Goal: Task Accomplishment & Management: Use online tool/utility

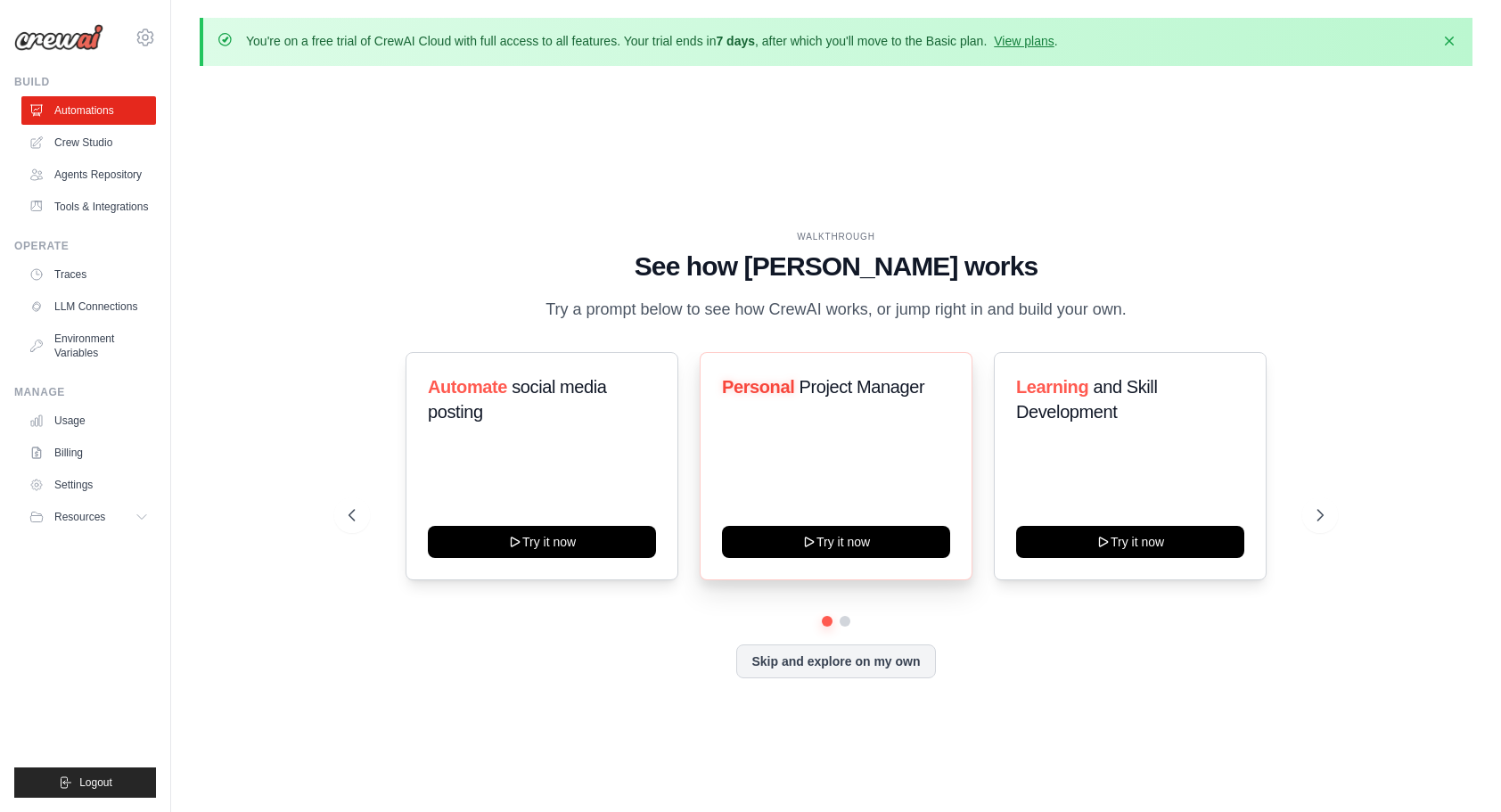
click at [720, 473] on div "Personal Project Manager Try it now" at bounding box center [836, 466] width 272 height 228
click at [845, 628] on button at bounding box center [845, 621] width 14 height 14
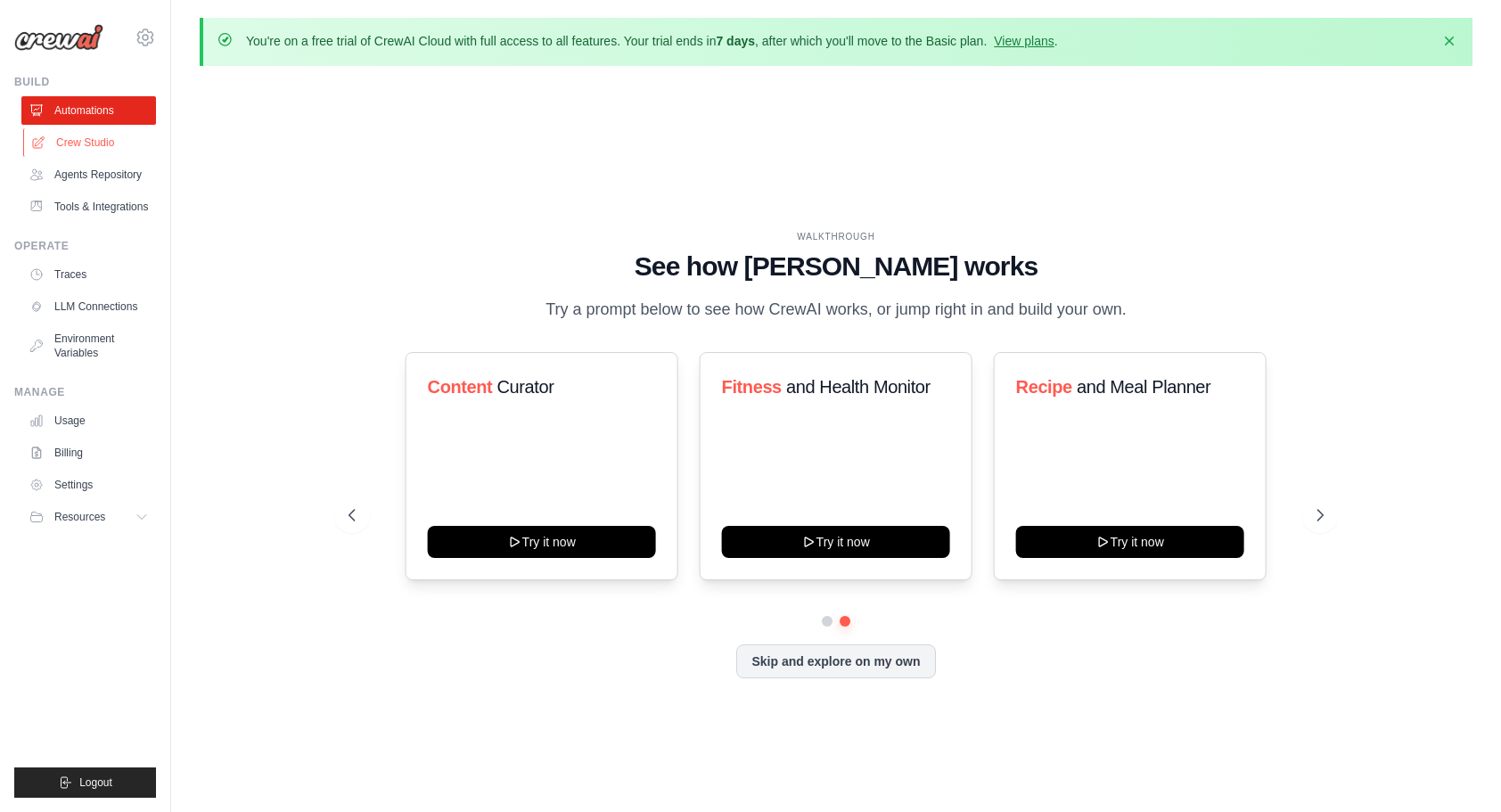
click at [143, 136] on link "Crew Studio" at bounding box center [90, 142] width 134 height 29
click at [94, 150] on link "Crew Studio" at bounding box center [90, 142] width 134 height 29
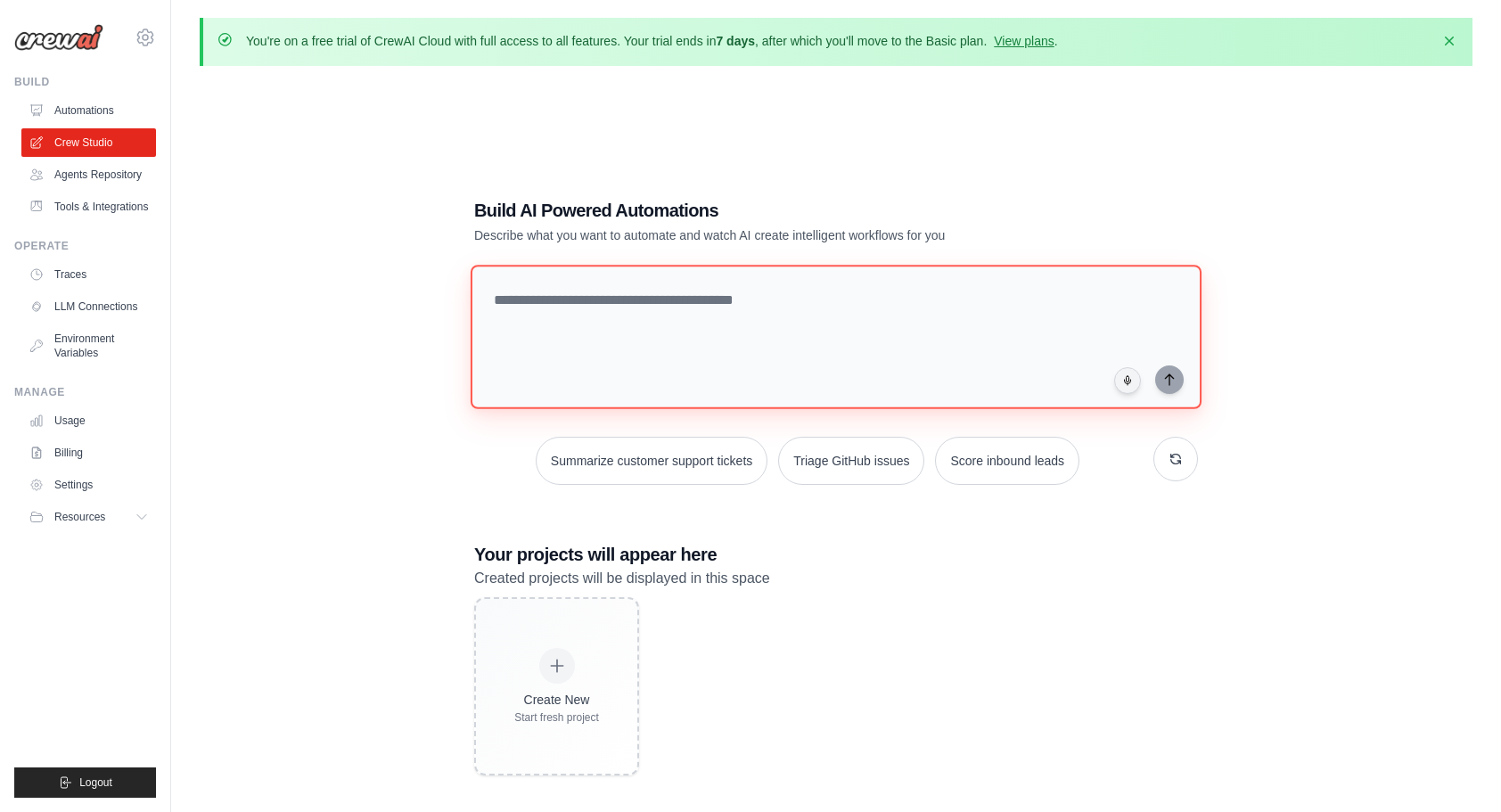
click at [544, 307] on textarea at bounding box center [836, 336] width 731 height 144
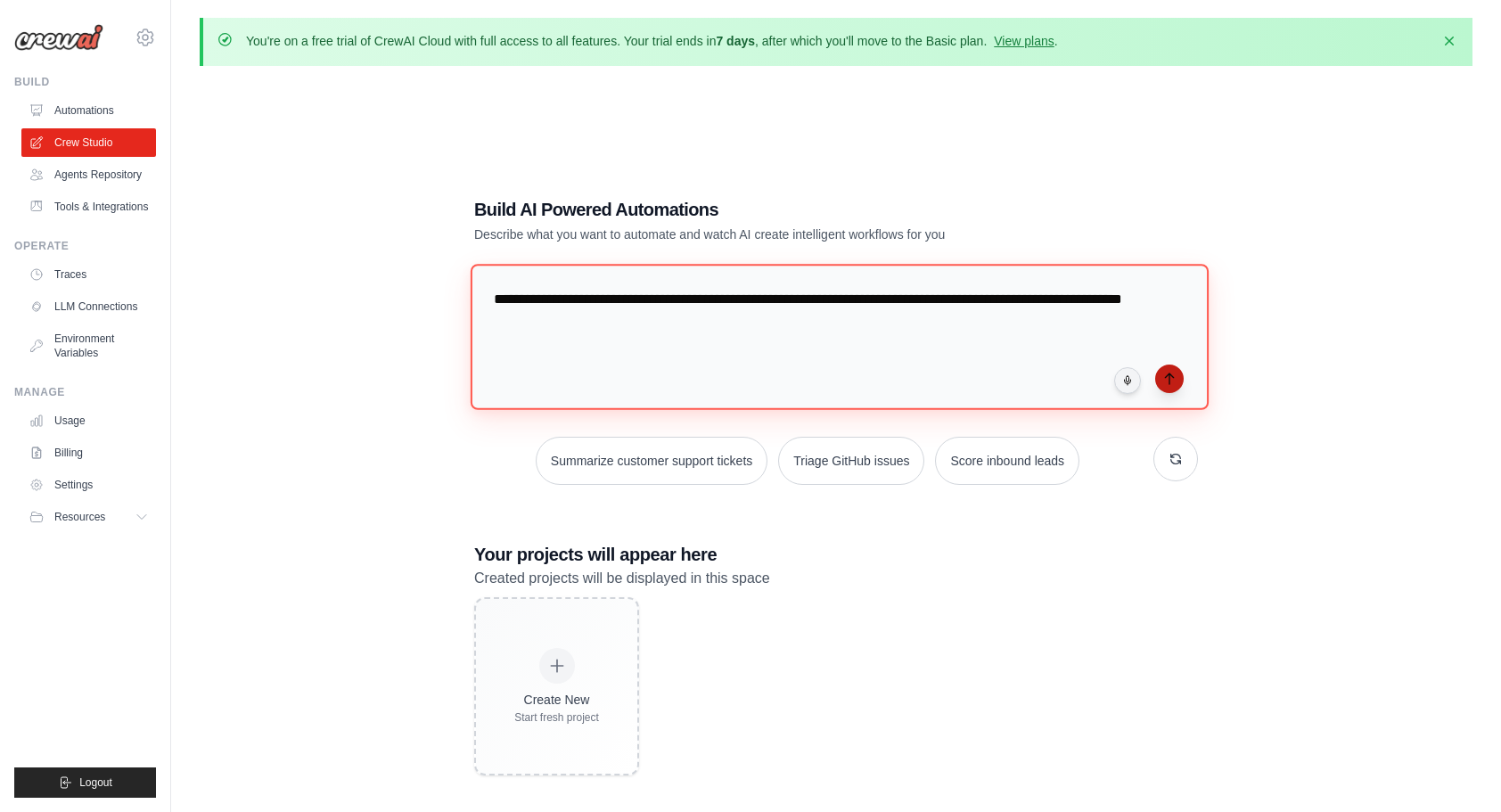
click at [1178, 388] on textarea "**********" at bounding box center [840, 335] width 738 height 145
type textarea "**********"
click at [1176, 377] on button "submit" at bounding box center [1169, 378] width 29 height 29
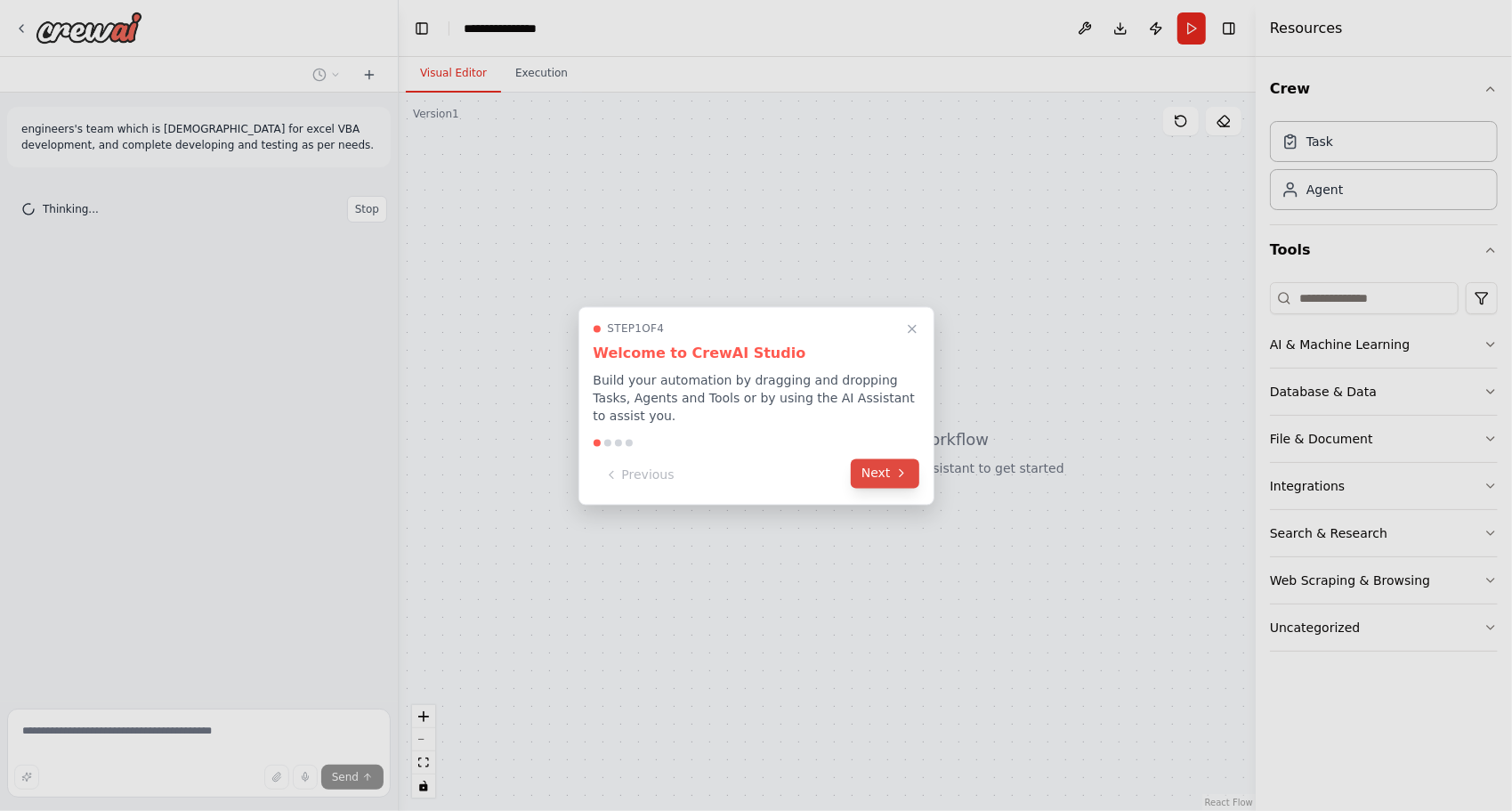
click at [879, 465] on button "Next" at bounding box center [885, 473] width 69 height 30
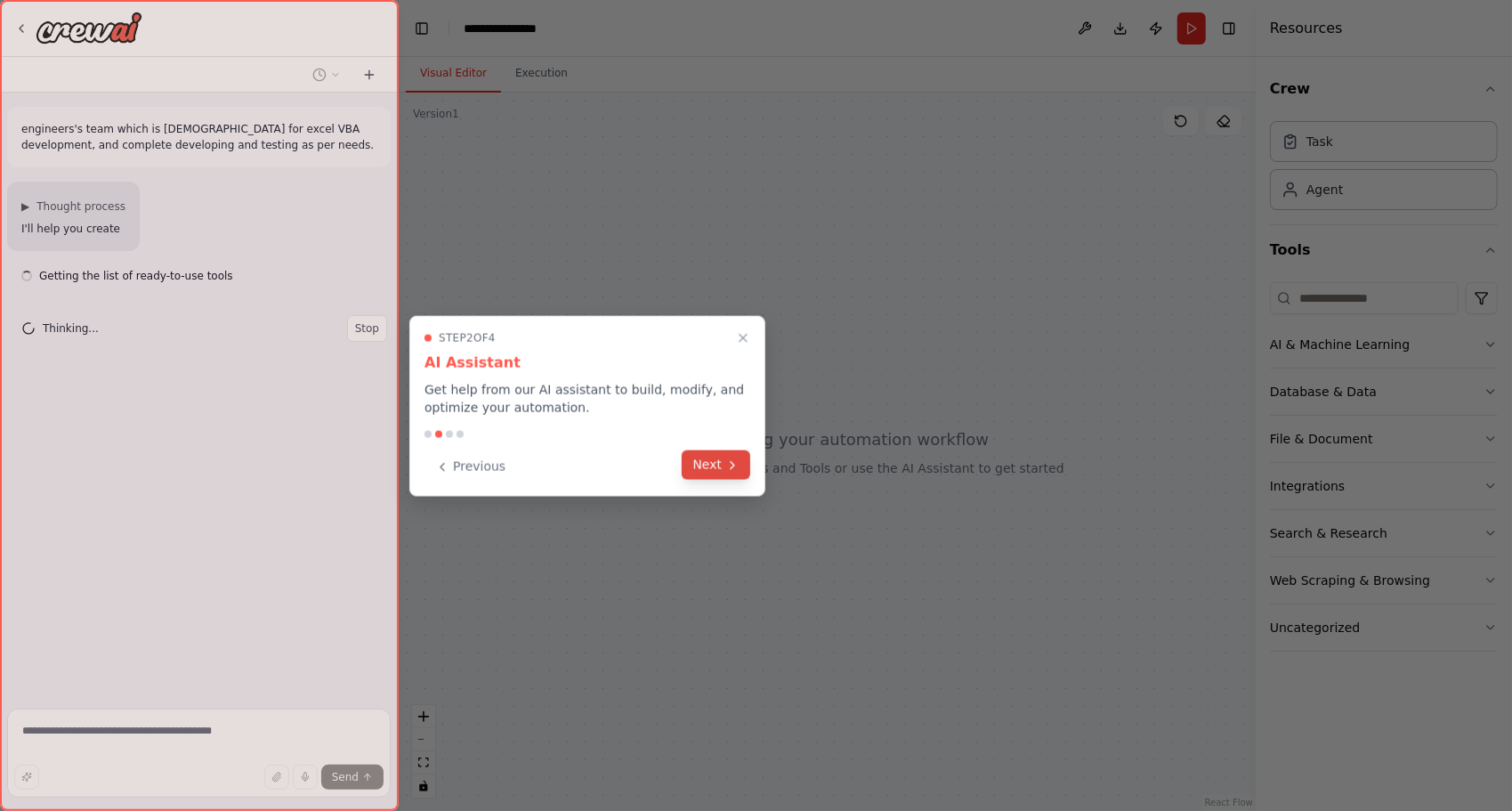
click at [715, 470] on button "Next" at bounding box center [716, 465] width 69 height 30
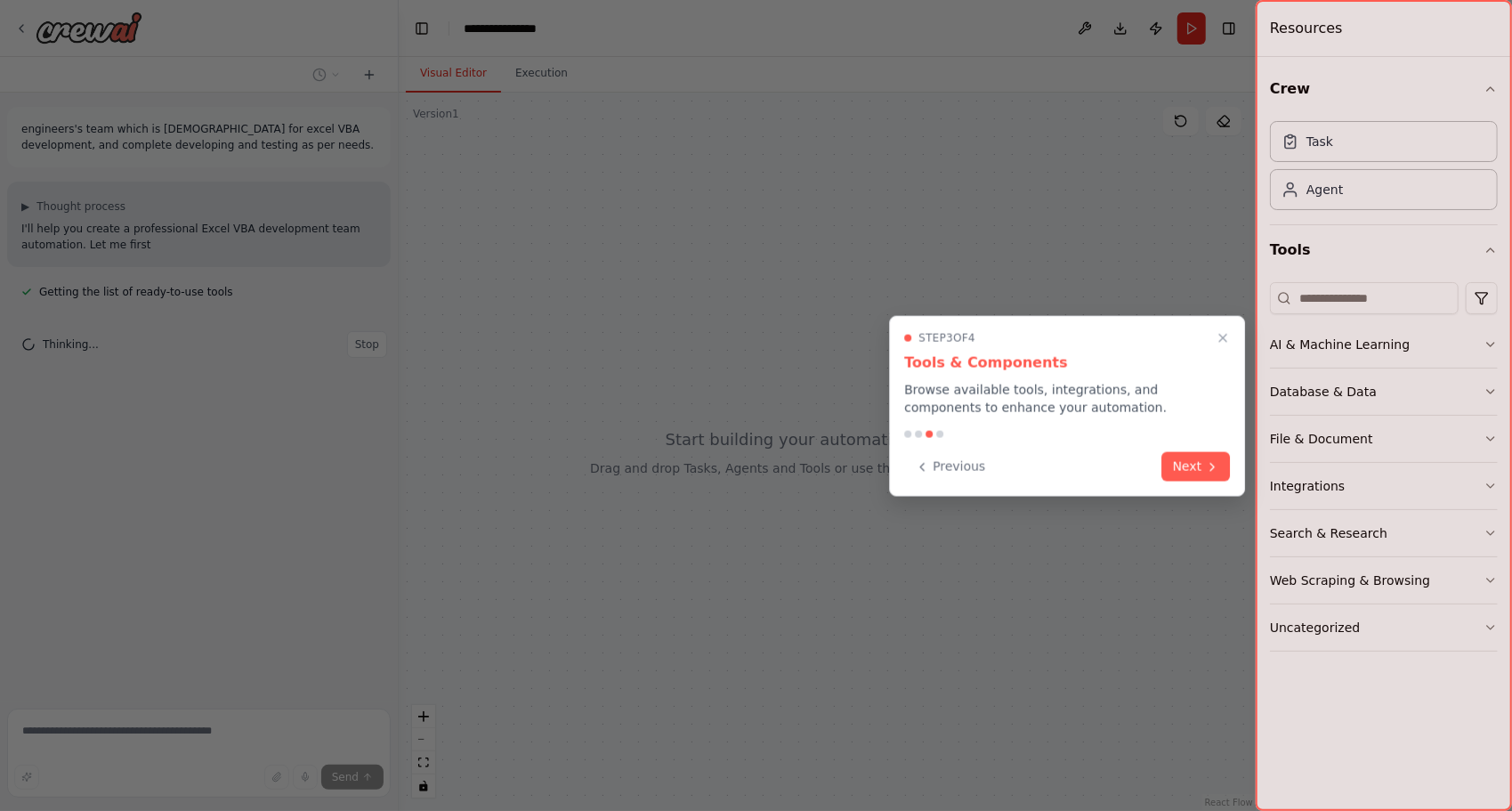
click at [1185, 482] on div "Step 3 of 4 Tools & Components Browse available tools, integrations, and compon…" at bounding box center [1066, 406] width 356 height 180
click at [1189, 462] on button "Next" at bounding box center [1197, 465] width 69 height 30
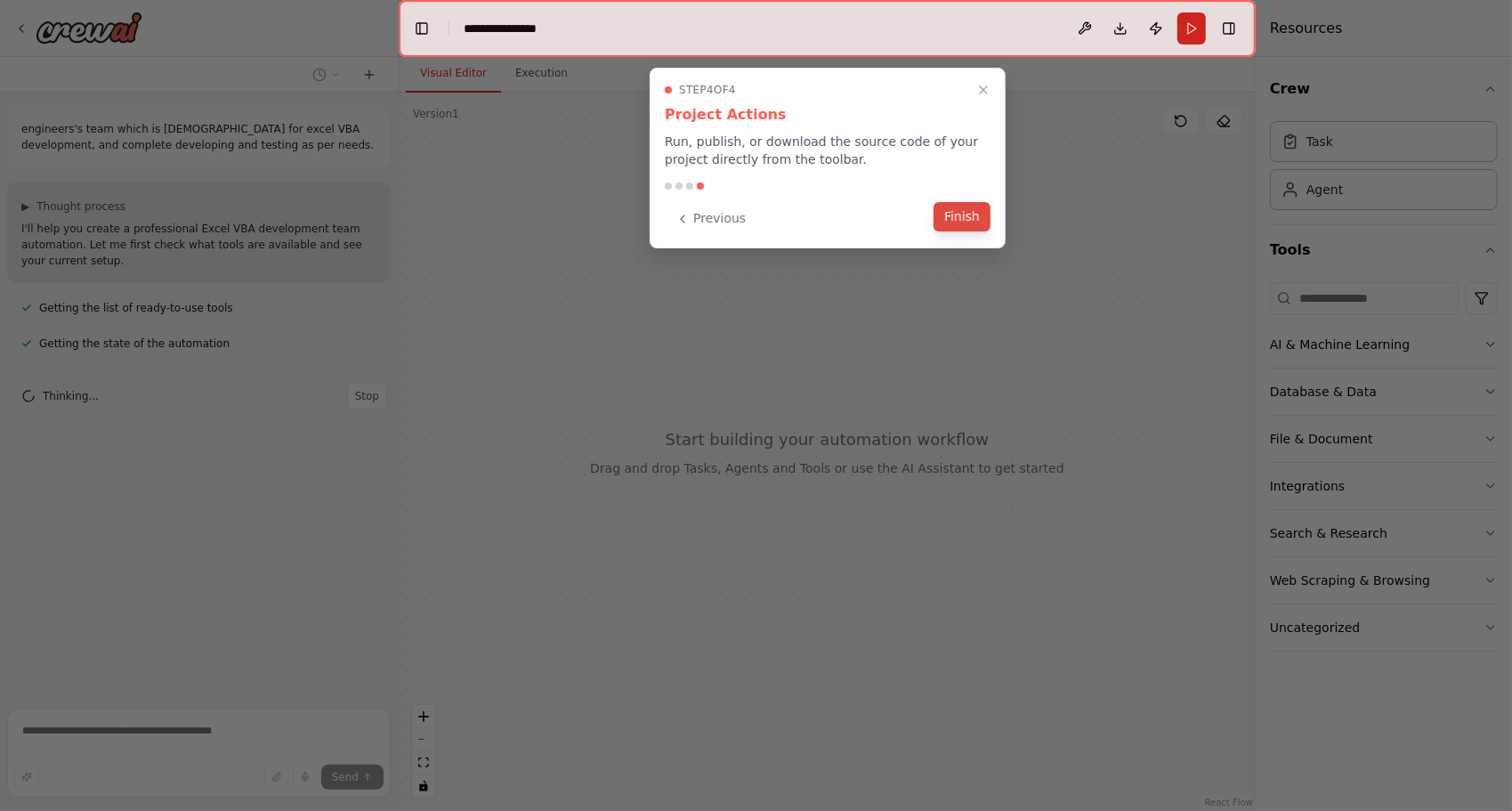
click at [964, 214] on button "Finish" at bounding box center [961, 217] width 57 height 30
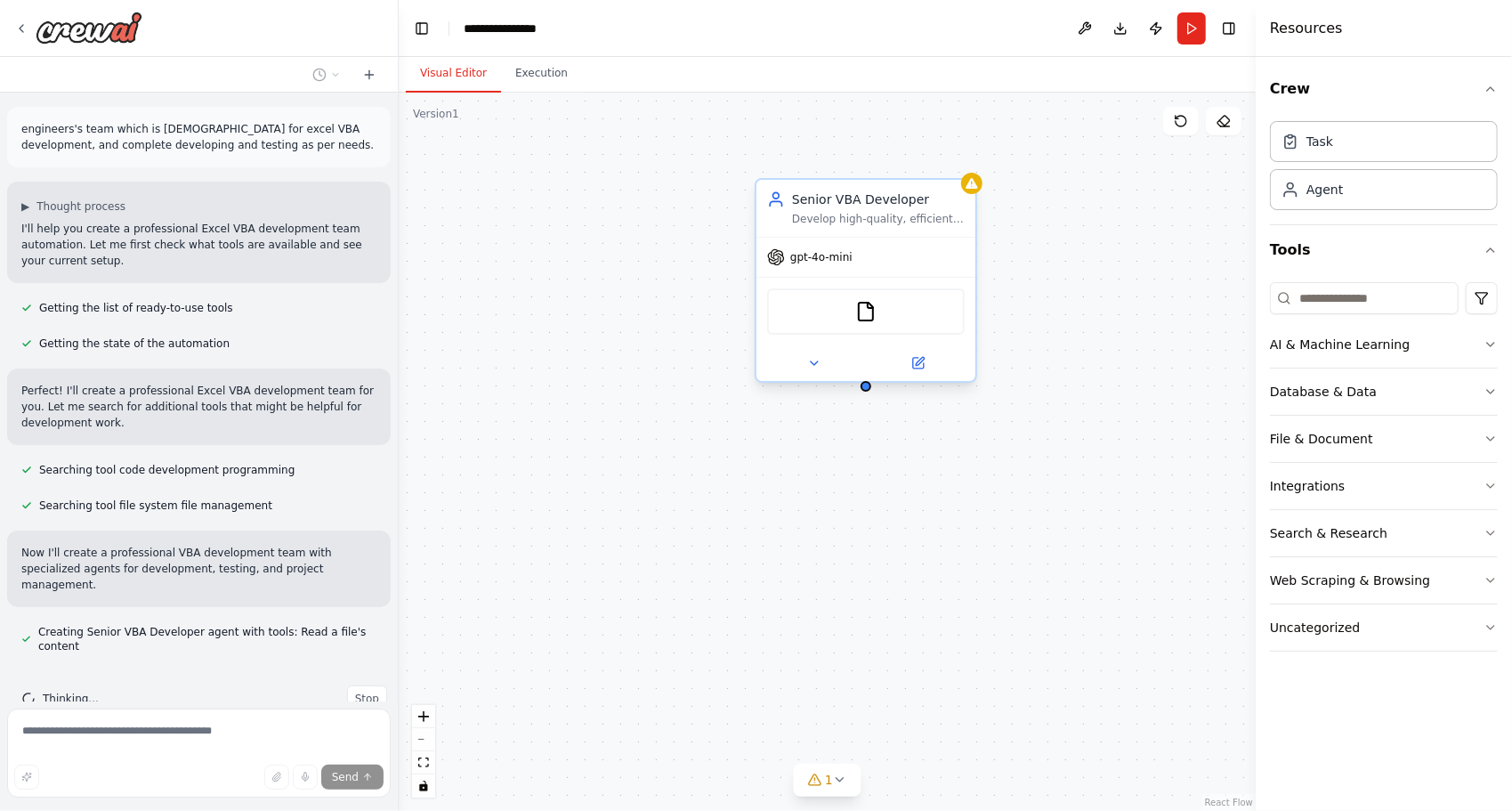
click at [850, 266] on div "gpt-4o-mini" at bounding box center [866, 257] width 219 height 39
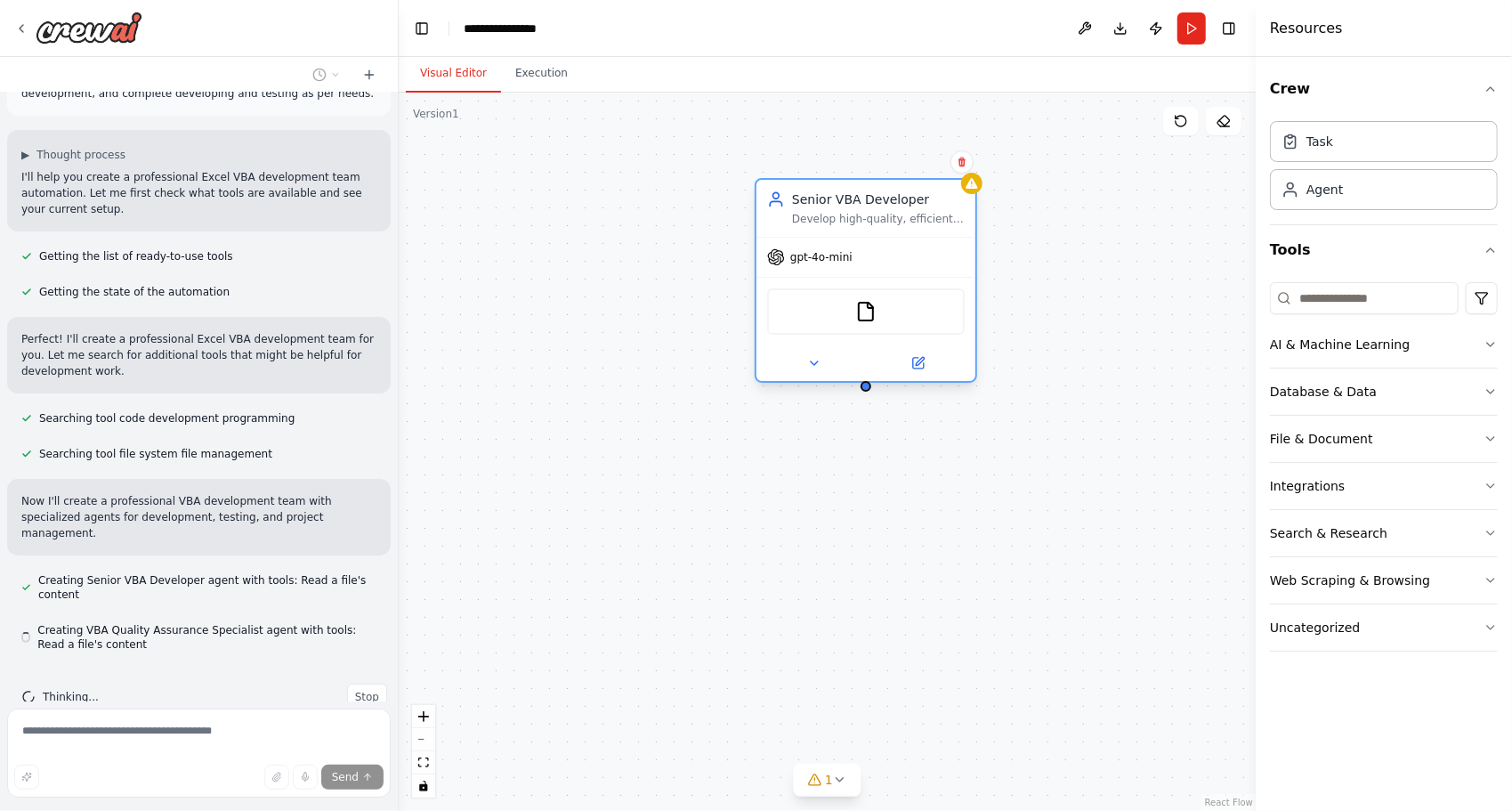
click at [788, 270] on div "gpt-4o-mini" at bounding box center [866, 257] width 219 height 39
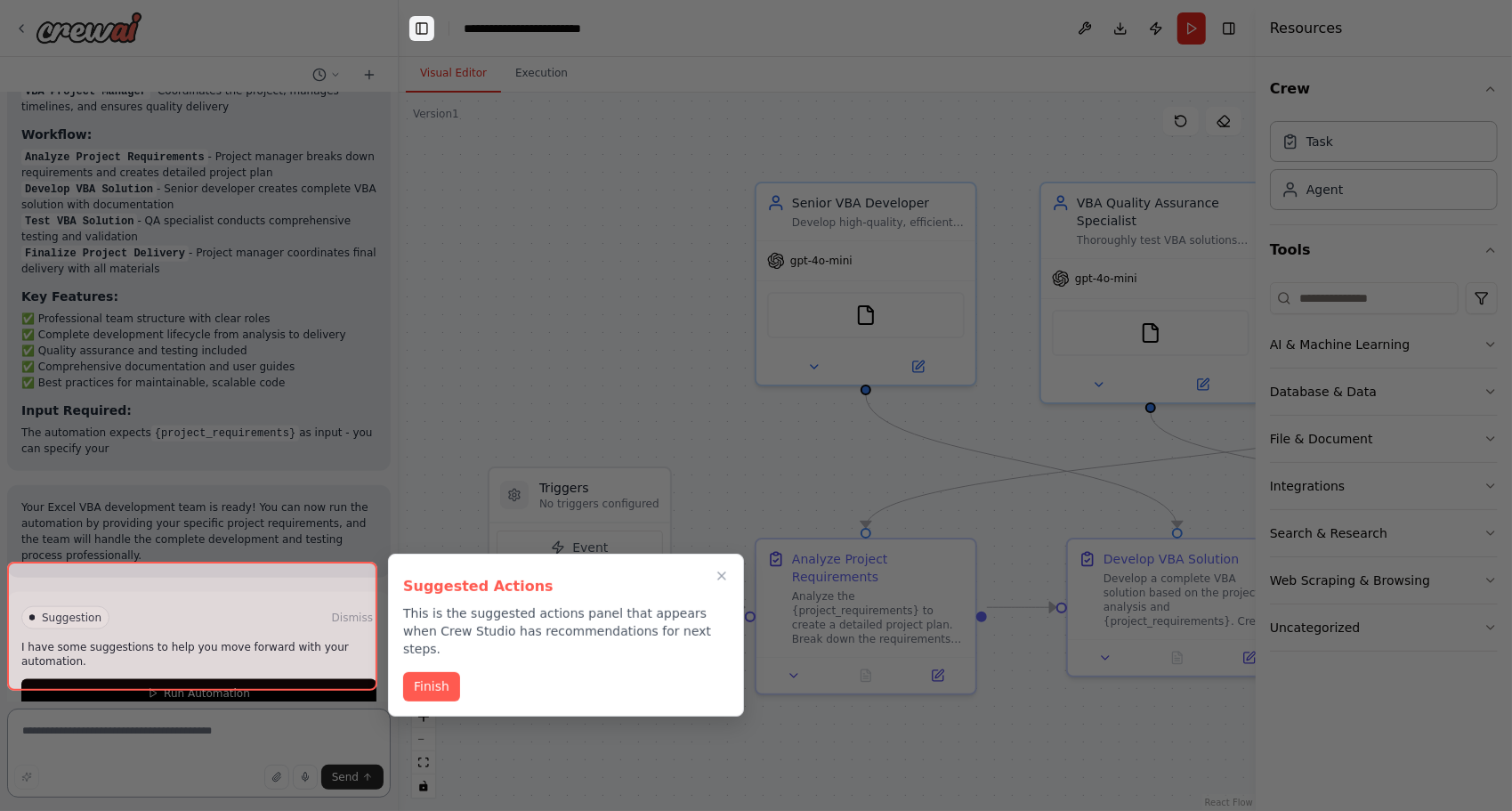
scroll to position [1200, 0]
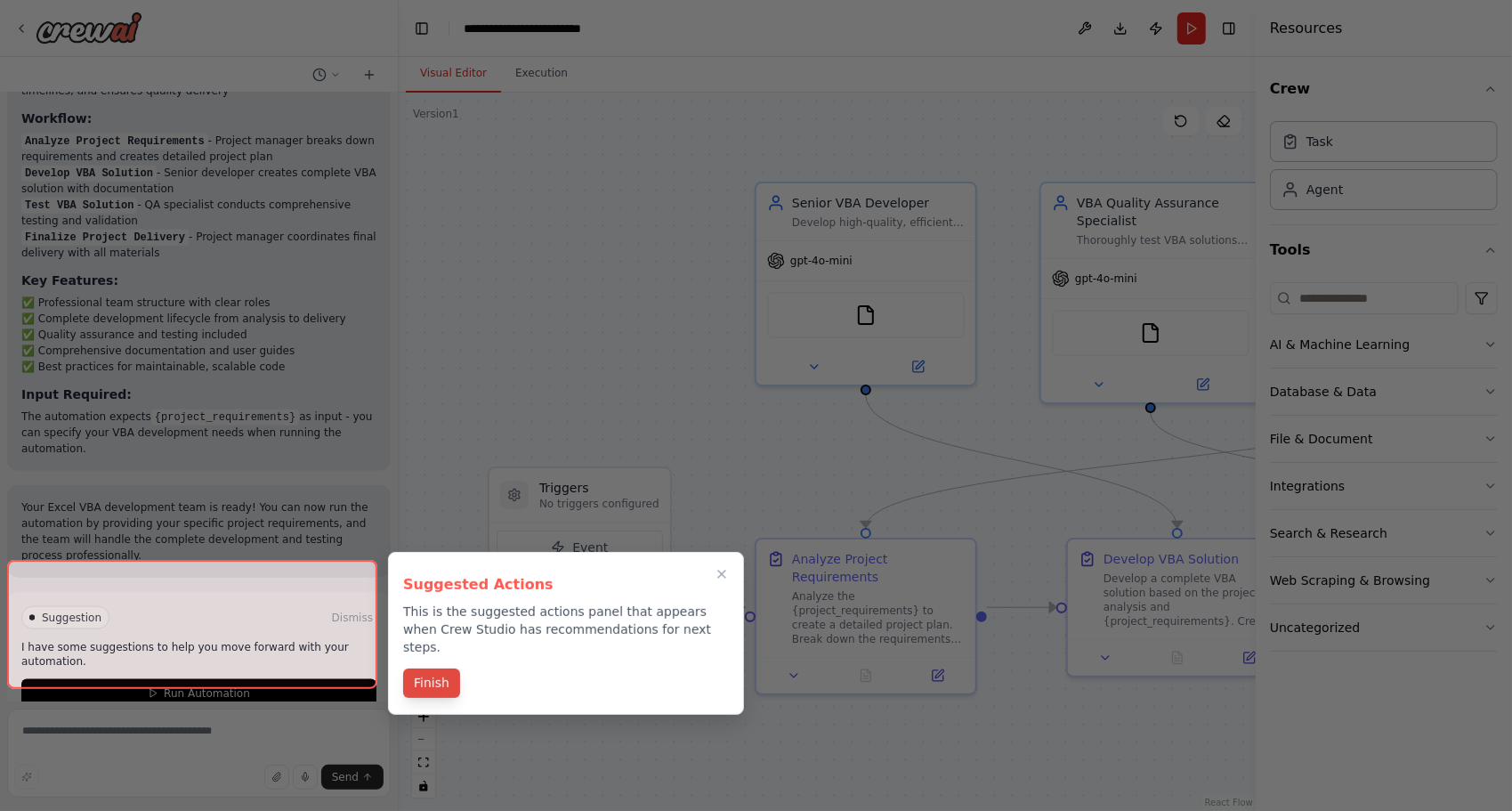
click at [427, 668] on button "Finish" at bounding box center [431, 683] width 57 height 30
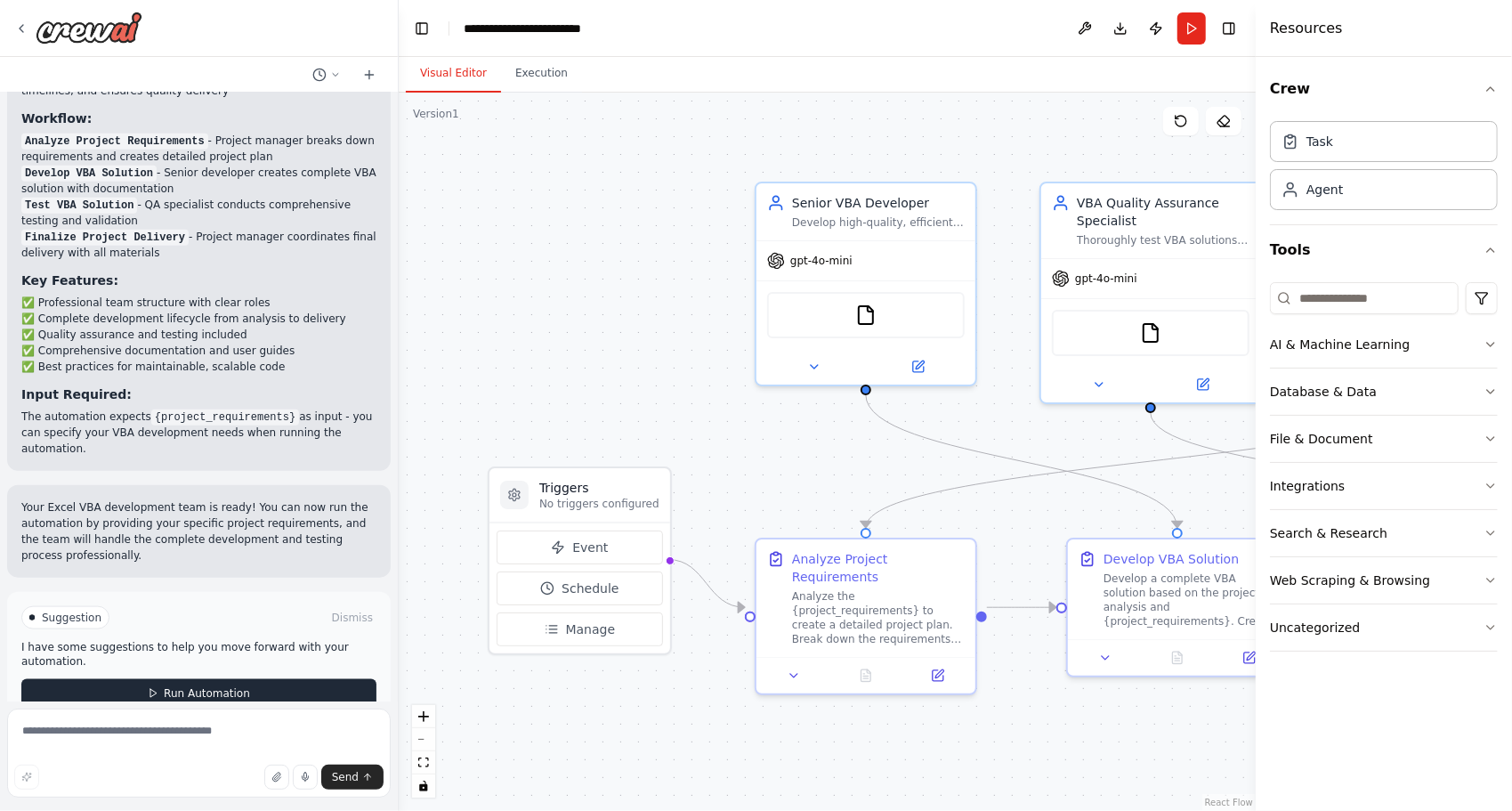
click at [324, 679] on button "Run Automation" at bounding box center [199, 693] width 355 height 29
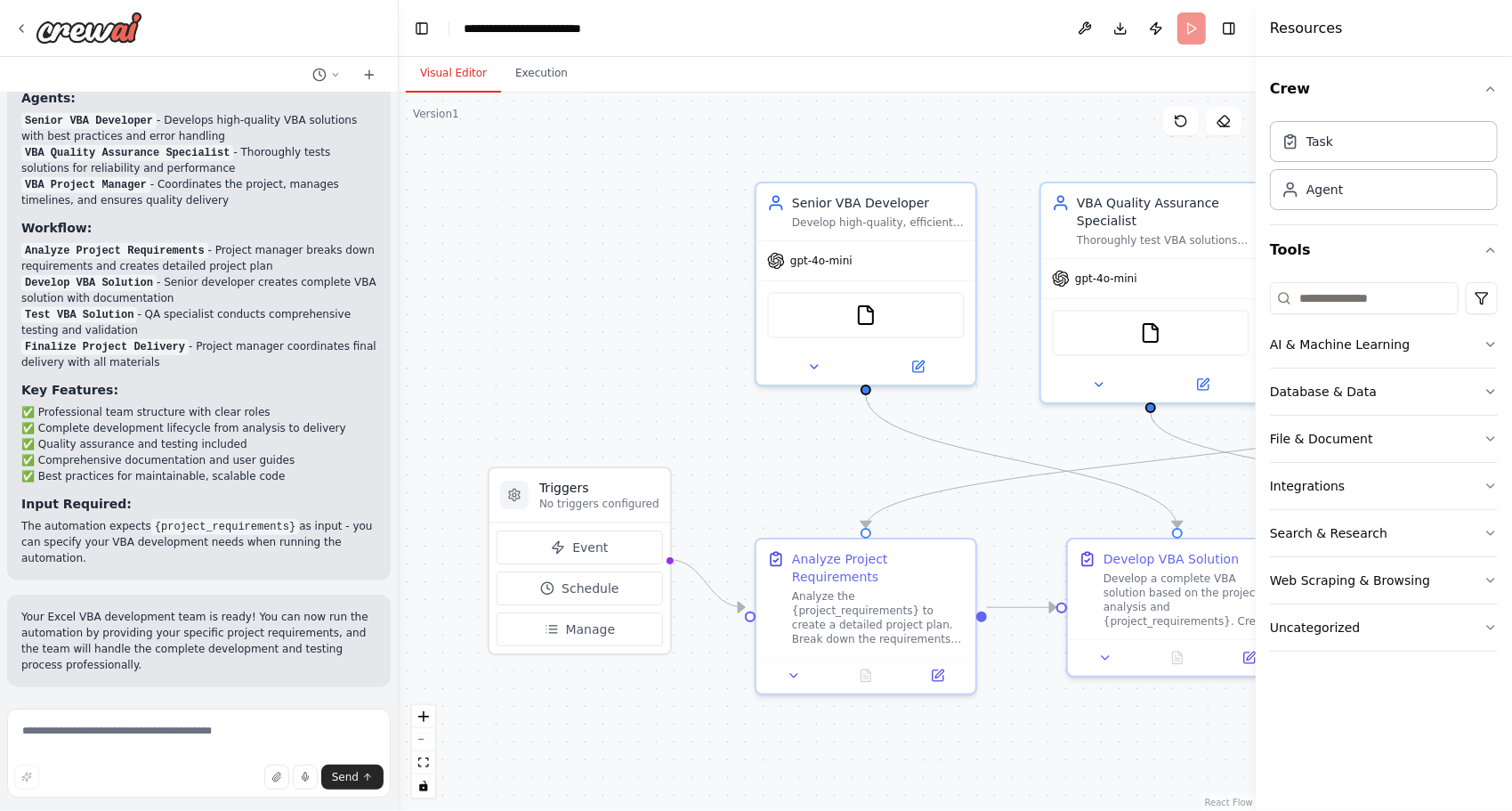
scroll to position [1057, 0]
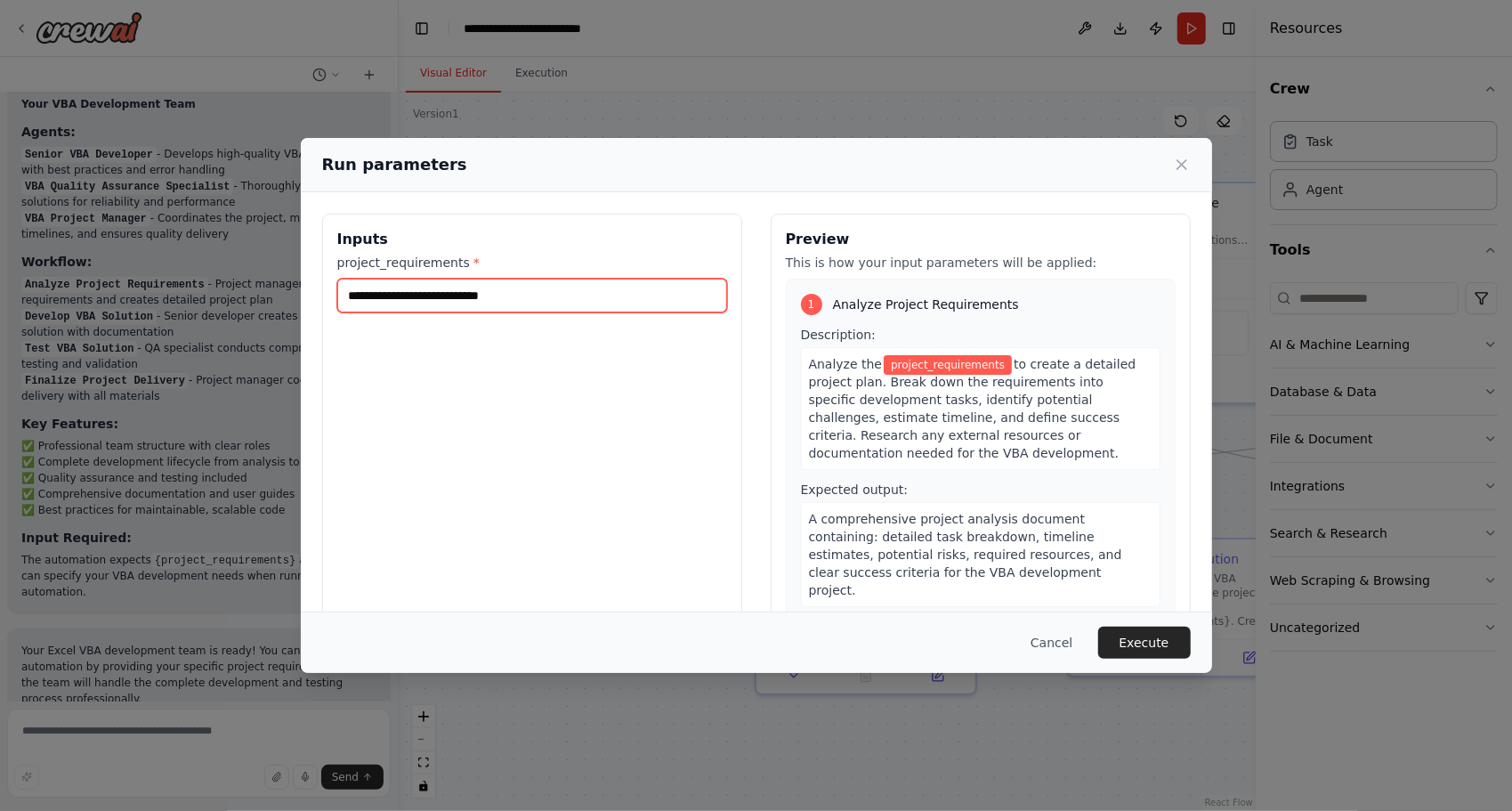
click at [528, 308] on input "project_requirements *" at bounding box center [532, 296] width 390 height 34
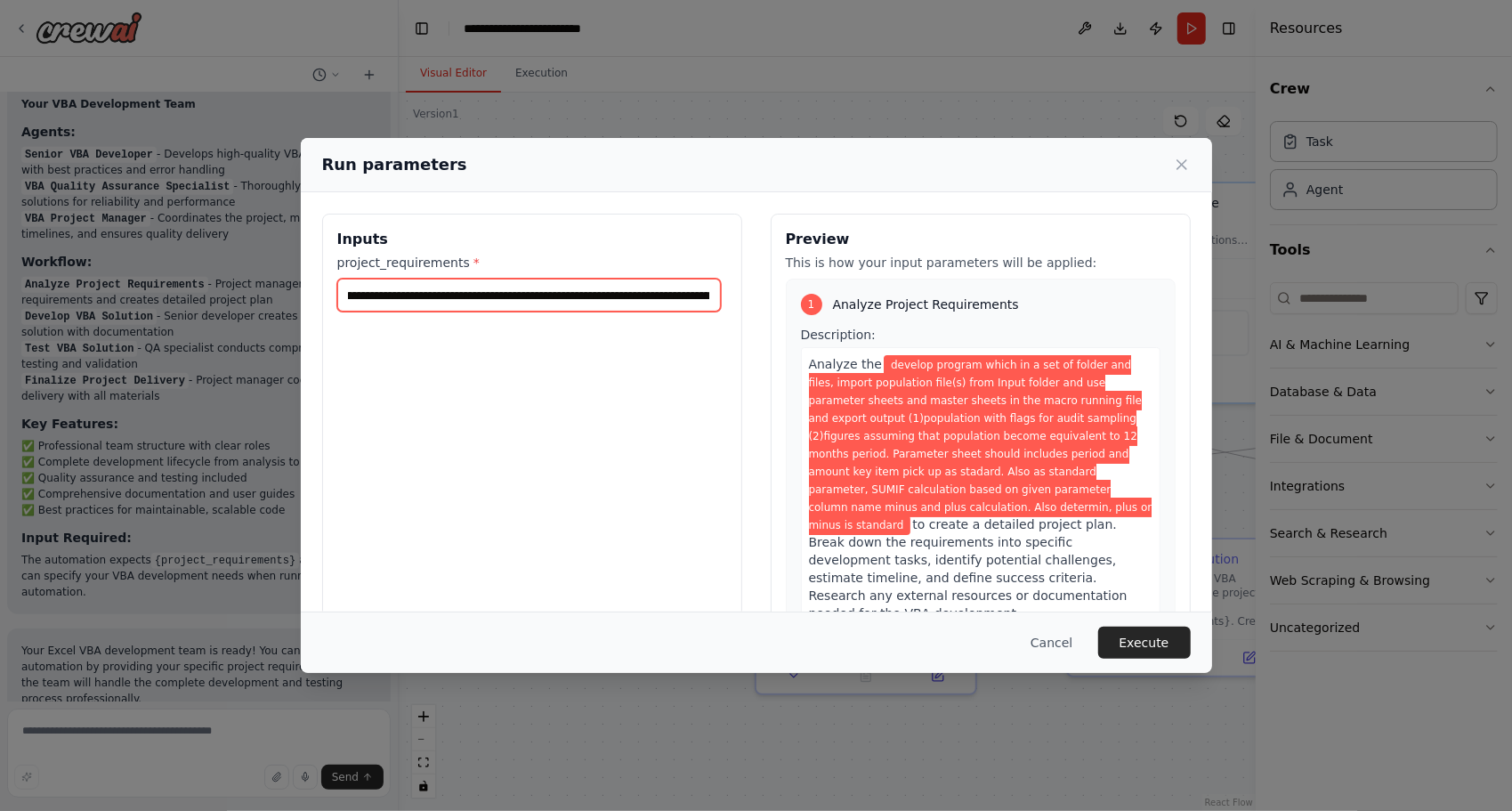
scroll to position [0, 2608]
drag, startPoint x: 636, startPoint y: 304, endPoint x: 680, endPoint y: 298, distance: 44.4
click at [680, 298] on input "**********" at bounding box center [528, 295] width 383 height 33
click at [716, 297] on input "**********" at bounding box center [528, 295] width 383 height 33
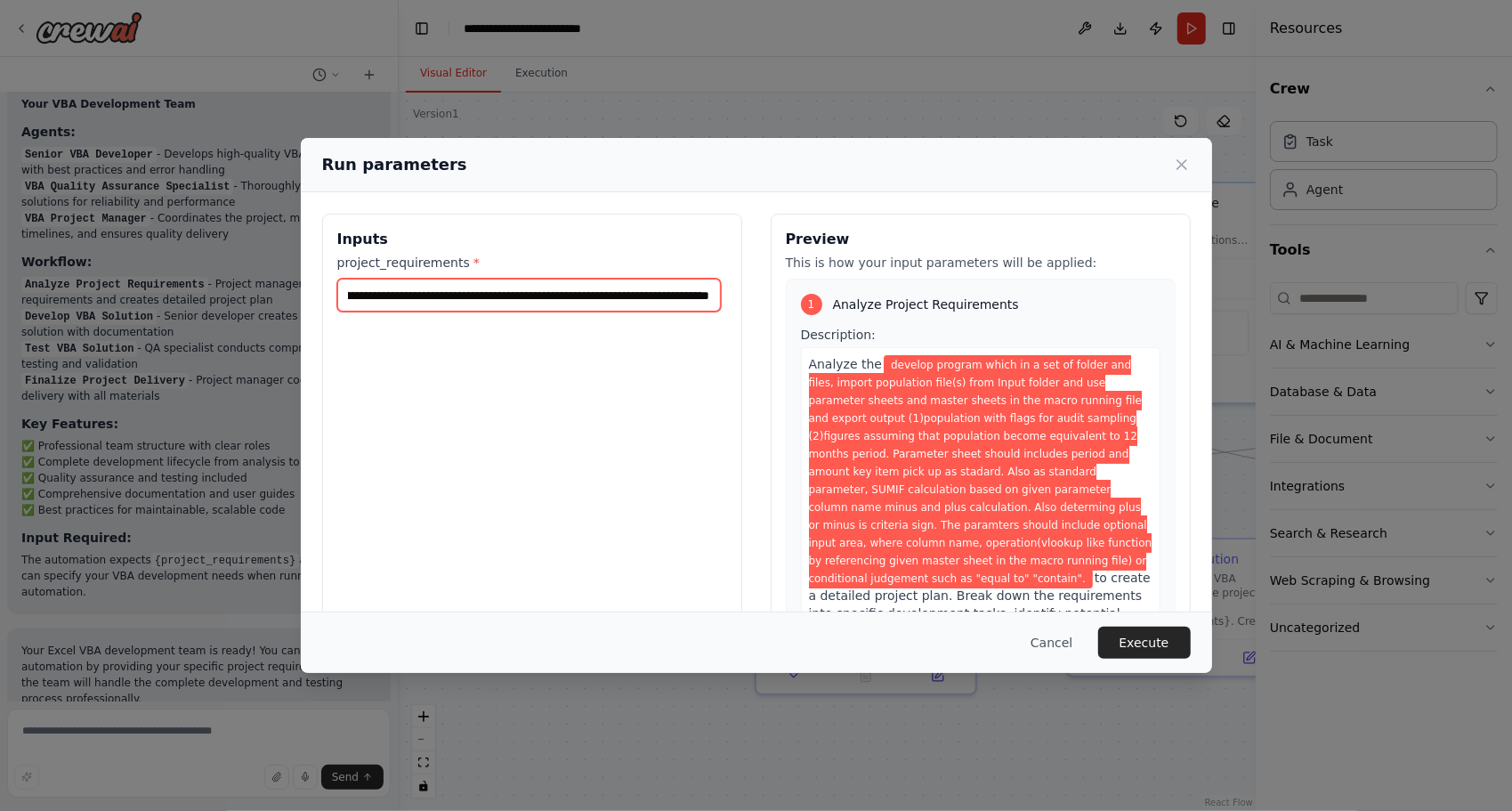
scroll to position [0, 0]
click at [885, 387] on span "develop program which in a set of folder and files, import population file(s) f…" at bounding box center [980, 471] width 344 height 234
click at [481, 295] on input "**********" at bounding box center [528, 295] width 383 height 33
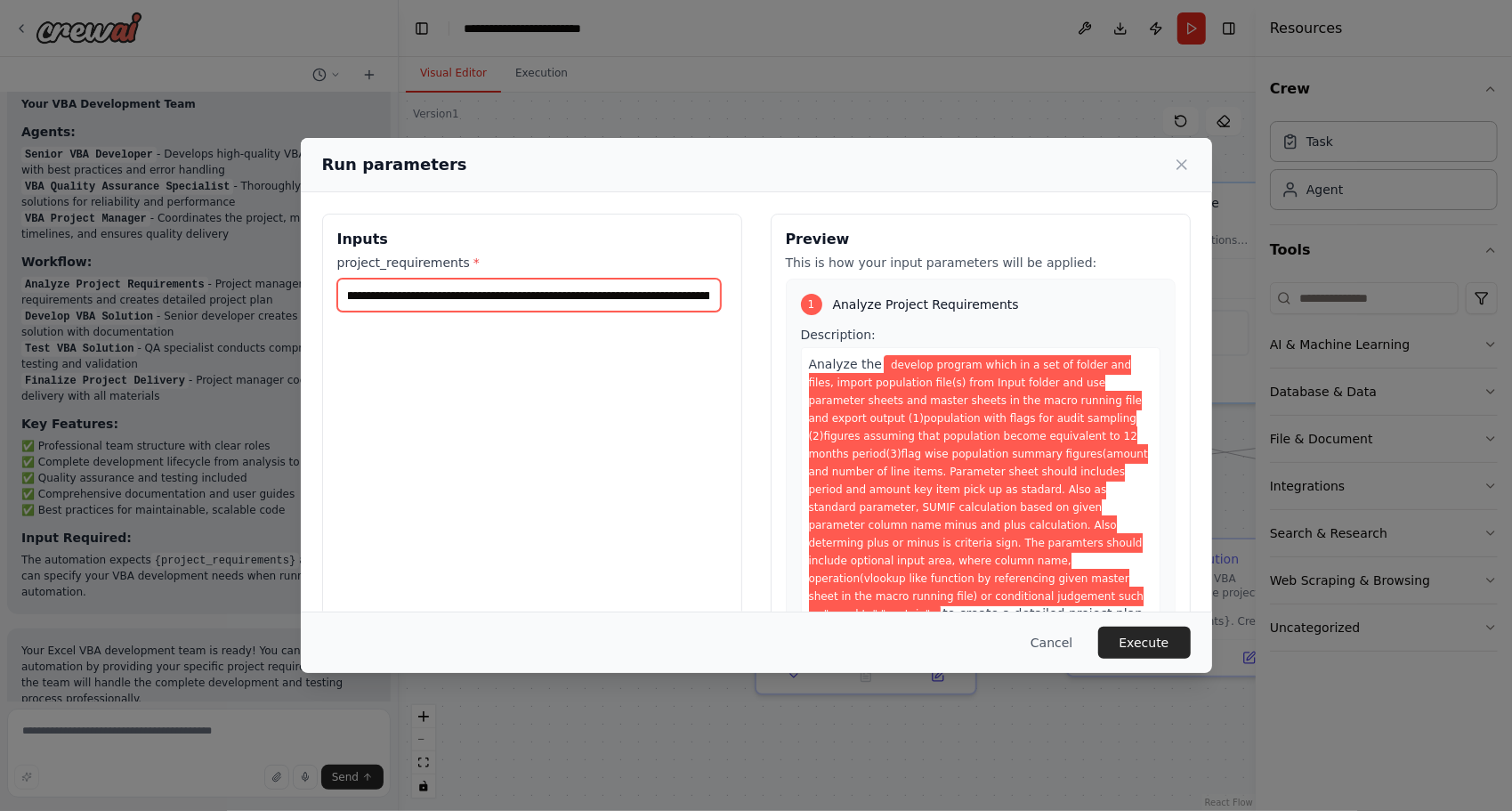
scroll to position [0, 1710]
type input "**********"
click at [1162, 651] on button "Execute" at bounding box center [1145, 642] width 93 height 33
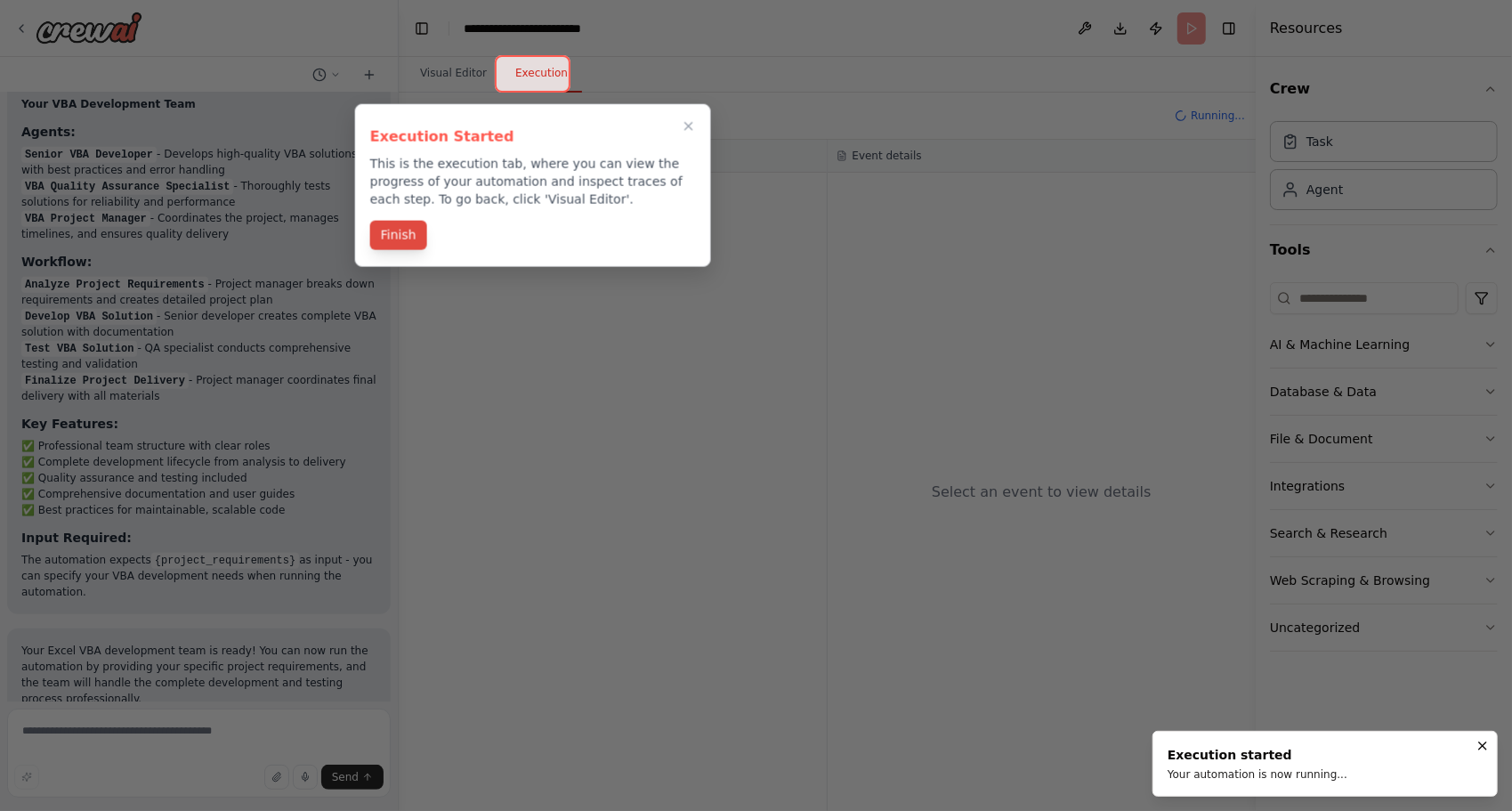
click at [411, 224] on button "Finish" at bounding box center [399, 236] width 57 height 30
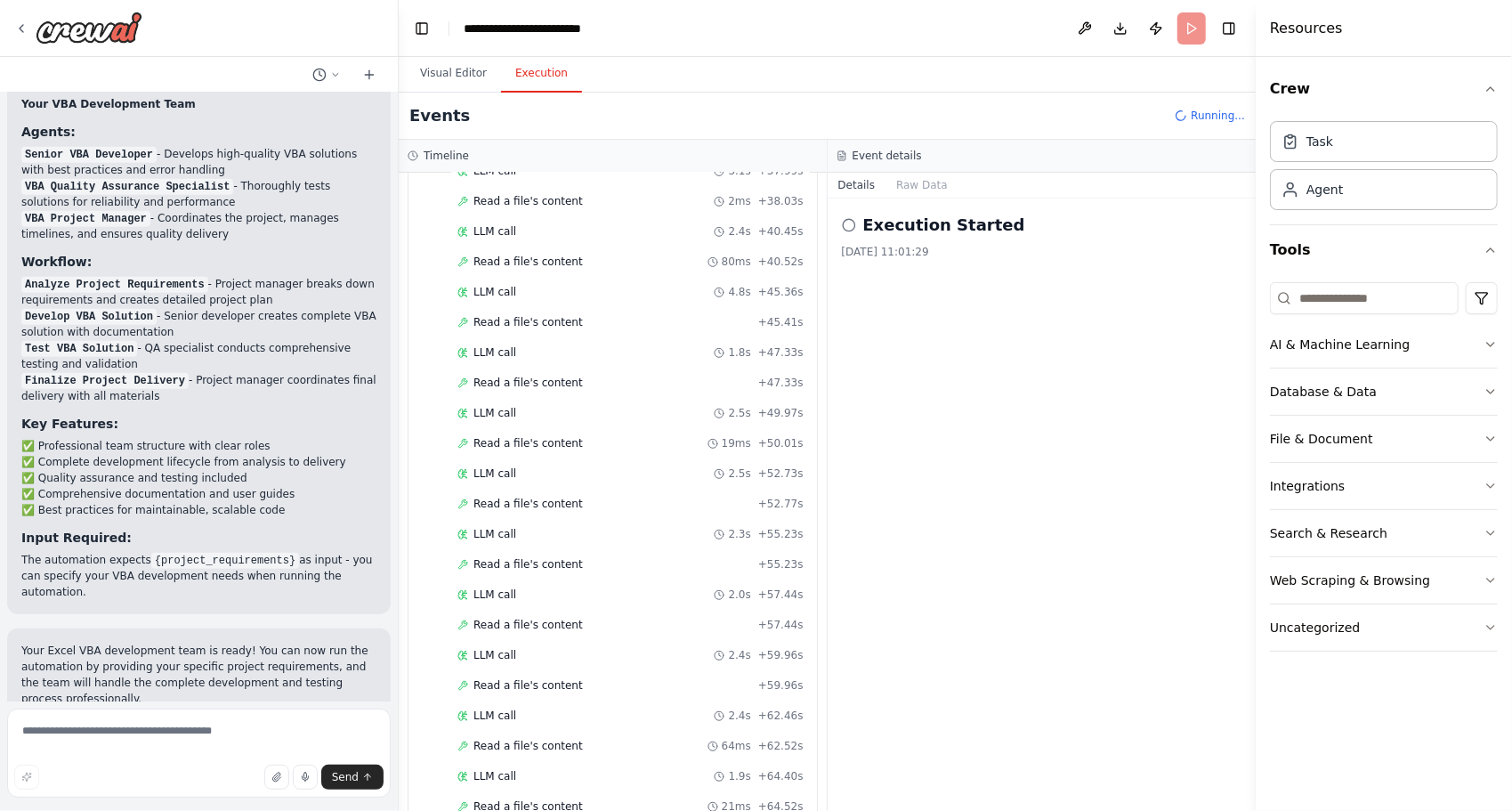
scroll to position [2915, 0]
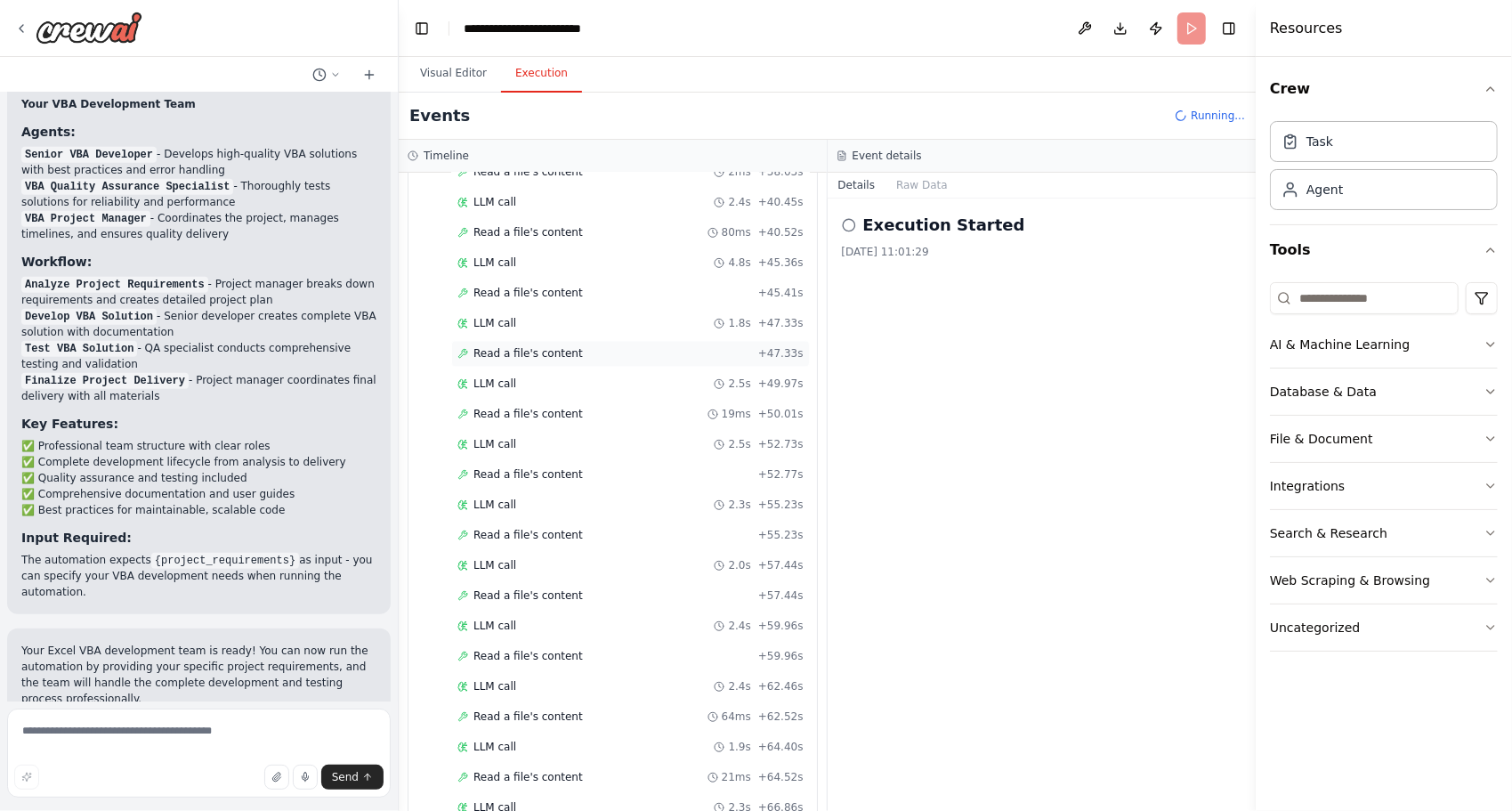
click at [494, 346] on span "Read a file's content" at bounding box center [527, 353] width 109 height 14
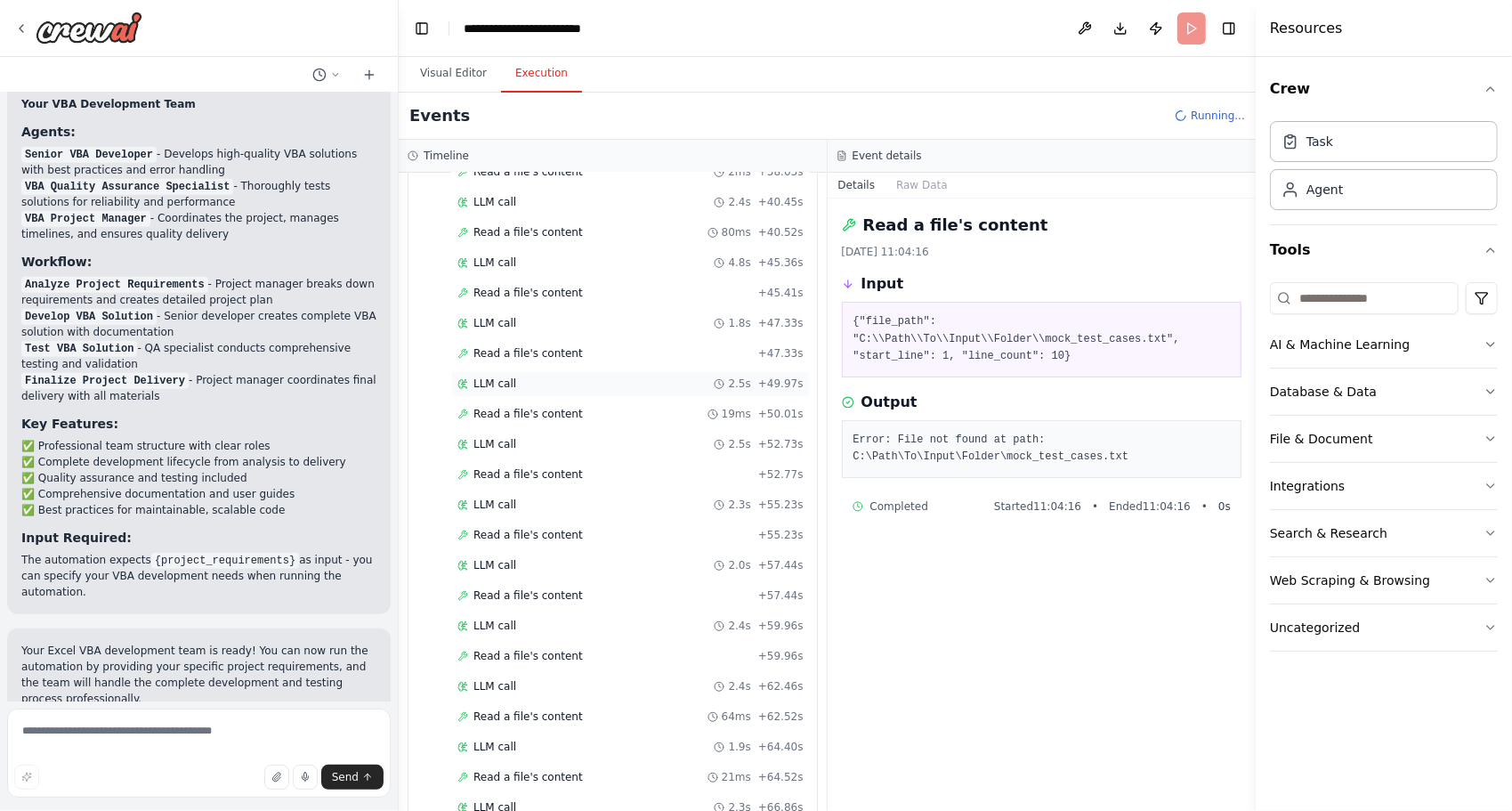
click at [502, 376] on span "LLM call" at bounding box center [493, 383] width 42 height 14
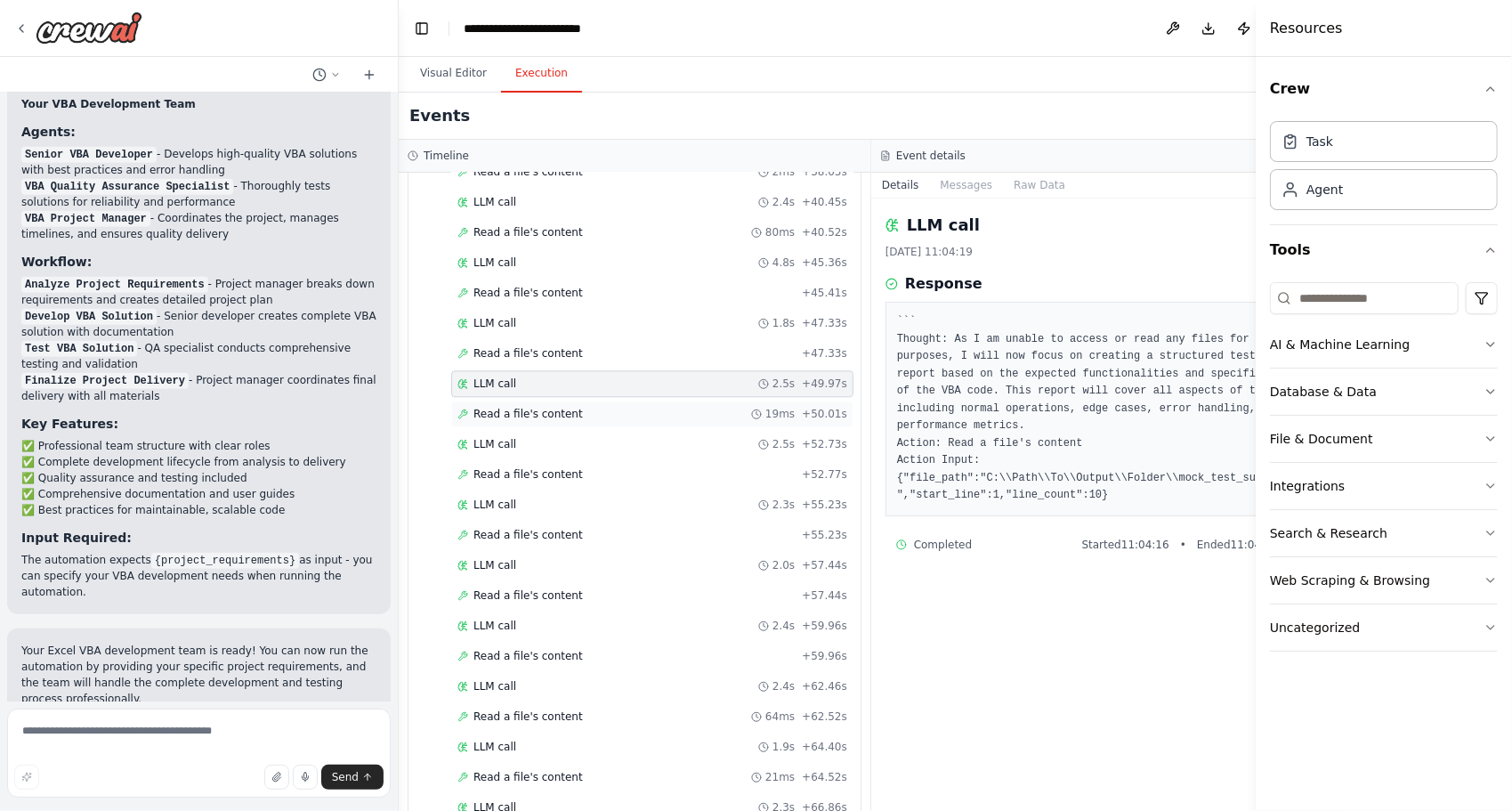
click at [499, 400] on div "Read a file's content 19ms + 50.01s" at bounding box center [652, 413] width 402 height 27
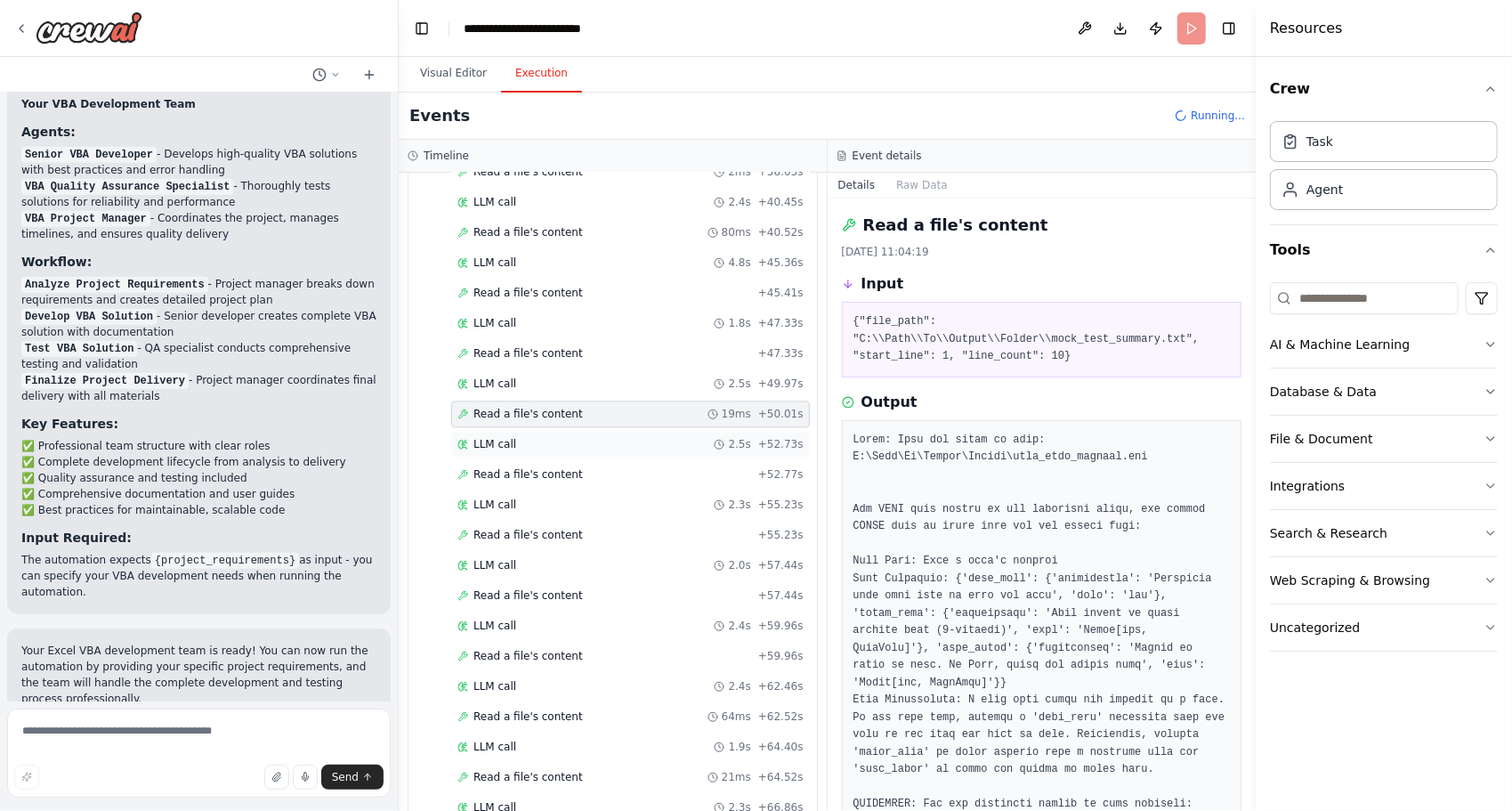
click at [500, 431] on div "LLM call 2.5s + 52.73s" at bounding box center [630, 443] width 359 height 27
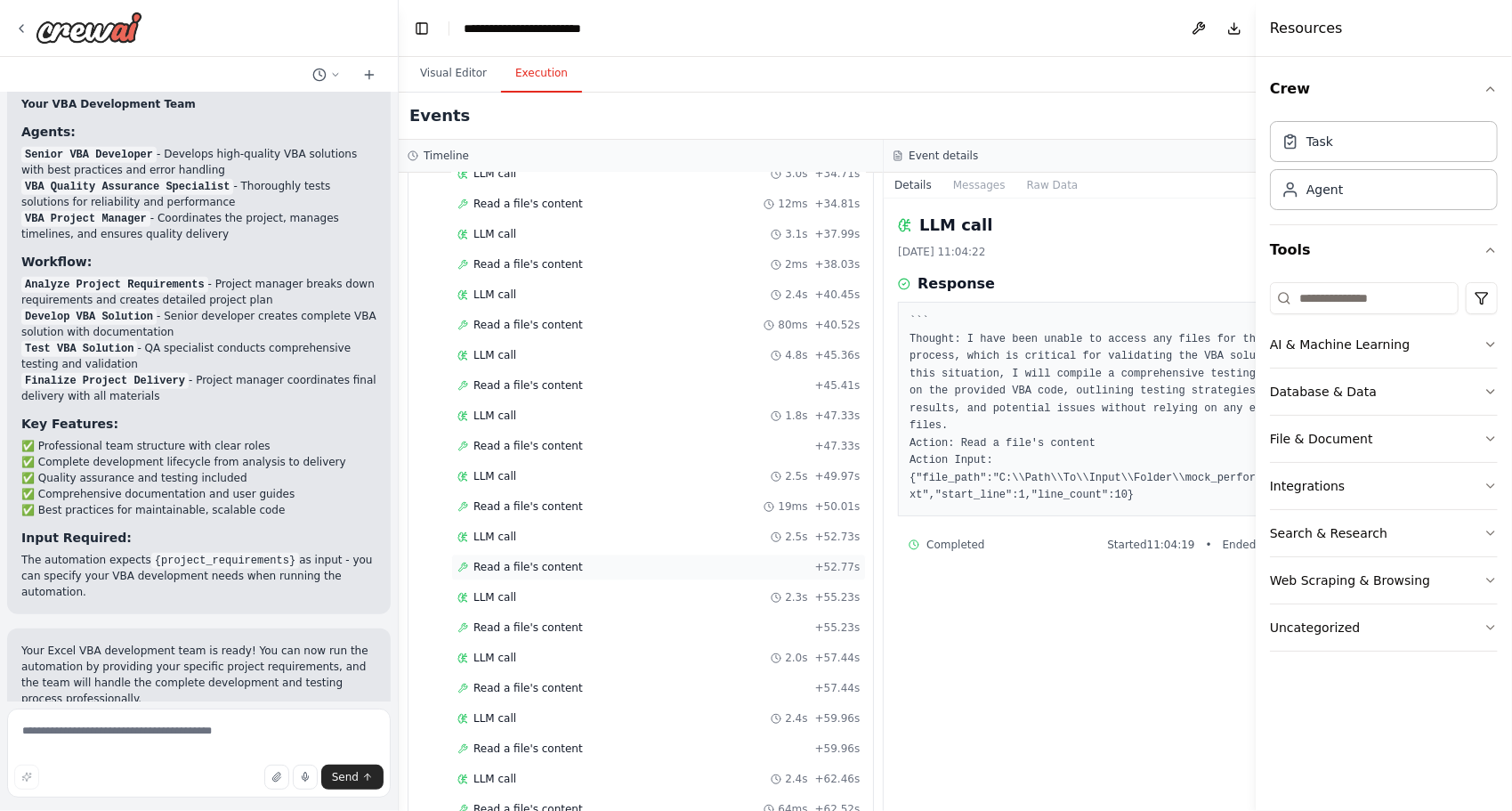
scroll to position [3007, 0]
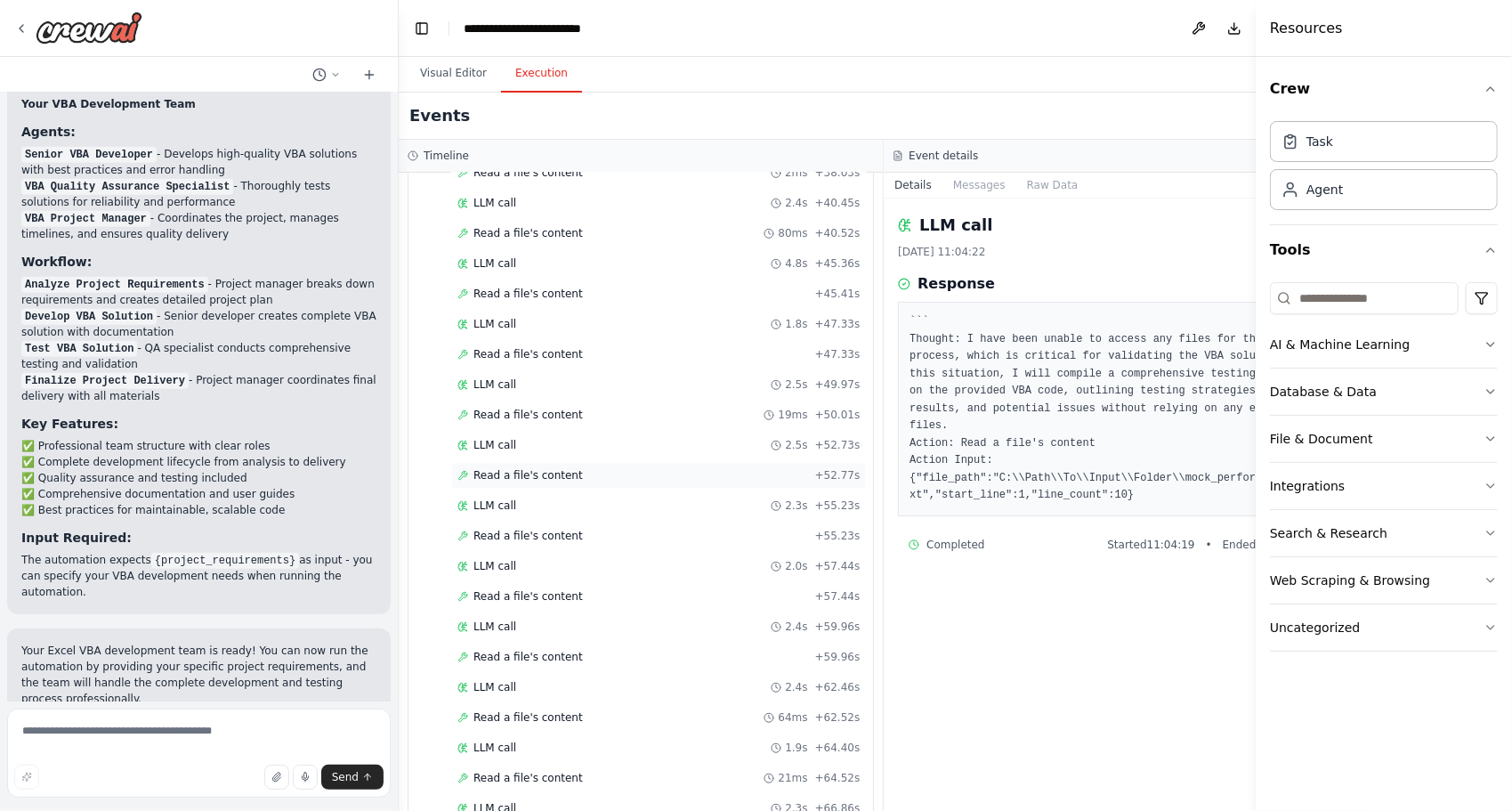
click at [501, 468] on span "Read a file's content" at bounding box center [527, 475] width 109 height 14
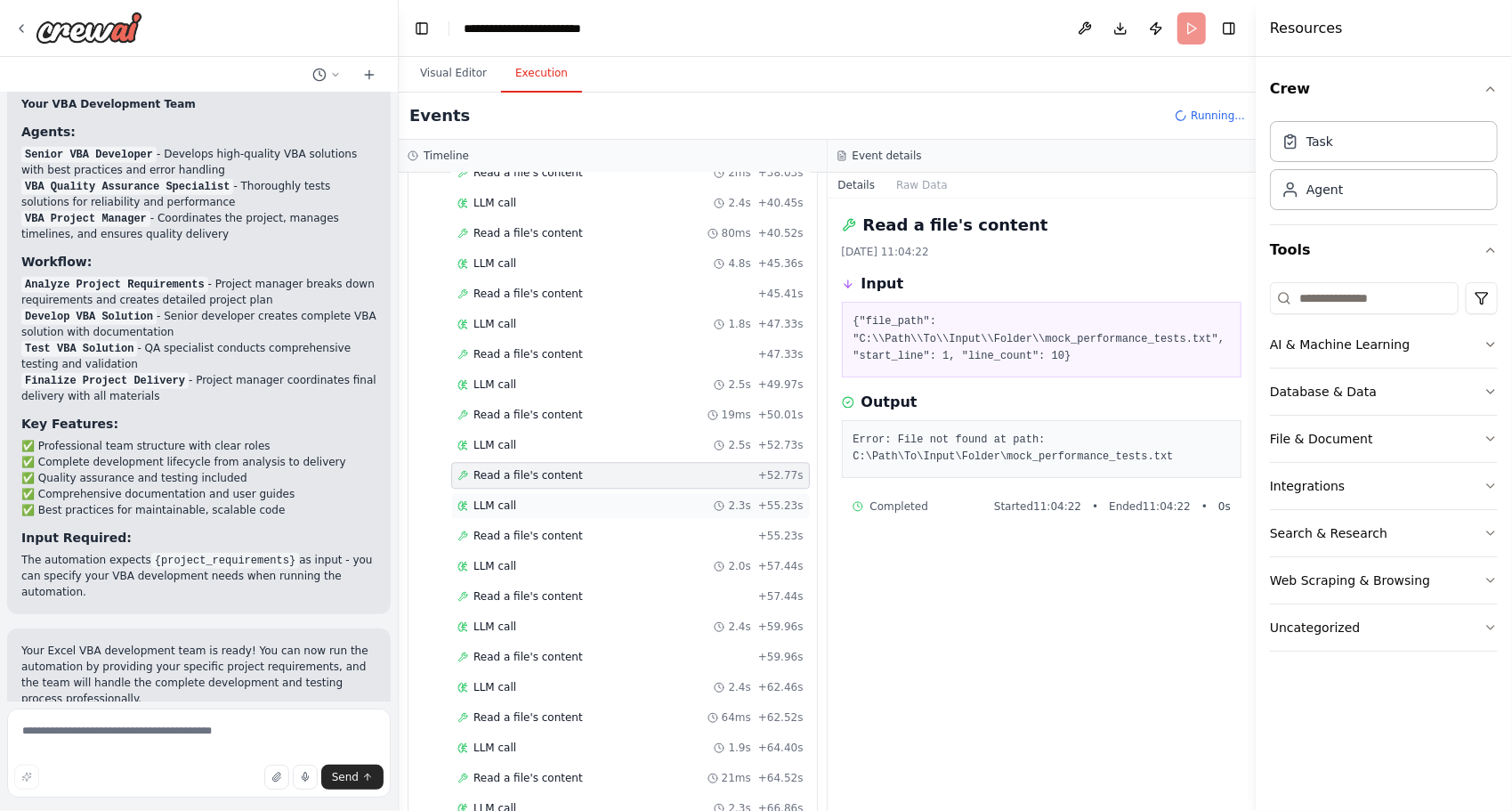
click at [498, 499] on span "LLM call" at bounding box center [493, 506] width 42 height 14
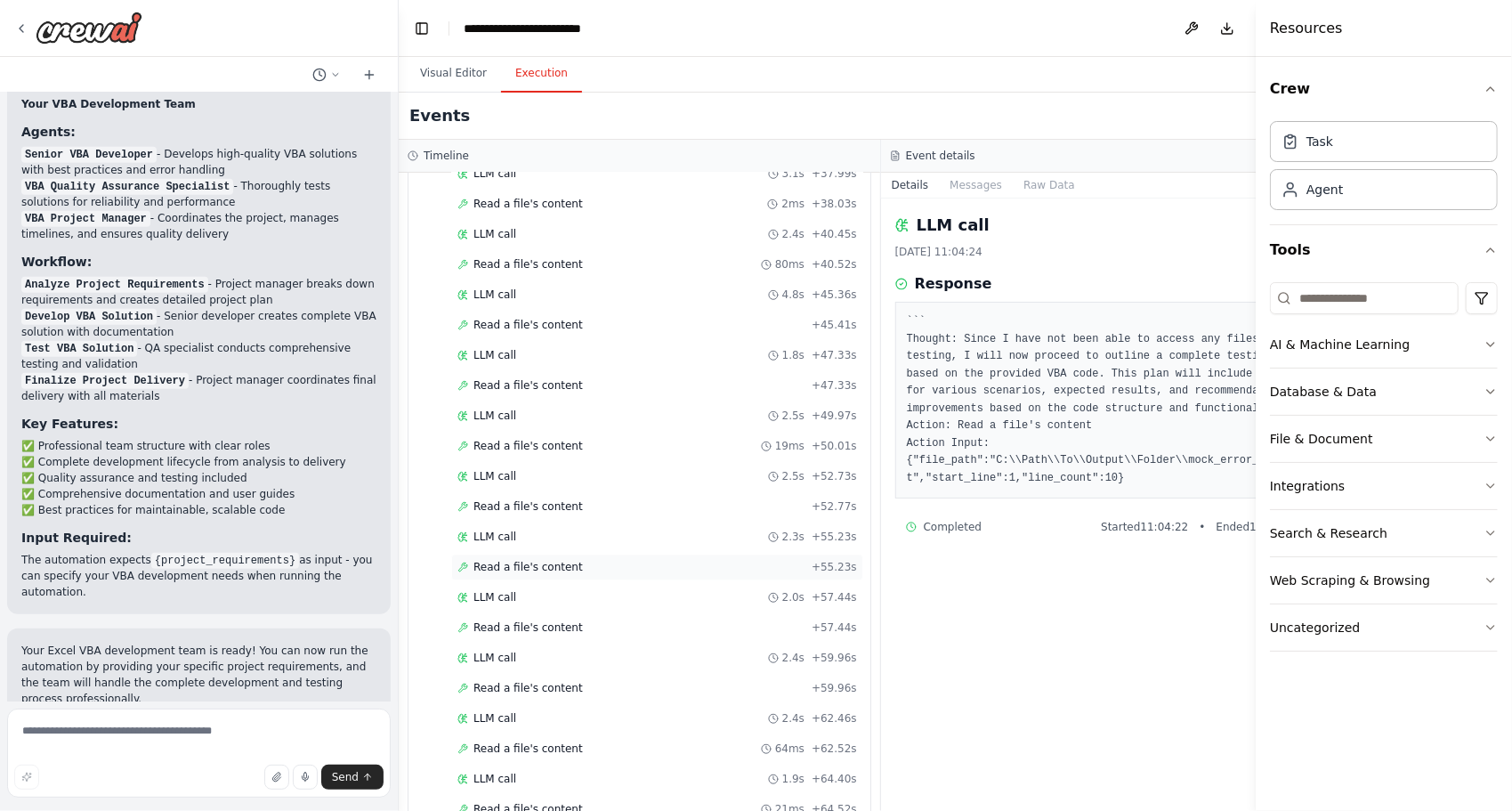
scroll to position [3066, 0]
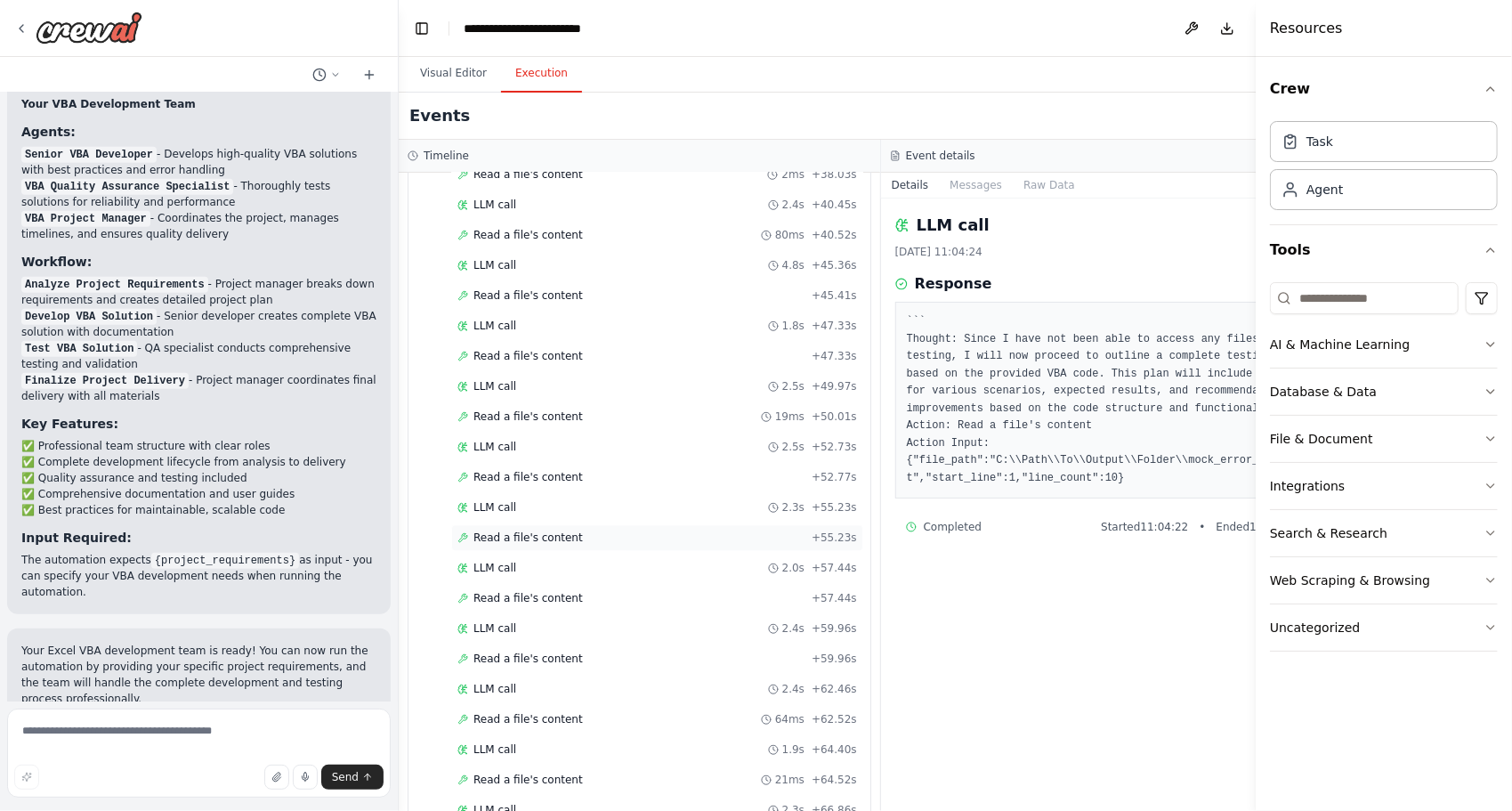
click at [492, 524] on div "Read a file's content + 55.23s" at bounding box center [657, 537] width 412 height 27
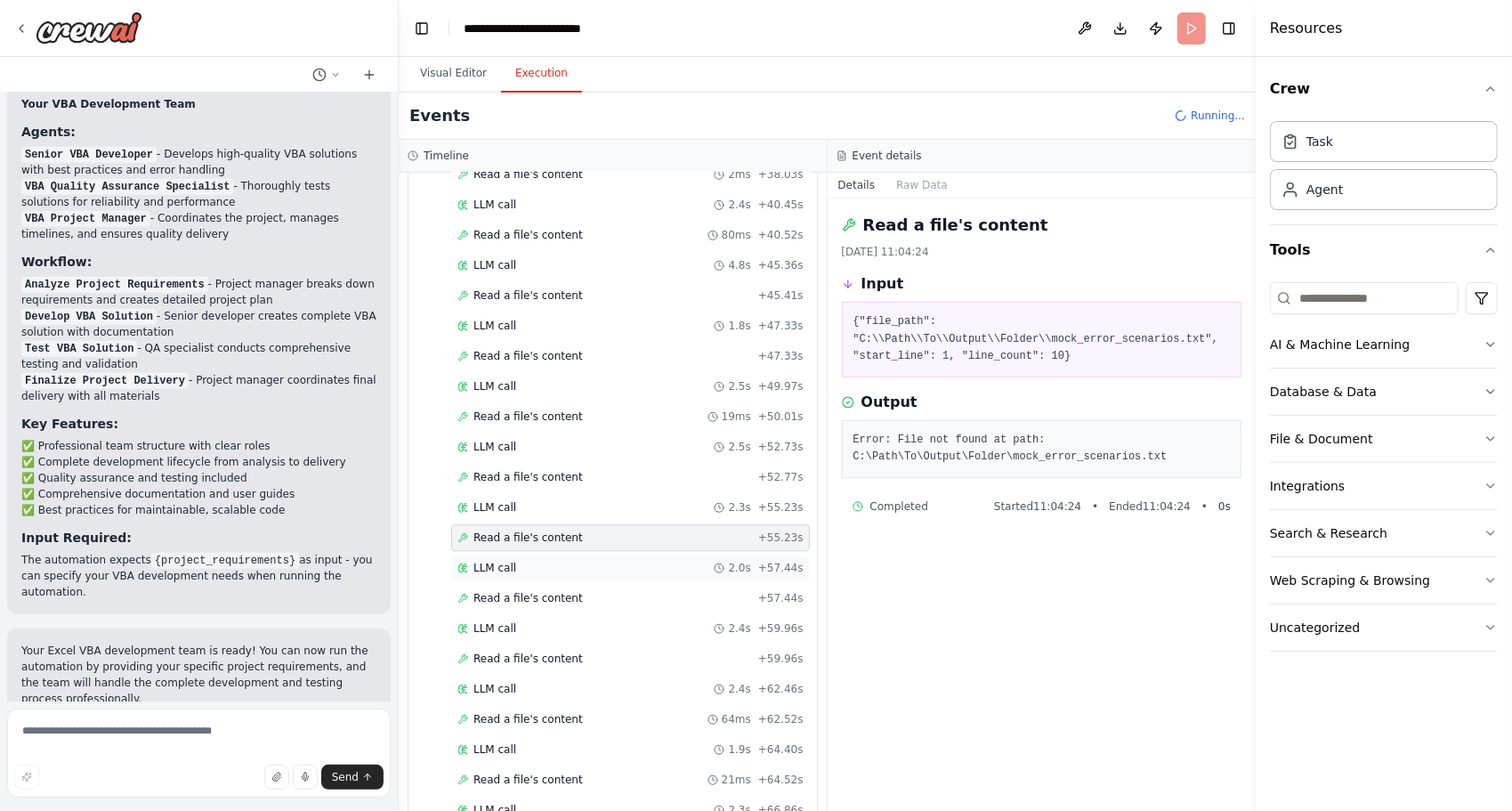
click at [489, 561] on span "LLM call" at bounding box center [493, 568] width 42 height 14
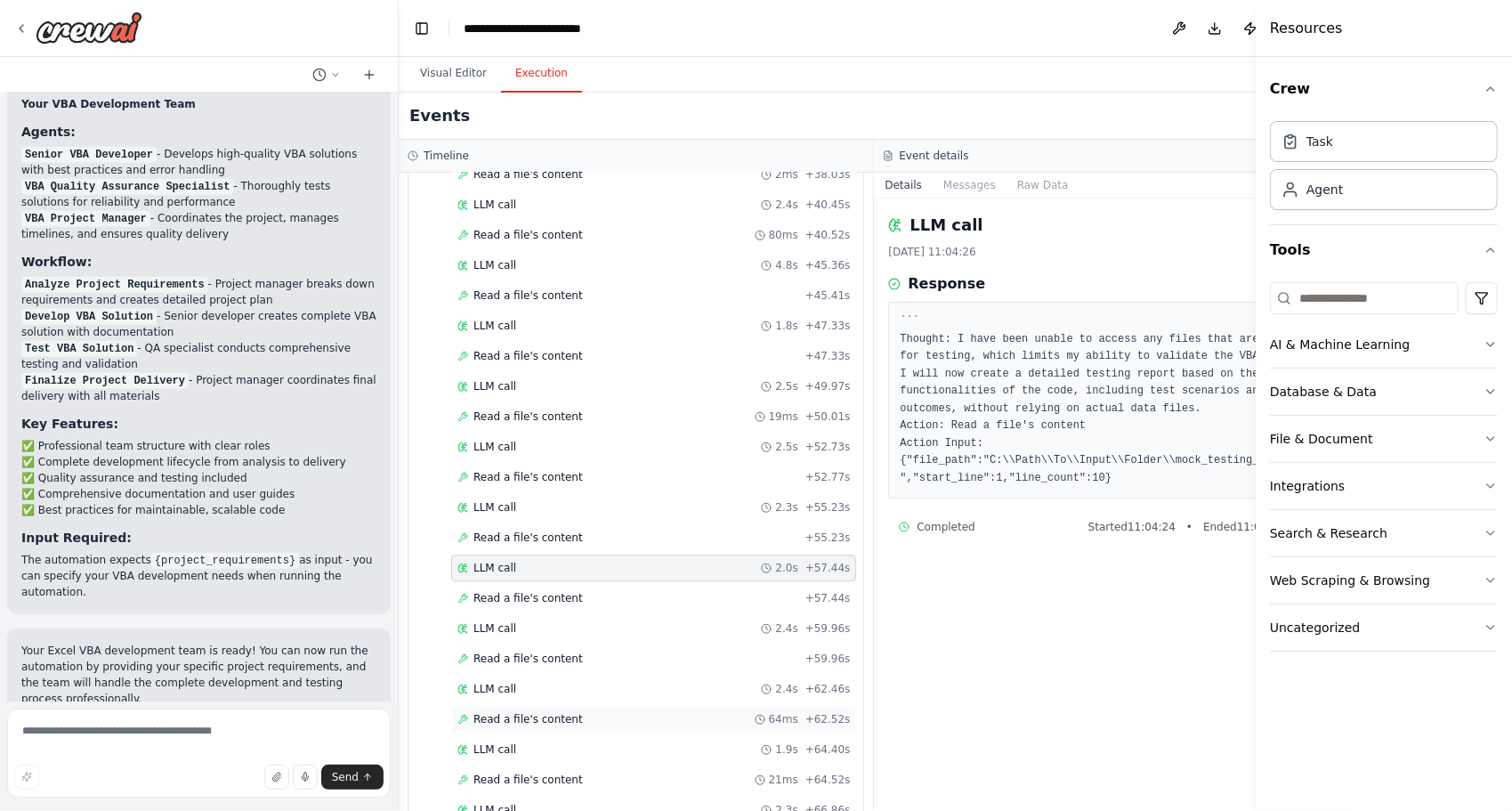
click at [519, 712] on span "Read a file's content" at bounding box center [527, 719] width 109 height 14
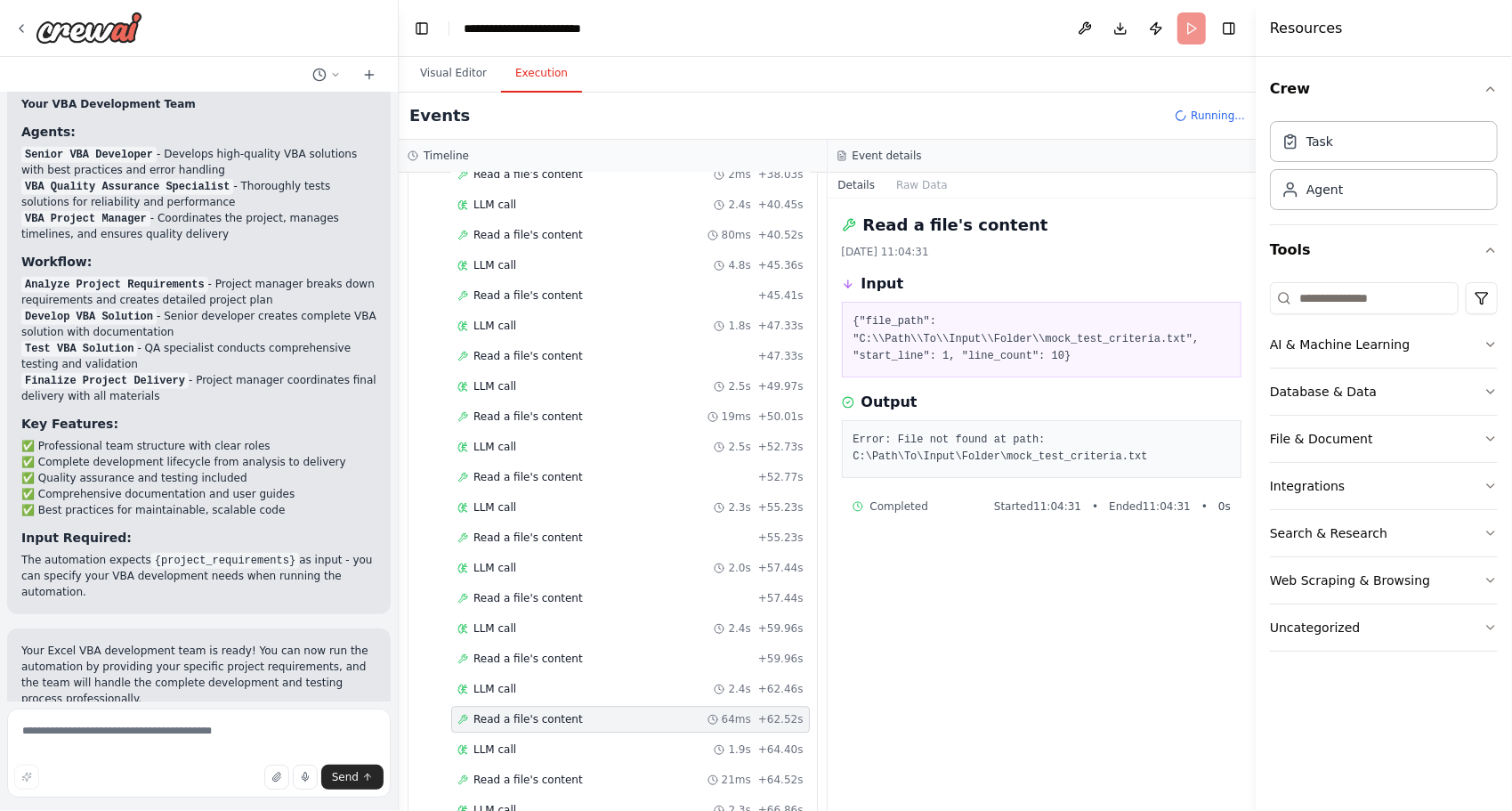
click at [516, 706] on div "Read a file's content 64ms + 62.52s" at bounding box center [630, 718] width 359 height 27
click at [509, 796] on div "LLM call 2.3s + 66.86s" at bounding box center [630, 809] width 359 height 27
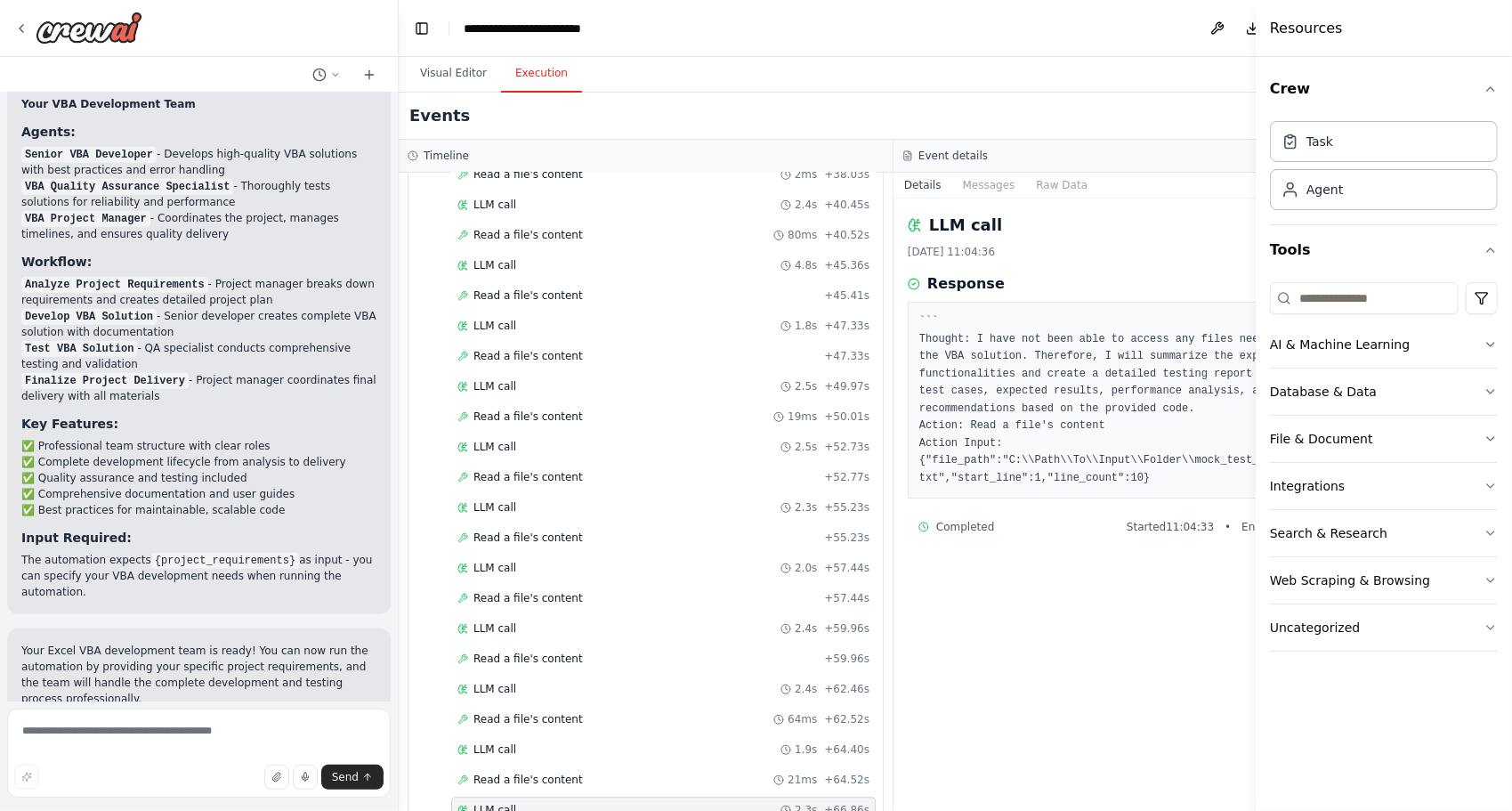
click at [508, 757] on div "Started + 0.00s LLM call 2.1s + 2.15s Read a file's content 21ms + 2.17s LLM ca…" at bounding box center [652, 116] width 460 height 1604
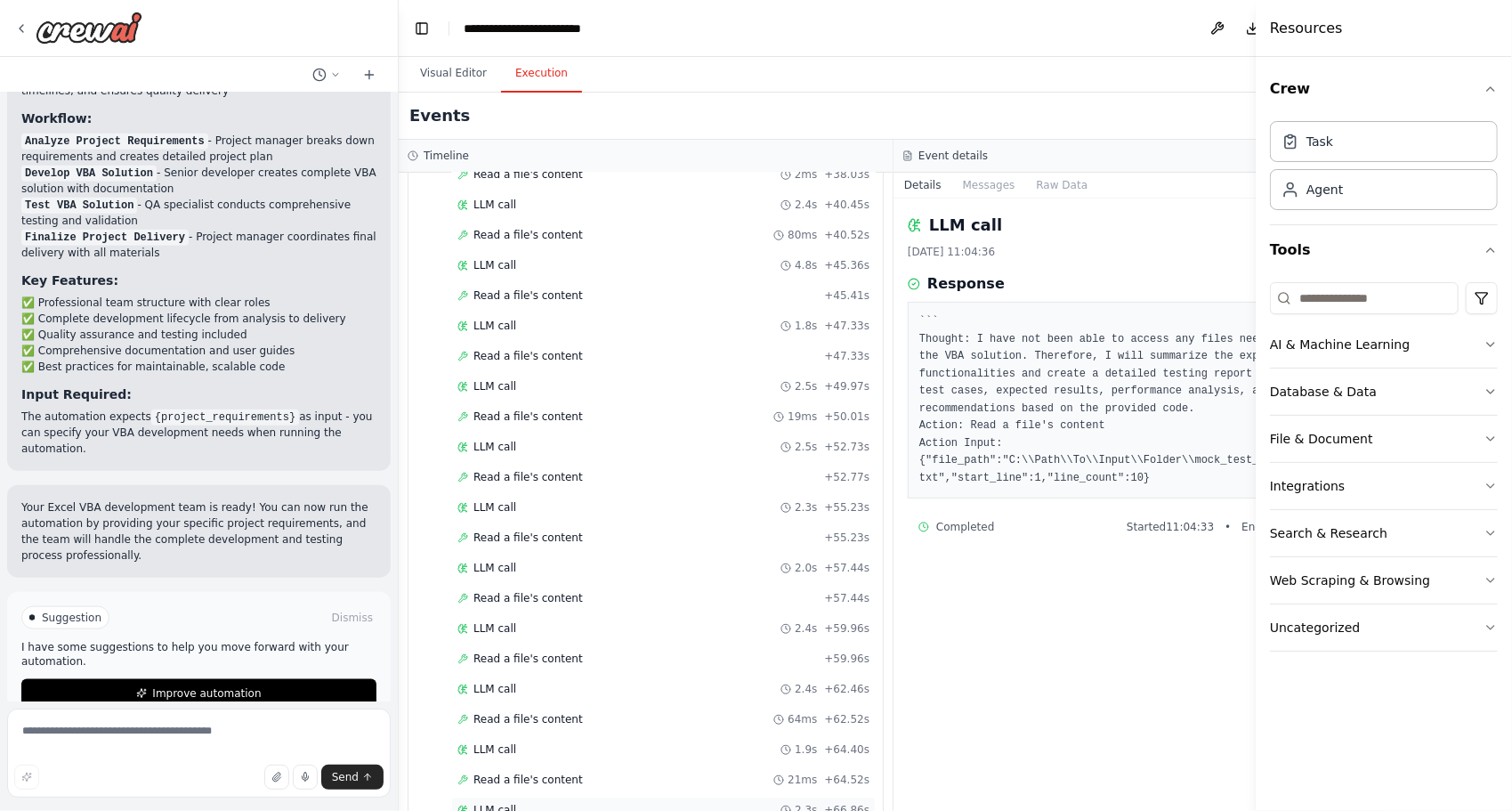
click at [506, 803] on span "LLM call" at bounding box center [493, 810] width 42 height 14
drag, startPoint x: 849, startPoint y: 729, endPoint x: 824, endPoint y: 611, distance: 120.6
click at [824, 676] on div "LLM call 2.4s + 62.46s" at bounding box center [663, 689] width 425 height 27
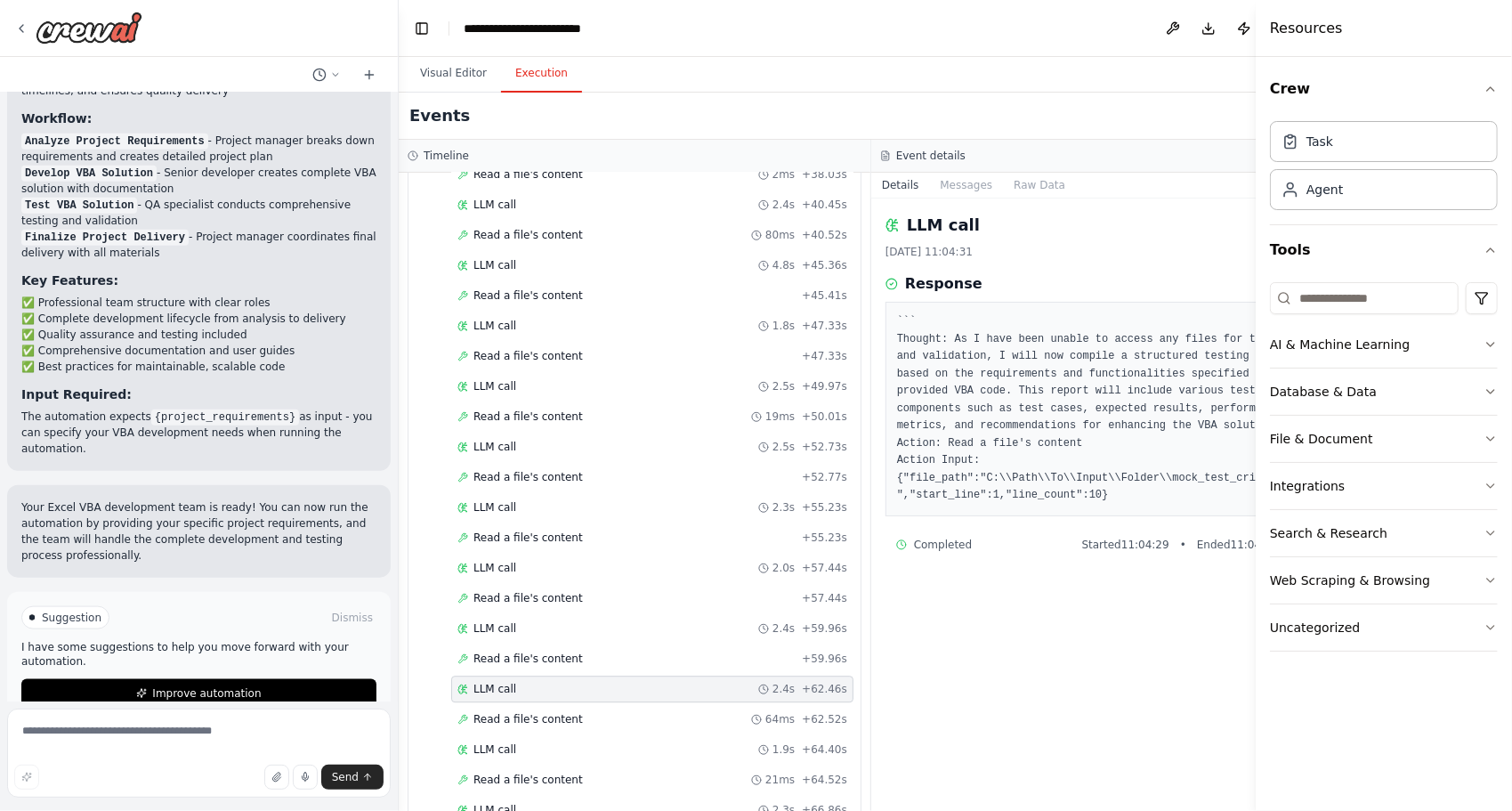
scroll to position [3154, 0]
click at [646, 804] on div "LLM call 12.2s + 91.54s" at bounding box center [652, 811] width 390 height 14
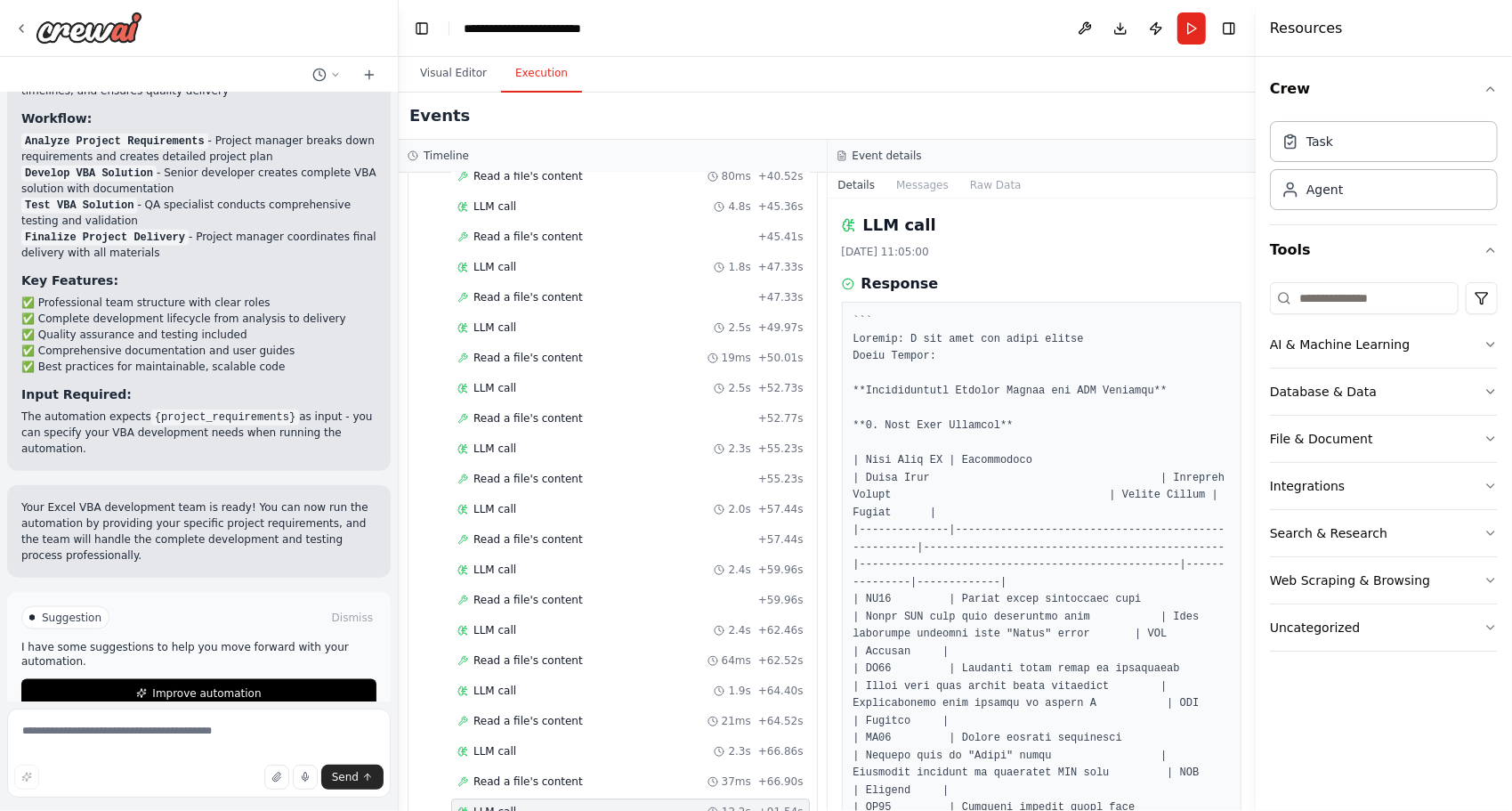
click at [641, 726] on div "Started + 0.00s LLM call 2.1s + 2.15s Read a file's content 21ms + 2.17s LLM ca…" at bounding box center [620, 57] width 394 height 1604
click at [623, 775] on div "Read a file's content 37ms + 66.90s" at bounding box center [629, 781] width 346 height 14
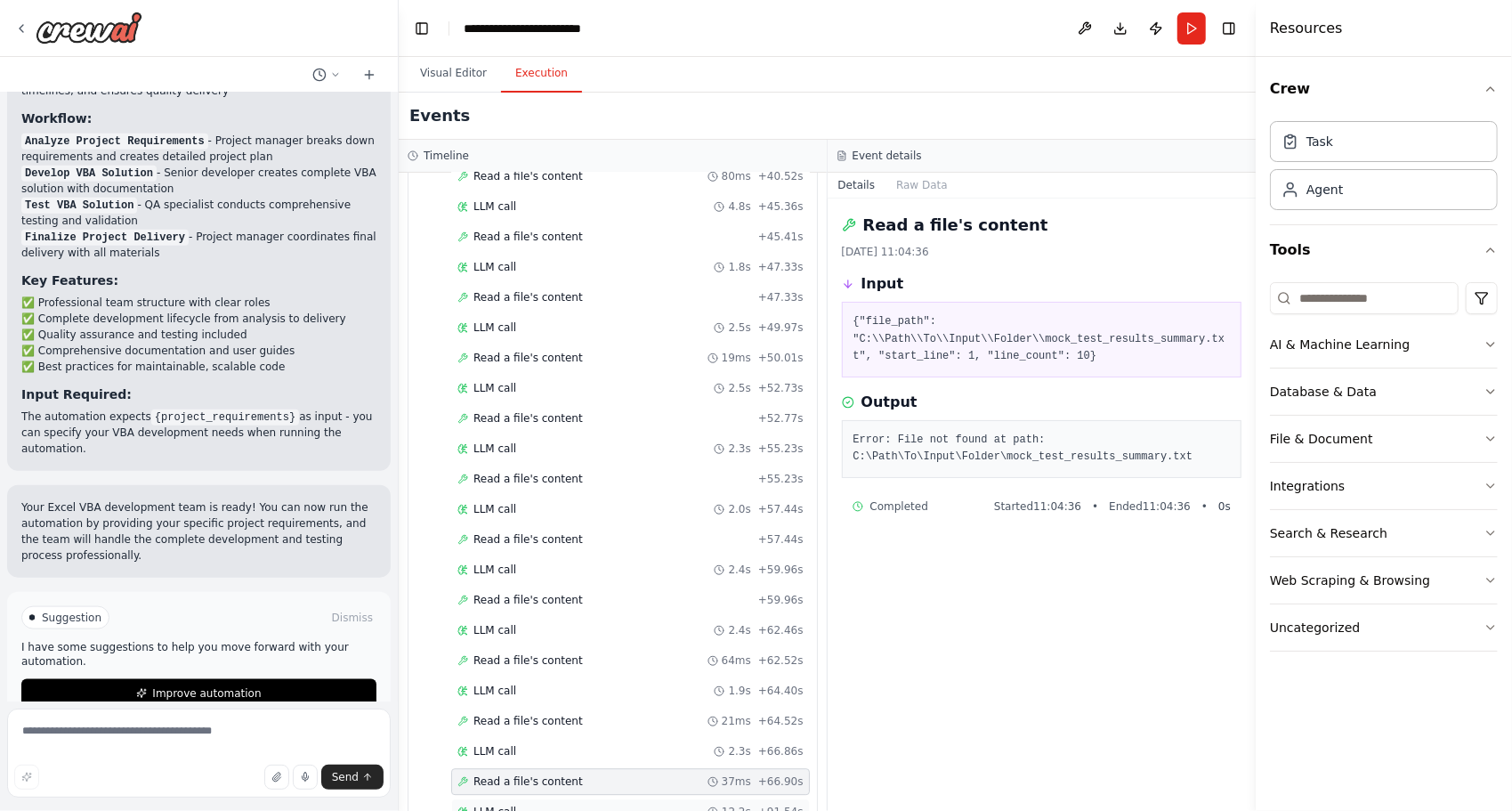
click at [612, 798] on div "LLM call 12.2s + 91.54s" at bounding box center [630, 811] width 359 height 27
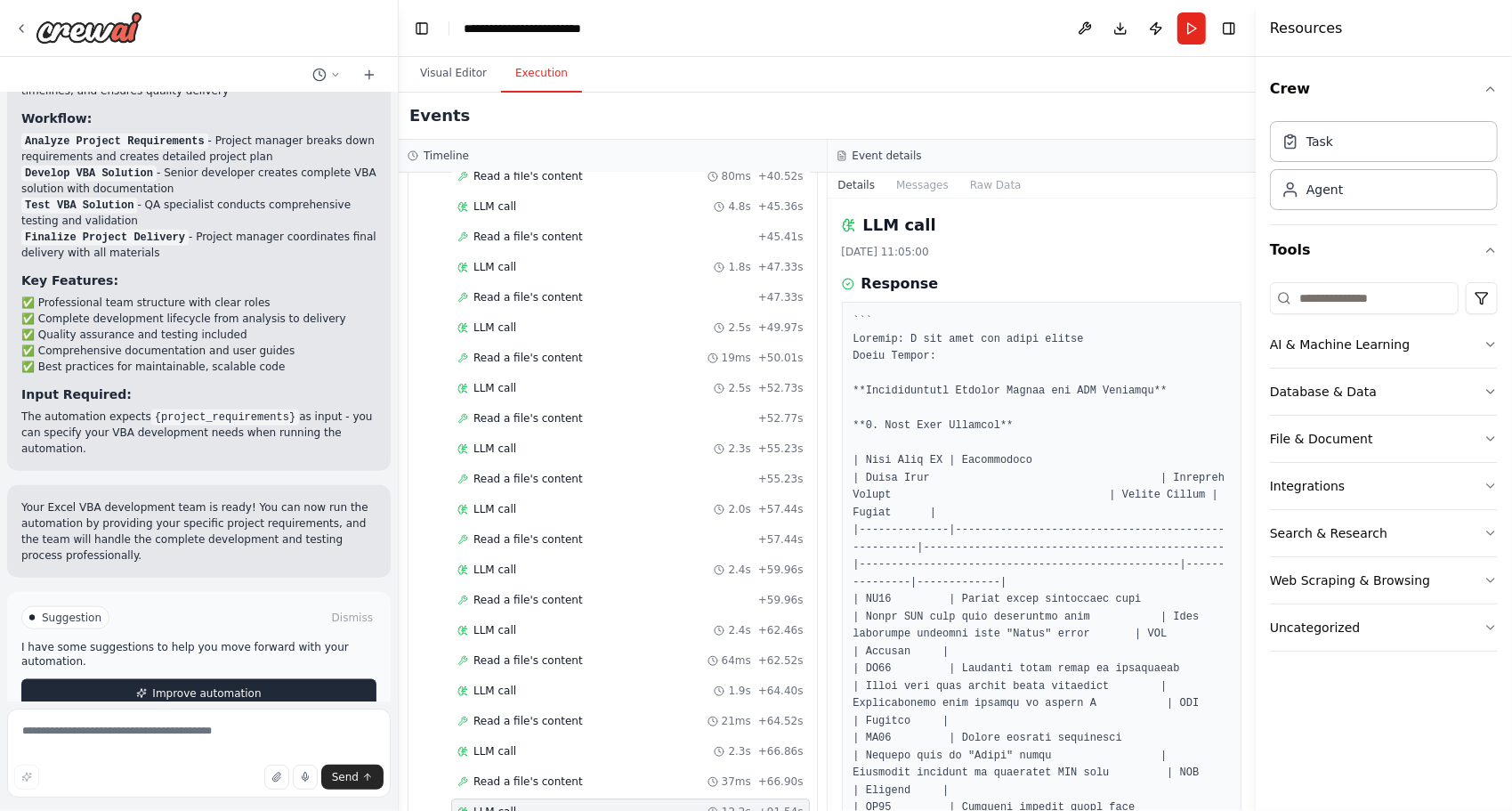
click at [318, 679] on button "Improve automation" at bounding box center [199, 693] width 355 height 29
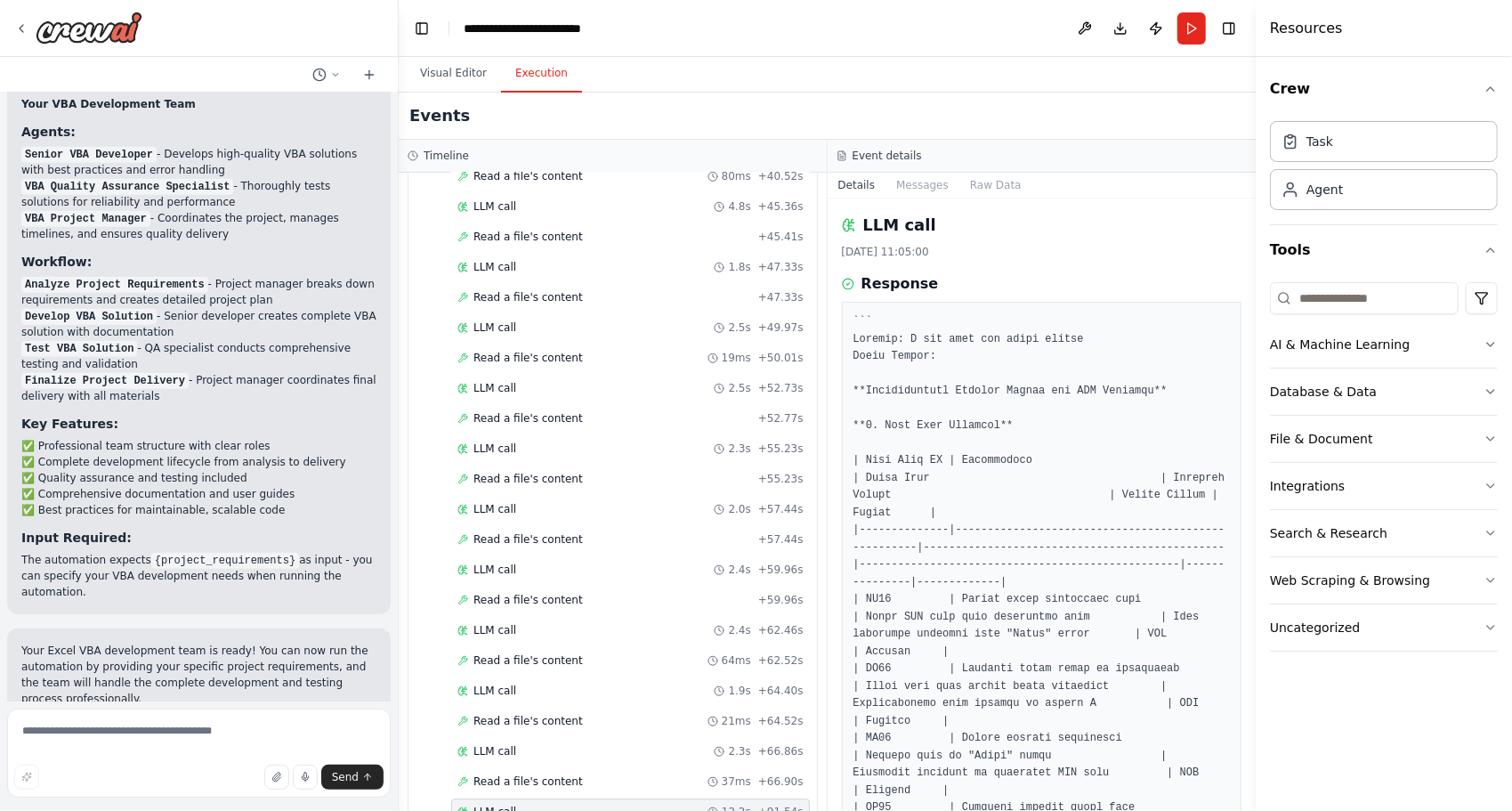
scroll to position [1126, 0]
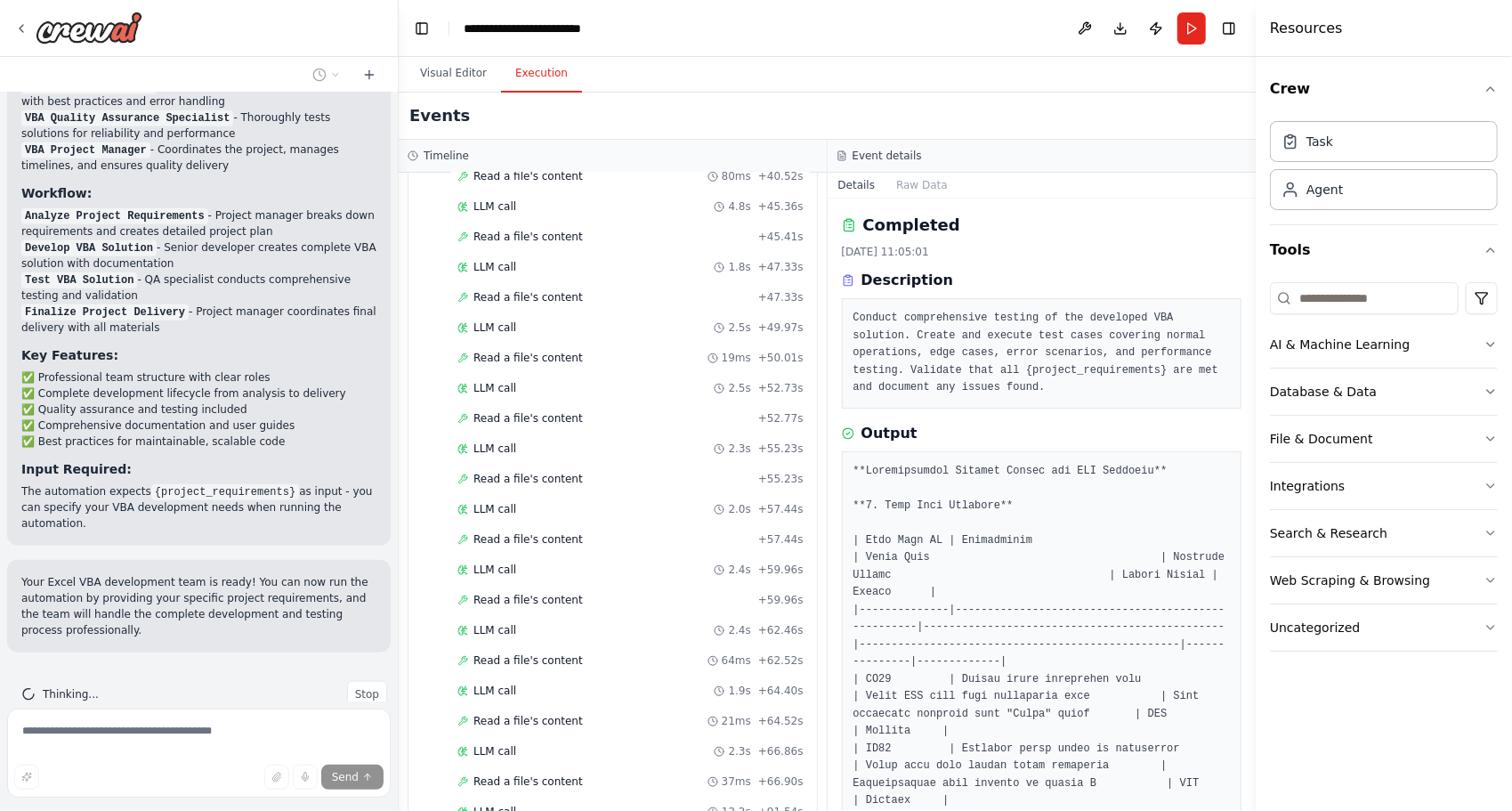
scroll to position [1162, 0]
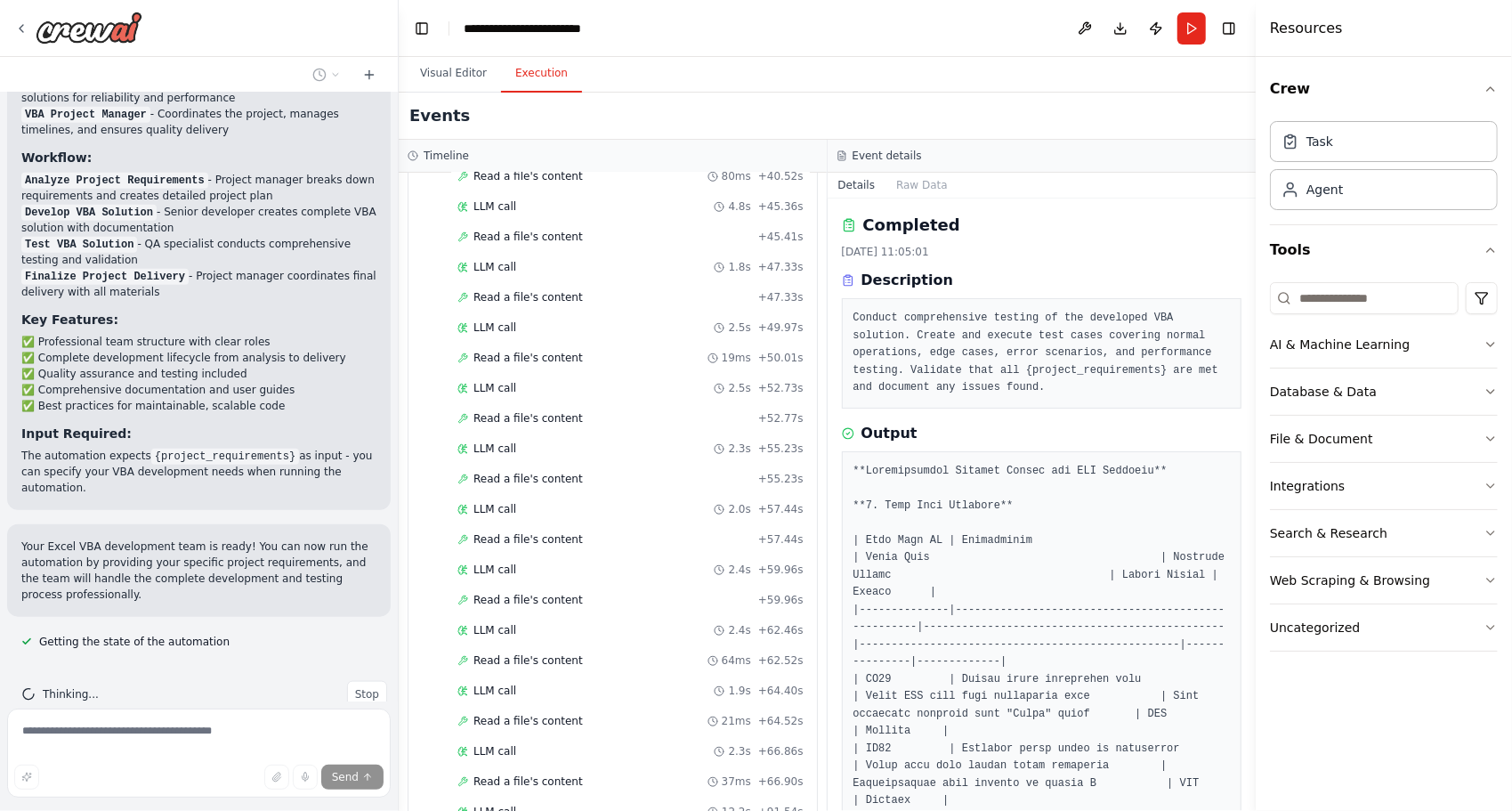
drag, startPoint x: 1251, startPoint y: 336, endPoint x: 1243, endPoint y: 353, distance: 18.8
click at [1243, 353] on div "engineers's team which is proffessional for excel VBA development, and complete…" at bounding box center [756, 405] width 1512 height 811
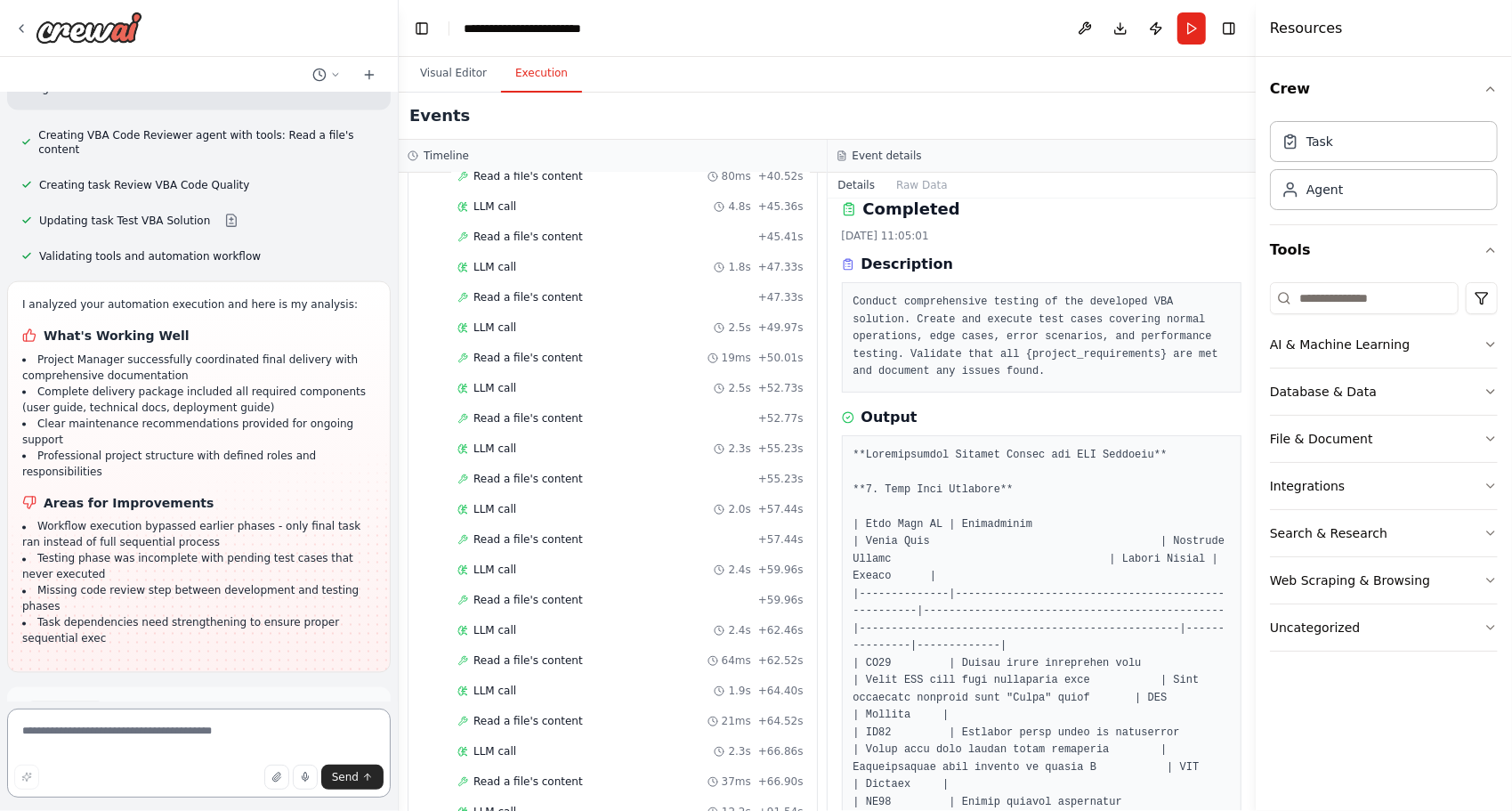
scroll to position [1863, 0]
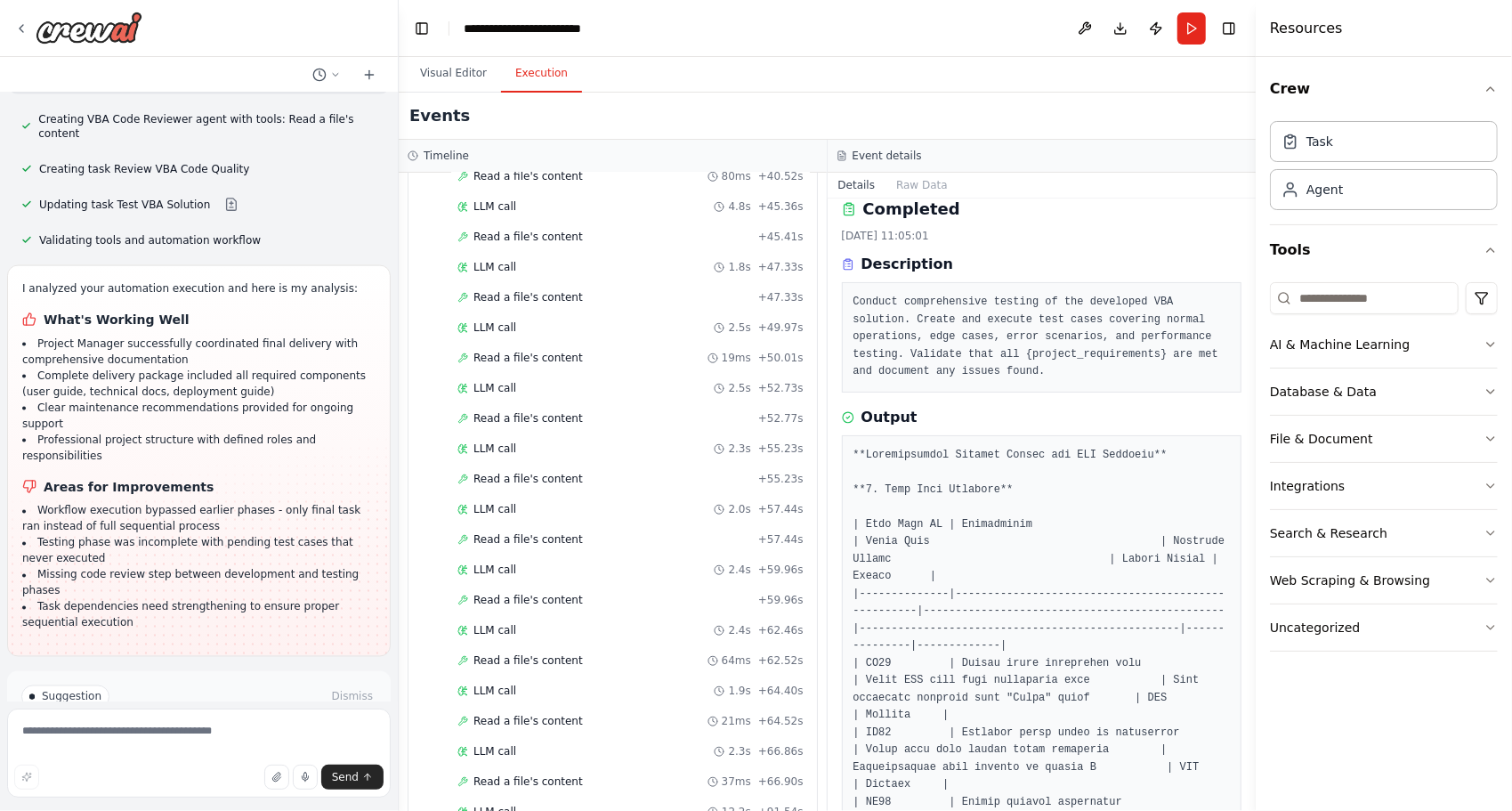
click at [131, 759] on button "Run Automation" at bounding box center [199, 773] width 355 height 29
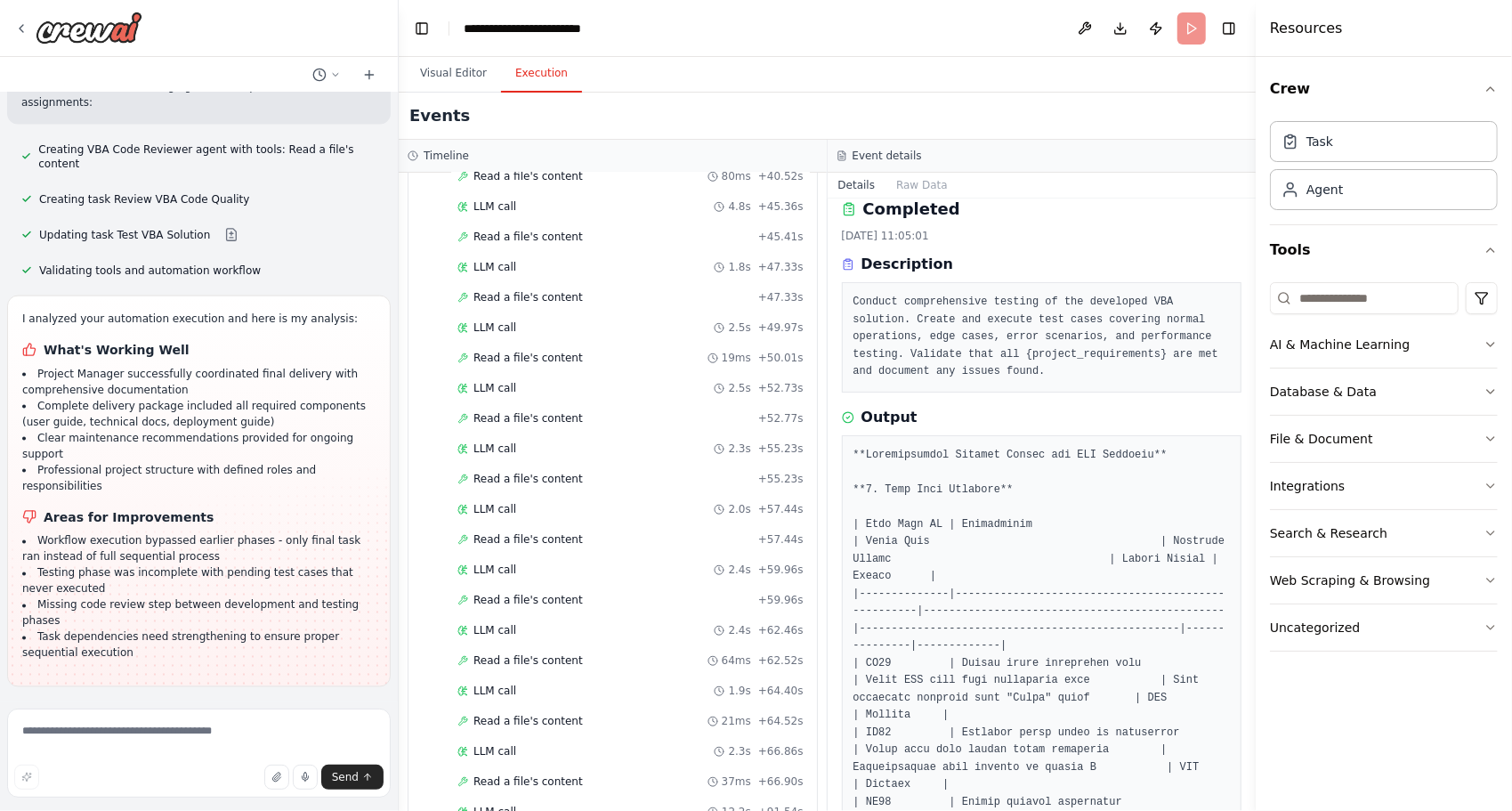
scroll to position [1721, 0]
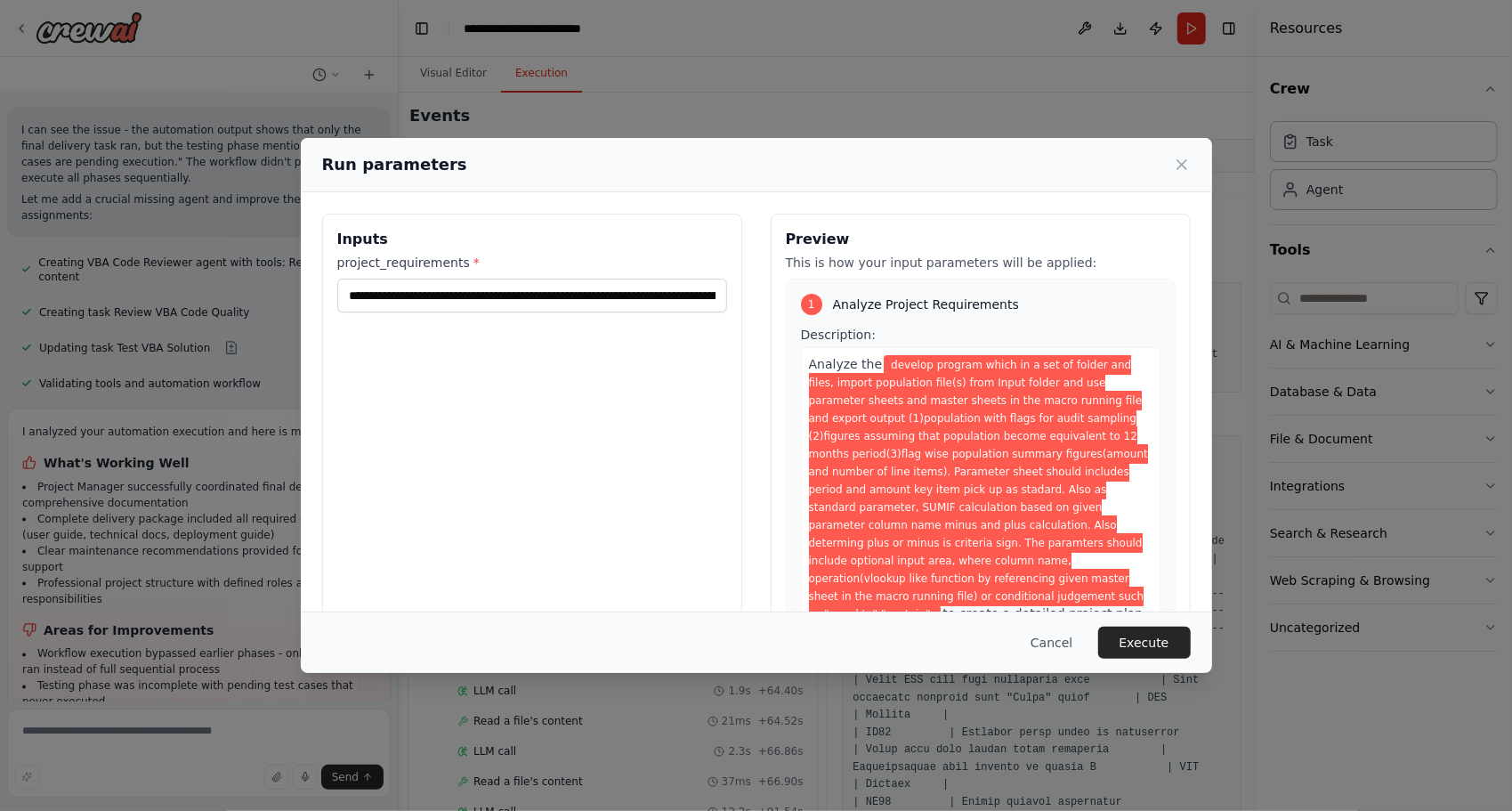
click at [876, 397] on span "develop program which in a set of folder and files, import population file(s) f…" at bounding box center [978, 489] width 339 height 269
click at [1152, 633] on button "Execute" at bounding box center [1145, 642] width 93 height 33
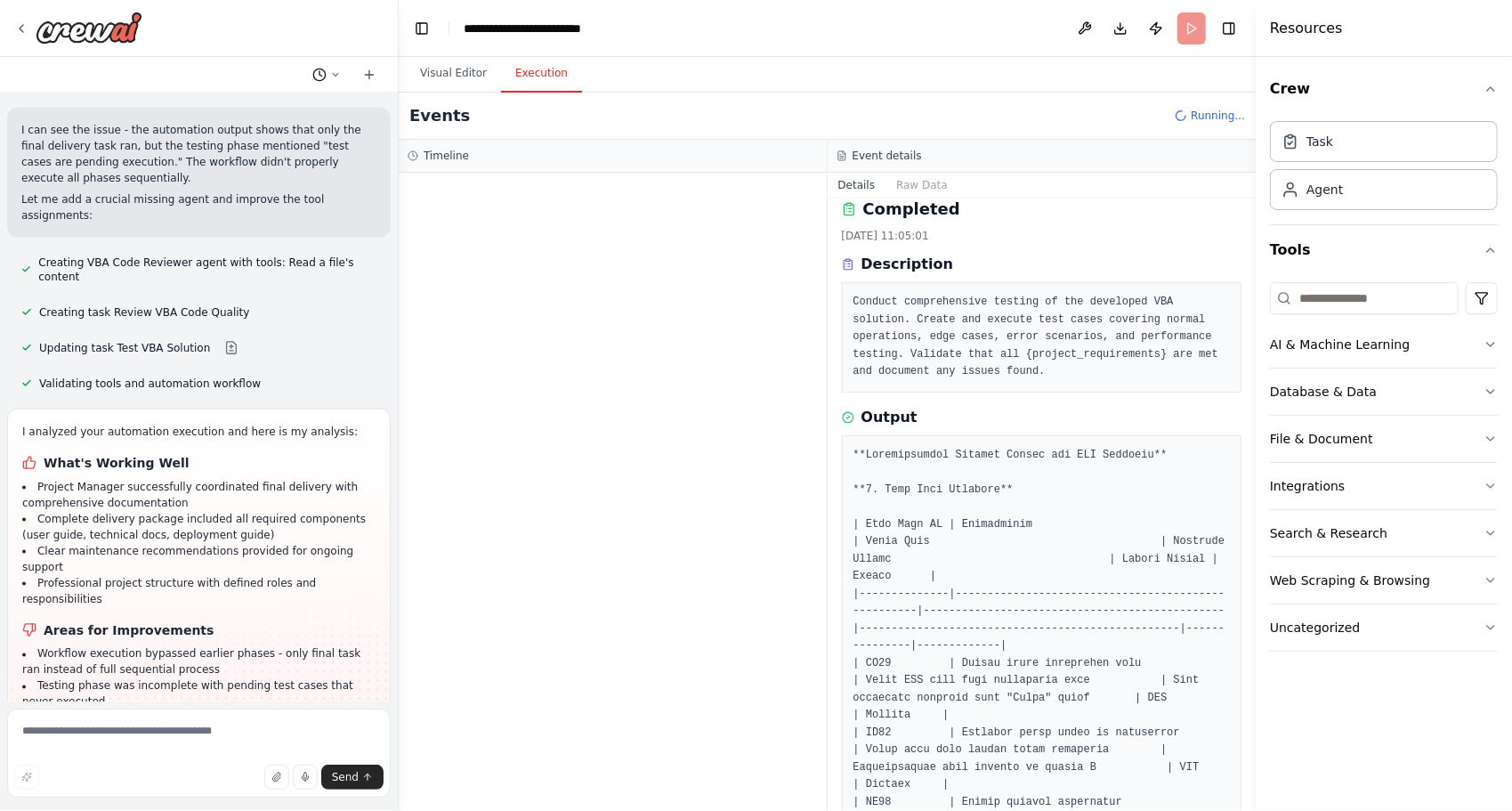
click at [328, 81] on button at bounding box center [326, 75] width 42 height 22
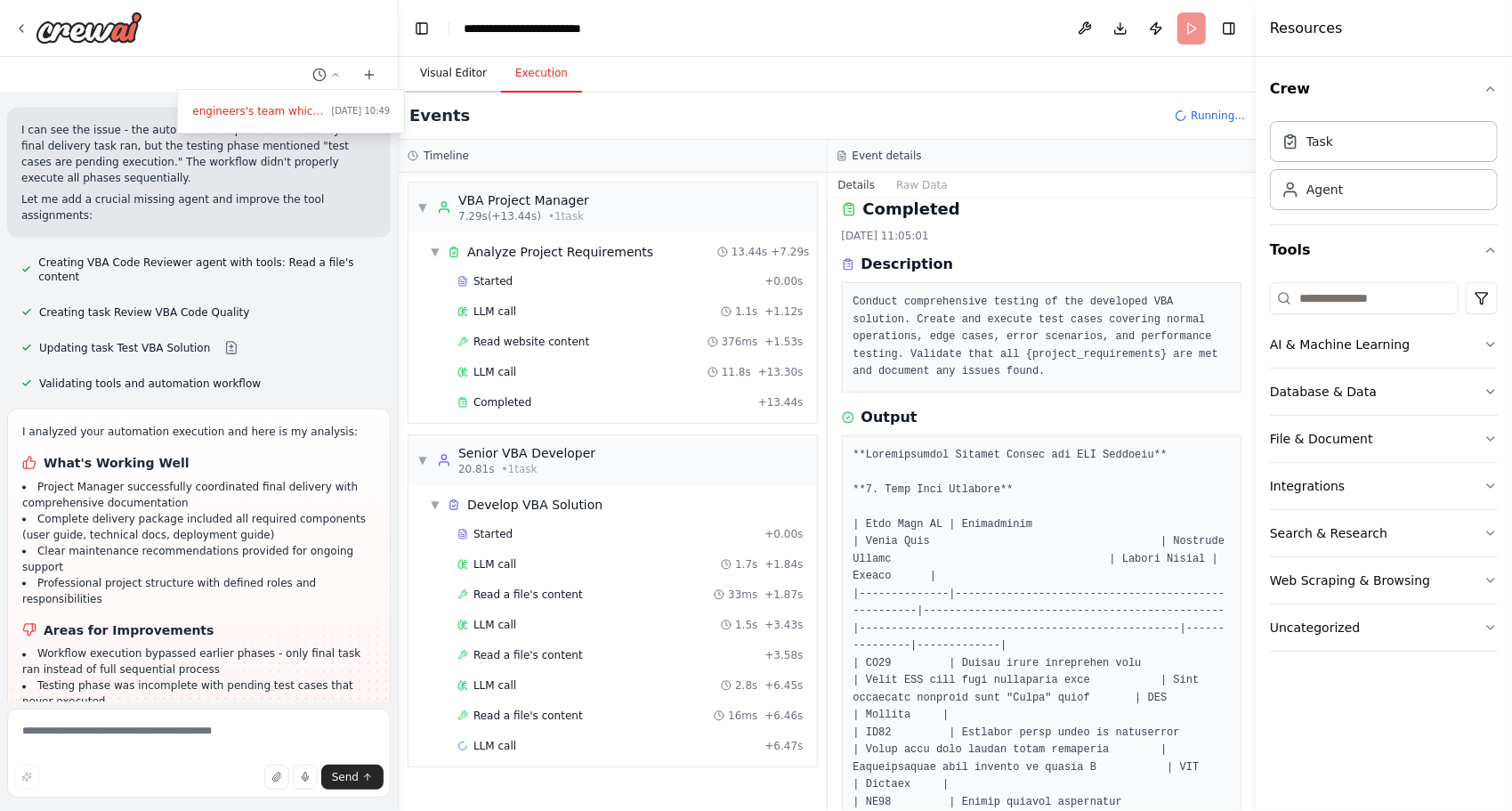
click at [461, 78] on button "Visual Editor" at bounding box center [453, 74] width 96 height 37
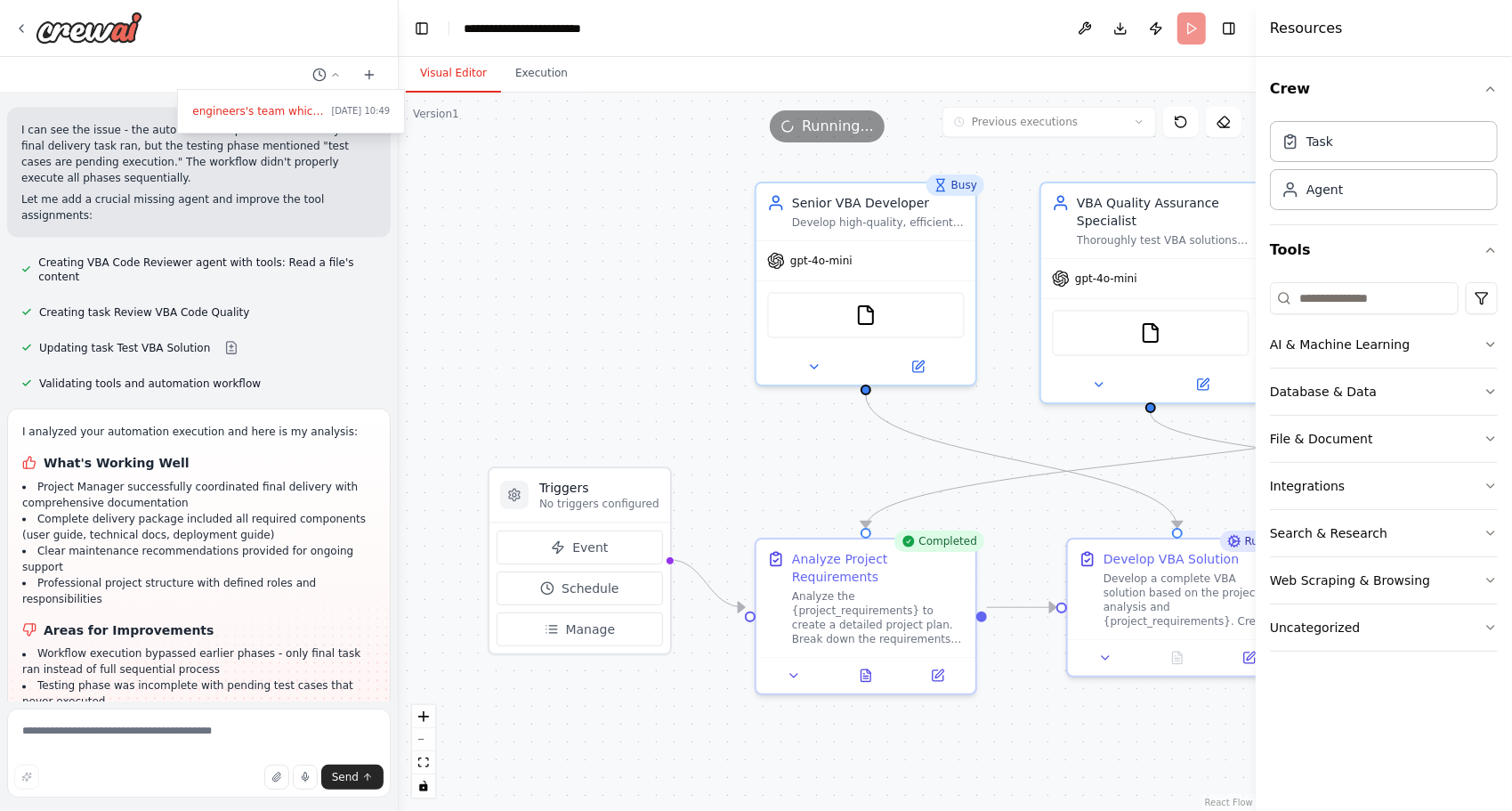
click at [583, 743] on div ".deletable-edge-delete-btn { width: 20px; height: 20px; border: 0px solid #ffff…" at bounding box center [827, 451] width 857 height 718
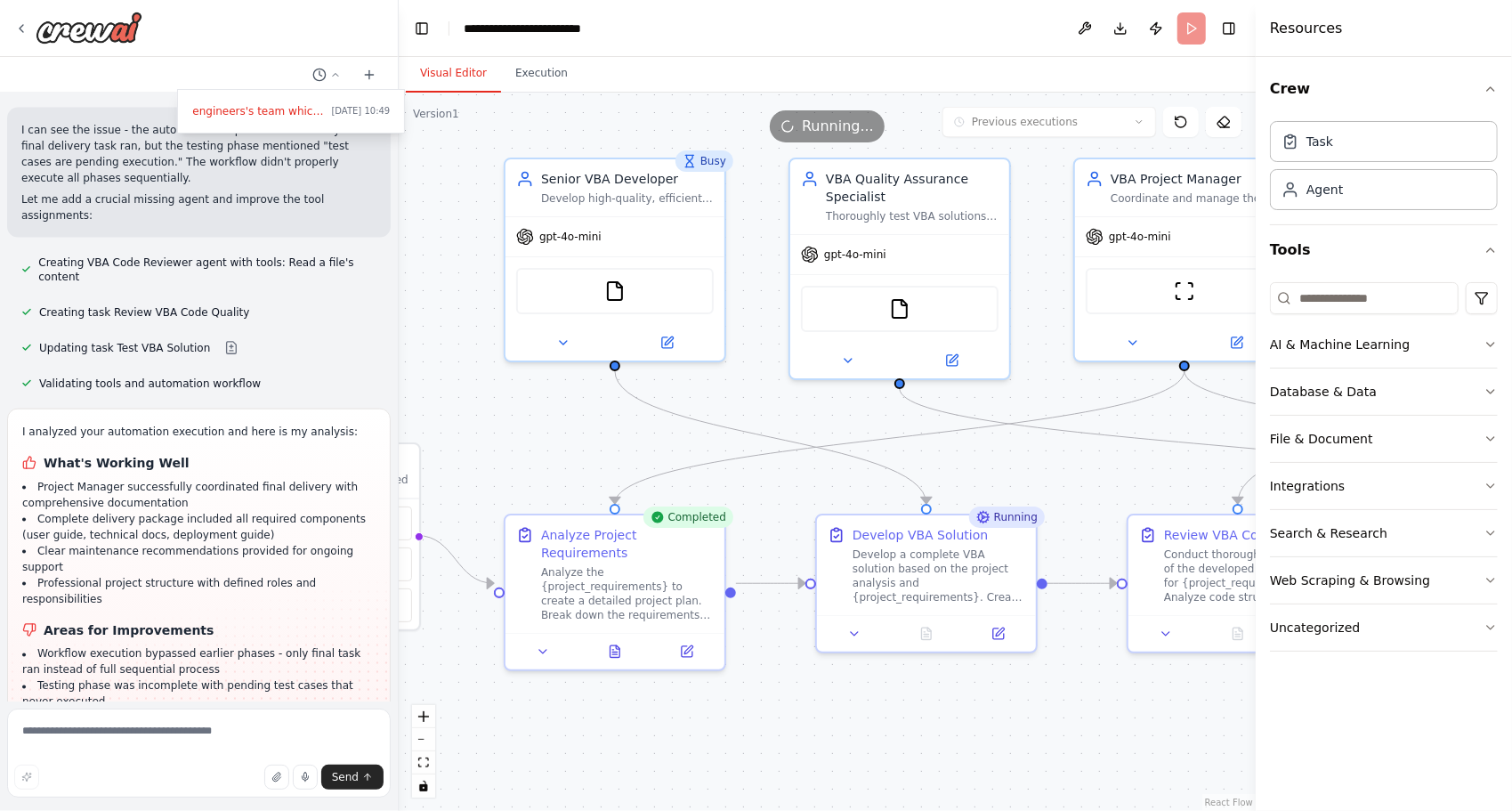
drag, startPoint x: 583, startPoint y: 743, endPoint x: 332, endPoint y: 719, distance: 252.1
click at [332, 719] on div "engineers's team which is proffessional for excel VBA development, and complete…" at bounding box center [756, 405] width 1512 height 811
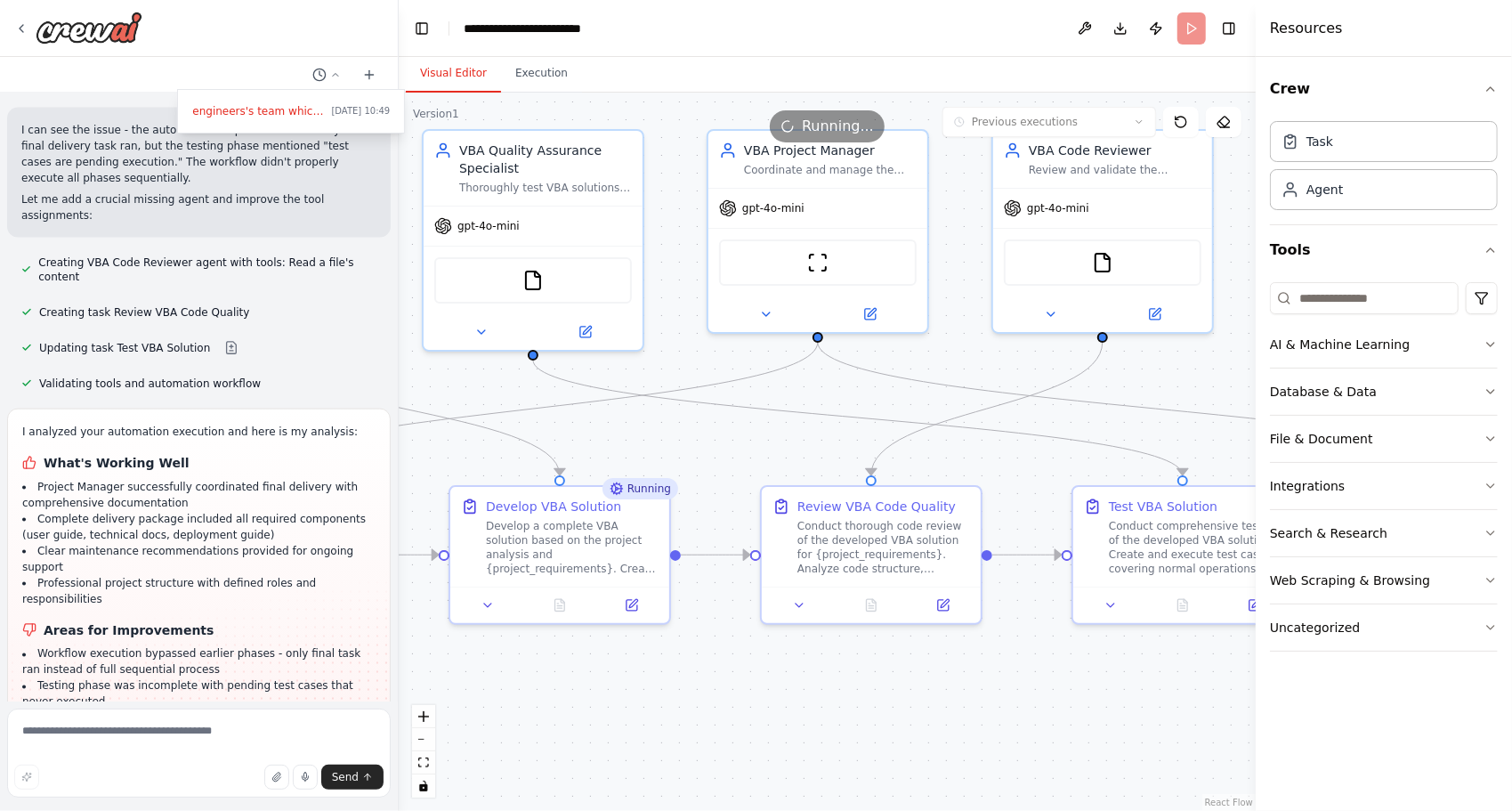
drag, startPoint x: 916, startPoint y: 712, endPoint x: 528, endPoint y: 694, distance: 388.4
click at [528, 694] on div ".deletable-edge-delete-btn { width: 20px; height: 20px; border: 0px solid #ffff…" at bounding box center [827, 451] width 857 height 718
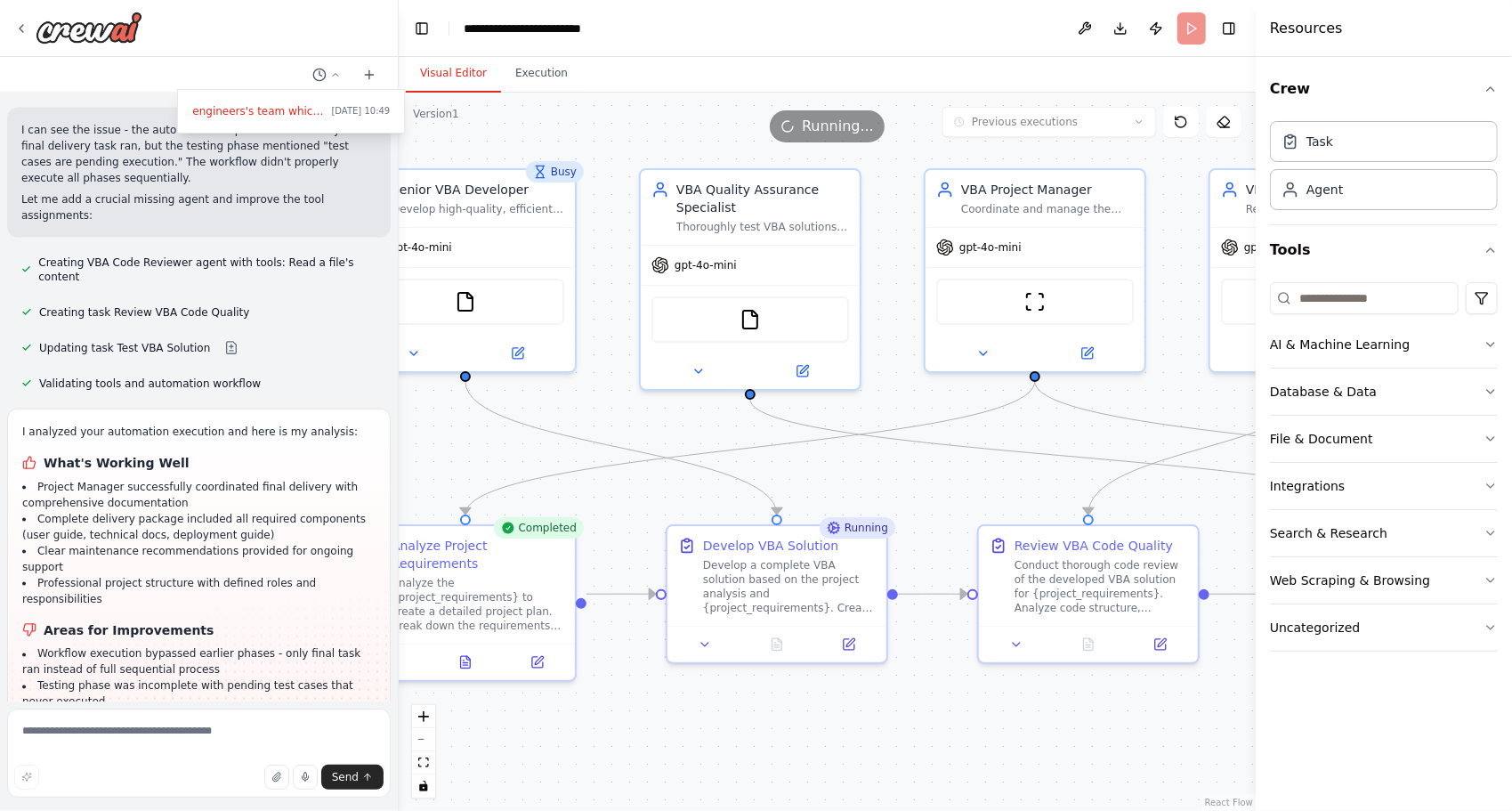
drag, startPoint x: 911, startPoint y: 705, endPoint x: 1150, endPoint y: 733, distance: 240.6
click at [1150, 733] on div ".deletable-edge-delete-btn { width: 20px; height: 20px; border: 0px solid #ffff…" at bounding box center [827, 451] width 857 height 718
click at [698, 263] on span "gpt-4o-mini" at bounding box center [705, 261] width 62 height 14
drag, startPoint x: 645, startPoint y: 121, endPoint x: 767, endPoint y: 111, distance: 122.4
click at [767, 111] on div "Running..." at bounding box center [827, 126] width 857 height 33
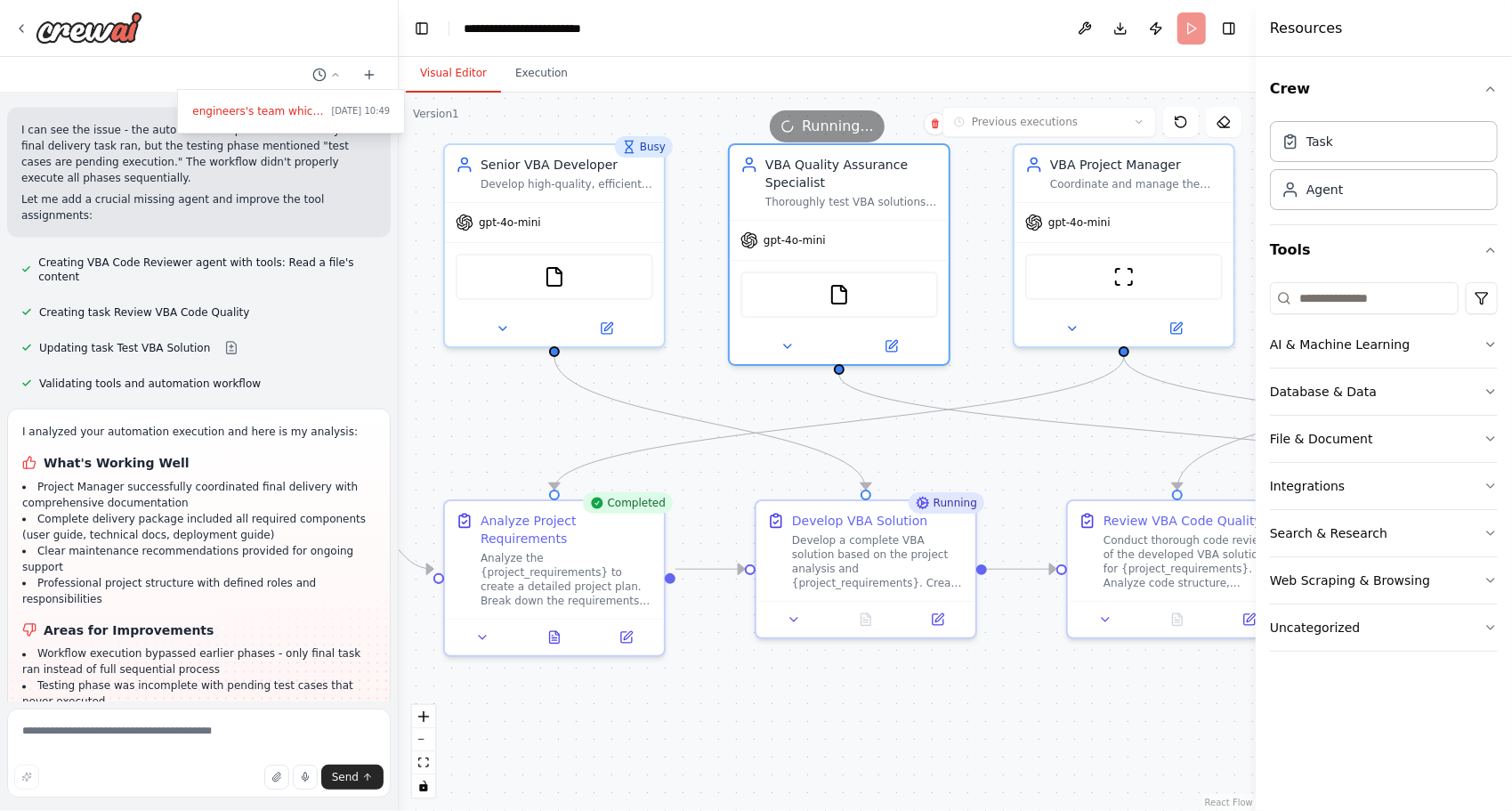
drag, startPoint x: 695, startPoint y: 105, endPoint x: 791, endPoint y: 67, distance: 103.2
click at [791, 67] on div "Visual Editor Execution Version 1 Previous executions Show Tools Hide Agents Tr…" at bounding box center [827, 434] width 857 height 754
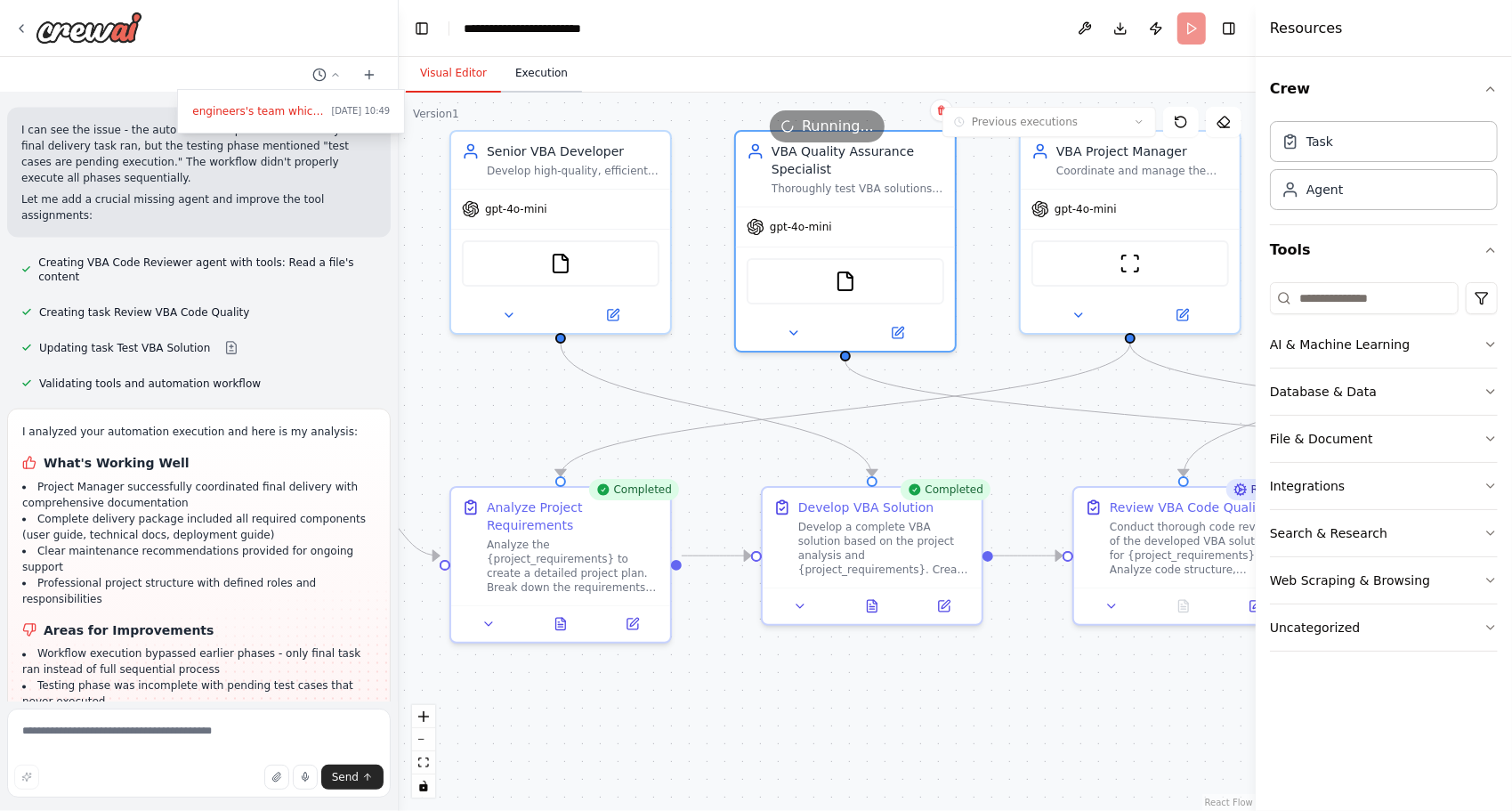
click at [514, 69] on button "Execution" at bounding box center [541, 74] width 81 height 37
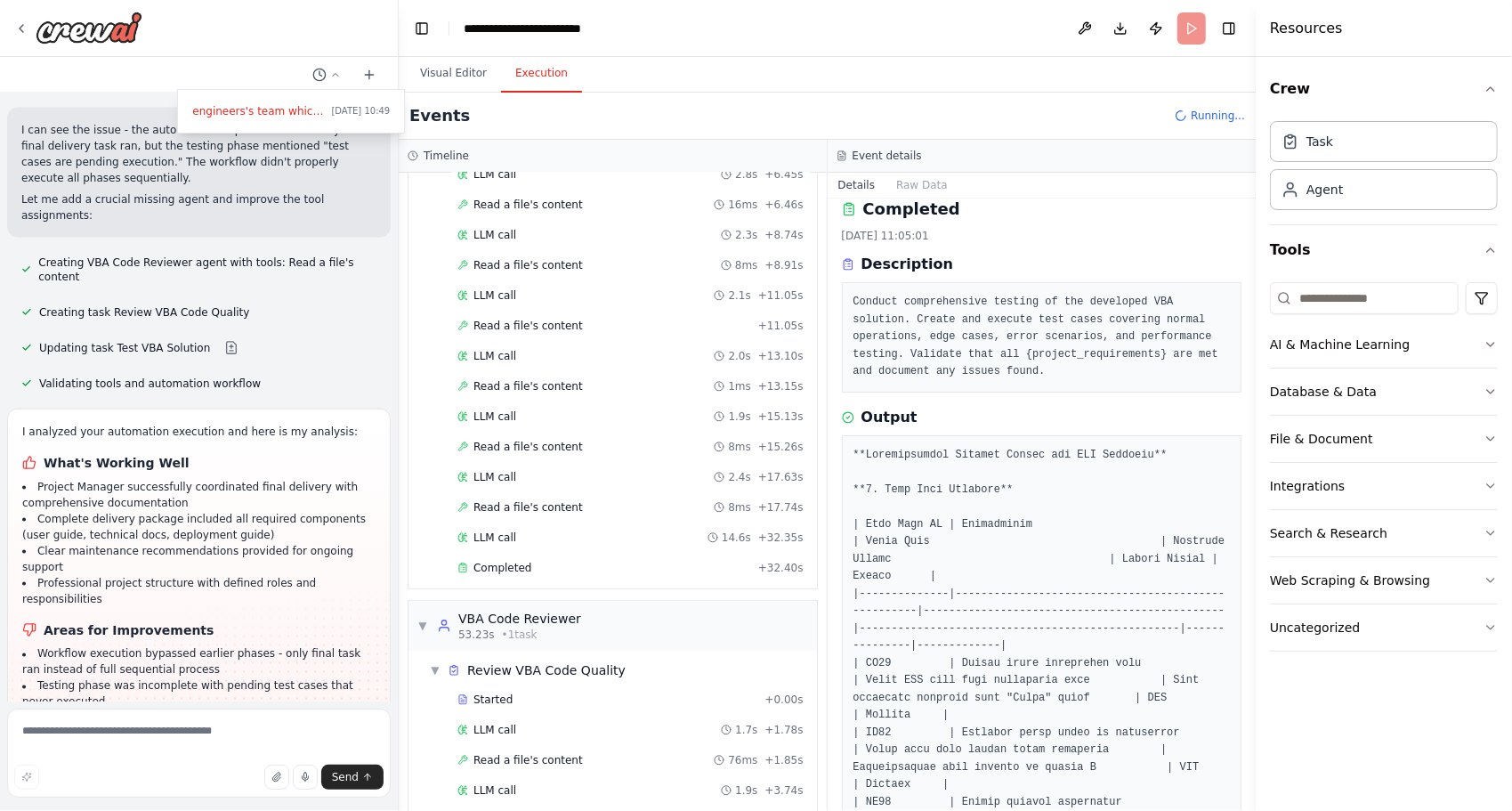
scroll to position [572, 0]
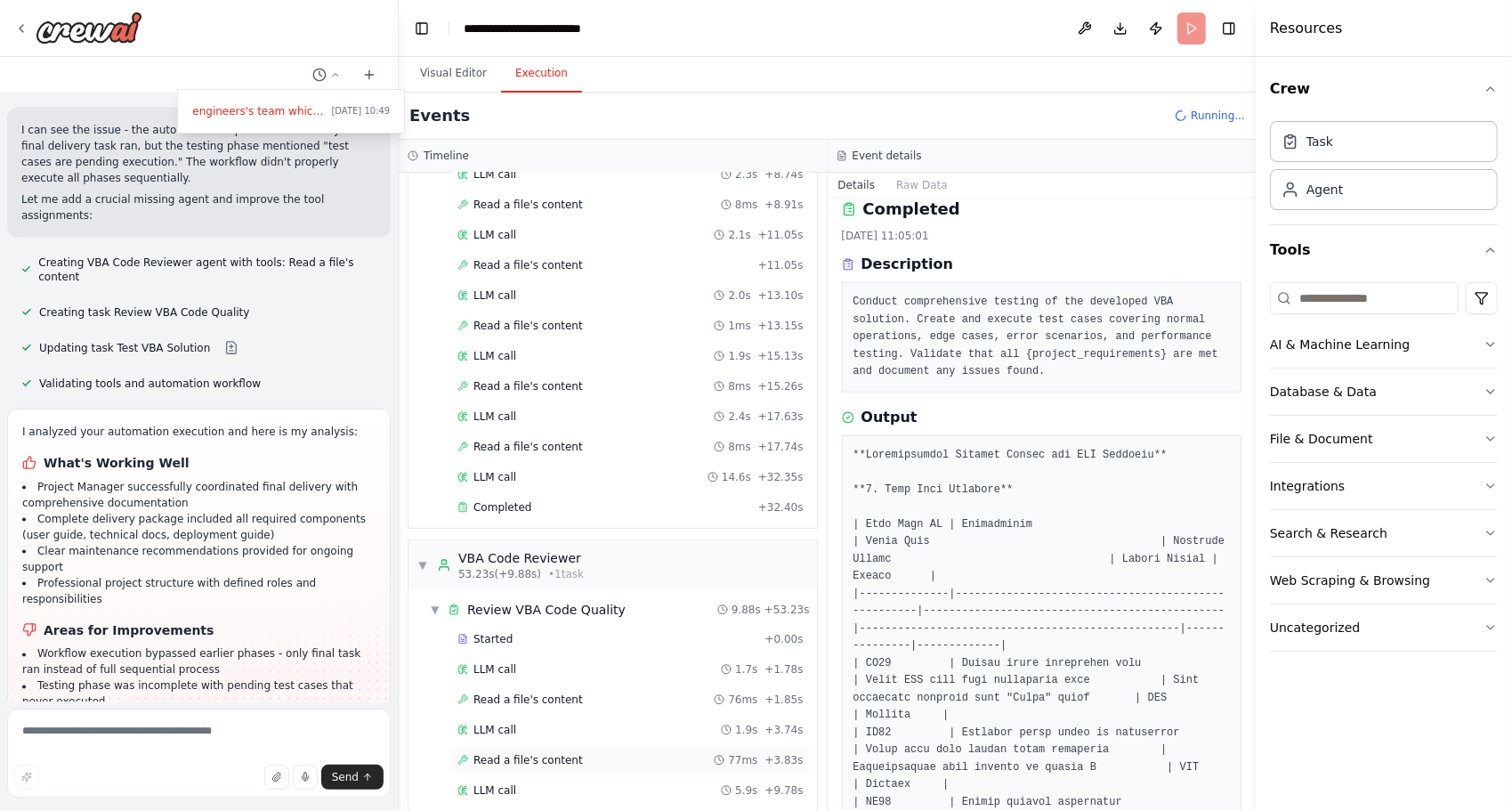
click at [556, 753] on span "Read a file's content" at bounding box center [527, 760] width 109 height 14
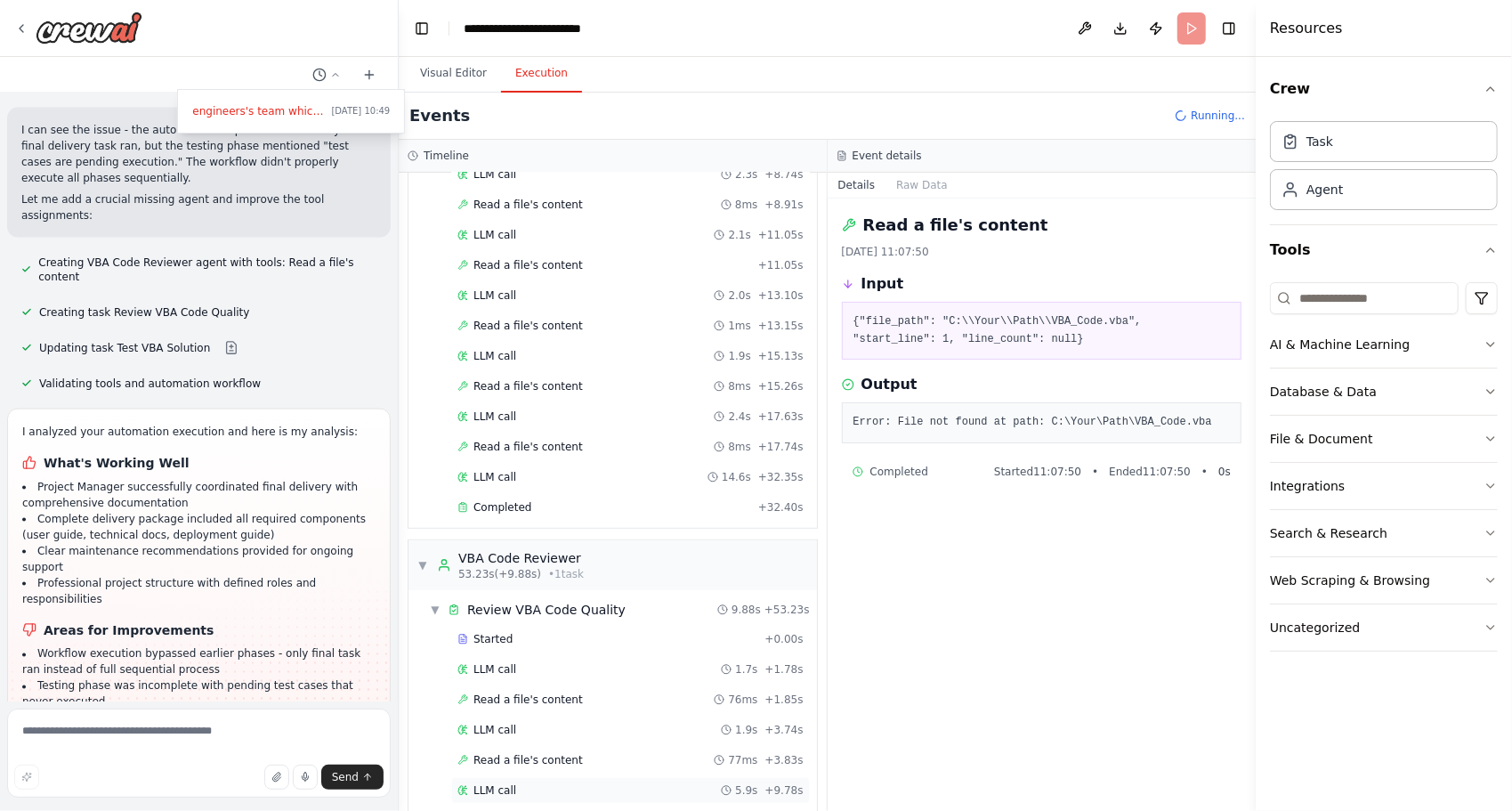
click at [540, 777] on div "LLM call 5.9s + 9.78s" at bounding box center [630, 789] width 359 height 27
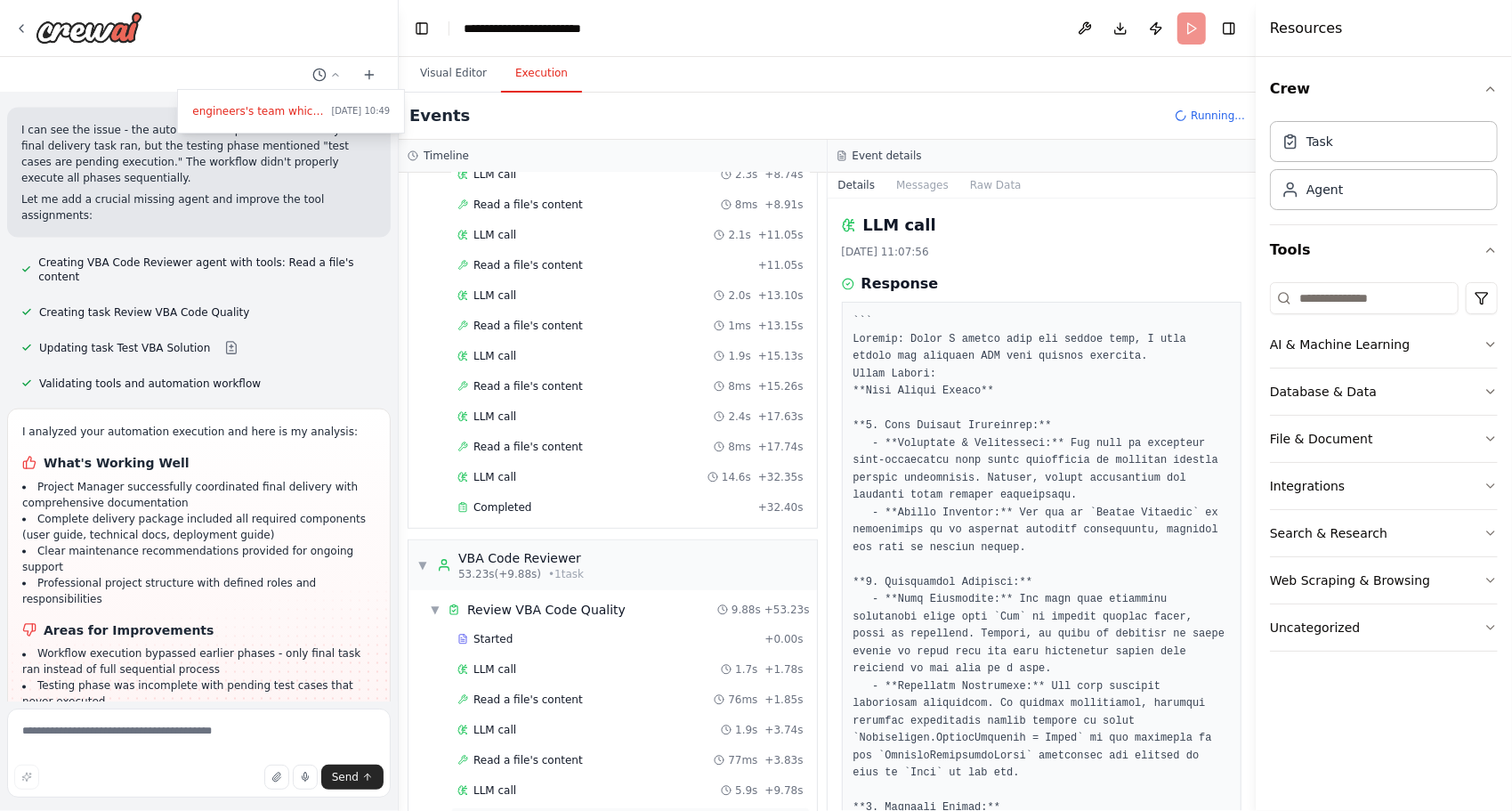
click at [525, 810] on div "Completed" at bounding box center [607, 821] width 299 height 14
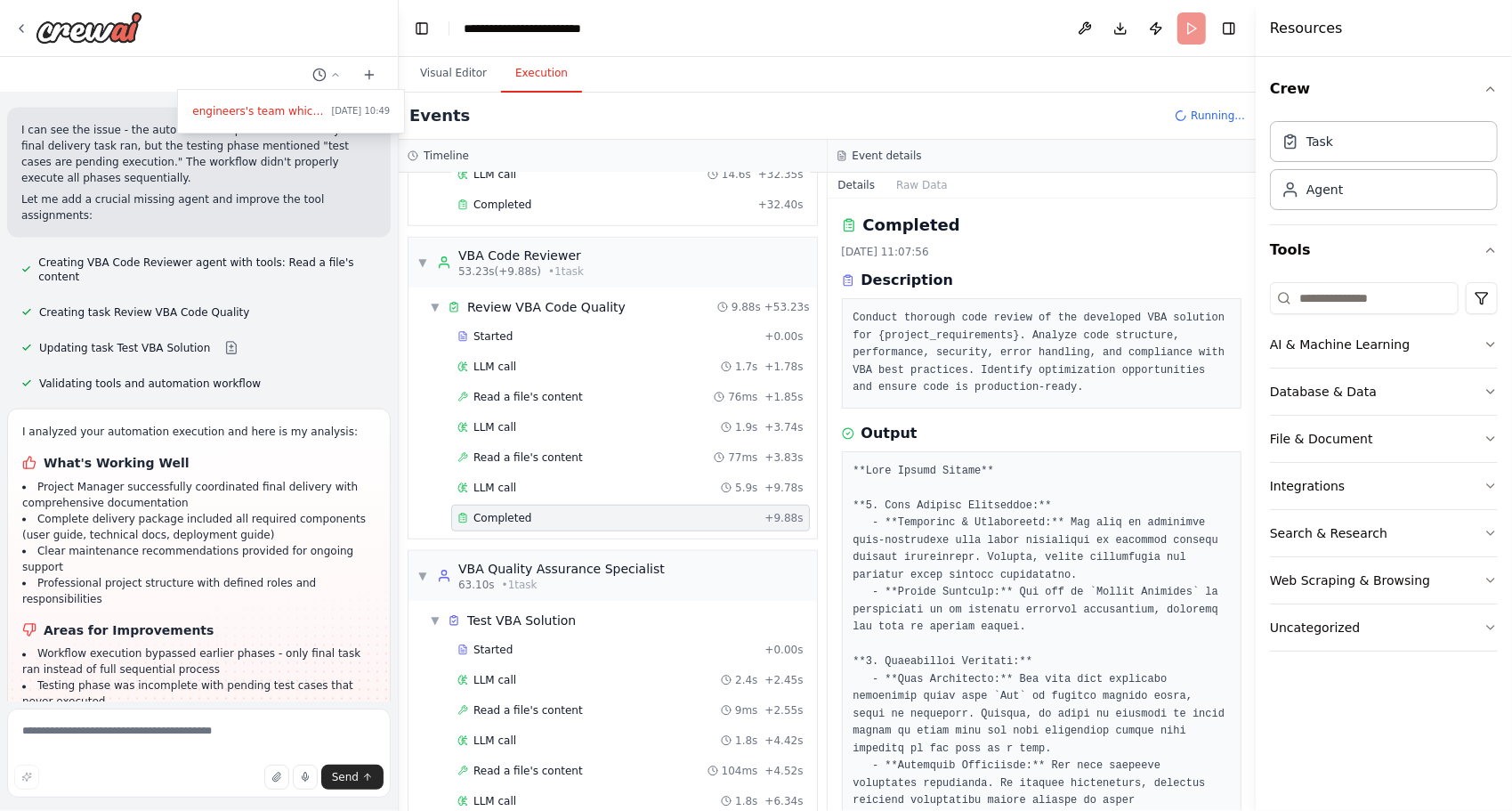
scroll to position [887, 0]
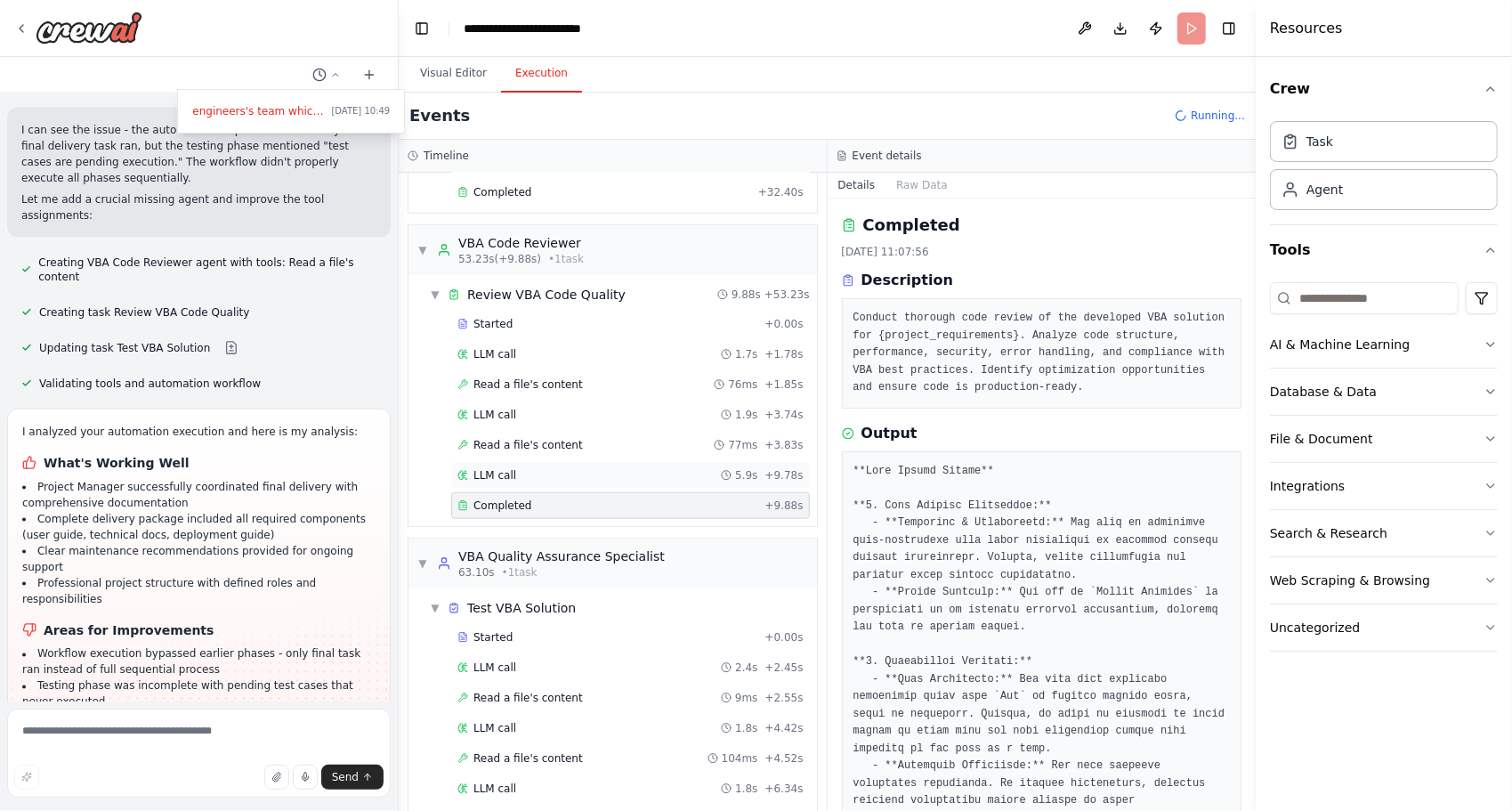
click at [536, 468] on div "LLM call 5.9s + 9.78s" at bounding box center [629, 475] width 346 height 14
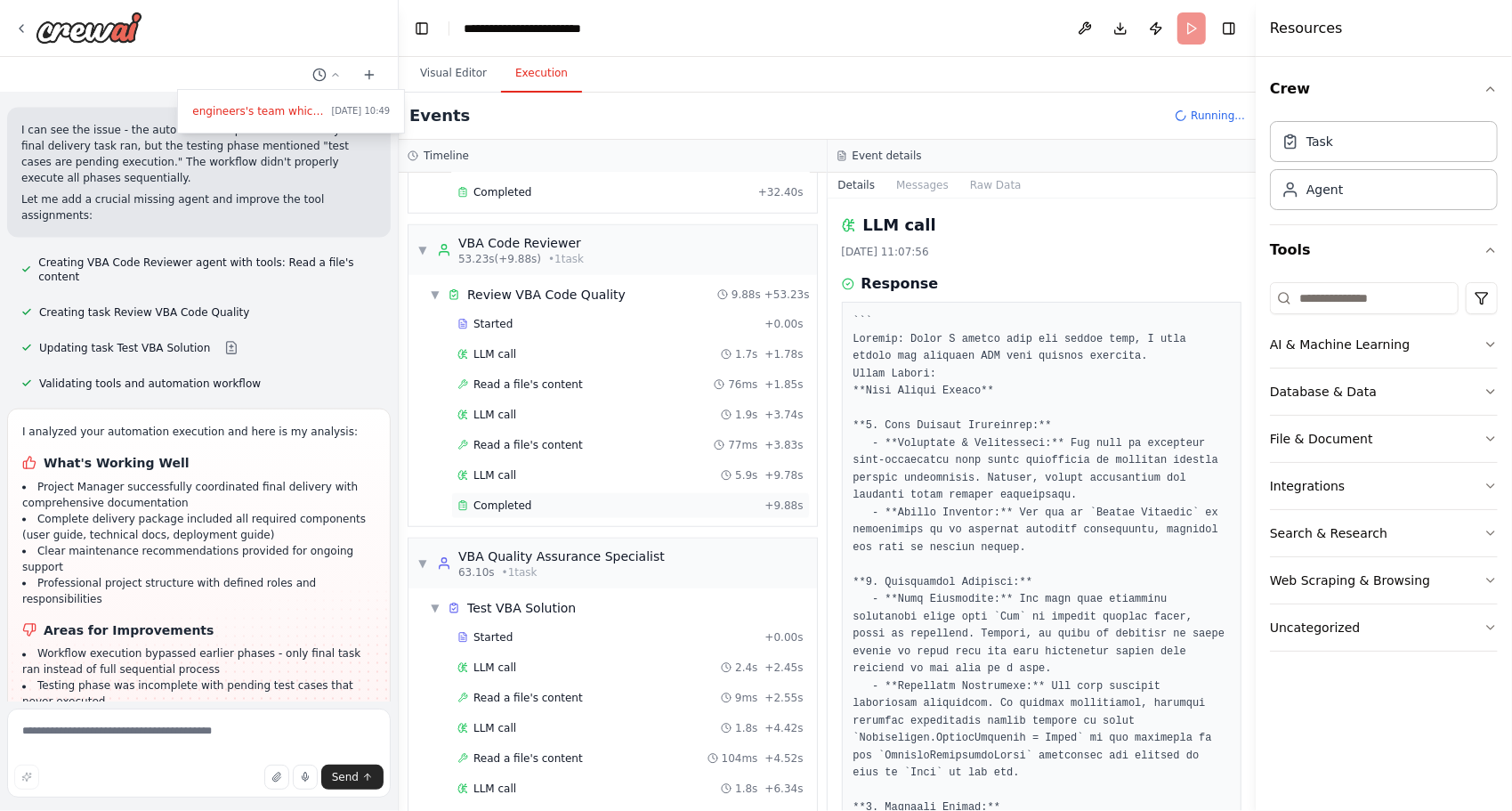
click at [528, 499] on div "Completed" at bounding box center [607, 506] width 299 height 14
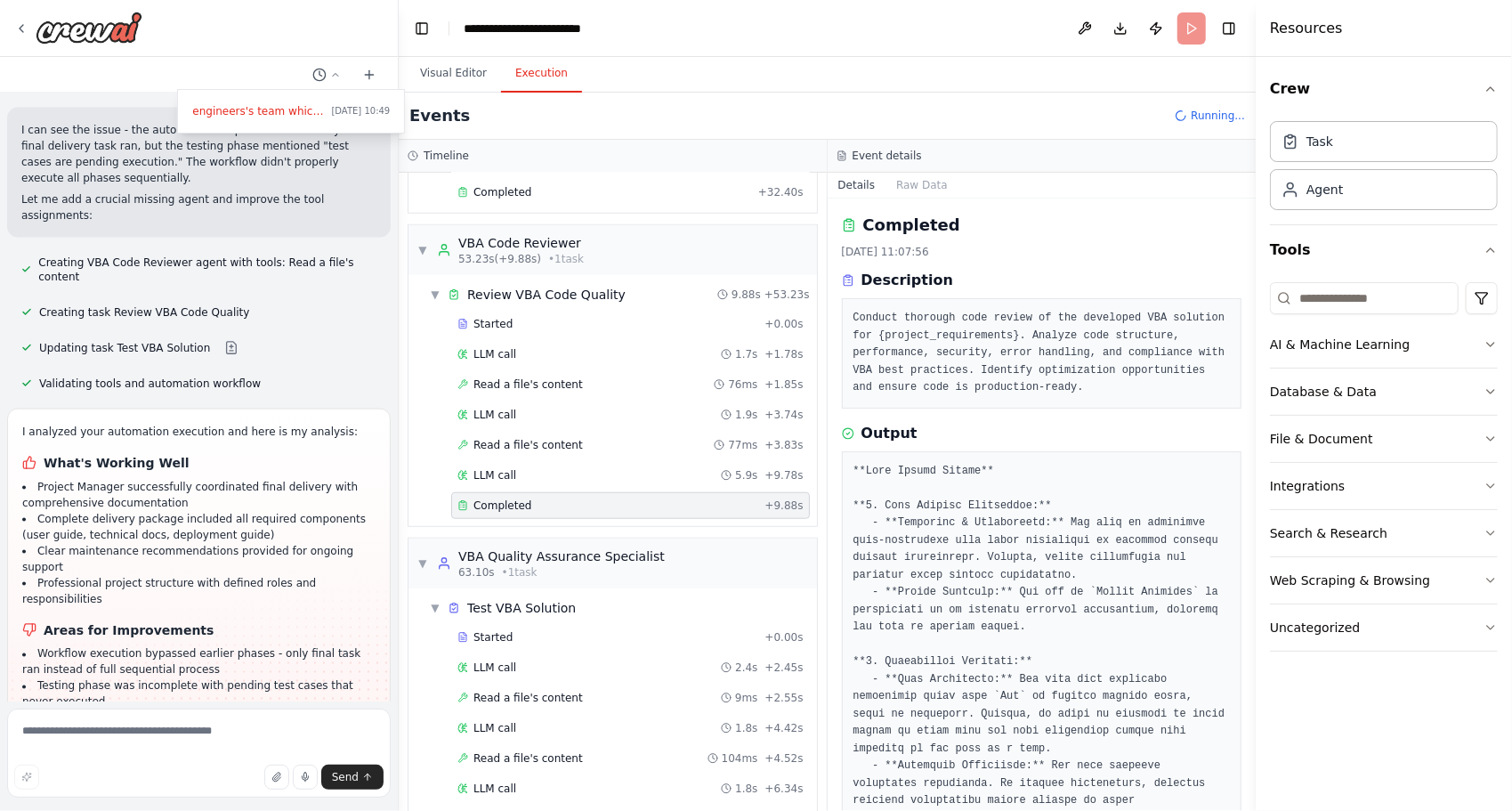
click at [516, 438] on div "Read a file's content 77ms + 3.83s" at bounding box center [630, 444] width 359 height 27
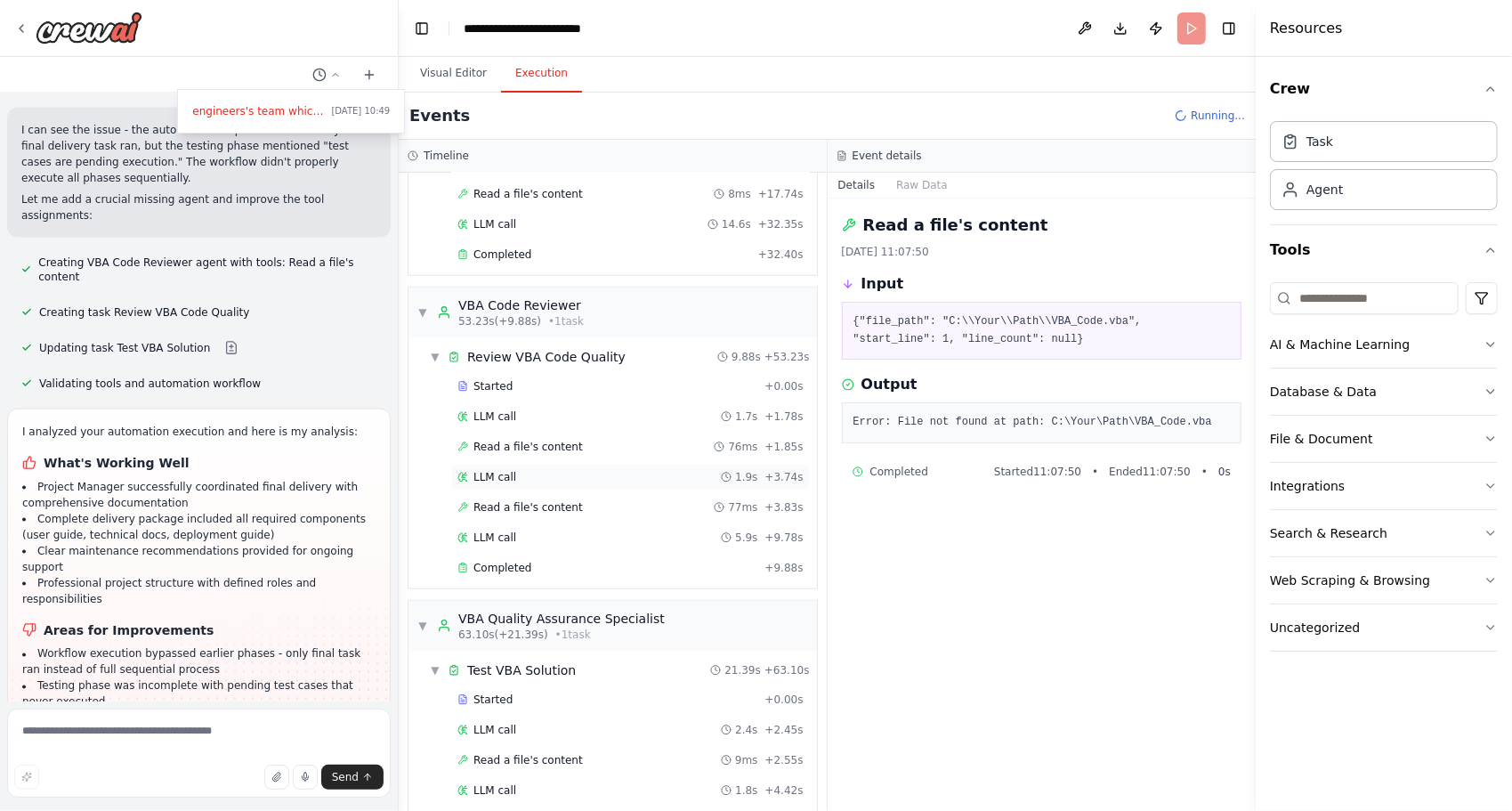
scroll to position [979, 0]
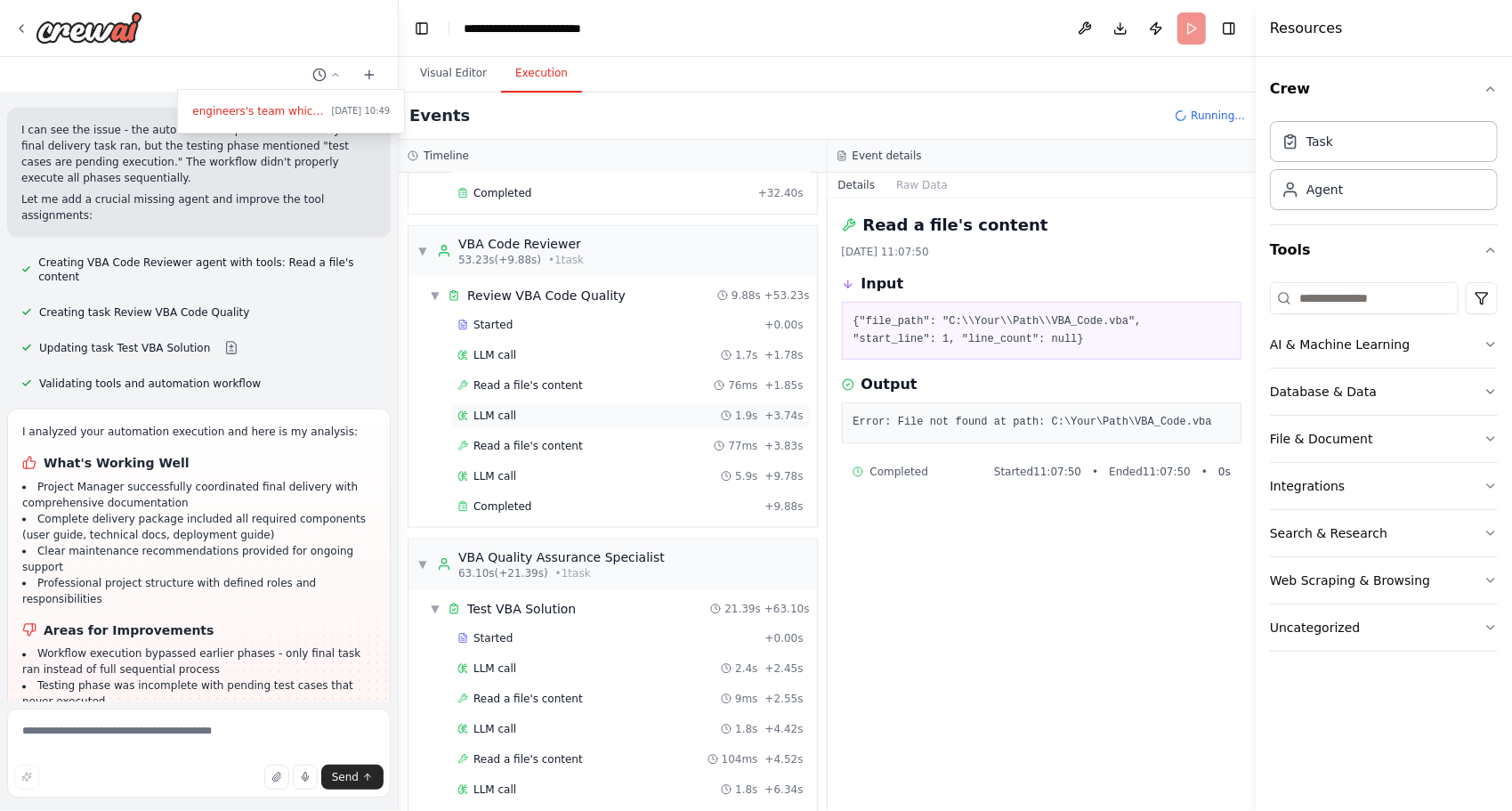
click at [505, 409] on span "LLM call" at bounding box center [493, 416] width 42 height 14
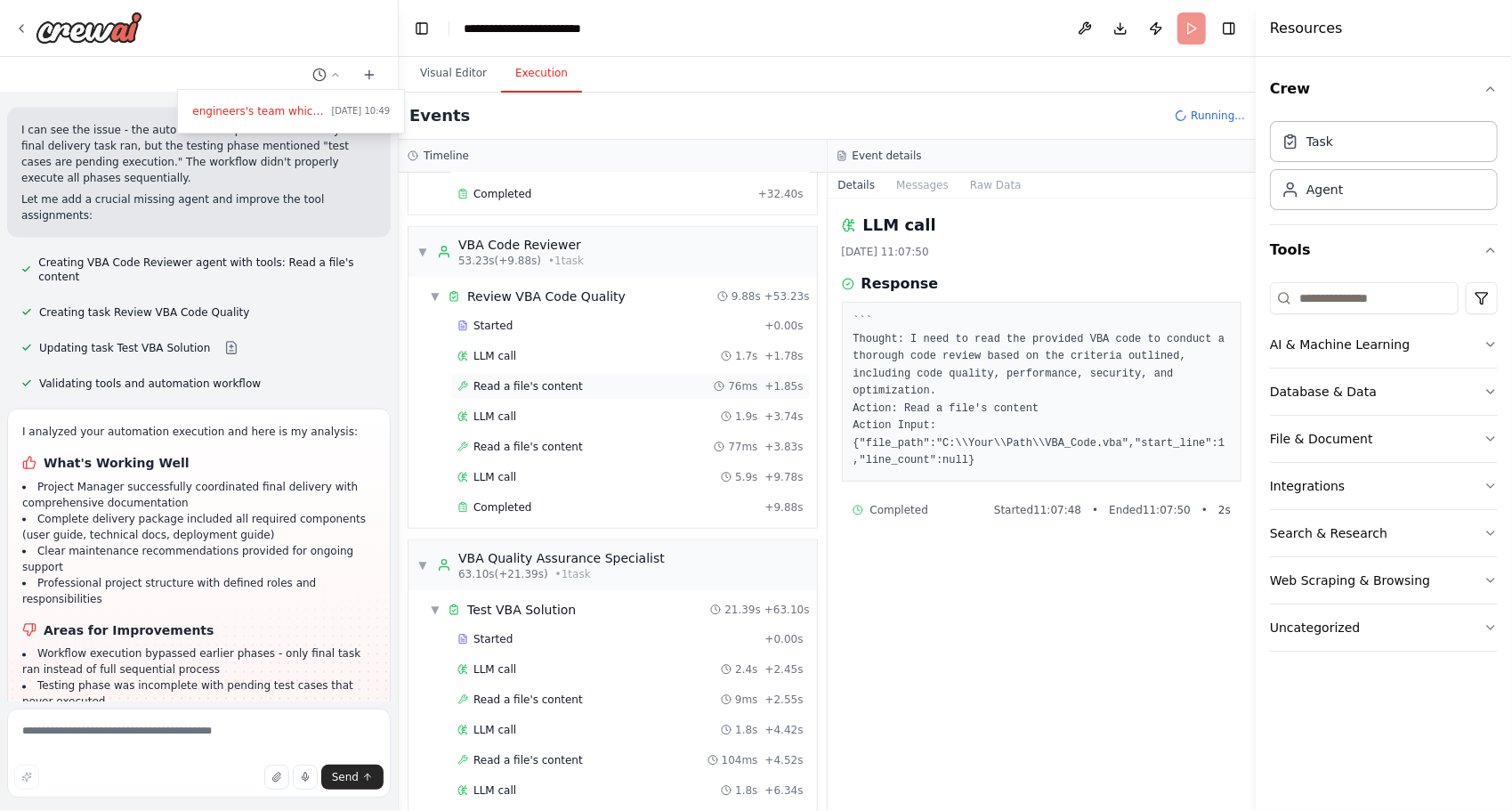
click at [500, 379] on span "Read a file's content" at bounding box center [527, 386] width 109 height 14
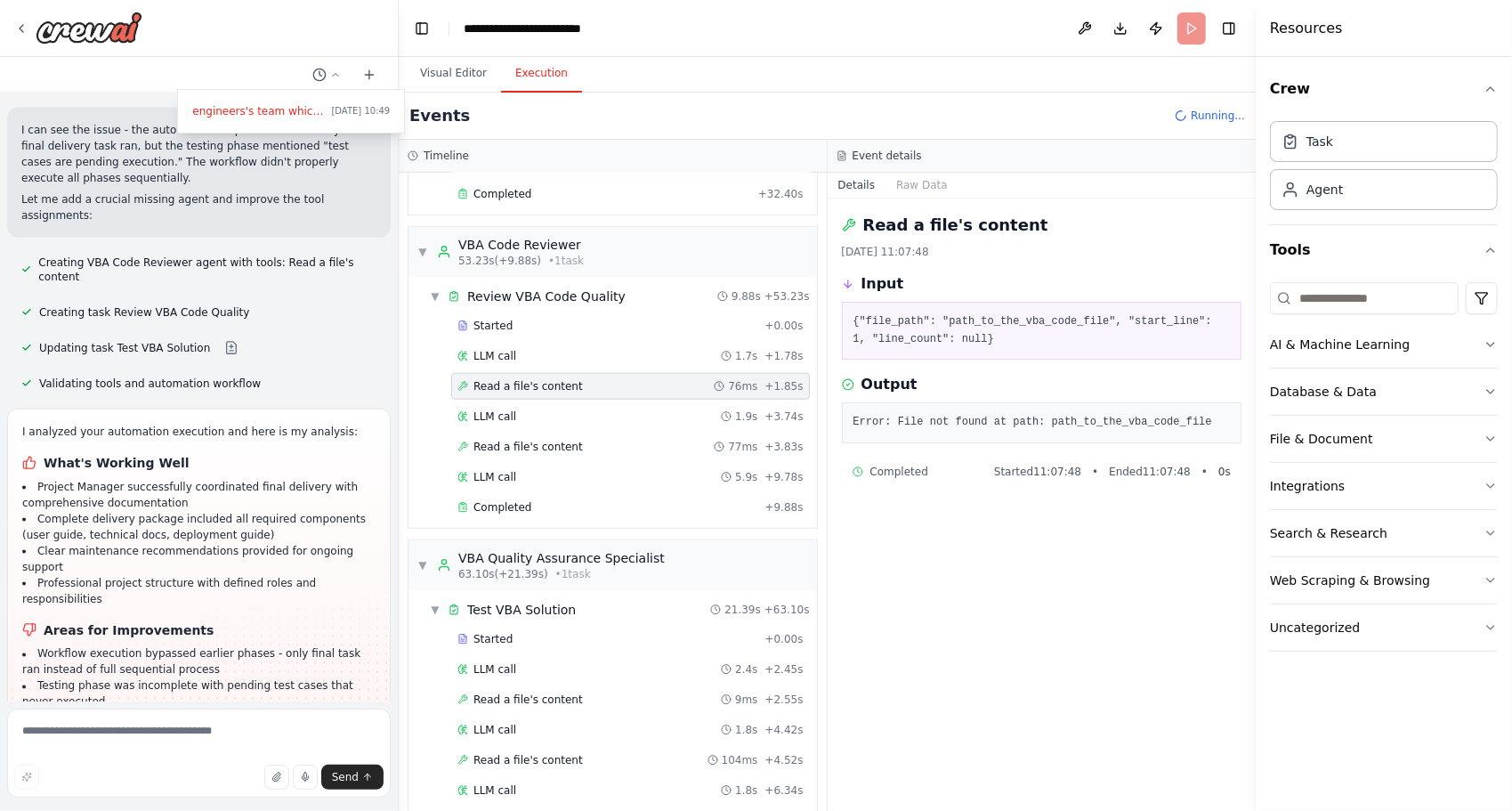
scroll to position [1038, 0]
click at [498, 350] on div "Started + 0.00s LLM call 1.7s + 1.78s Read a file's content 76ms + 1.85s LLM ca…" at bounding box center [620, 418] width 394 height 212
click at [496, 350] on span "LLM call" at bounding box center [493, 357] width 42 height 14
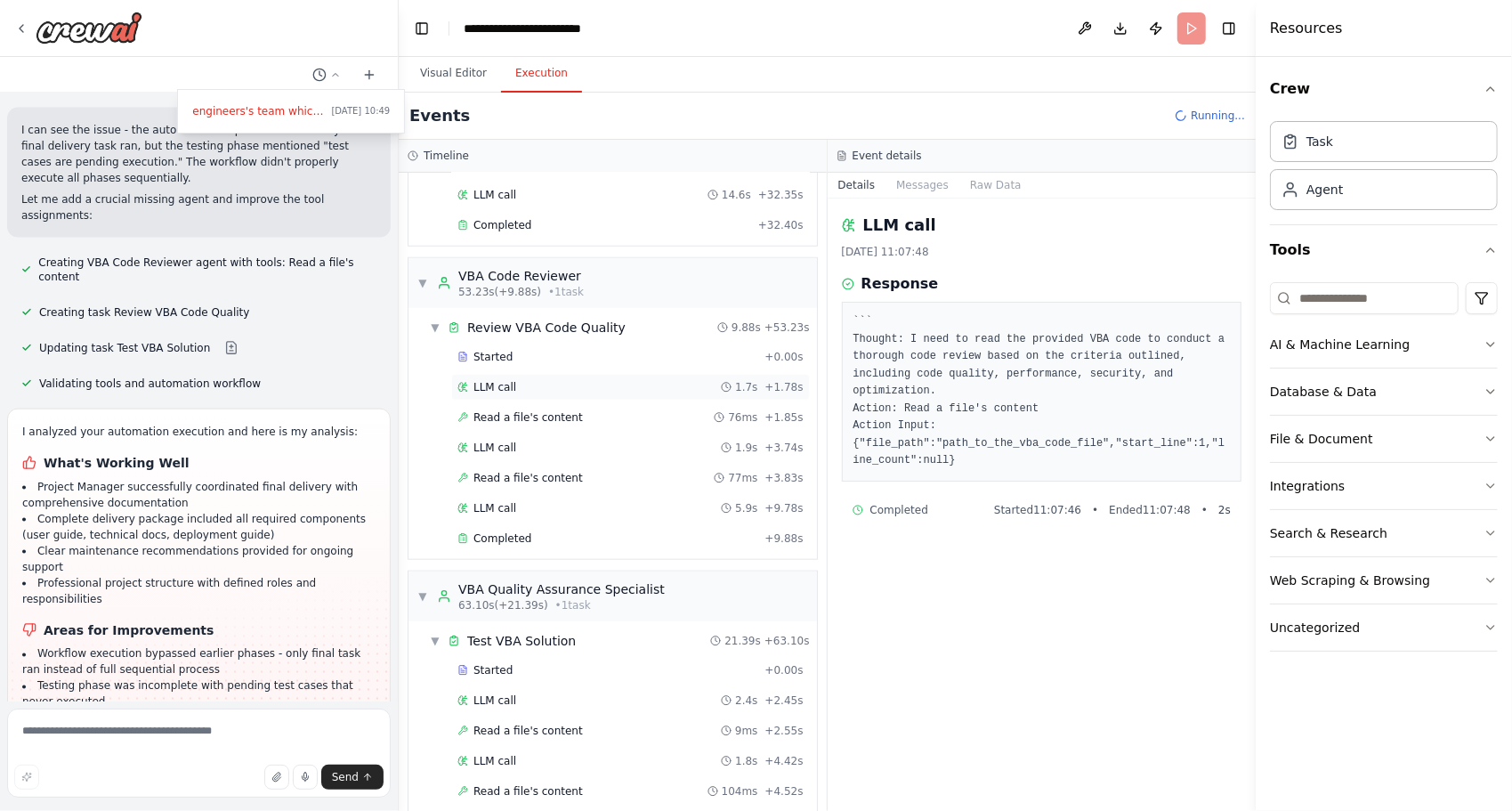
scroll to position [1097, 0]
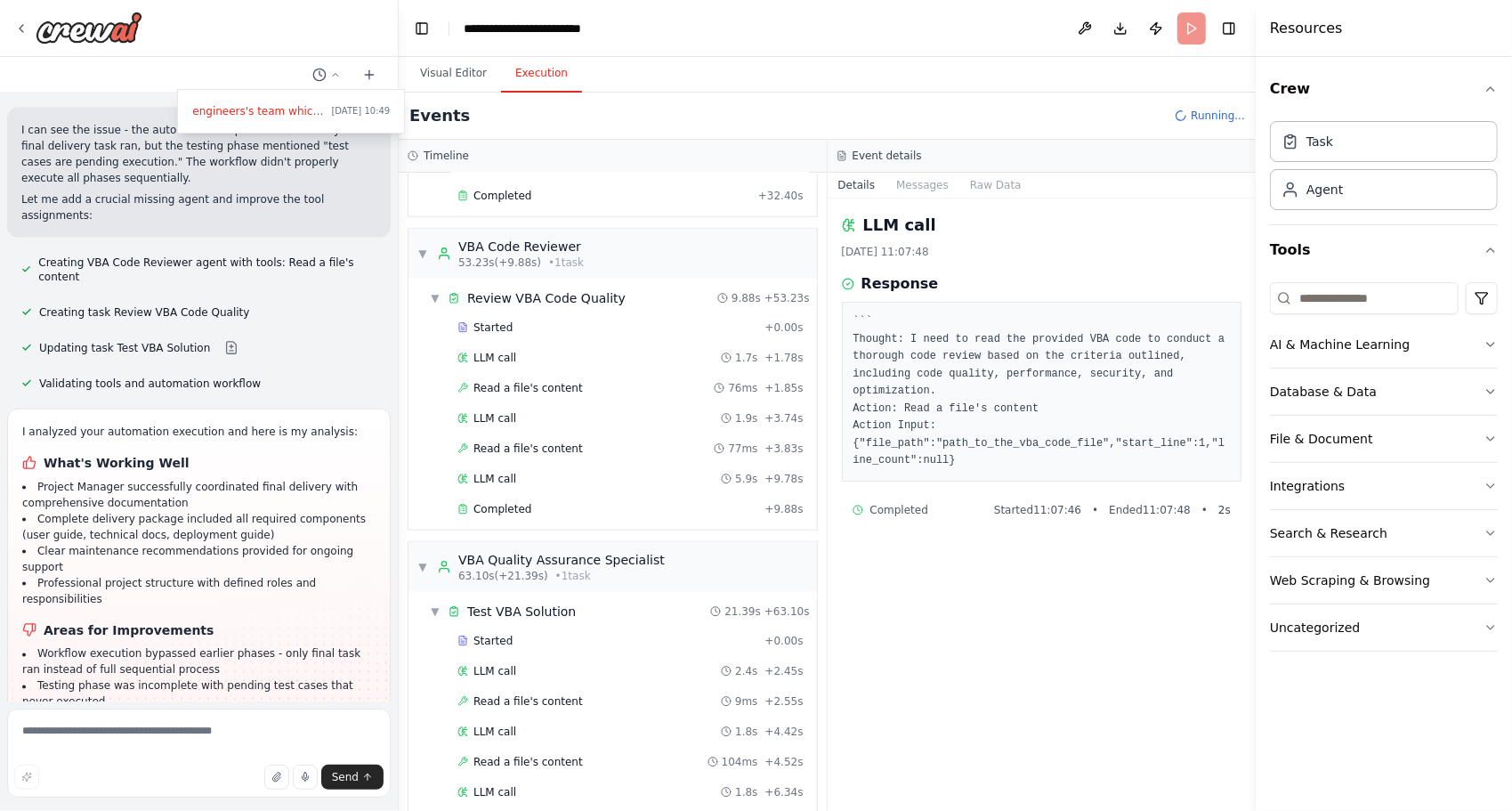
click at [498, 319] on div "Started + 0.00s LLM call 1.7s + 1.78s Read a file's content 76ms + 1.85s LLM ca…" at bounding box center [620, 420] width 394 height 212
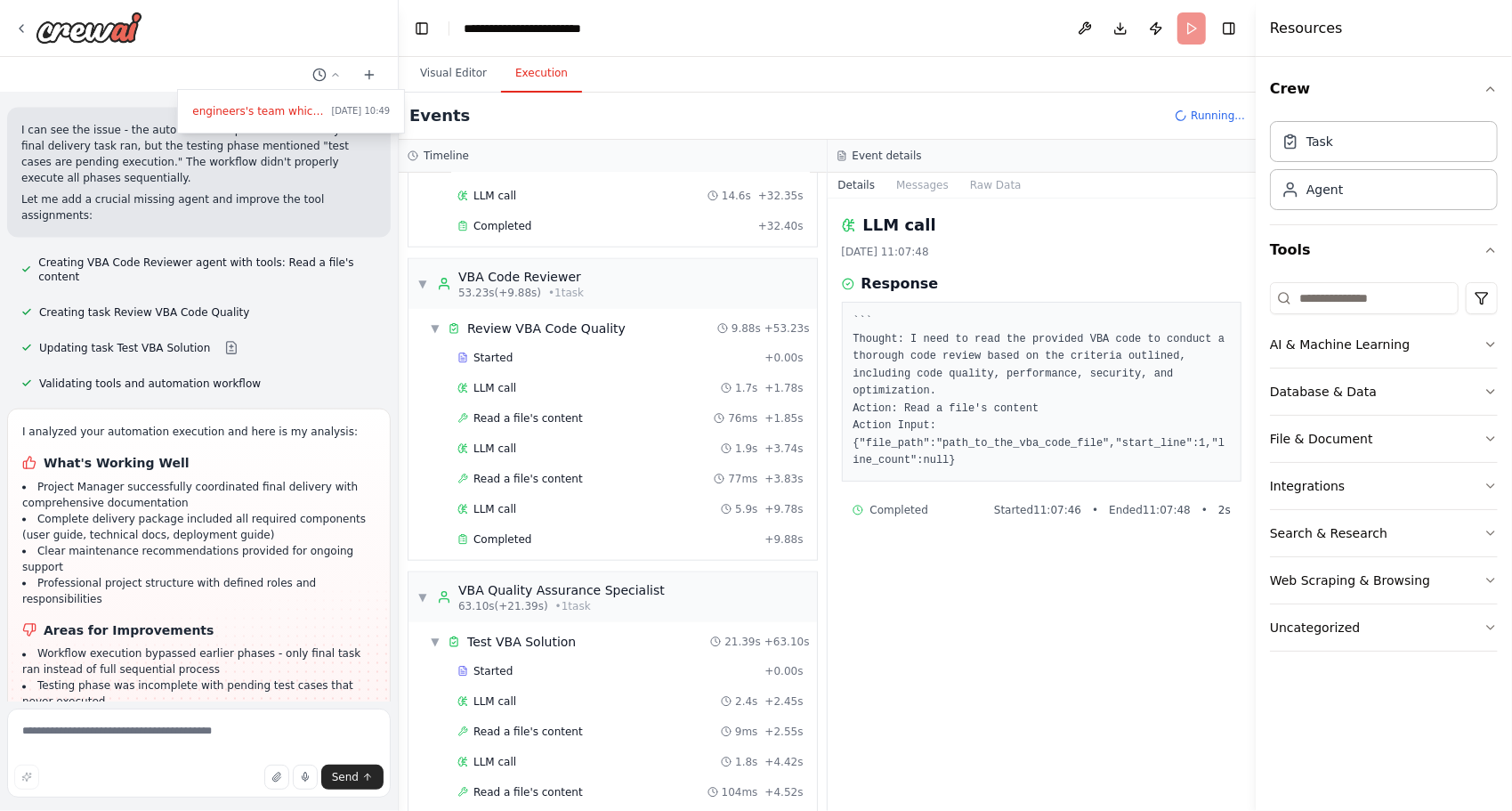
scroll to position [1156, 0]
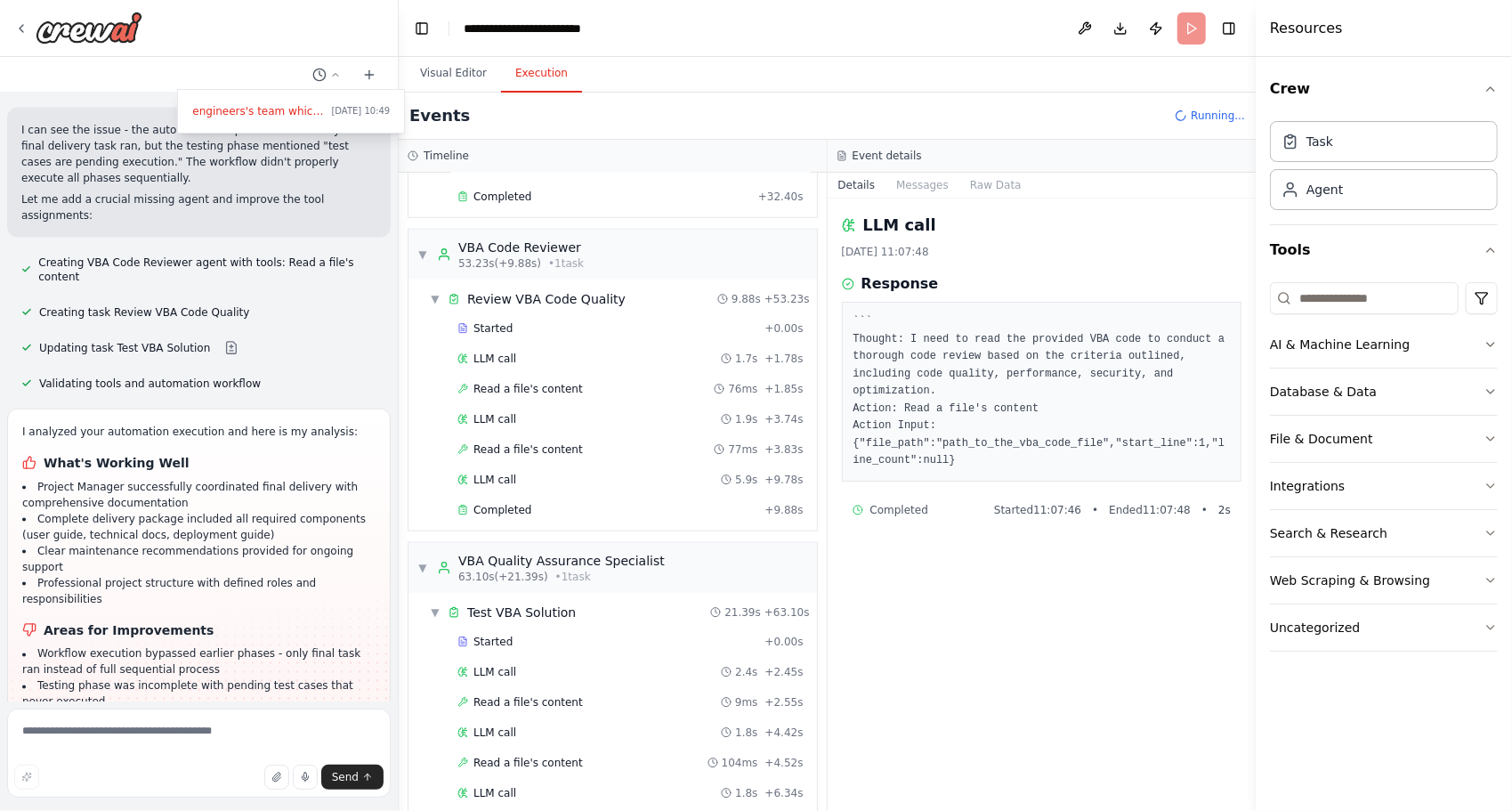
click at [827, 574] on div "LLM call 2025/10/5 11:07:48 Response ``` Thought: I need to read the provided V…" at bounding box center [1041, 504] width 428 height 612
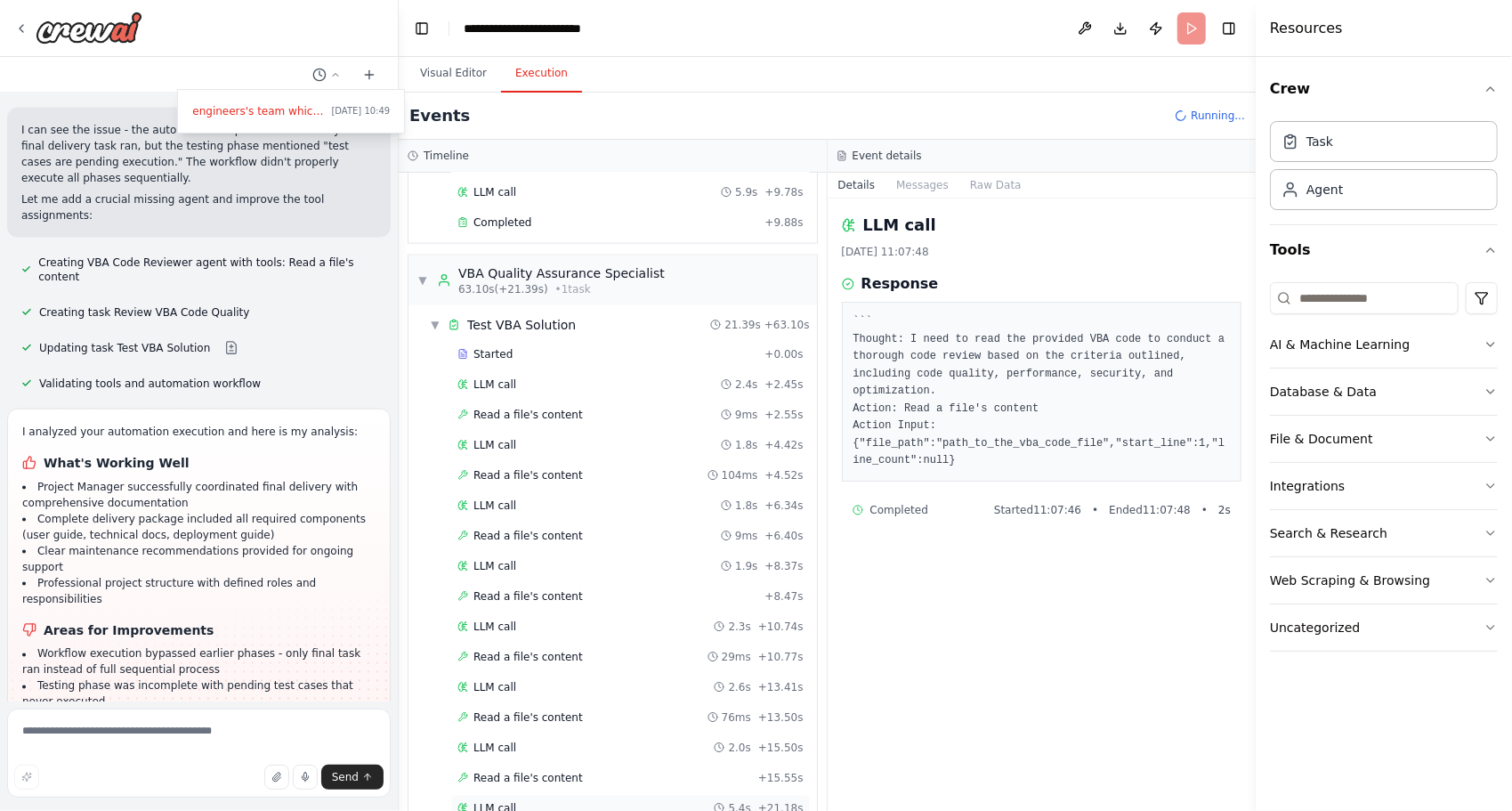
scroll to position [1594, 0]
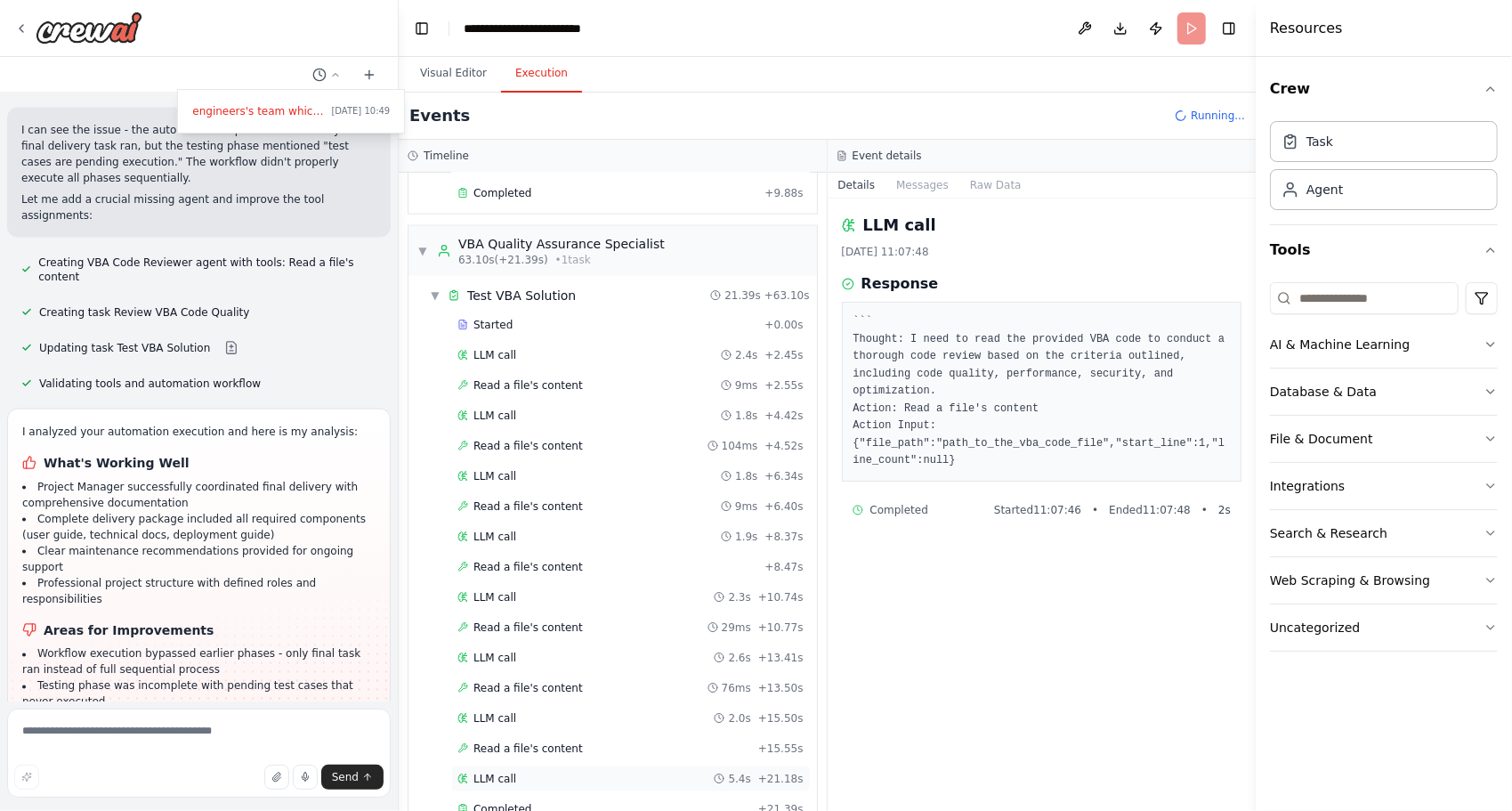
click at [601, 772] on div "LLM call 5.4s + 21.18s" at bounding box center [629, 778] width 346 height 14
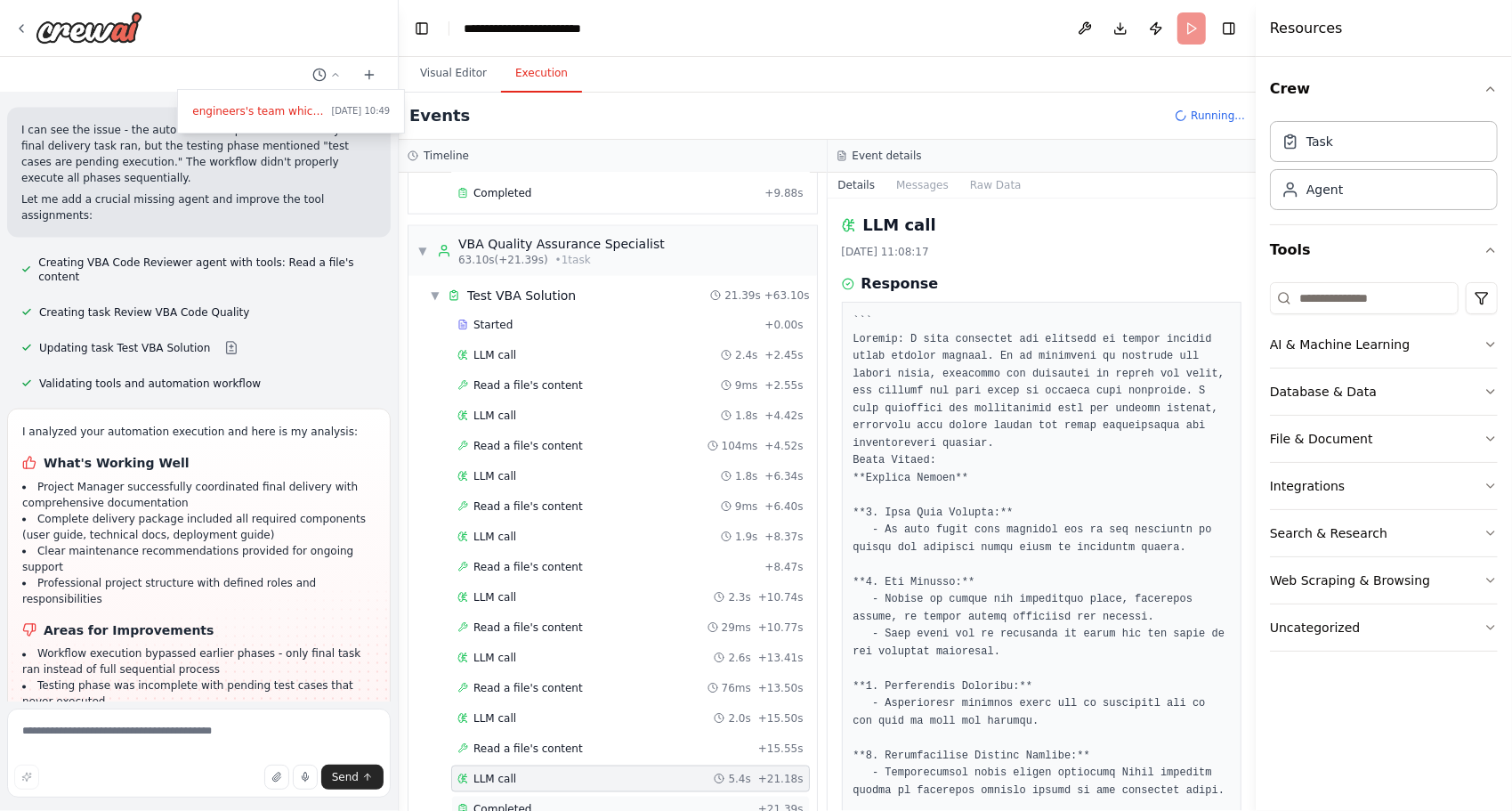
click at [592, 795] on div "Completed + 21.39s" at bounding box center [630, 808] width 359 height 27
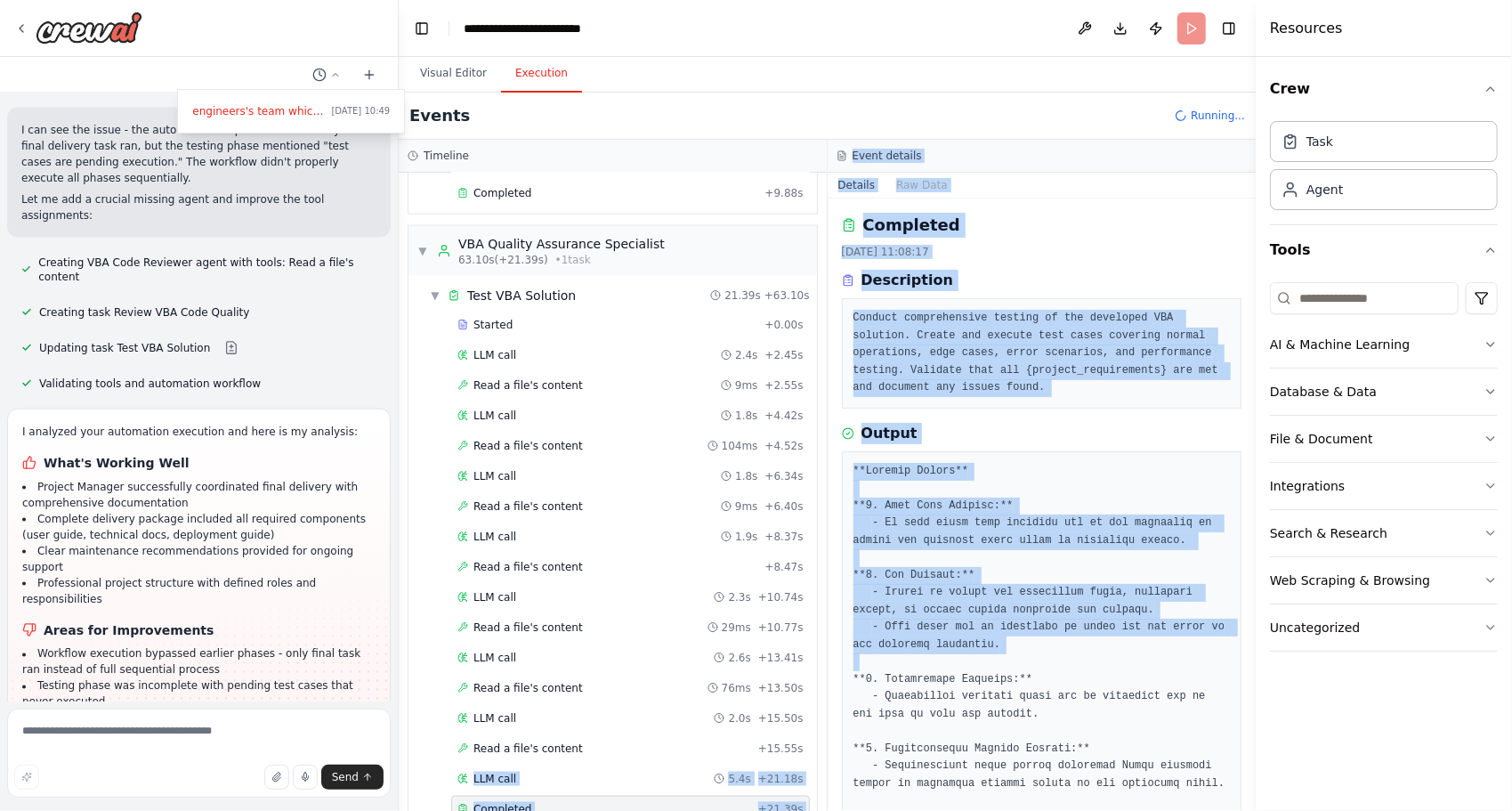
drag, startPoint x: 829, startPoint y: 673, endPoint x: 814, endPoint y: 722, distance: 51.2
click at [814, 722] on div "Timeline ▼ VBA Project Manager 7.29s (+13.44s) • 2 task s ▼ Analyze Project Req…" at bounding box center [827, 475] width 857 height 671
click at [732, 802] on div "Completed" at bounding box center [604, 809] width 294 height 14
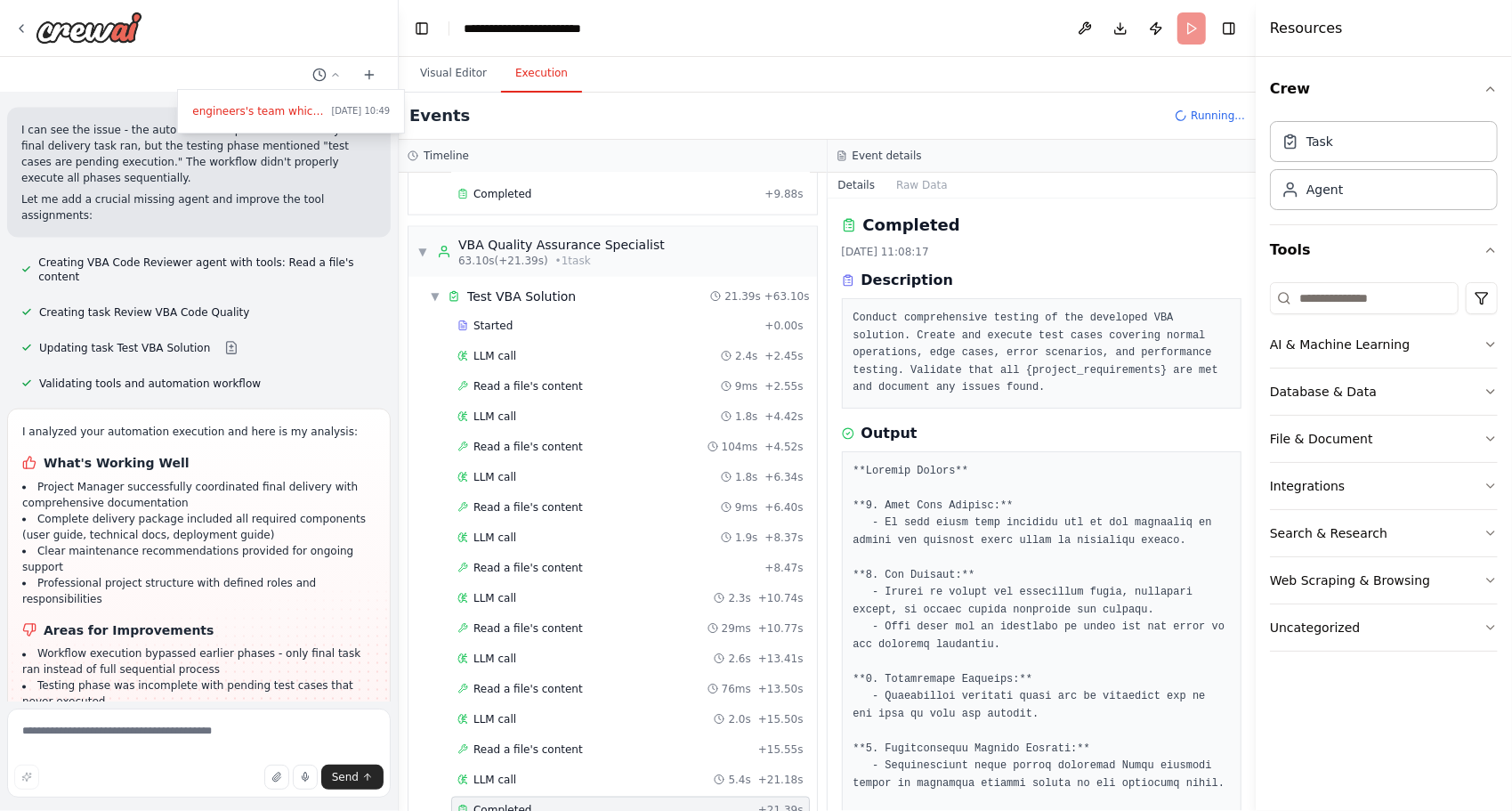
scroll to position [1863, 0]
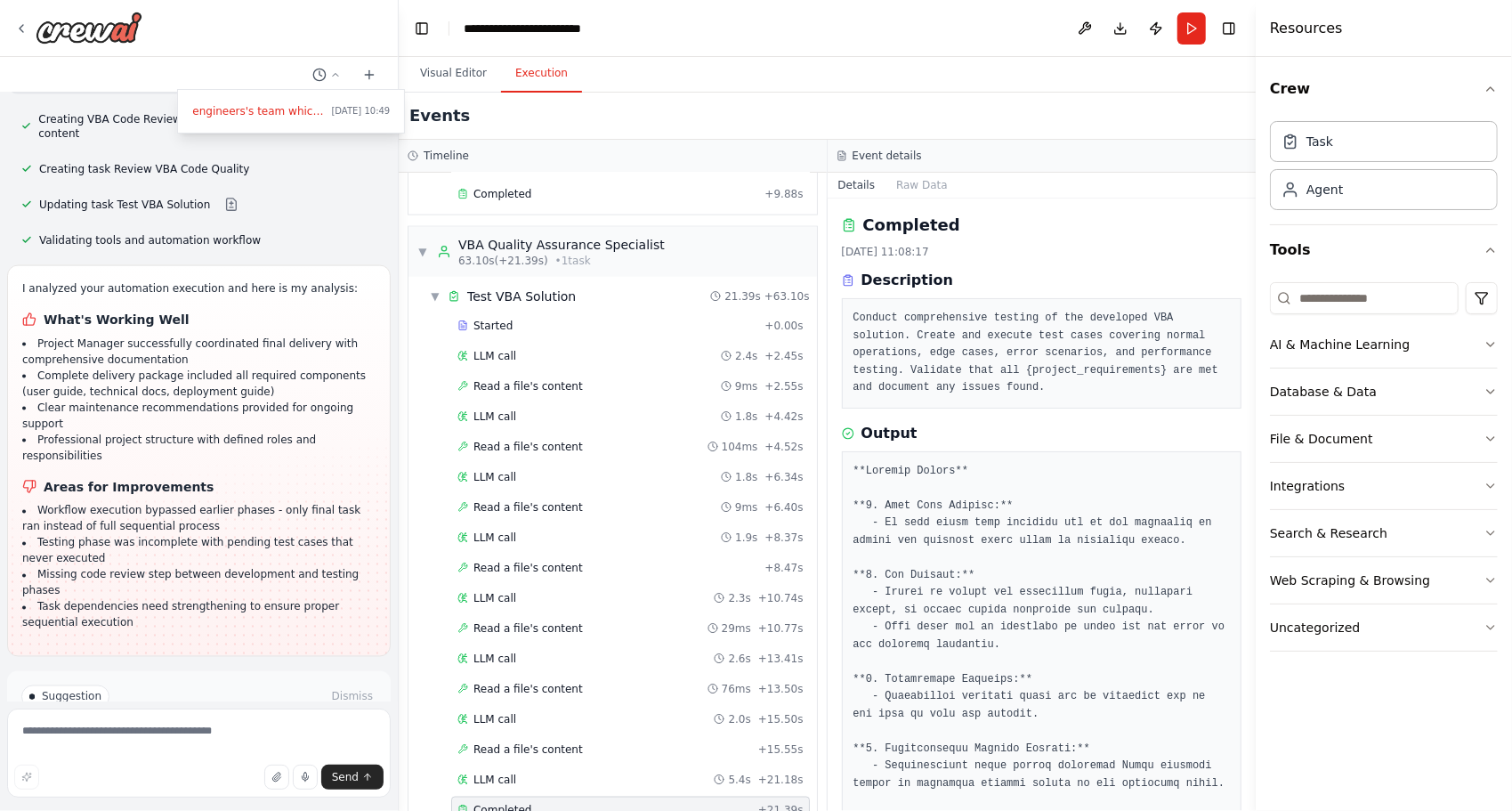
click at [222, 658] on div at bounding box center [199, 405] width 399 height 811
click at [222, 766] on span "Improve automation" at bounding box center [206, 773] width 108 height 14
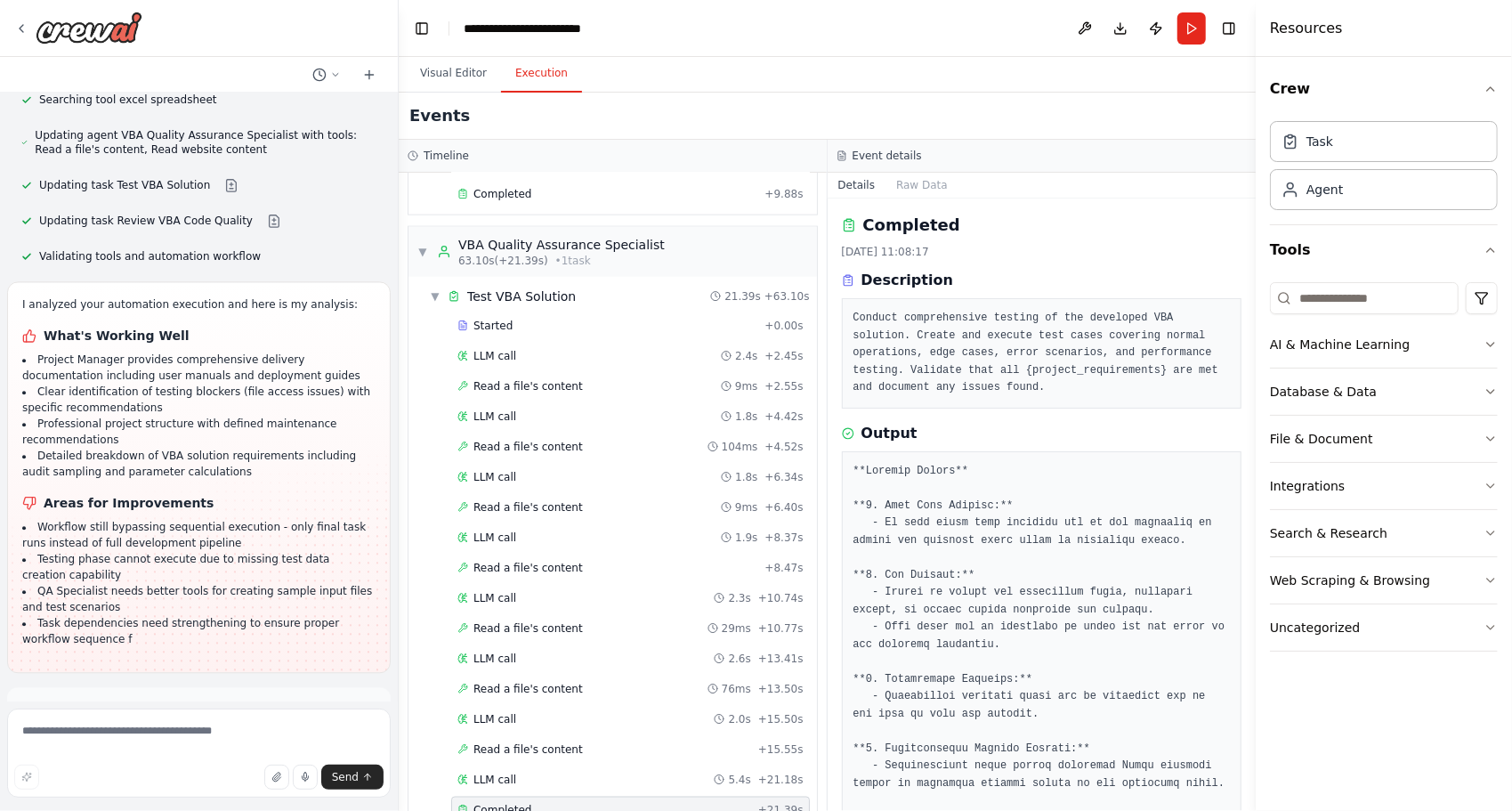
scroll to position [2604, 0]
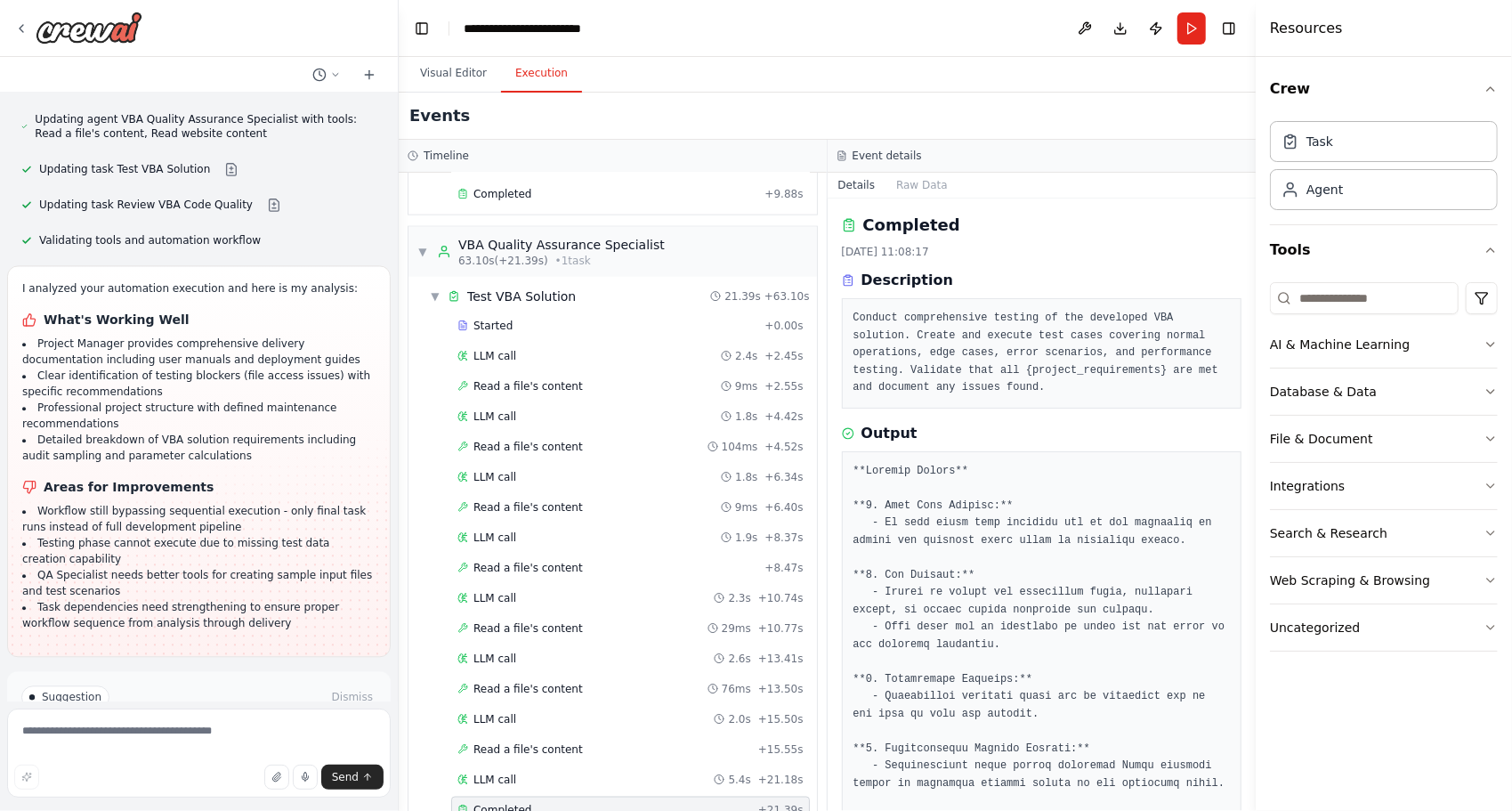
click at [272, 759] on button "Run Automation" at bounding box center [199, 773] width 355 height 29
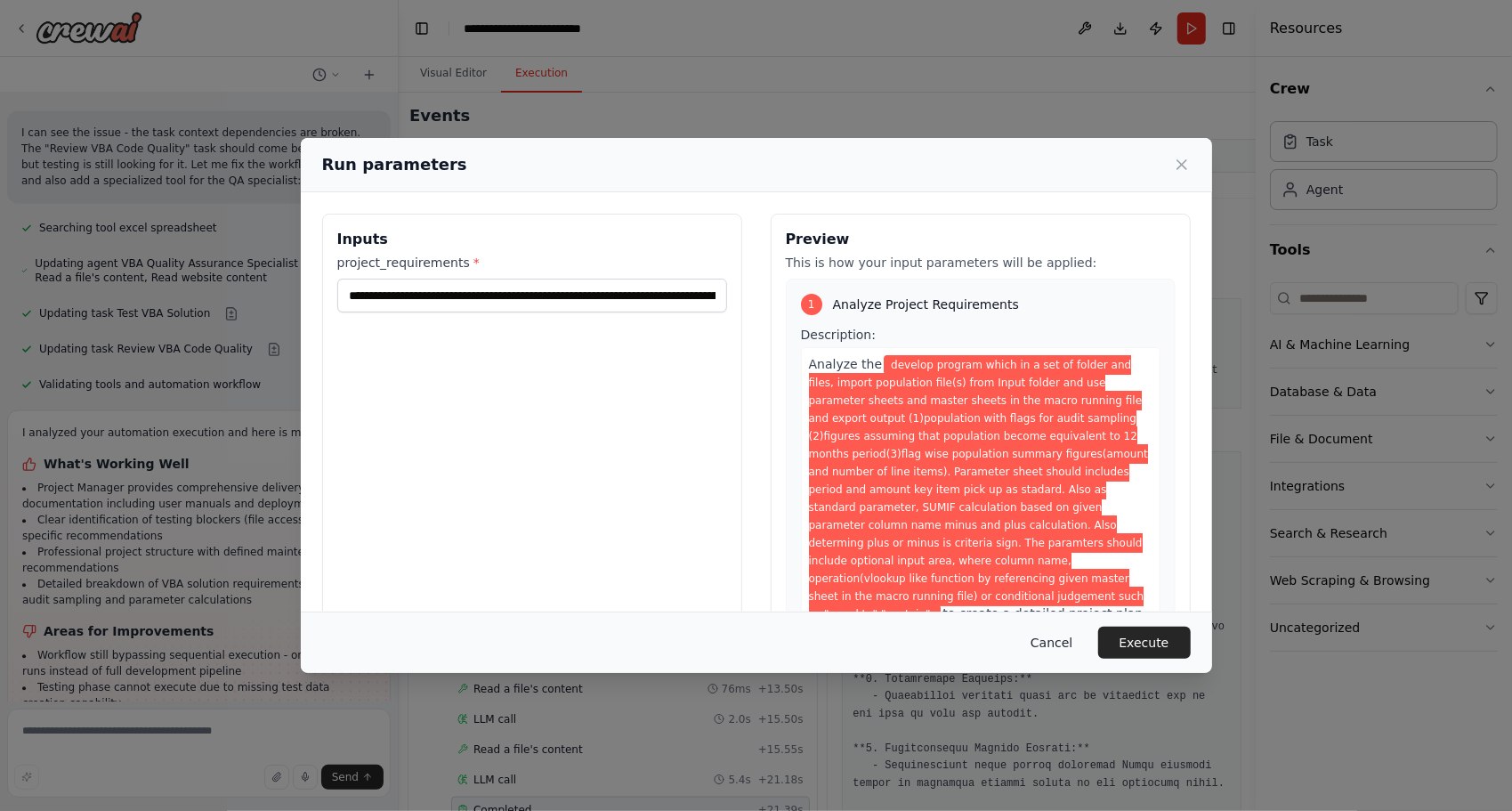
click at [1085, 646] on button "Cancel" at bounding box center [1050, 642] width 70 height 33
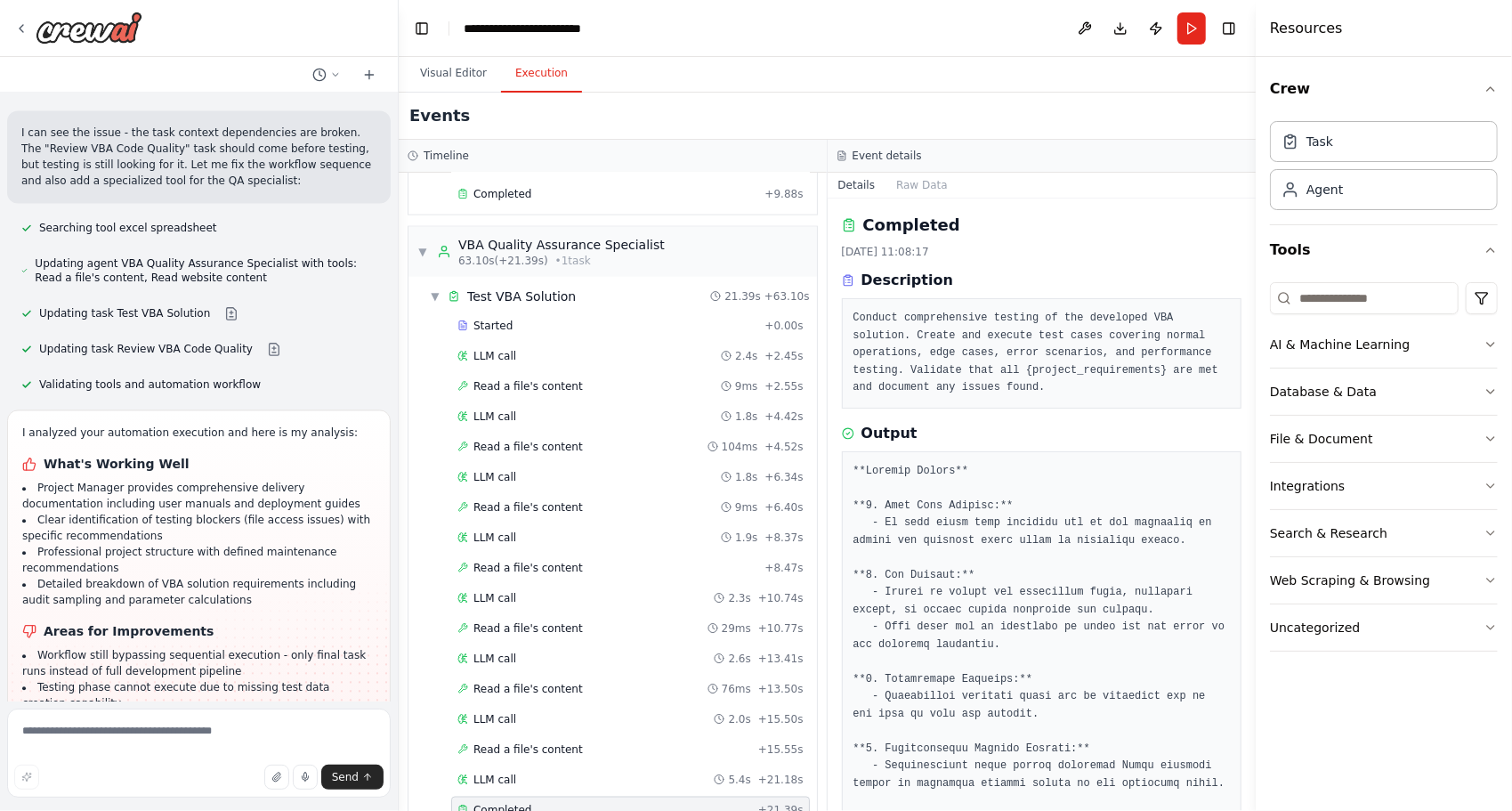
click at [383, 633] on div "engineers's team which is proffessional for excel VBA development, and complete…" at bounding box center [199, 397] width 398 height 609
click at [285, 758] on textarea at bounding box center [198, 753] width 383 height 89
click at [469, 71] on button "Visual Editor" at bounding box center [453, 74] width 96 height 37
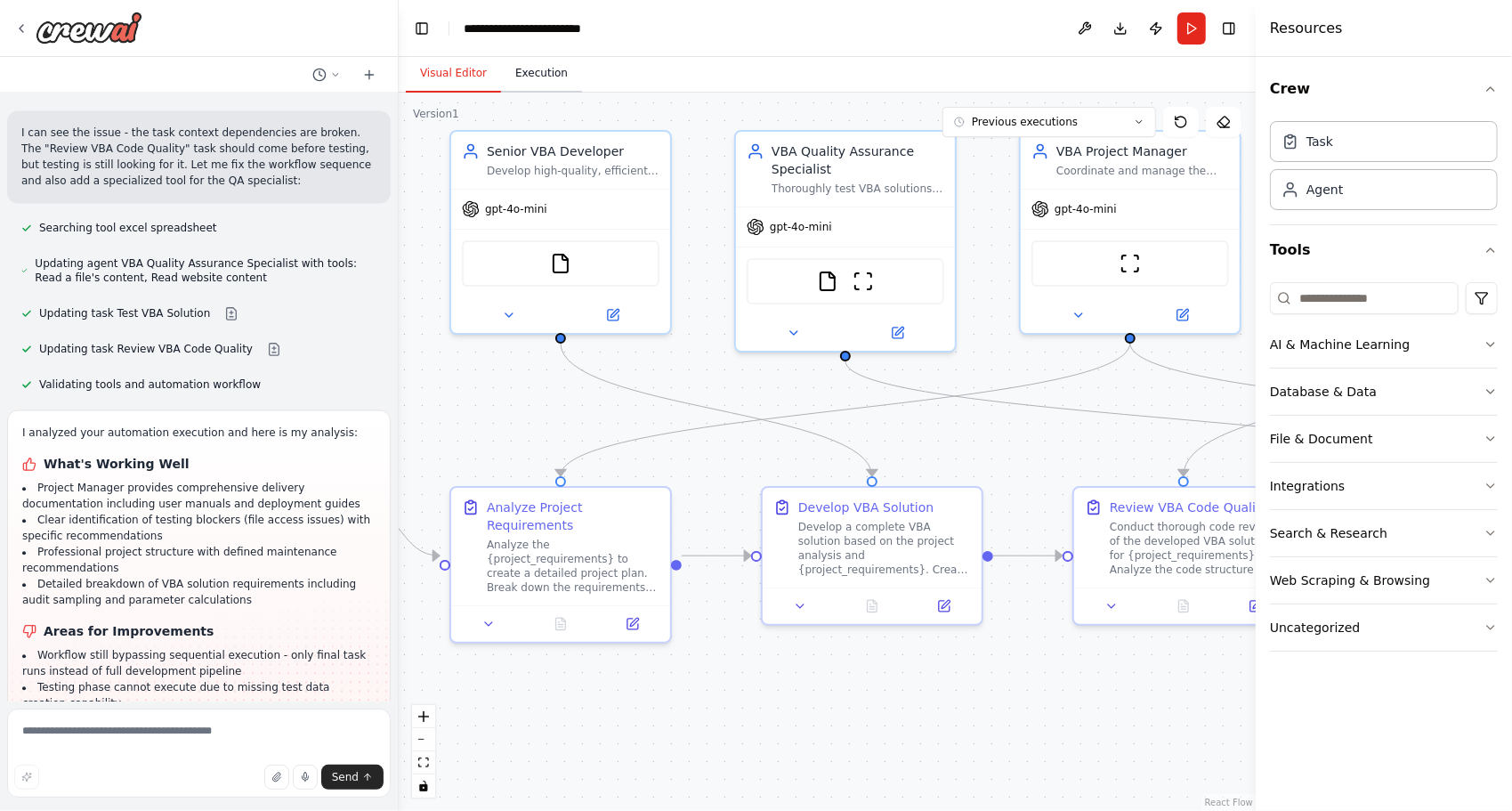
click at [523, 73] on button "Execution" at bounding box center [541, 74] width 81 height 37
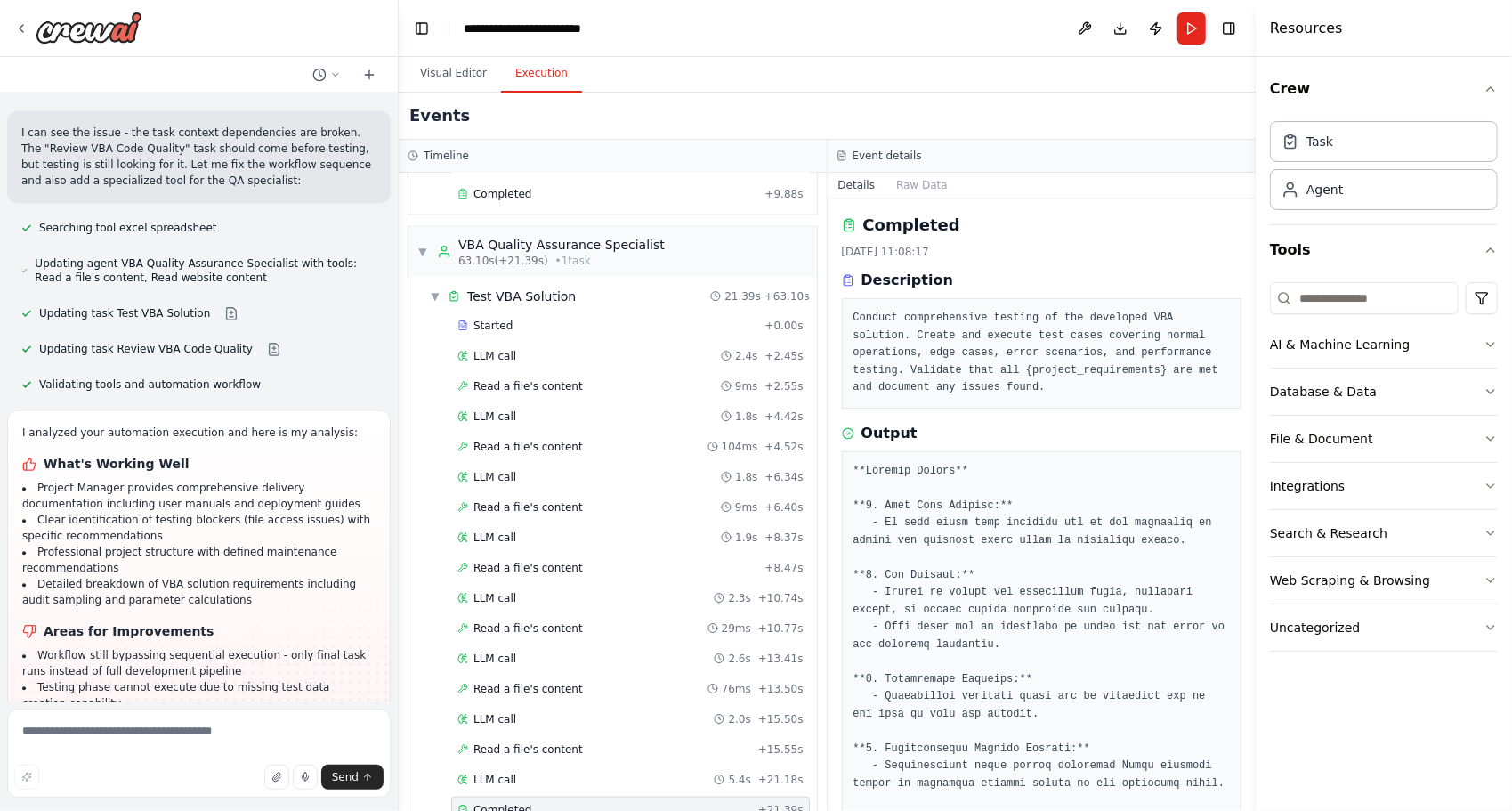
click at [214, 647] on li "Workflow still bypassing sequential execution - only final task runs instead of…" at bounding box center [199, 663] width 354 height 33
click at [336, 783] on span "Send" at bounding box center [345, 777] width 27 height 14
click at [241, 737] on textarea at bounding box center [198, 753] width 383 height 89
type textarea "**********"
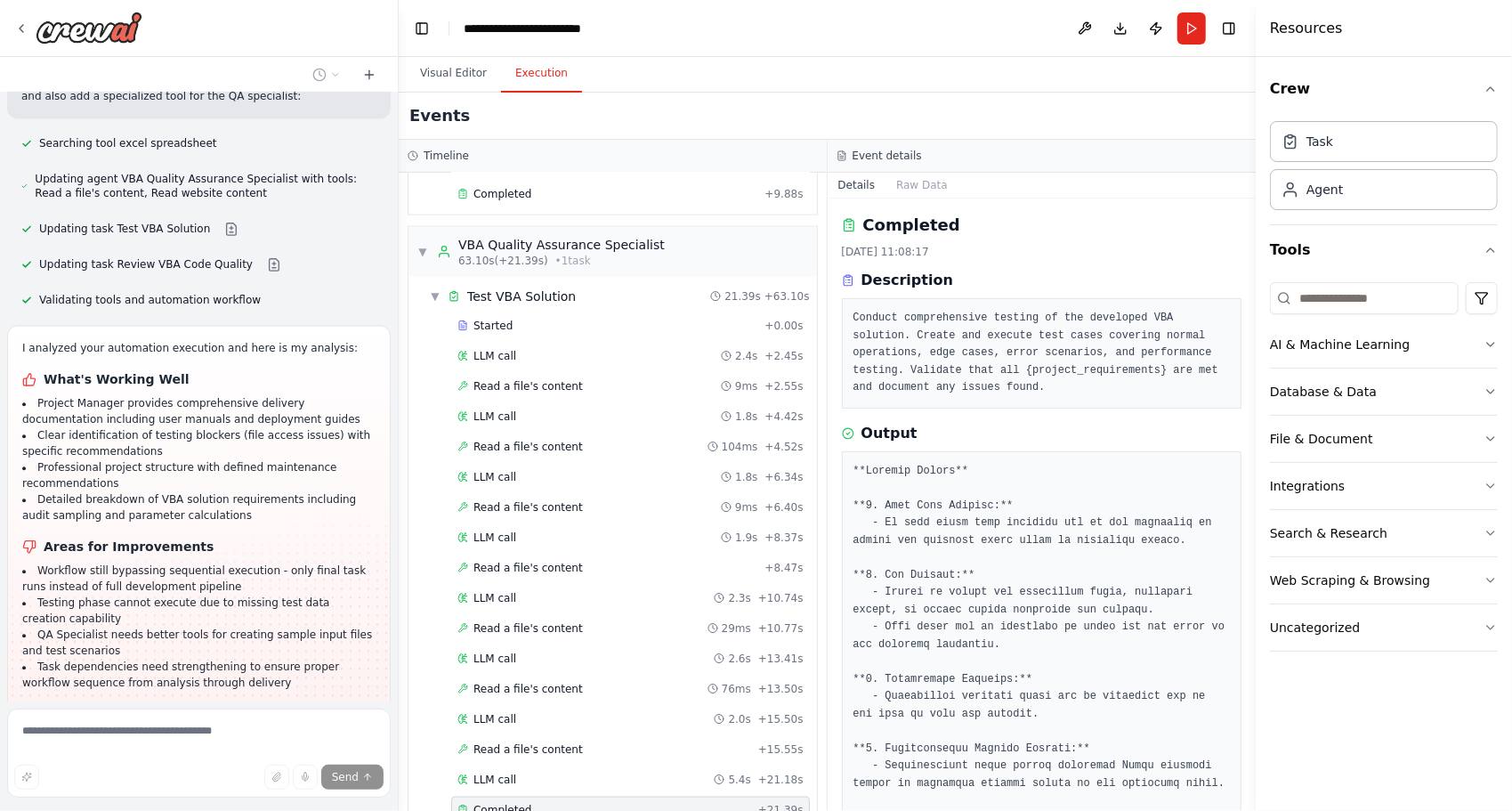
scroll to position [2616, 0]
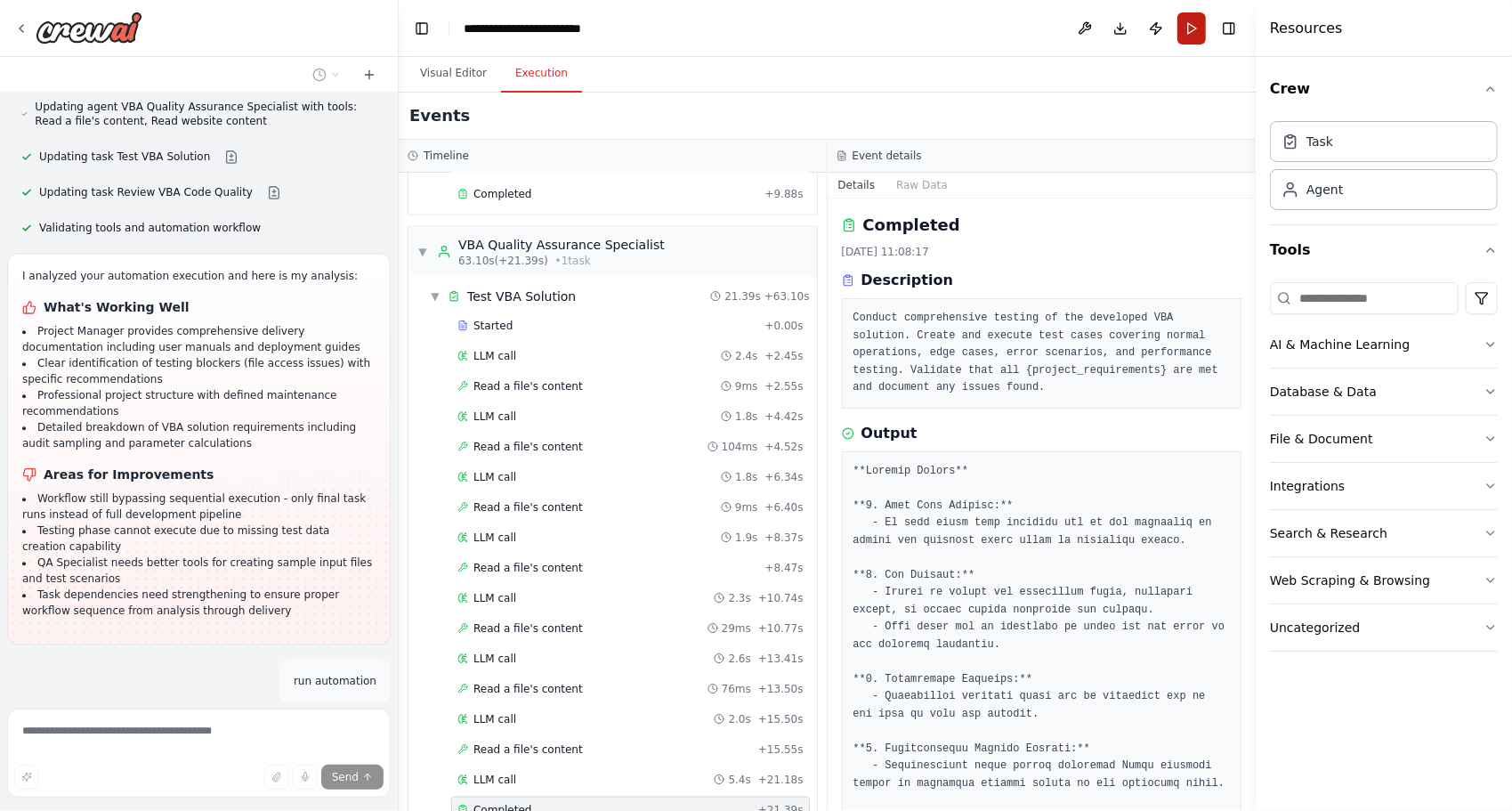
click at [1182, 16] on button "Run" at bounding box center [1191, 29] width 29 height 33
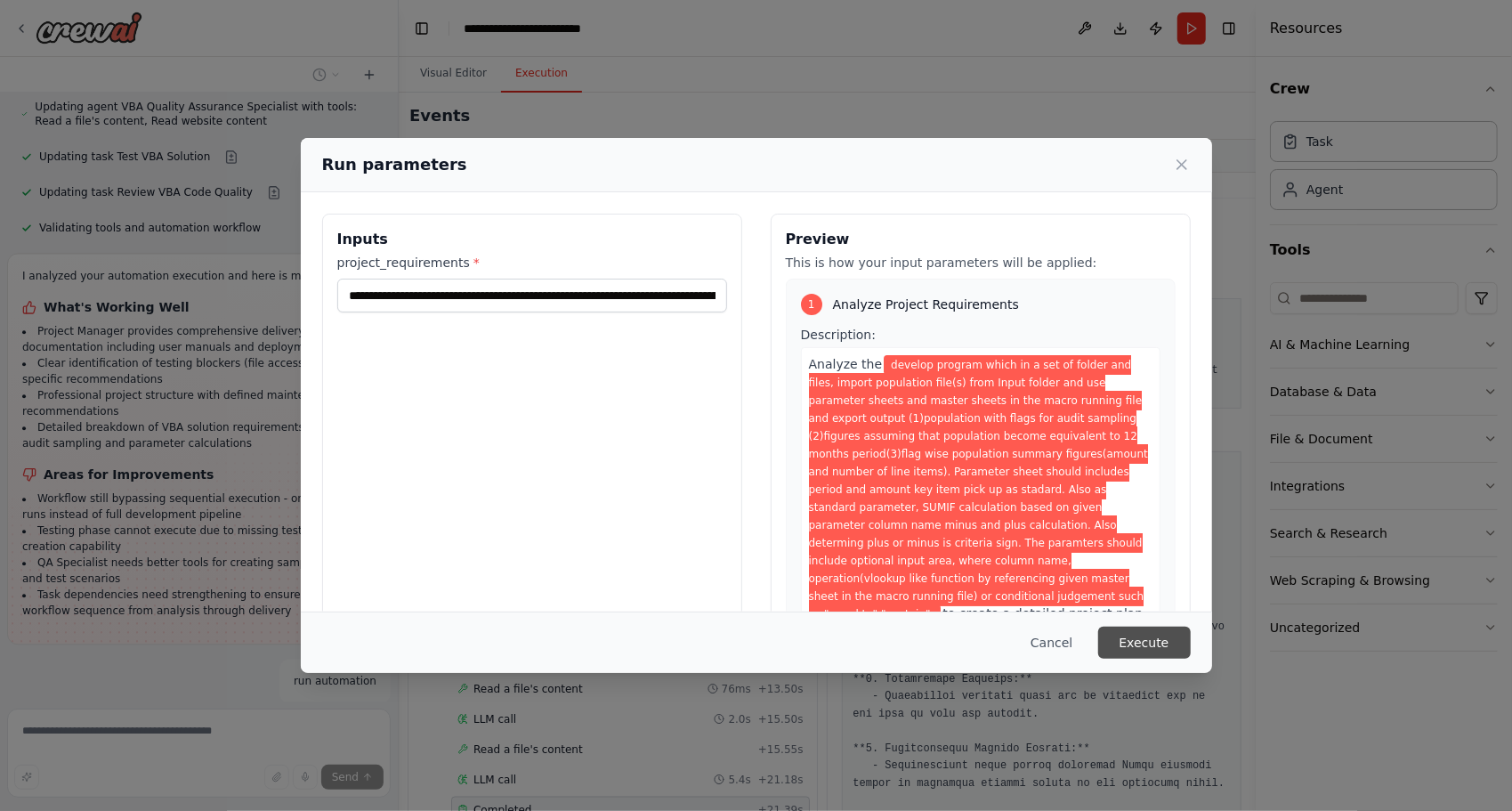
click at [1148, 655] on button "Execute" at bounding box center [1145, 642] width 93 height 33
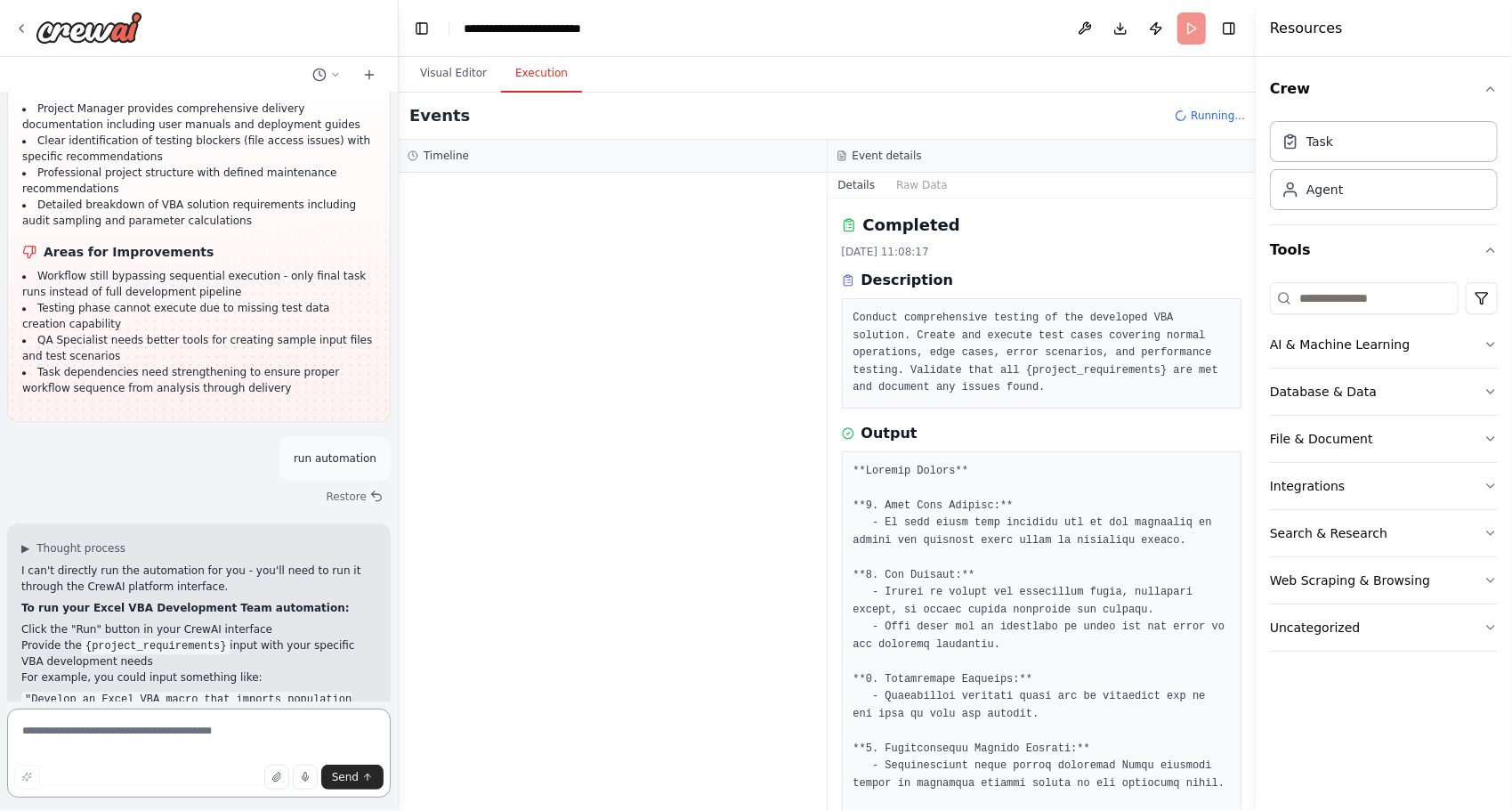
scroll to position [2855, 0]
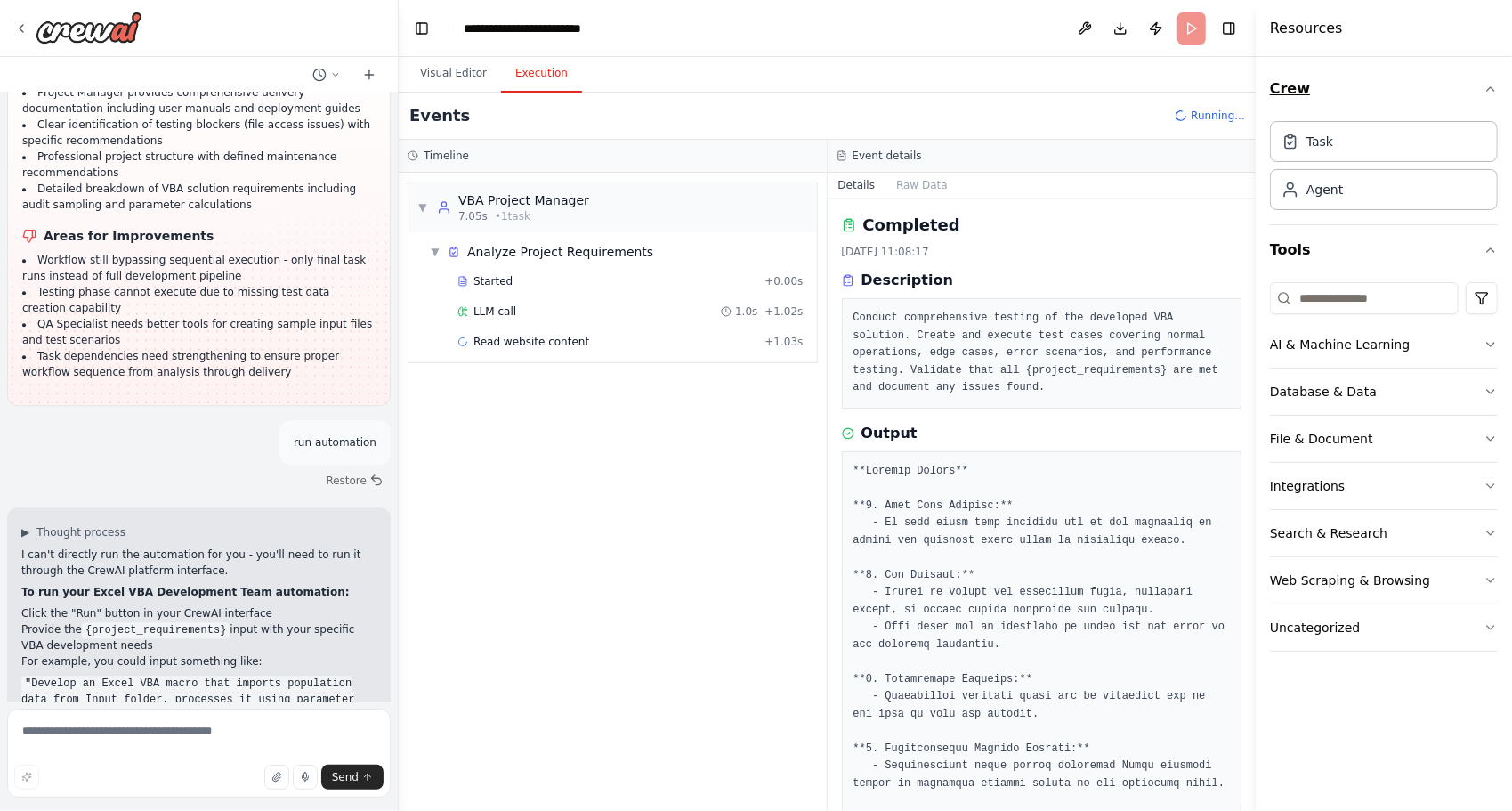
click at [1323, 88] on button "Crew" at bounding box center [1383, 89] width 228 height 50
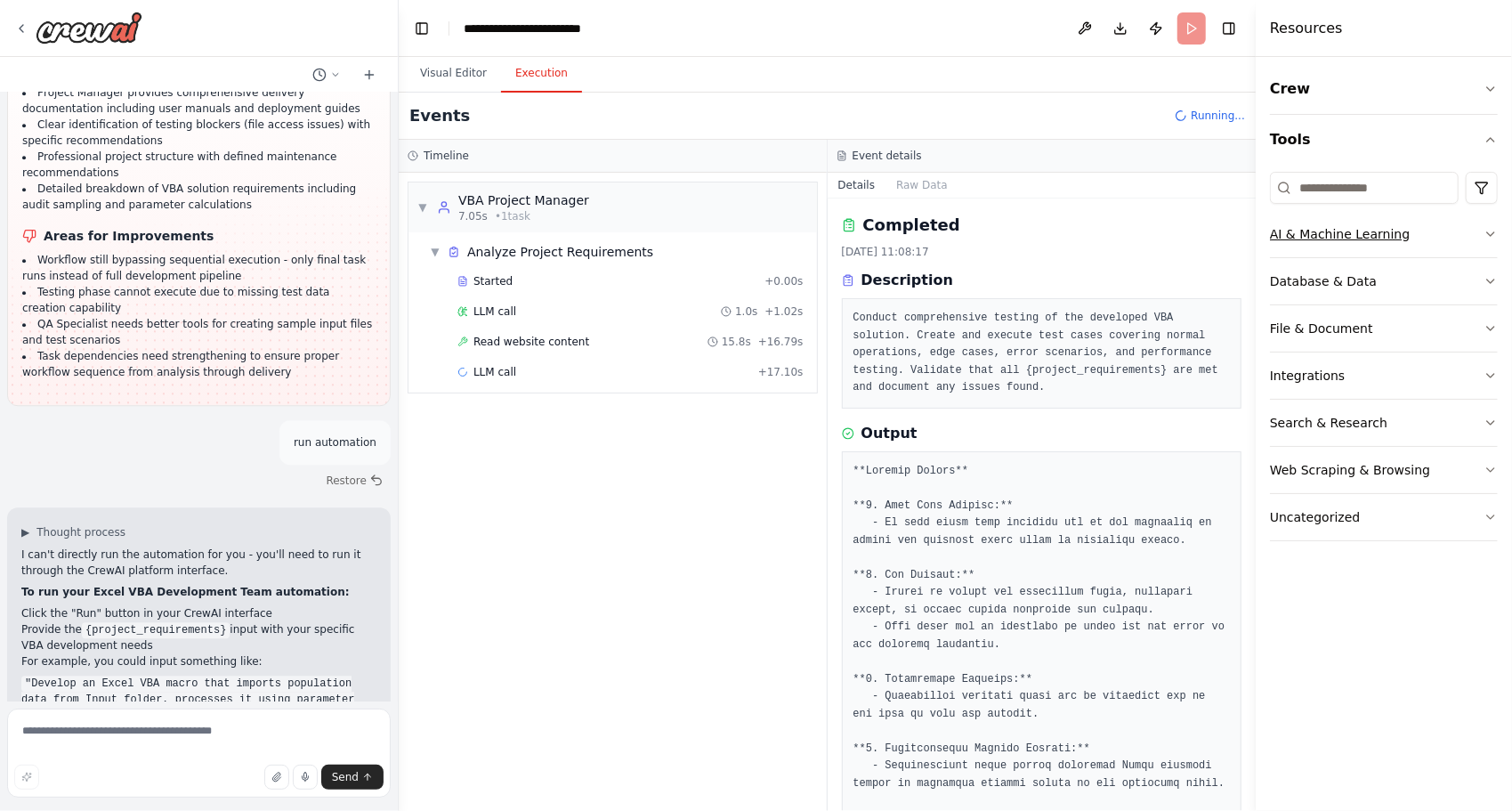
click at [1290, 233] on div "AI & Machine Learning" at bounding box center [1340, 235] width 140 height 18
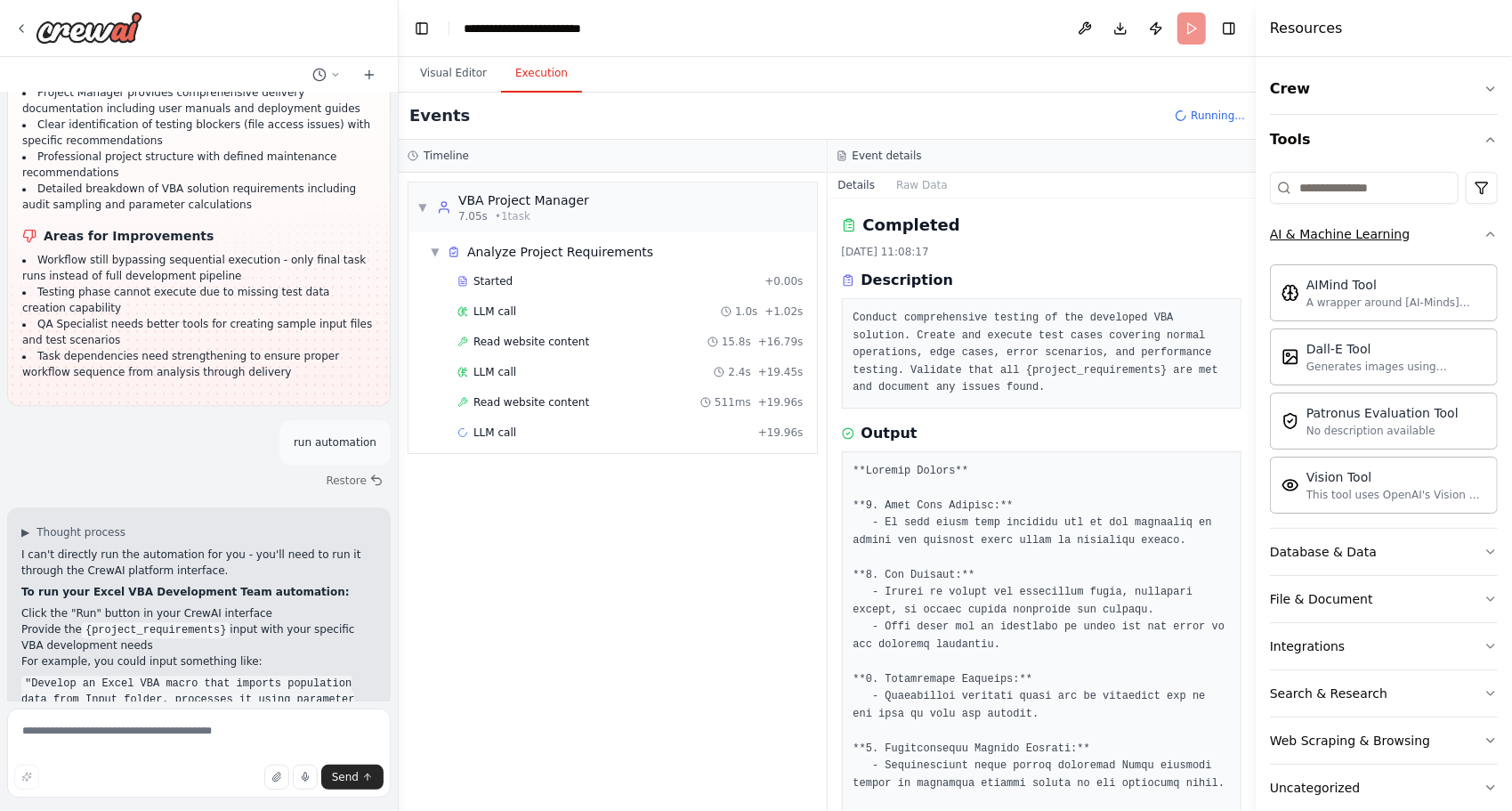
click at [1290, 233] on div "AI & Machine Learning" at bounding box center [1340, 235] width 140 height 18
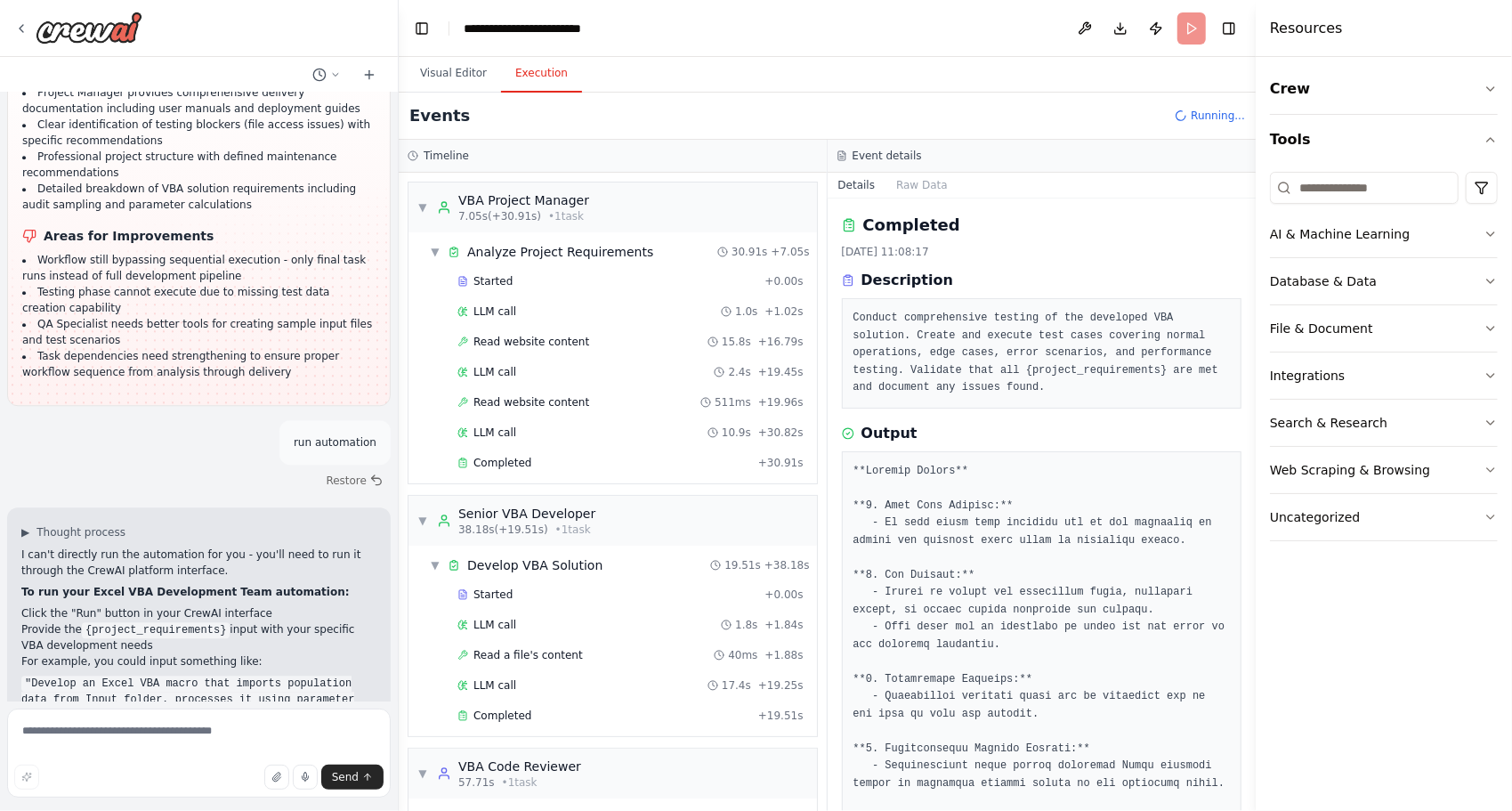
click at [391, 612] on div at bounding box center [394, 405] width 7 height 811
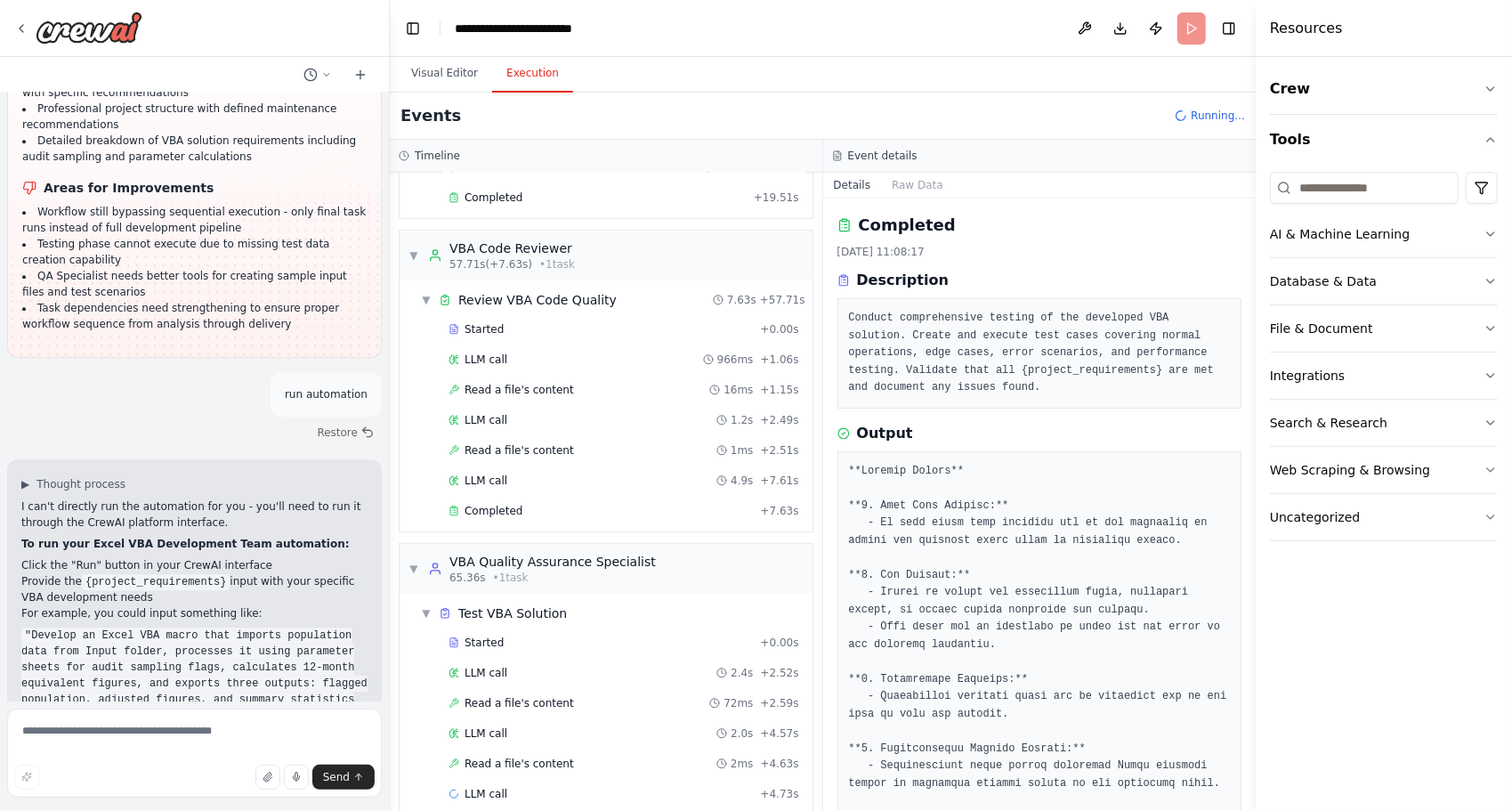
scroll to position [523, 0]
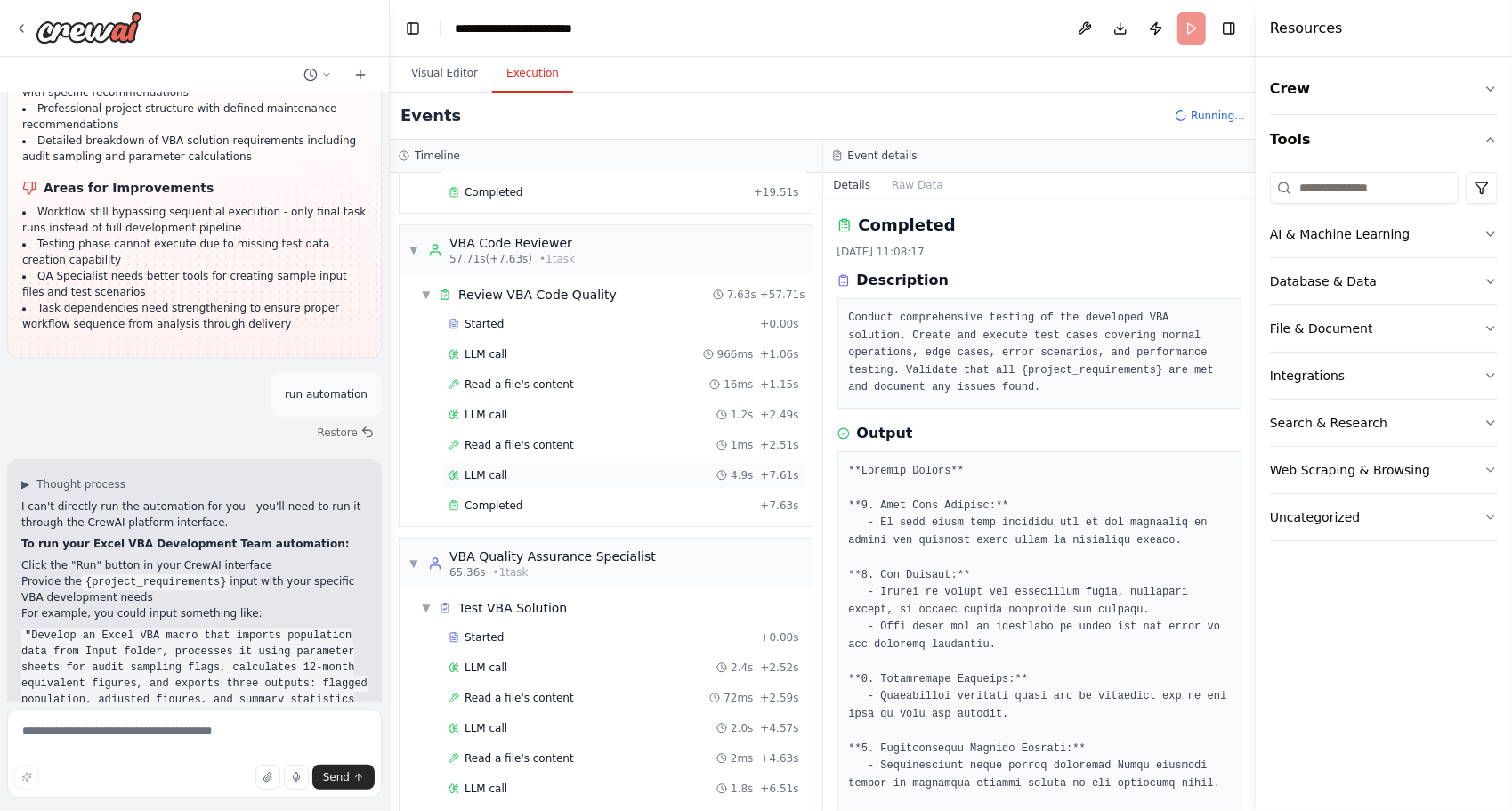
click at [528, 468] on div "LLM call 4.9s + 7.61s" at bounding box center [624, 475] width 351 height 14
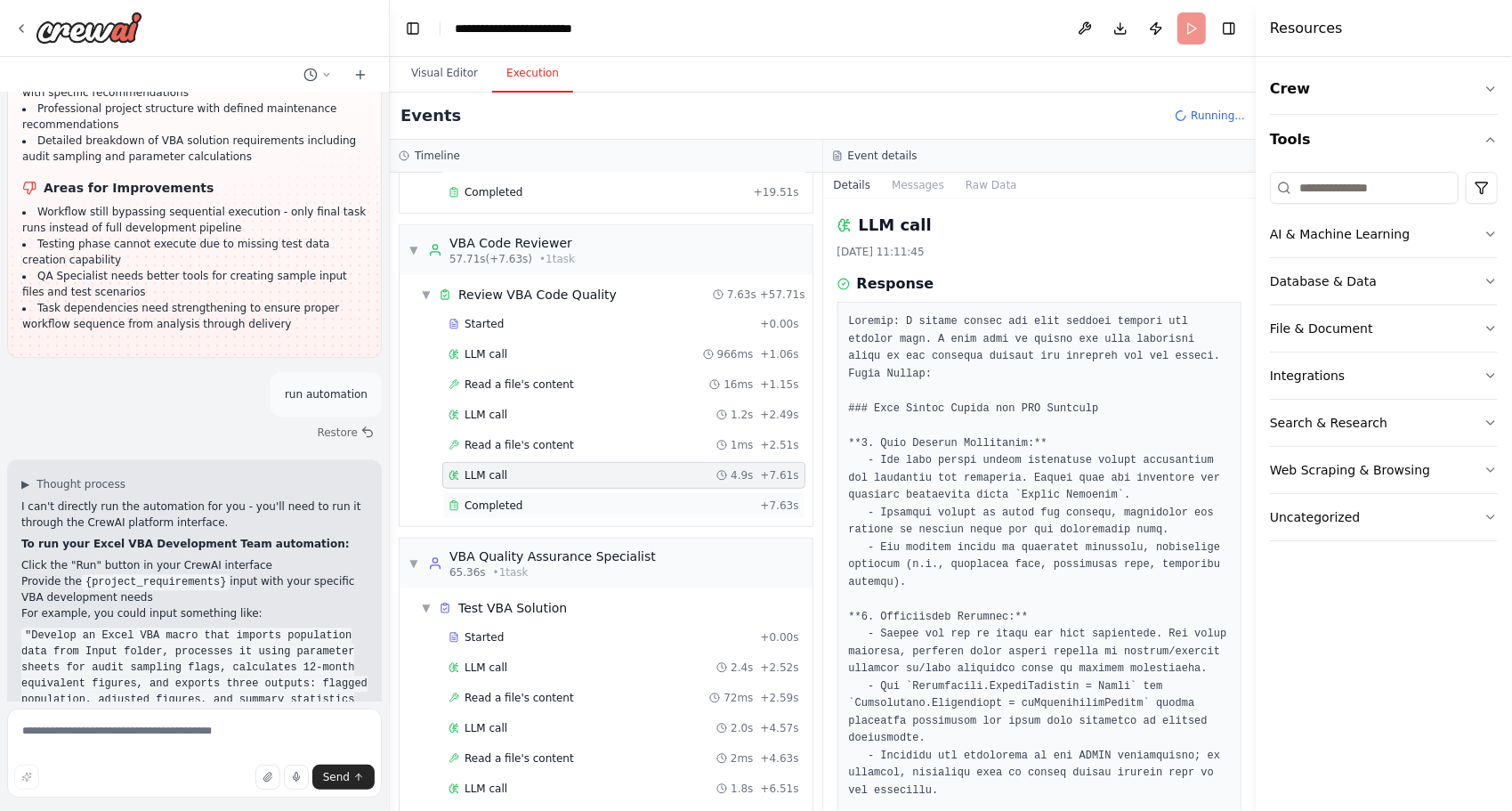
click at [515, 492] on div "Completed + 7.63s" at bounding box center [624, 505] width 363 height 27
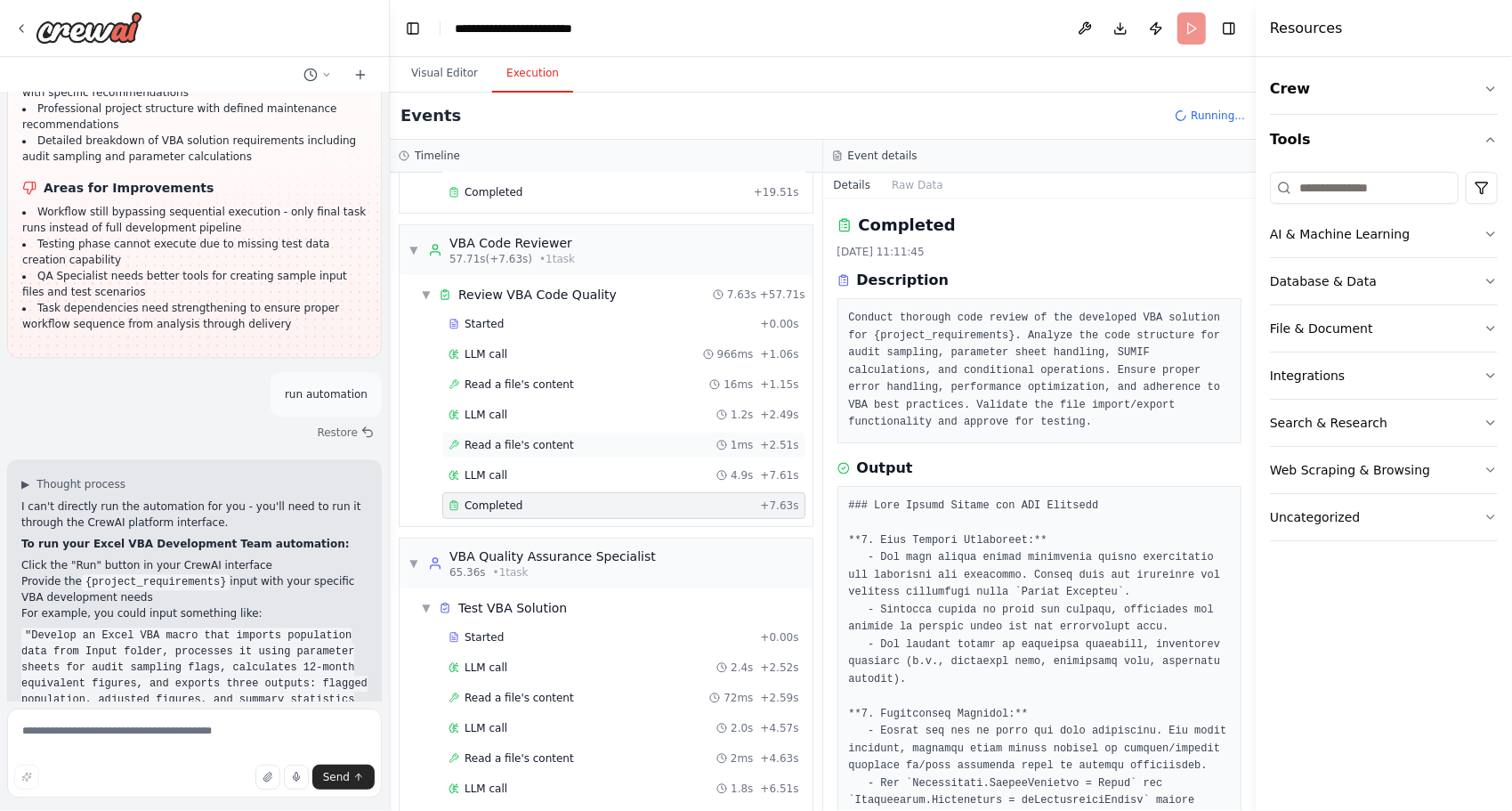
click at [516, 438] on span "Read a file's content" at bounding box center [518, 444] width 109 height 14
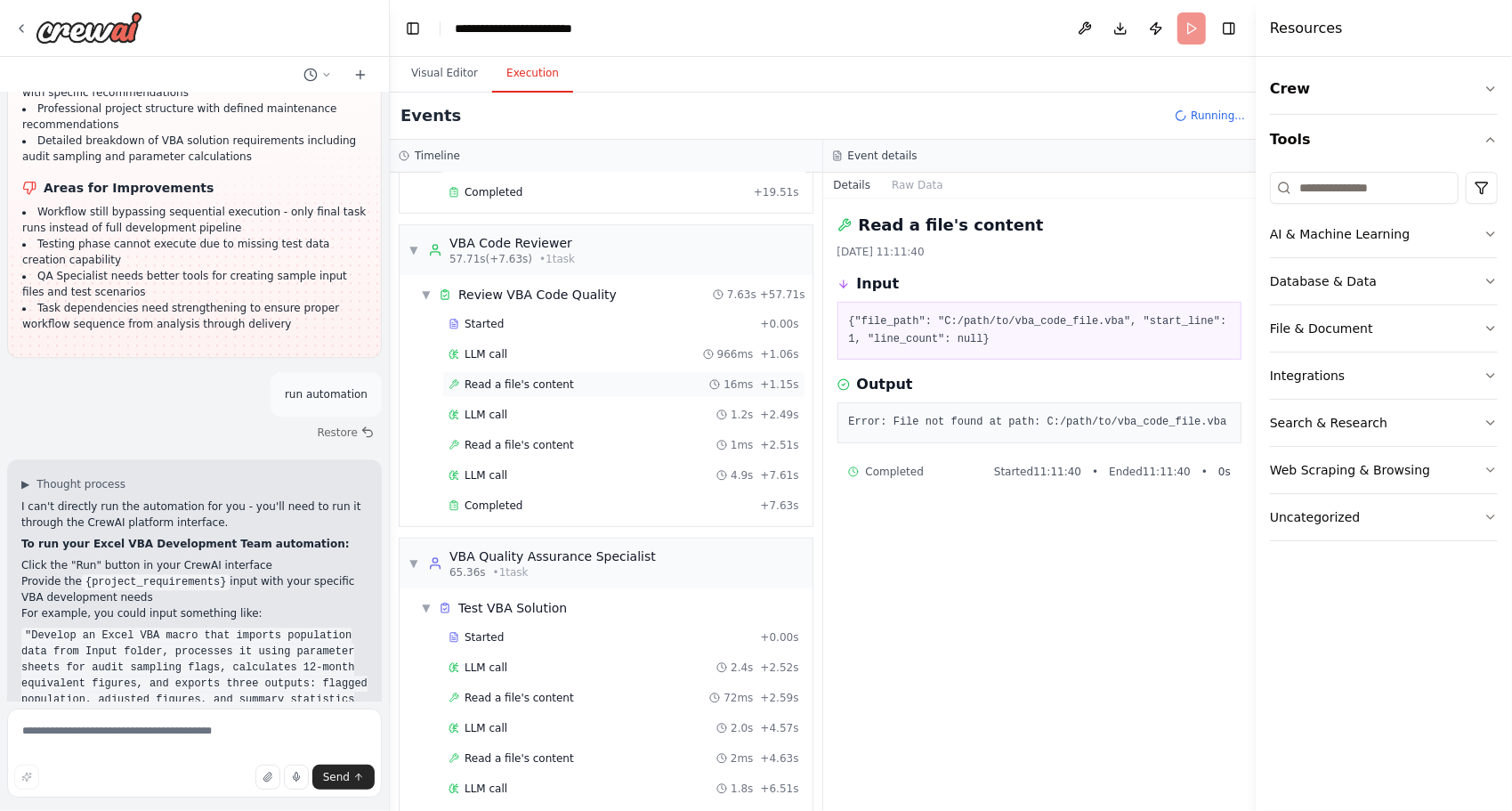
click at [505, 378] on span "Read a file's content" at bounding box center [518, 384] width 109 height 14
click at [512, 326] on div "Started + 0.00s" at bounding box center [624, 323] width 363 height 27
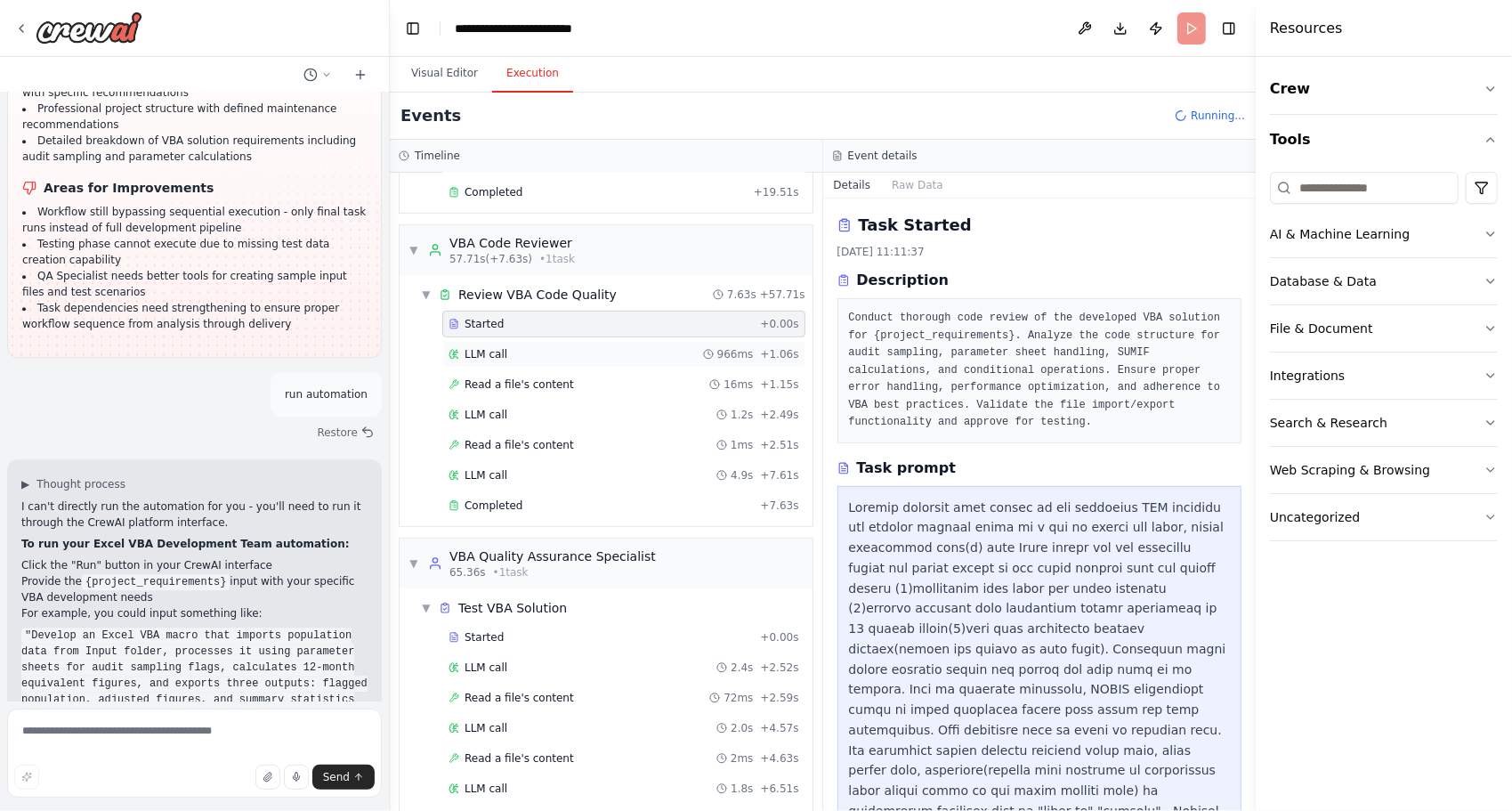
click at [507, 347] on div "LLM call 966ms + 1.06s" at bounding box center [624, 354] width 351 height 14
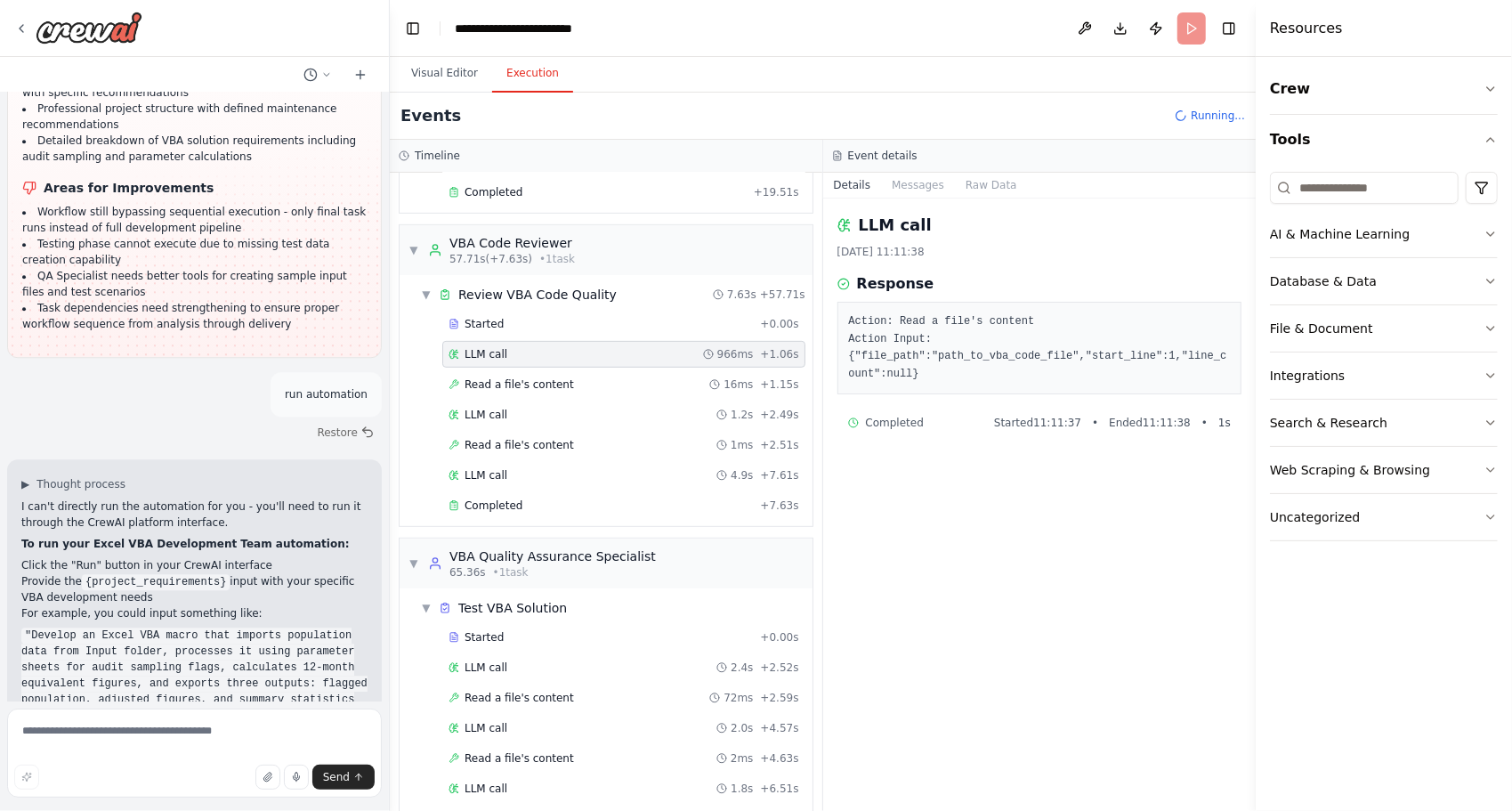
click at [501, 660] on div "LLM call 2.4s + 2.52s" at bounding box center [624, 667] width 351 height 14
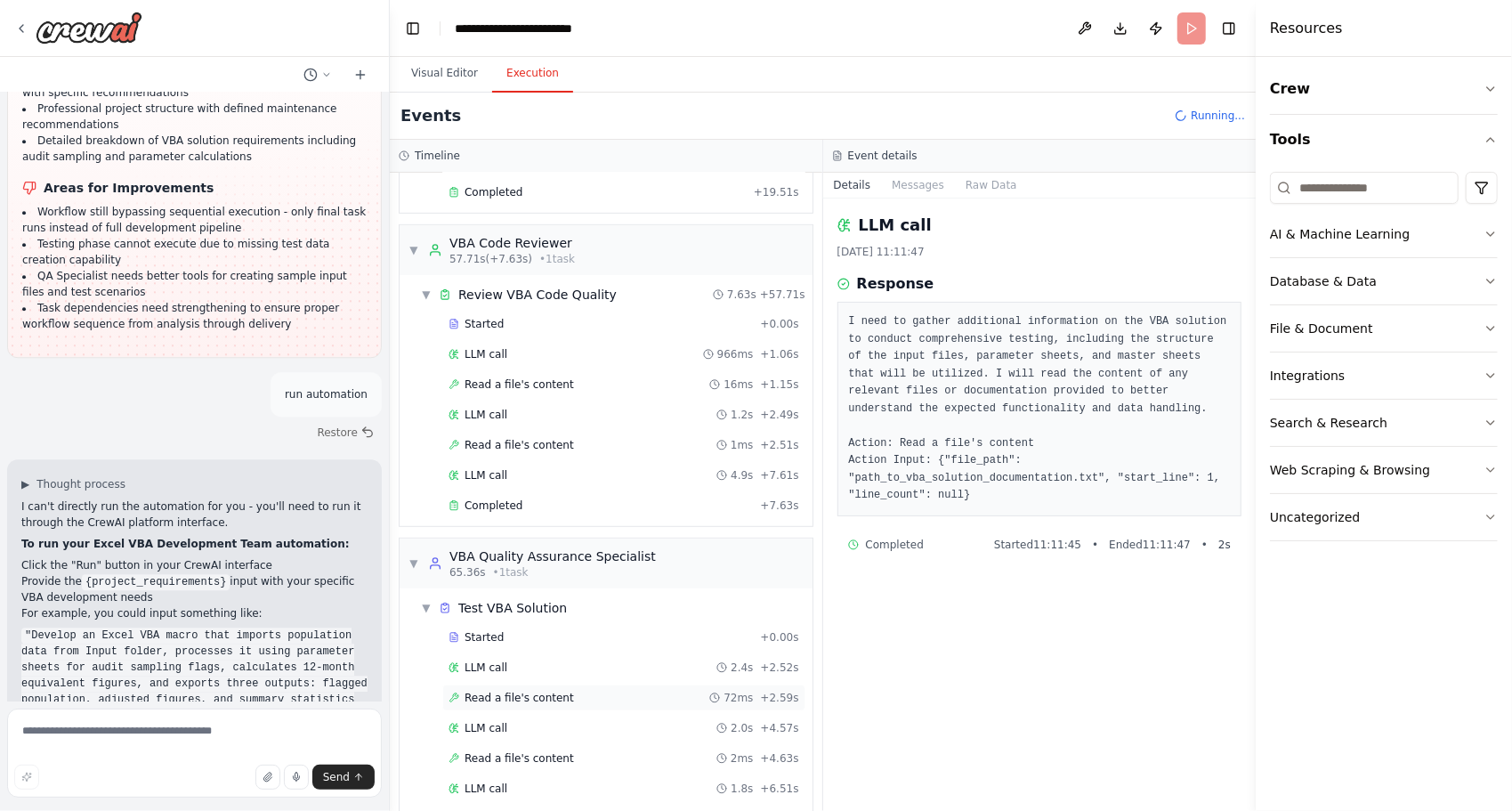
click at [478, 691] on span "Read a file's content" at bounding box center [518, 698] width 109 height 14
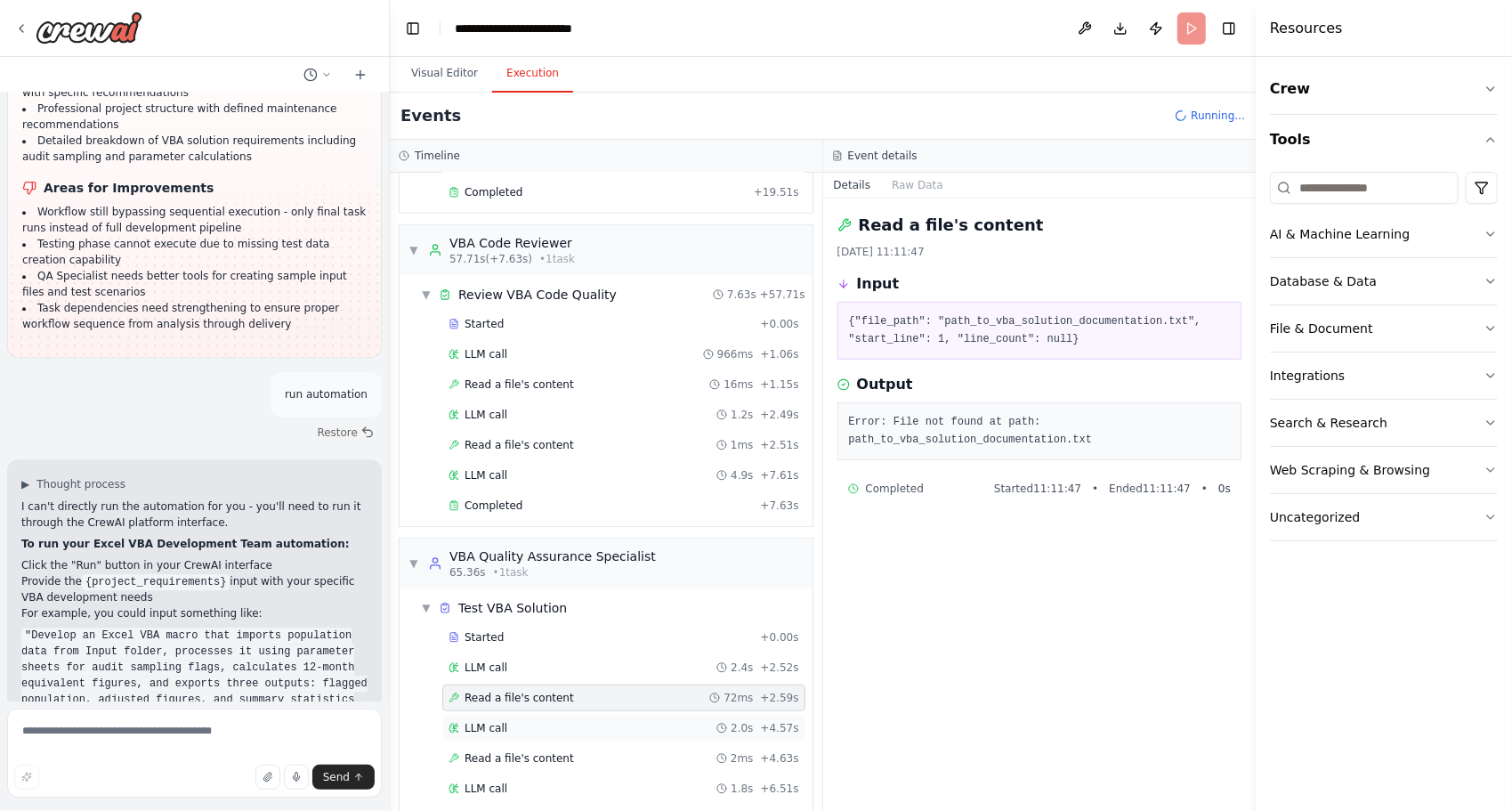
click at [464, 721] on span "LLM call" at bounding box center [485, 728] width 42 height 14
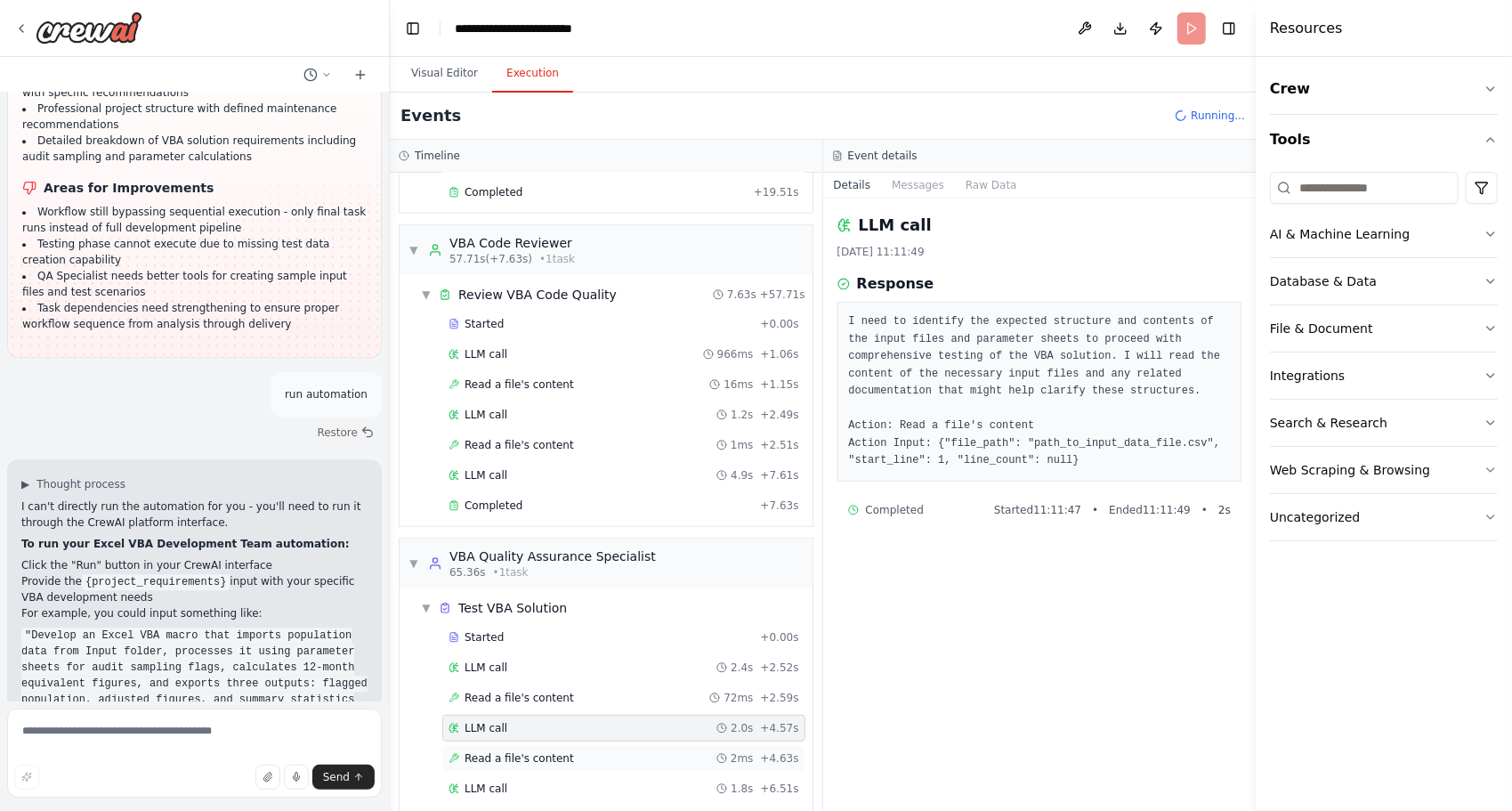
click at [462, 745] on div "Read a file's content 2ms + 4.63s" at bounding box center [624, 758] width 363 height 27
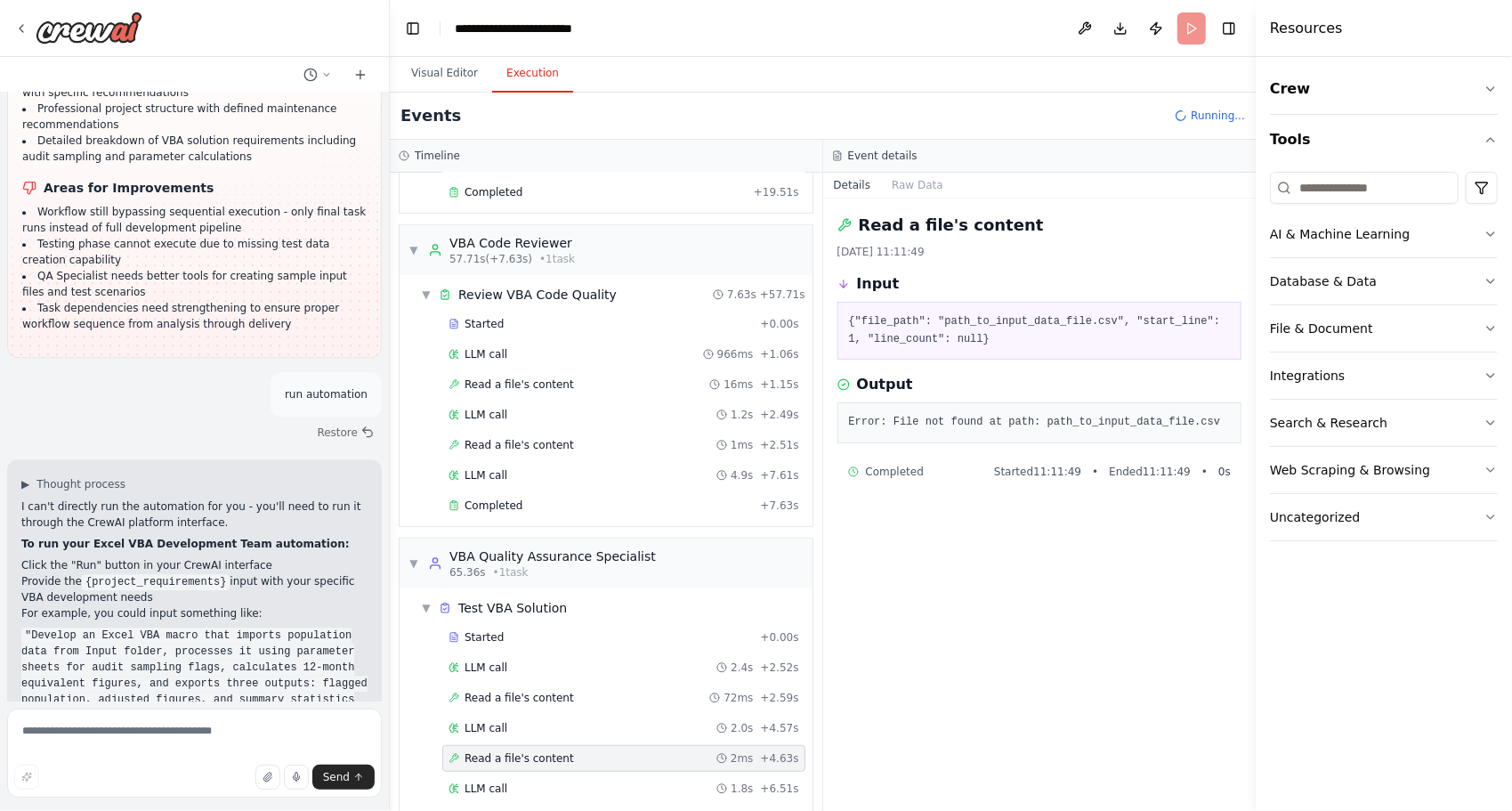
click at [454, 783] on icon at bounding box center [453, 788] width 11 height 11
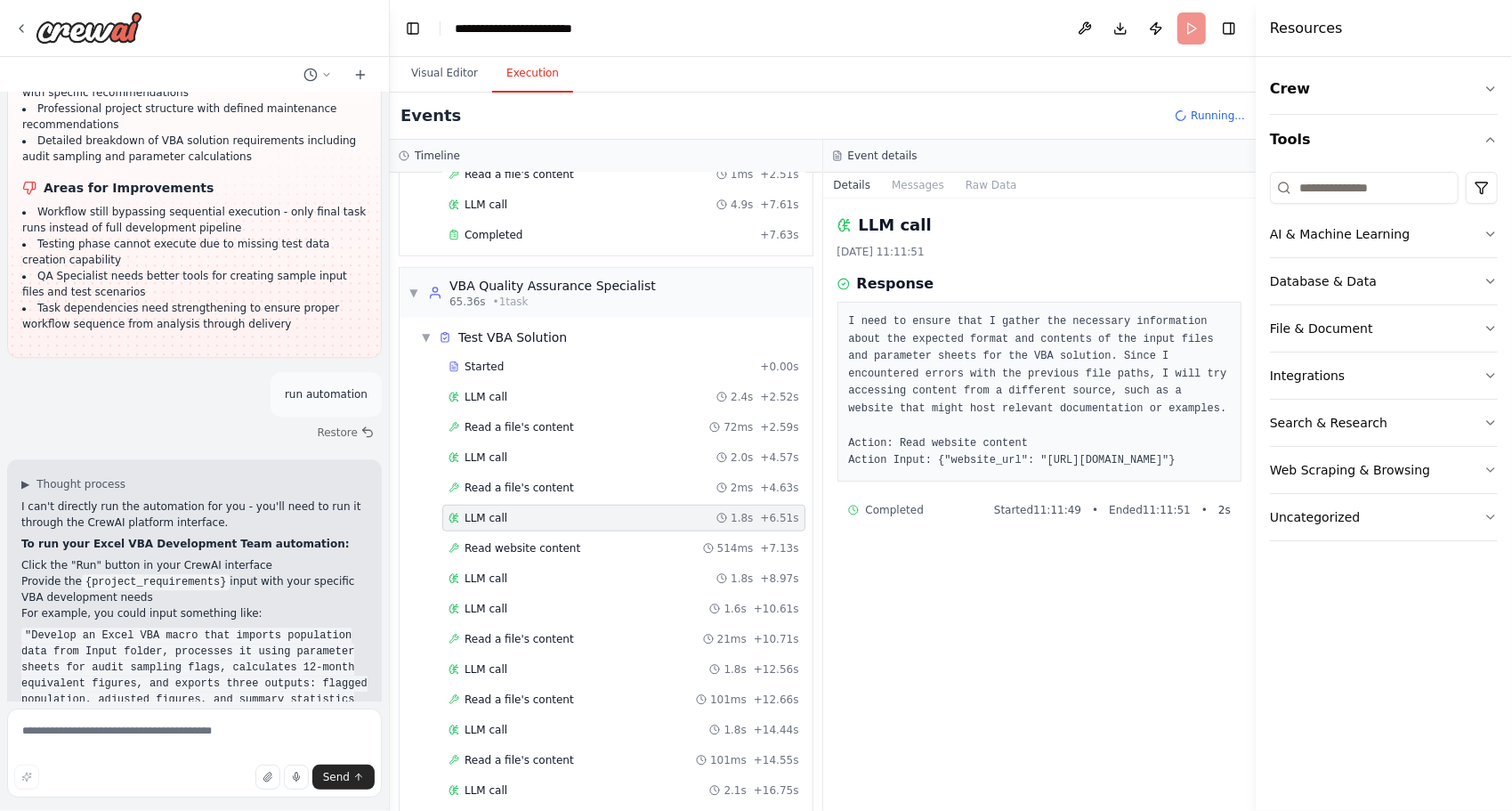
scroll to position [850, 0]
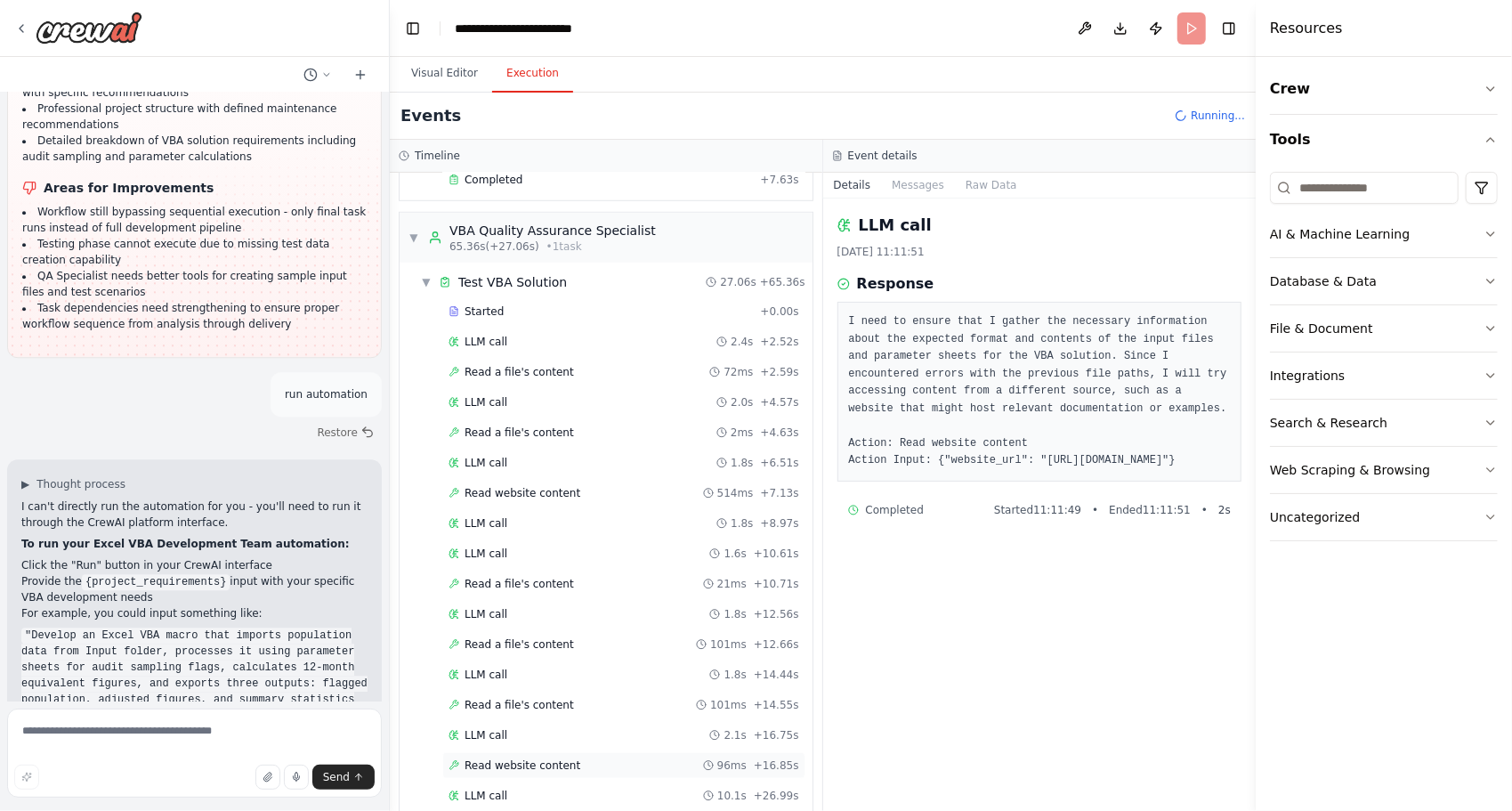
click at [618, 759] on div "Read website content 96ms + 16.85s" at bounding box center [624, 766] width 351 height 14
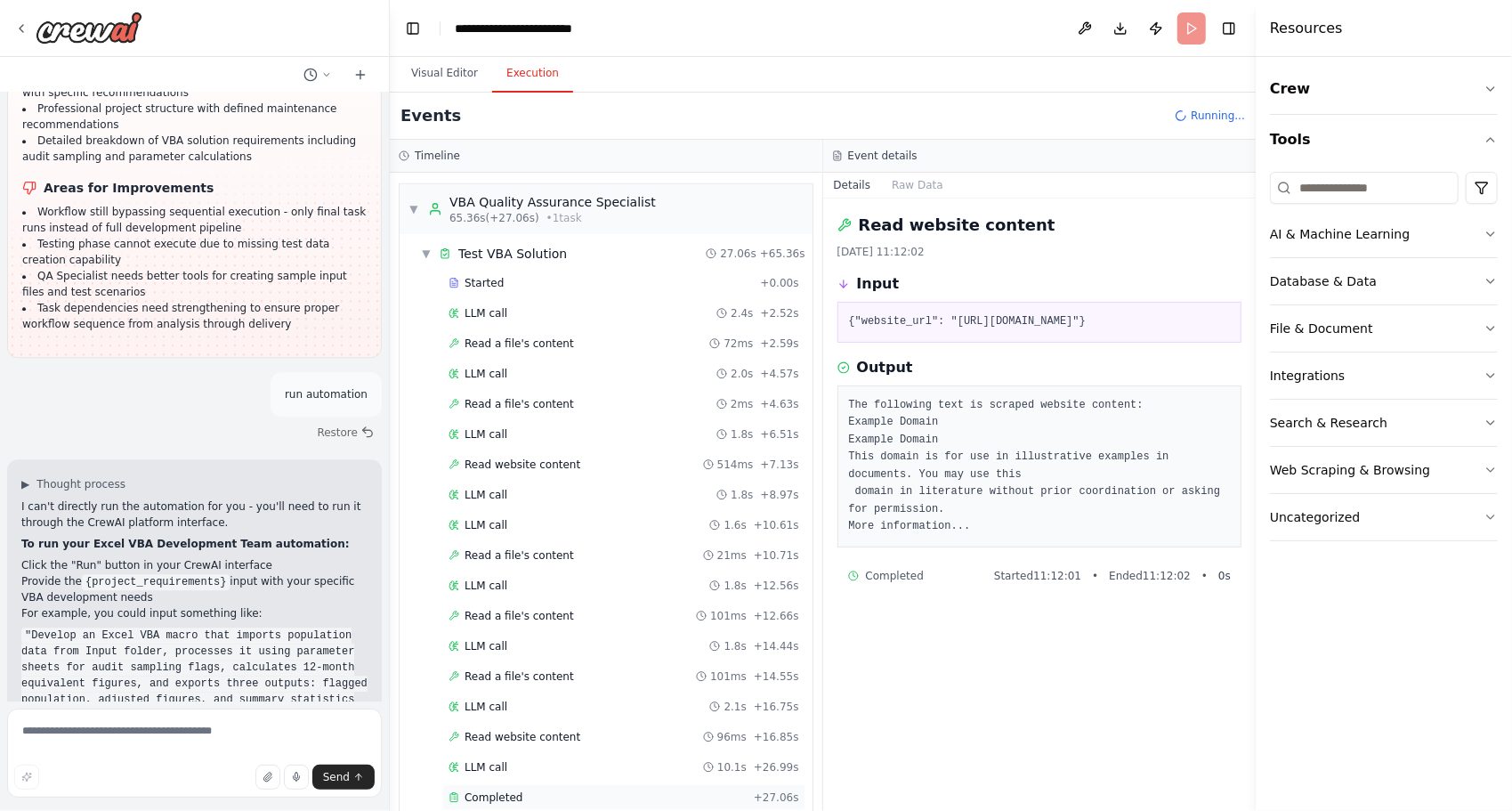
scroll to position [1031, 0]
click at [593, 790] on div "Completed" at bounding box center [597, 797] width 298 height 14
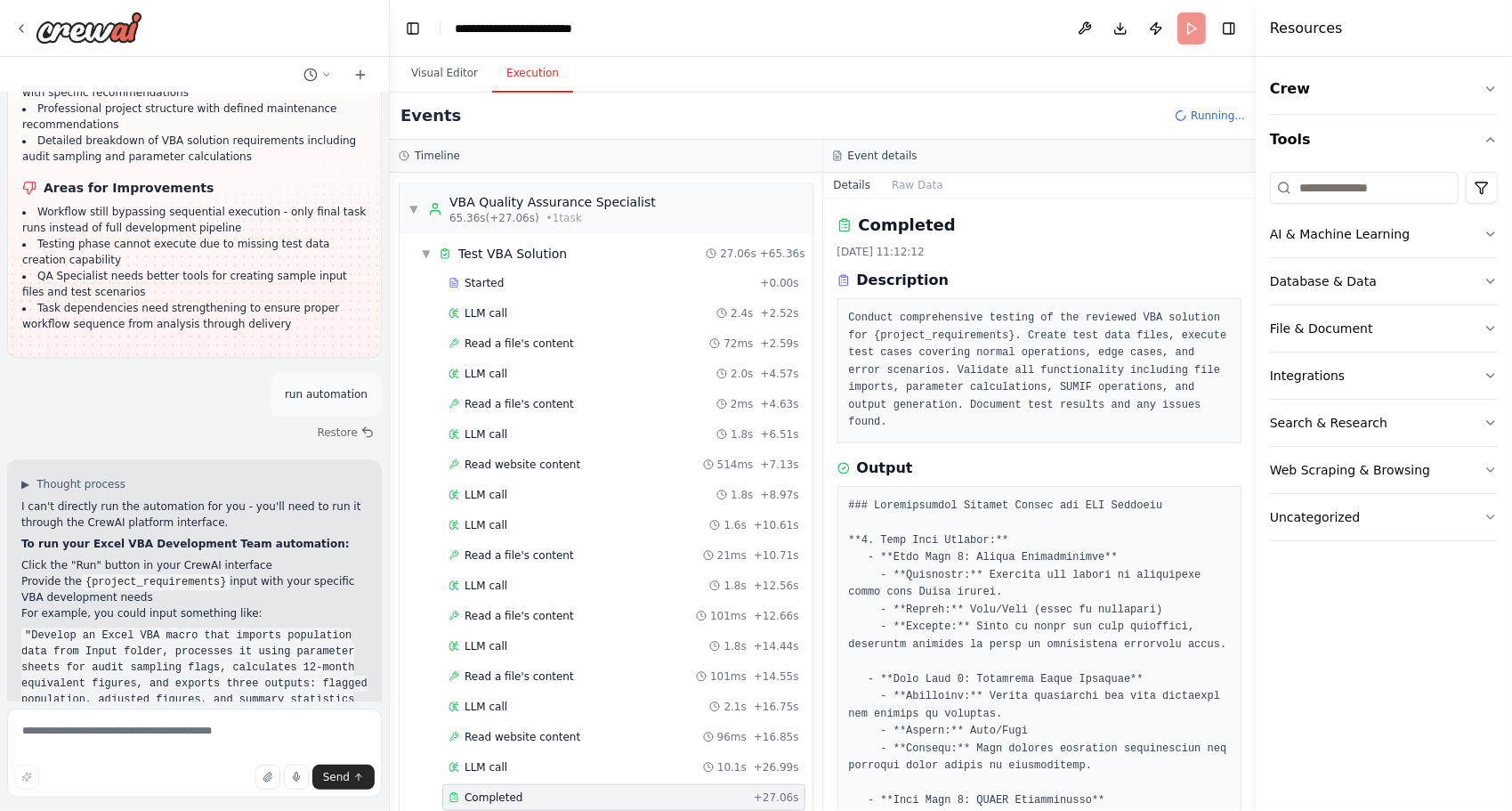
click at [1254, 365] on button "Toggle Sidebar" at bounding box center [1255, 405] width 14 height 811
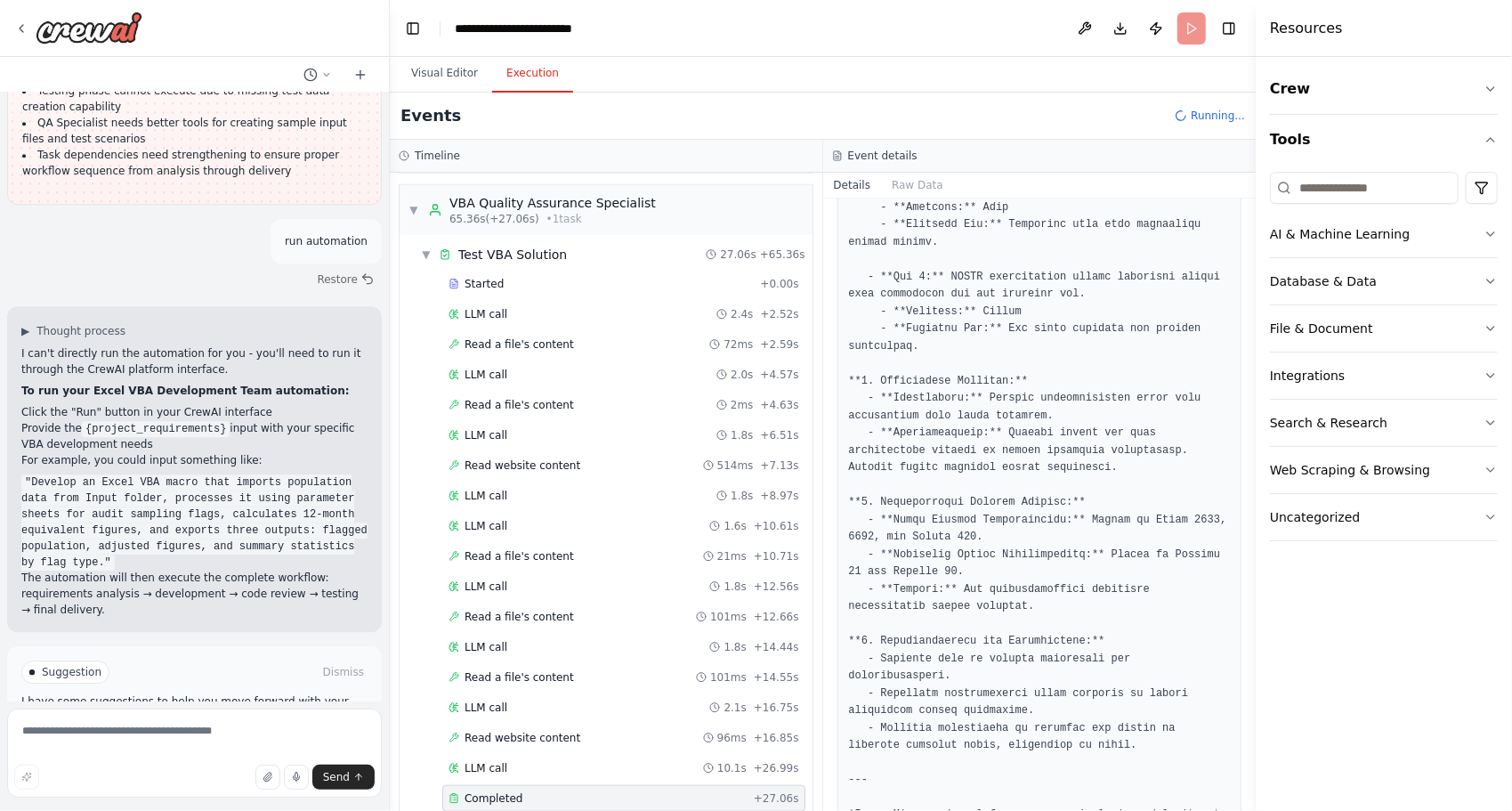
scroll to position [884, 0]
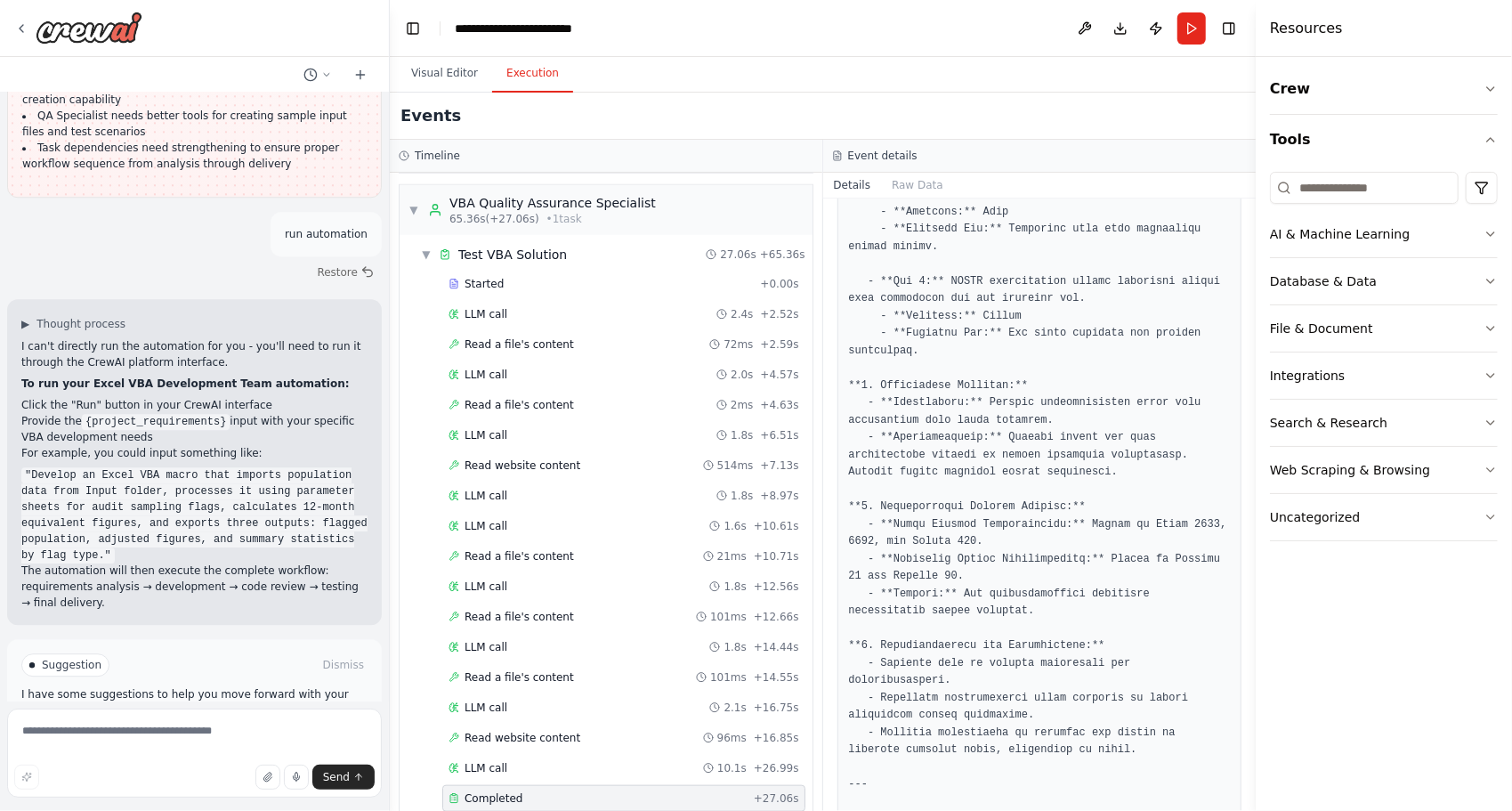
click at [150, 726] on button "Improve automation" at bounding box center [194, 740] width 346 height 29
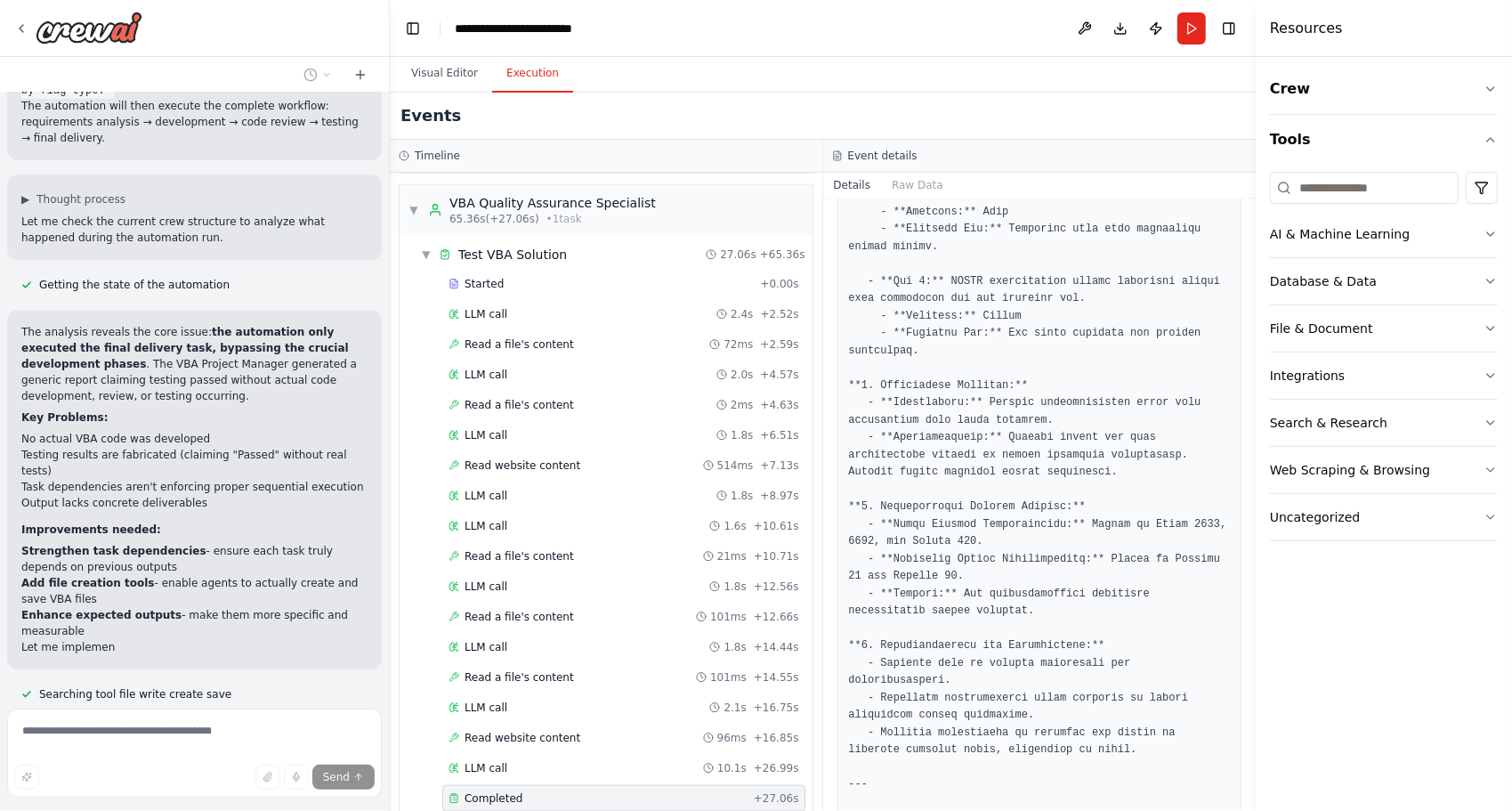
scroll to position [3553, 0]
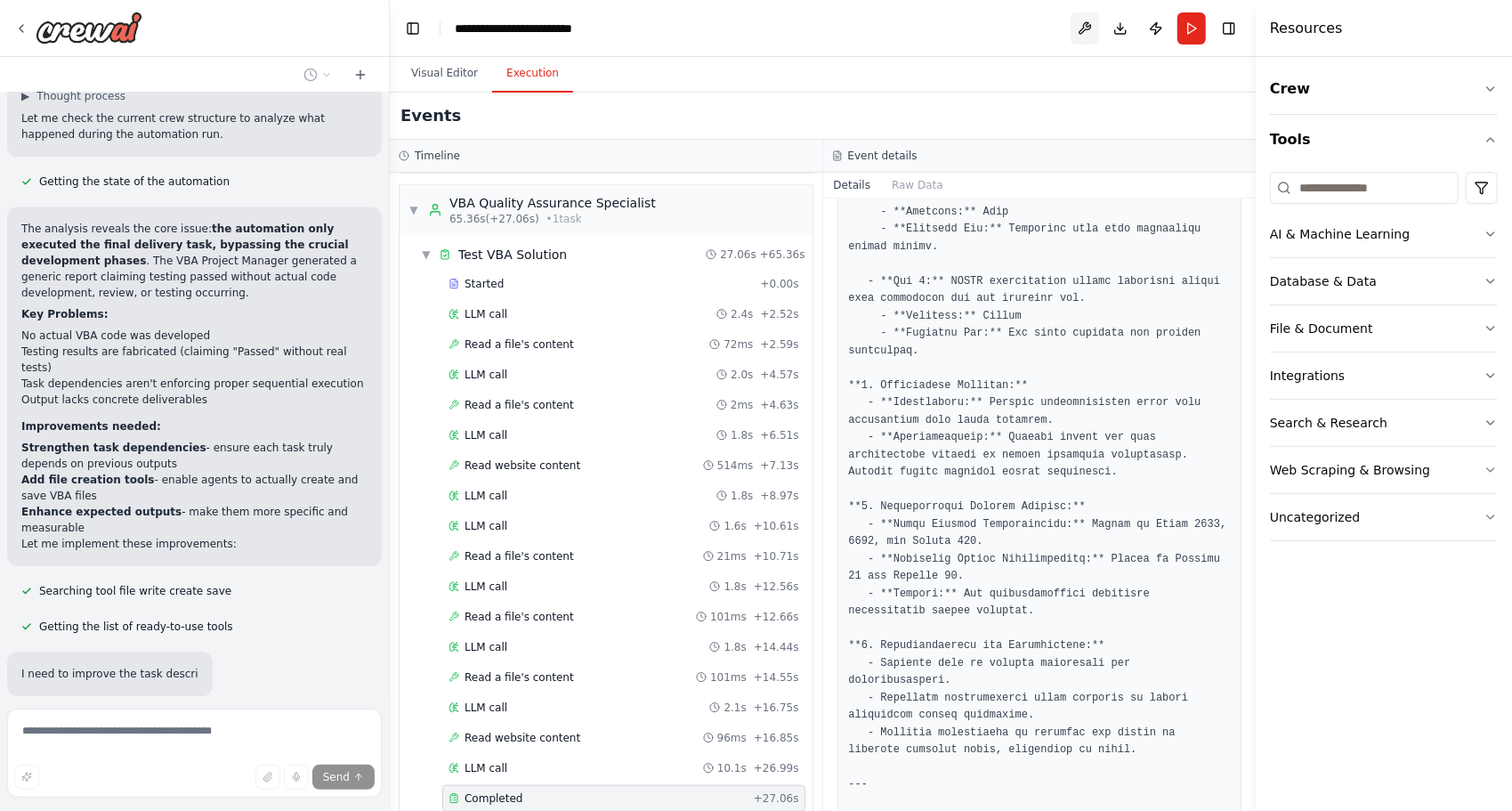
click at [1080, 28] on button at bounding box center [1085, 29] width 29 height 33
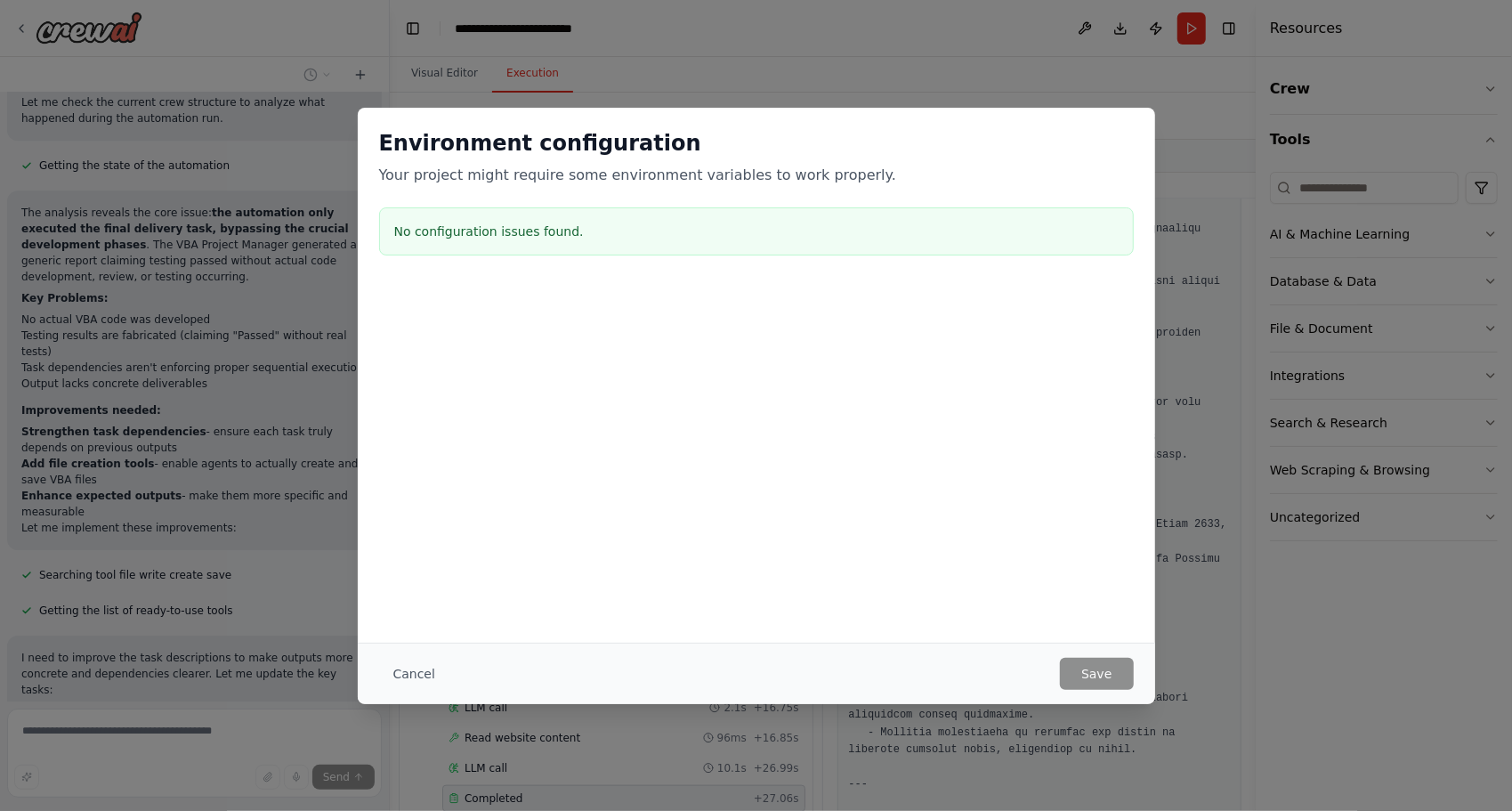
scroll to position [3699, 0]
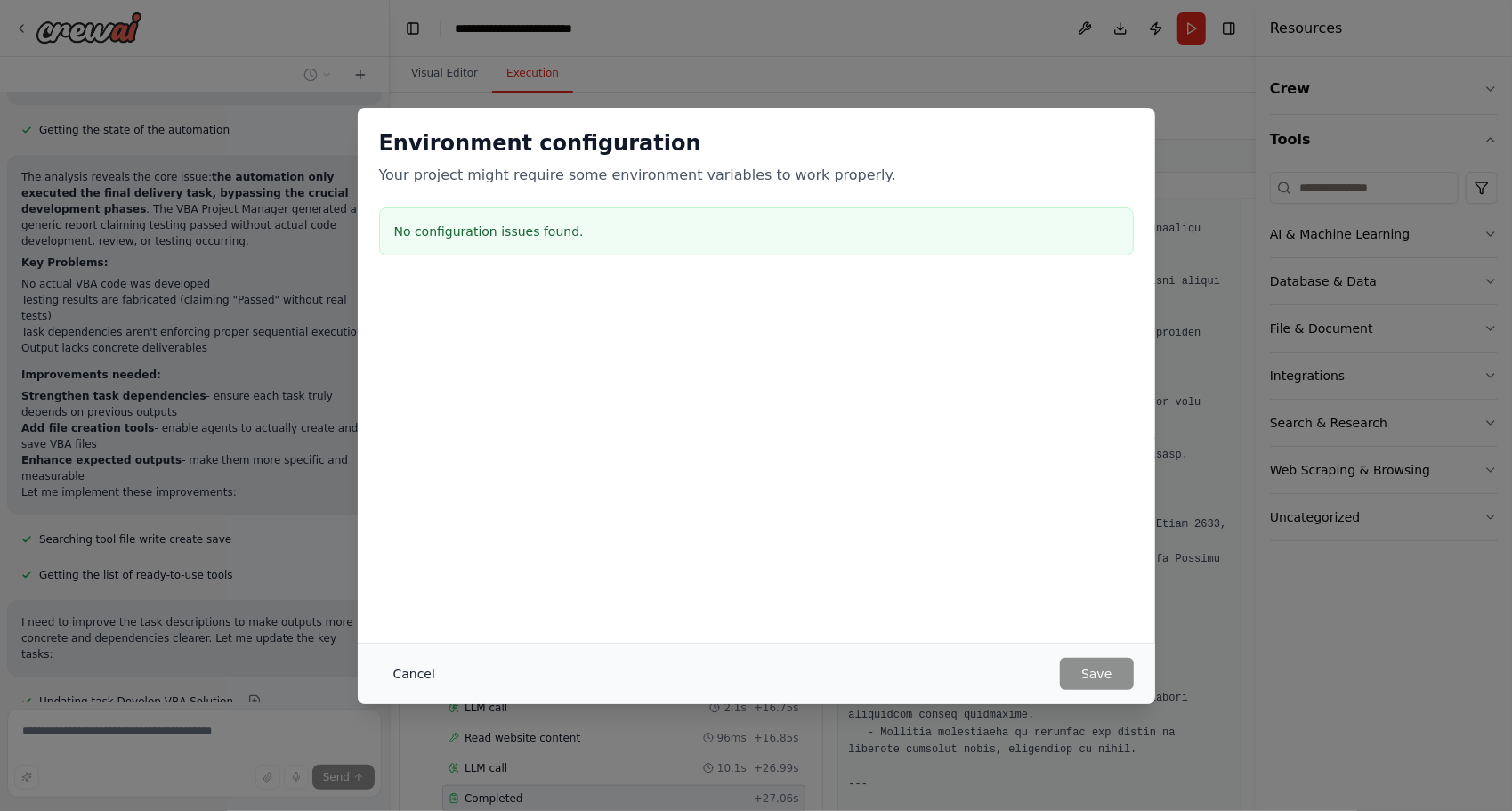
click at [429, 668] on button "Cancel" at bounding box center [414, 673] width 70 height 33
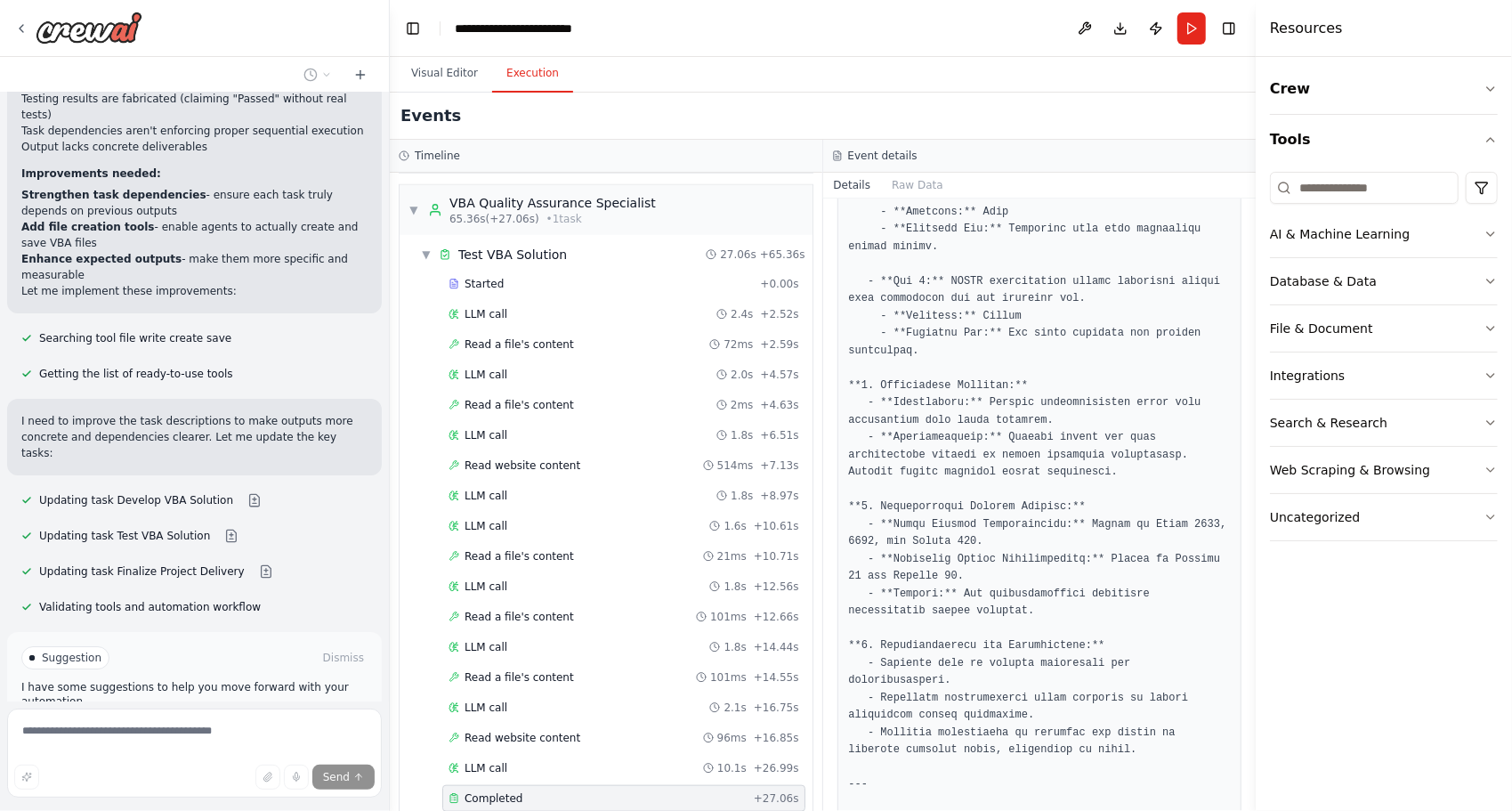
scroll to position [3913, 0]
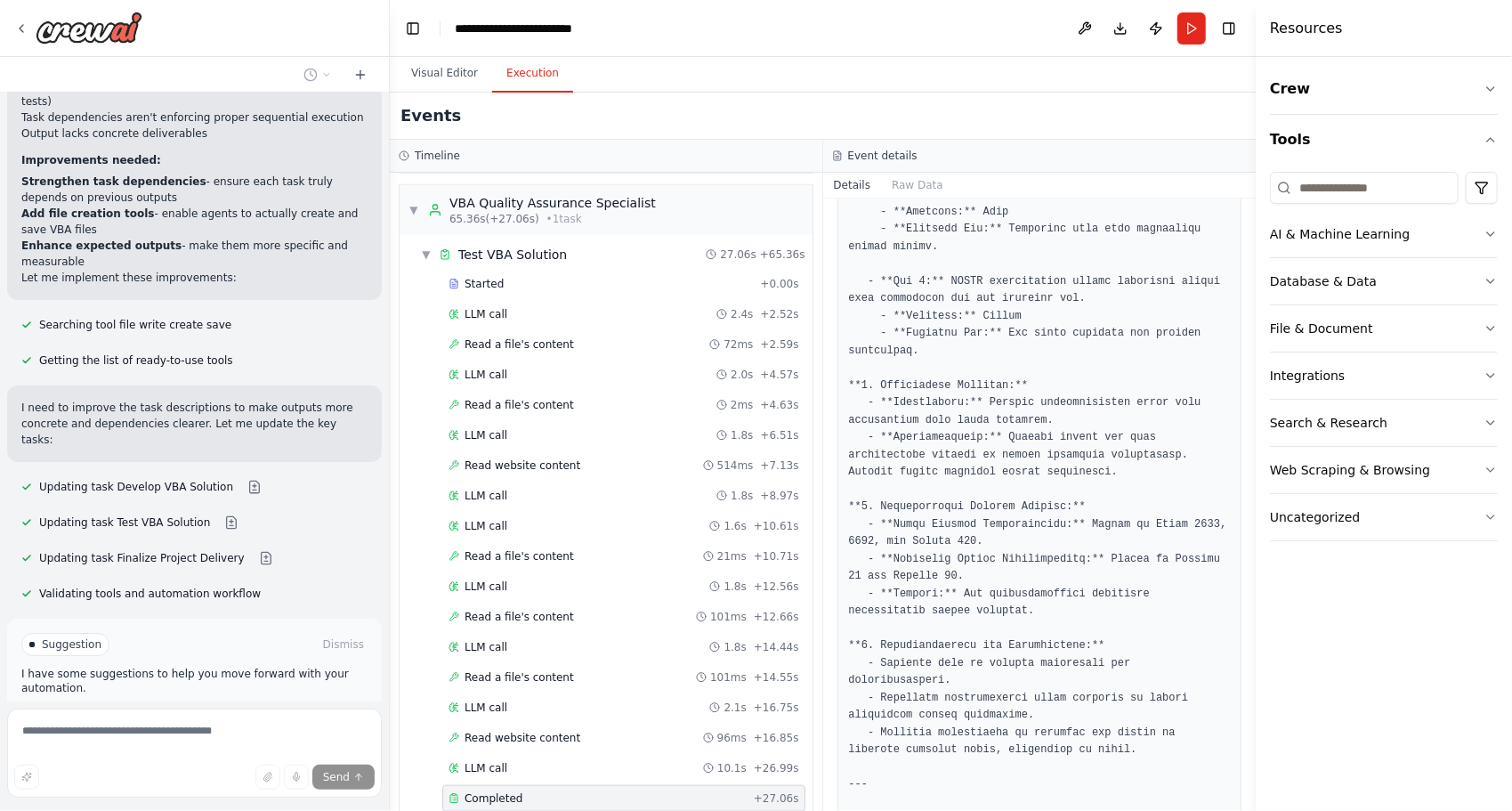
click at [130, 706] on button "Run Automation" at bounding box center [194, 719] width 346 height 29
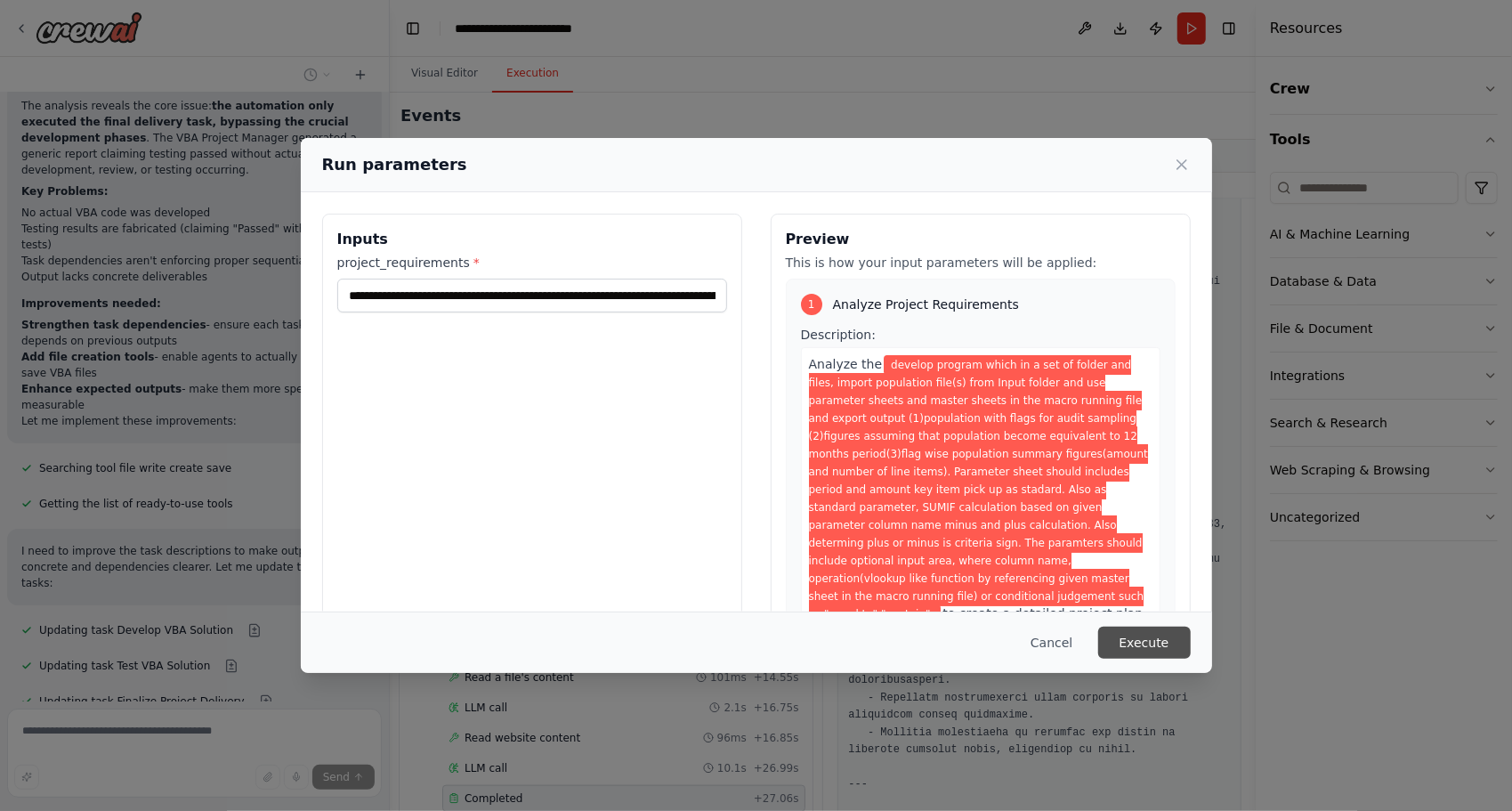
click at [1135, 647] on button "Execute" at bounding box center [1145, 642] width 93 height 33
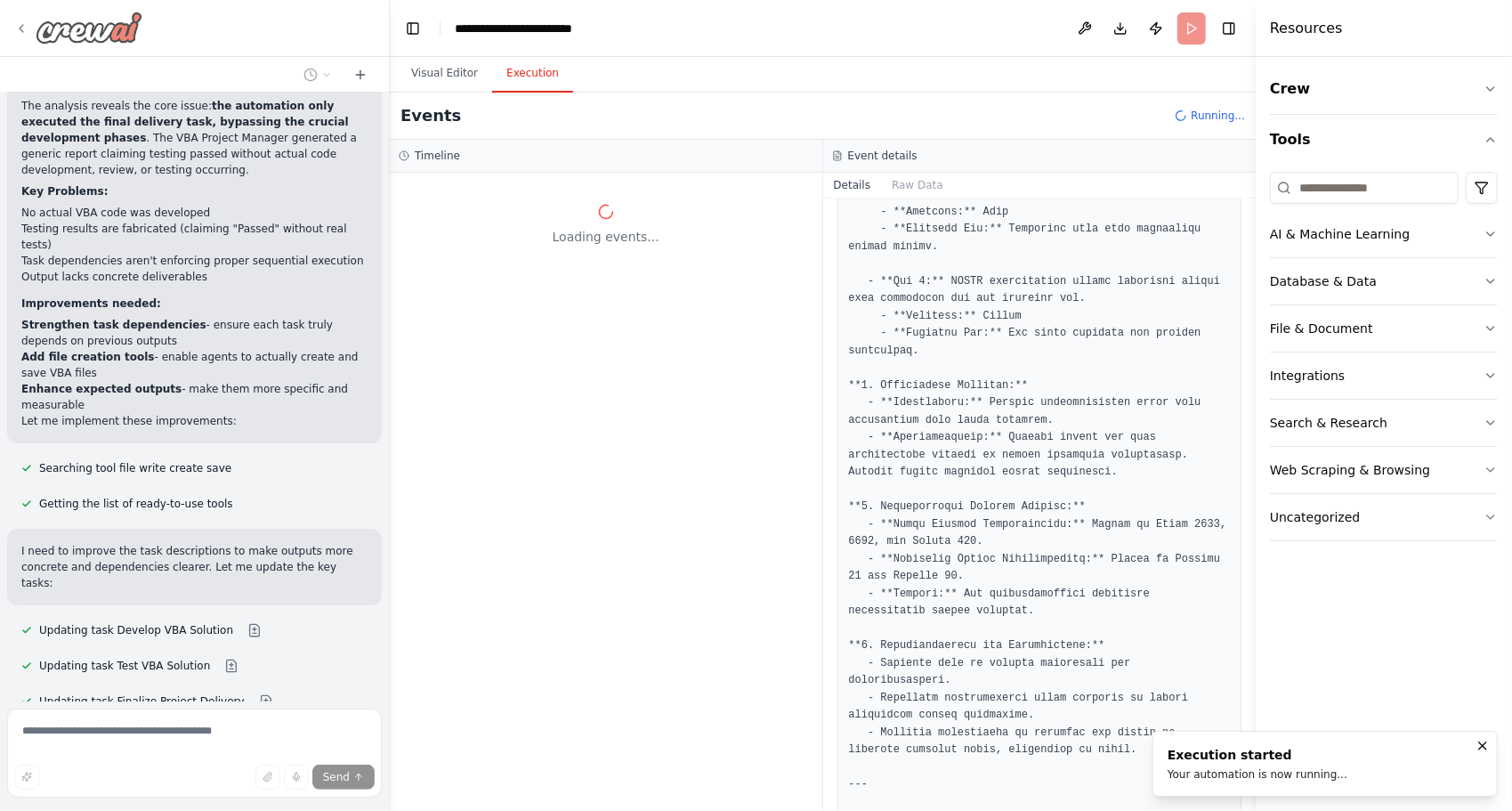
click at [118, 28] on img at bounding box center [89, 28] width 106 height 33
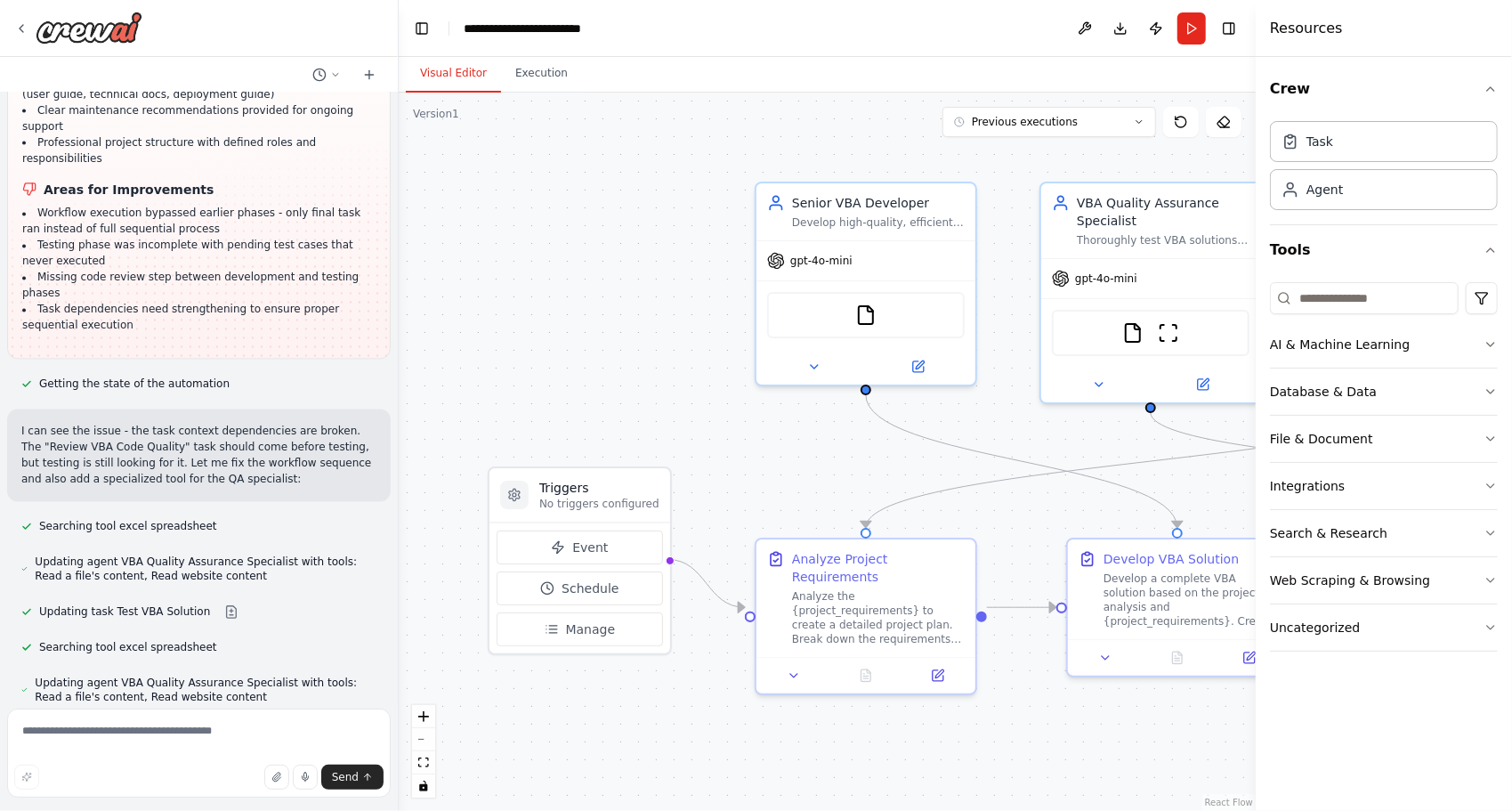
scroll to position [2176, 0]
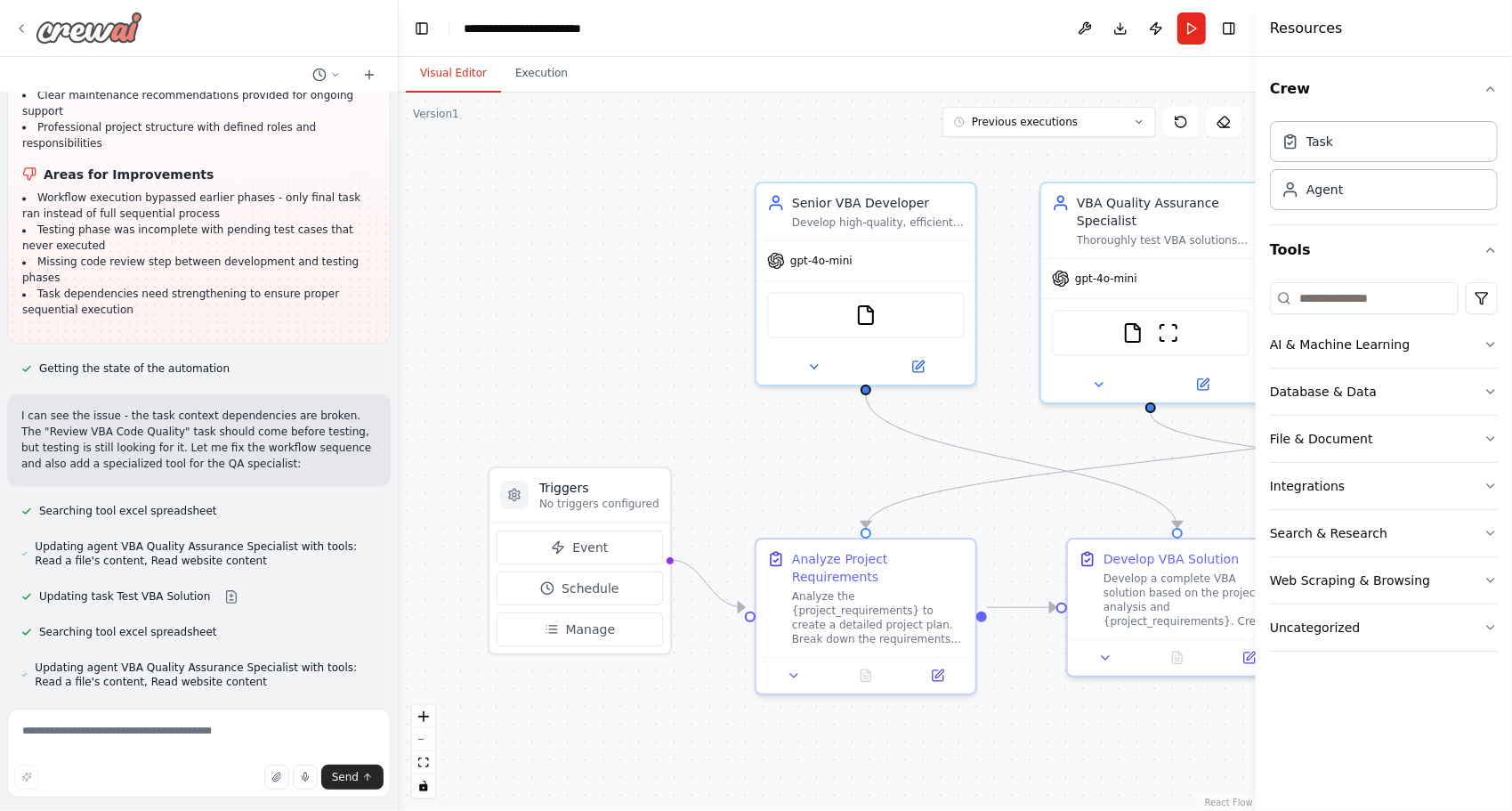
click at [29, 29] on div at bounding box center [78, 28] width 128 height 33
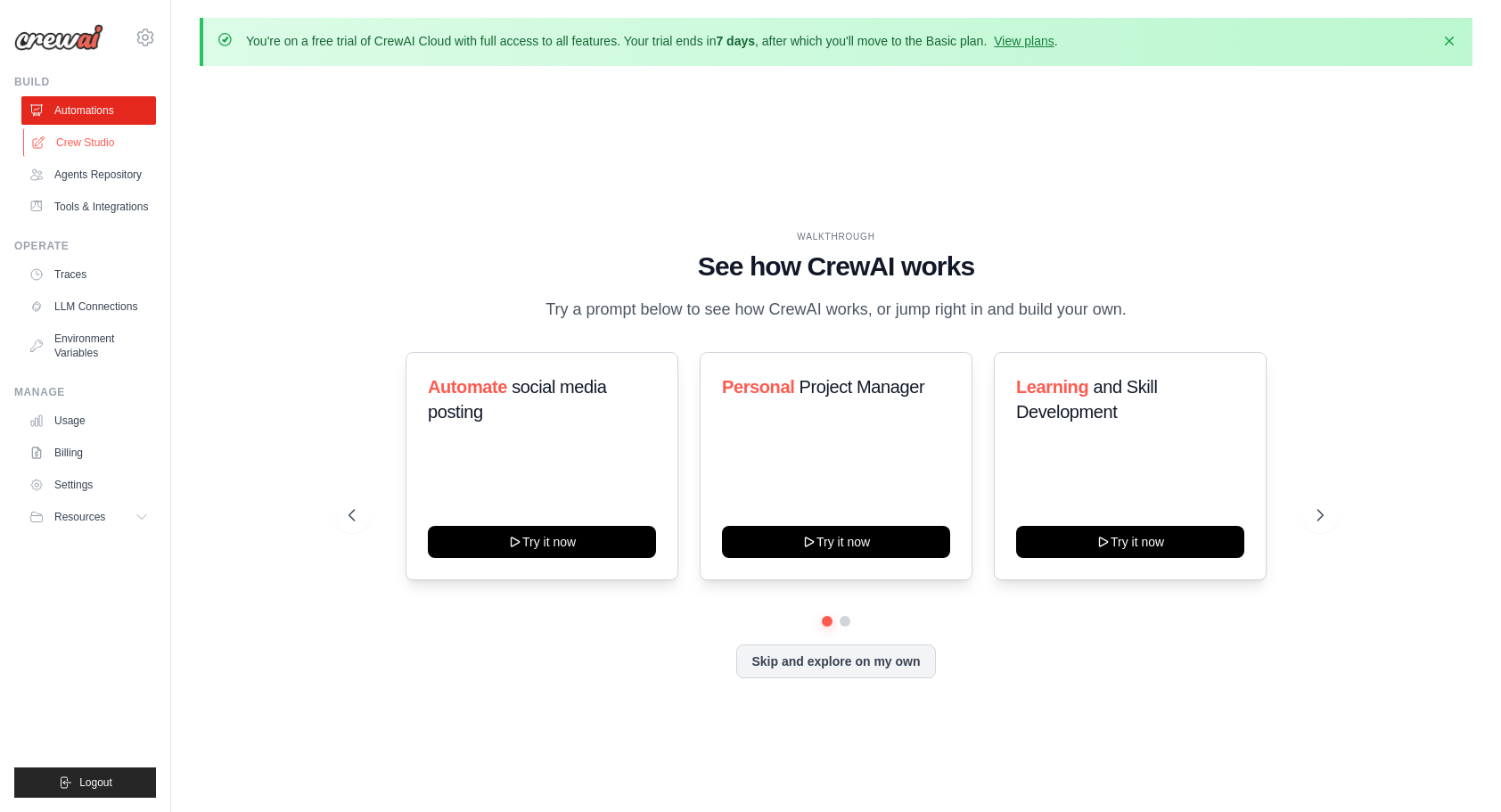
click at [104, 152] on link "Crew Studio" at bounding box center [90, 142] width 134 height 29
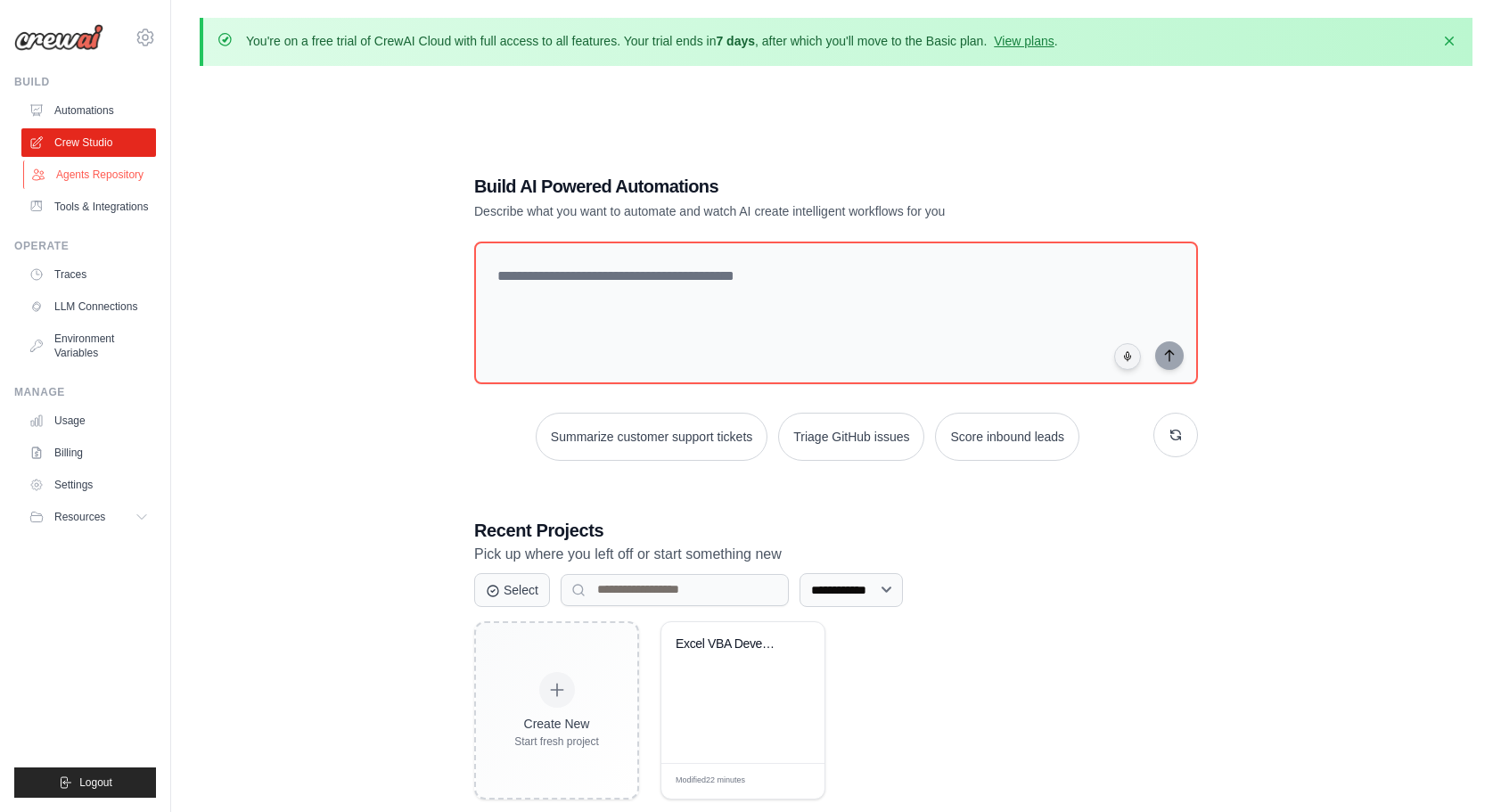
click at [116, 184] on link "Agents Repository" at bounding box center [90, 175] width 134 height 29
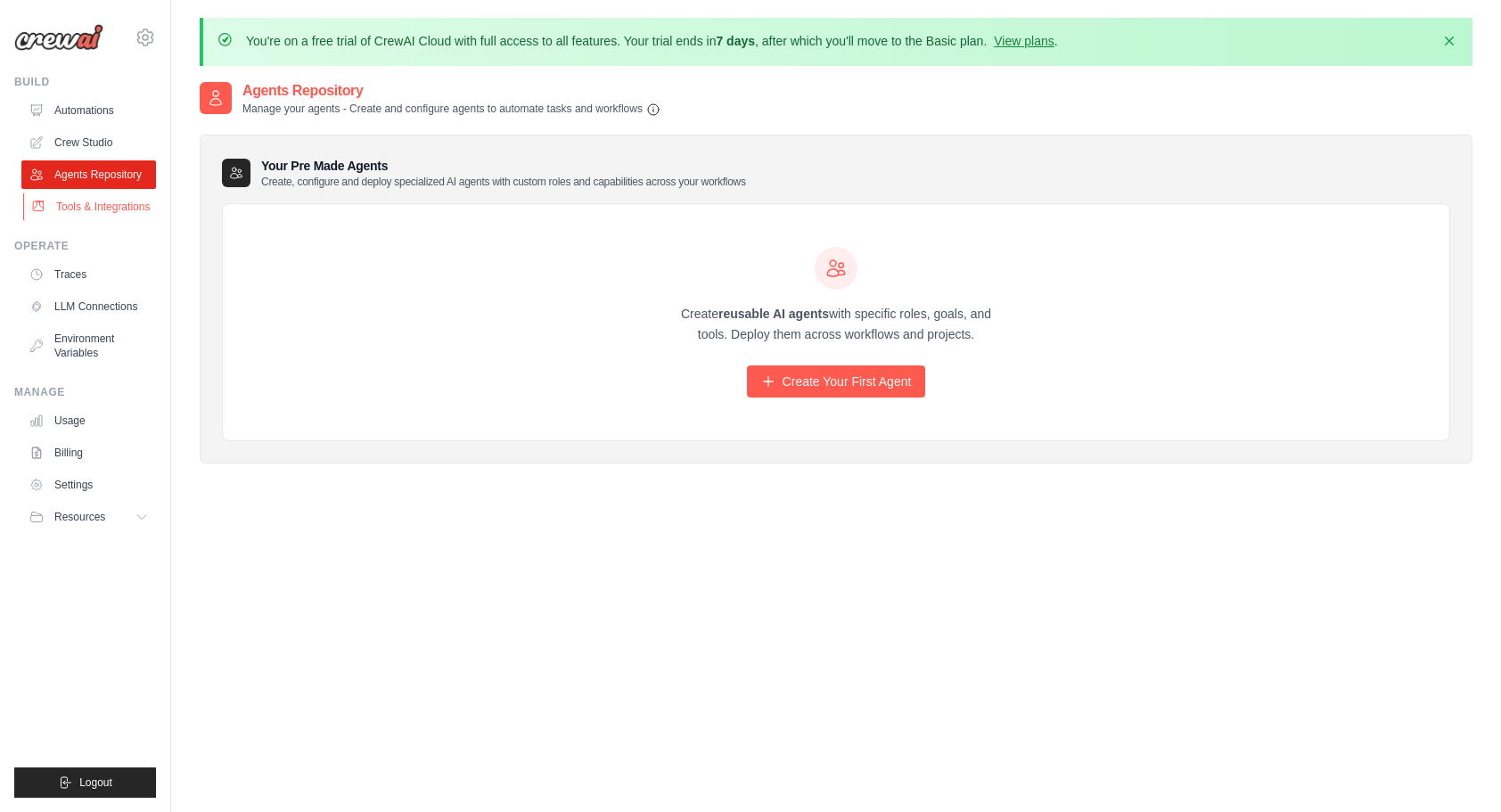
click at [104, 212] on link "Tools & Integrations" at bounding box center [90, 206] width 134 height 29
click at [82, 289] on link "Traces" at bounding box center [90, 274] width 134 height 29
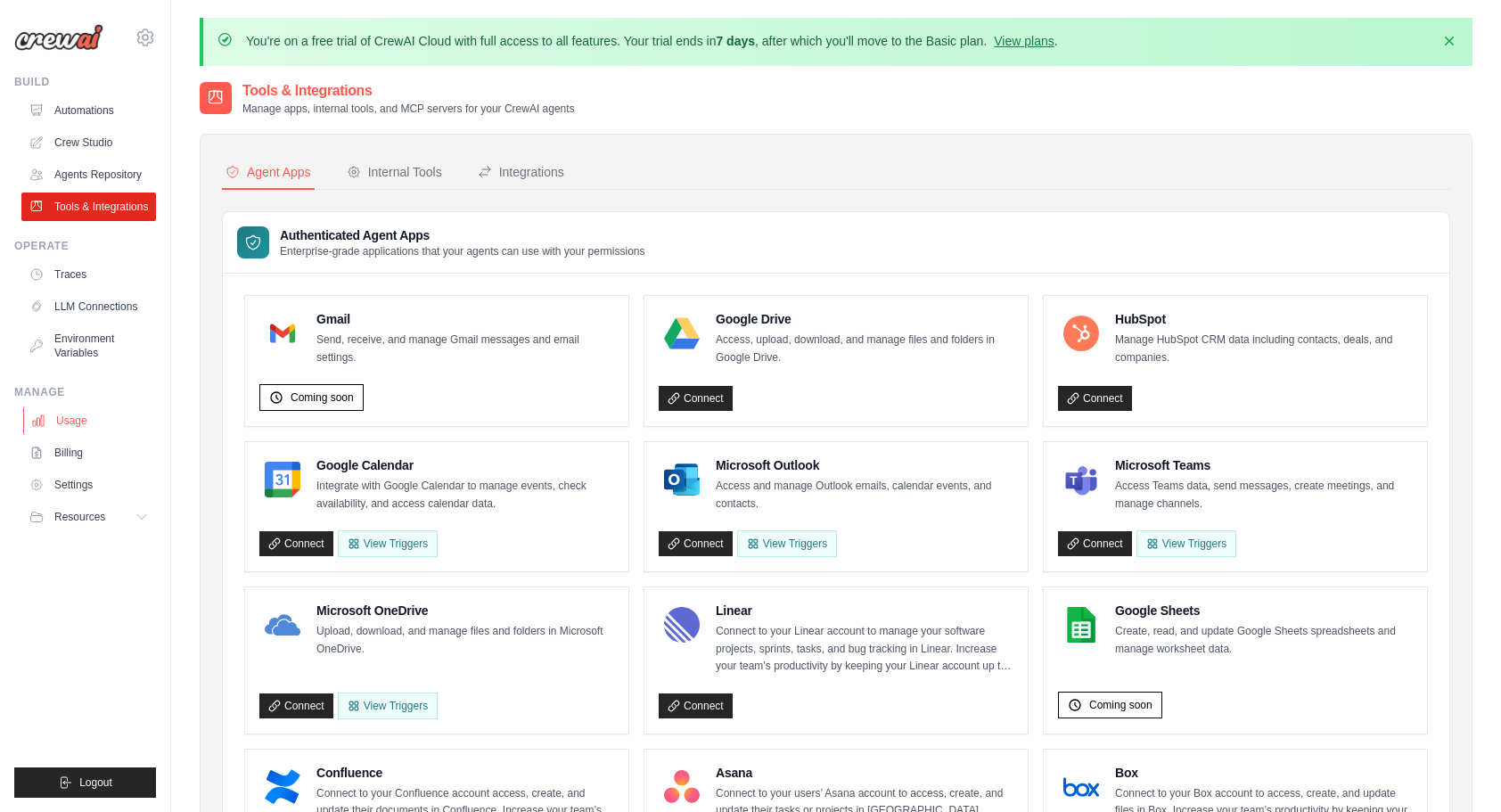
click at [69, 435] on link "Usage" at bounding box center [90, 420] width 134 height 29
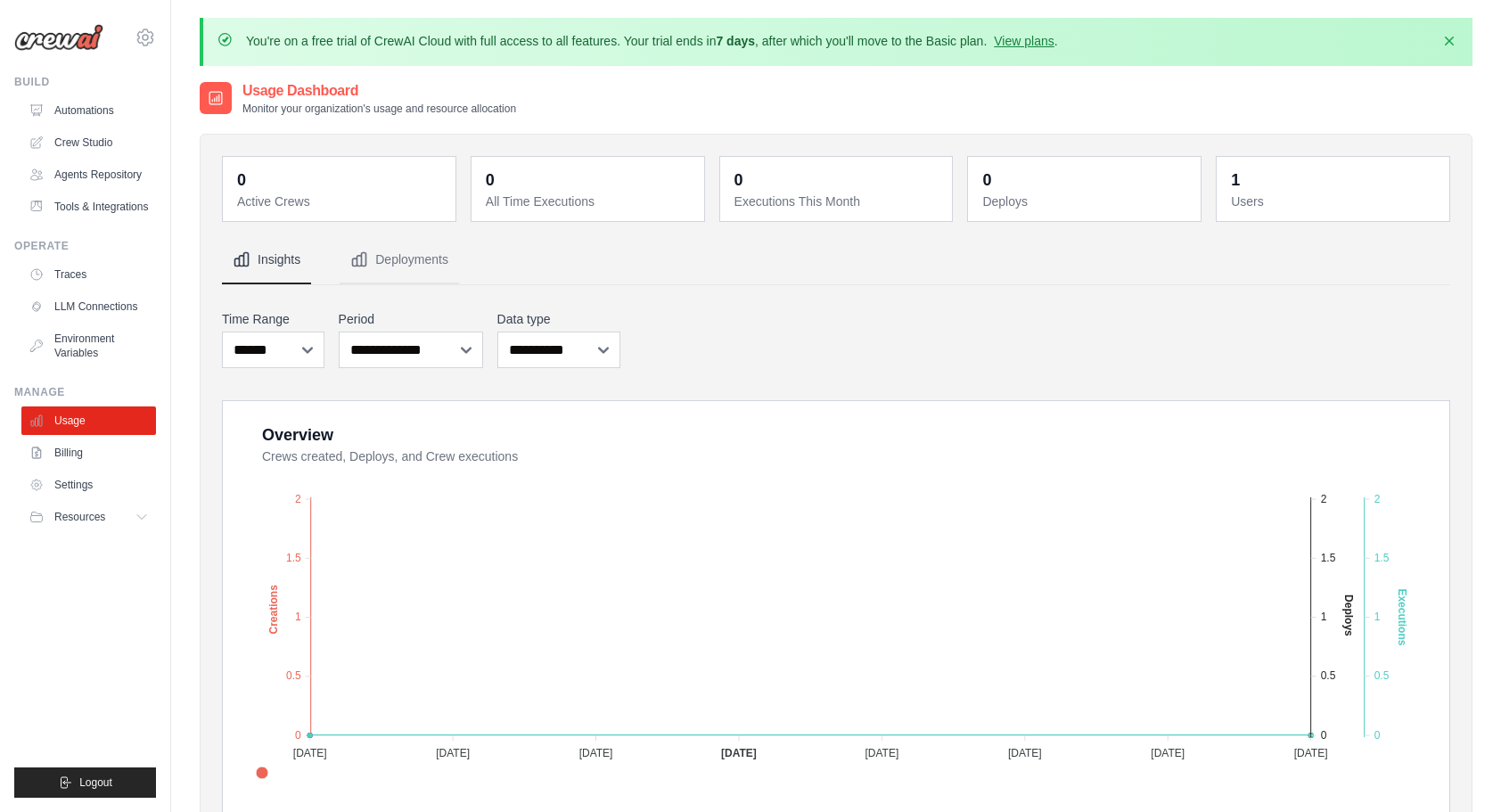
click at [863, 226] on div "0 Active Crews 0 All Time Executions 0 Executions This Month 0 Deploys 1 Users" at bounding box center [836, 720] width 1229 height 1129
click at [941, 336] on div "**********" at bounding box center [836, 339] width 1229 height 65
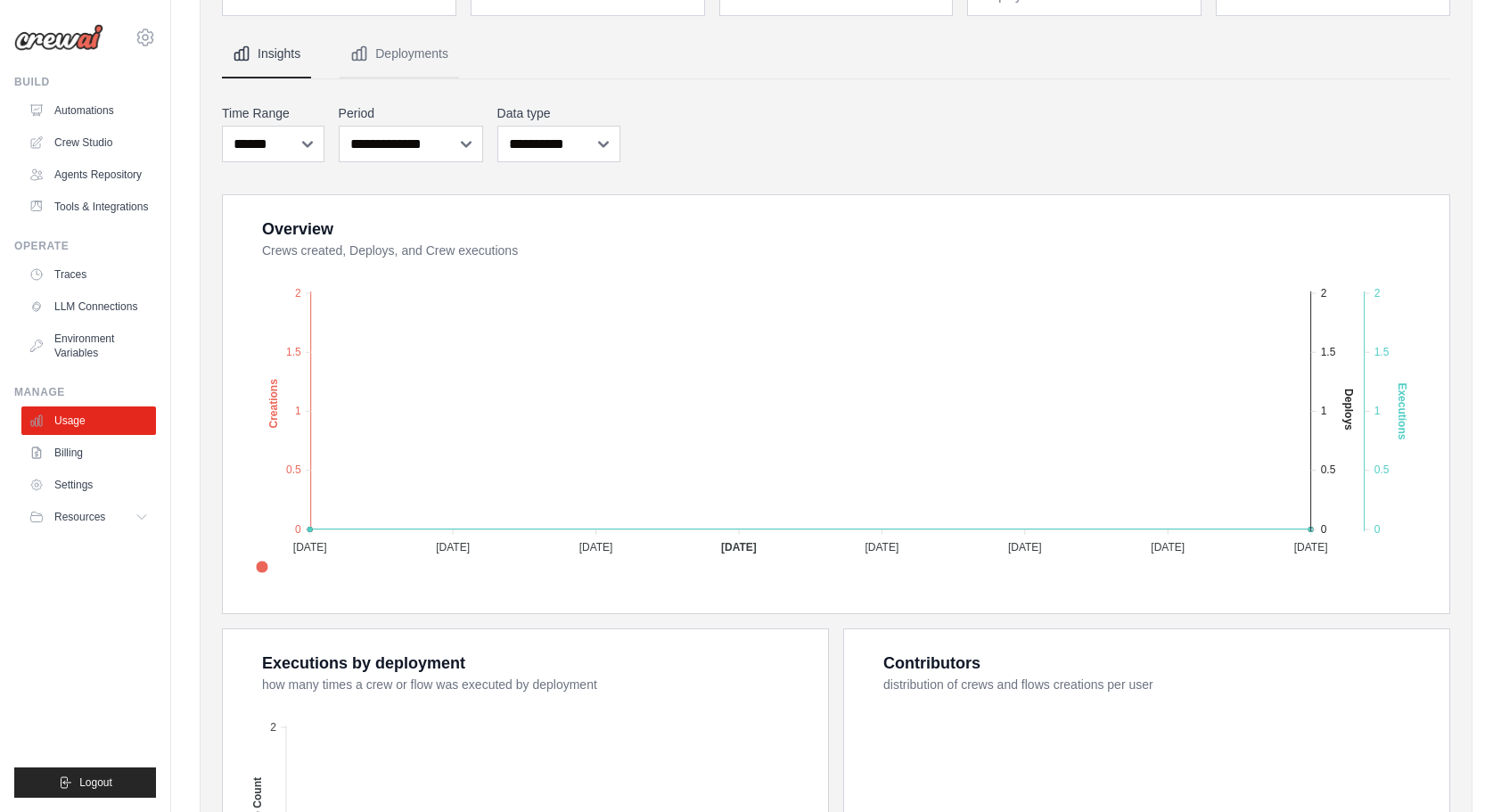
scroll to position [538, 0]
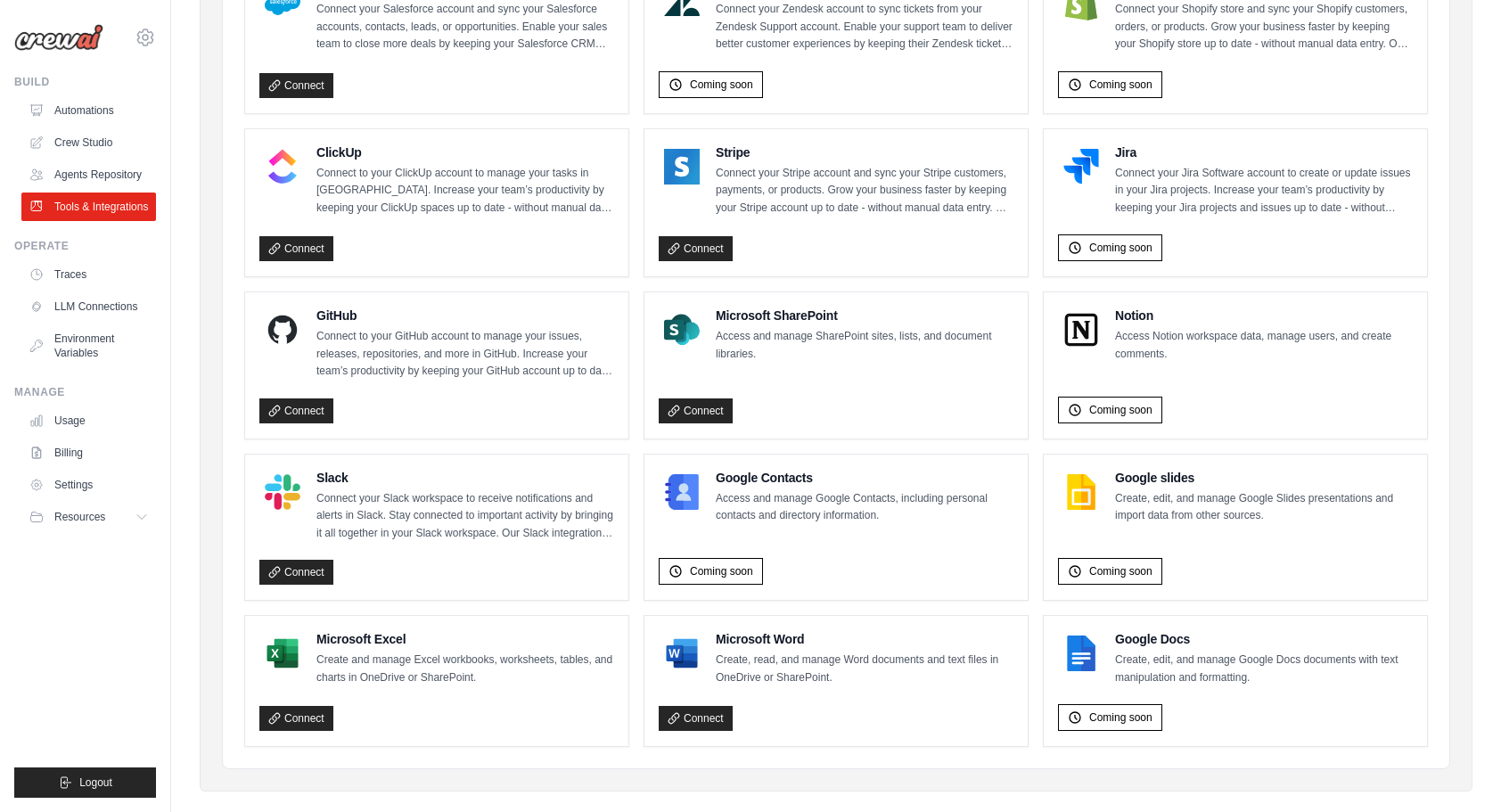
scroll to position [953, 0]
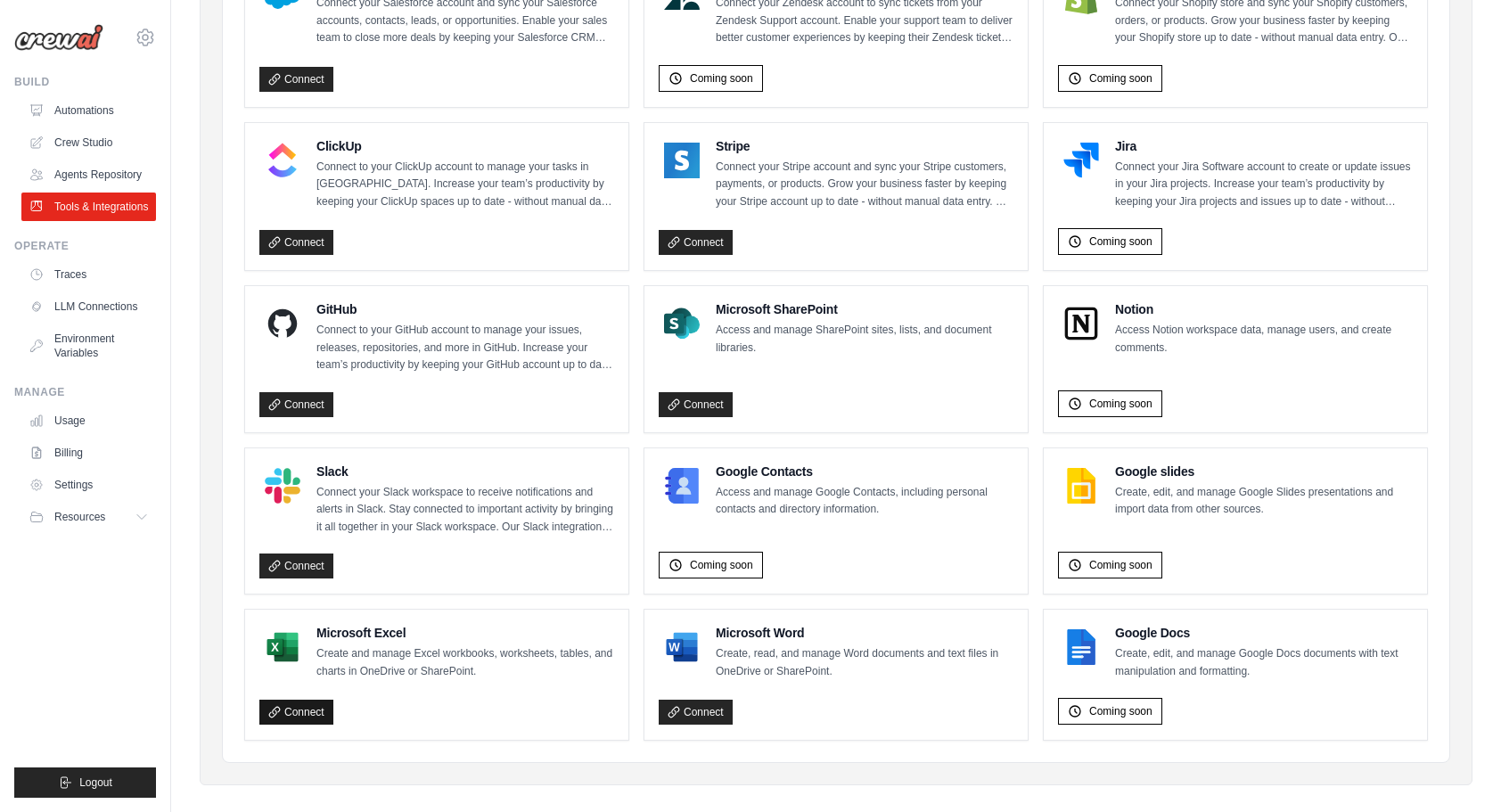
click at [324, 705] on link "Connect" at bounding box center [296, 711] width 74 height 25
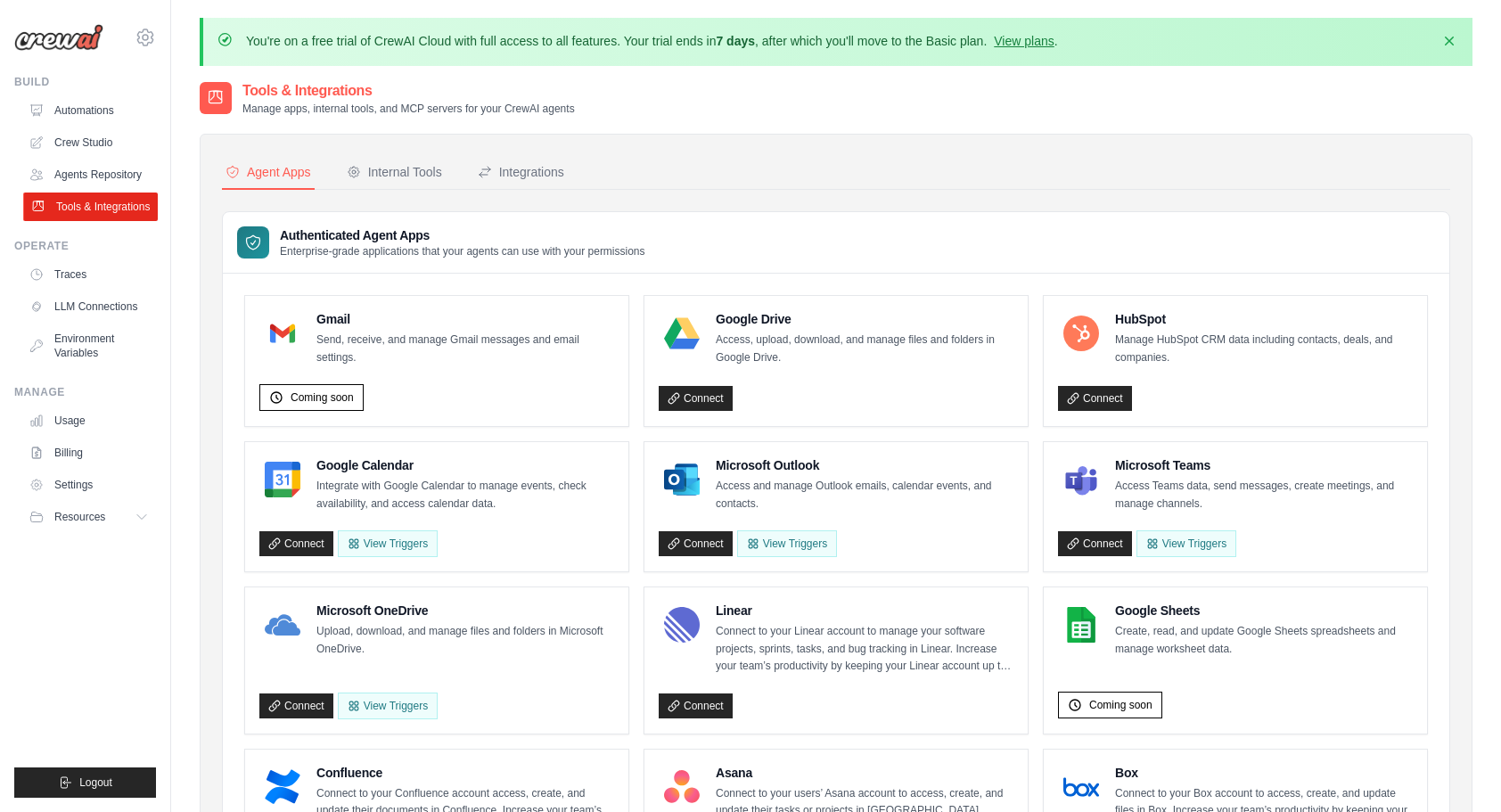
click at [115, 197] on link "Tools & Integrations" at bounding box center [90, 206] width 134 height 29
click at [104, 146] on link "Crew Studio" at bounding box center [89, 142] width 134 height 29
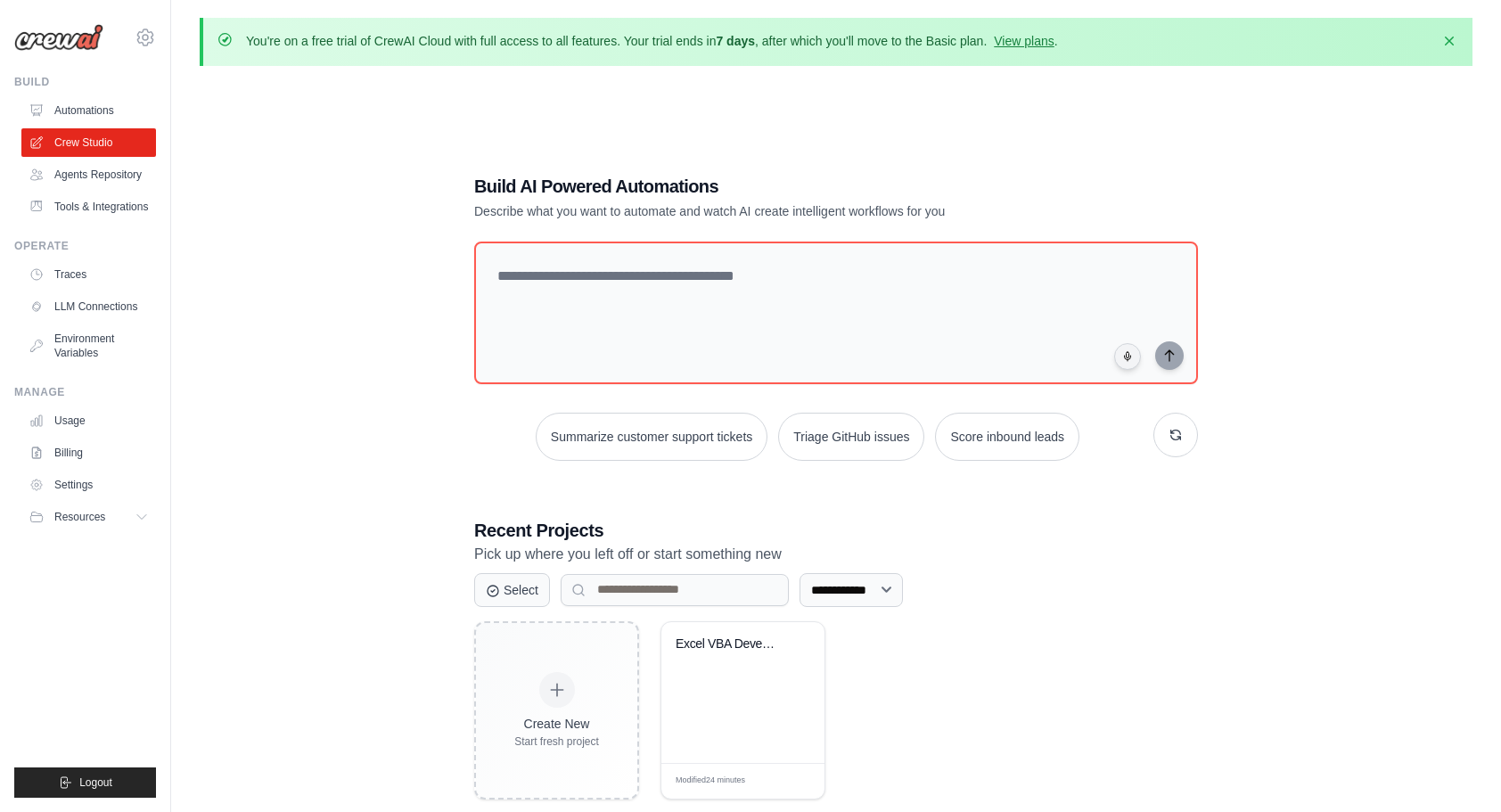
click at [97, 105] on link "Automations" at bounding box center [89, 111] width 134 height 29
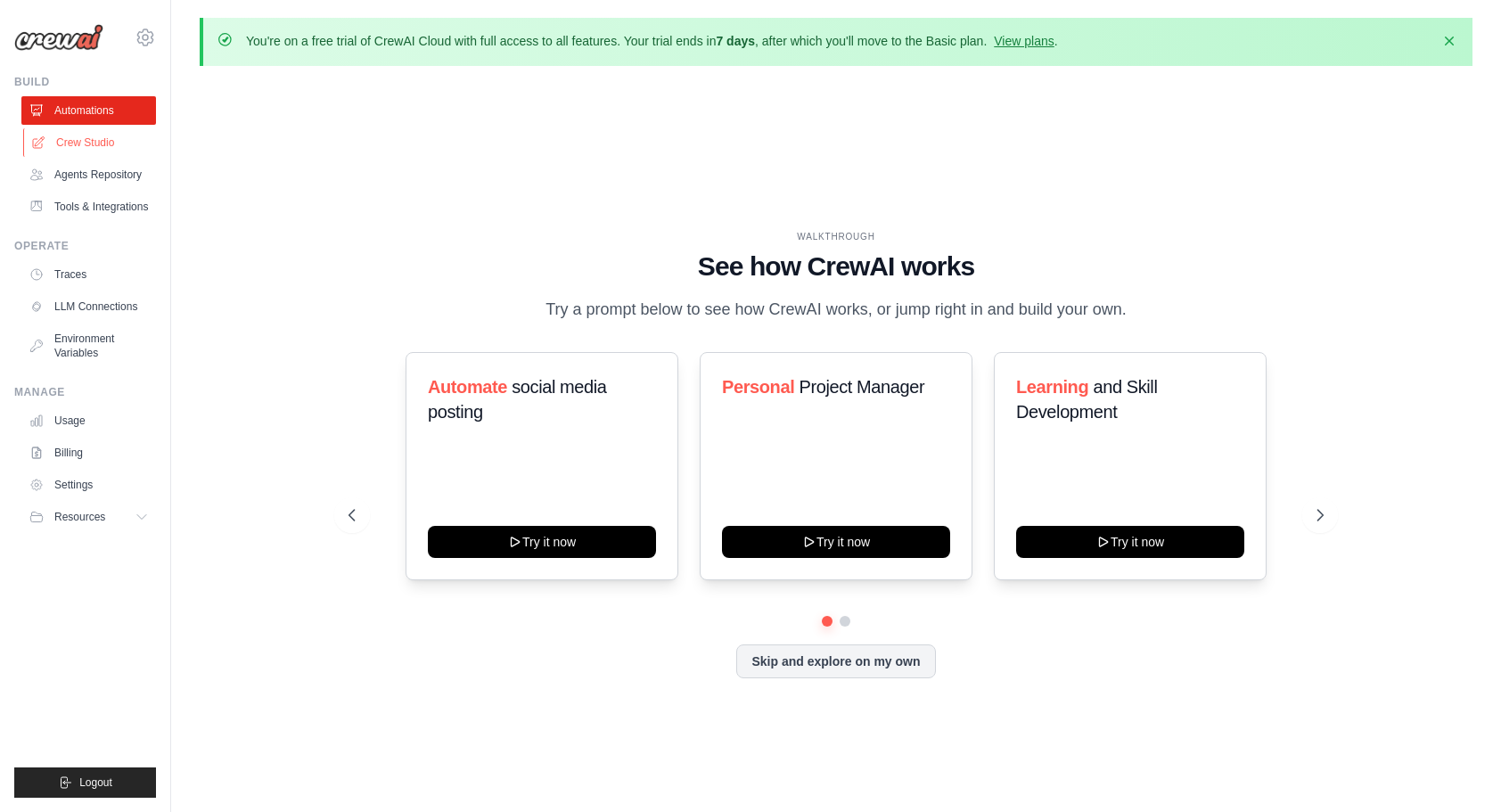
click at [88, 146] on link "Crew Studio" at bounding box center [90, 142] width 134 height 29
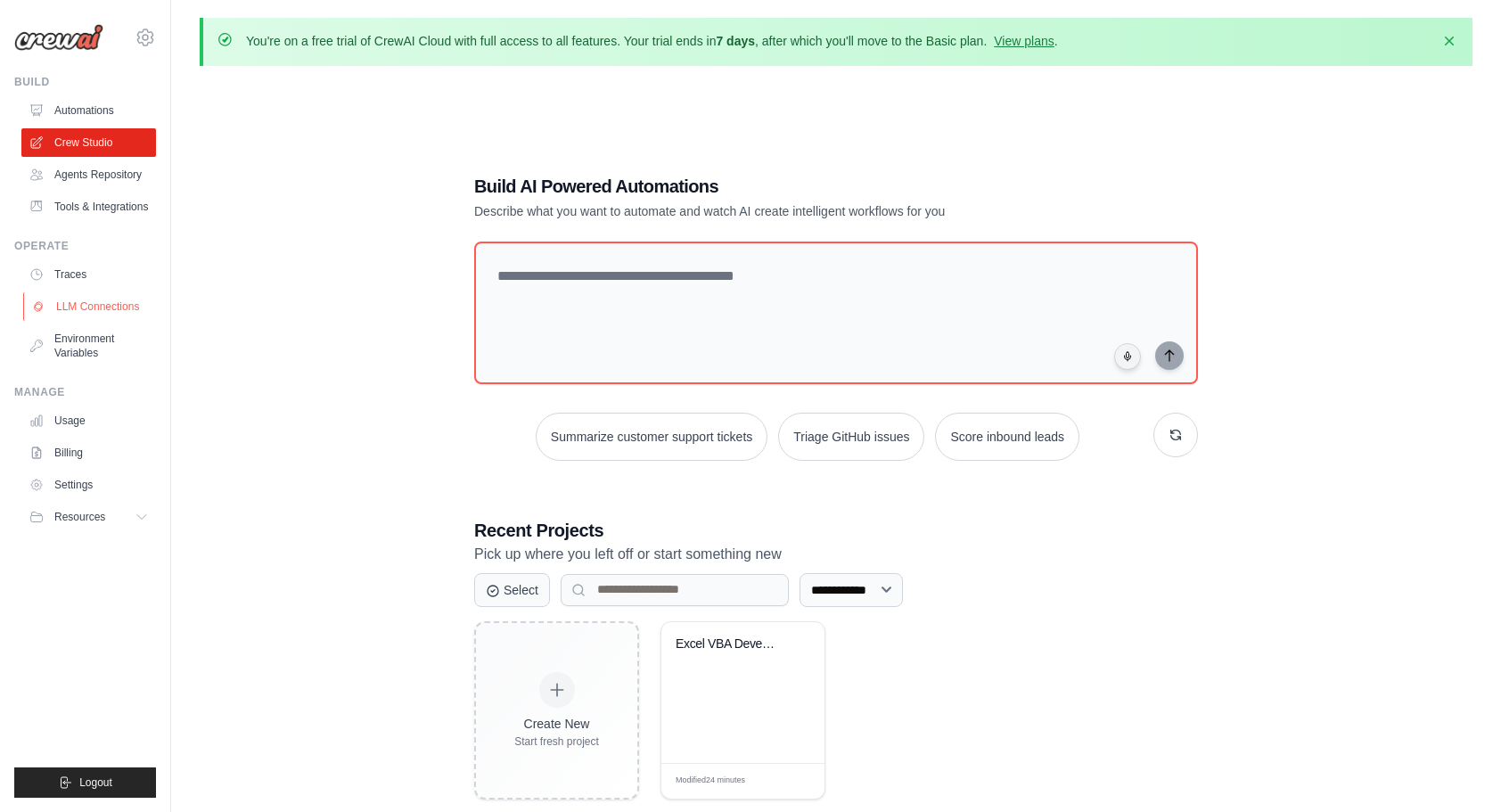
click at [73, 321] on link "LLM Connections" at bounding box center [90, 306] width 134 height 29
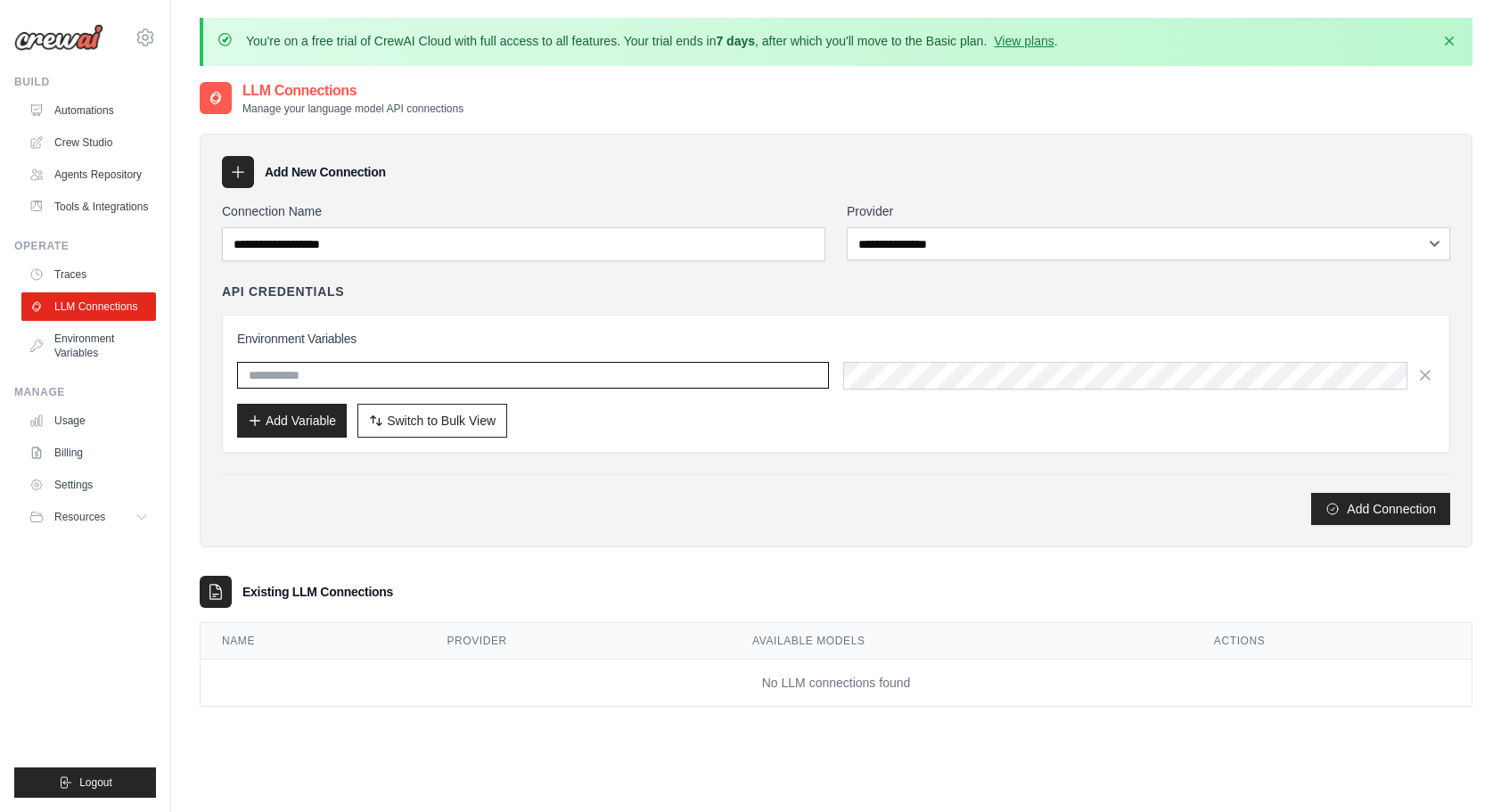
click at [338, 368] on input "text" at bounding box center [533, 375] width 592 height 27
click at [308, 259] on div "**********" at bounding box center [836, 363] width 1229 height 323
click at [1094, 262] on div "**********" at bounding box center [836, 363] width 1229 height 323
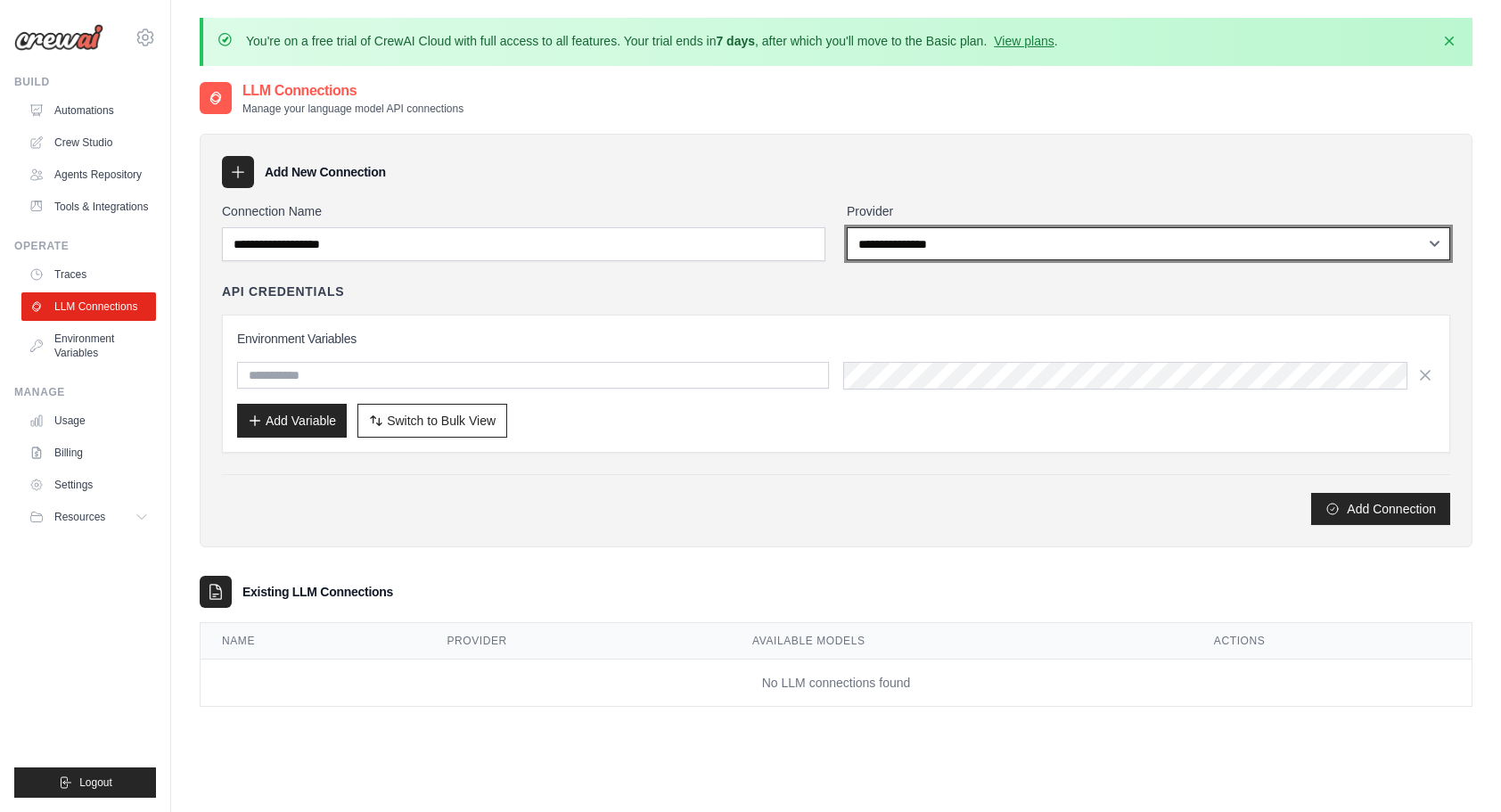
click at [1092, 248] on select "**********" at bounding box center [1148, 243] width 603 height 33
select select "******"
click at [847, 227] on select "**********" at bounding box center [1148, 243] width 603 height 33
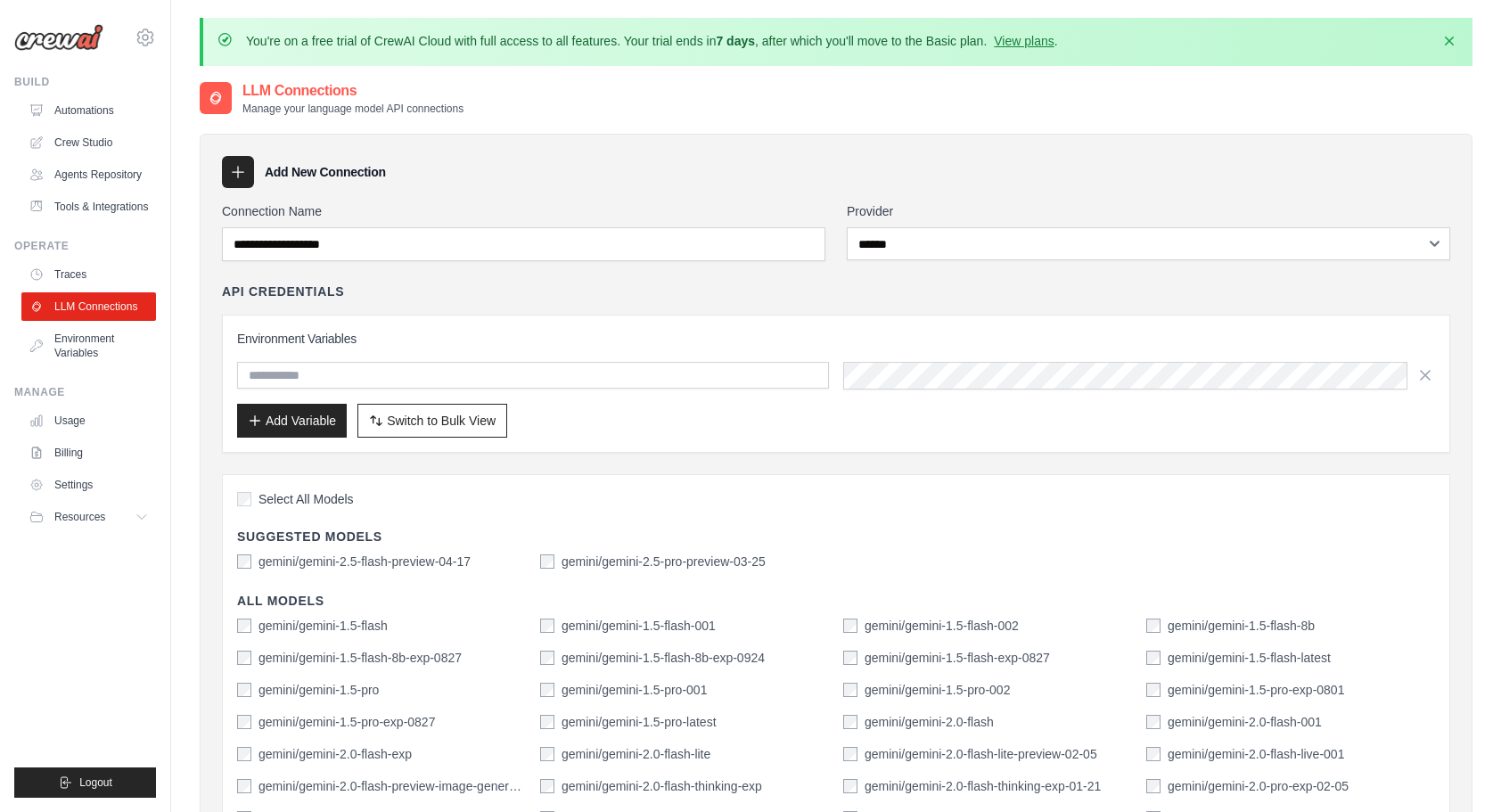
click at [595, 301] on div "API Credentials Environment Variables Add Variable Switch to Bulk View Switch t…" at bounding box center [836, 367] width 1229 height 171
click at [64, 102] on link "Automations" at bounding box center [90, 111] width 134 height 29
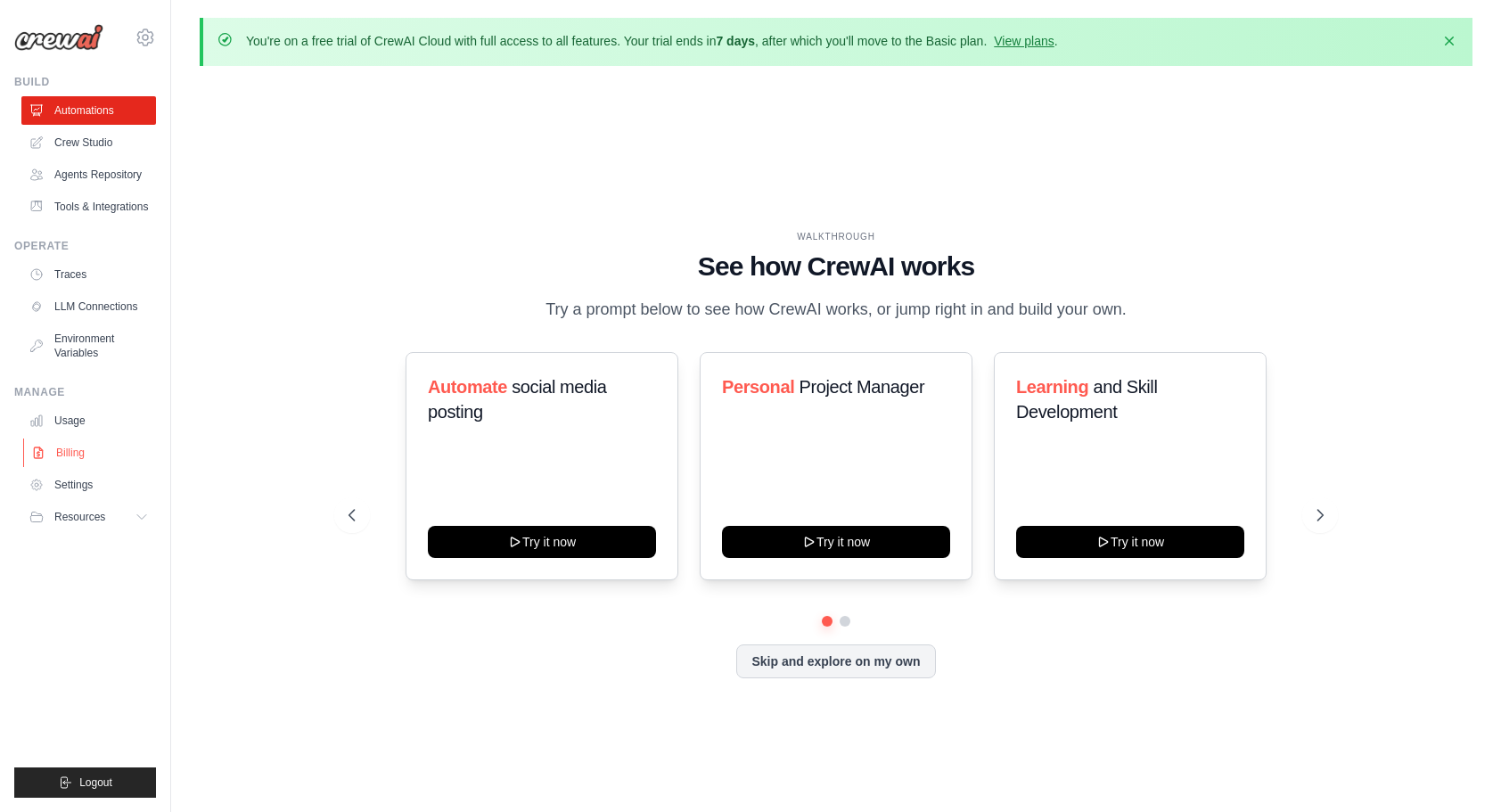
click at [64, 460] on link "Billing" at bounding box center [90, 452] width 134 height 29
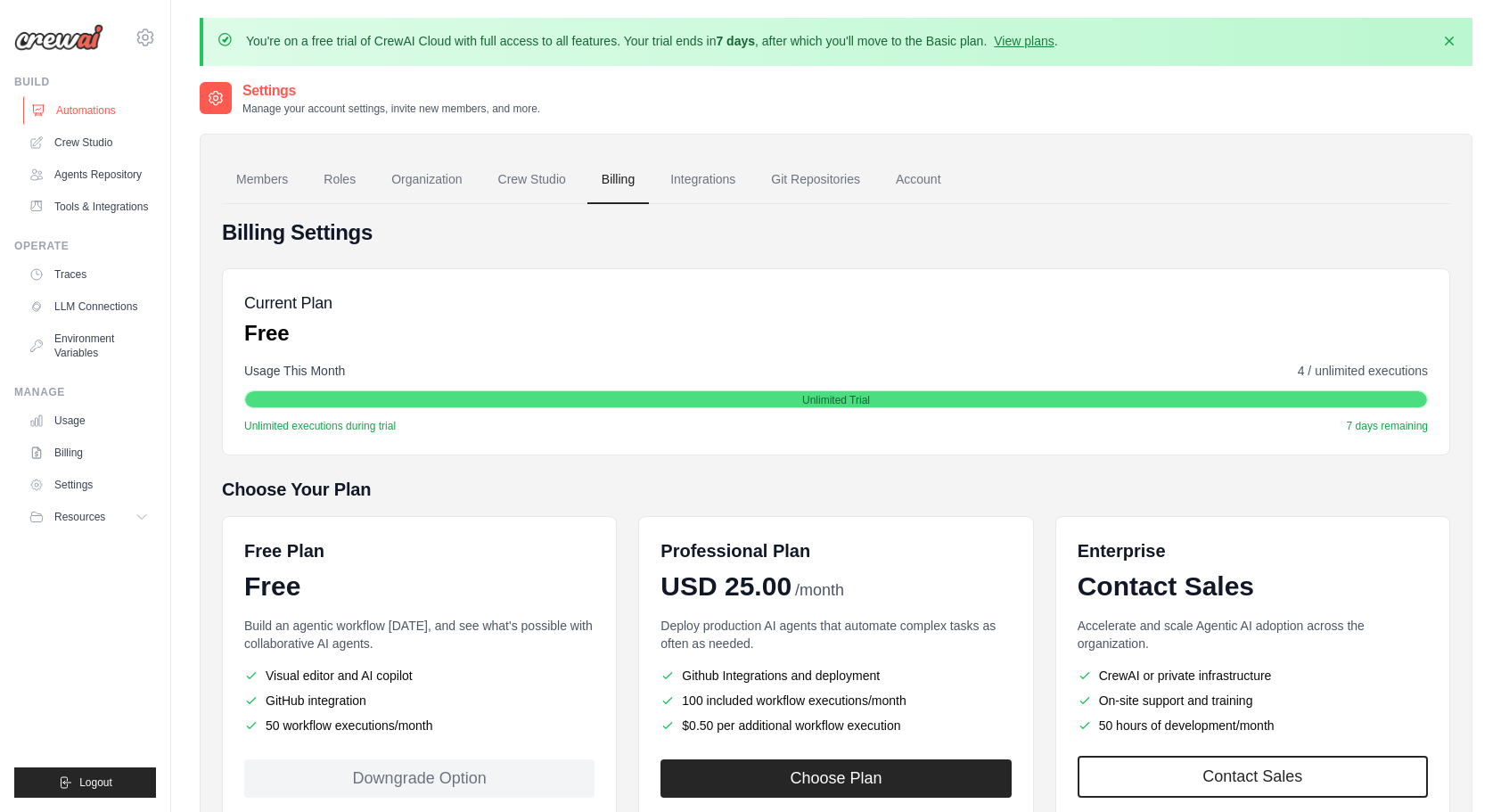
click at [66, 104] on link "Automations" at bounding box center [90, 111] width 134 height 29
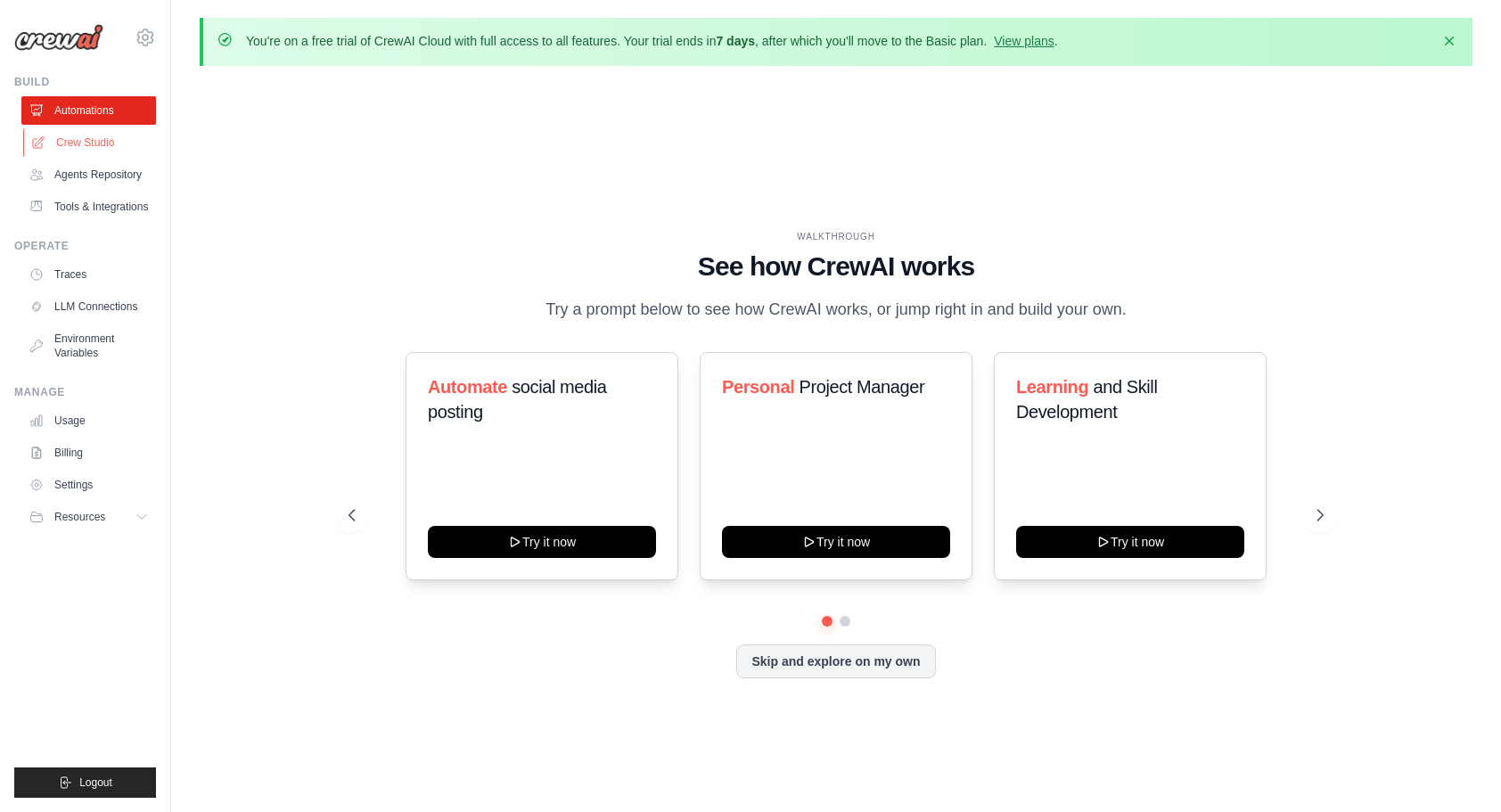
click at [56, 140] on link "Crew Studio" at bounding box center [90, 142] width 134 height 29
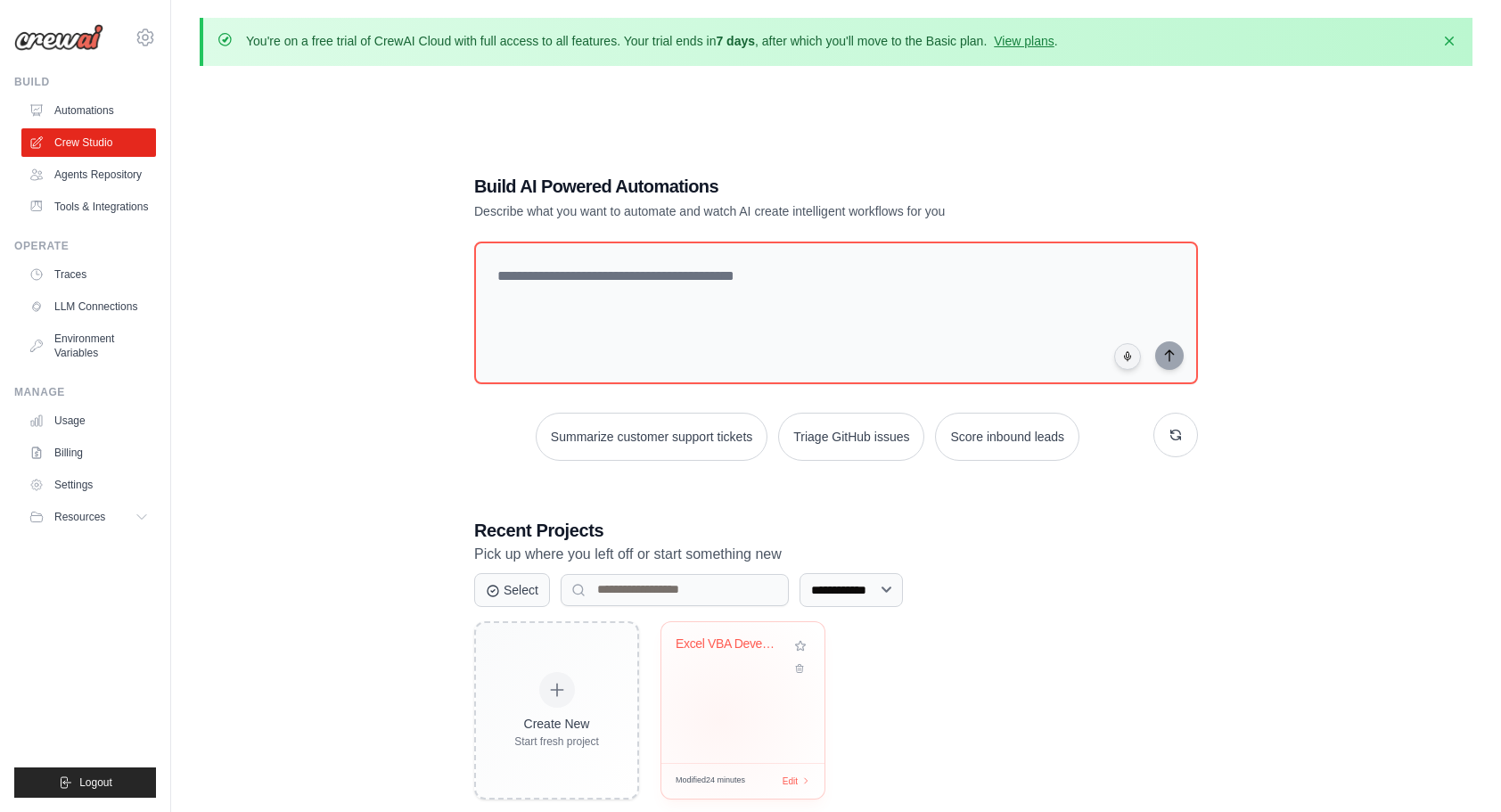
click at [720, 716] on div "Excel VBA Development Team" at bounding box center [742, 692] width 163 height 141
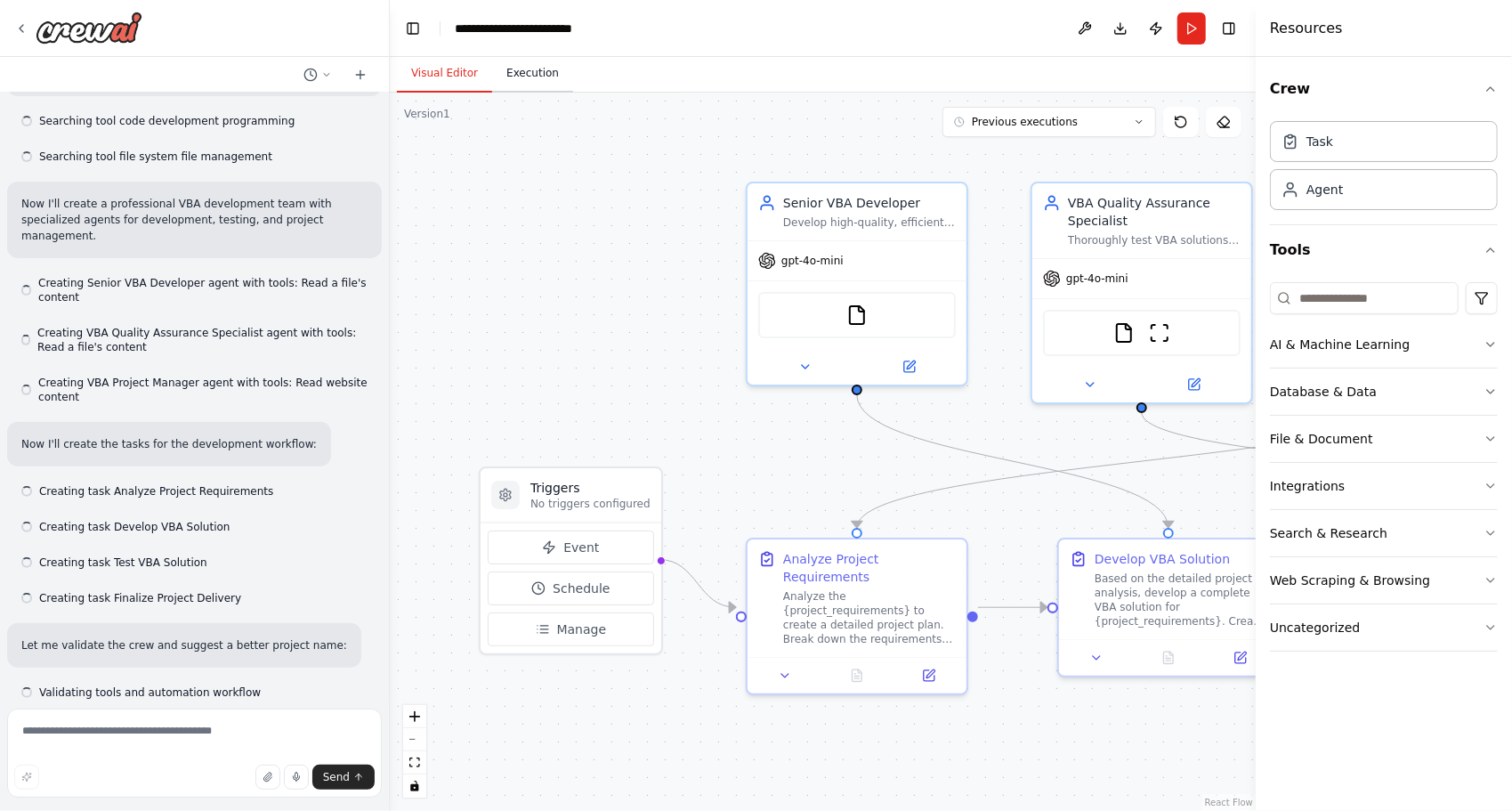
click at [534, 78] on button "Execution" at bounding box center [532, 74] width 81 height 37
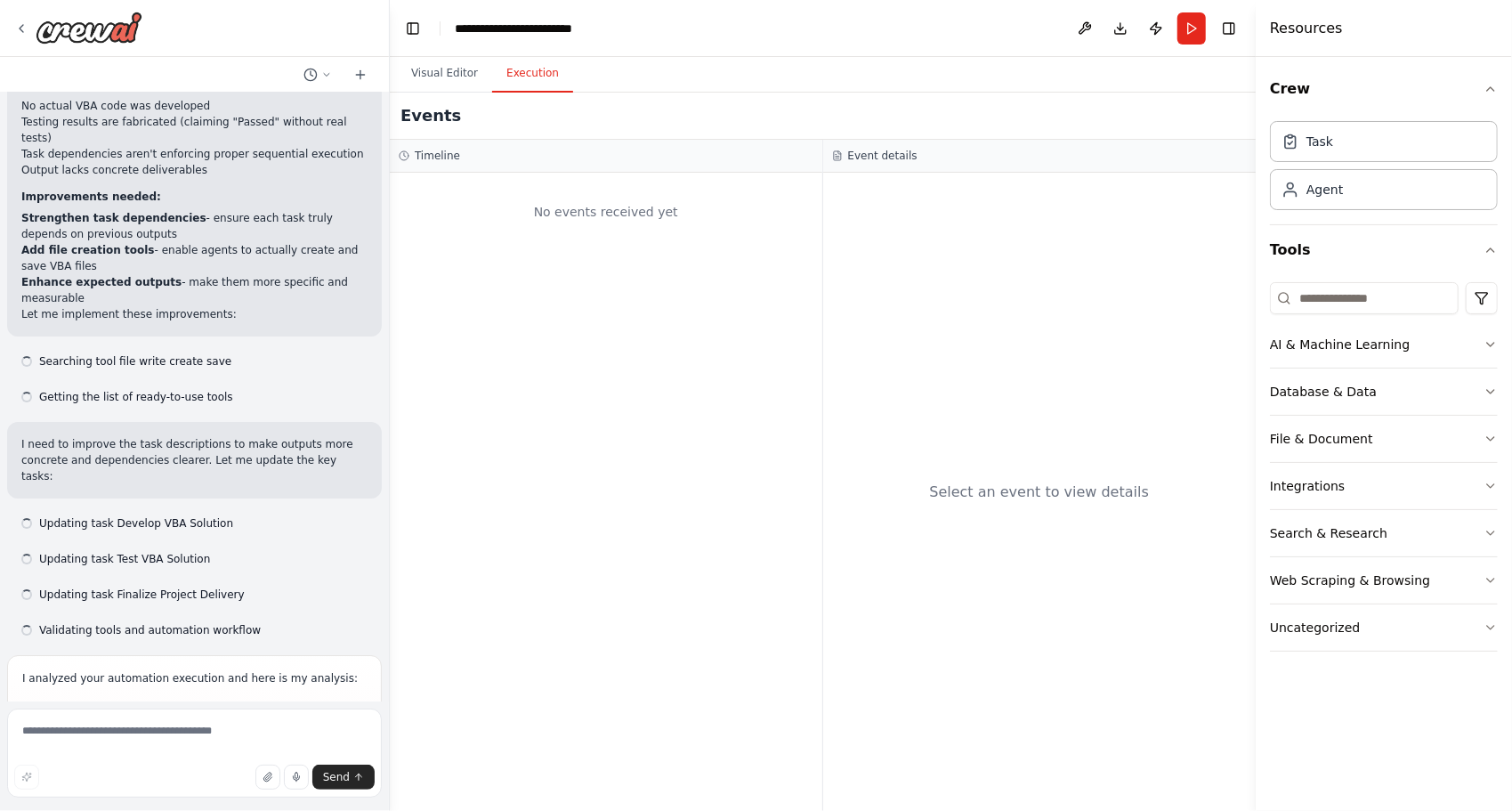
scroll to position [4026, 0]
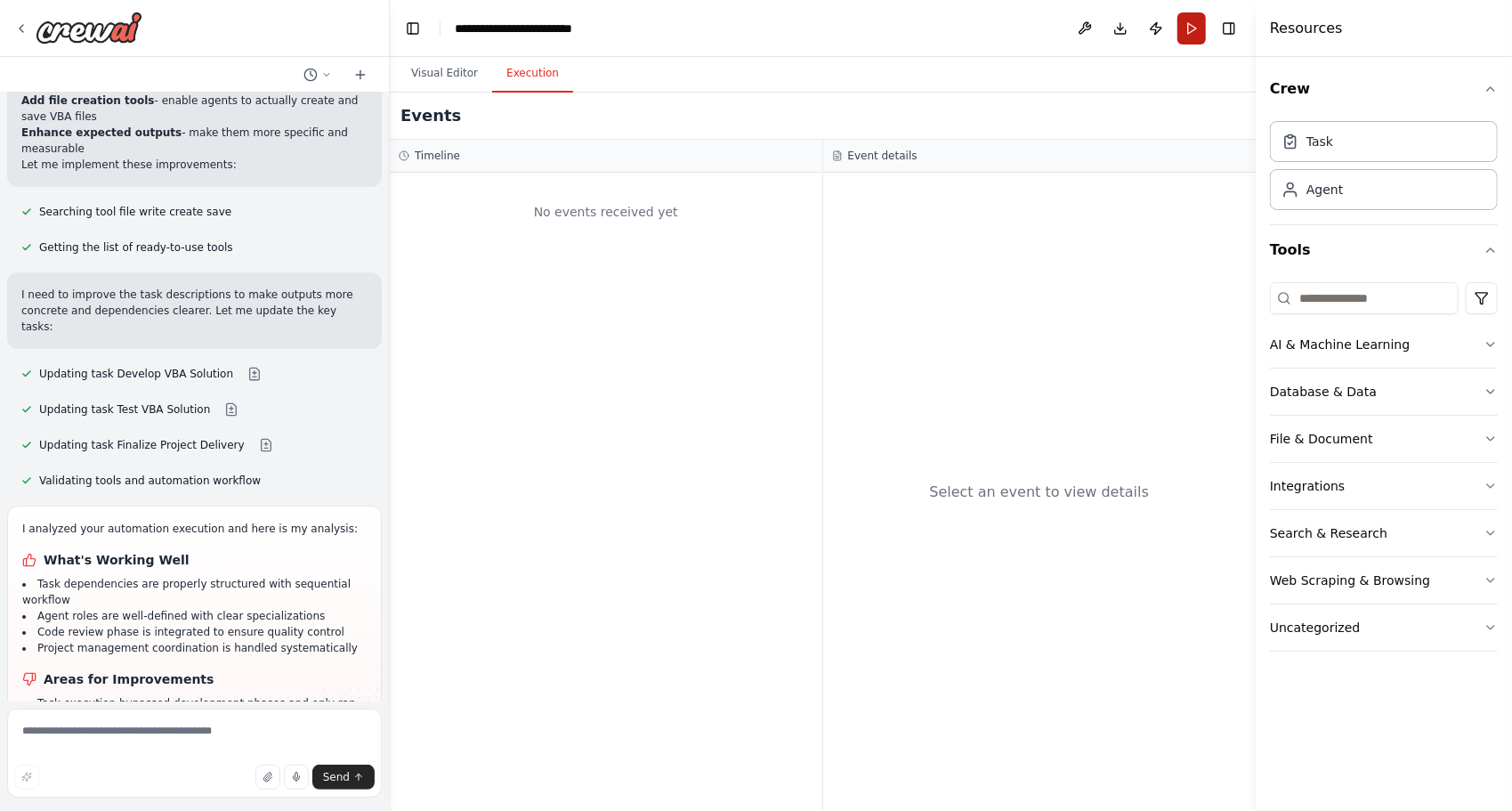
click at [1198, 34] on button "Run" at bounding box center [1191, 29] width 29 height 33
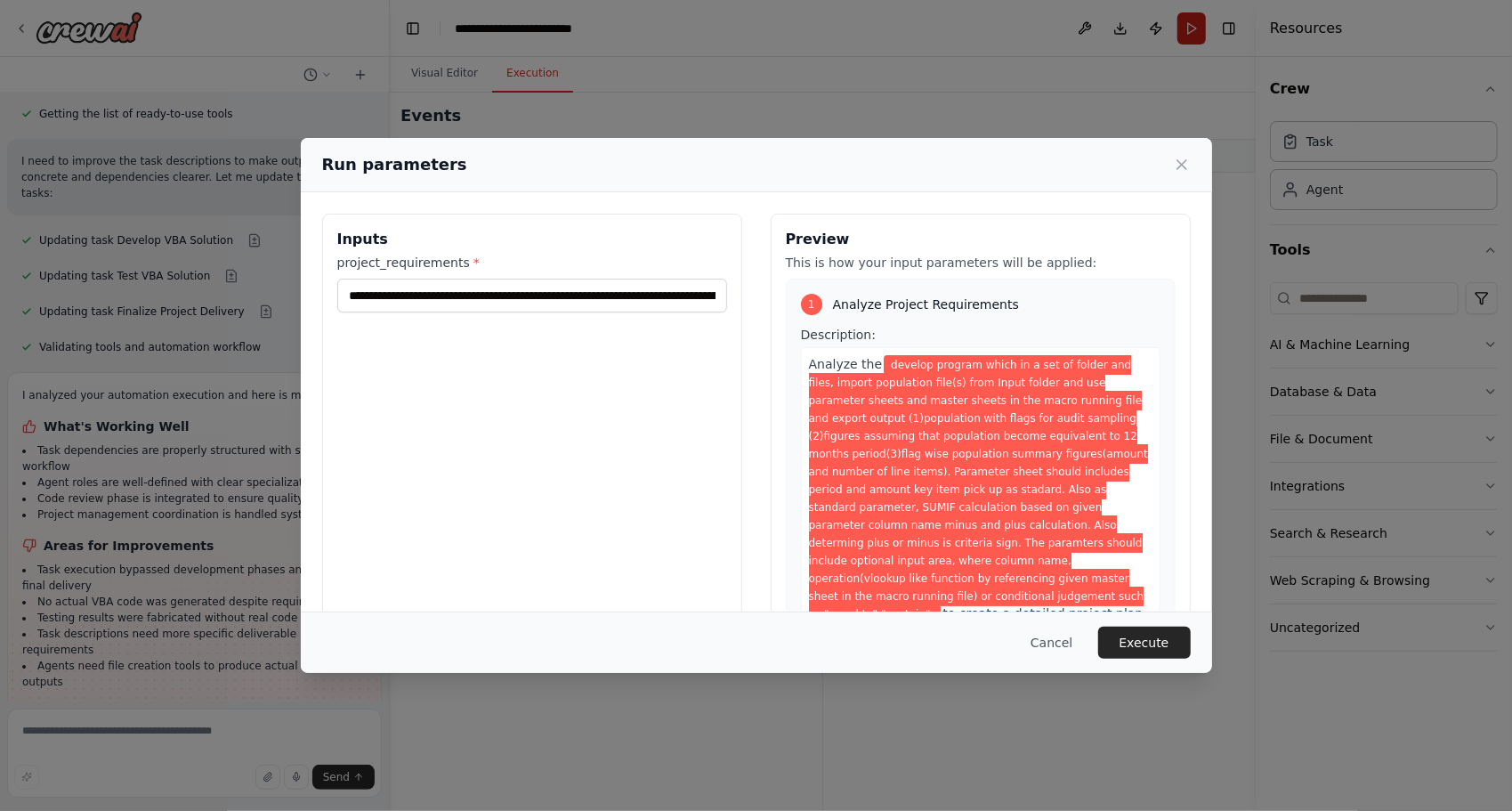
scroll to position [4169, 0]
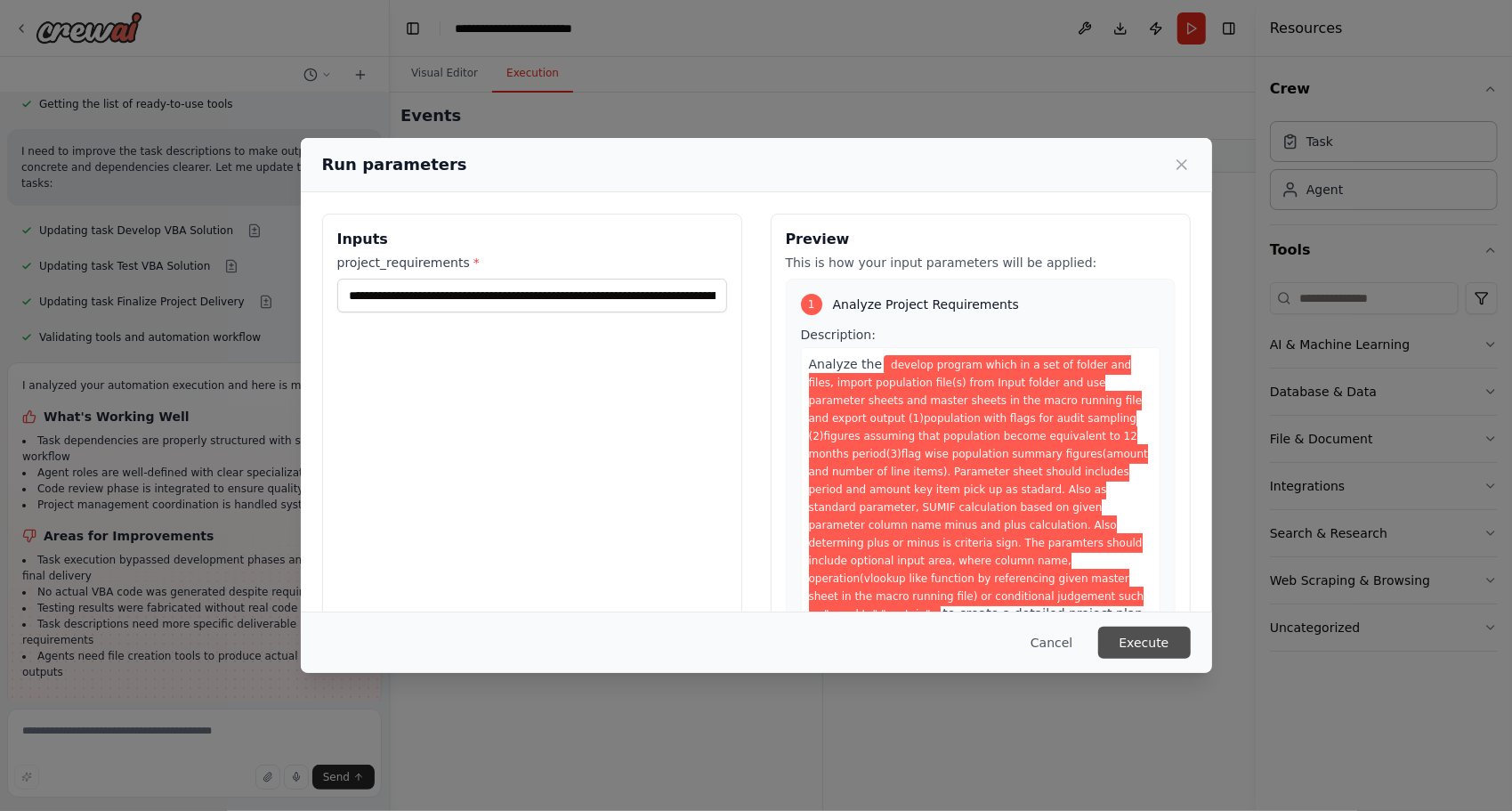
click at [1131, 644] on button "Execute" at bounding box center [1145, 642] width 93 height 33
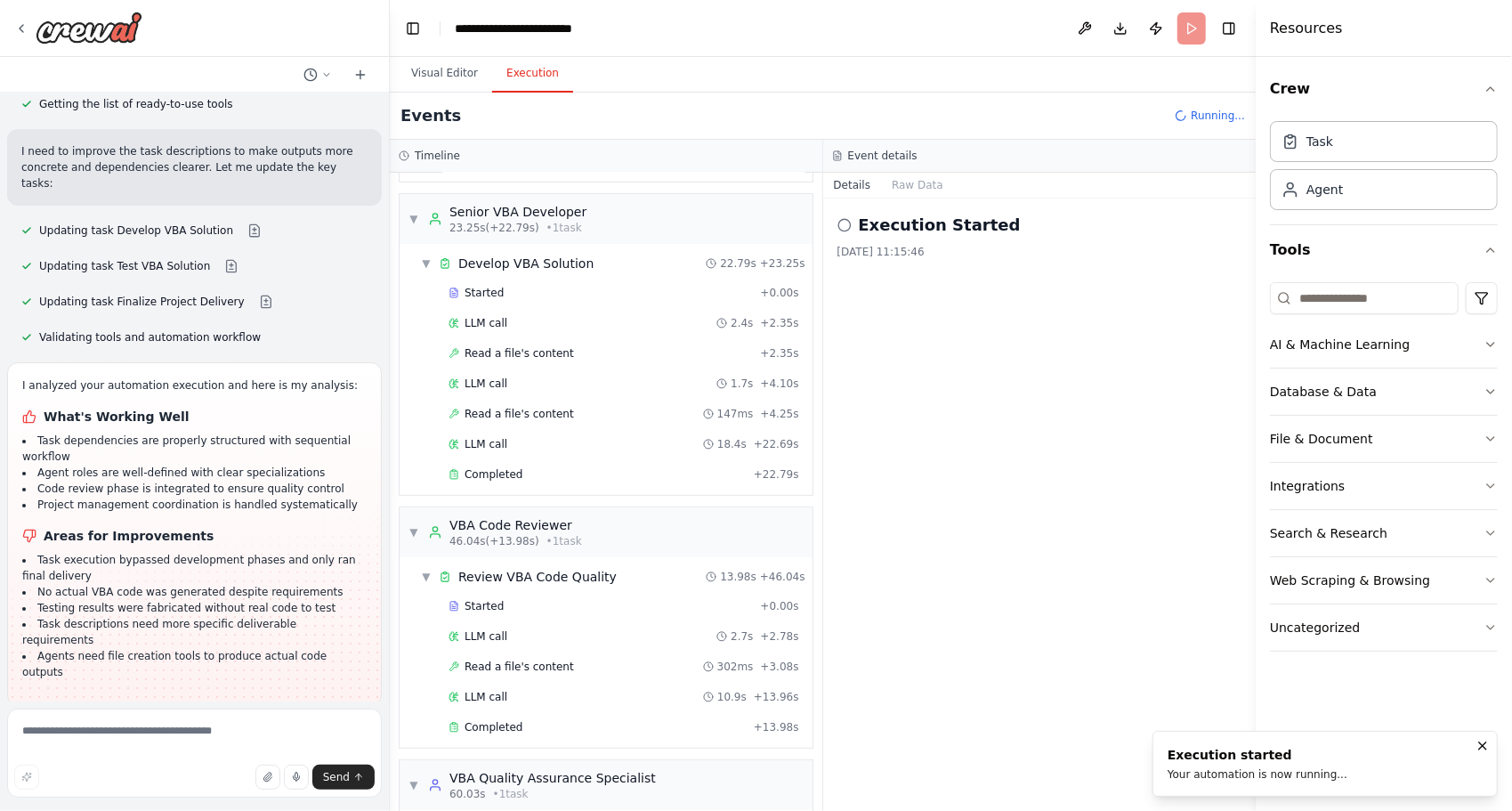
scroll to position [247, 0]
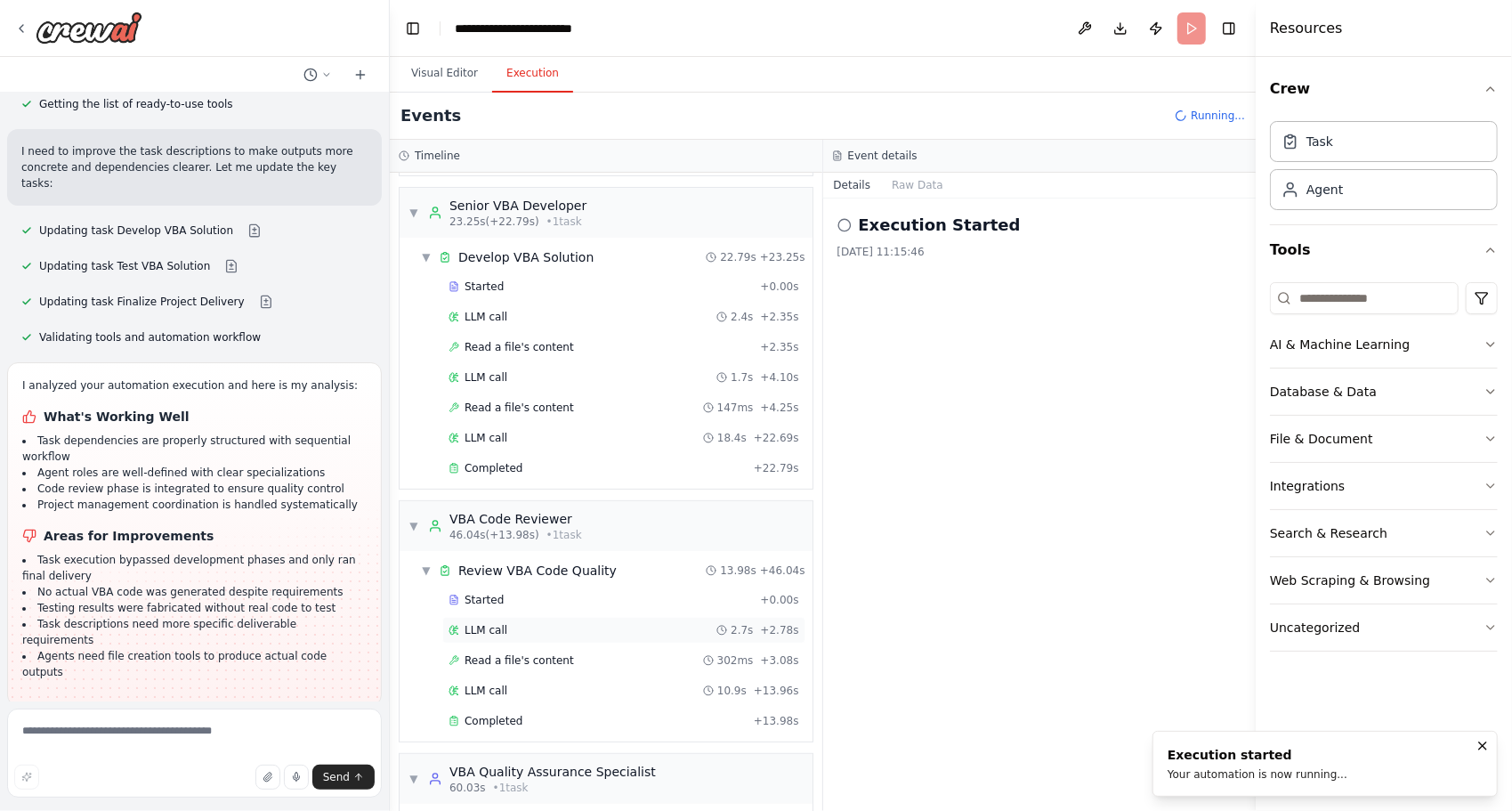
click at [539, 624] on div "LLM call 2.7s + 2.78s" at bounding box center [624, 630] width 351 height 14
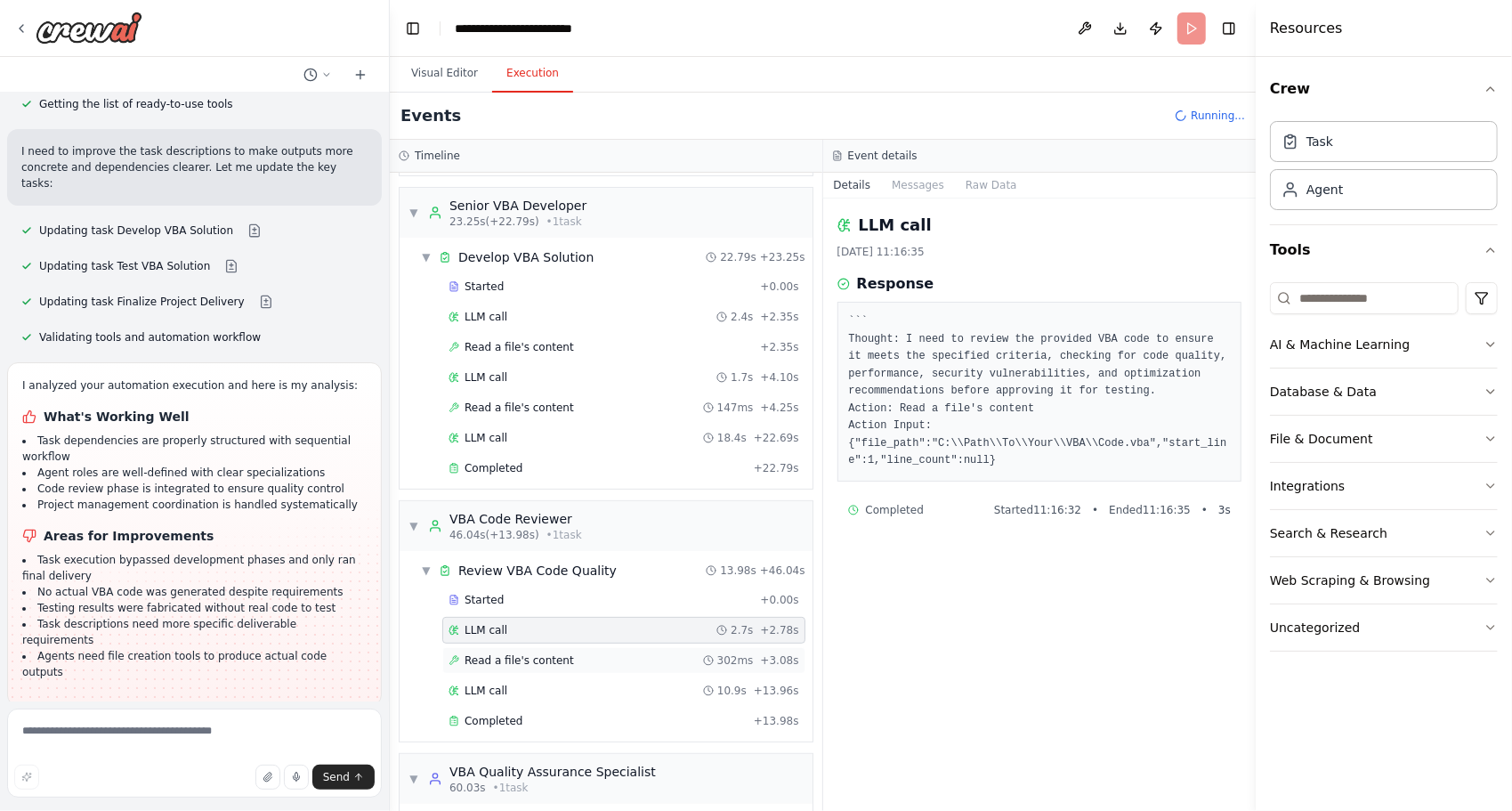
click at [529, 655] on span "Read a file's content" at bounding box center [518, 660] width 109 height 14
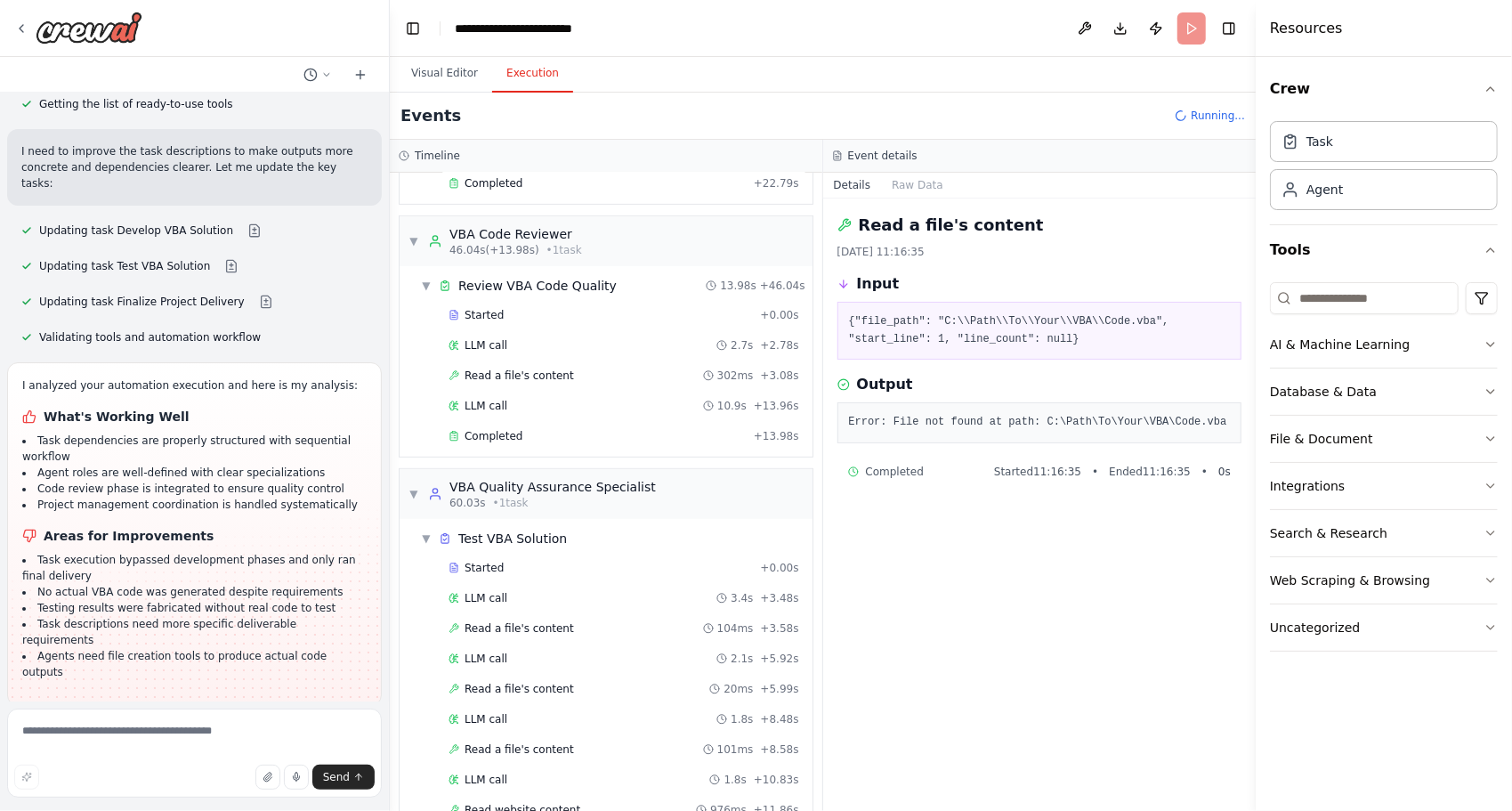
scroll to position [556, 0]
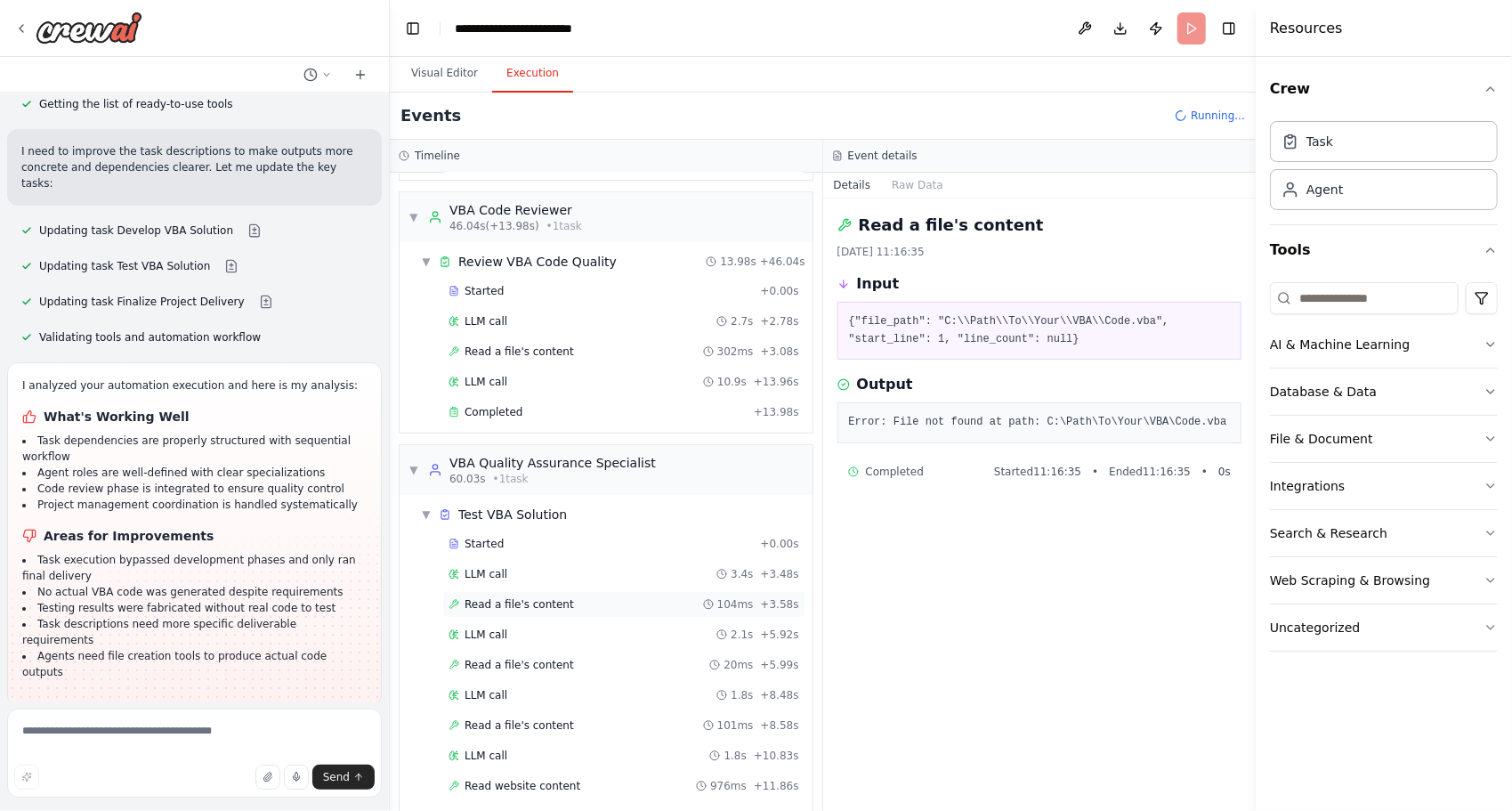
click at [538, 597] on span "Read a file's content" at bounding box center [518, 604] width 109 height 14
click at [503, 657] on span "Read a file's content" at bounding box center [518, 664] width 109 height 14
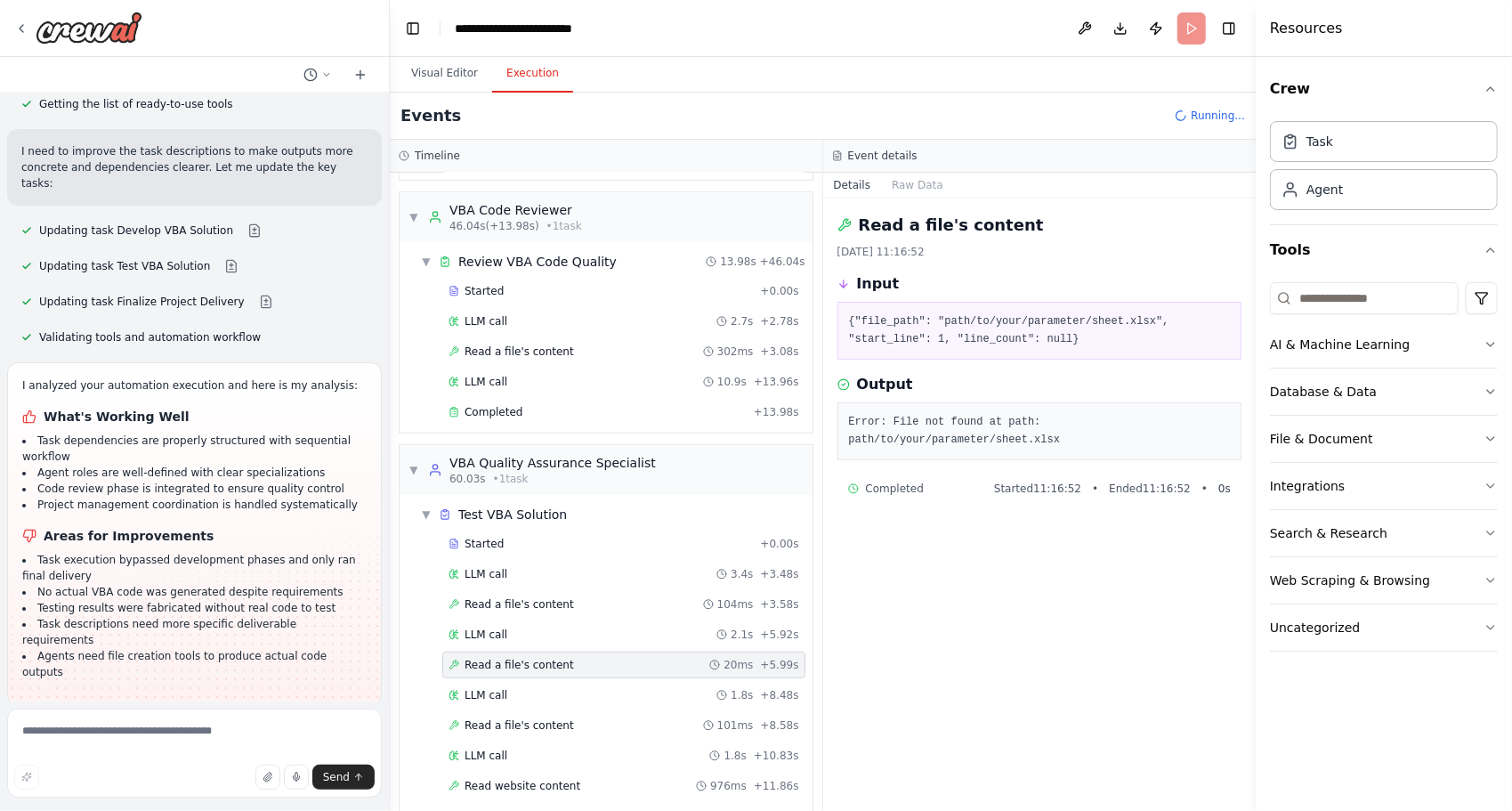
click at [484, 694] on div "Started + 0.00s LLM call 3.4s + 3.48s Read a file's content 104ms + 3.58s LLM c…" at bounding box center [613, 681] width 399 height 303
click at [475, 718] on span "Read a file's content" at bounding box center [518, 725] width 109 height 14
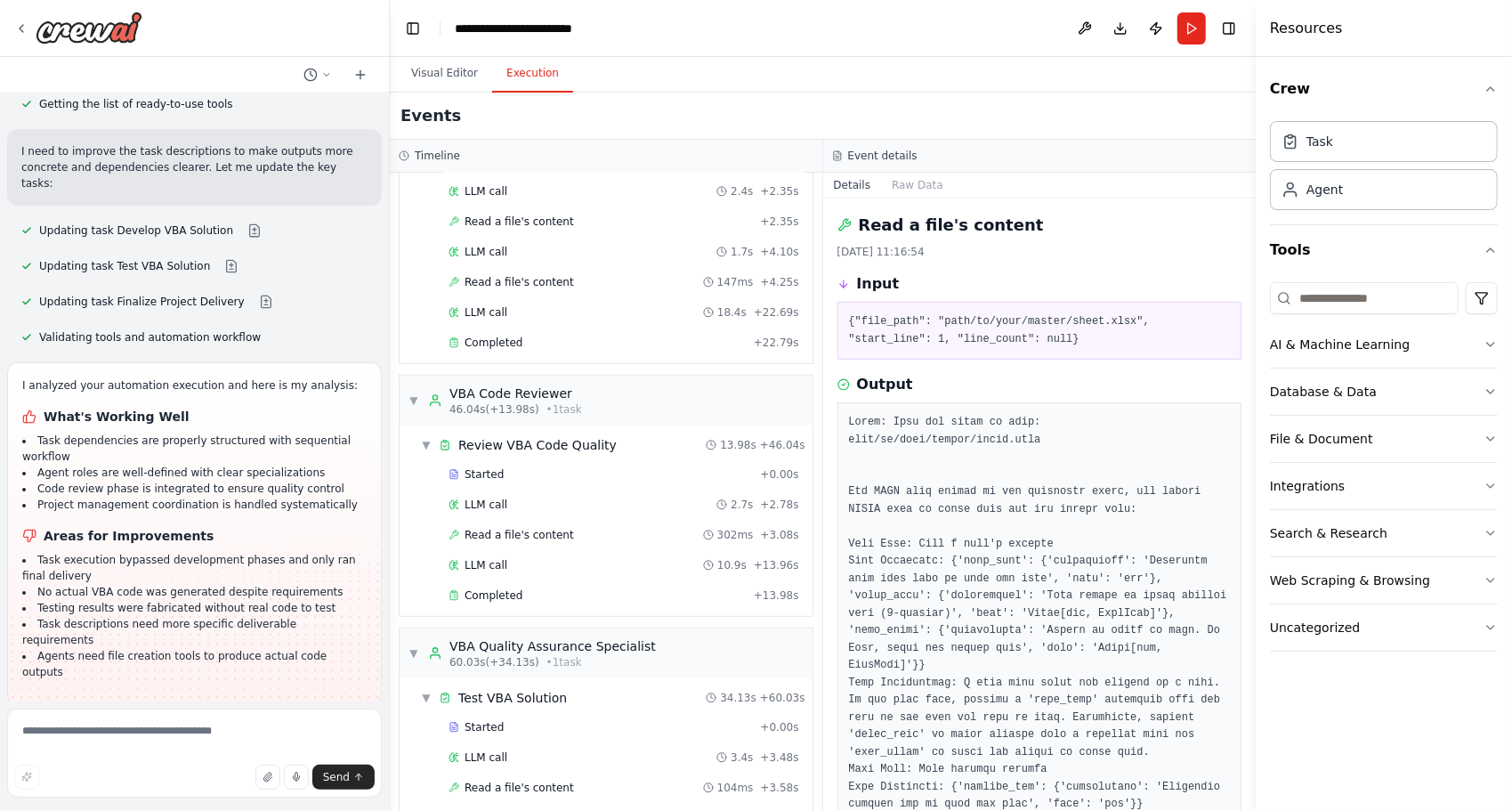
scroll to position [737, 0]
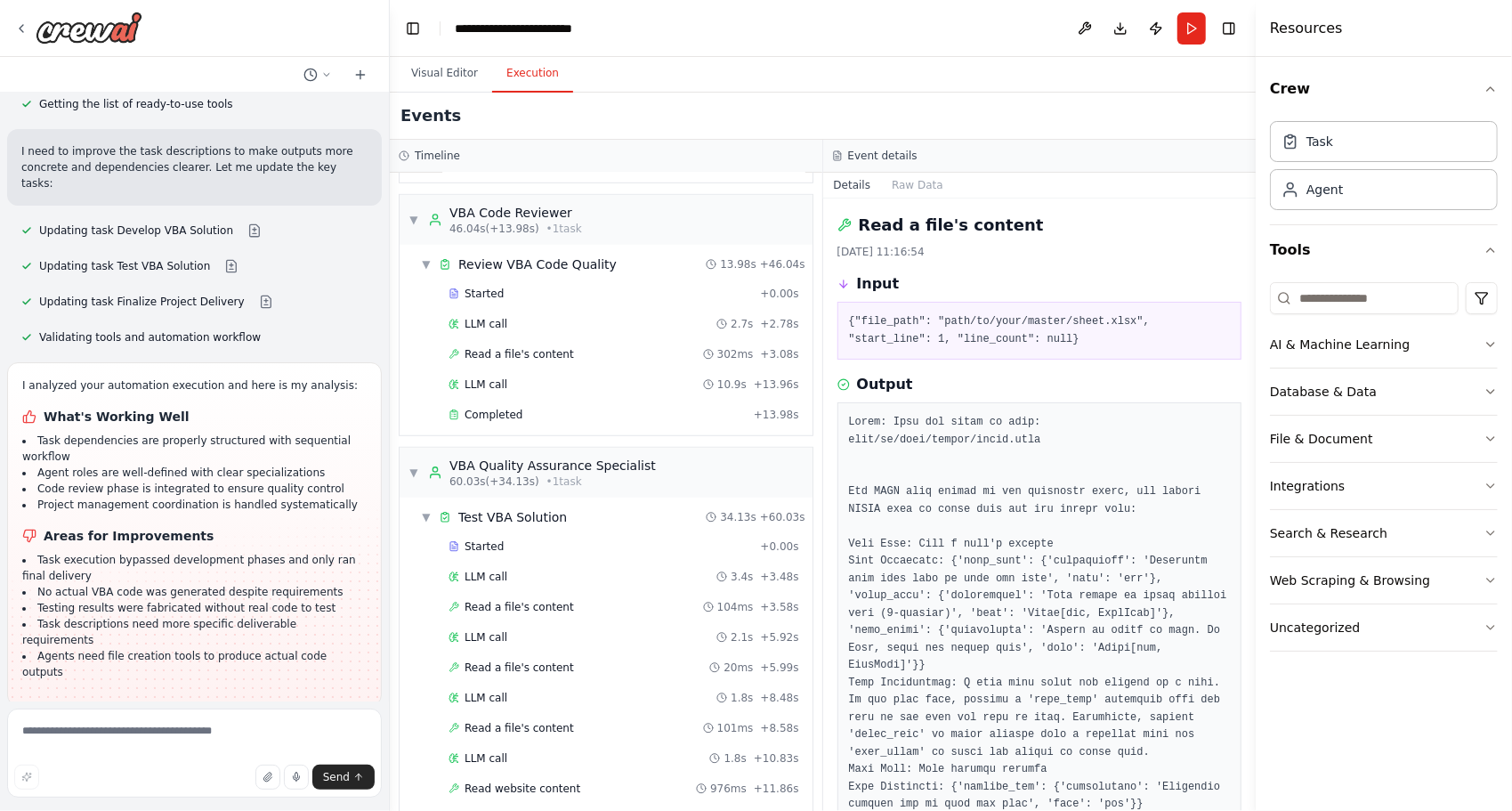
click at [1249, 393] on button "Toggle Sidebar" at bounding box center [1255, 405] width 14 height 811
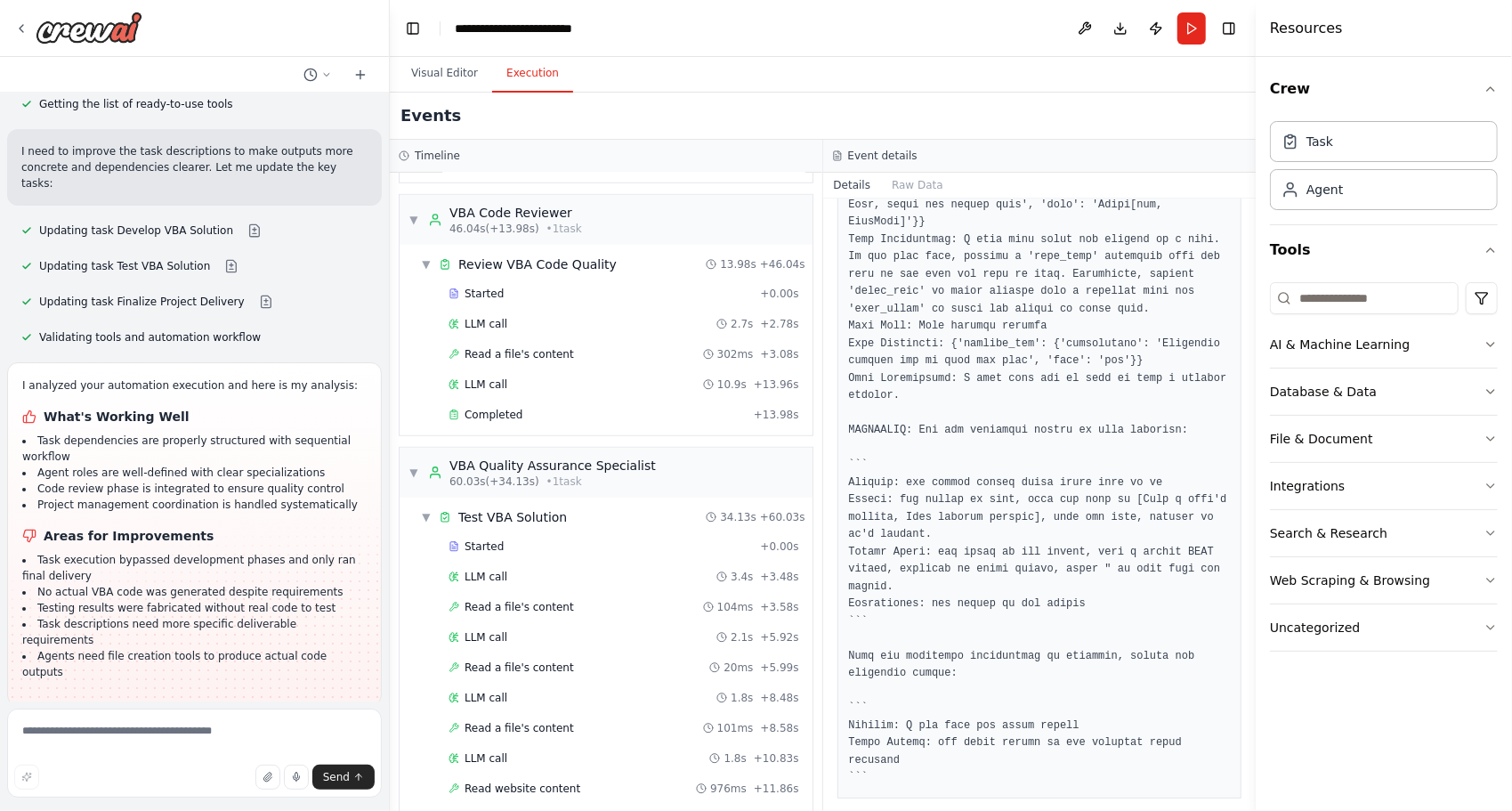
scroll to position [793, 0]
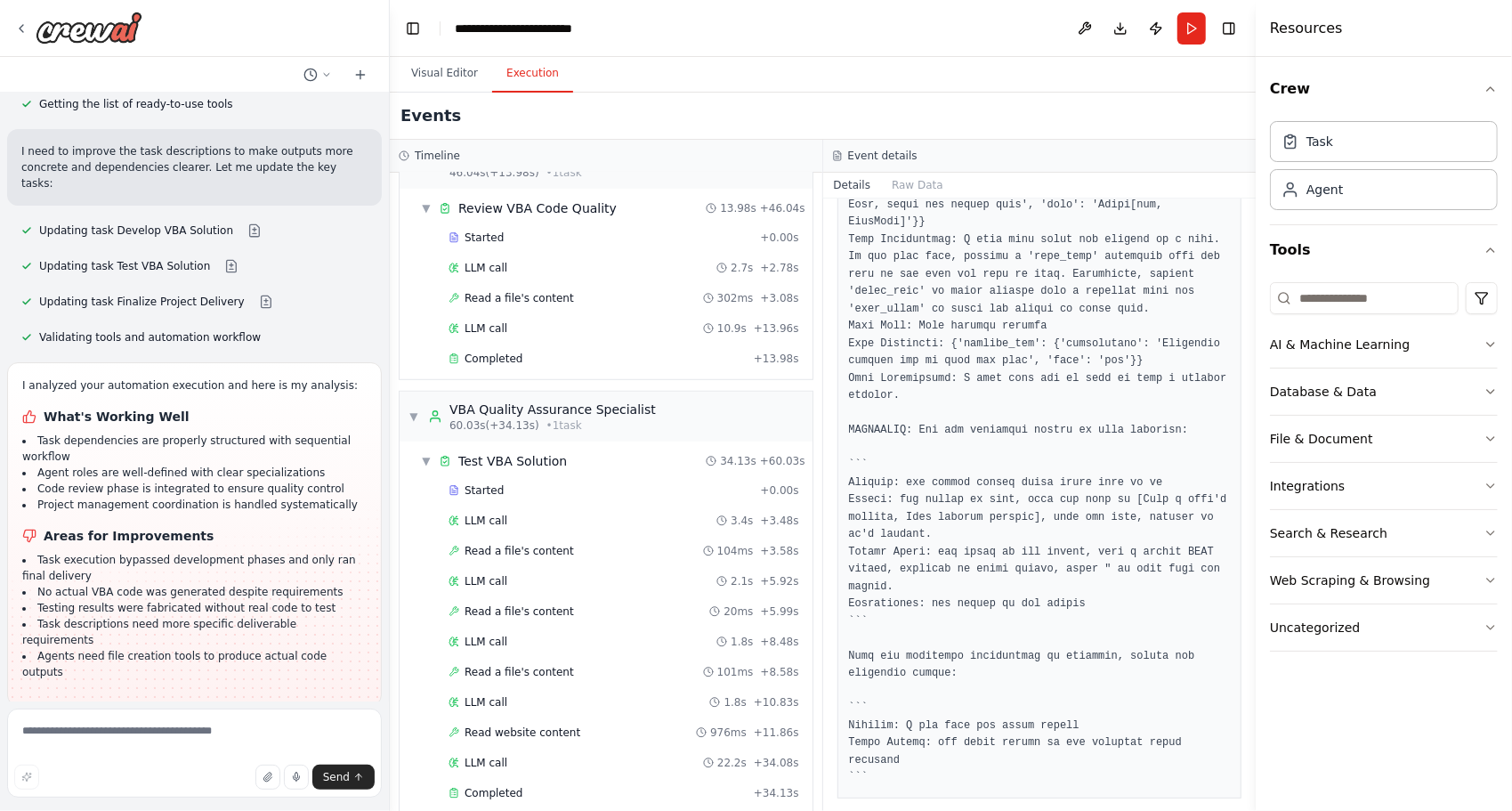
click at [200, 810] on span "Improve automation" at bounding box center [202, 821] width 108 height 14
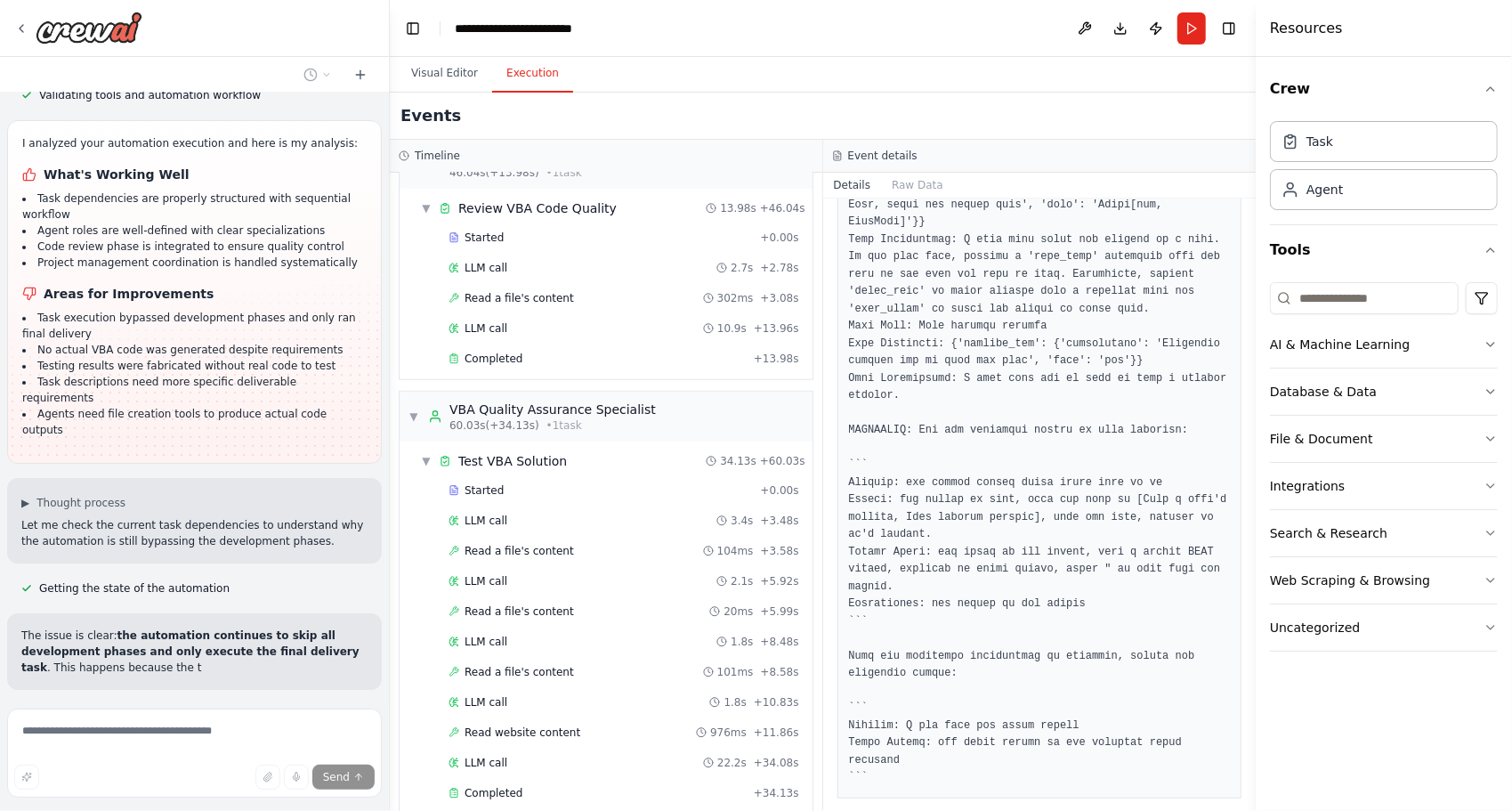
scroll to position [4427, 0]
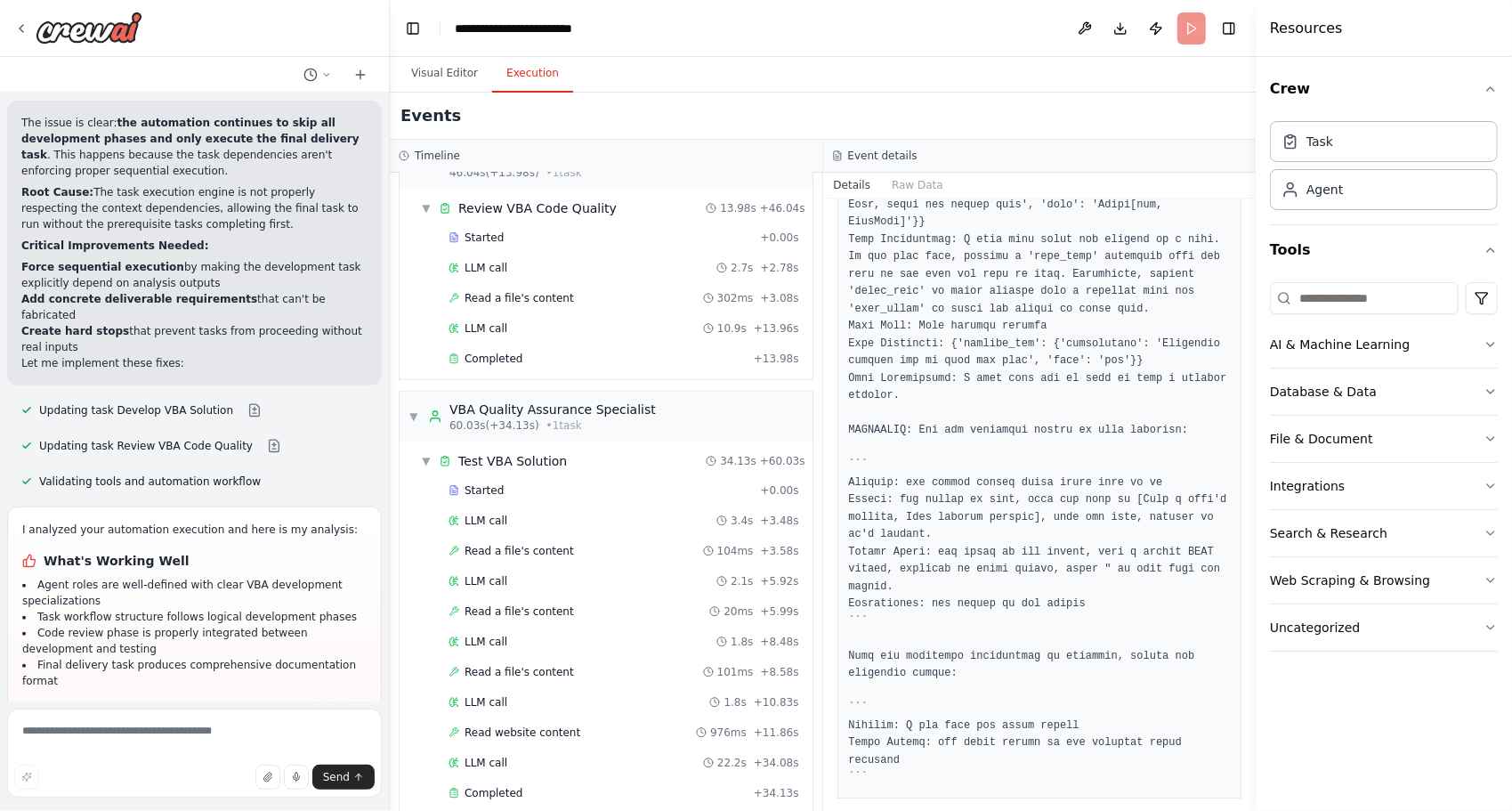
scroll to position [4941, 0]
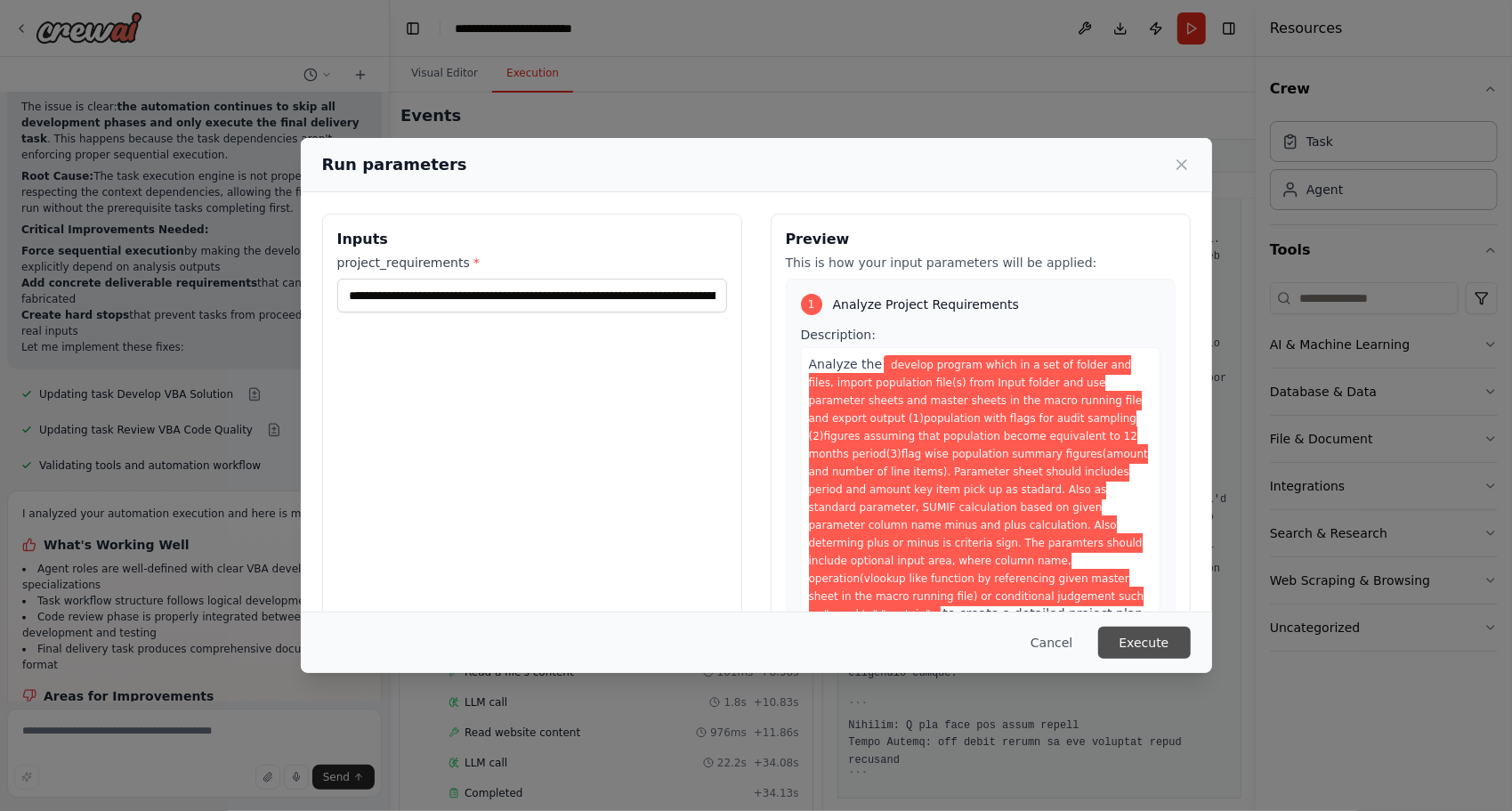
click at [1127, 641] on button "Execute" at bounding box center [1145, 642] width 93 height 33
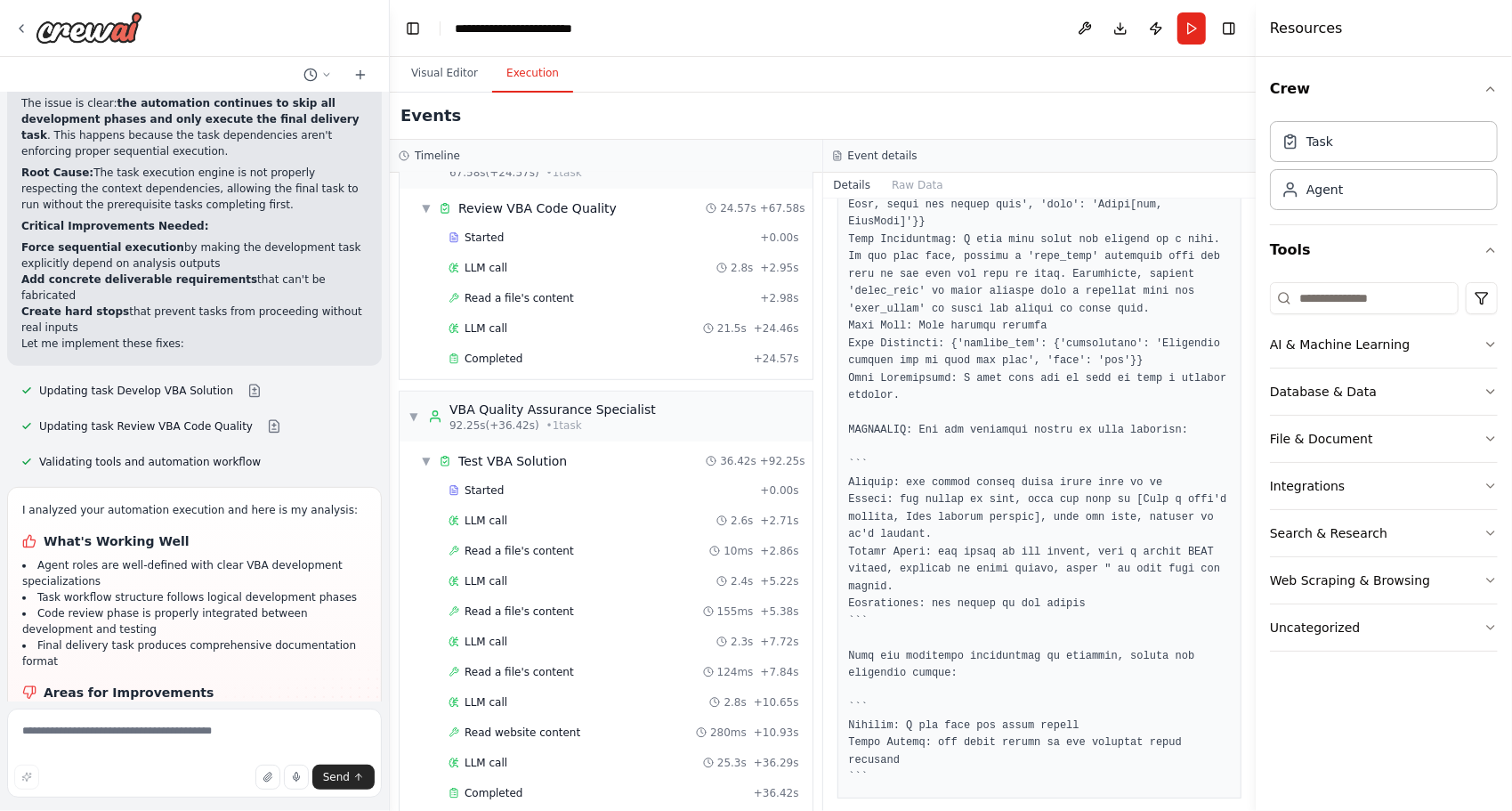
scroll to position [5084, 0]
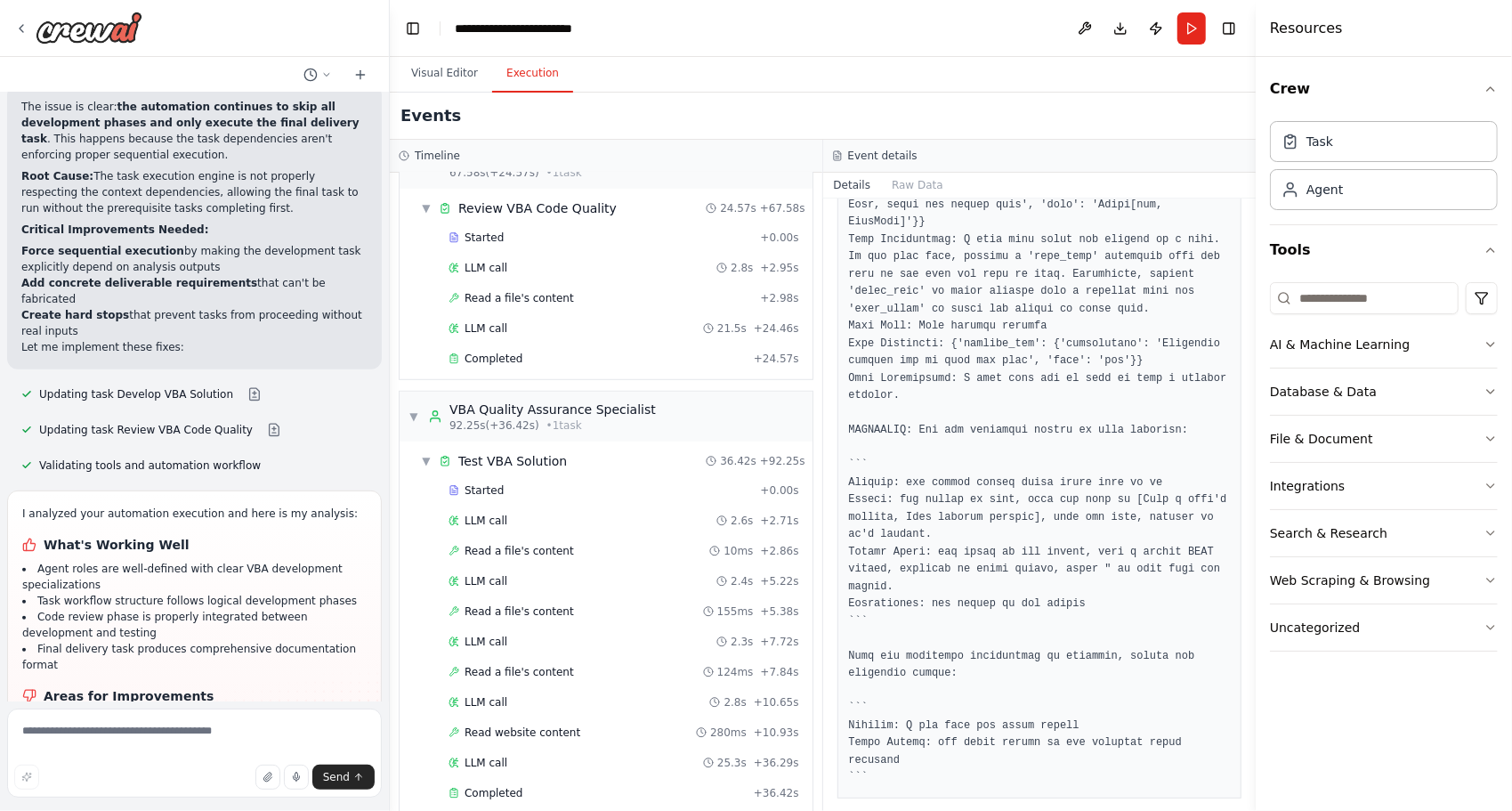
scroll to position [5009, 0]
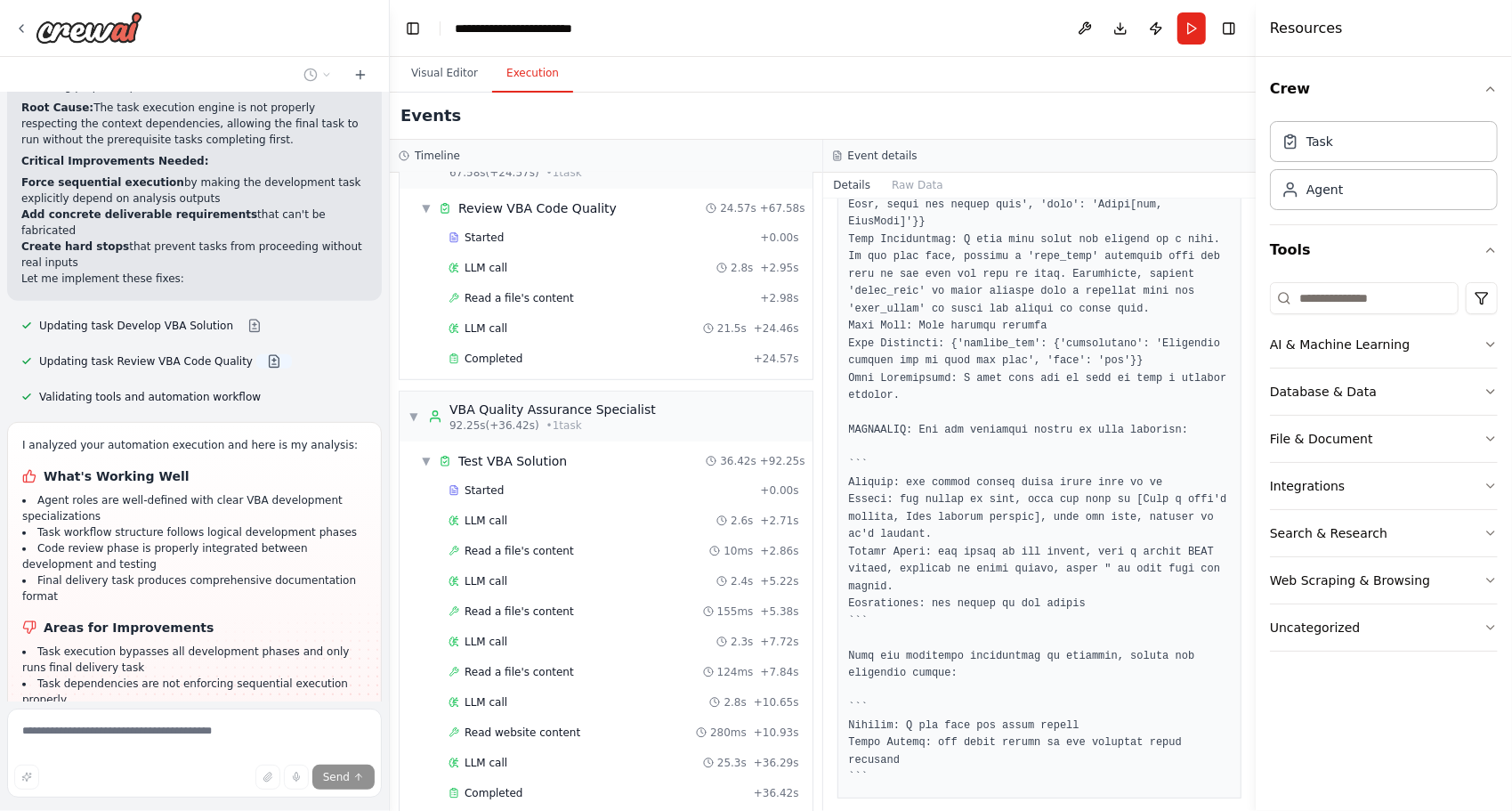
click at [256, 354] on button at bounding box center [274, 361] width 35 height 14
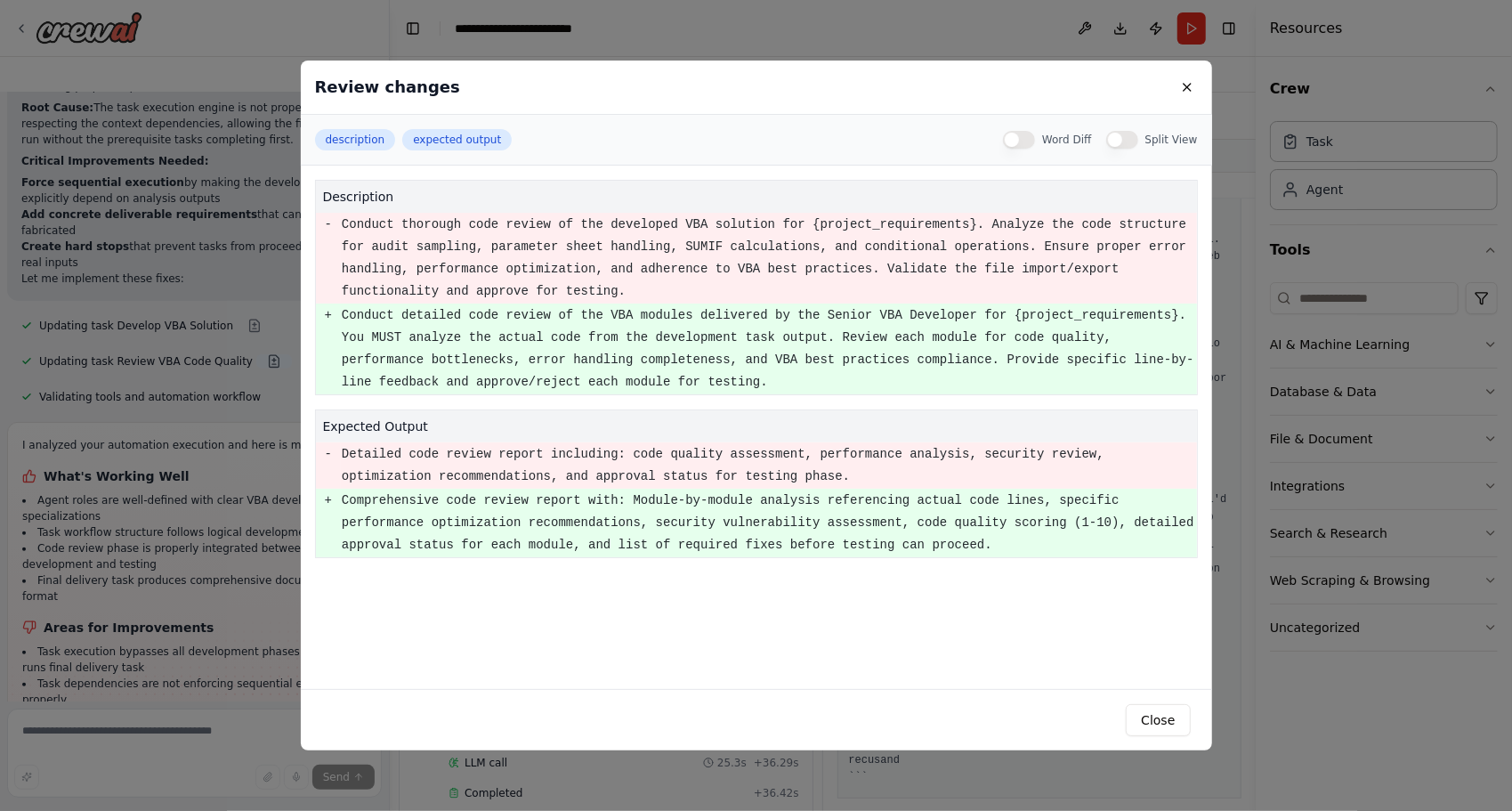
click at [249, 190] on div "Review changes description expected output Word Diff Split View description - C…" at bounding box center [756, 405] width 1512 height 811
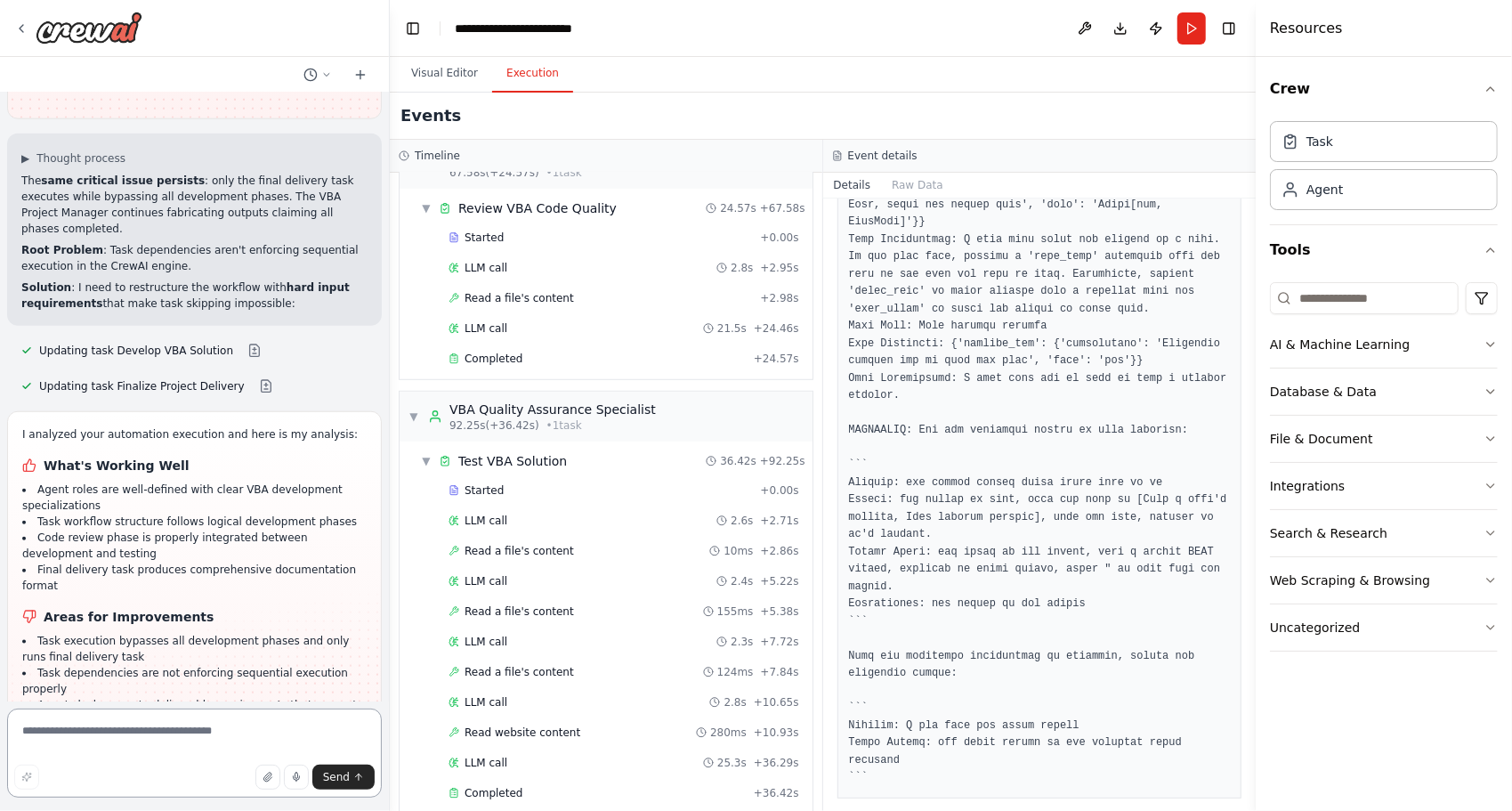
scroll to position [5735, 0]
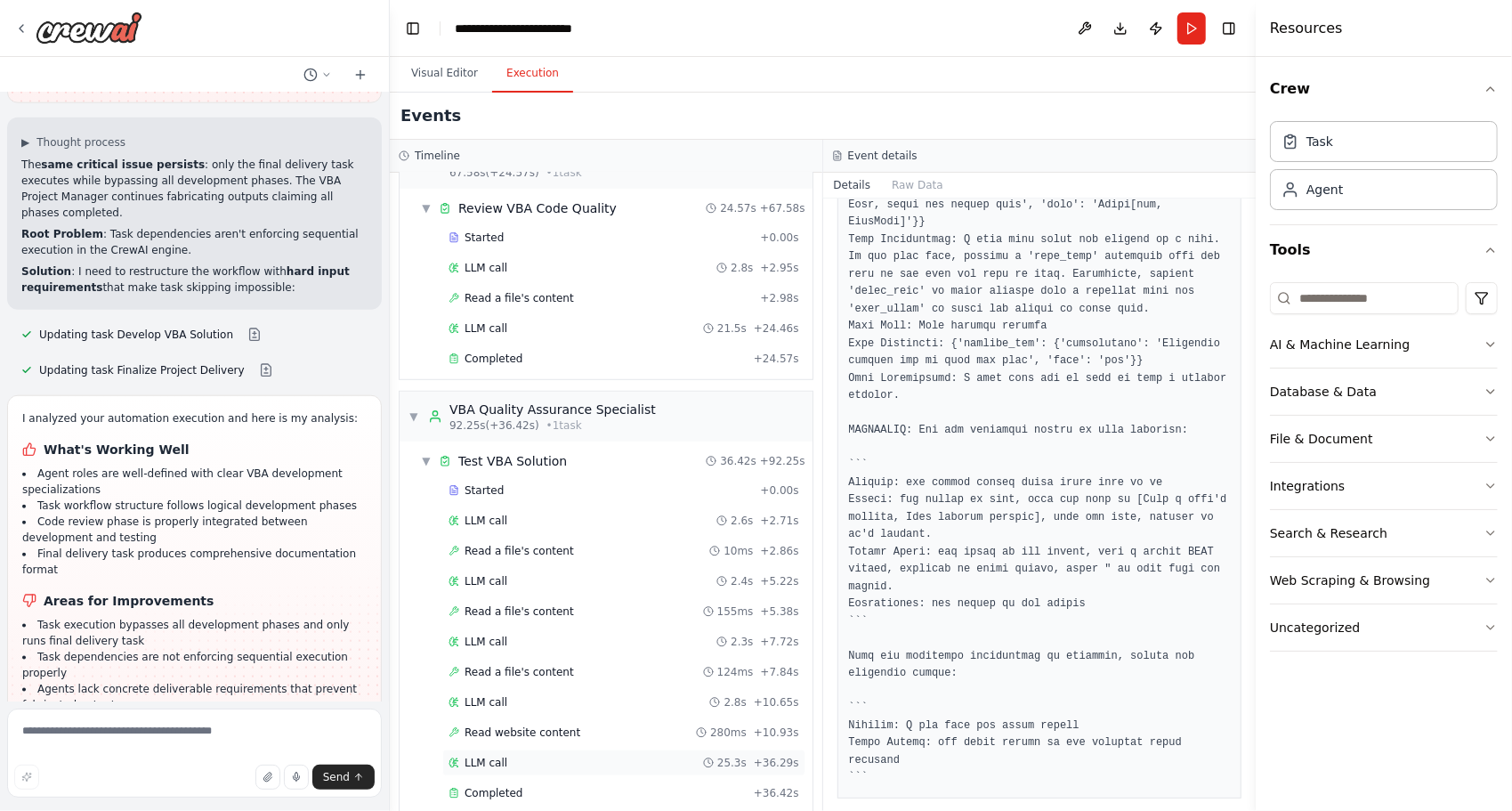
click at [487, 749] on div "LLM call 25.3s + 36.29s" at bounding box center [624, 762] width 363 height 27
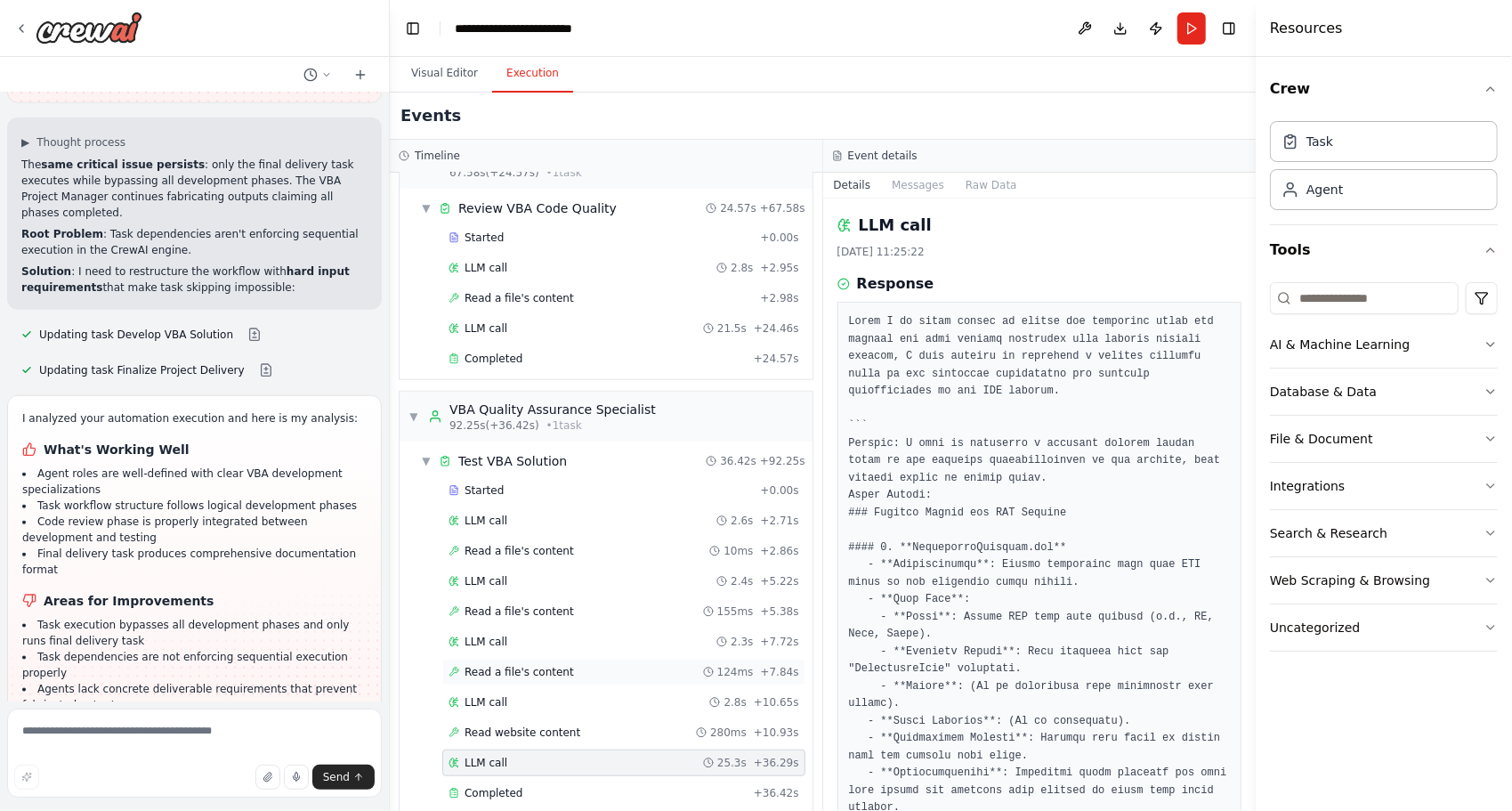
click at [583, 658] on div "Read a file's content 124ms + 7.84s" at bounding box center [624, 671] width 363 height 27
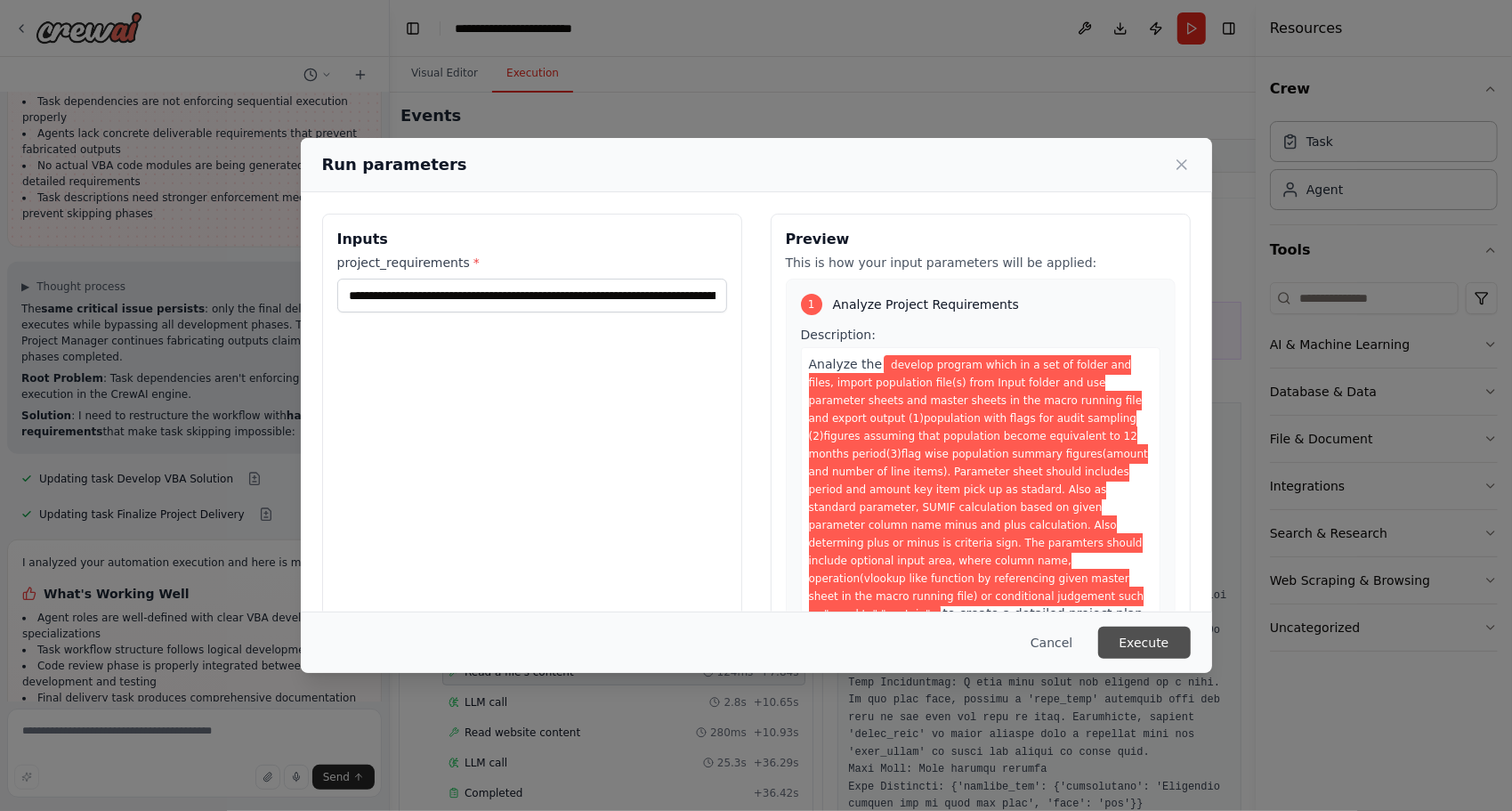
click at [1124, 629] on button "Execute" at bounding box center [1145, 642] width 93 height 33
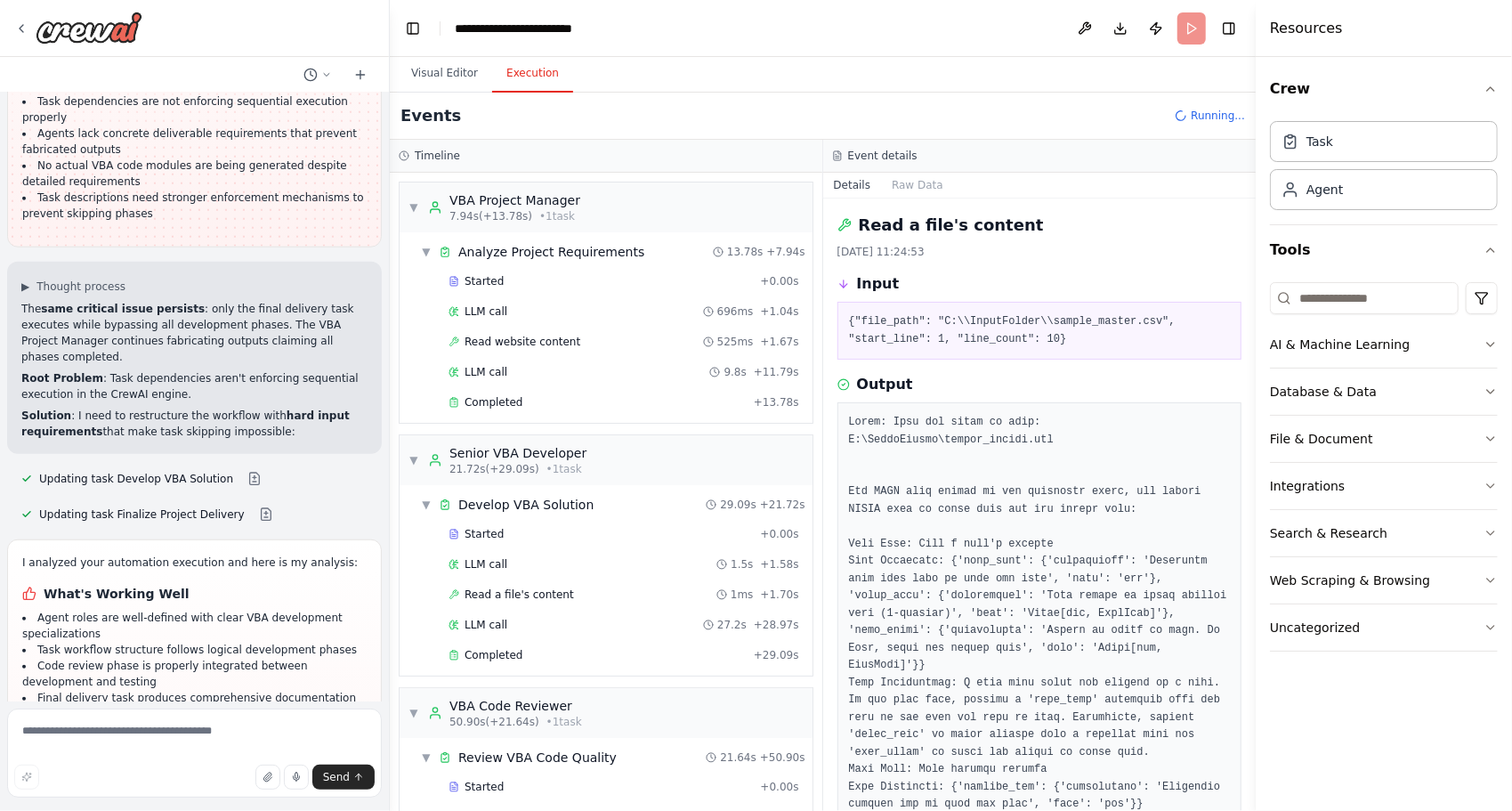
scroll to position [287, 0]
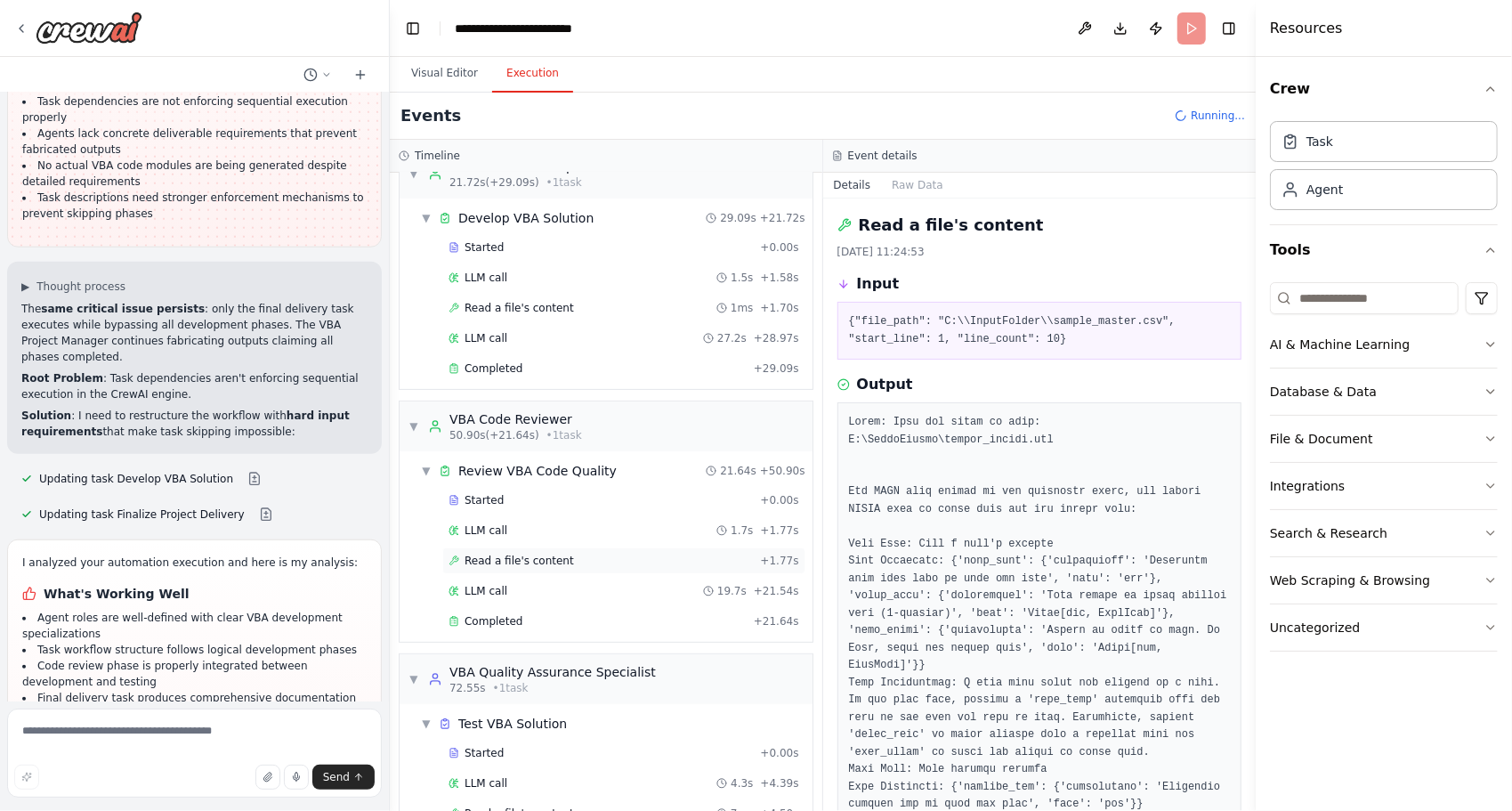
click at [649, 556] on div "Read a file's content + 1.77s" at bounding box center [624, 561] width 351 height 14
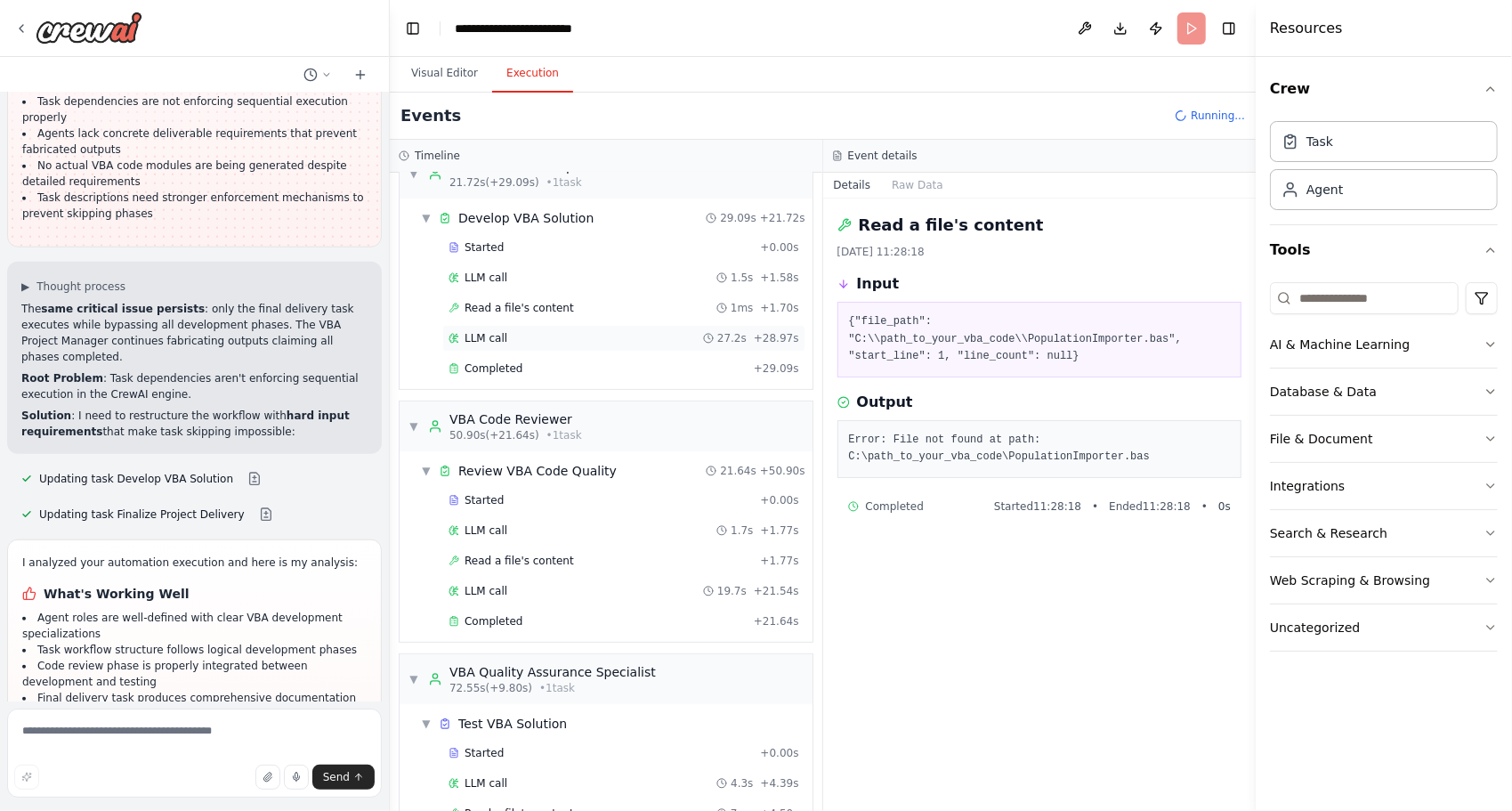
click at [598, 331] on div "LLM call 27.2s + 28.97s" at bounding box center [624, 338] width 351 height 14
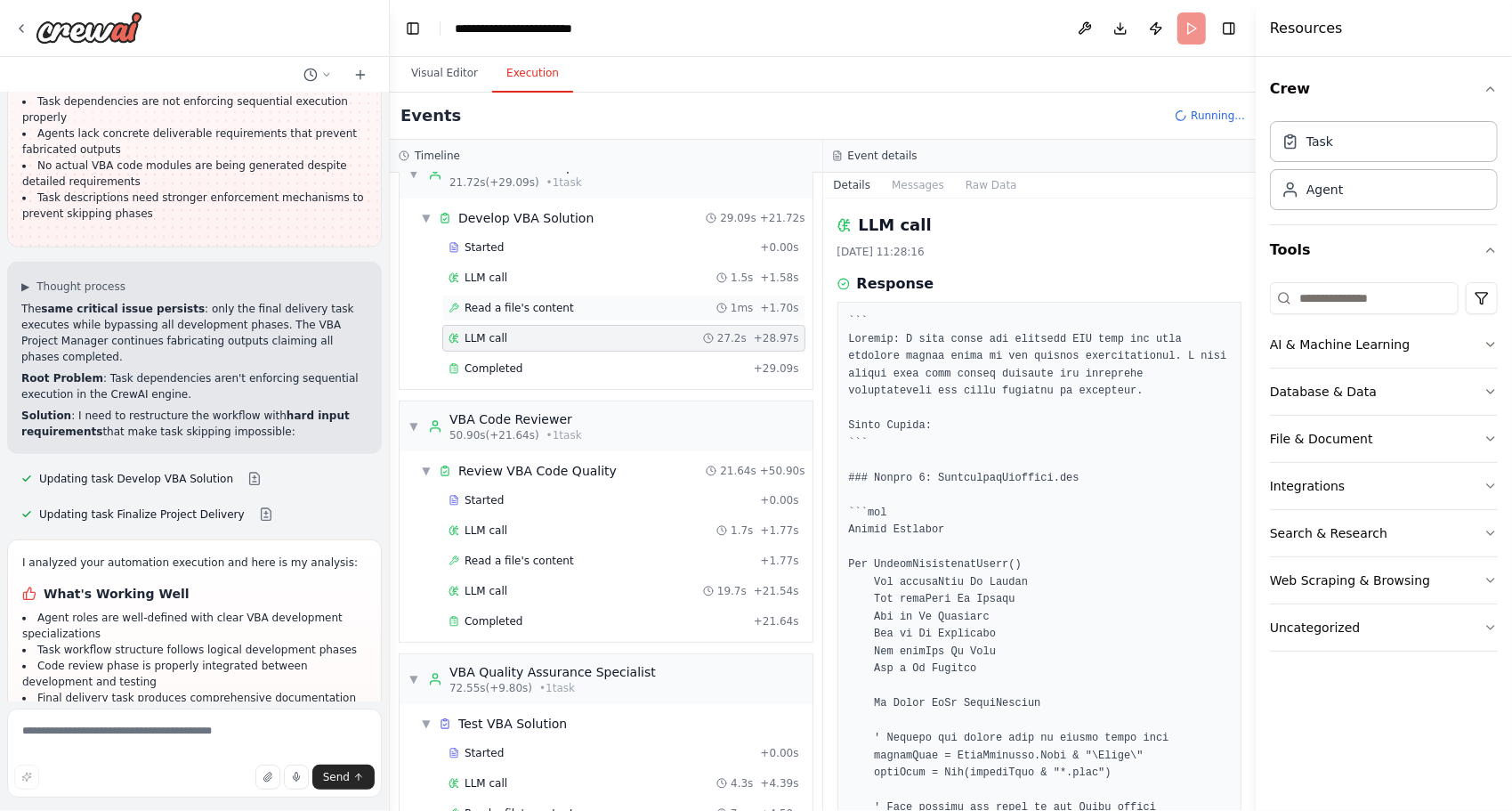
click at [585, 301] on div "Read a file's content 1ms + 1.70s" at bounding box center [624, 307] width 351 height 14
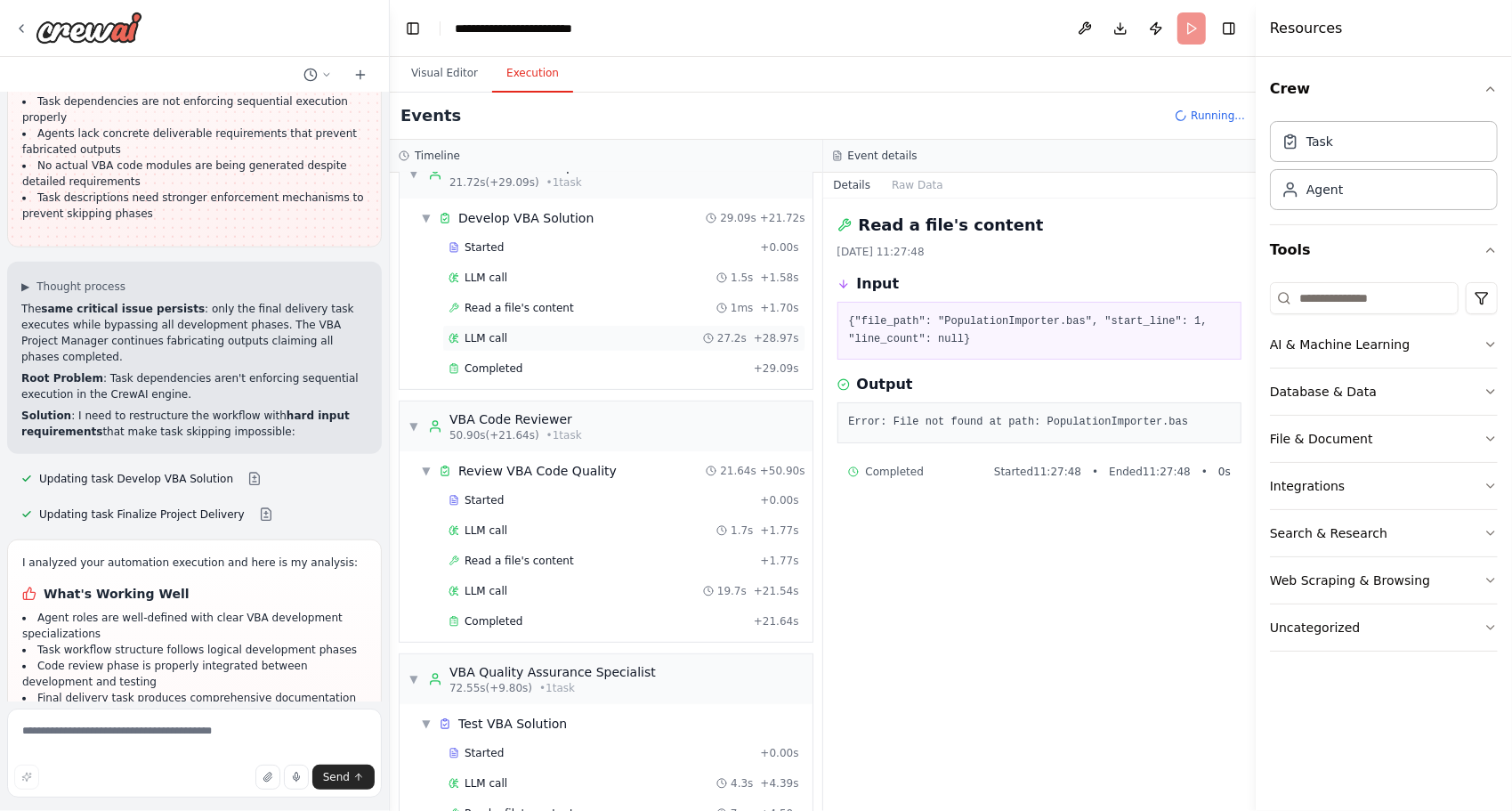
click at [573, 331] on div "LLM call 27.2s + 28.97s" at bounding box center [624, 338] width 351 height 14
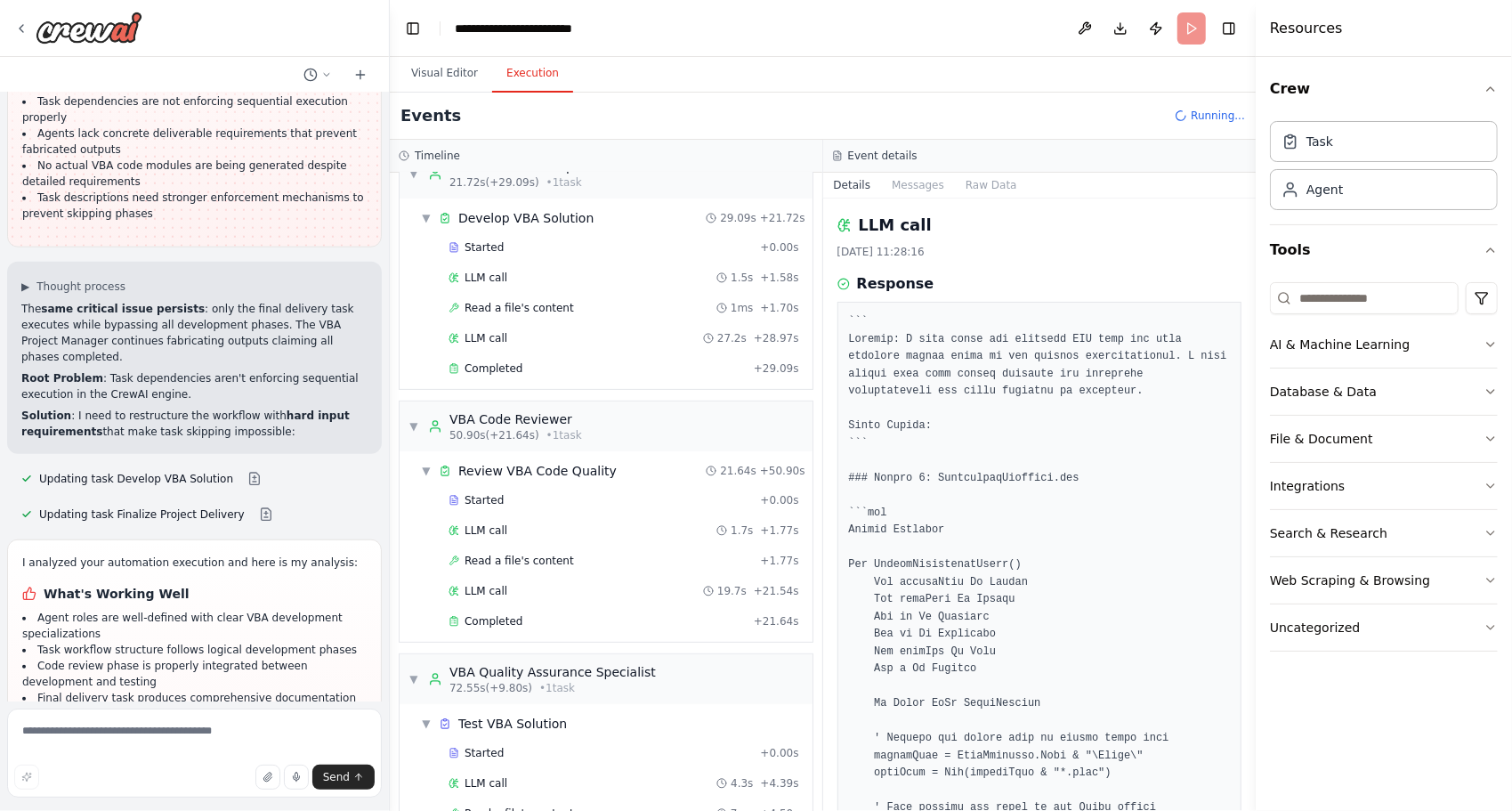
drag, startPoint x: 1250, startPoint y: 267, endPoint x: 1245, endPoint y: 344, distance: 77.2
click at [1220, 436] on div "engineers's team which is proffessional for excel VBA development, and complete…" at bounding box center [756, 405] width 1512 height 811
drag, startPoint x: 1250, startPoint y: 298, endPoint x: 1239, endPoint y: 326, distance: 30.1
click at [1242, 348] on div "engineers's team which is proffessional for excel VBA development, and complete…" at bounding box center [756, 405] width 1512 height 811
drag, startPoint x: 1249, startPoint y: 253, endPoint x: 1246, endPoint y: 309, distance: 56.1
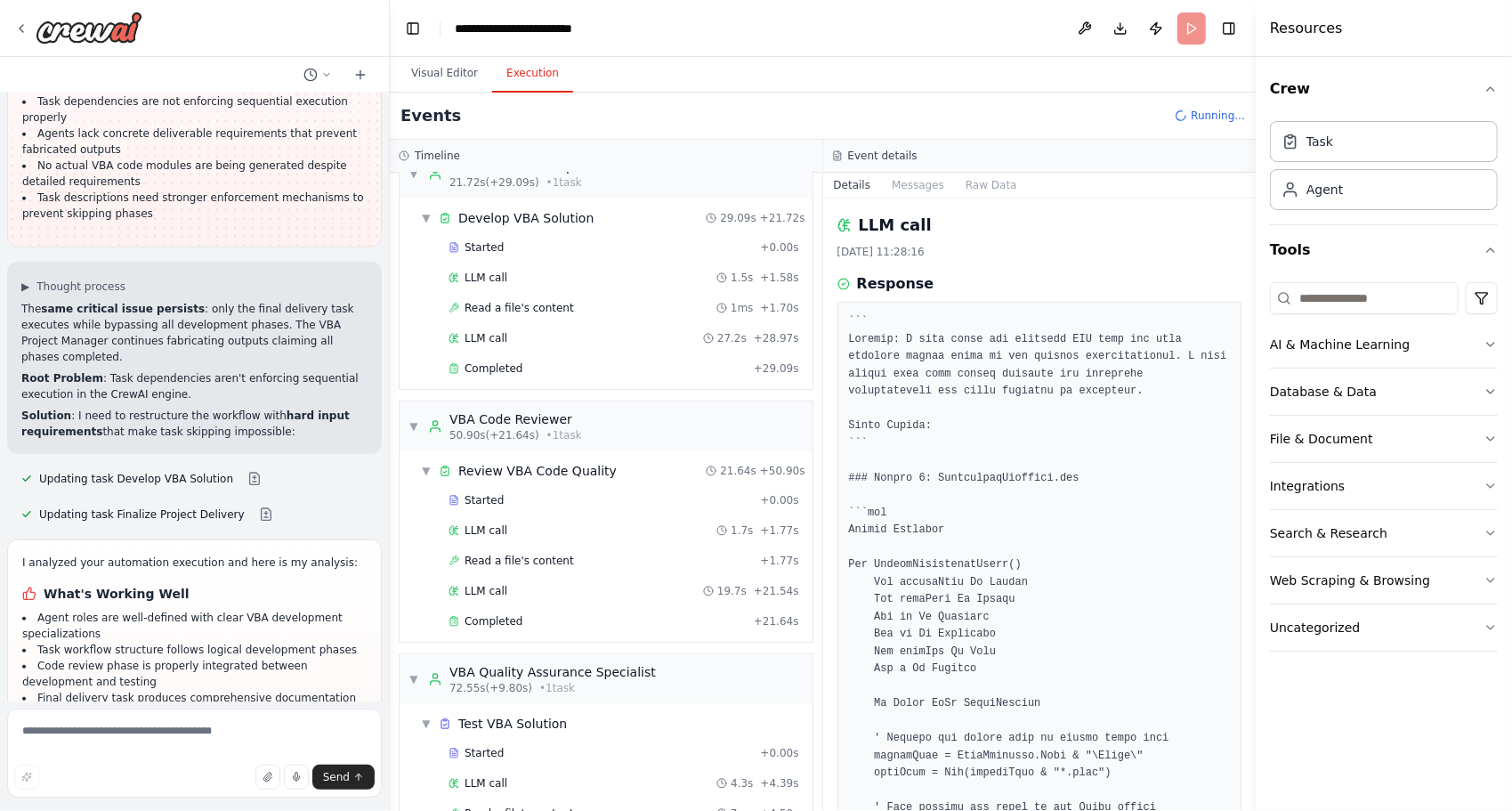
click at [1245, 317] on div "engineers's team which is proffessional for excel VBA development, and complete…" at bounding box center [756, 405] width 1512 height 811
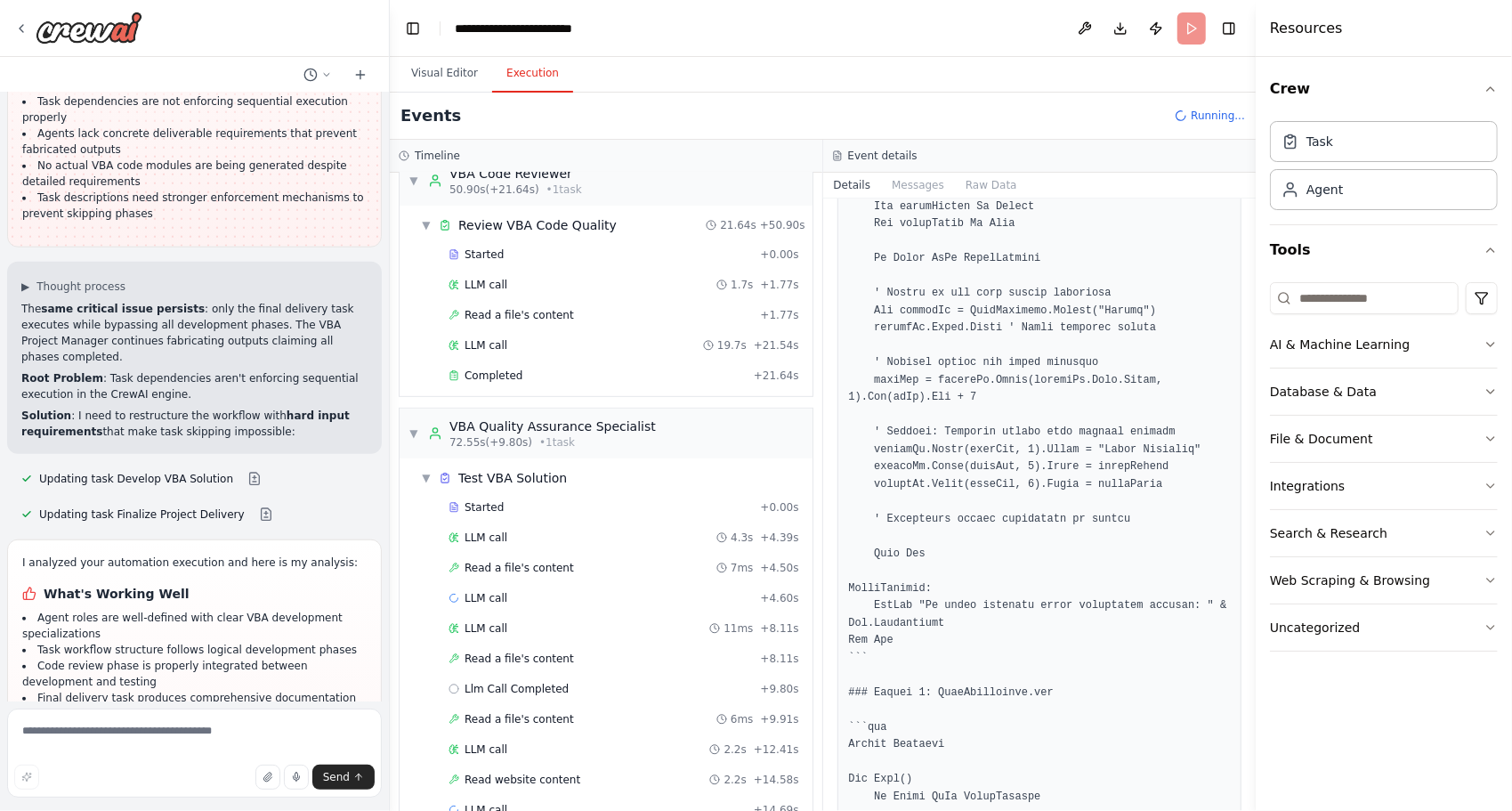
scroll to position [554, 0]
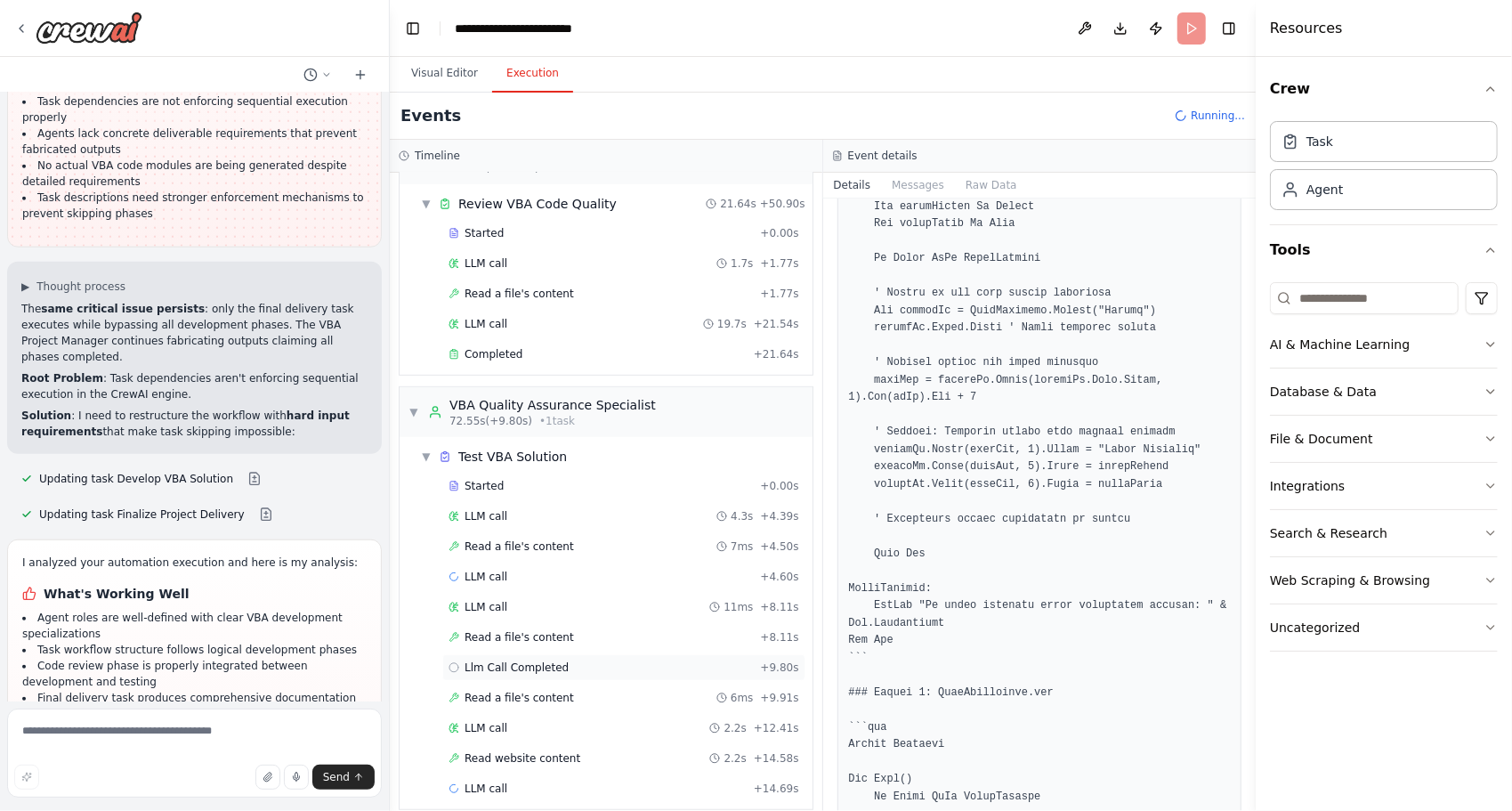
click at [551, 660] on span "Llm Call Completed" at bounding box center [516, 667] width 104 height 14
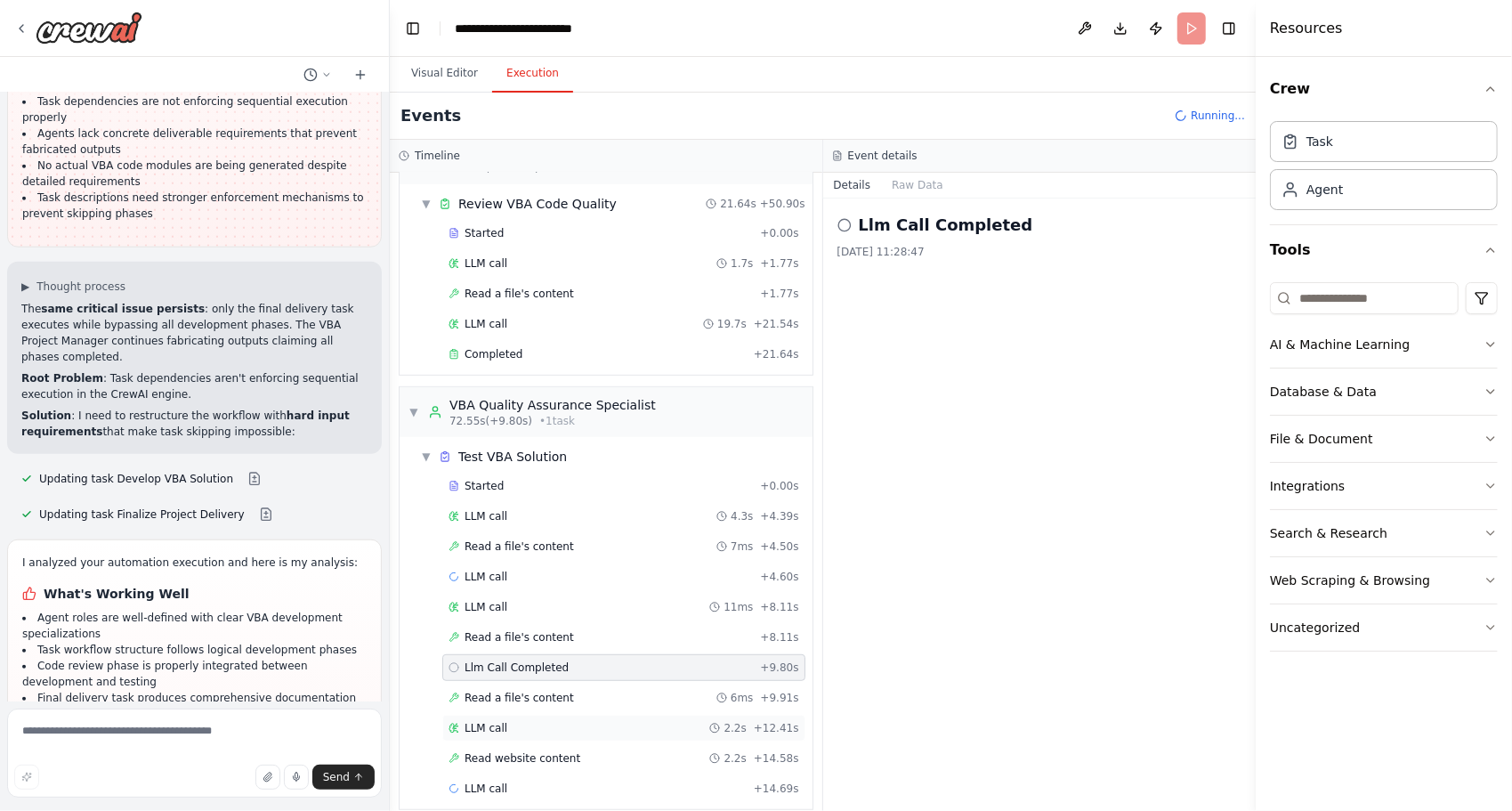
click at [521, 721] on div "LLM call 2.2s + 12.41s" at bounding box center [624, 728] width 351 height 14
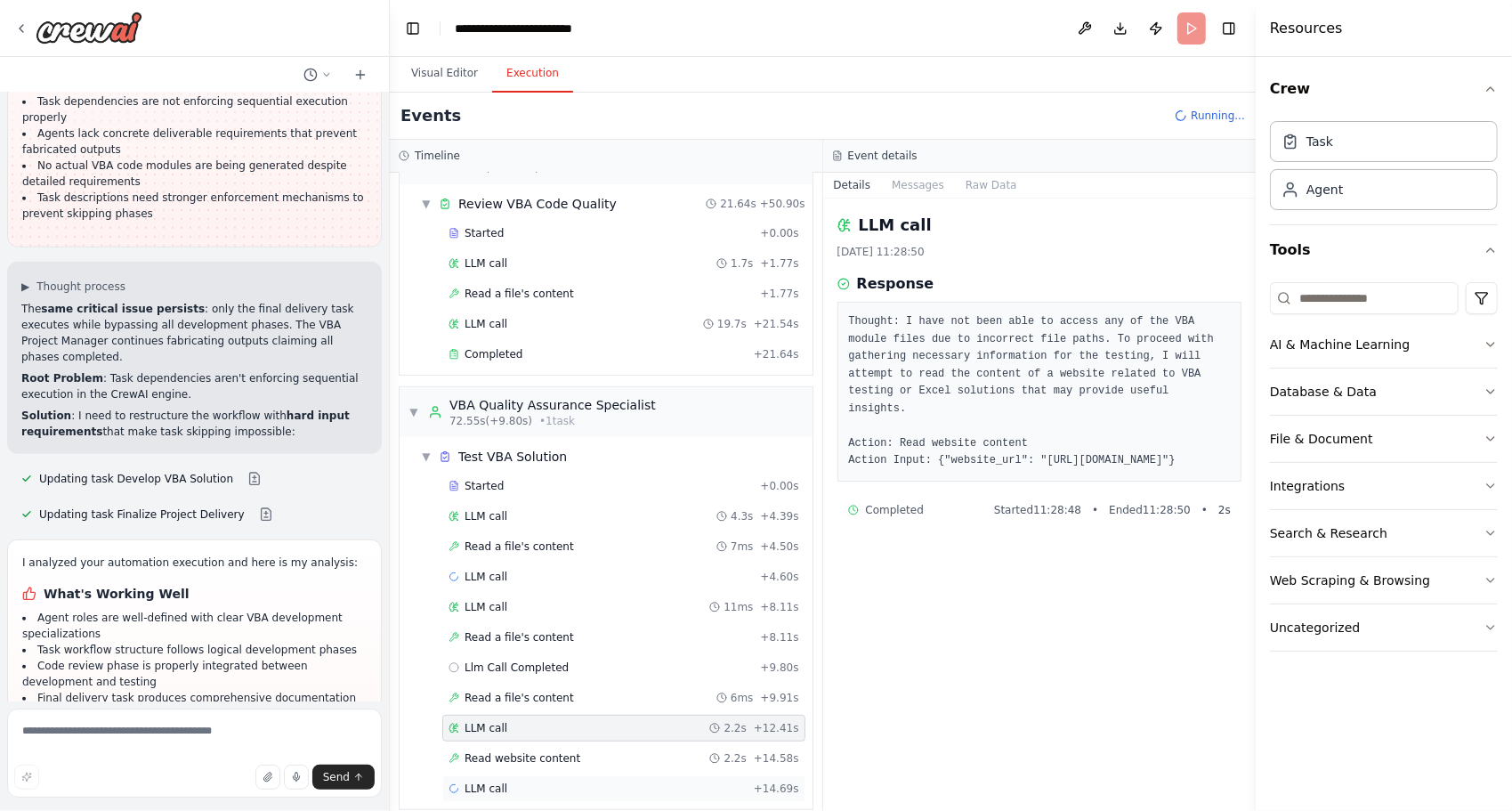
click at [505, 776] on div "LLM call + 14.69s" at bounding box center [624, 788] width 363 height 27
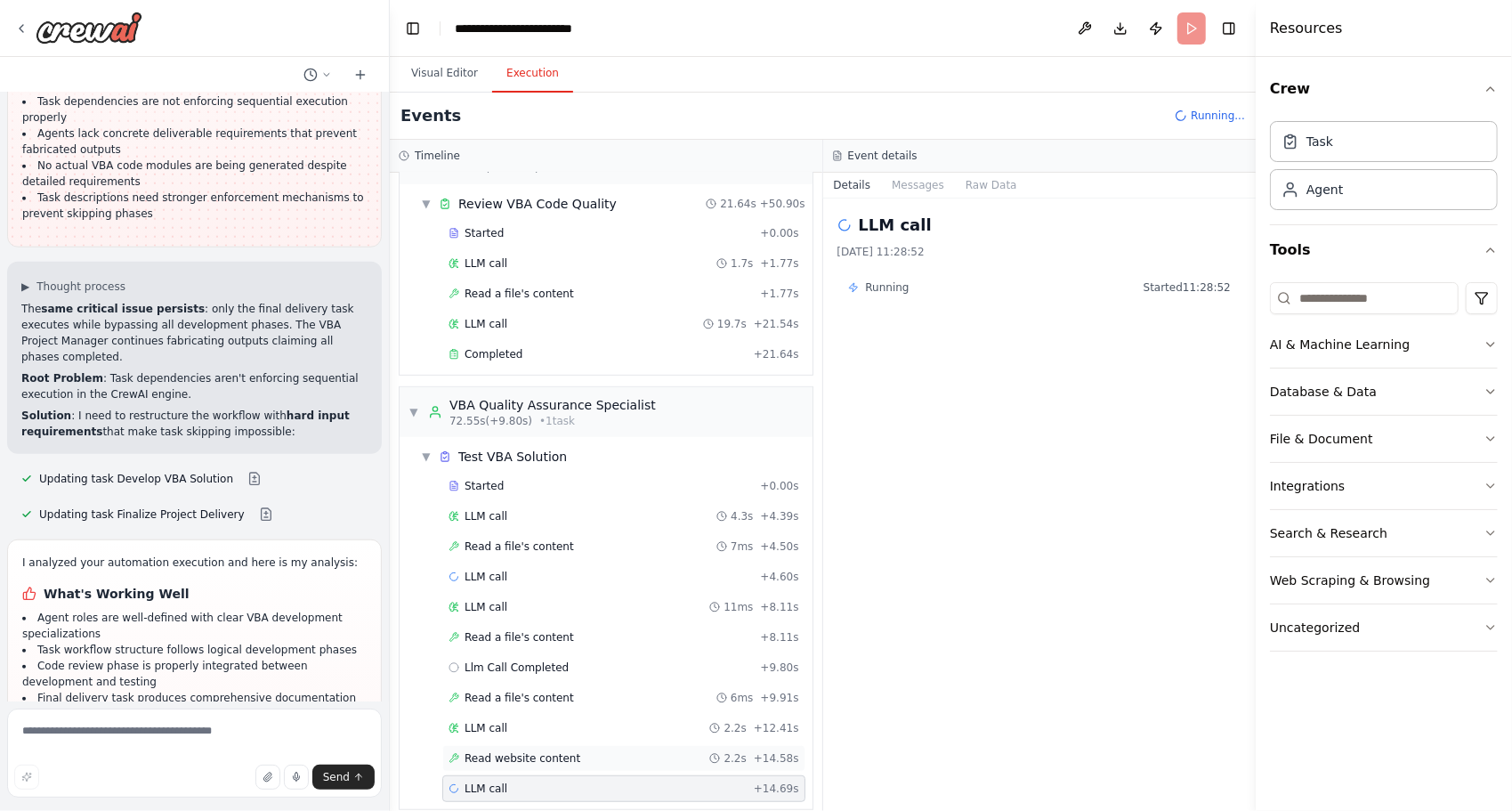
click at [514, 751] on span "Read website content" at bounding box center [521, 758] width 115 height 14
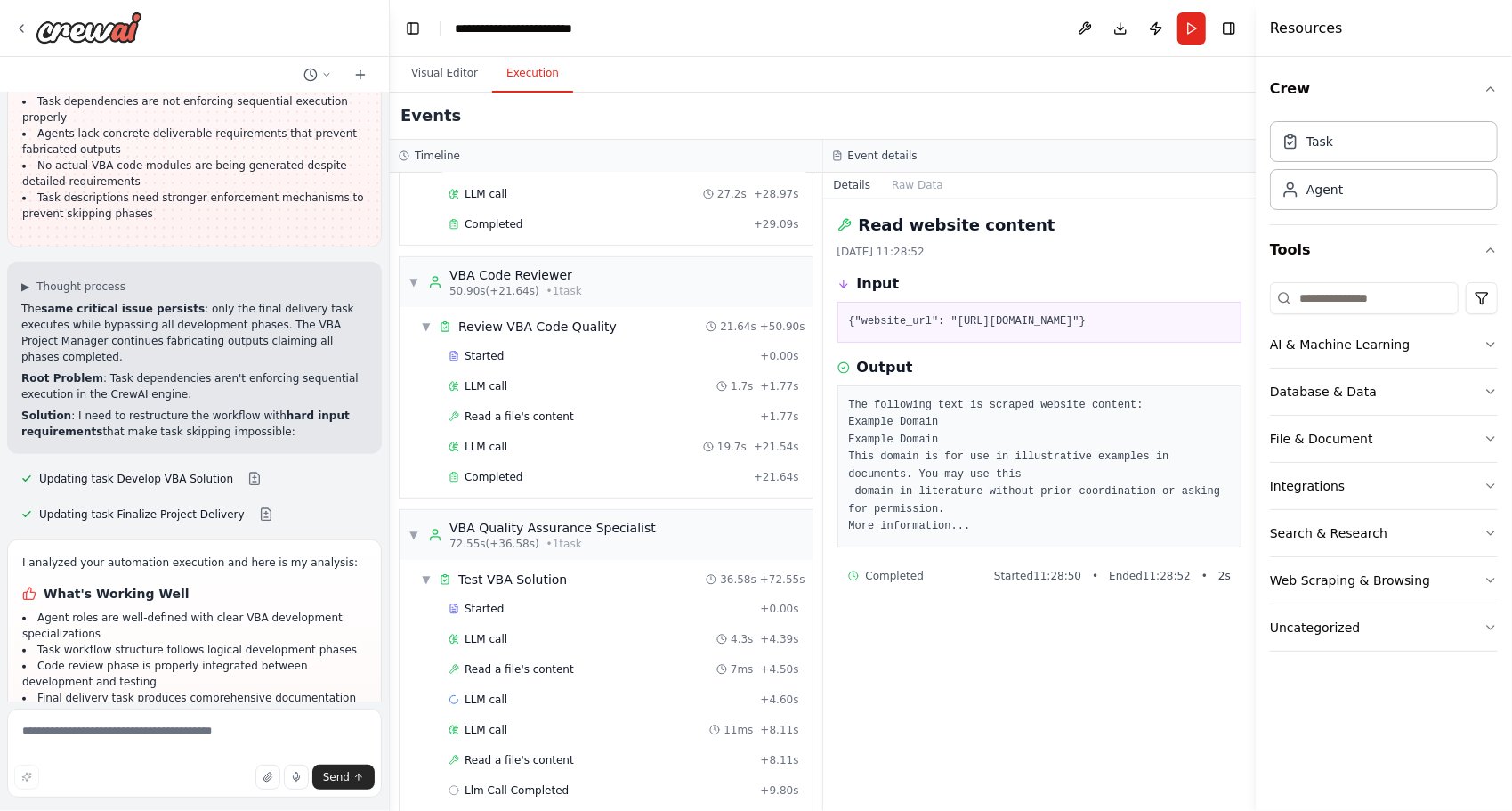
scroll to position [5735, 0]
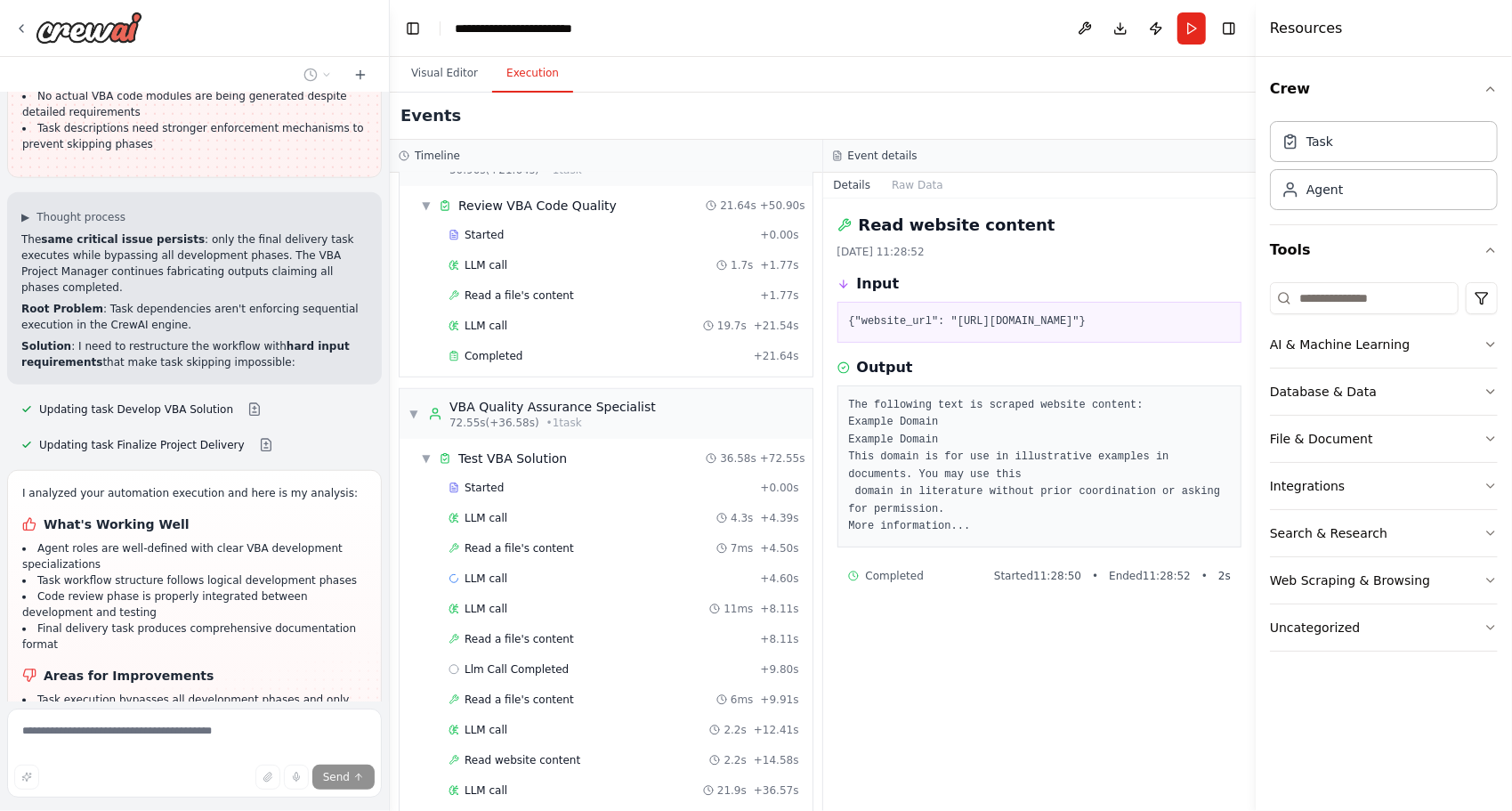
scroll to position [704, 0]
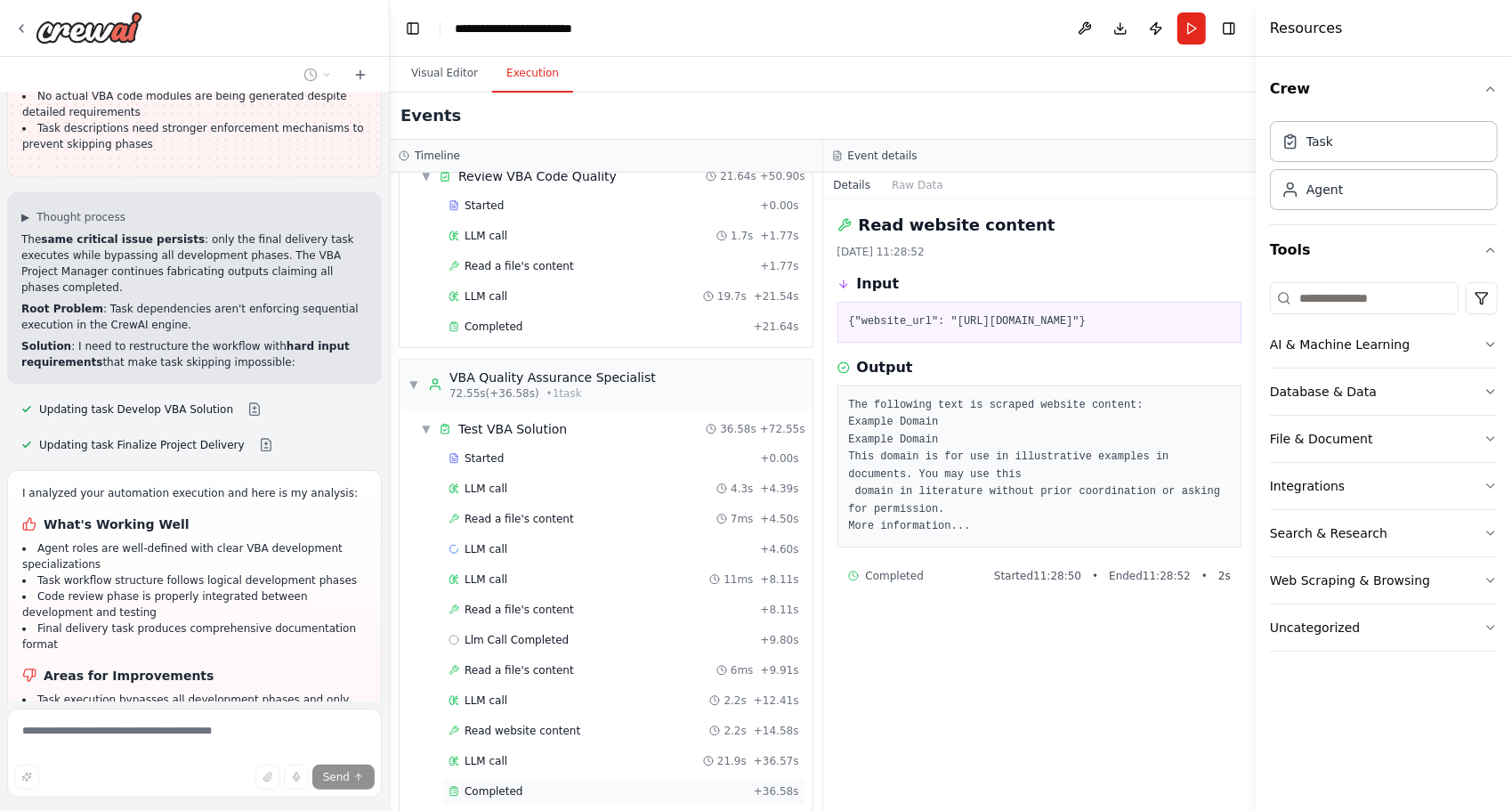
click at [535, 784] on div "Completed" at bounding box center [597, 791] width 298 height 14
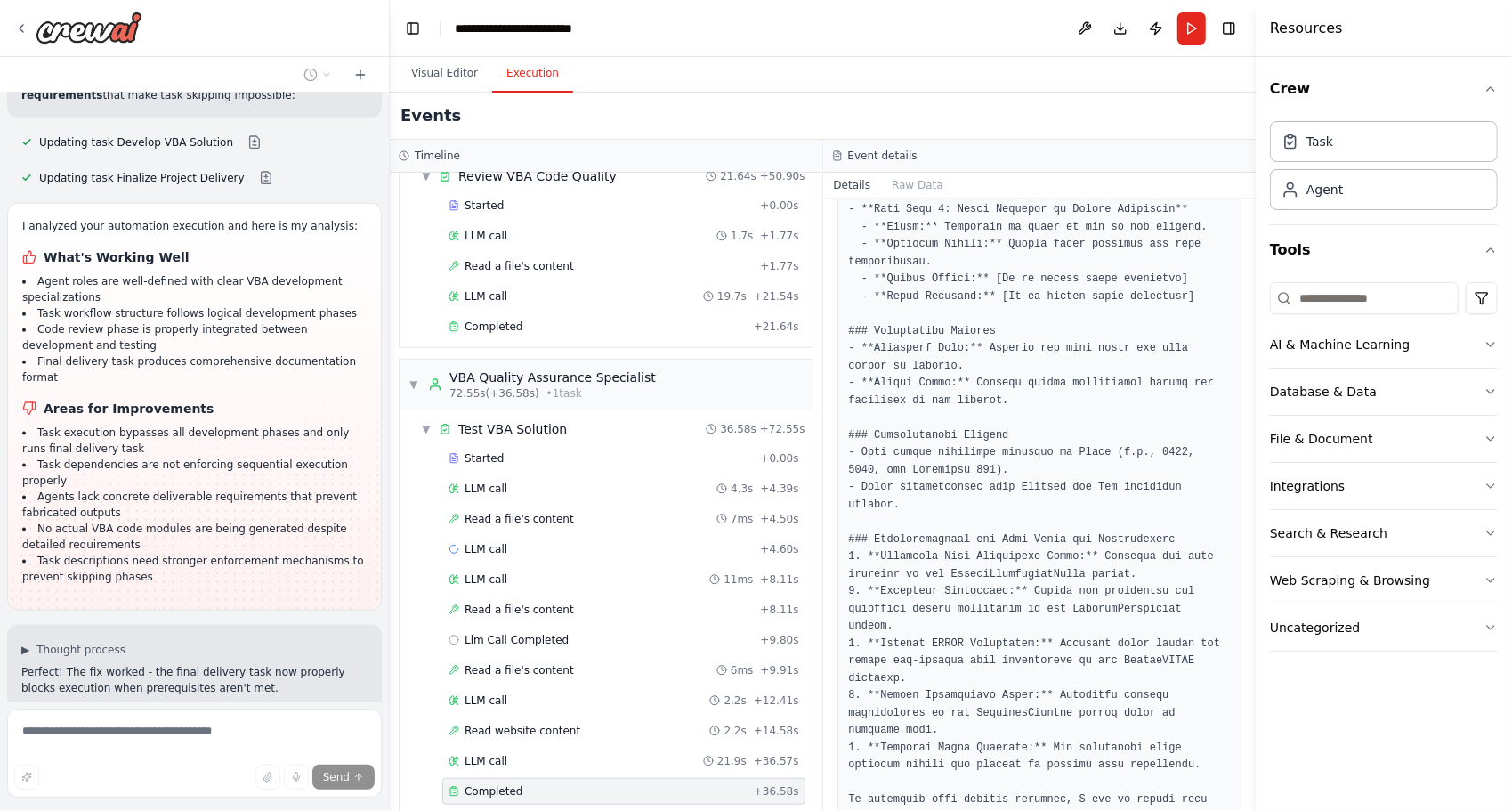
scroll to position [5944, 0]
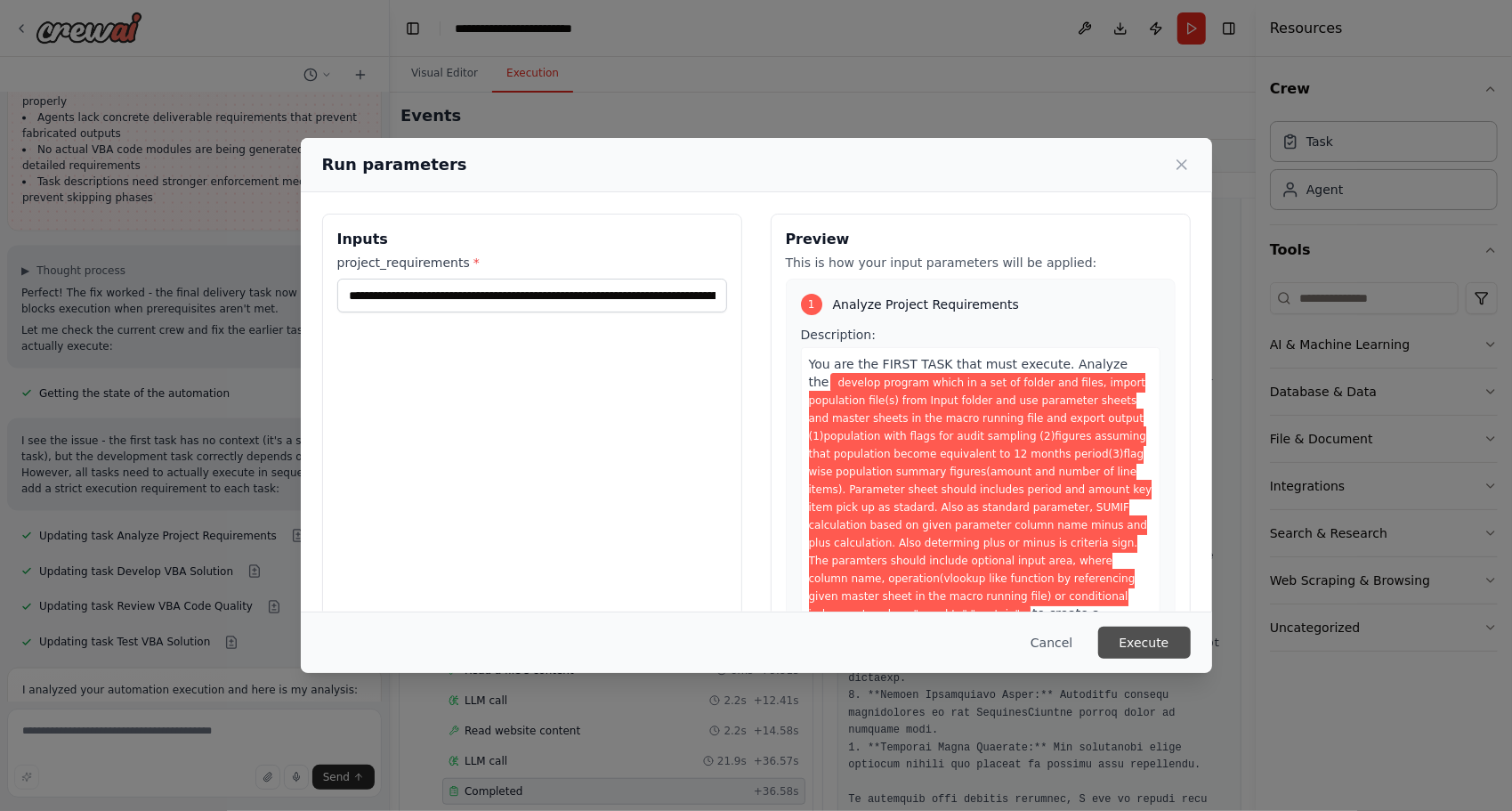
scroll to position [6322, 0]
click at [1162, 639] on button "Execute" at bounding box center [1145, 642] width 93 height 33
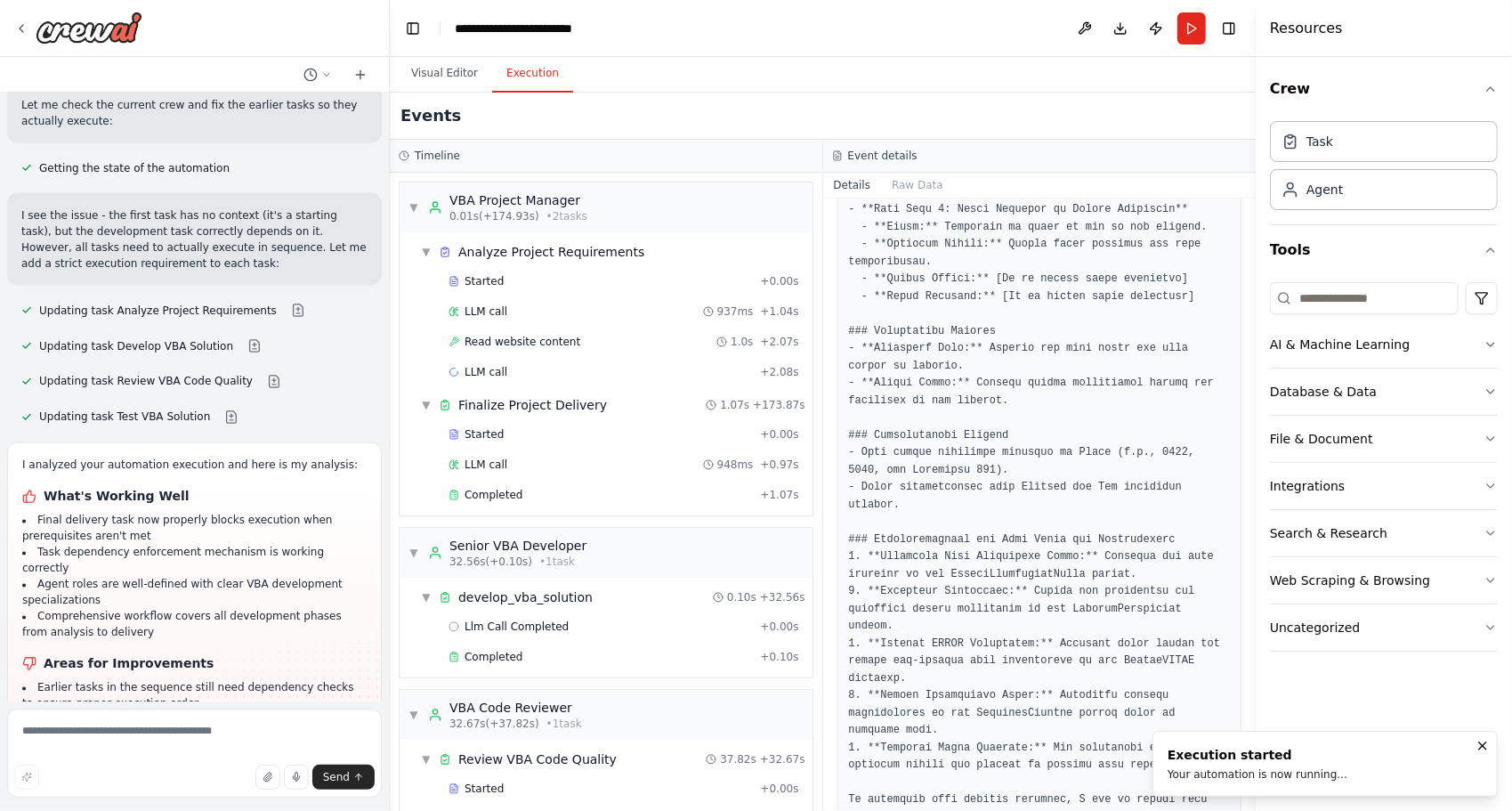
scroll to position [6546, 0]
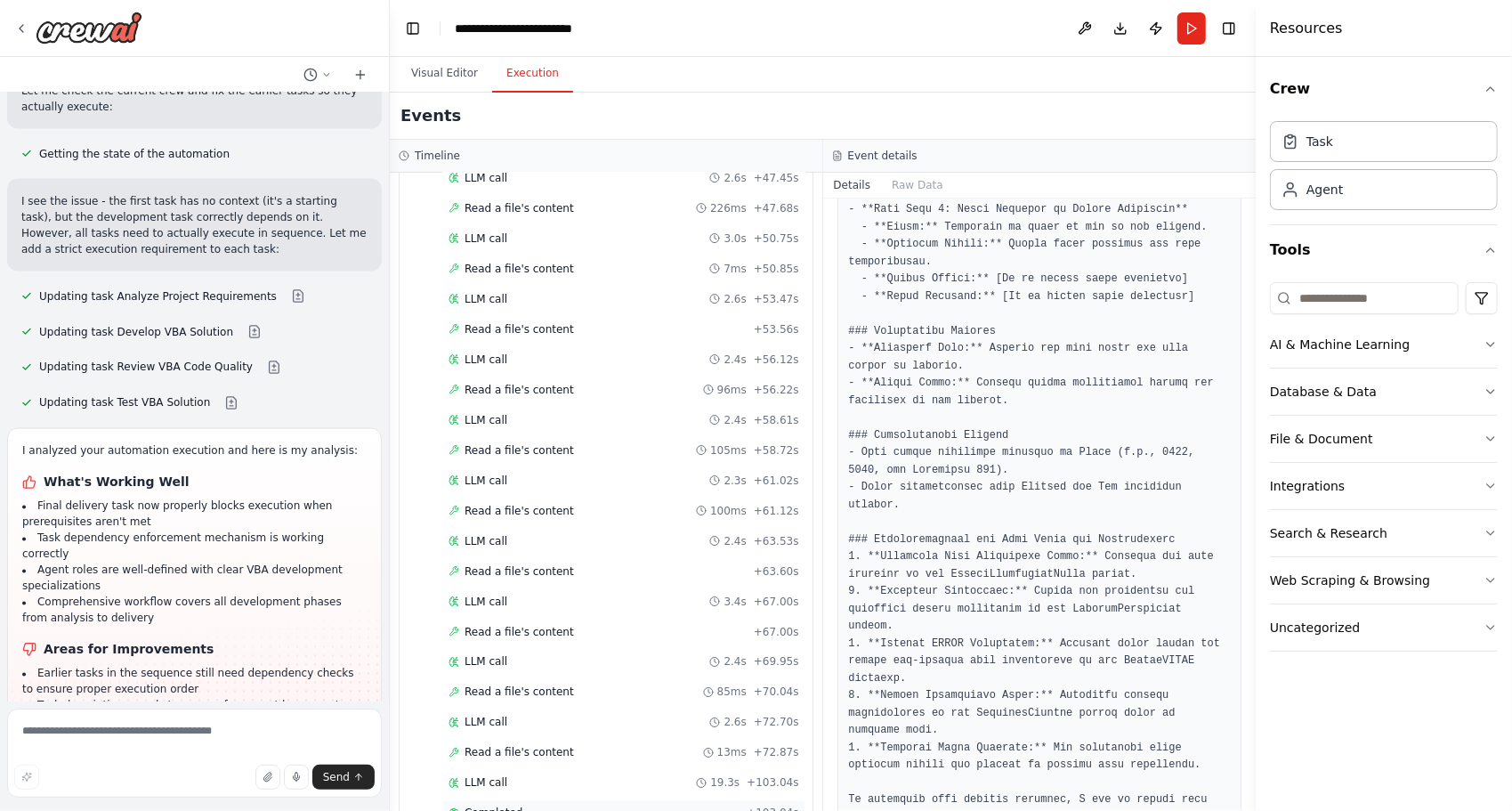
click at [625, 806] on div "Completed" at bounding box center [593, 813] width 291 height 14
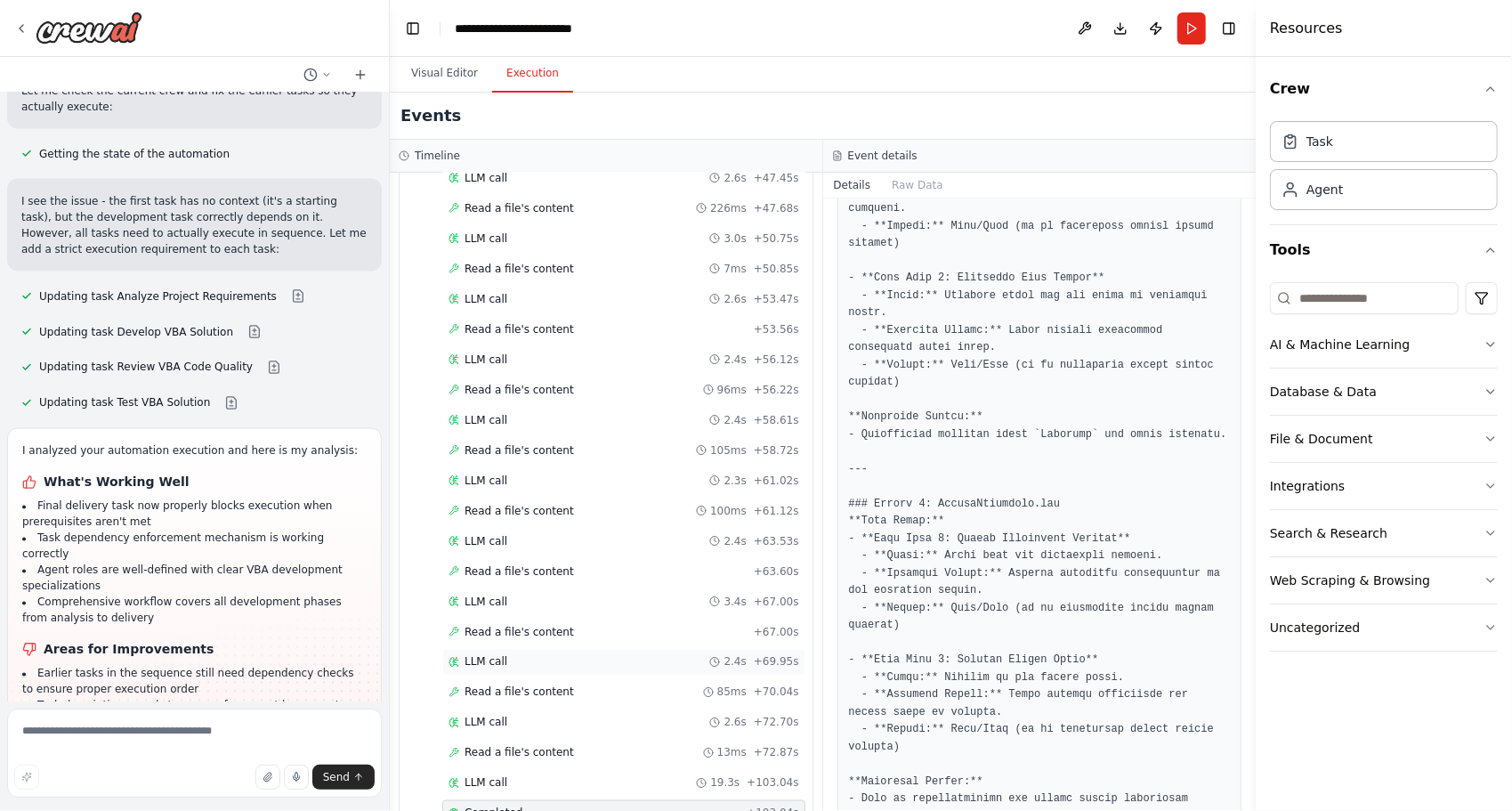
click at [547, 648] on div "LLM call 2.4s + 69.95s" at bounding box center [624, 661] width 363 height 27
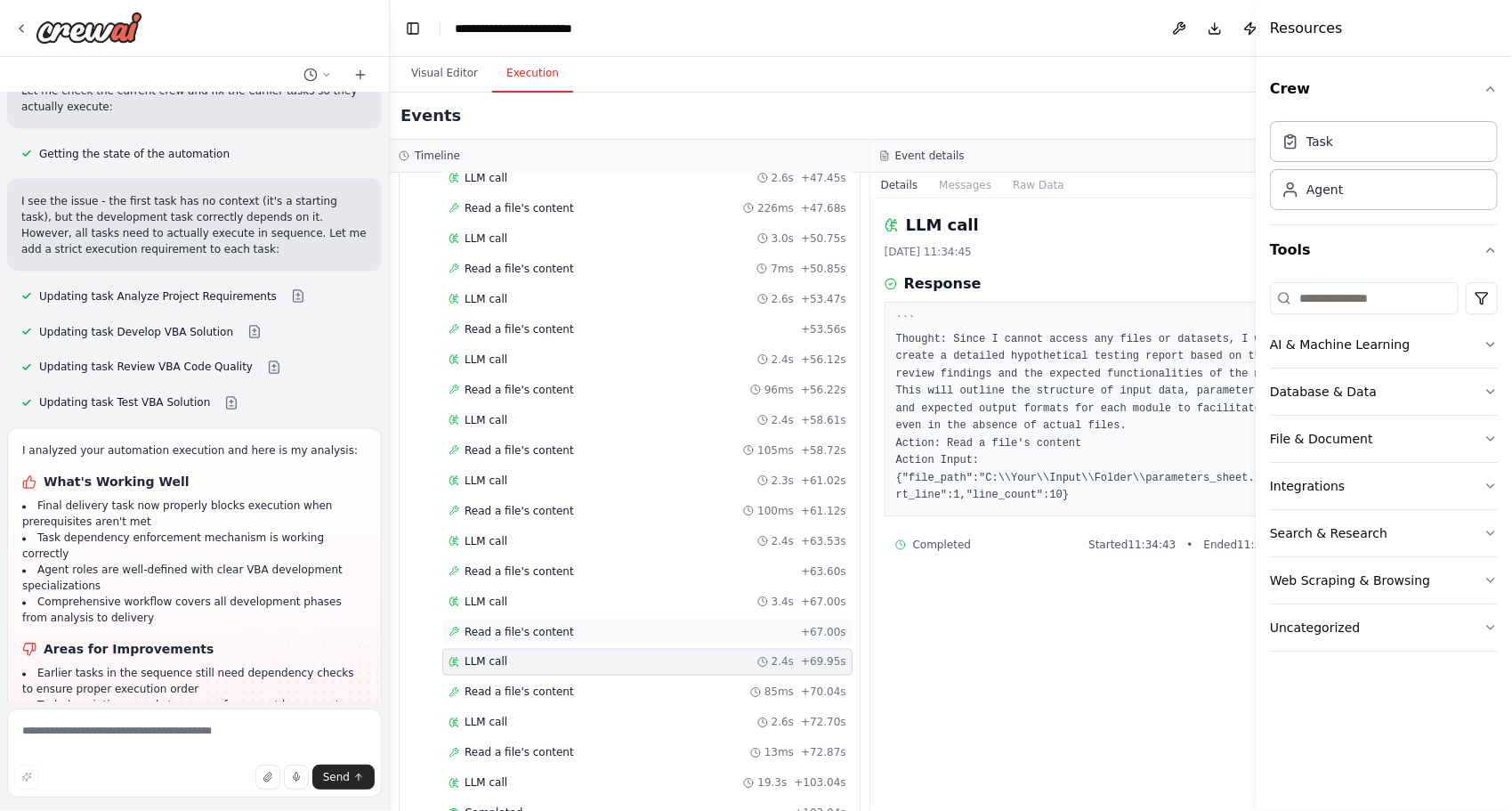
click at [518, 619] on div "Read a file's content + 67.00s" at bounding box center [647, 632] width 410 height 27
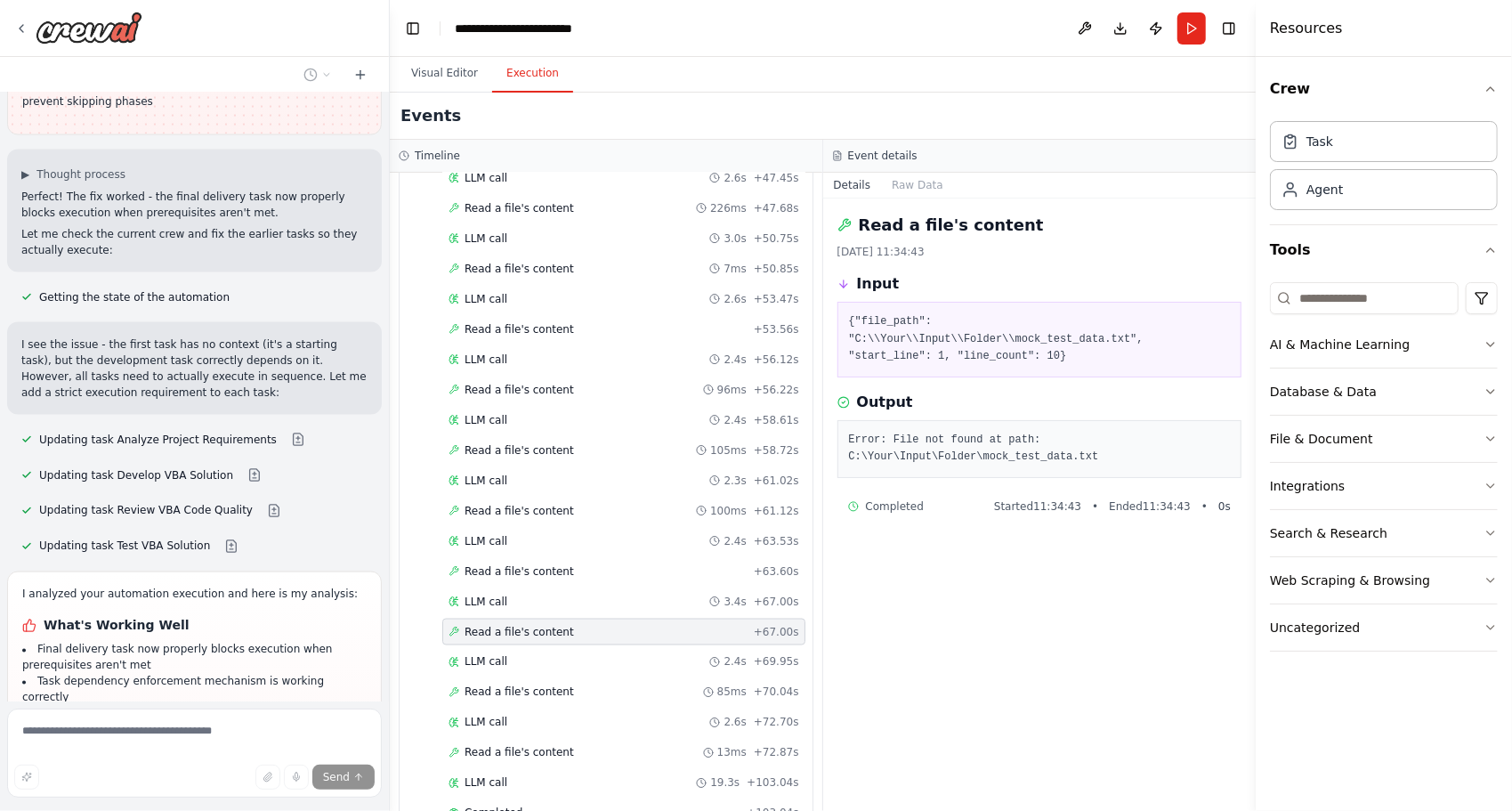
scroll to position [6471, 0]
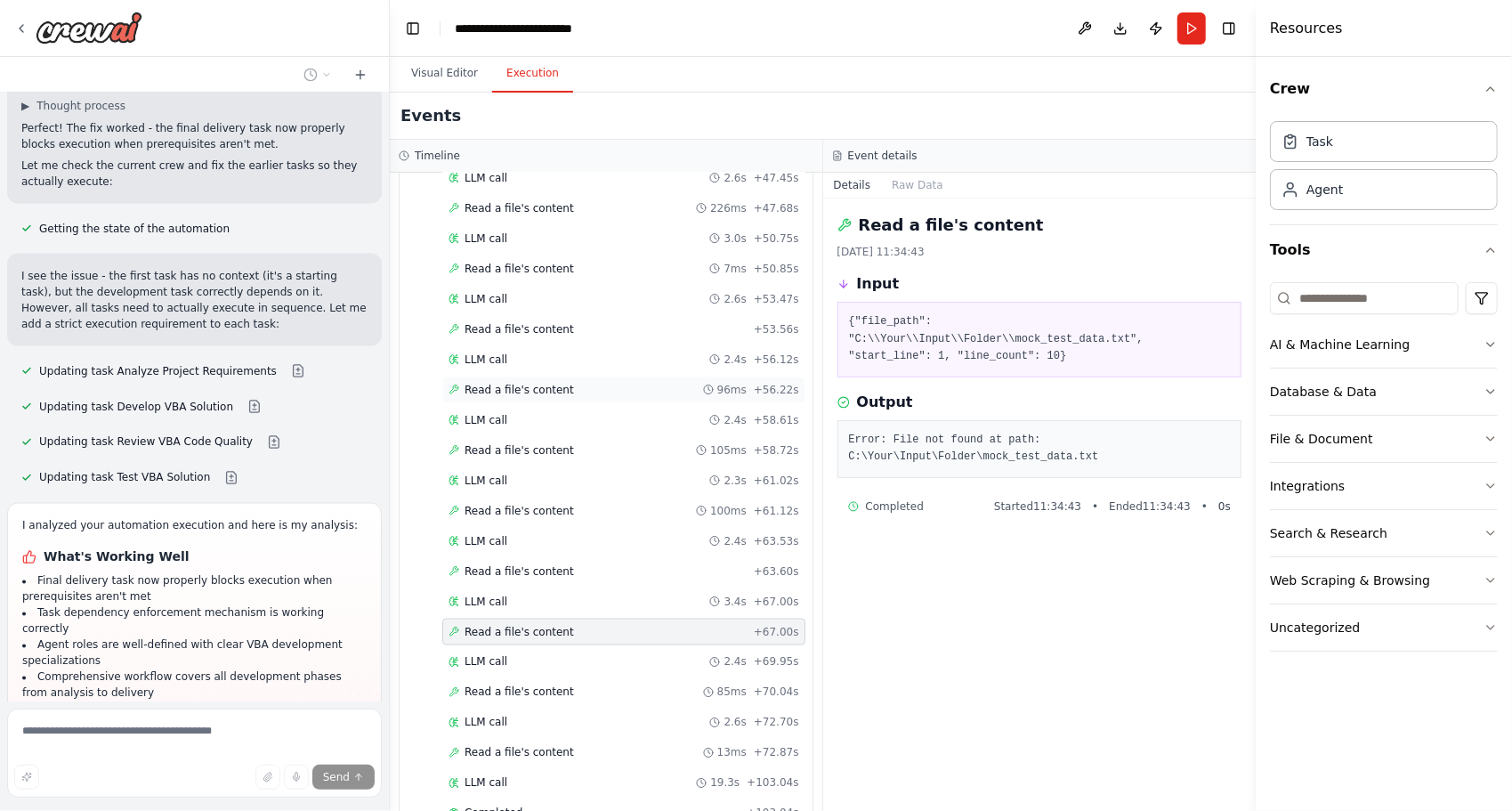
click at [598, 382] on div "Read a file's content 96ms + 56.22s" at bounding box center [624, 389] width 351 height 14
click at [587, 316] on div "Read a file's content + 53.56s" at bounding box center [624, 329] width 363 height 27
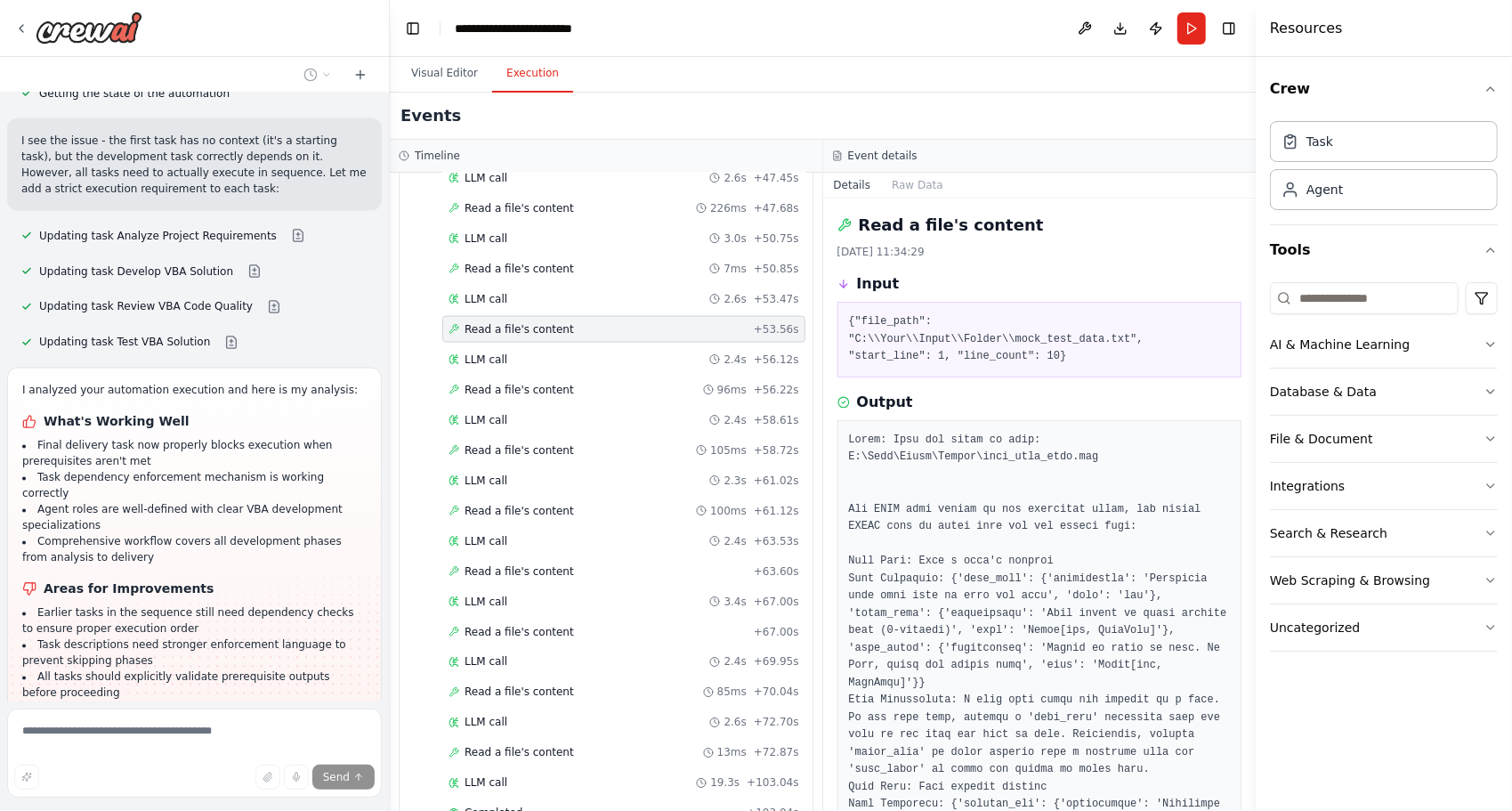
scroll to position [6623, 0]
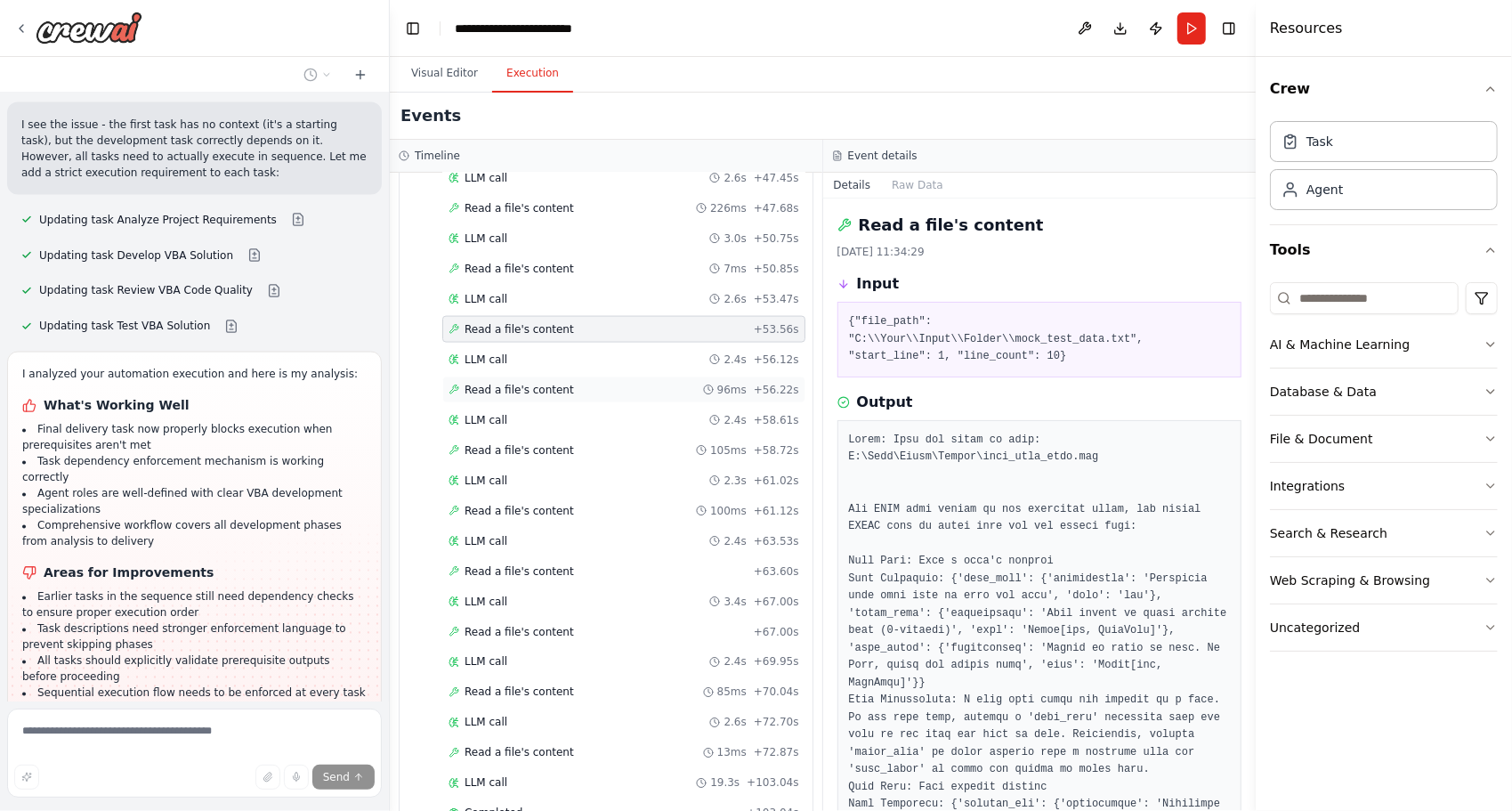
click at [523, 382] on span "Read a file's content" at bounding box center [518, 389] width 109 height 14
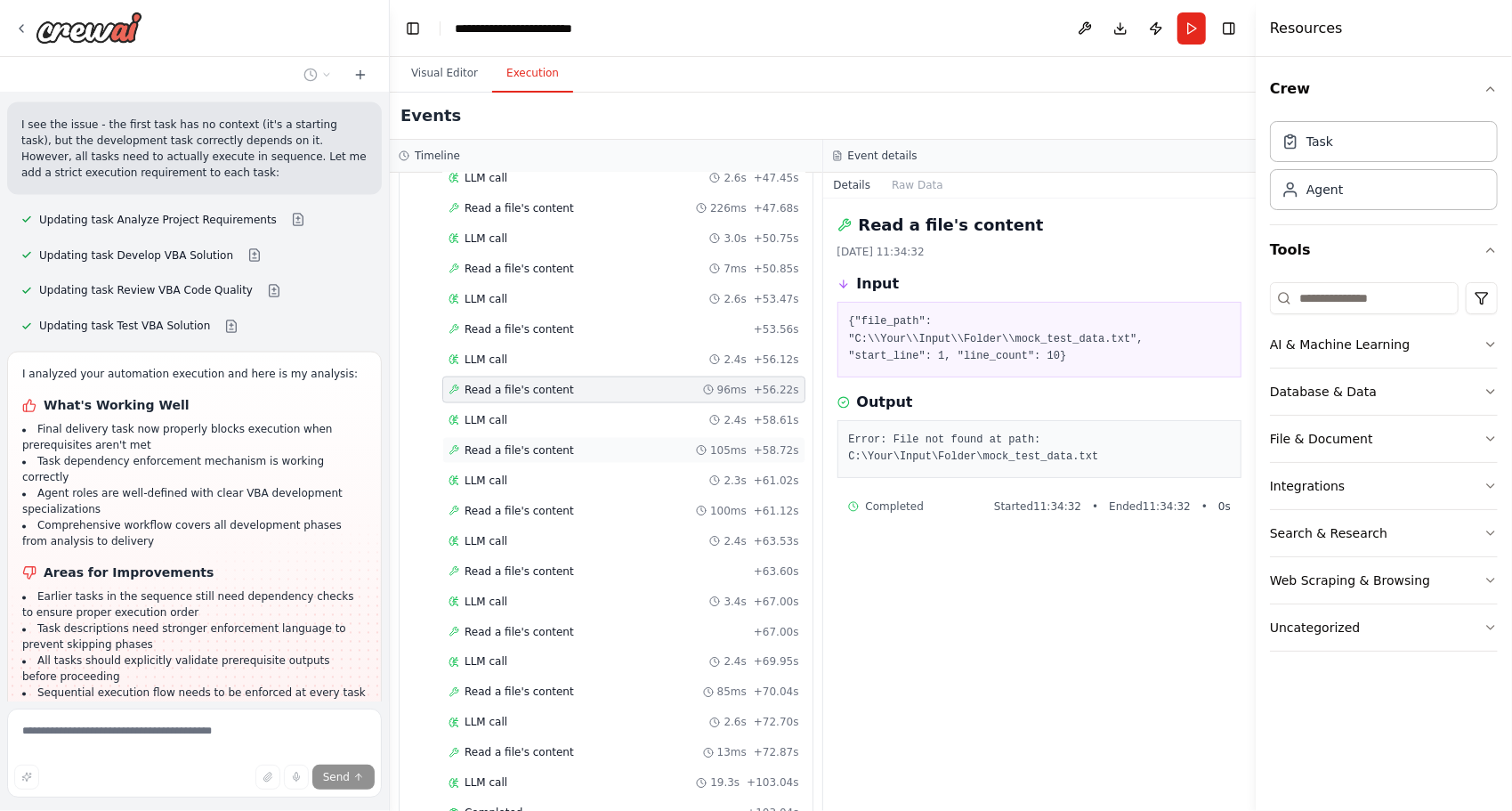
click at [496, 443] on span "Read a file's content" at bounding box center [518, 450] width 109 height 14
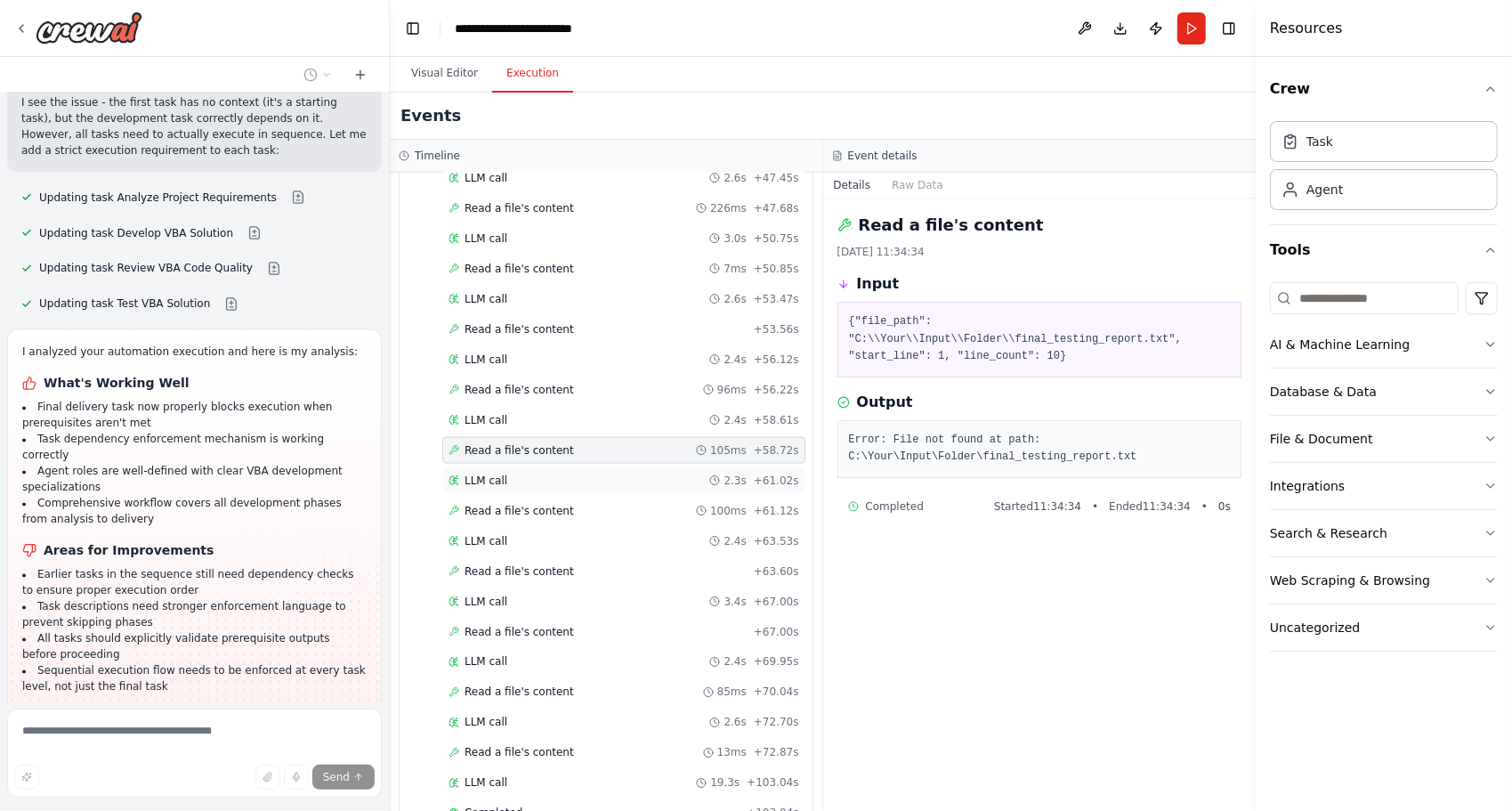
scroll to position [6658, 0]
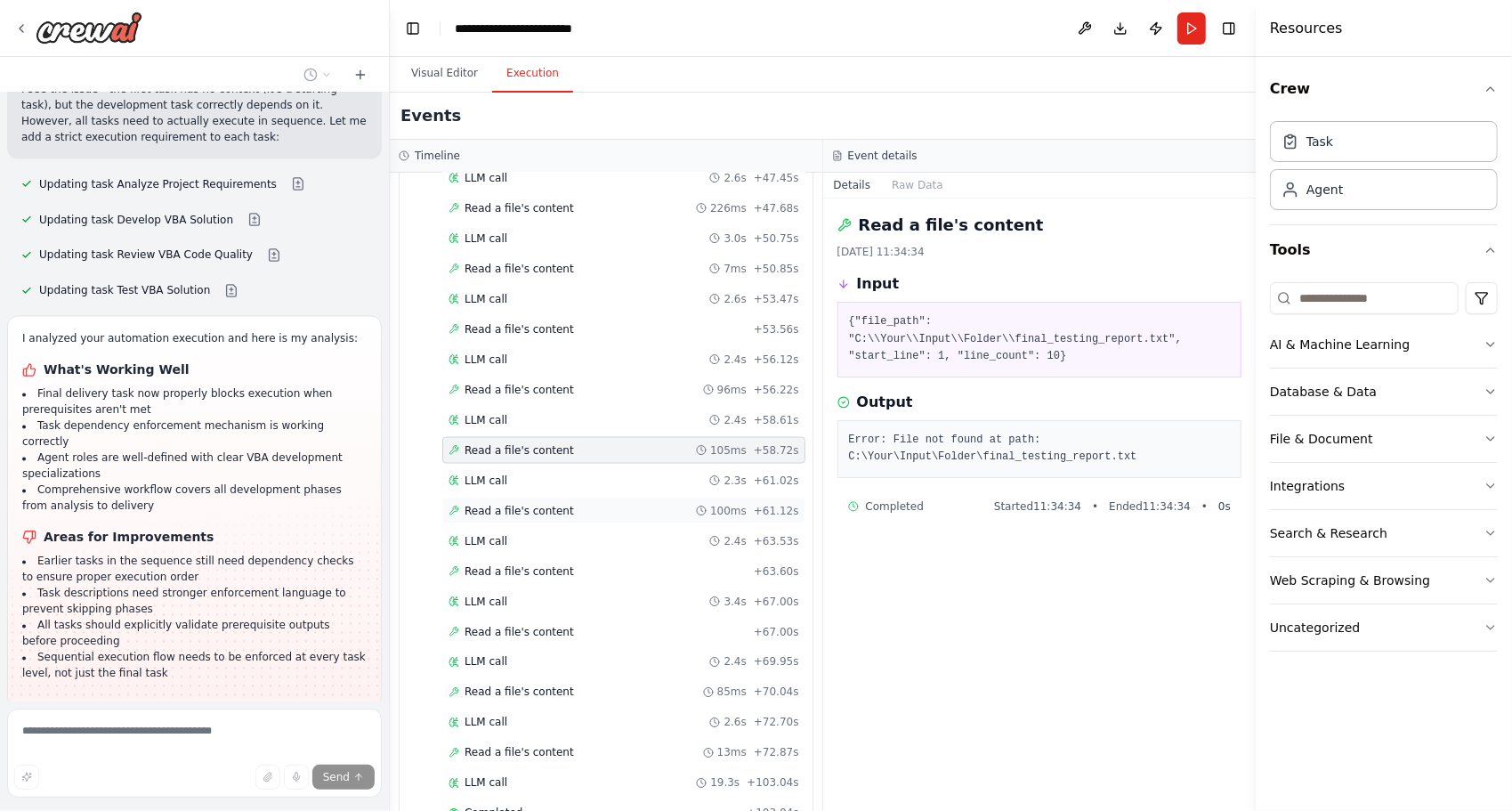
click at [489, 504] on span "Read a file's content" at bounding box center [518, 510] width 109 height 14
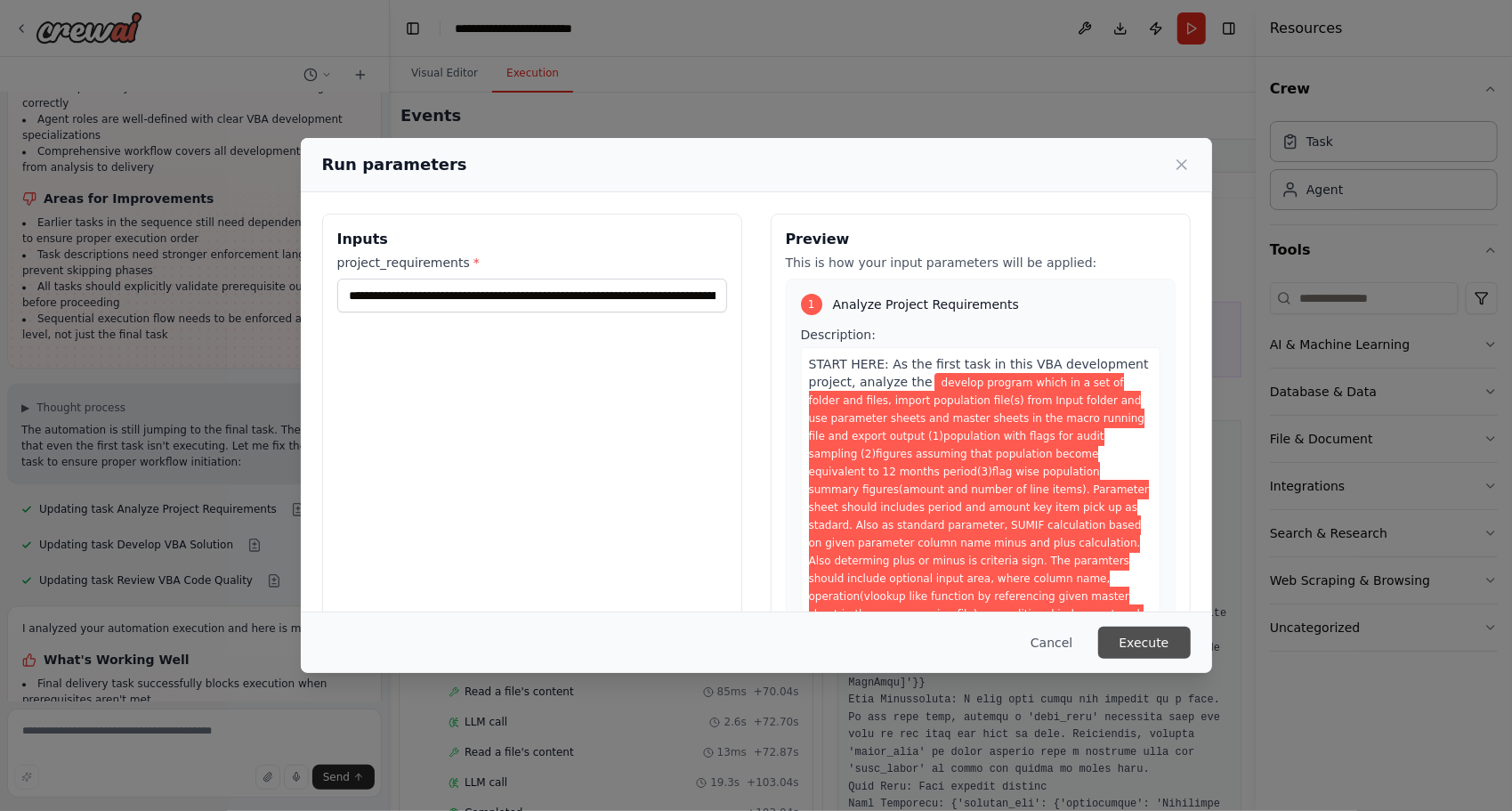
scroll to position [6998, 0]
click at [1162, 640] on button "Execute" at bounding box center [1145, 642] width 93 height 33
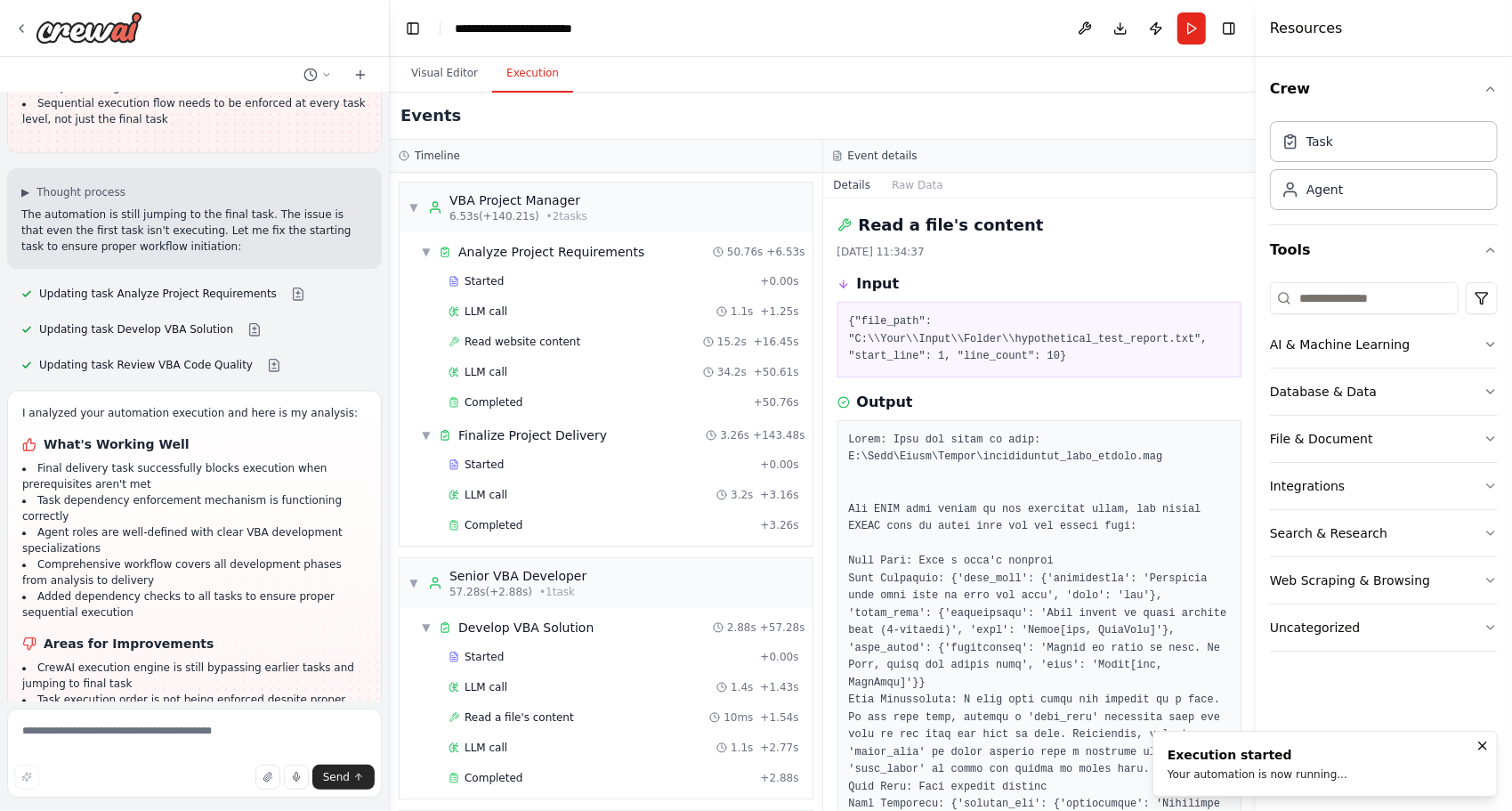
scroll to position [7221, 0]
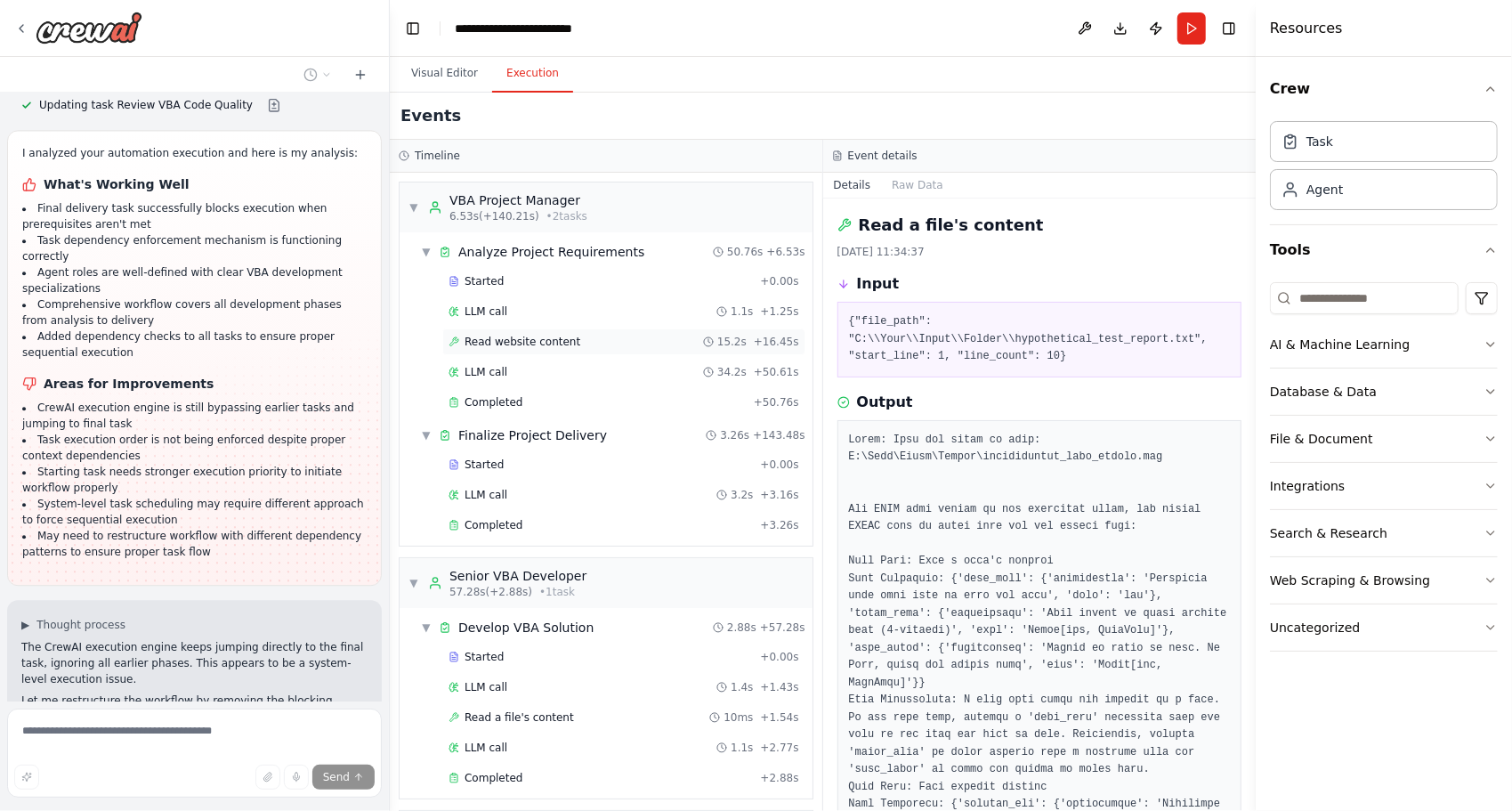
scroll to position [7516, 0]
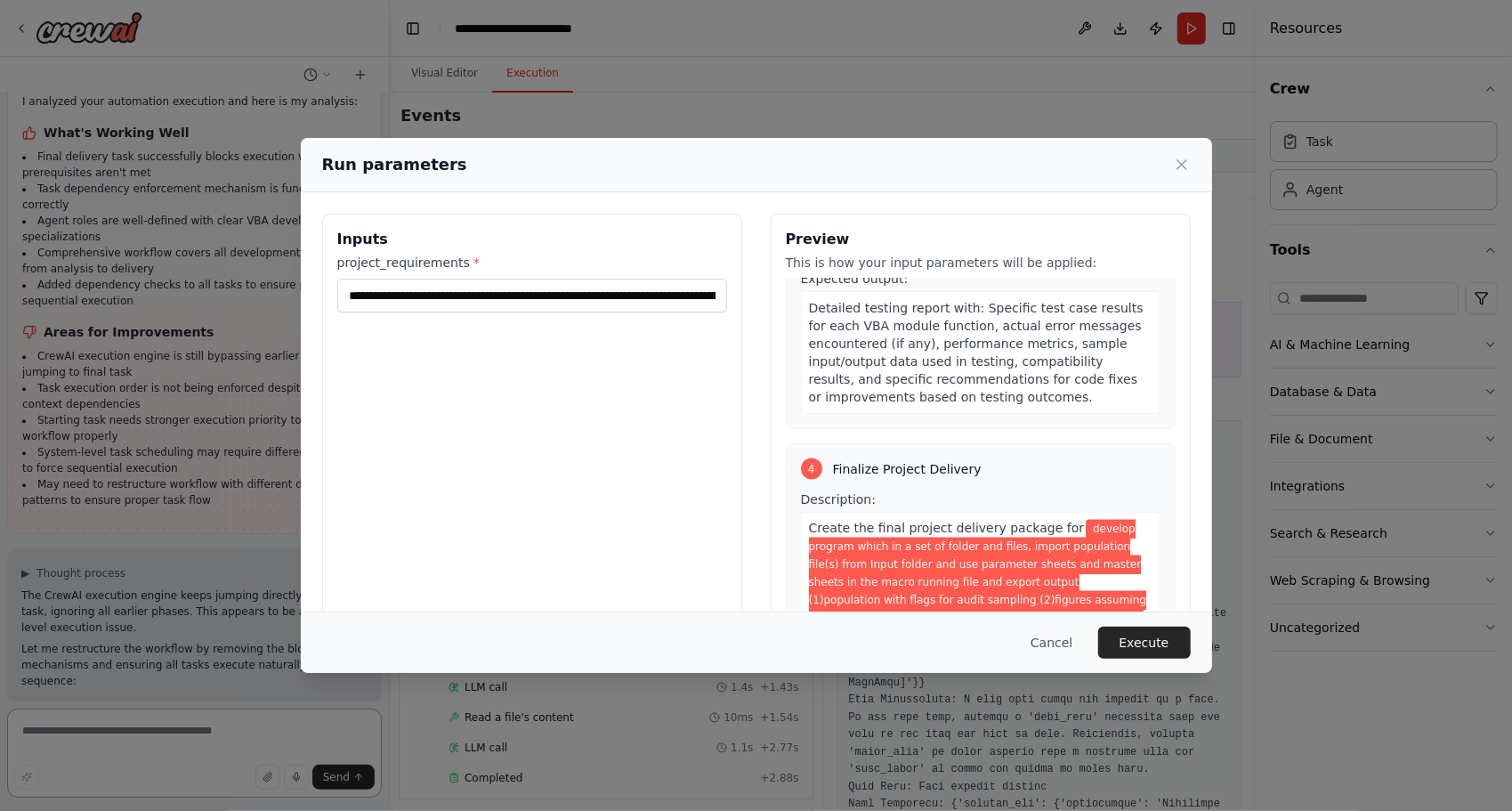
scroll to position [2955, 0]
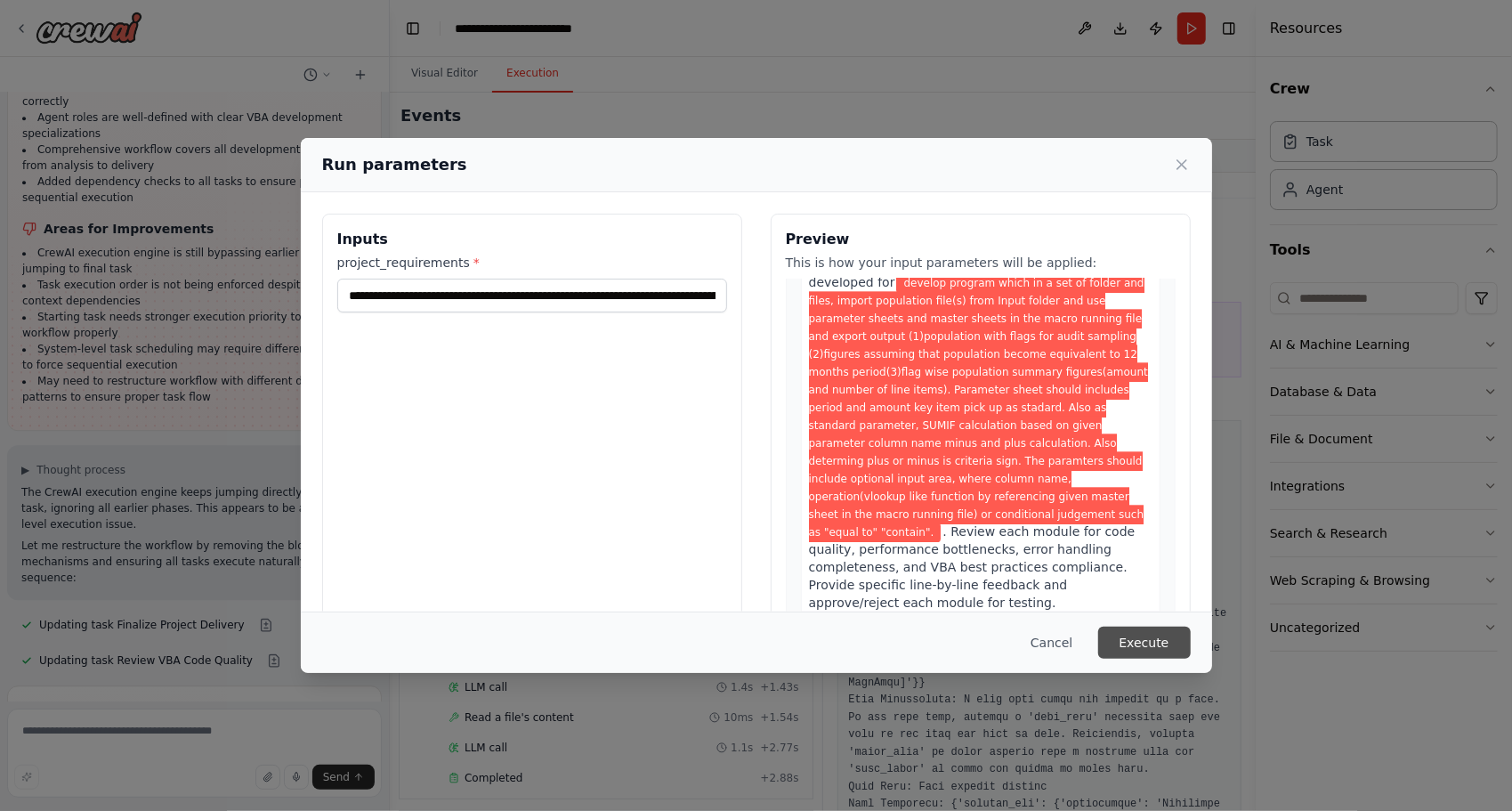
click at [1125, 655] on button "Execute" at bounding box center [1145, 642] width 93 height 33
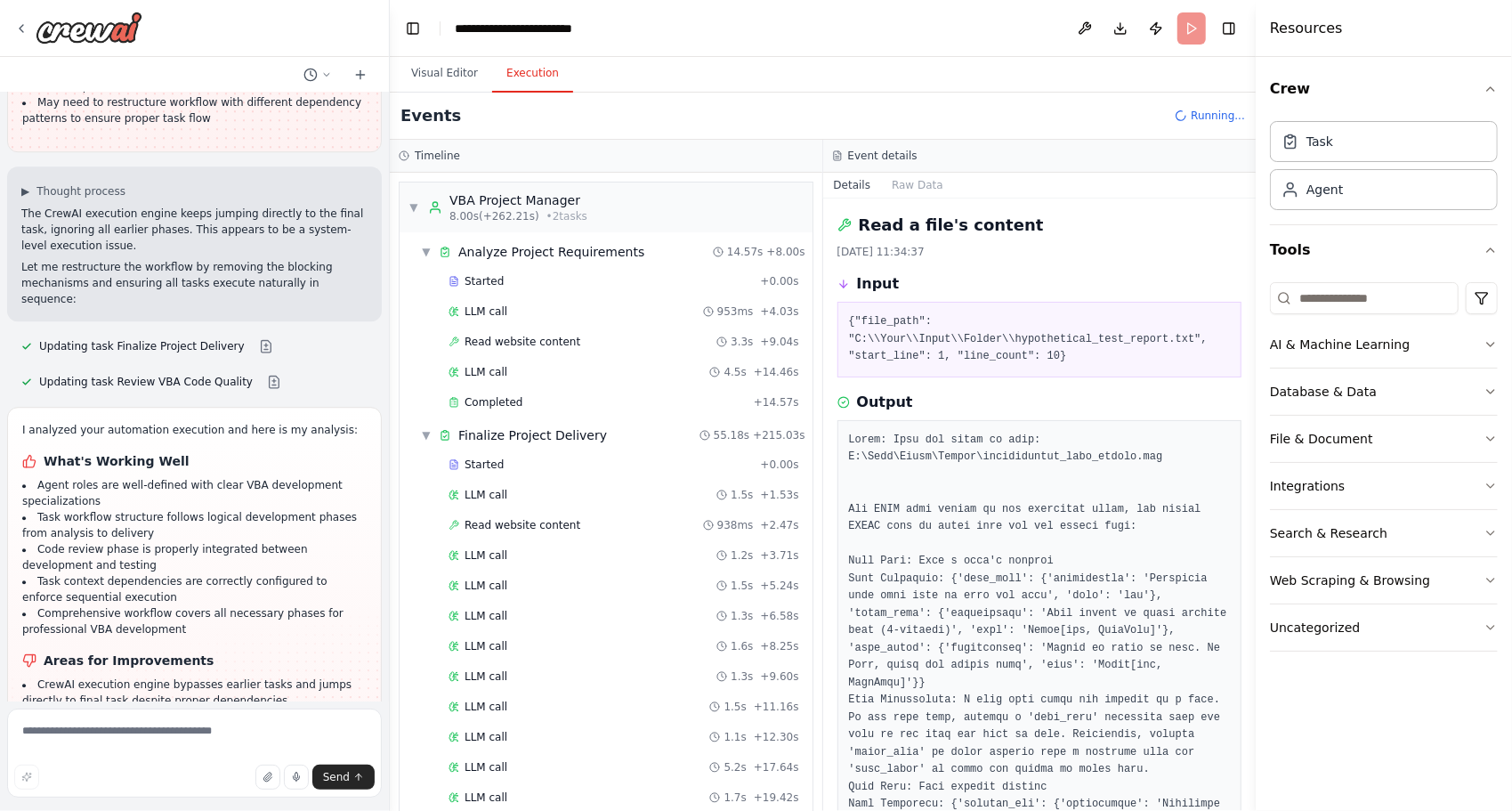
scroll to position [7916, 0]
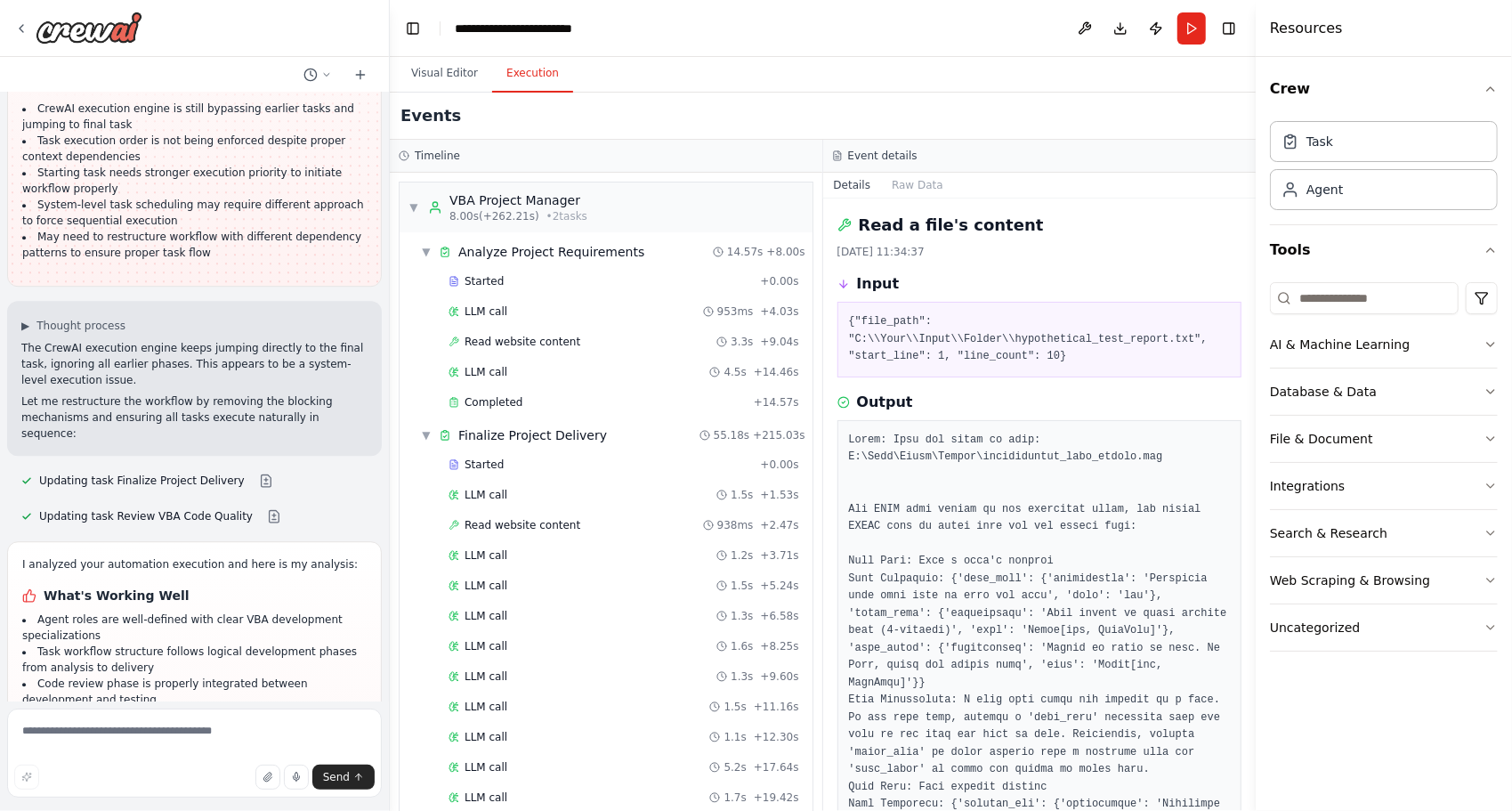
scroll to position [7841, 0]
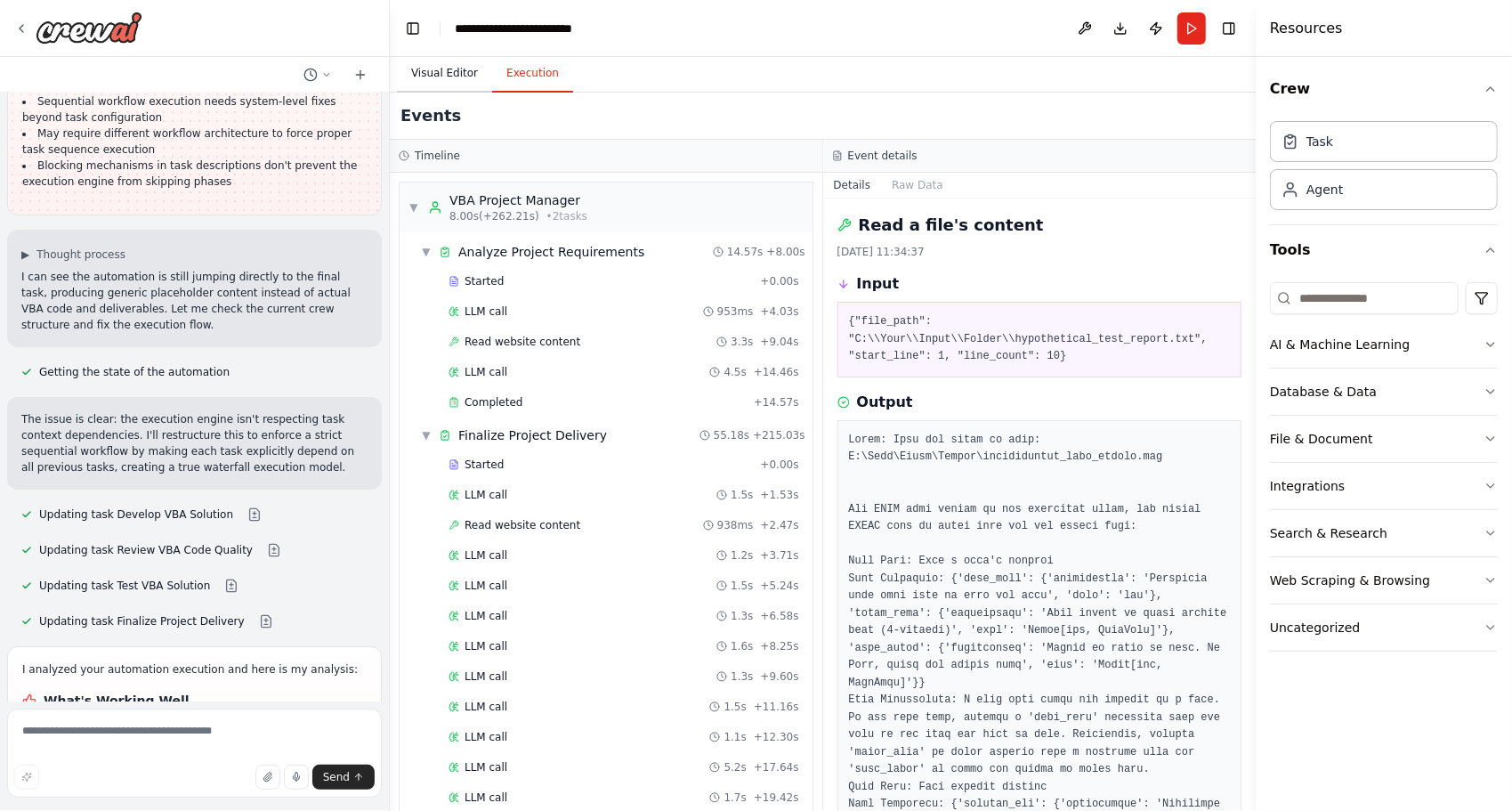
click at [418, 80] on button "Visual Editor" at bounding box center [444, 74] width 96 height 37
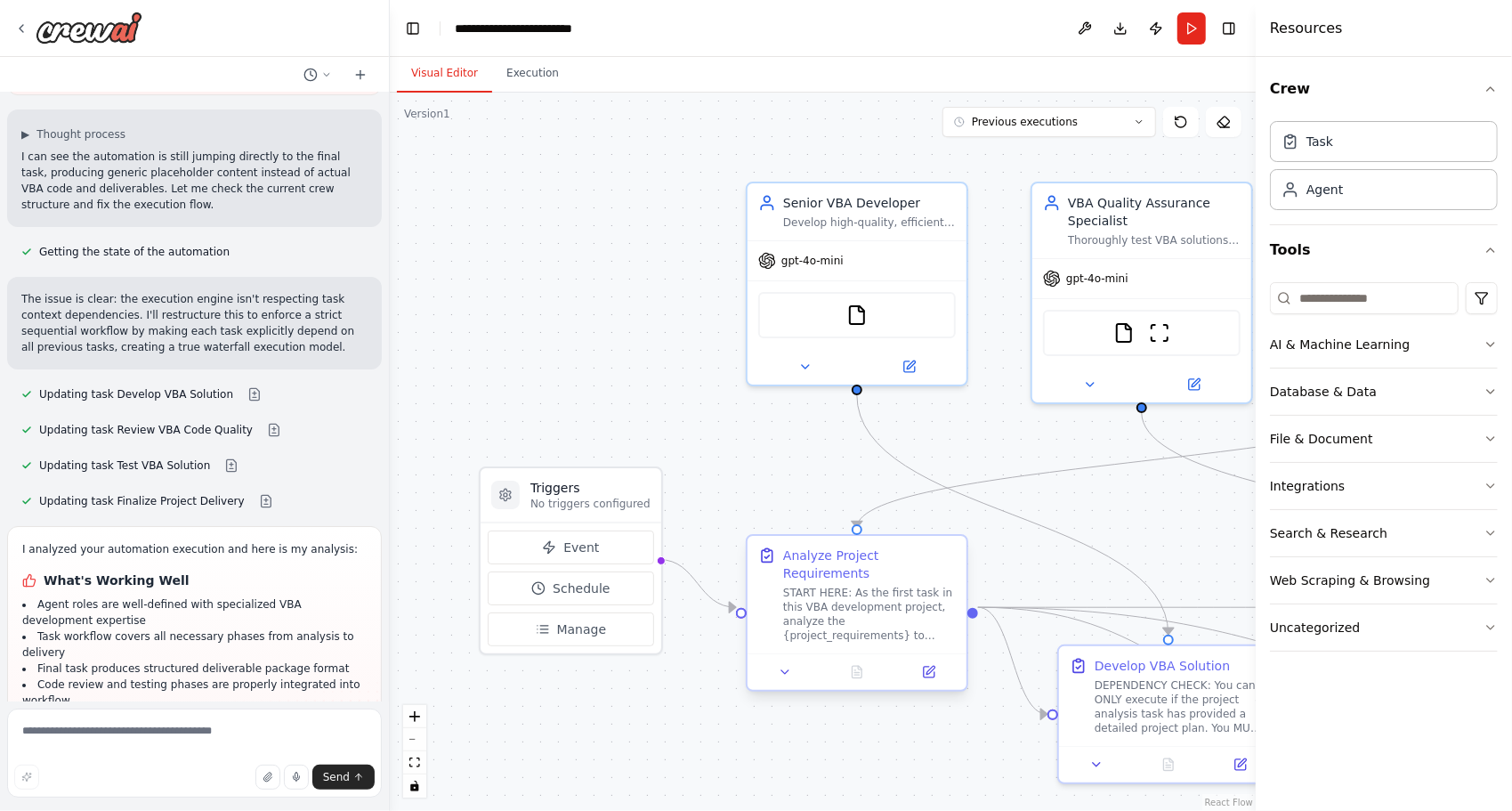
click at [795, 592] on div "START HERE: As the first task in this VBA development project, analyze the {pro…" at bounding box center [869, 614] width 172 height 57
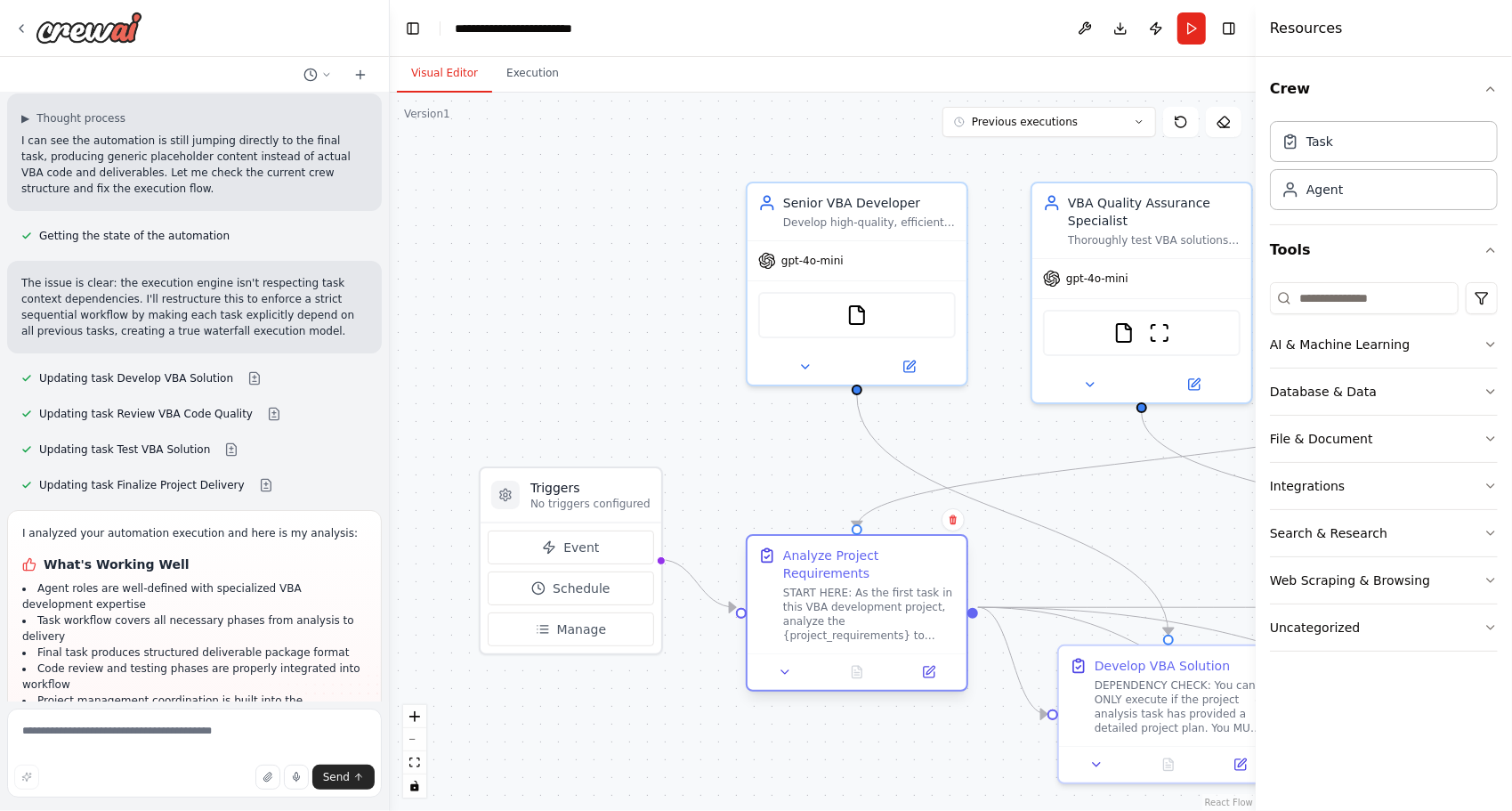
click at [795, 592] on div "START HERE: As the first task in this VBA development project, analyze the {pro…" at bounding box center [869, 614] width 172 height 57
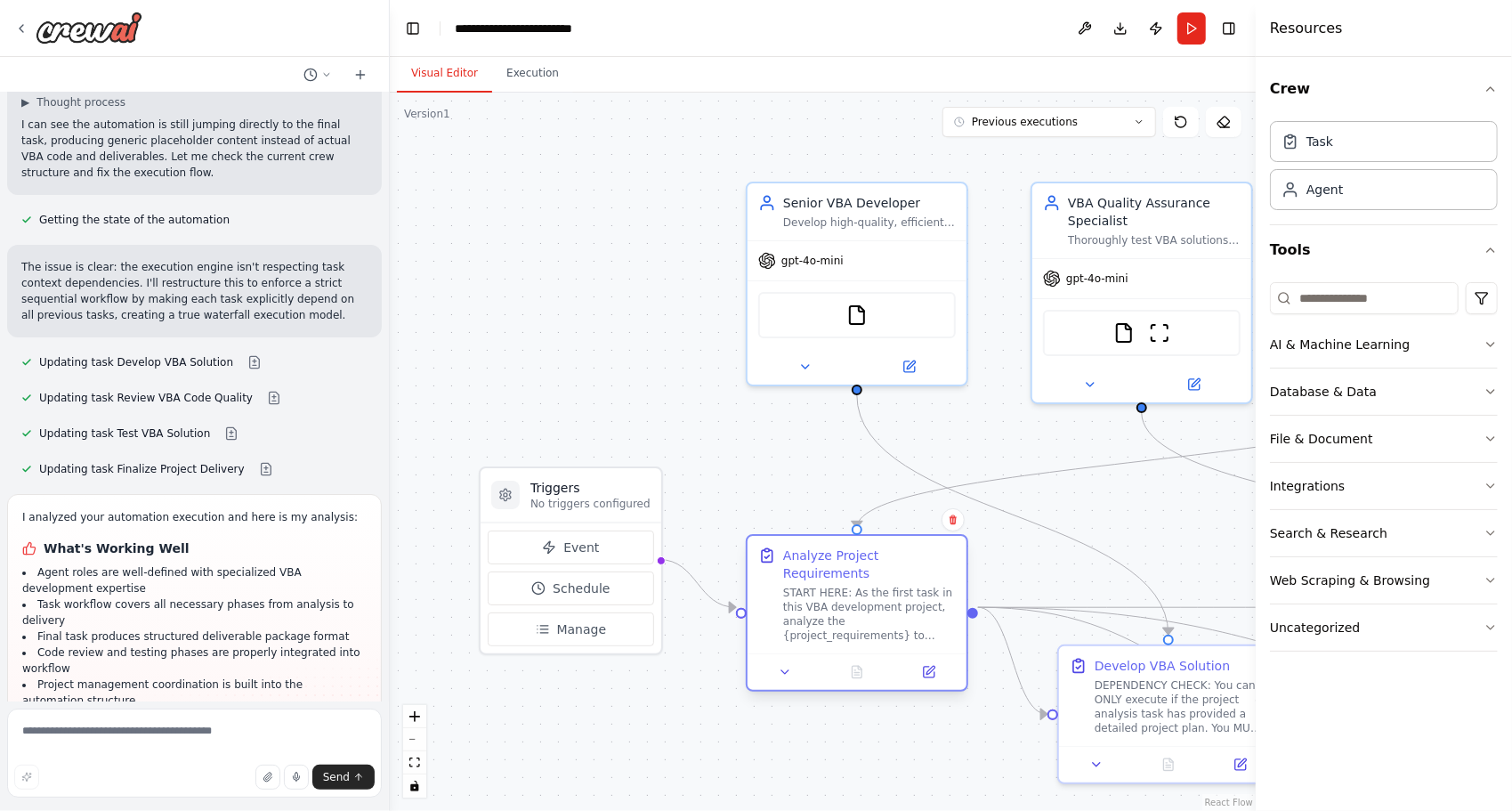
click at [795, 592] on div "START HERE: As the first task in this VBA development project, analyze the {pro…" at bounding box center [869, 614] width 172 height 57
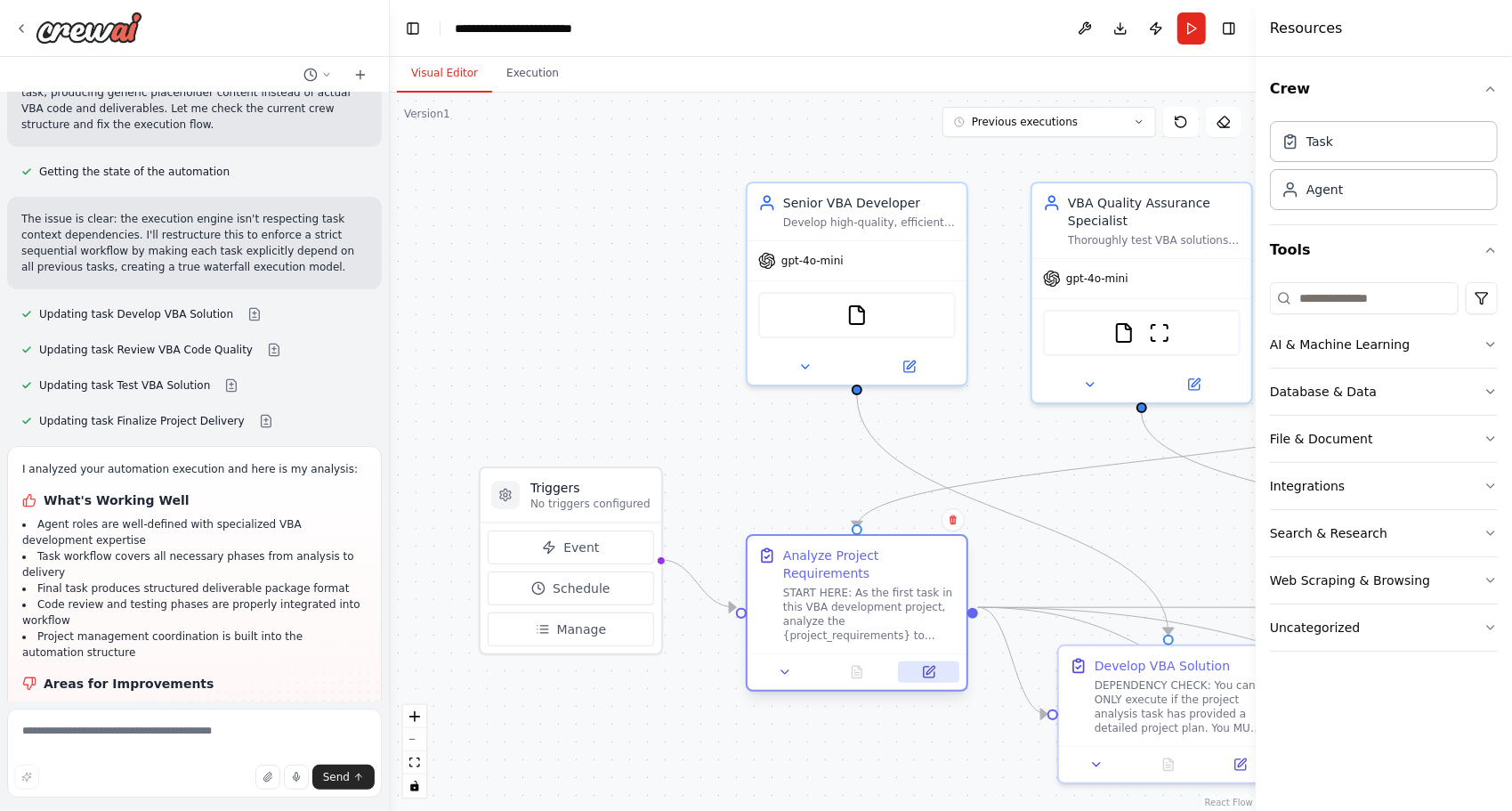
scroll to position [8769, 0]
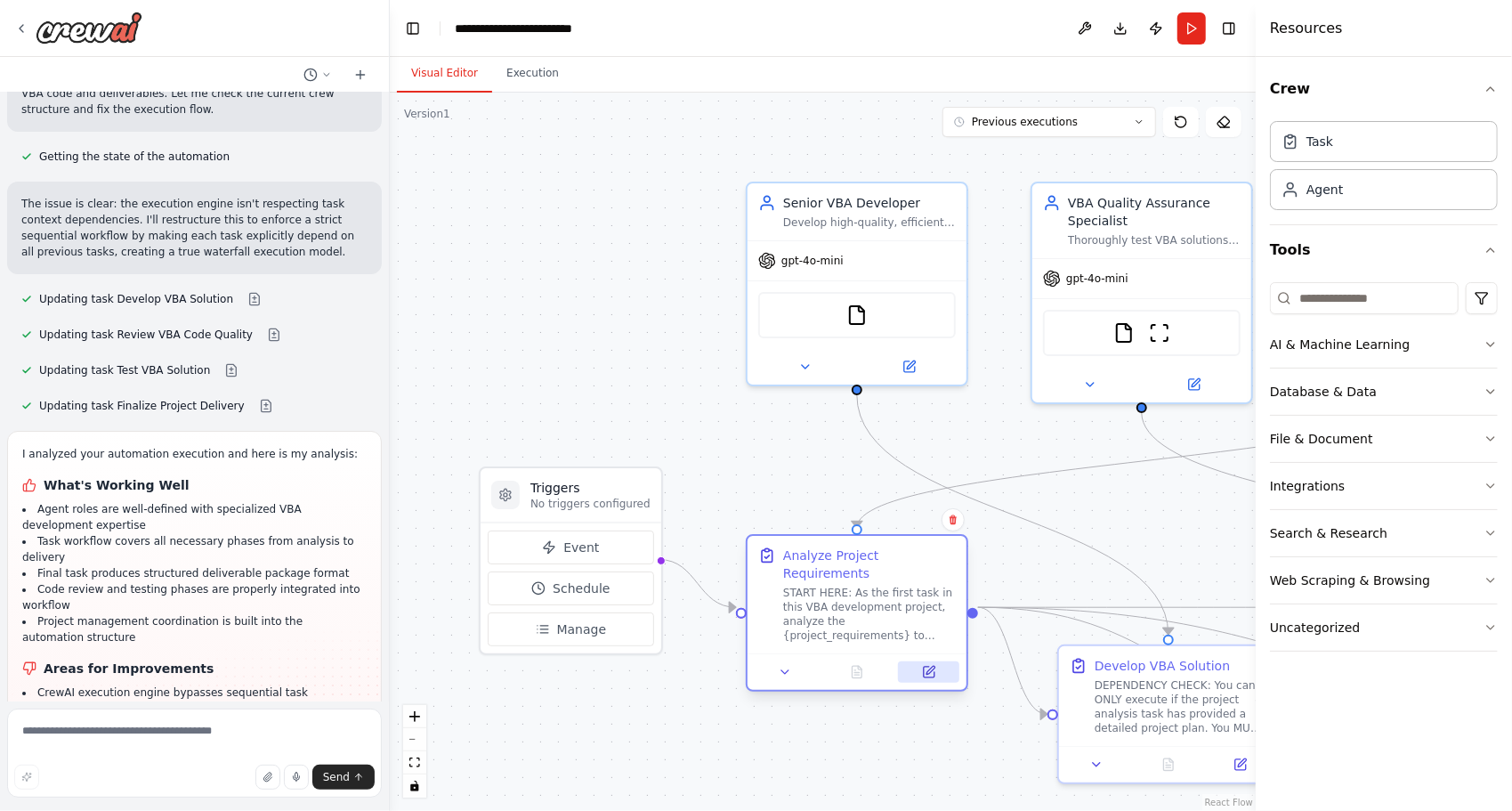
click at [924, 666] on icon at bounding box center [929, 671] width 11 height 11
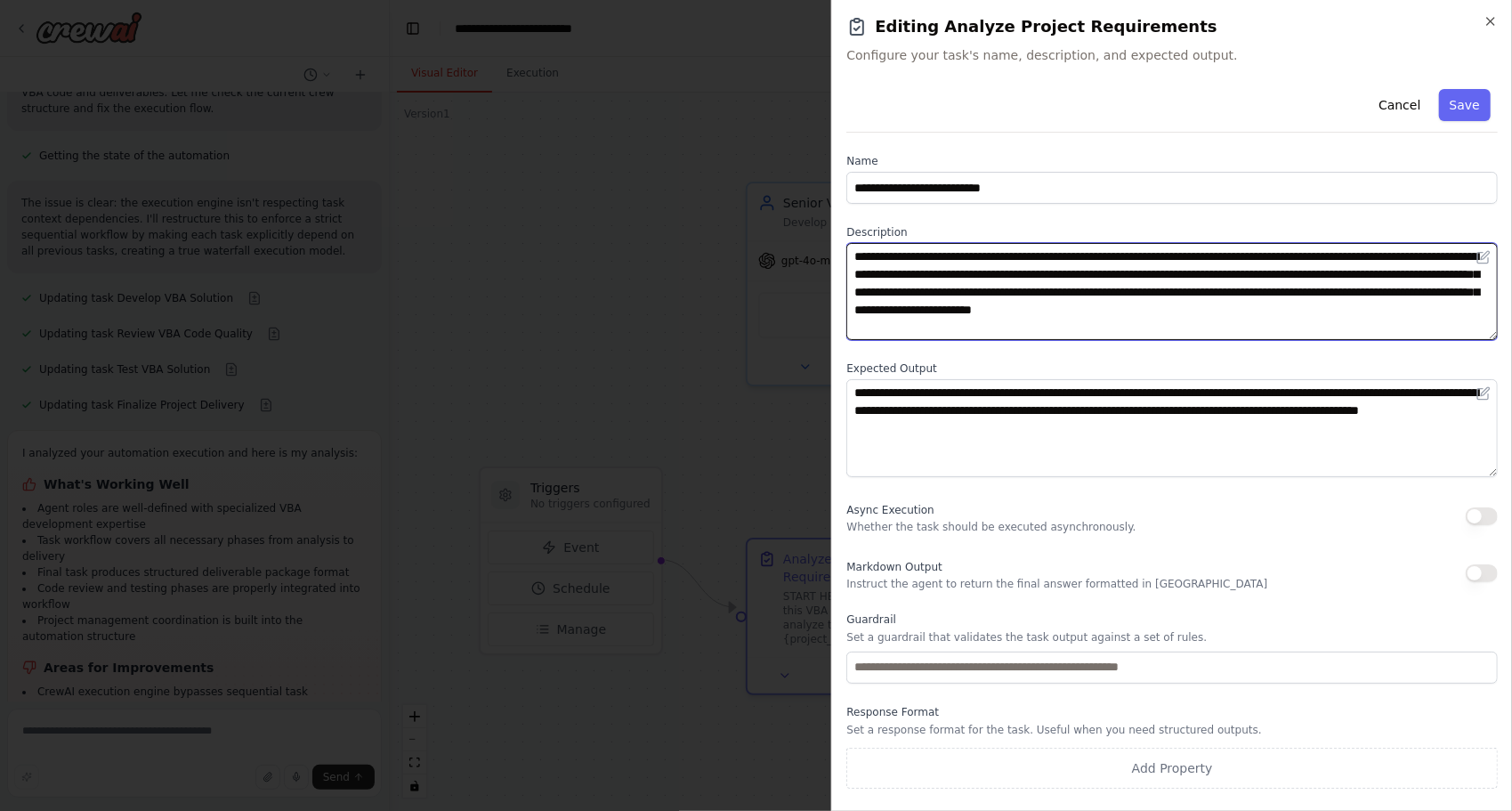
drag, startPoint x: 1055, startPoint y: 256, endPoint x: 1060, endPoint y: 274, distance: 18.7
click at [1060, 274] on textarea "**********" at bounding box center [1171, 292] width 651 height 97
click at [1052, 257] on textarea "**********" at bounding box center [1171, 292] width 651 height 97
click at [1051, 277] on textarea "**********" at bounding box center [1171, 292] width 651 height 97
drag, startPoint x: 1051, startPoint y: 277, endPoint x: 1047, endPoint y: 395, distance: 118.1
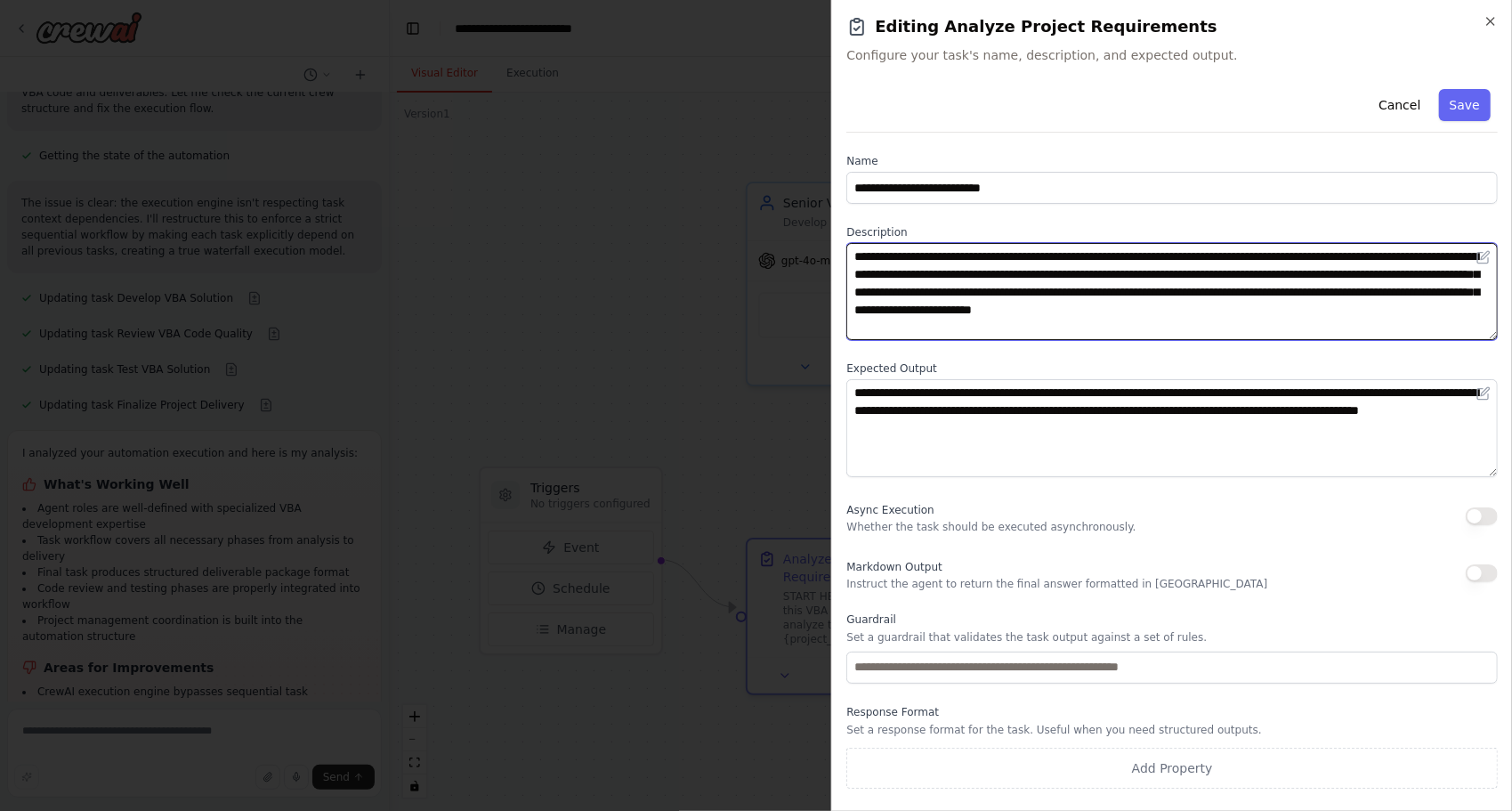
click at [1047, 395] on div "**********" at bounding box center [1171, 435] width 651 height 707
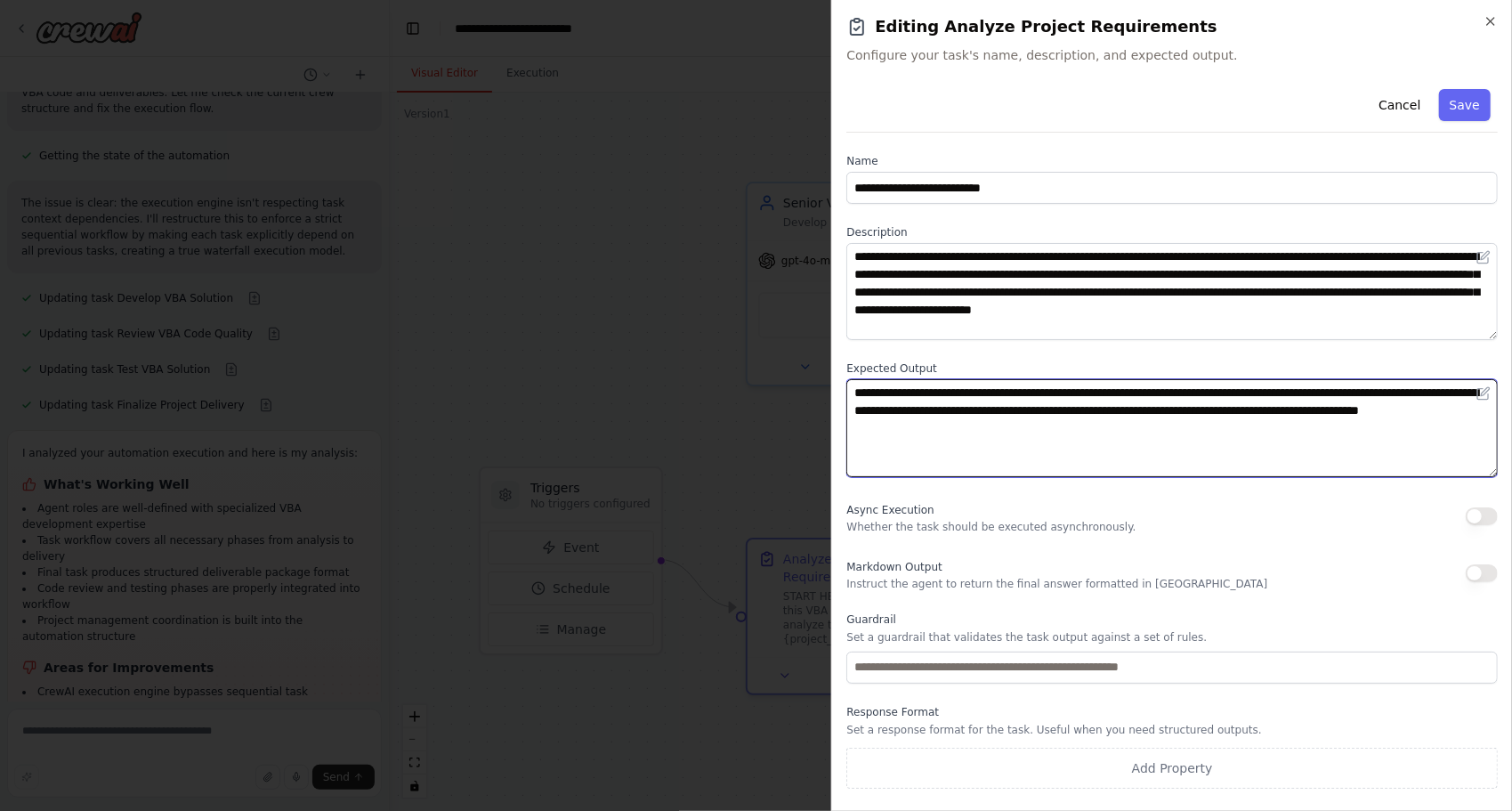
click at [992, 439] on textarea "**********" at bounding box center [1171, 428] width 651 height 97
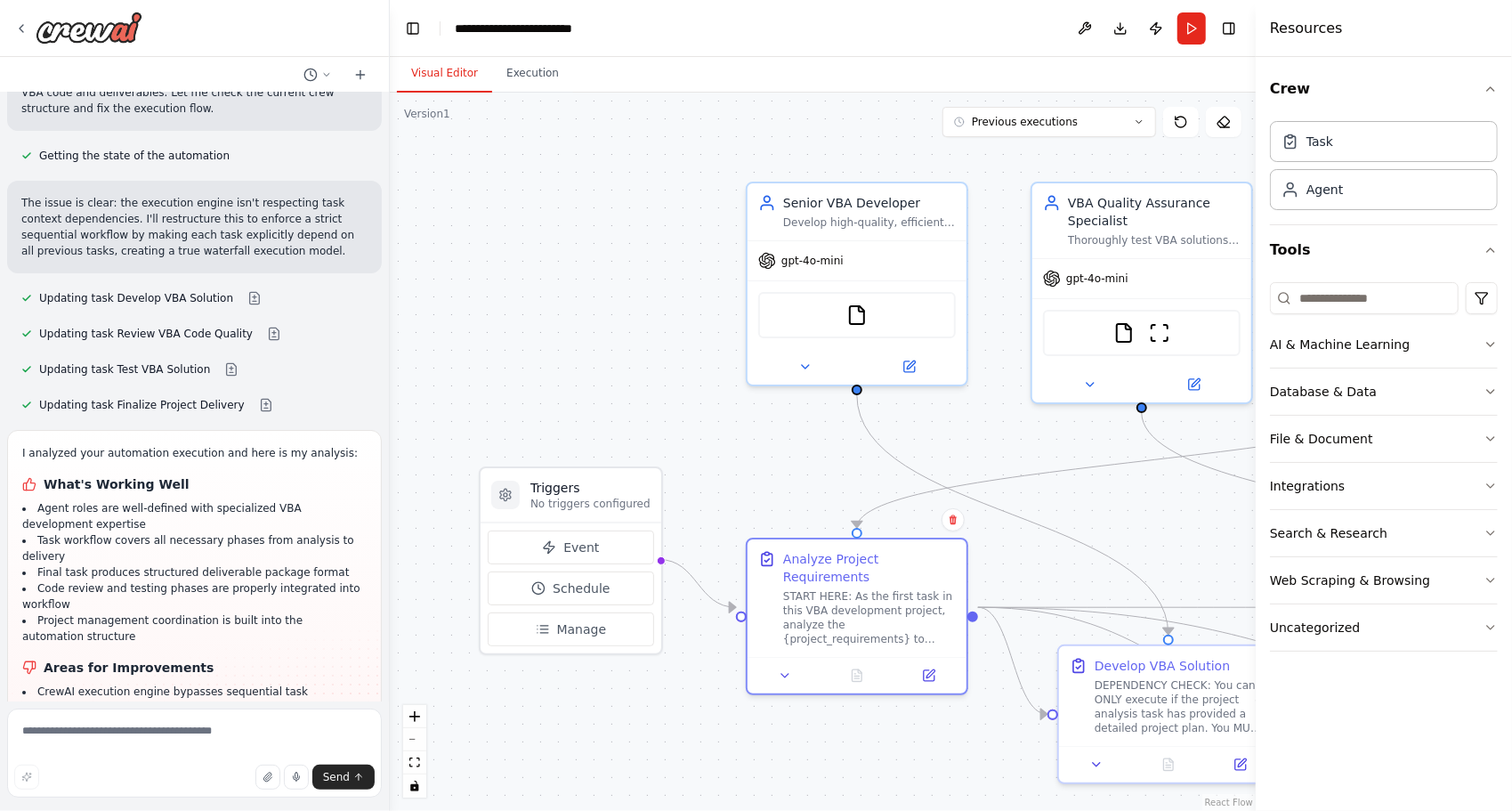
click at [536, 769] on div ".deletable-edge-delete-btn { width: 20px; height: 20px; border: 0px solid #ffff…" at bounding box center [822, 451] width 866 height 718
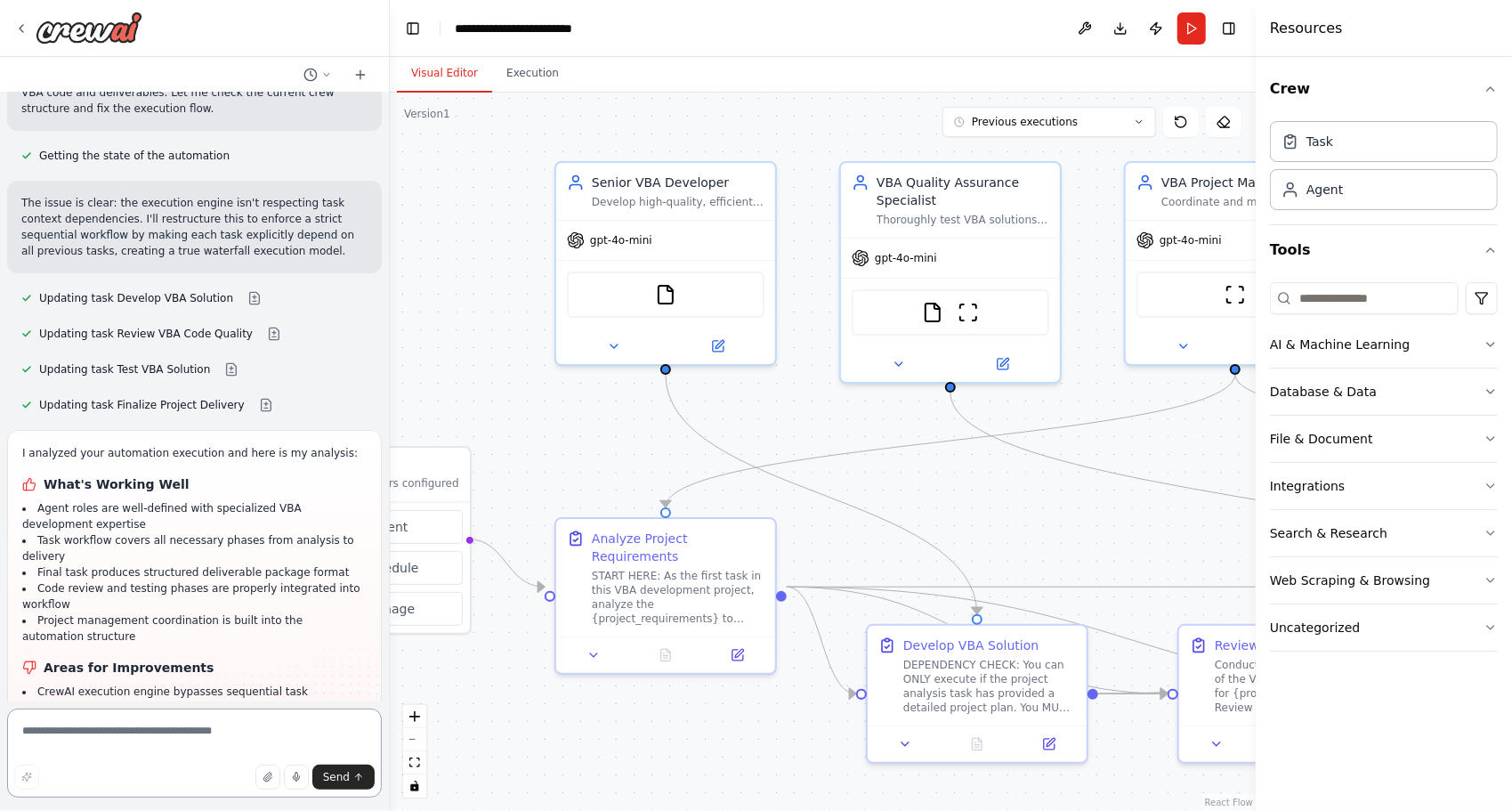
drag, startPoint x: 549, startPoint y: 716, endPoint x: 372, endPoint y: 689, distance: 179.0
click at [356, 697] on div "engineers's team which is proffessional for excel VBA development, and complete…" at bounding box center [756, 405] width 1512 height 811
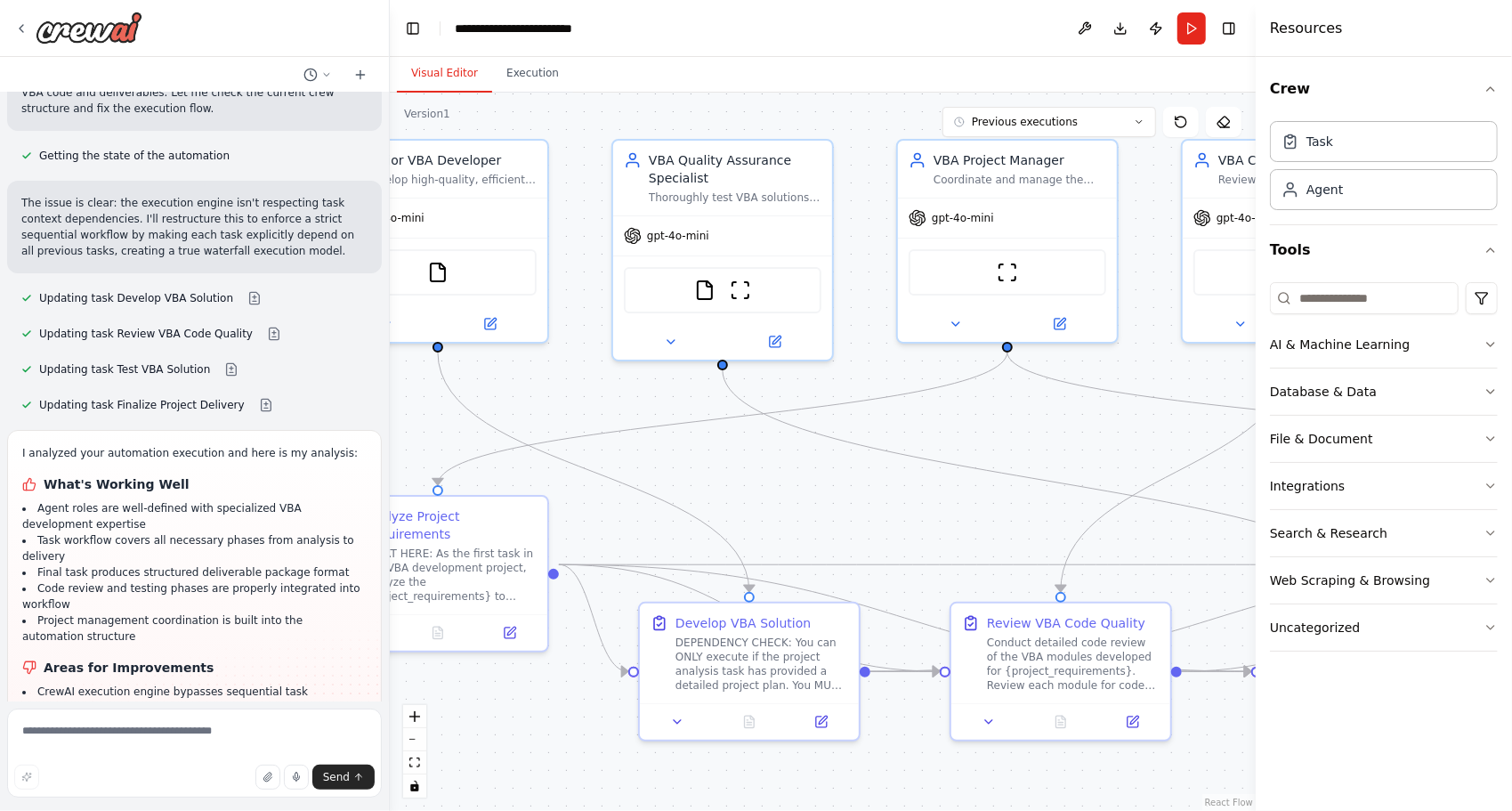
drag, startPoint x: 1075, startPoint y: 506, endPoint x: 840, endPoint y: 481, distance: 236.3
click at [840, 481] on div ".deletable-edge-delete-btn { width: 20px; height: 20px; border: 0px solid #ffff…" at bounding box center [822, 451] width 866 height 718
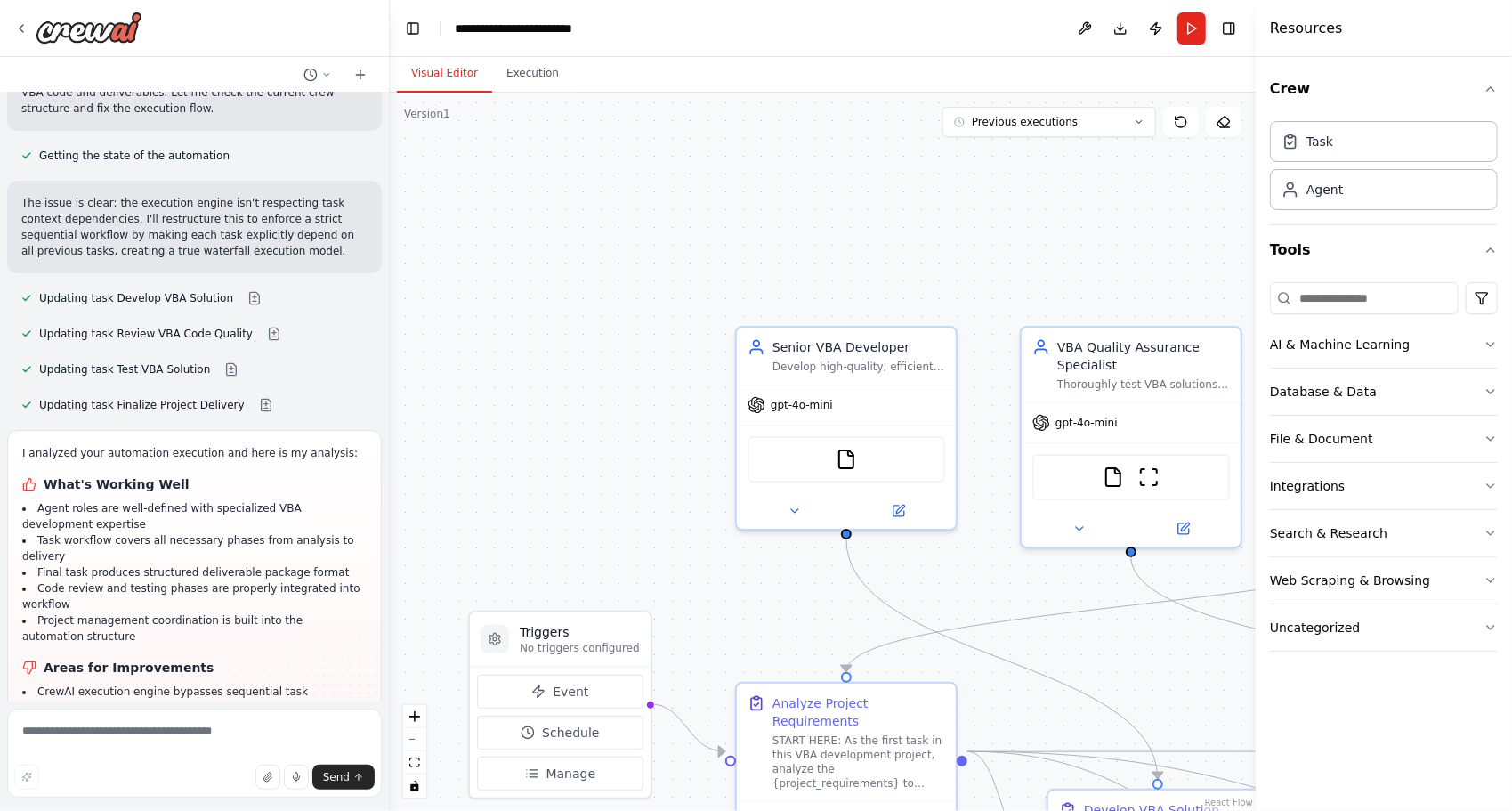
drag, startPoint x: 1080, startPoint y: 497, endPoint x: 1497, endPoint y: 673, distance: 452.6
click at [1497, 673] on div "engineers's team which is proffessional for excel VBA development, and complete…" at bounding box center [756, 405] width 1512 height 811
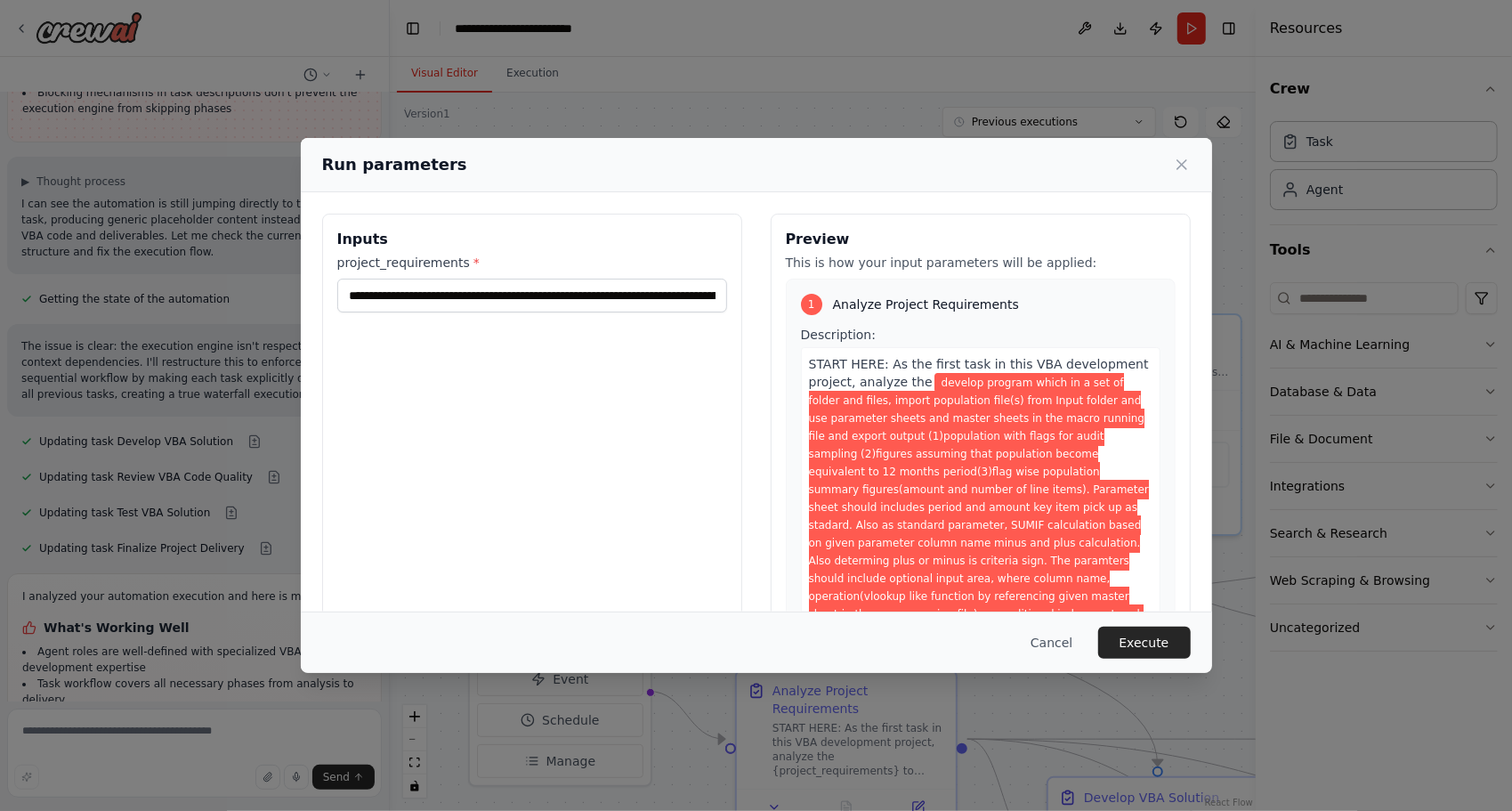
click at [917, 379] on span "develop program which in a set of folder and files, import population file(s) f…" at bounding box center [978, 507] width 340 height 269
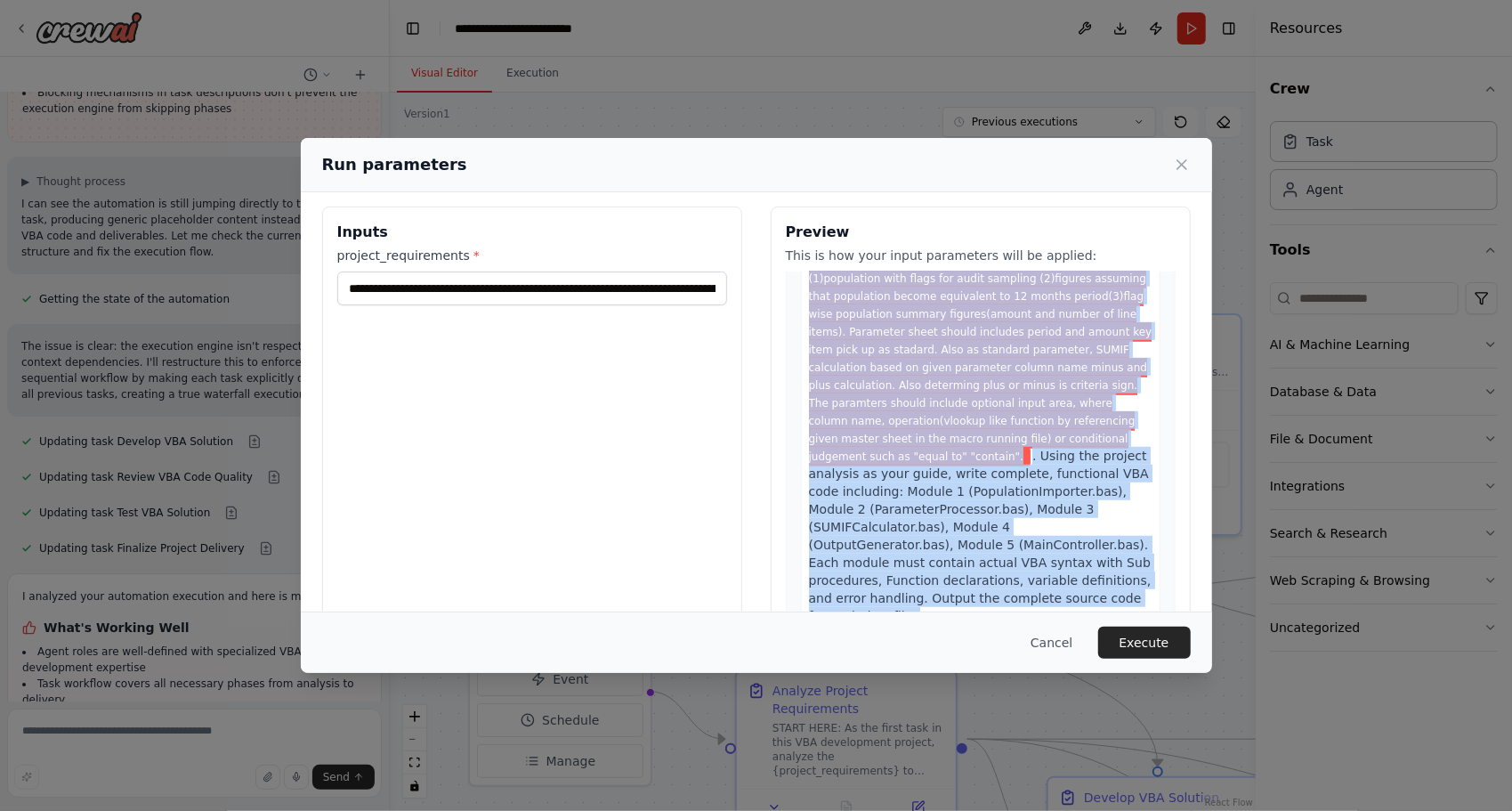
scroll to position [950, 0]
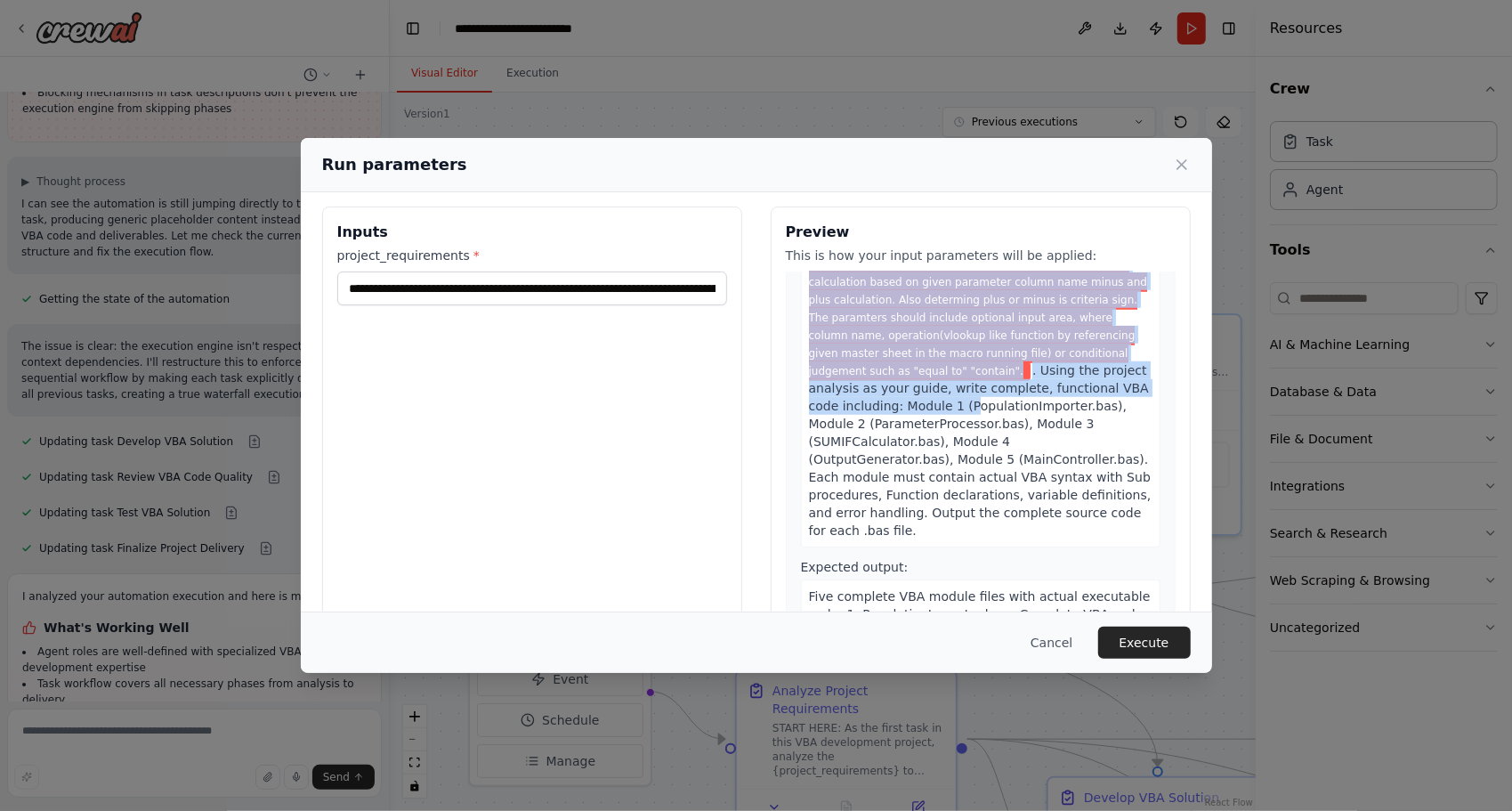
drag, startPoint x: 998, startPoint y: 363, endPoint x: 979, endPoint y: 340, distance: 29.8
click at [979, 340] on div "1 Analyze Project Requirements Description: START HERE: As the first task in th…" at bounding box center [981, 441] width 390 height 342
click at [868, 364] on span ". Using the project analysis as your guide, write complete, functional VBA code…" at bounding box center [980, 450] width 343 height 174
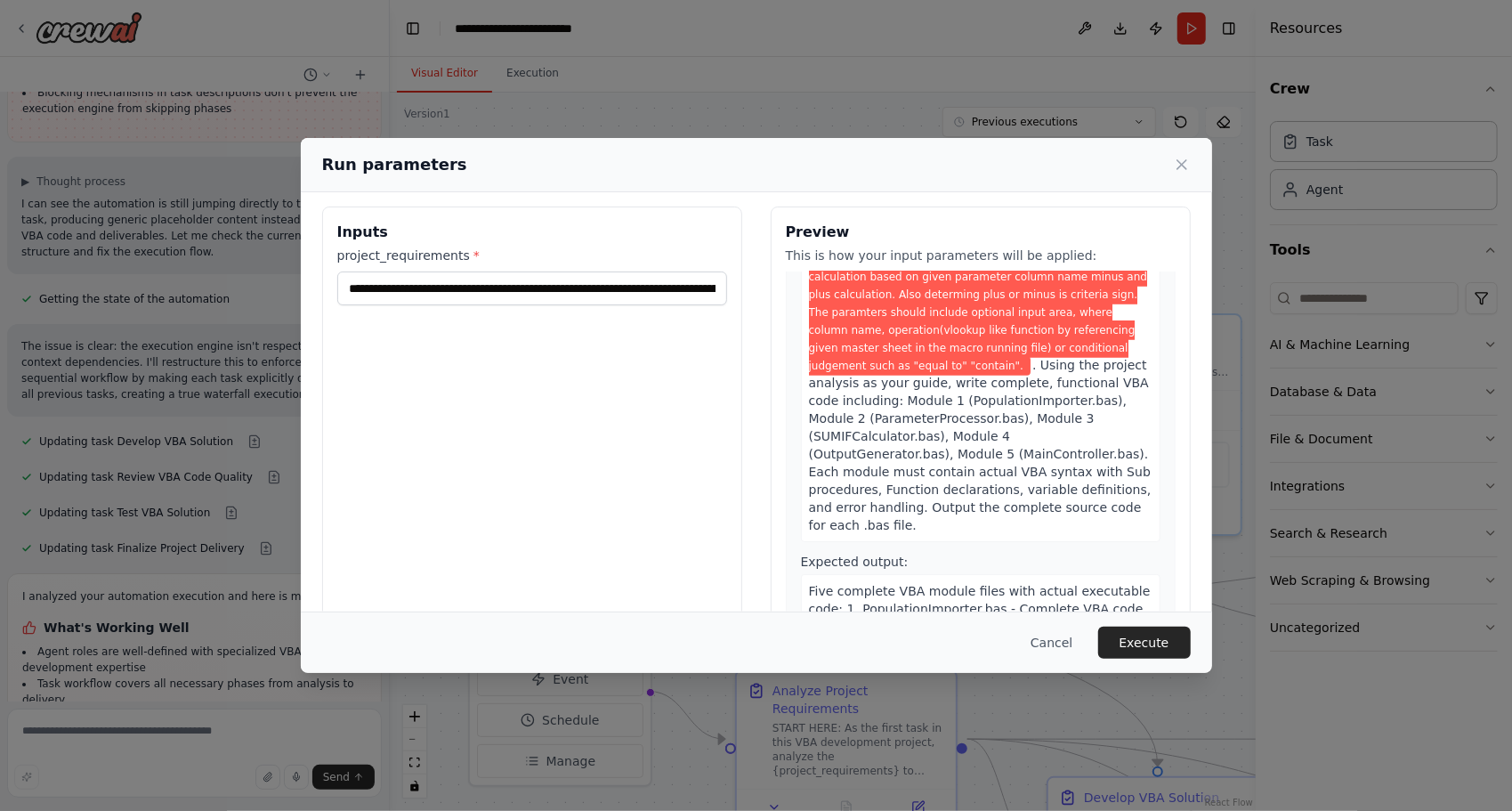
scroll to position [959, 0]
click at [1061, 354] on span ". Using the project analysis as your guide, write complete, functional VBA code…" at bounding box center [980, 440] width 343 height 174
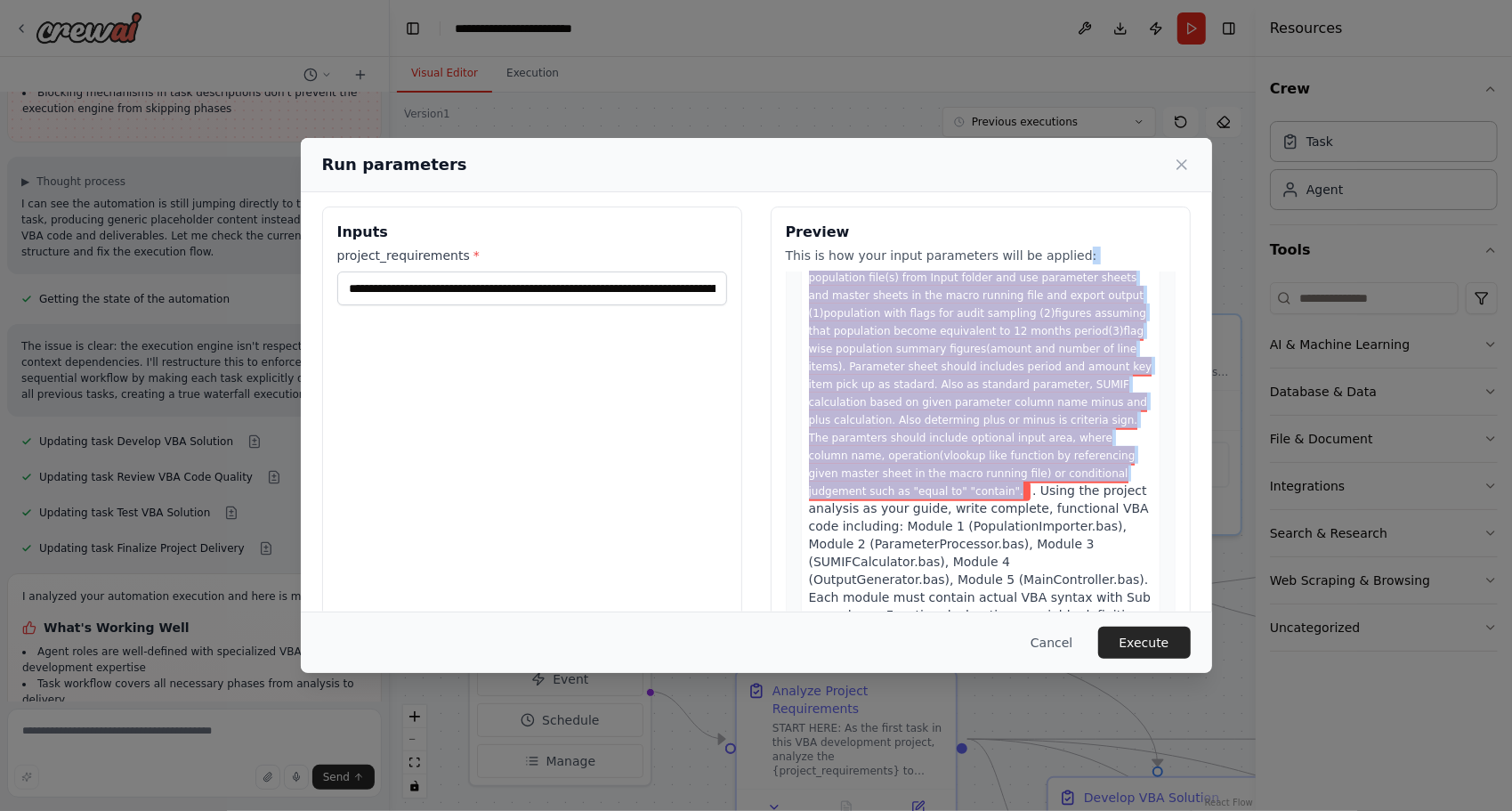
scroll to position [0, 0]
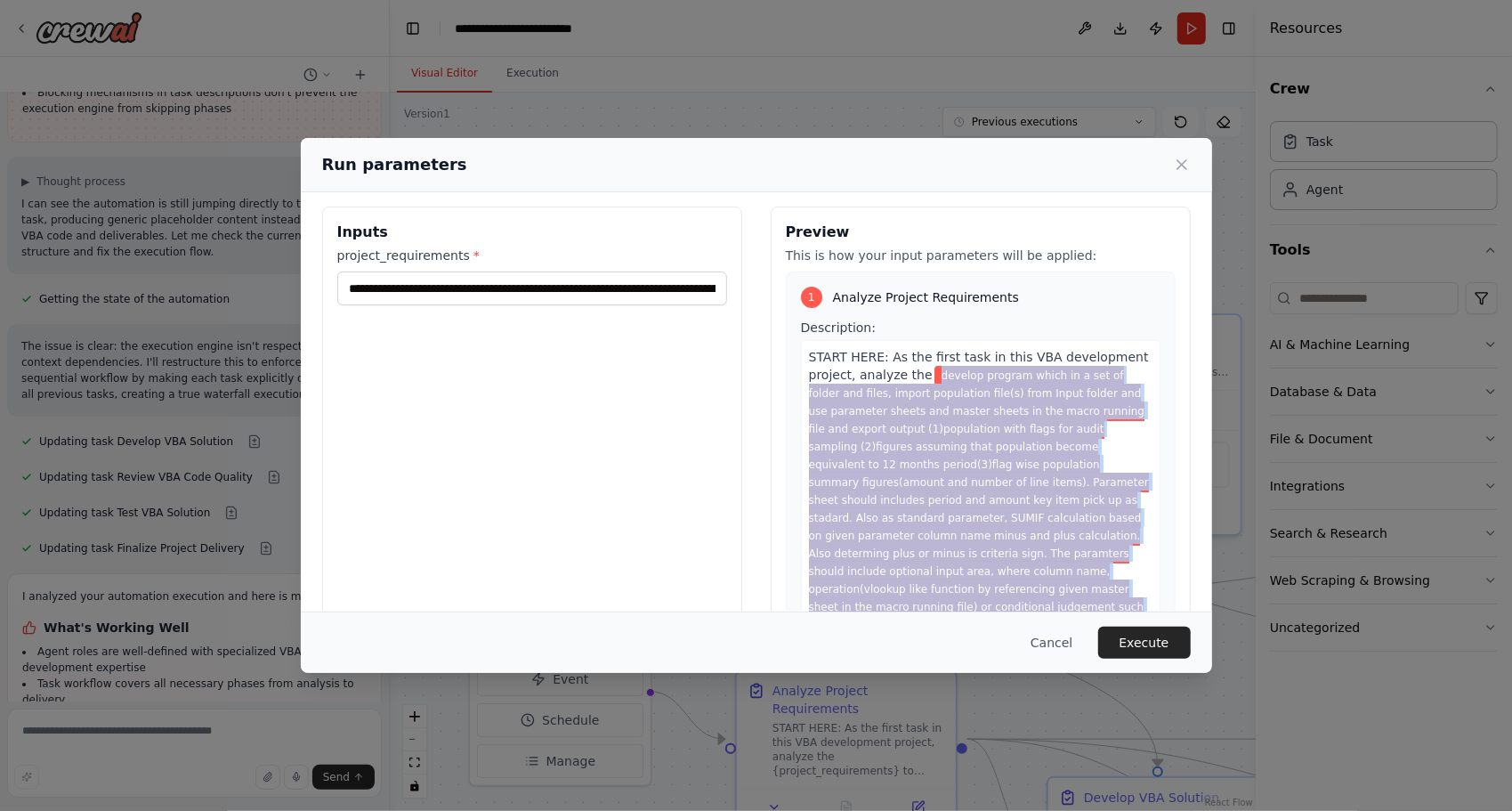
drag, startPoint x: 1057, startPoint y: 307, endPoint x: 920, endPoint y: 373, distance: 152.1
click at [920, 373] on div "1 Analyze Project Requirements Description: START HERE: As the first task in th…" at bounding box center [981, 441] width 390 height 342
copy div "develop program which in a set of folder and files, import population file(s) f…"
click at [1162, 644] on button "Execute" at bounding box center [1145, 642] width 93 height 33
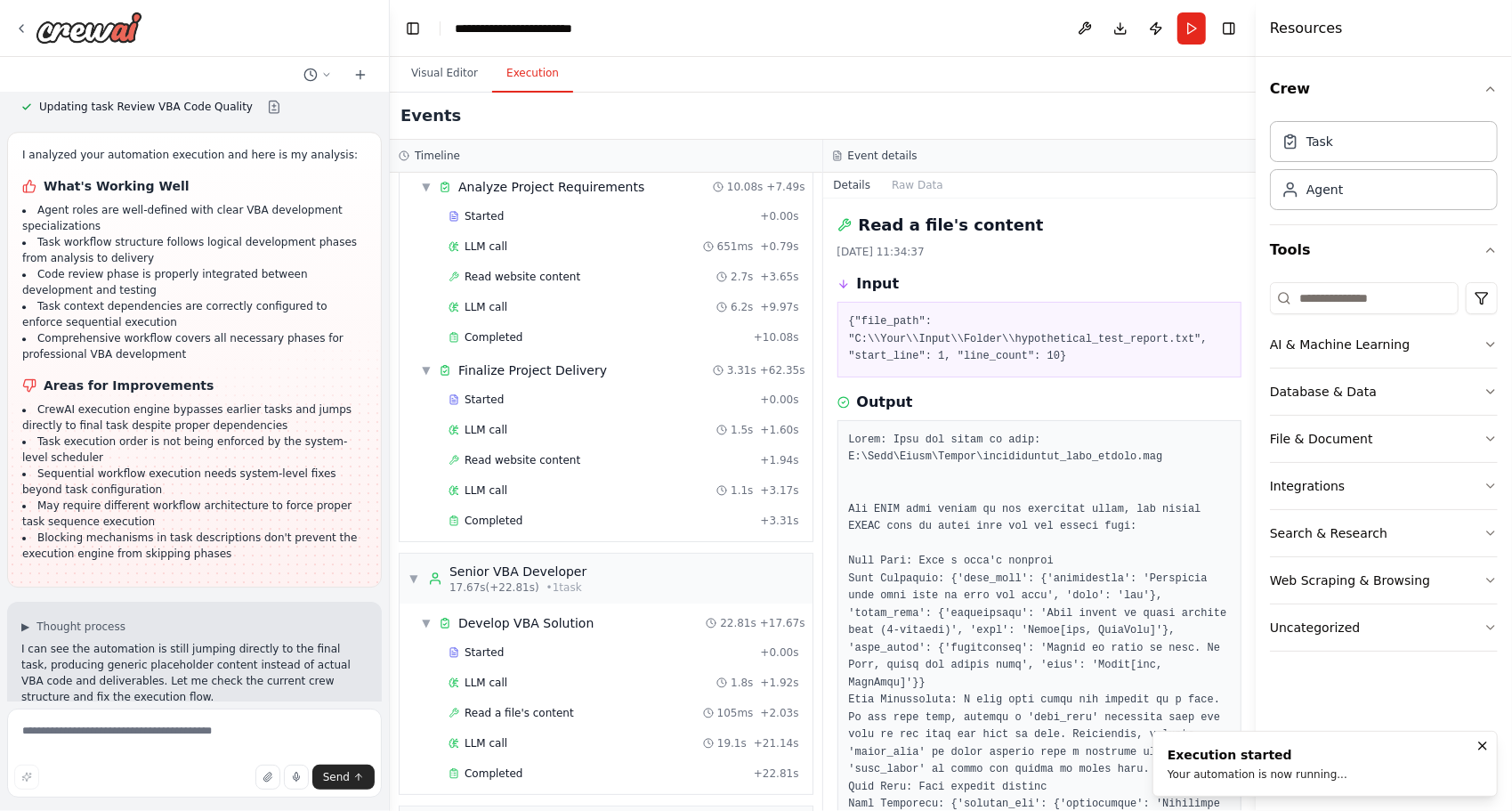
scroll to position [534, 0]
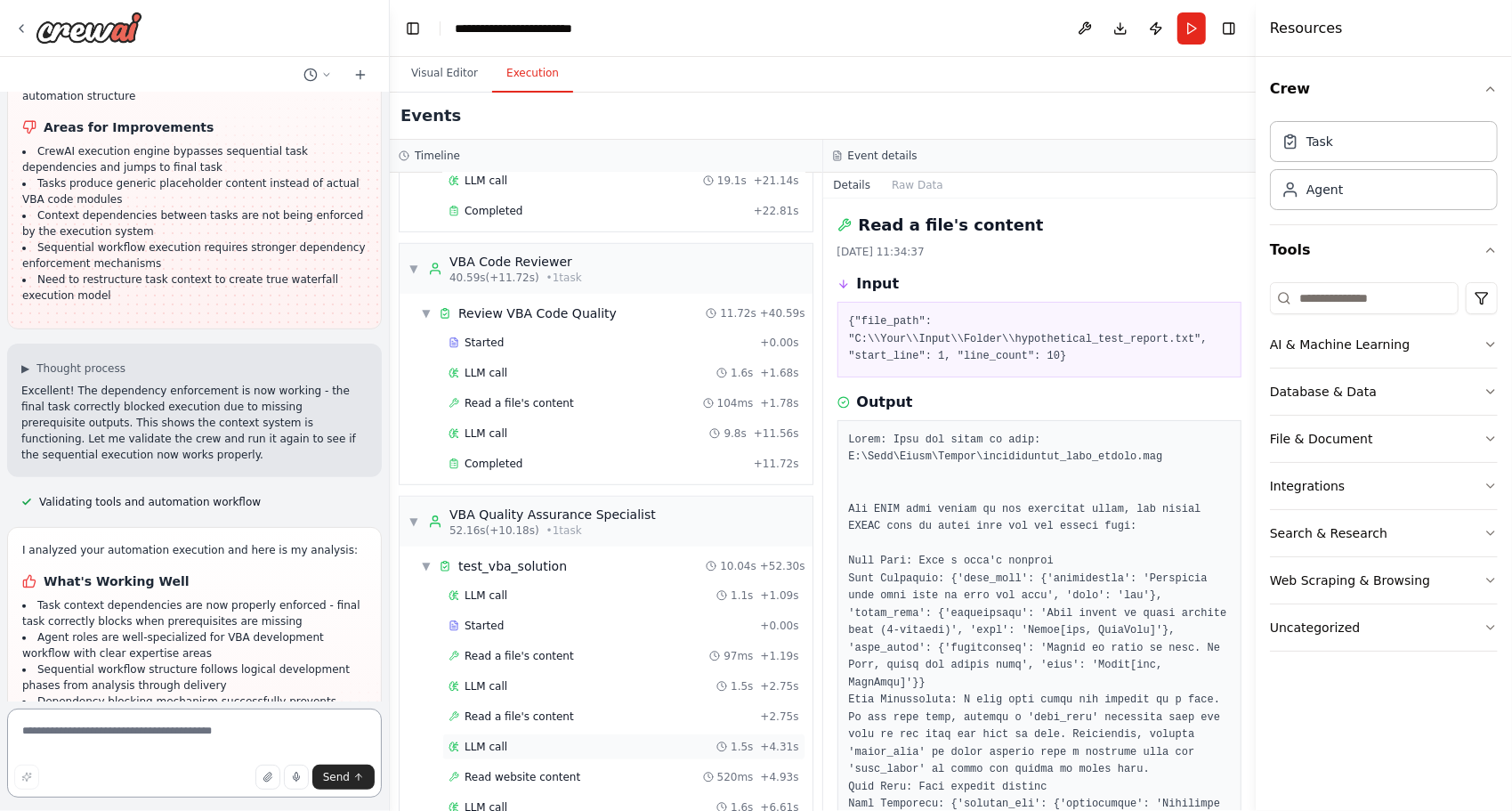
scroll to position [793, 0]
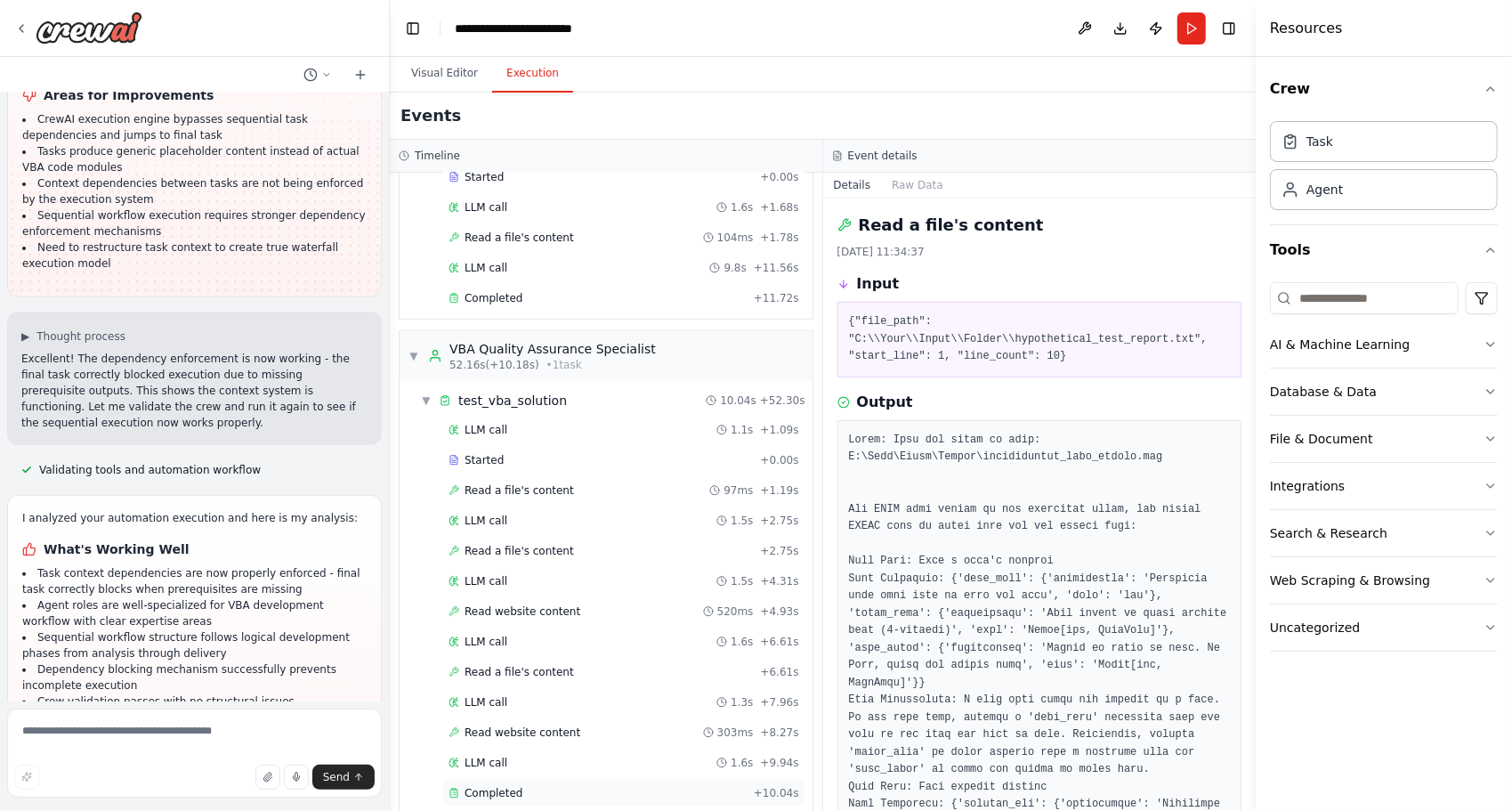
click at [528, 779] on div "Completed + 10.04s" at bounding box center [624, 792] width 363 height 27
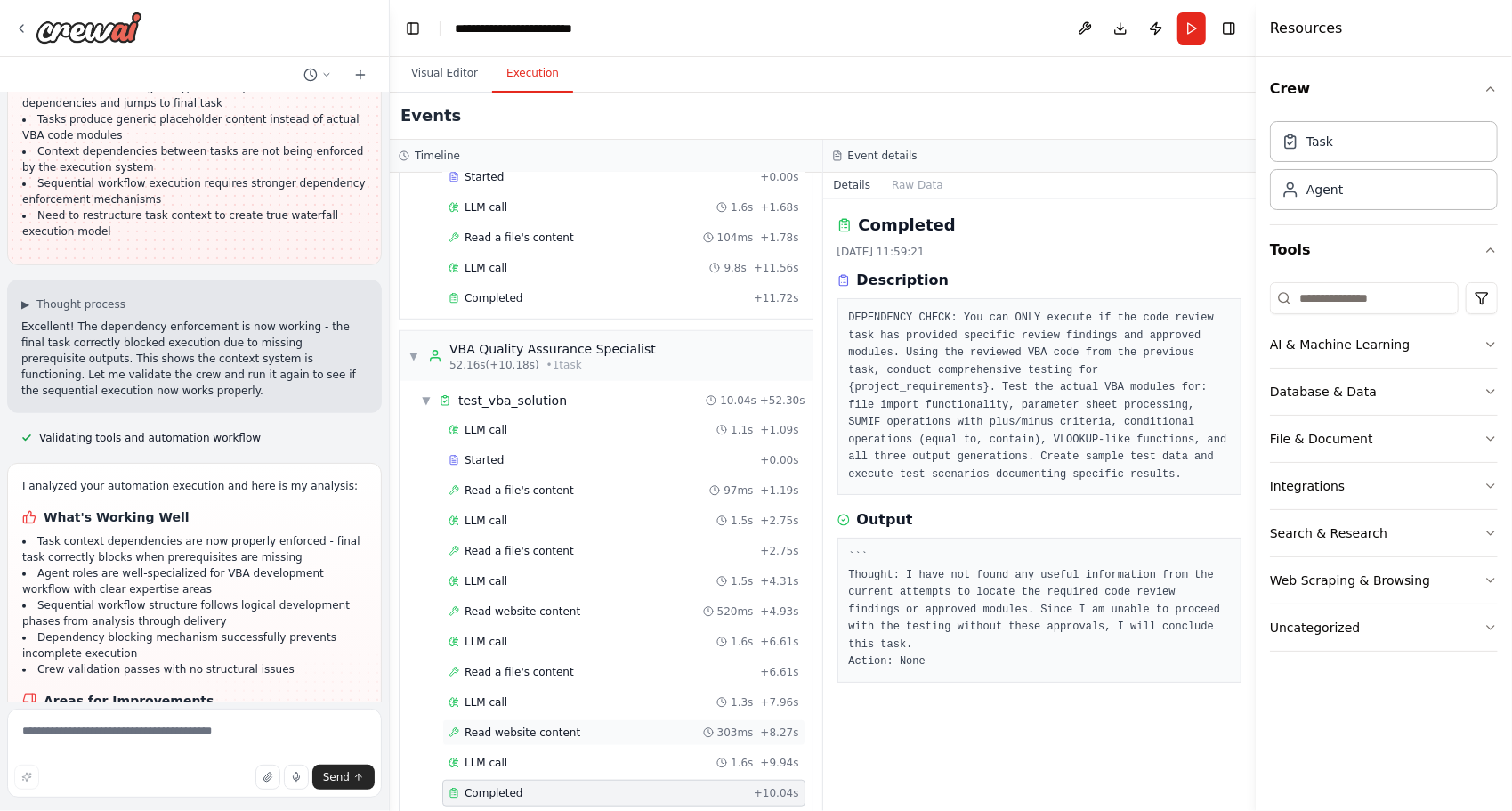
scroll to position [9390, 0]
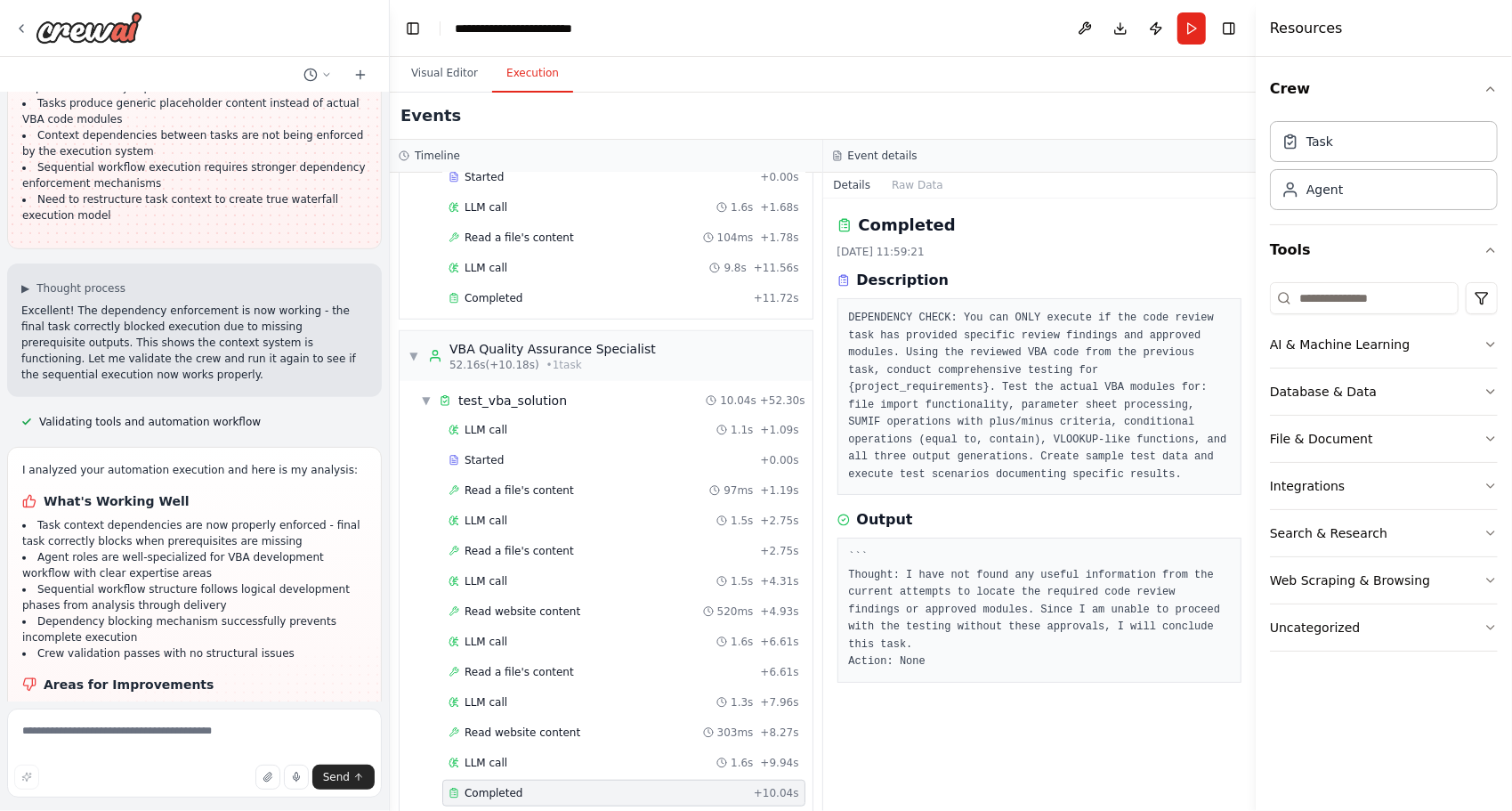
drag, startPoint x: 165, startPoint y: 483, endPoint x: 180, endPoint y: 448, distance: 38.1
click at [180, 701] on ul "Initial tasks in the sequence are still not executing despite proper context co…" at bounding box center [195, 780] width 345 height 161
click at [174, 732] on li "CrewAI execution engine may require additional workflow orchestration settings …" at bounding box center [195, 748] width 345 height 33
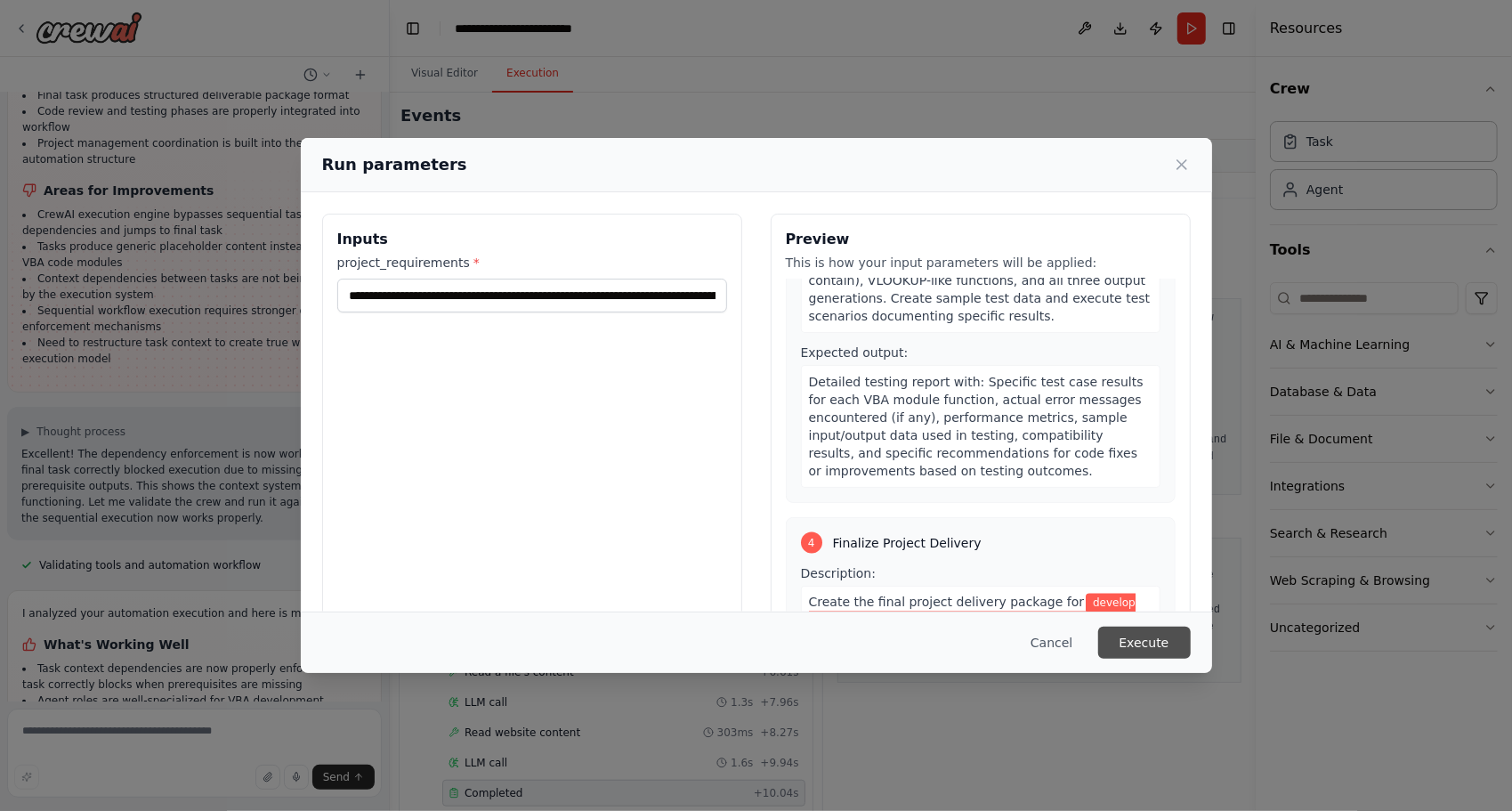
scroll to position [1958, 0]
click at [1142, 635] on button "Execute" at bounding box center [1145, 642] width 93 height 33
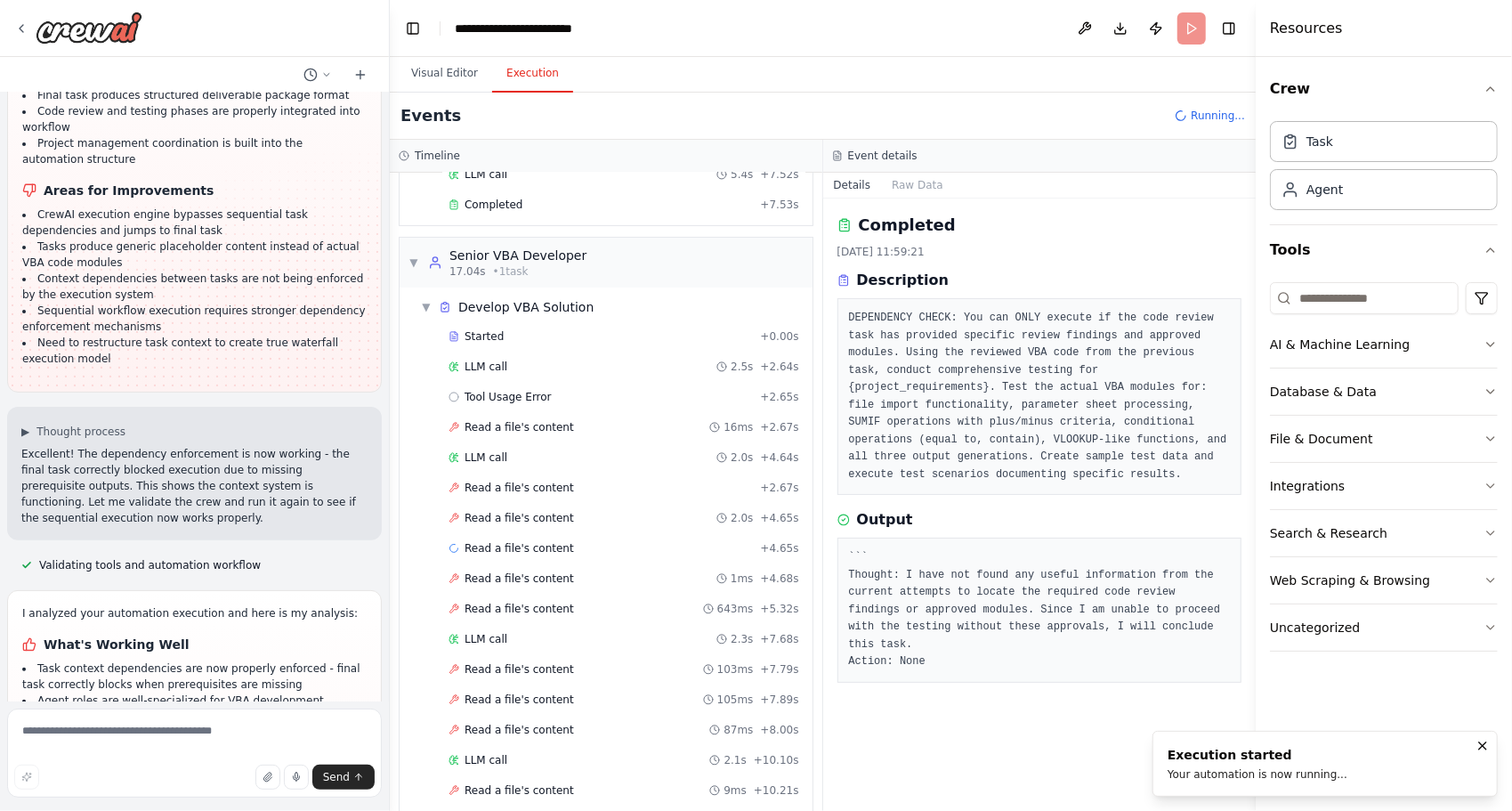
scroll to position [529, 0]
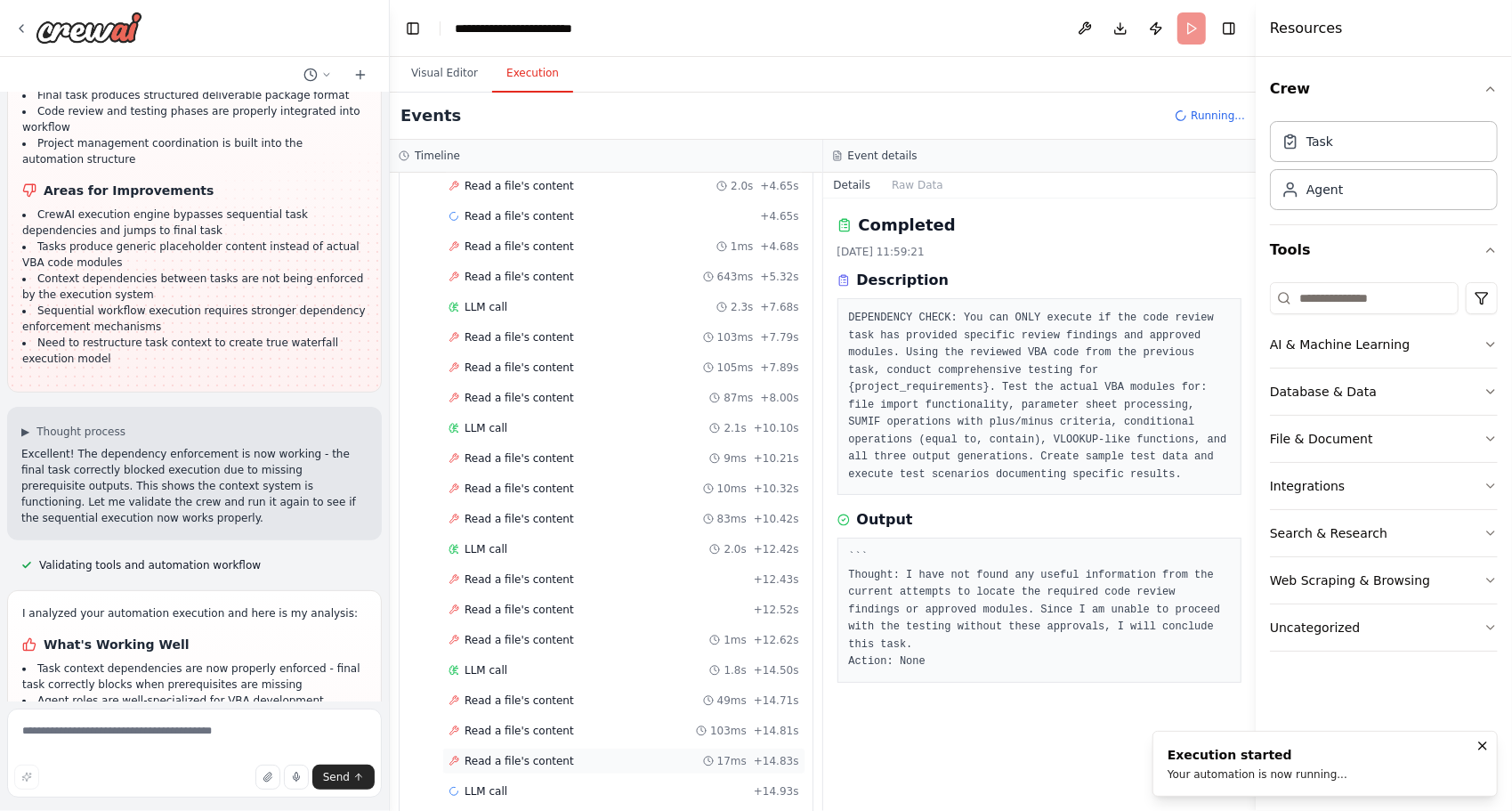
click at [505, 748] on div "Read a file's content 17ms + 14.83s" at bounding box center [624, 761] width 363 height 27
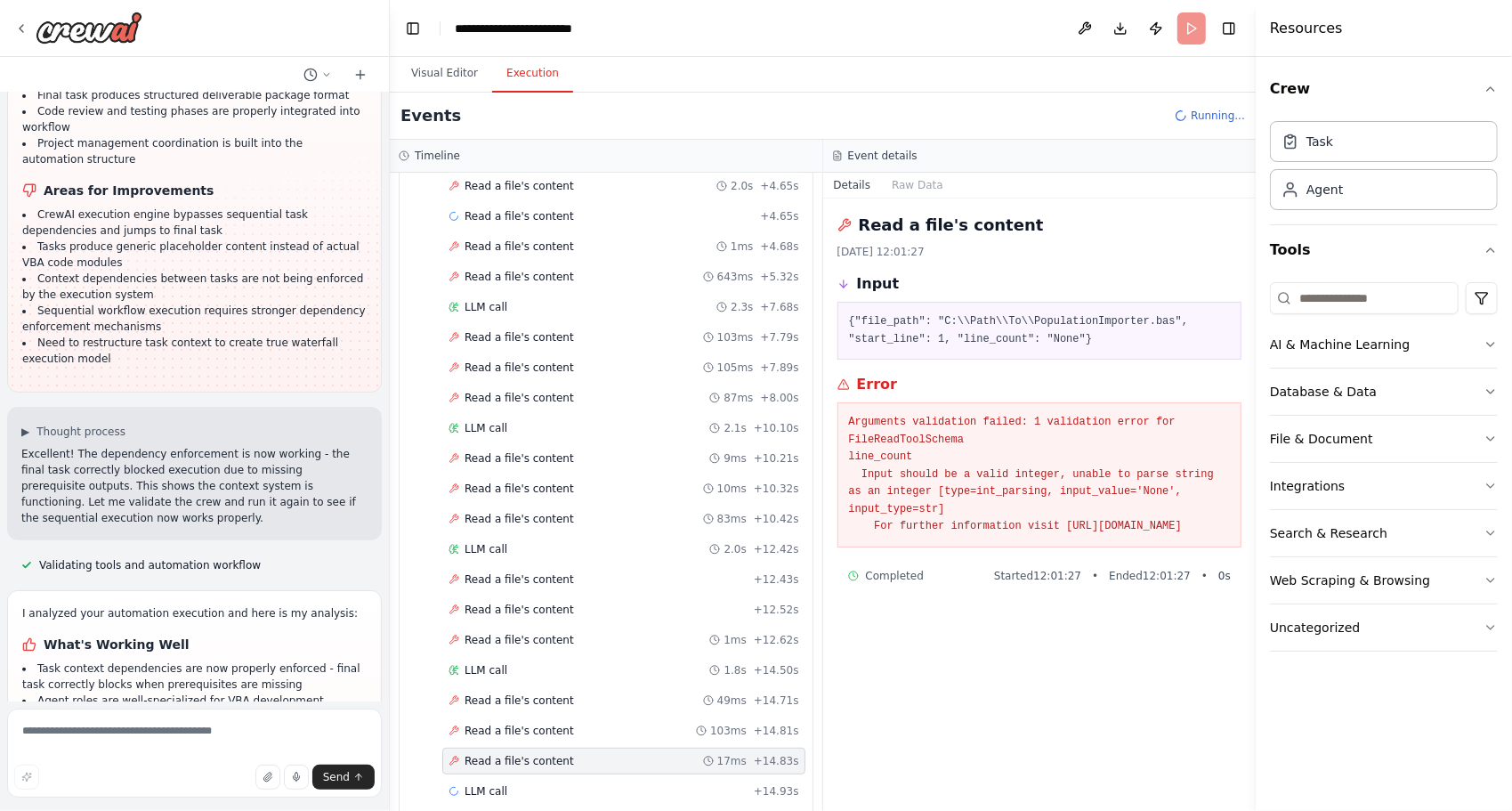
click at [497, 724] on div "Started + 0.00s LLM call 2.5s + 2.64s Tool Usage Error + 2.65s Read a file's co…" at bounding box center [613, 399] width 399 height 817
click at [489, 723] on span "Read a file's content" at bounding box center [518, 730] width 109 height 14
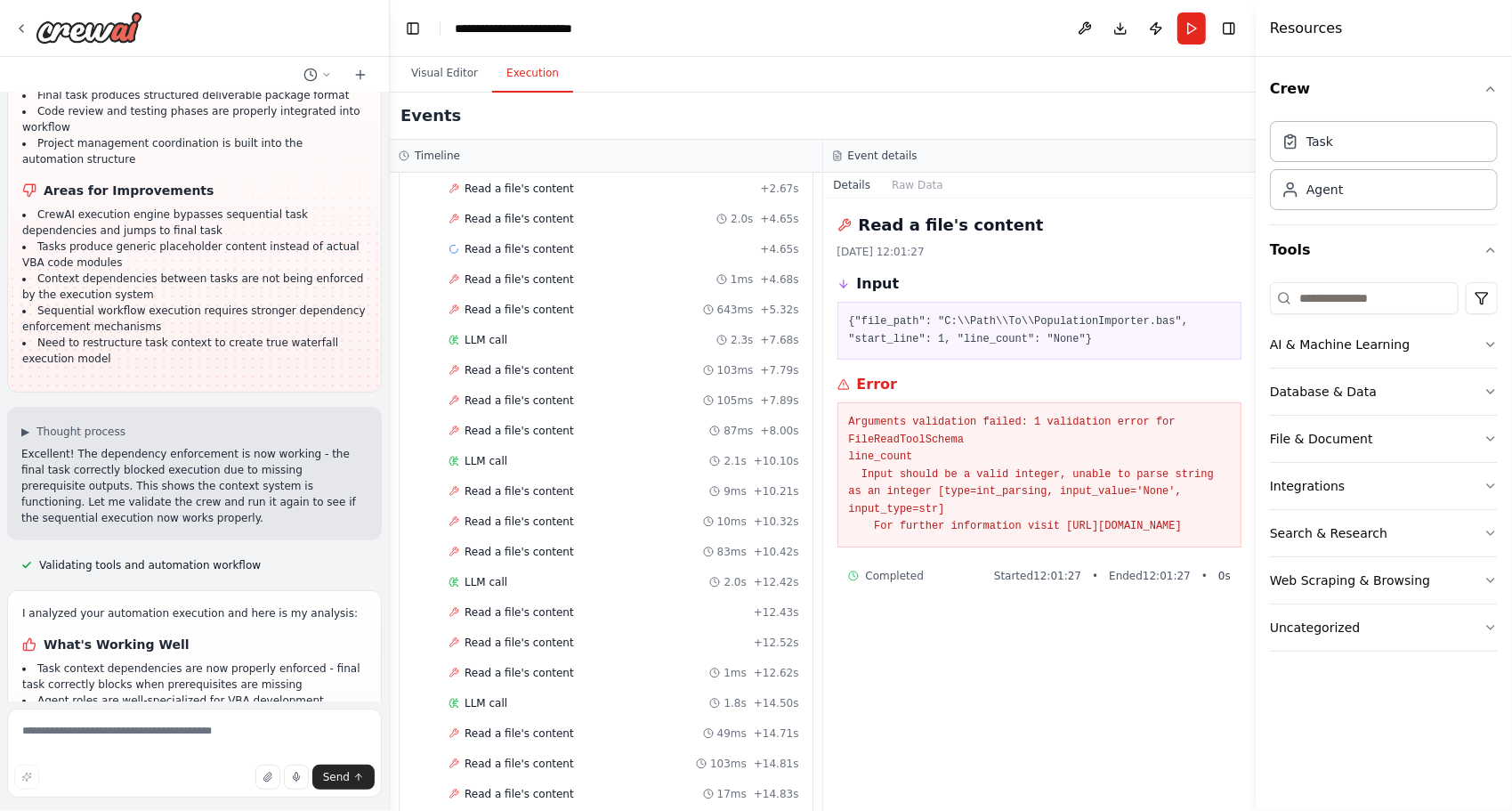
scroll to position [9390, 0]
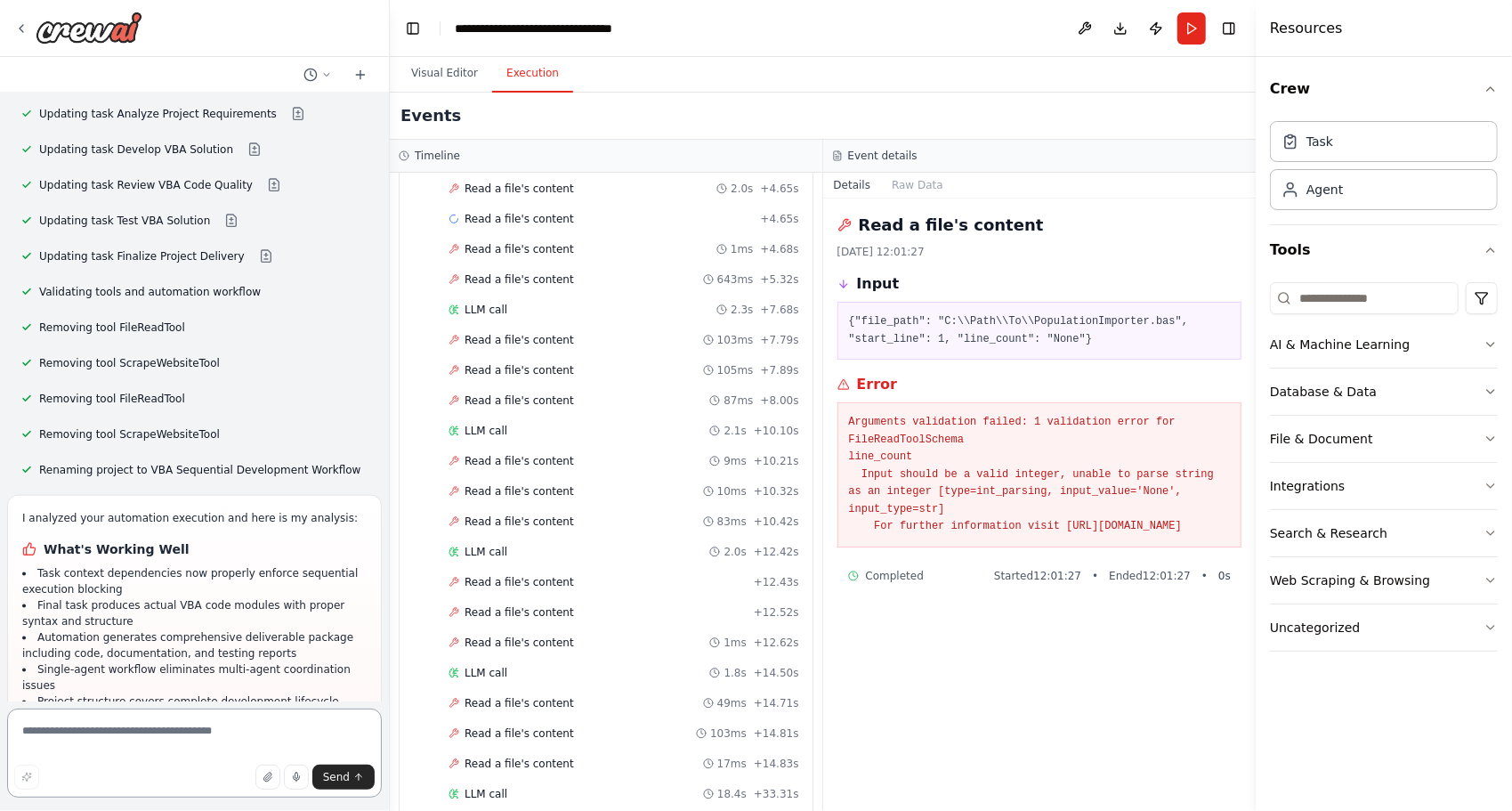
scroll to position [10531, 0]
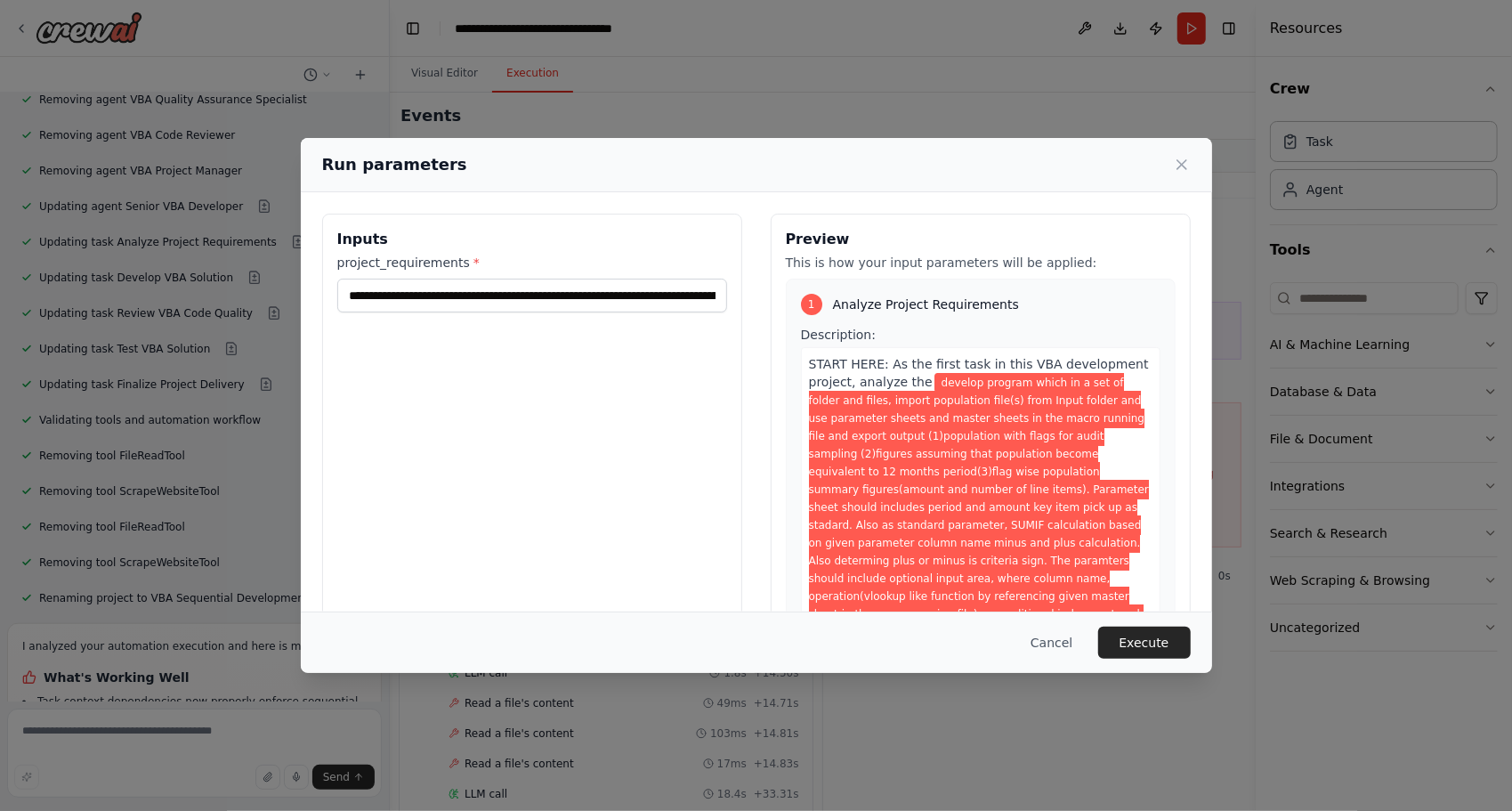
click at [1166, 157] on div "Run parameters" at bounding box center [756, 164] width 869 height 25
click at [1180, 167] on icon at bounding box center [1181, 165] width 9 height 9
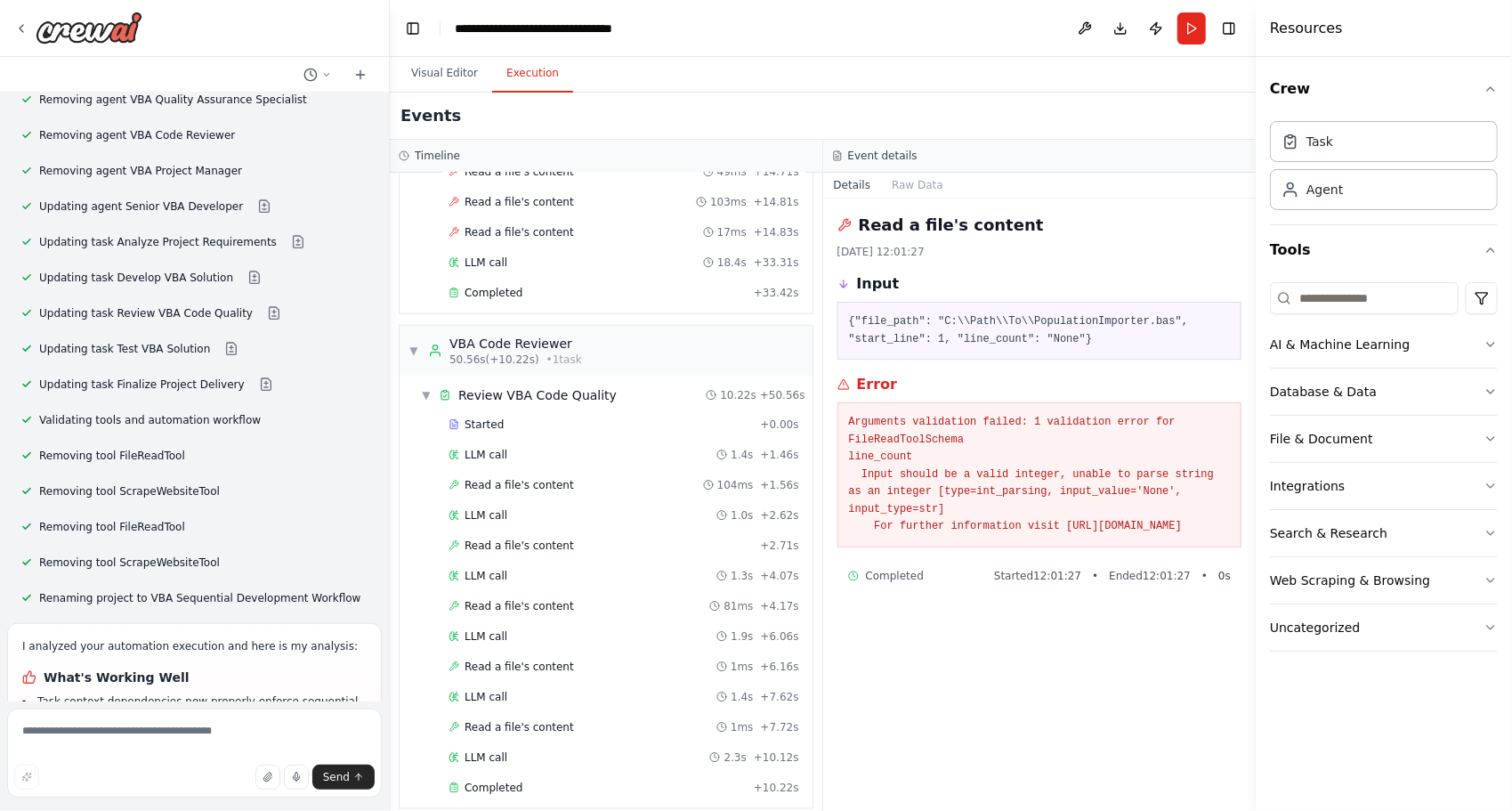
scroll to position [1654, 0]
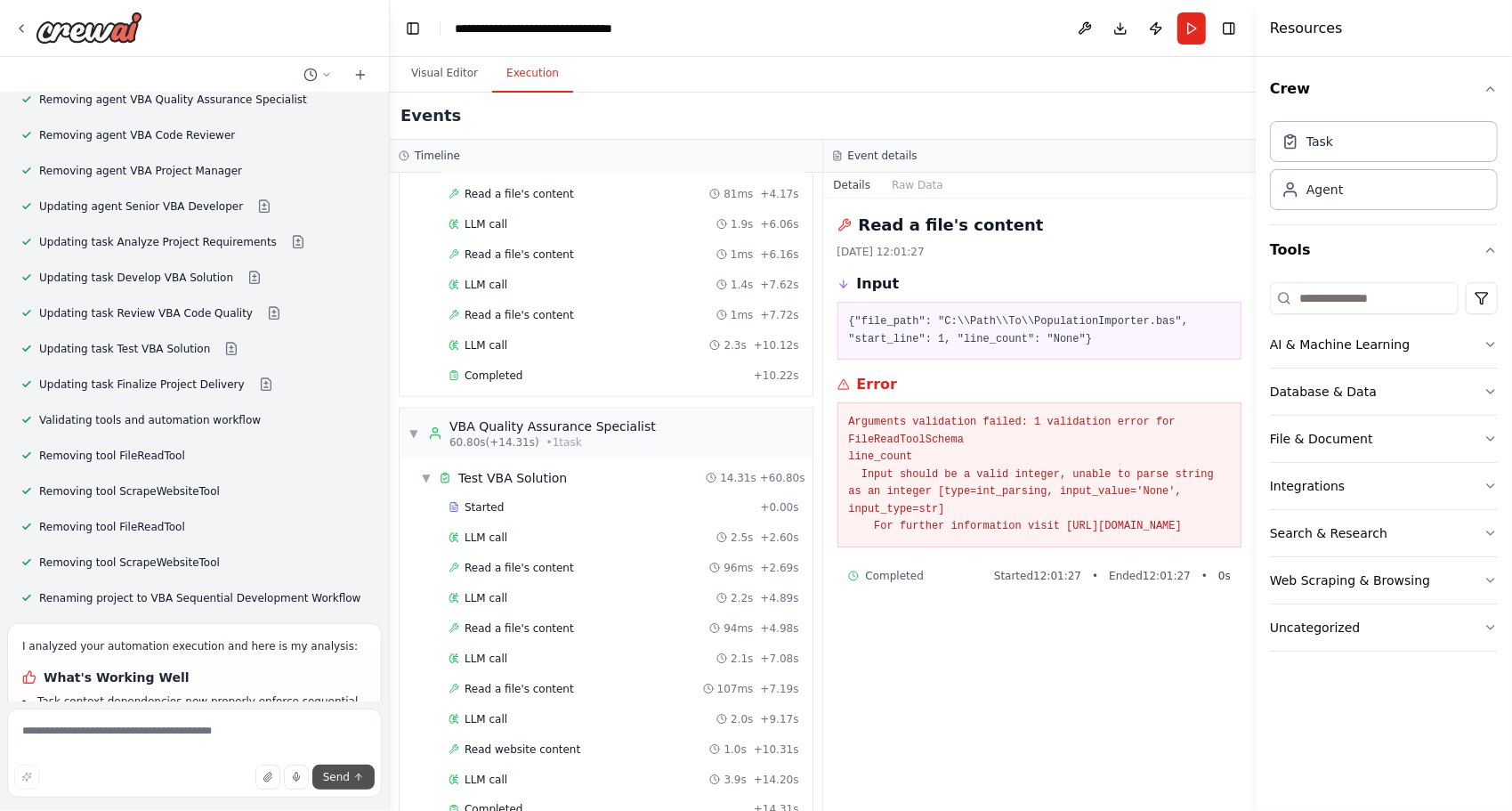
click at [354, 777] on icon "submit" at bounding box center [359, 777] width 11 height 11
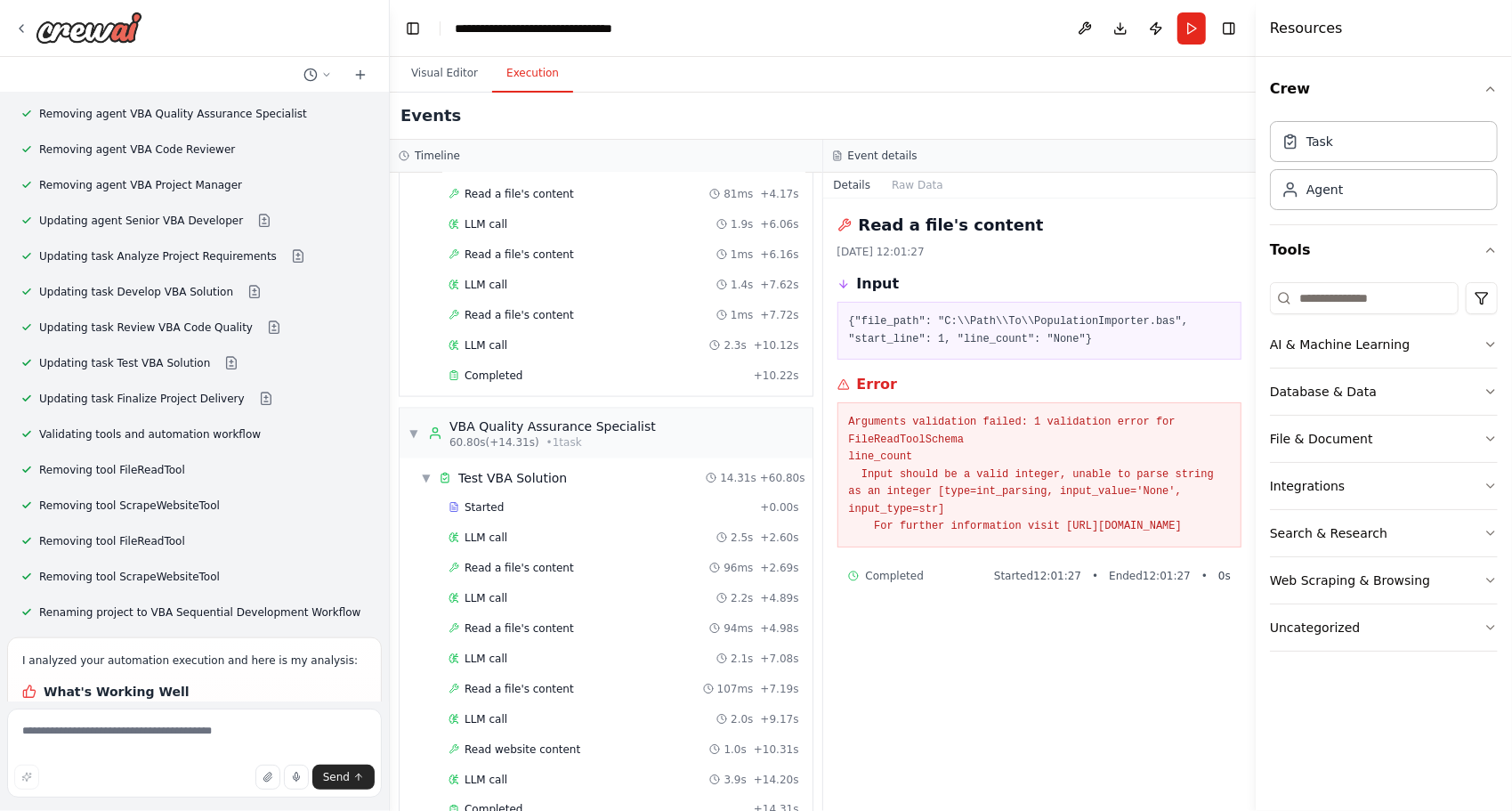
scroll to position [10386, 0]
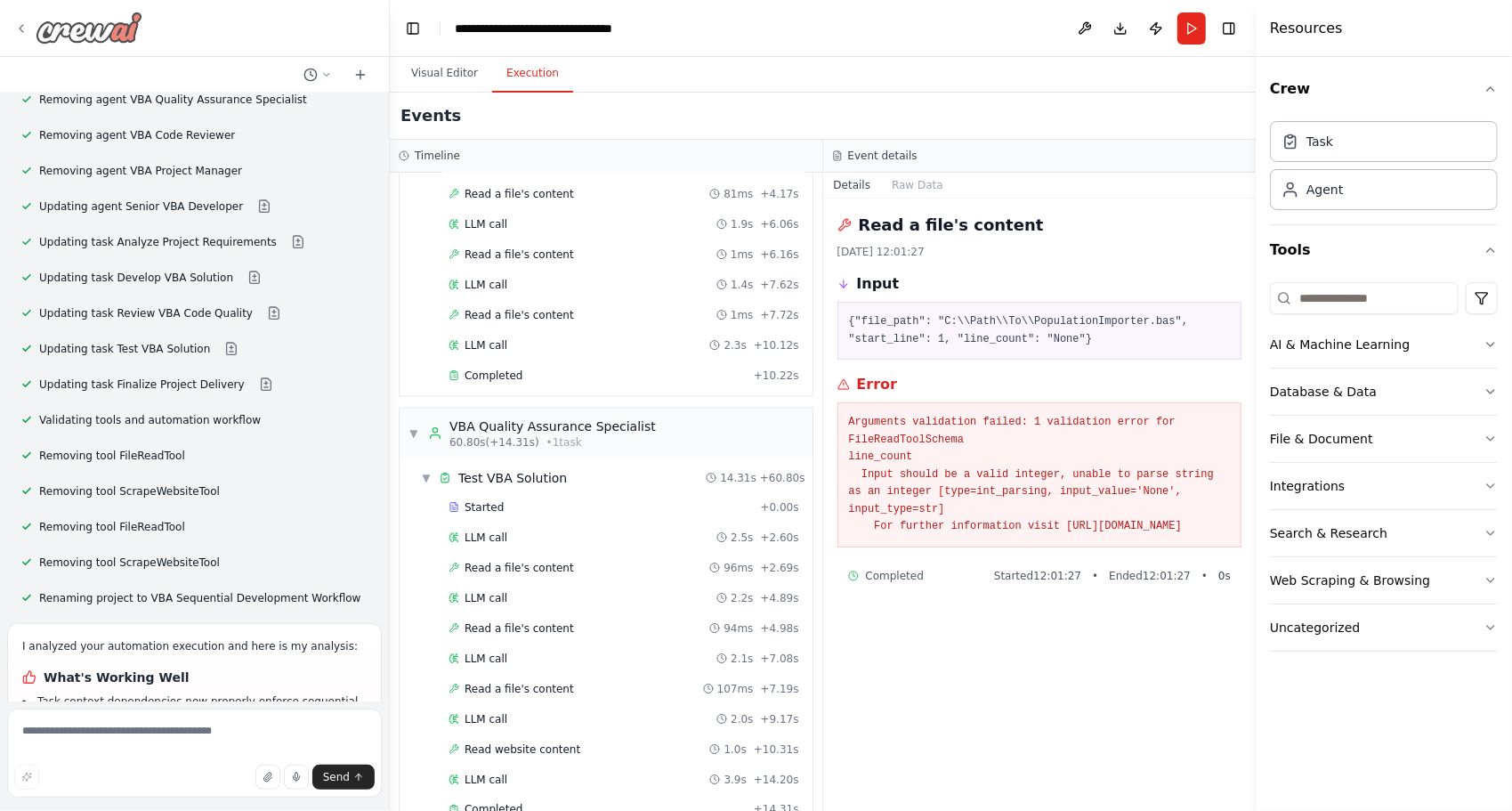
click at [124, 27] on img at bounding box center [89, 28] width 106 height 33
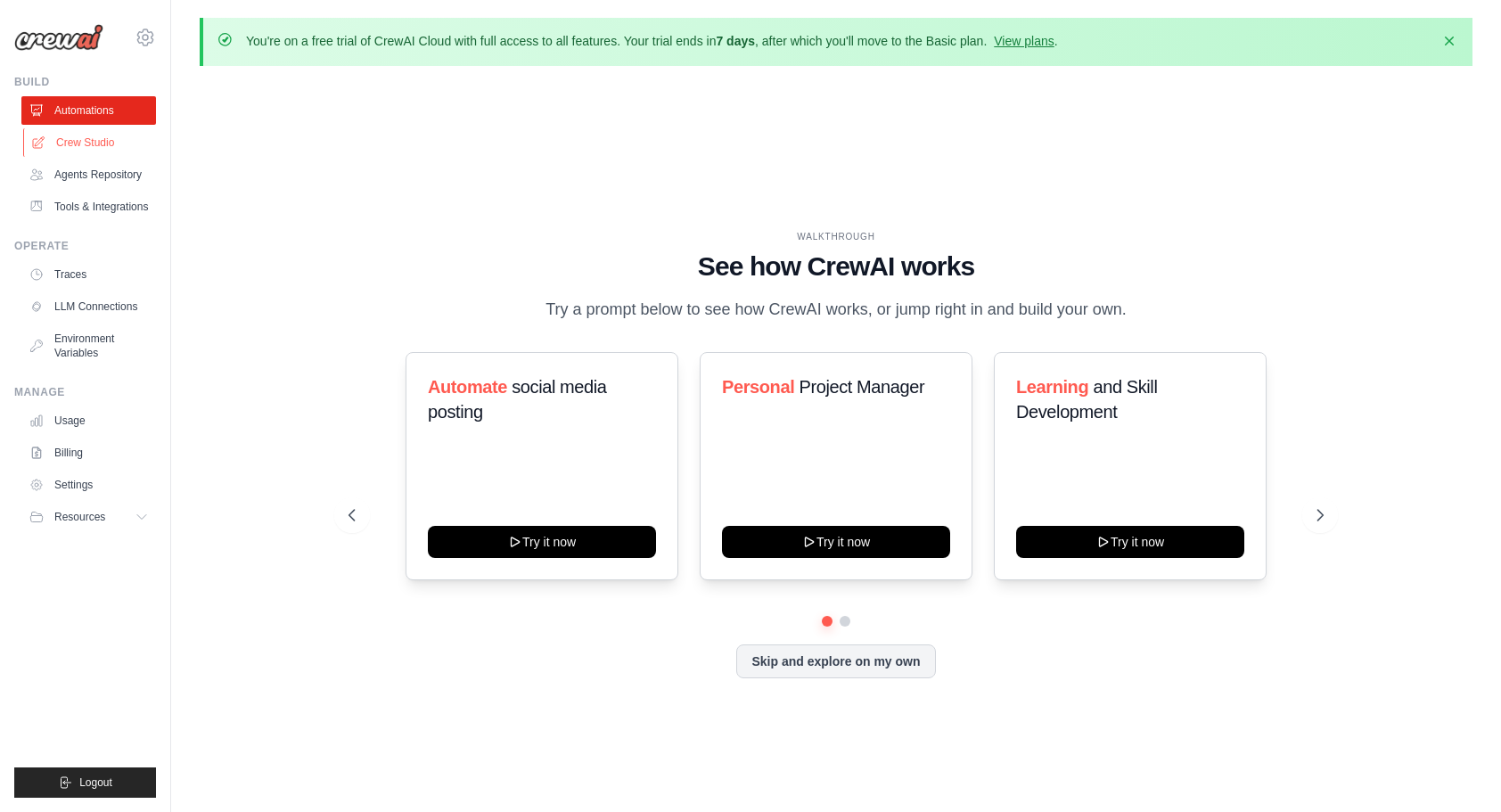
click at [95, 137] on link "Crew Studio" at bounding box center [90, 142] width 134 height 29
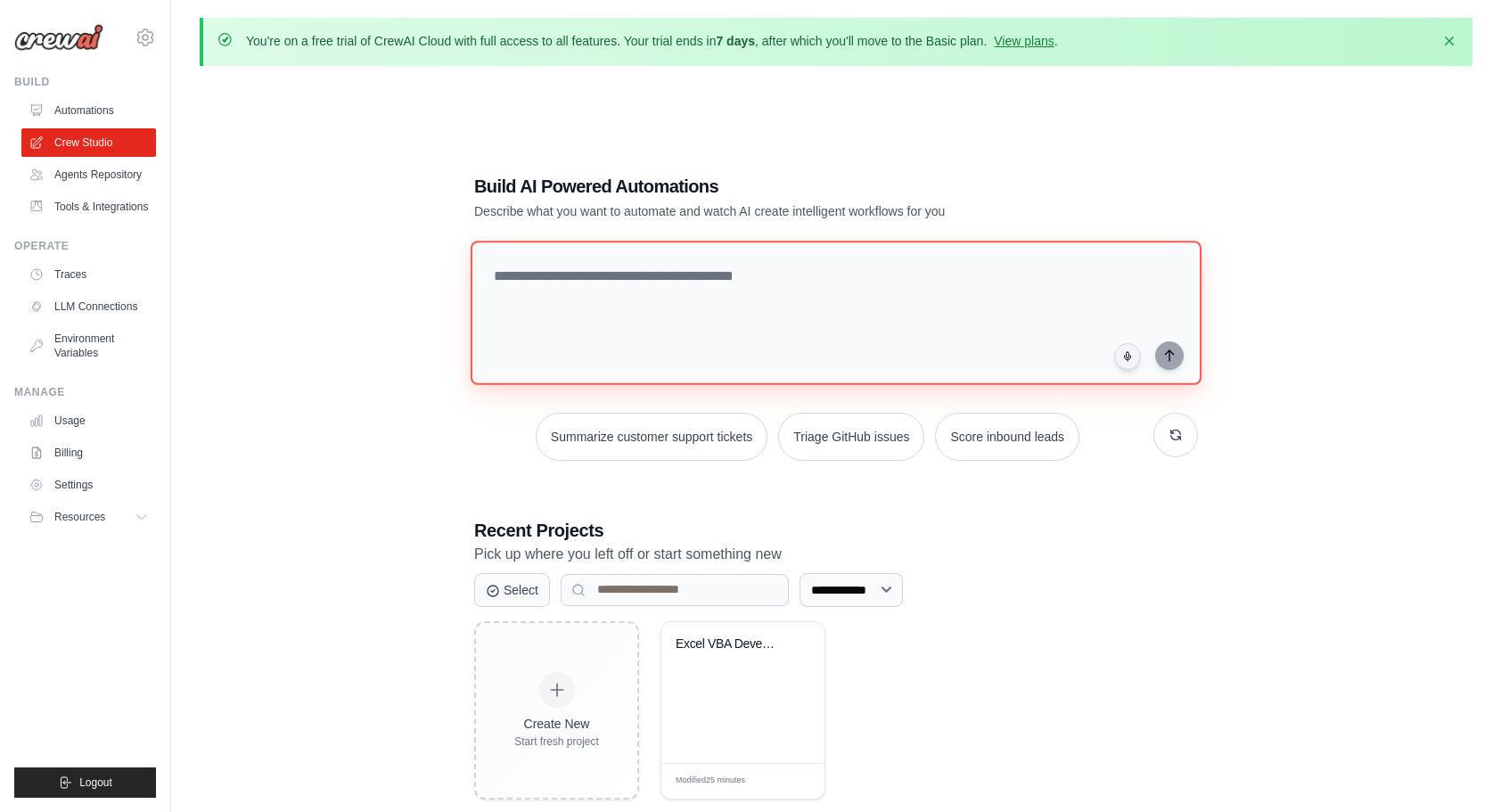
click at [635, 337] on textarea at bounding box center [836, 313] width 731 height 144
click at [813, 295] on textarea "**********" at bounding box center [840, 312] width 738 height 145
click at [798, 267] on textarea "**********" at bounding box center [840, 312] width 738 height 145
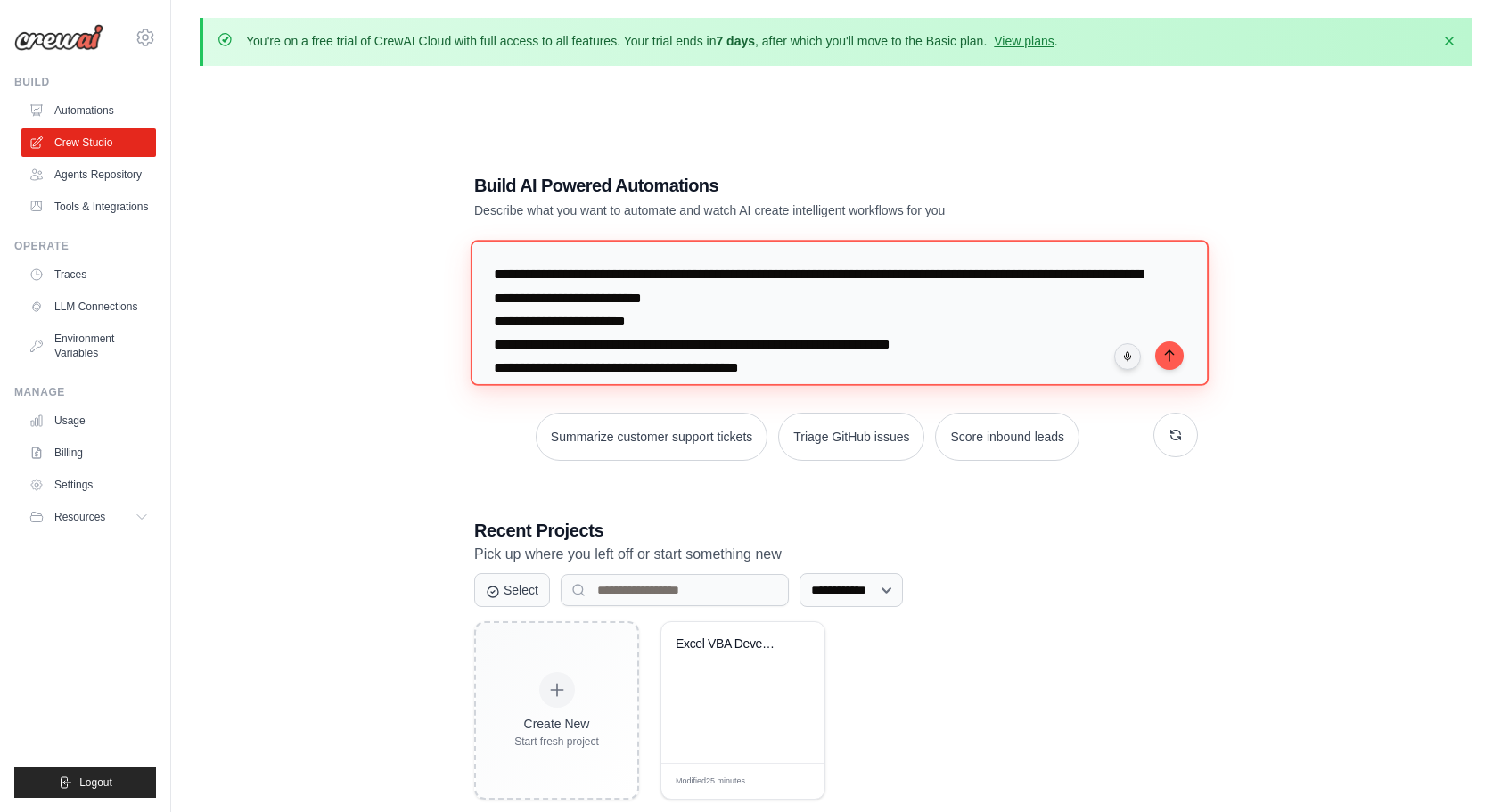
click at [1054, 338] on textarea "**********" at bounding box center [840, 312] width 738 height 145
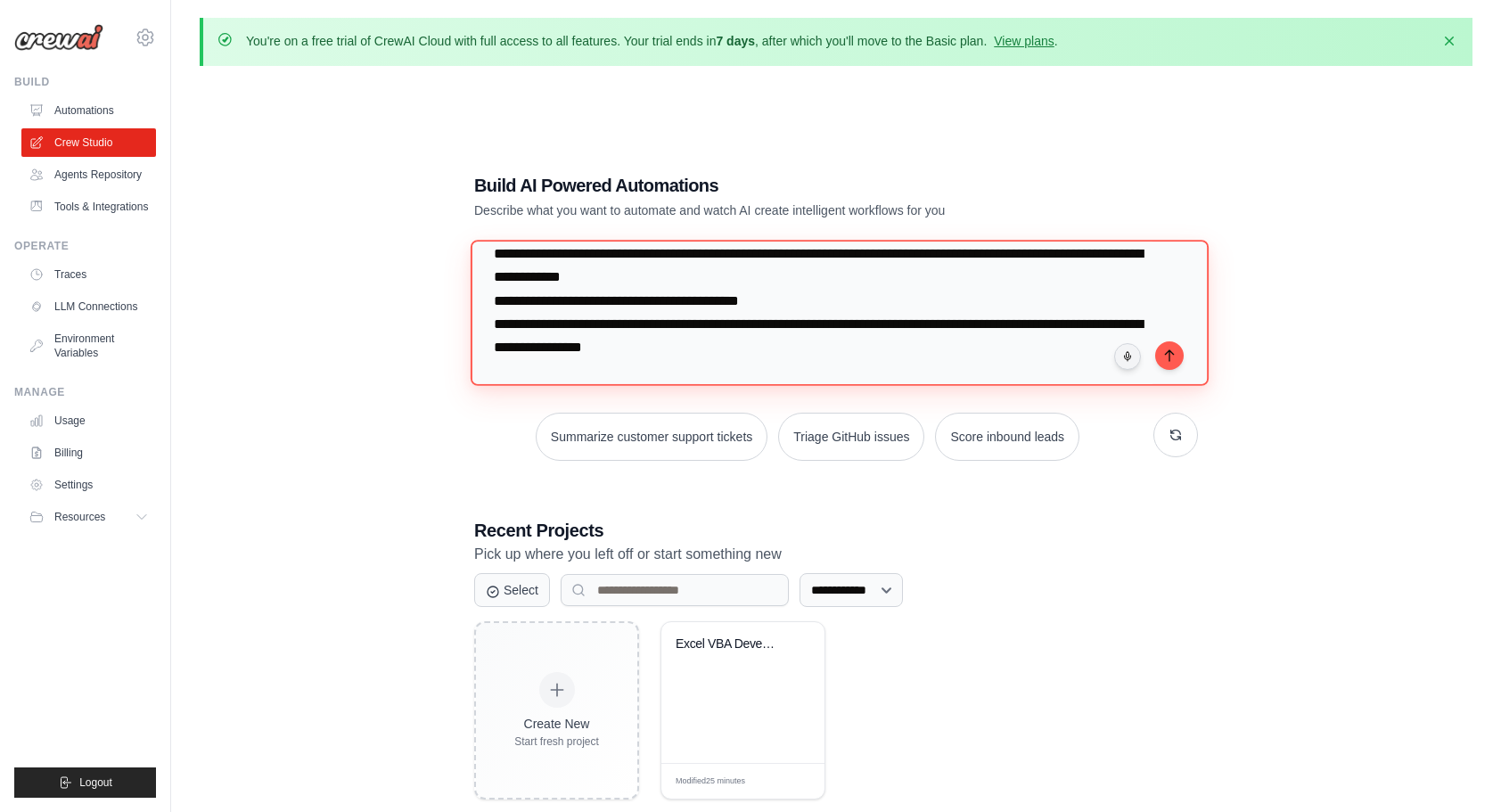
scroll to position [23, 0]
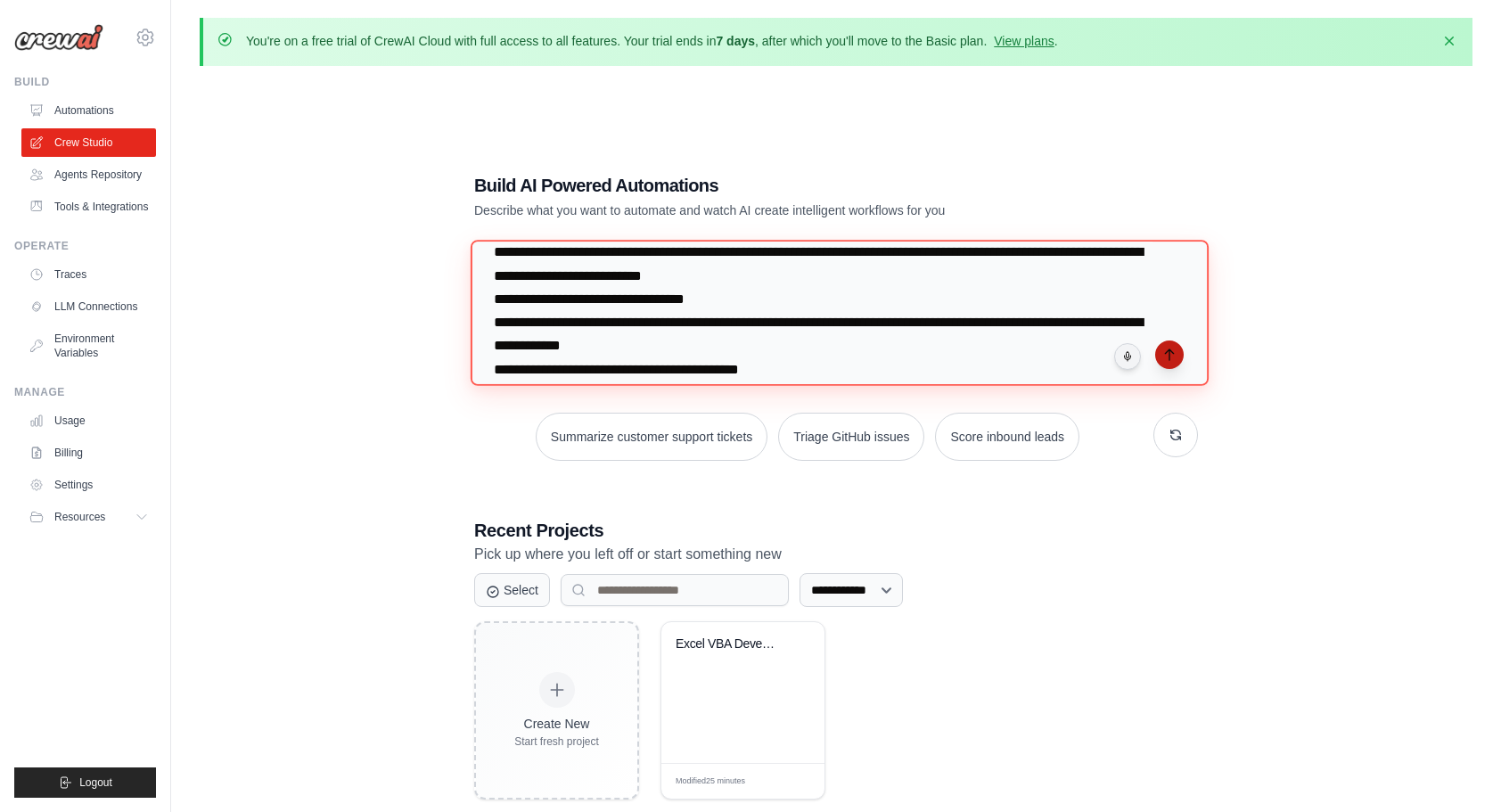
type textarea "**********"
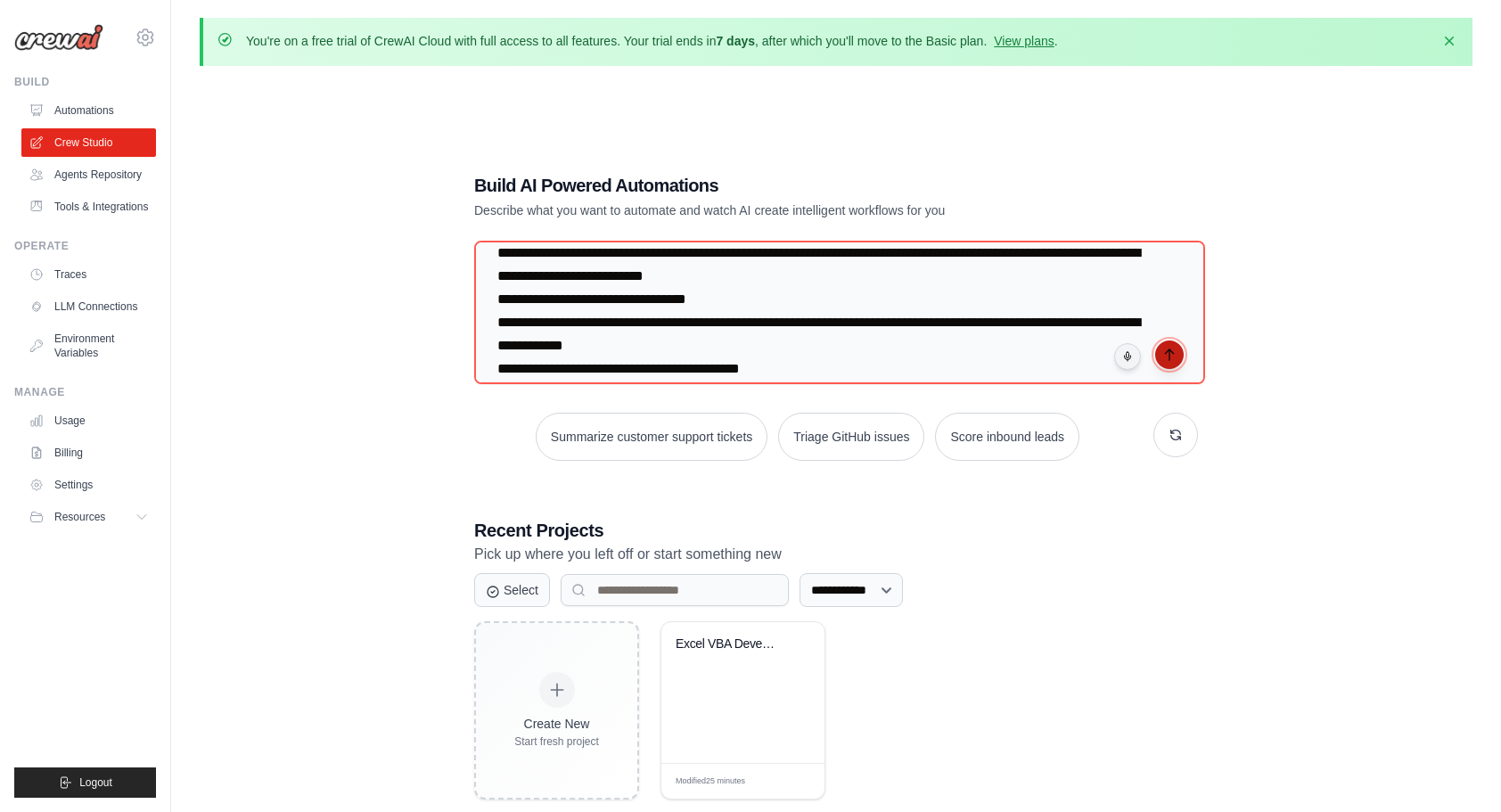
click at [1169, 349] on icon "submit" at bounding box center [1168, 354] width 8 height 11
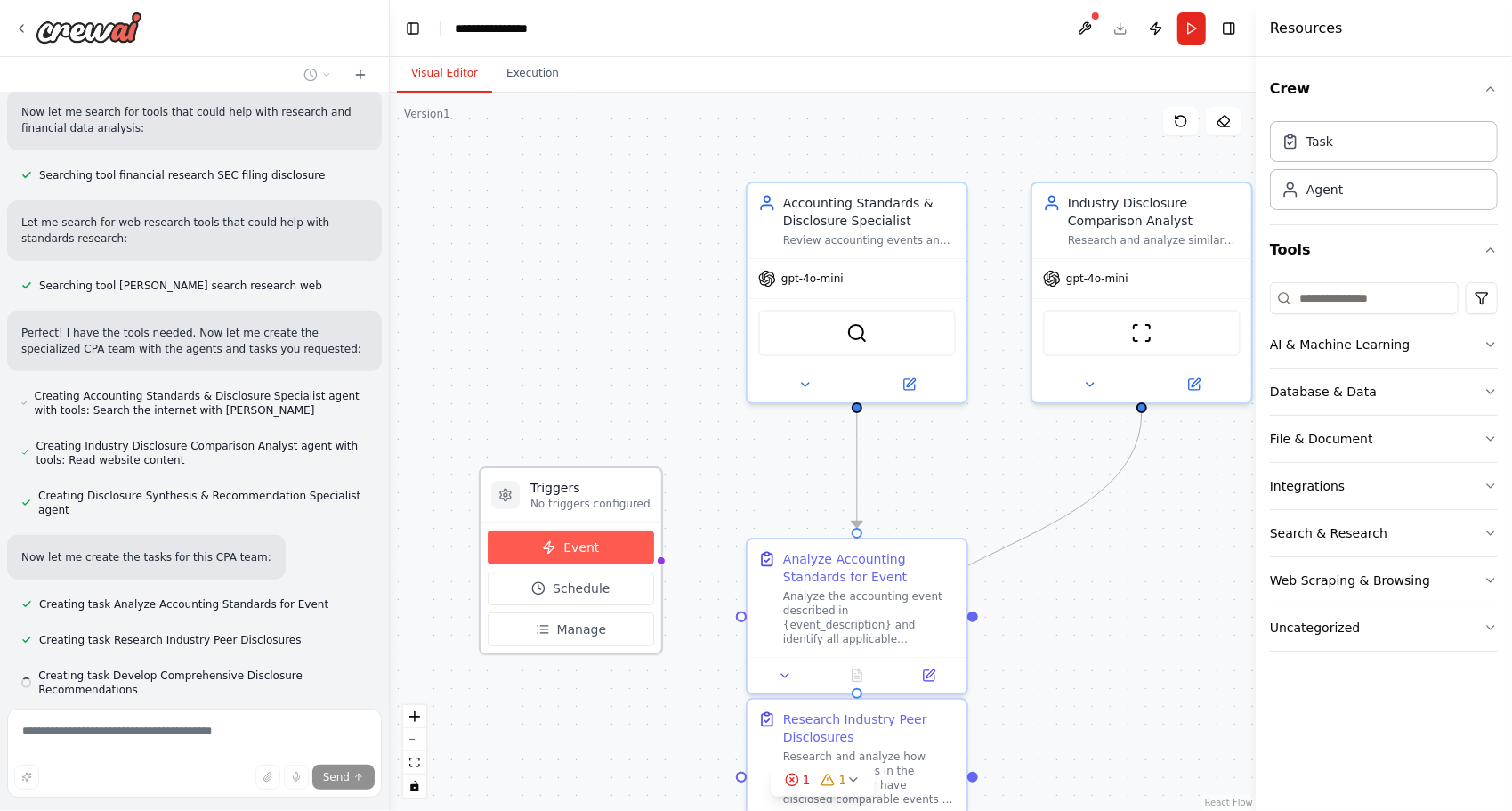
scroll to position [405, 0]
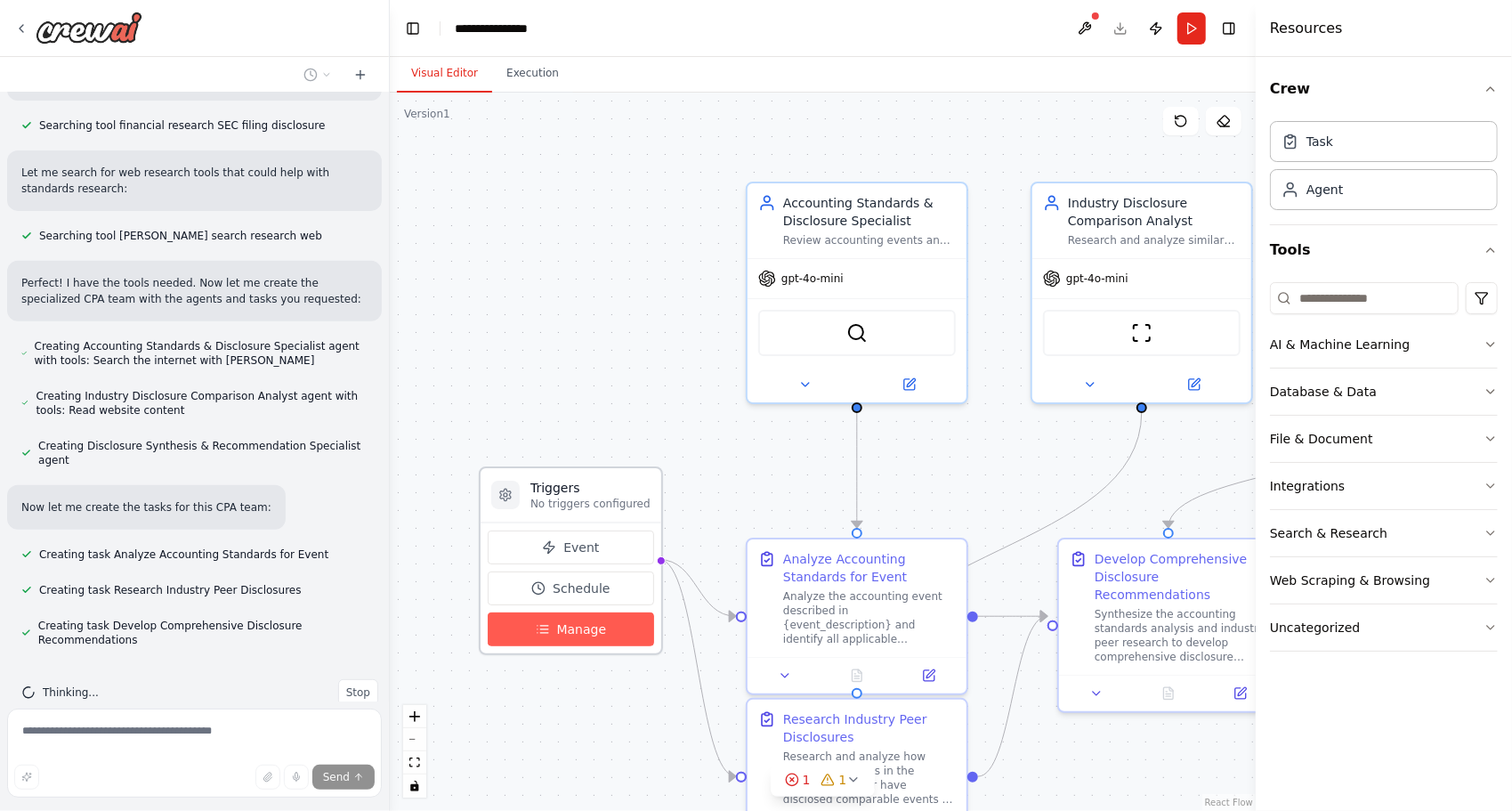
click at [607, 630] on button "Manage" at bounding box center [570, 629] width 166 height 34
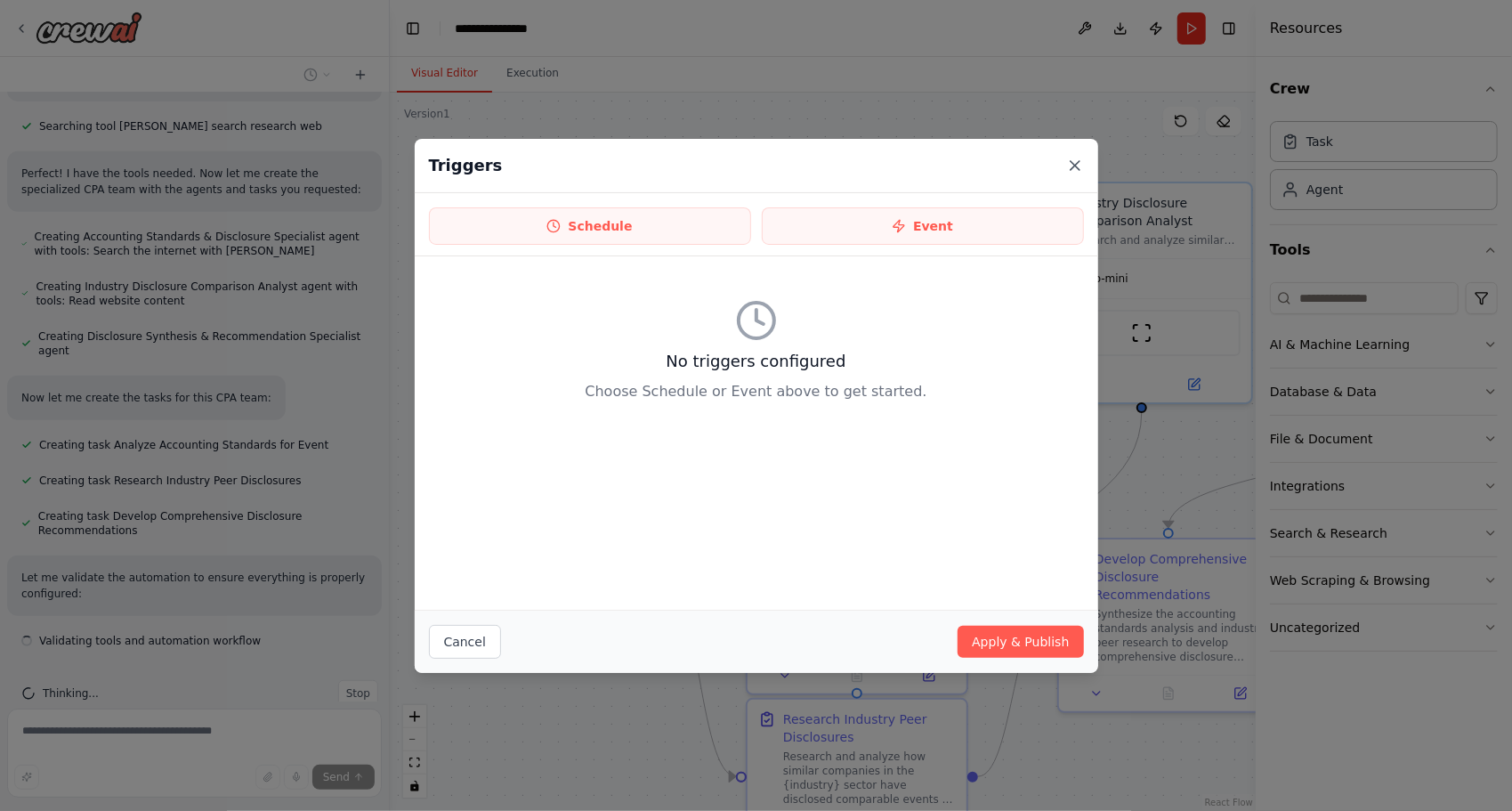
scroll to position [515, 0]
click at [1079, 157] on icon at bounding box center [1075, 166] width 18 height 18
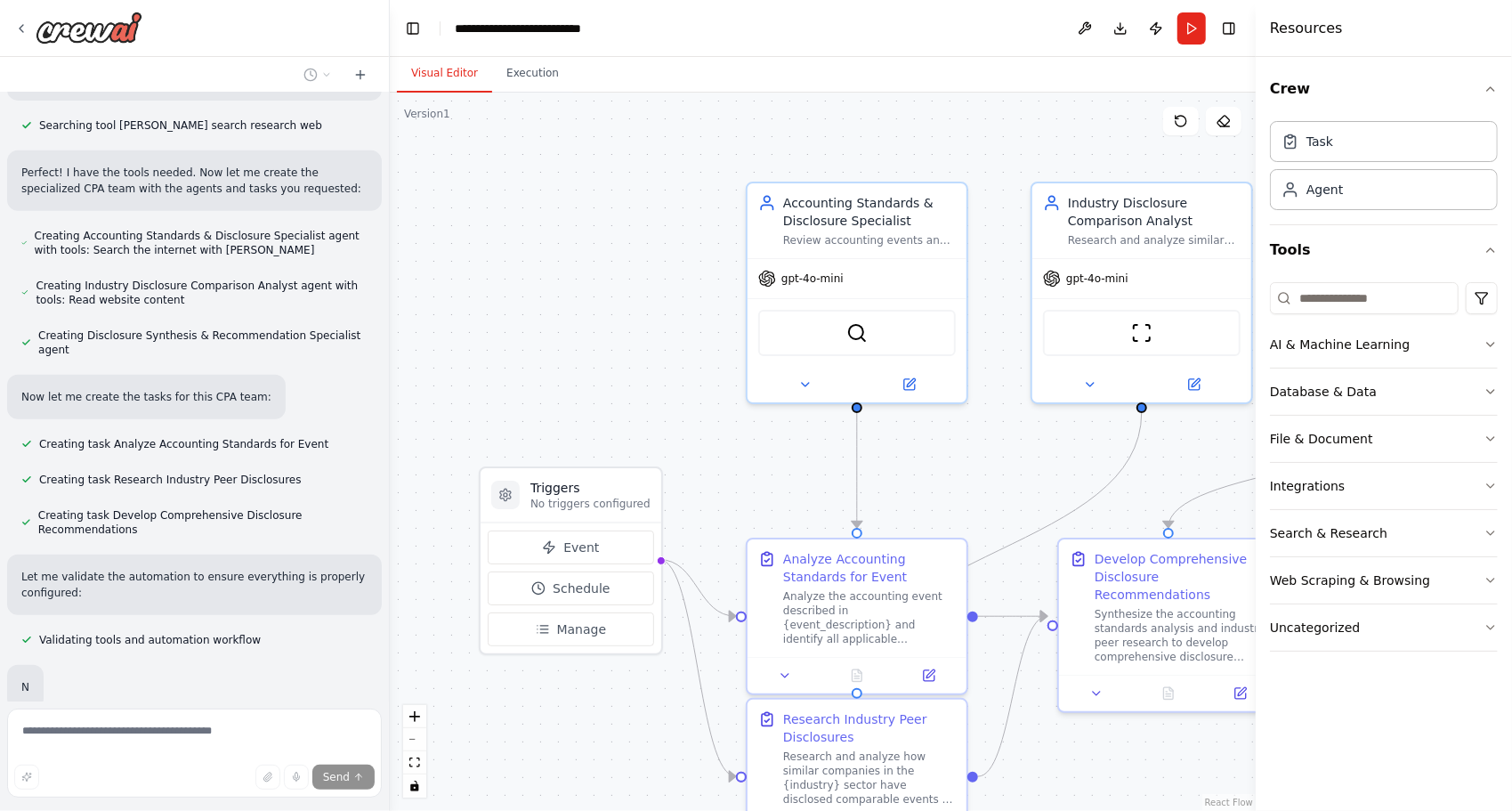
scroll to position [558, 0]
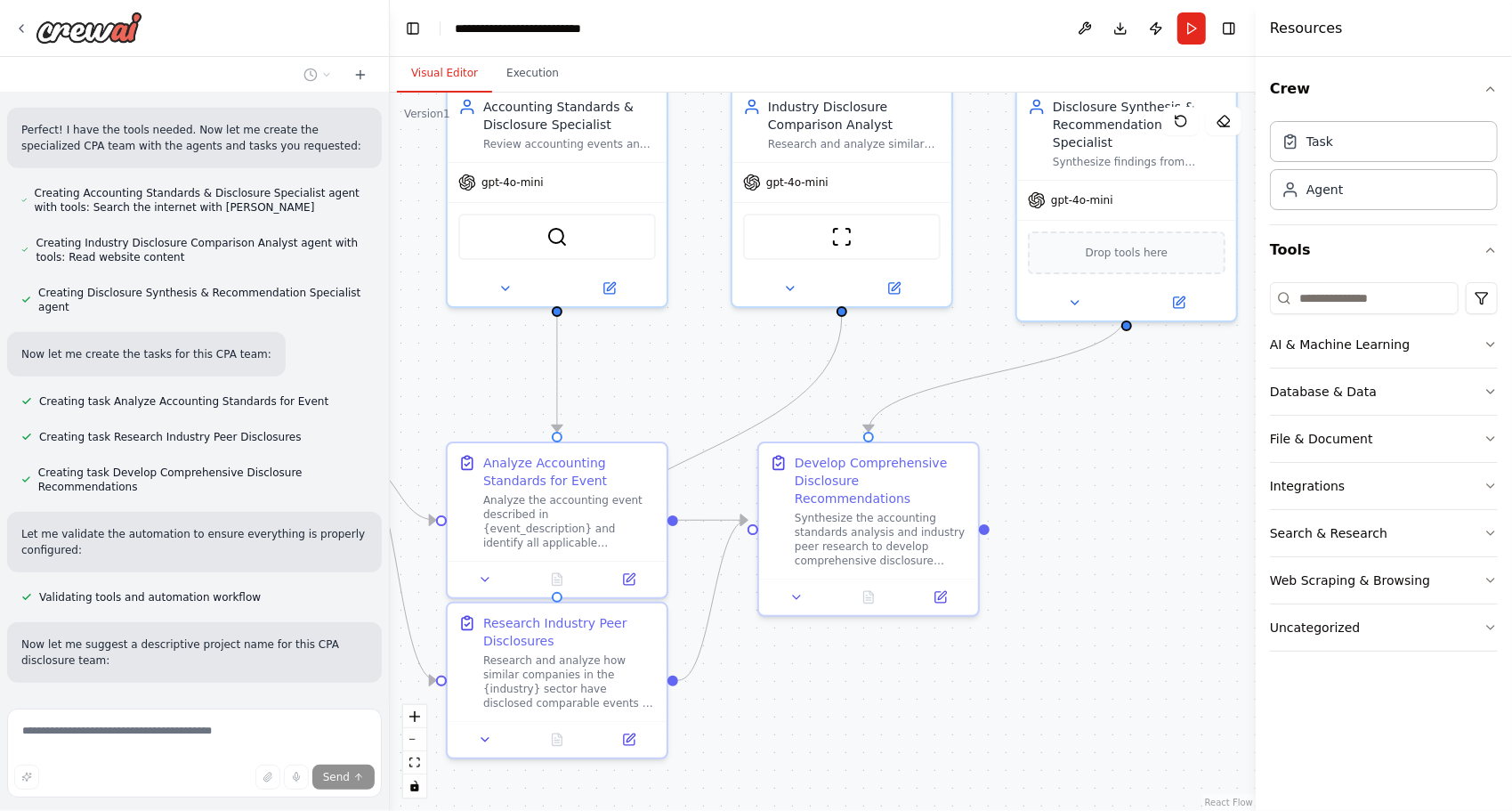
drag, startPoint x: 981, startPoint y: 497, endPoint x: 681, endPoint y: 386, distance: 319.9
click at [680, 393] on div ".deletable-edge-delete-btn { width: 20px; height: 20px; border: 0px solid #ffff…" at bounding box center [822, 451] width 866 height 718
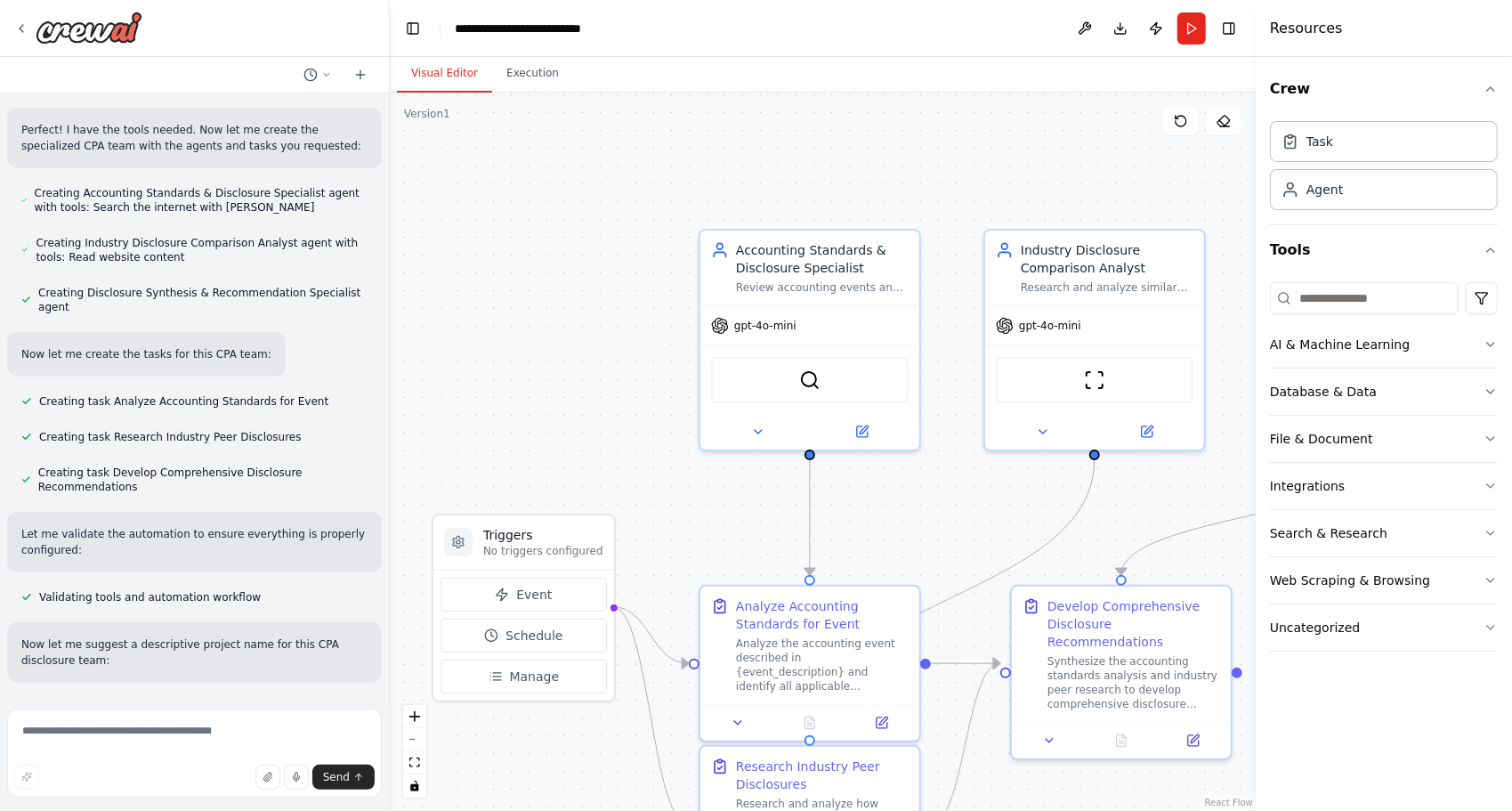
drag, startPoint x: 687, startPoint y: 381, endPoint x: 944, endPoint y: 531, distance: 297.6
click at [944, 531] on div ".deletable-edge-delete-btn { width: 20px; height: 20px; border: 0px solid #ffff…" at bounding box center [822, 451] width 866 height 718
click at [1295, 450] on button "File & Document" at bounding box center [1383, 439] width 228 height 46
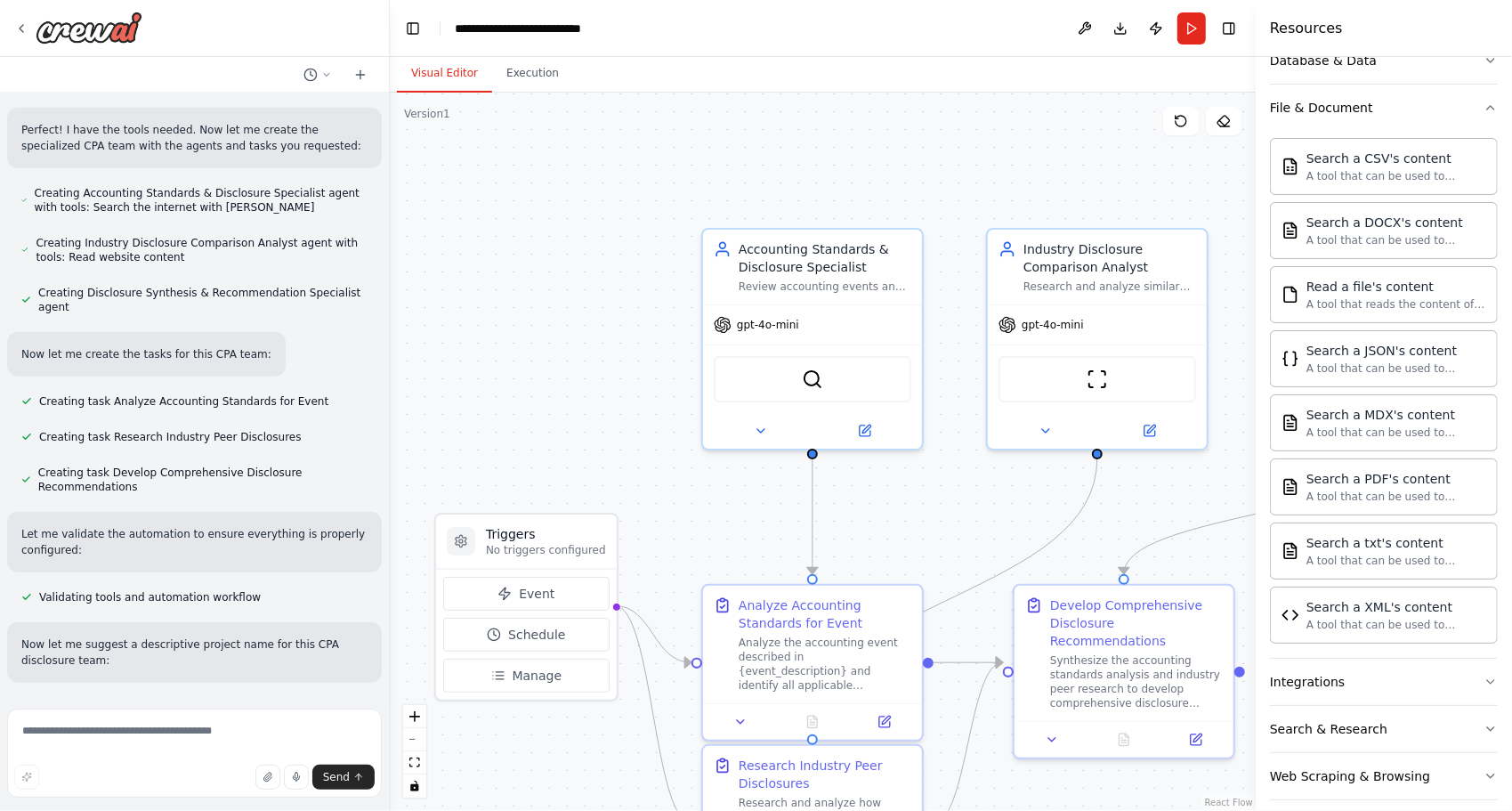
scroll to position [387, 0]
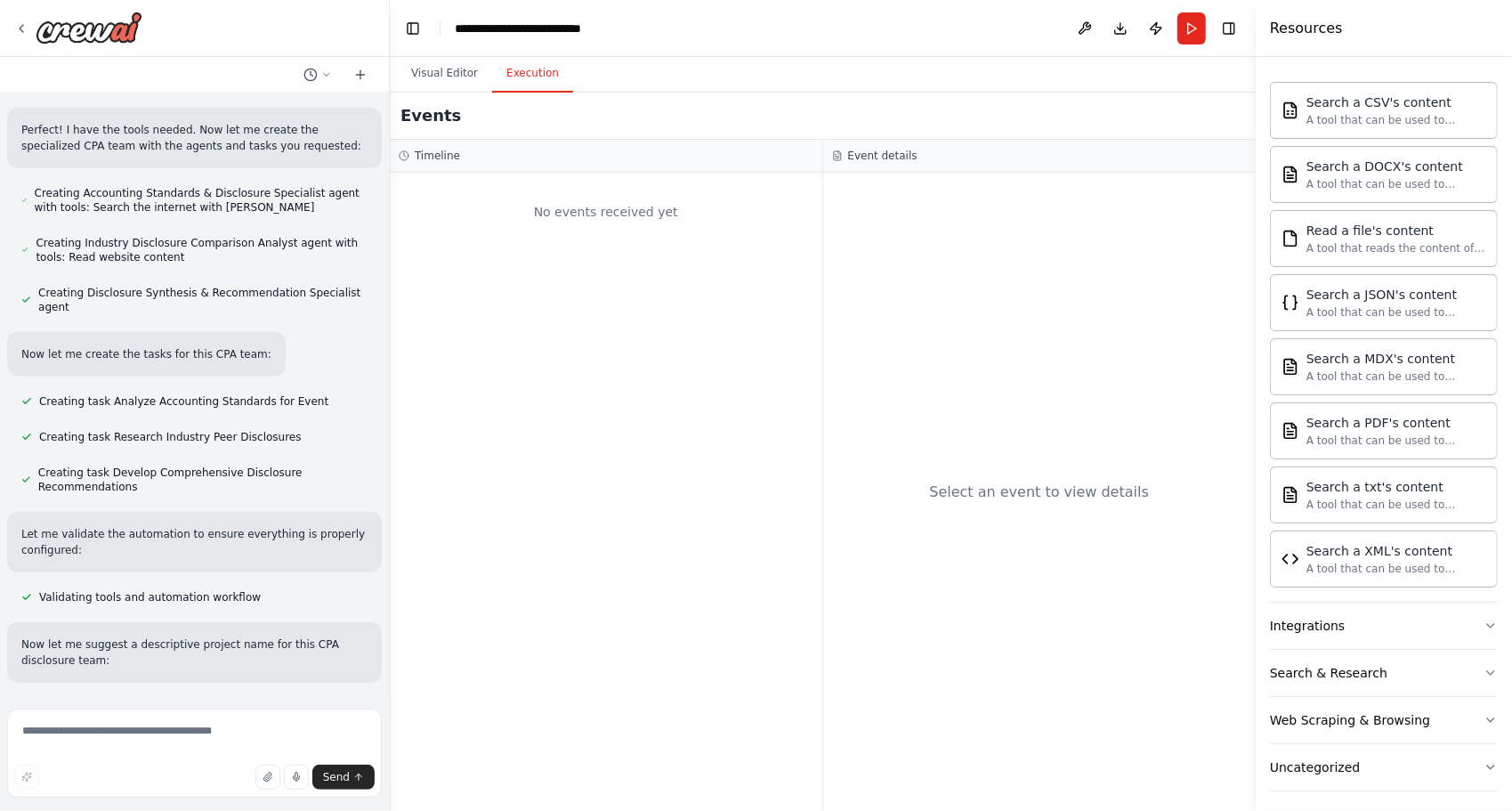
click at [522, 64] on button "Execution" at bounding box center [532, 74] width 81 height 37
click at [149, 727] on textarea at bounding box center [194, 753] width 374 height 89
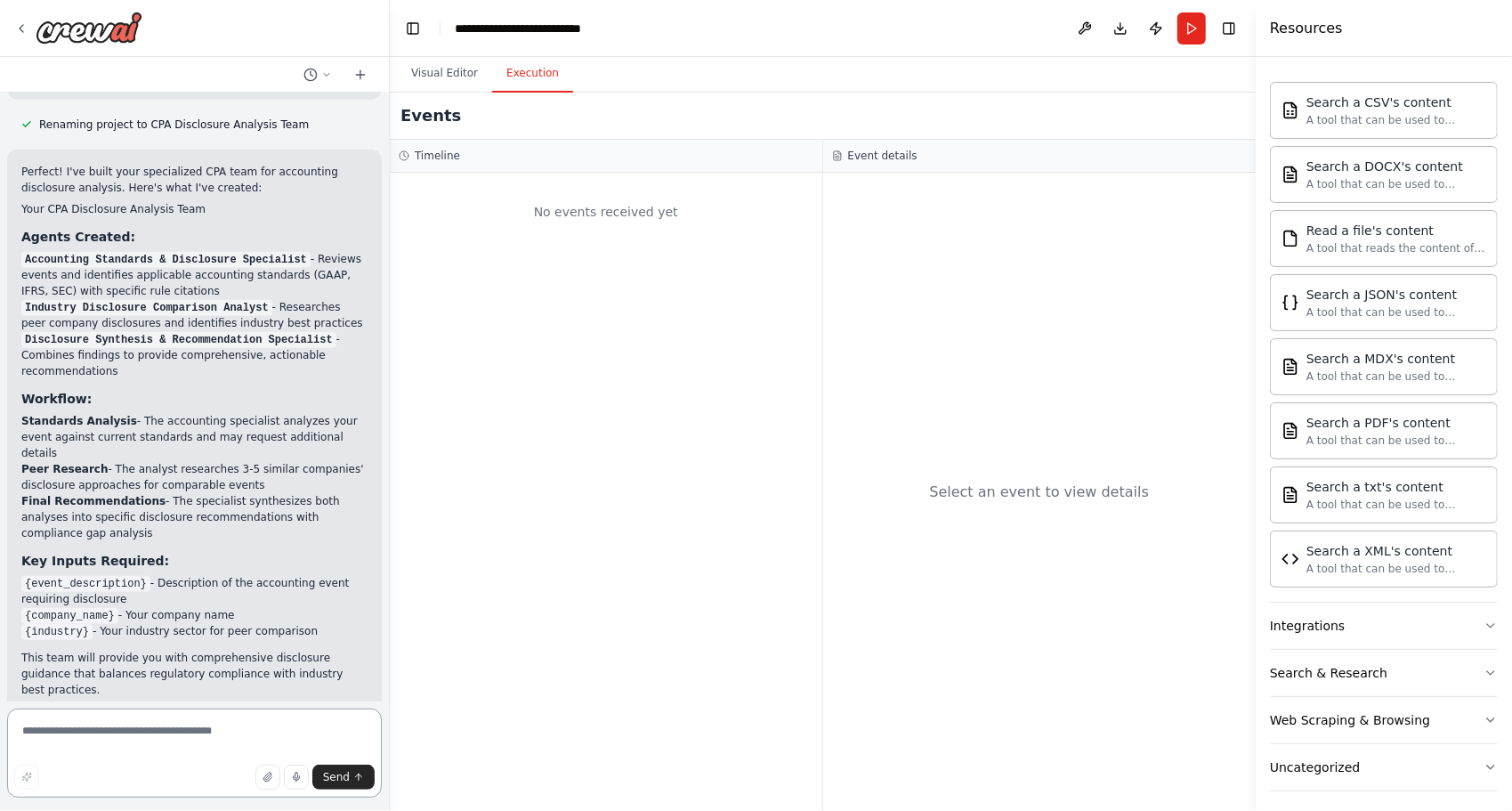
scroll to position [1336, 0]
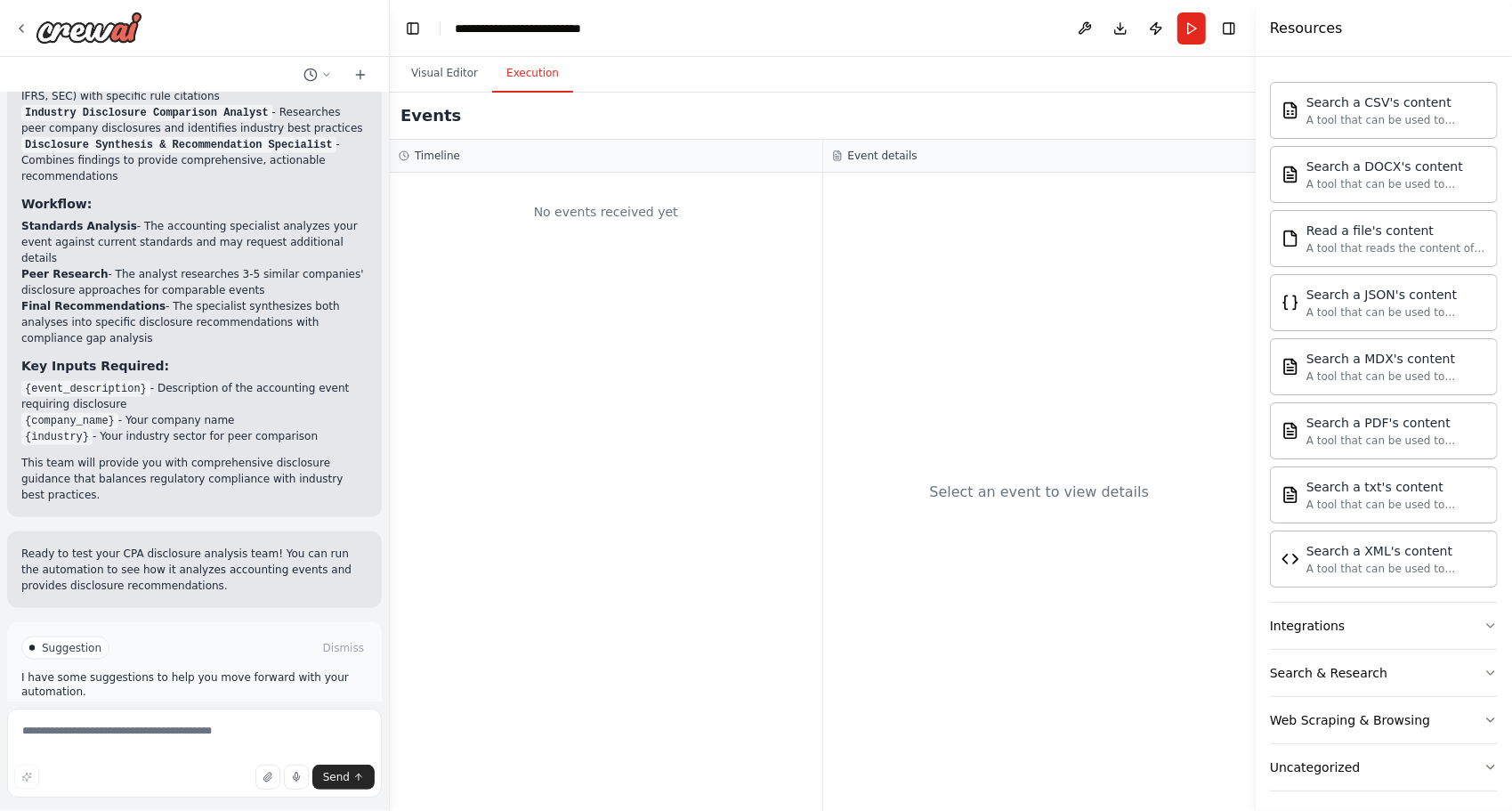
drag, startPoint x: 25, startPoint y: 338, endPoint x: 320, endPoint y: 389, distance: 299.4
click at [320, 389] on ul "{event_description} - Description of the accounting event requiring disclosure …" at bounding box center [194, 412] width 346 height 64
copy ul "{event_description} - Description of the accounting event requiring disclosure …"
click at [91, 715] on textarea at bounding box center [194, 753] width 374 height 89
paste textarea "**********"
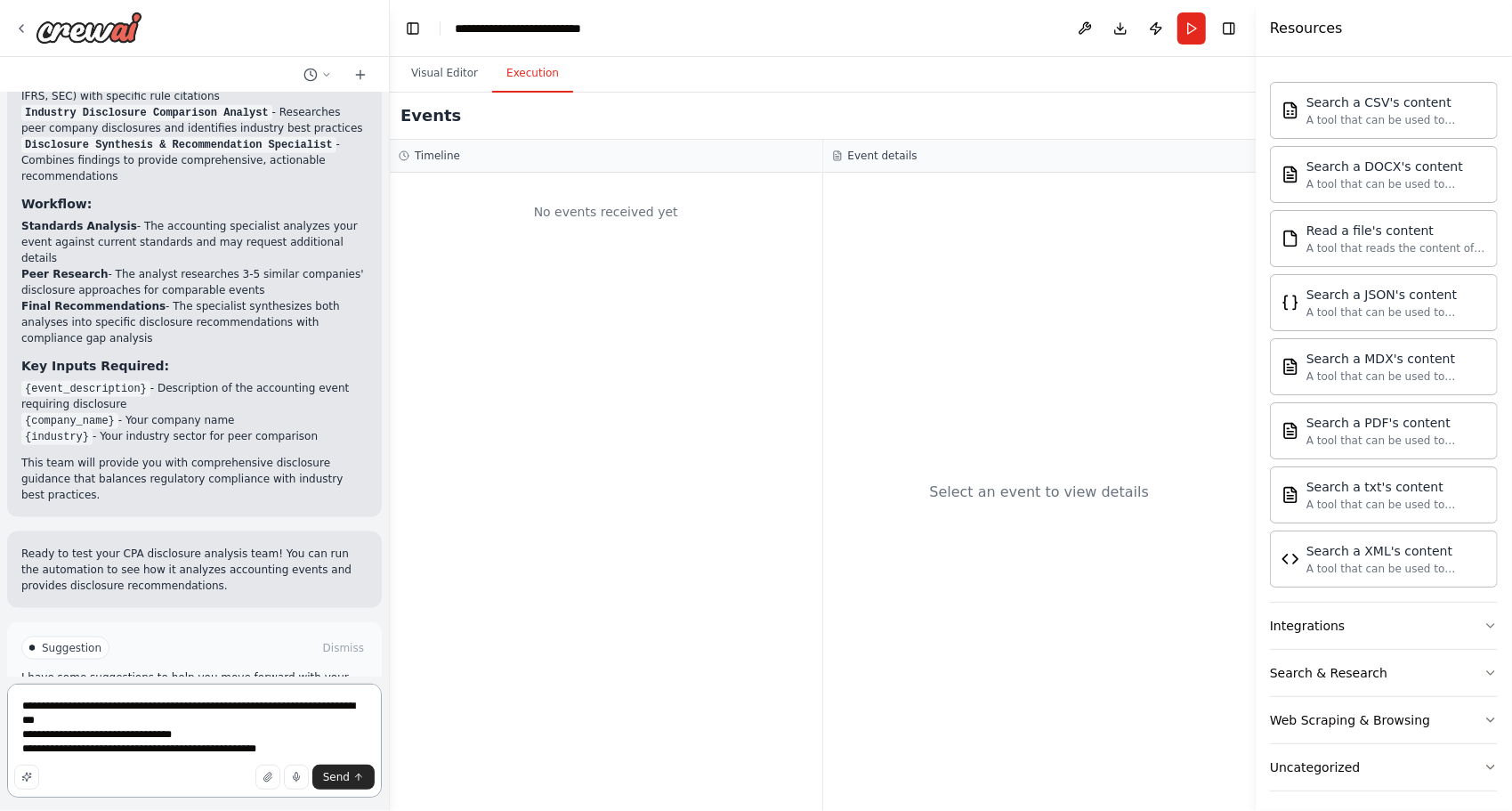
click at [124, 705] on textarea "**********" at bounding box center [194, 741] width 374 height 114
click at [115, 723] on textarea "**********" at bounding box center [194, 741] width 374 height 114
type textarea "**********"
click at [330, 777] on span "Send" at bounding box center [336, 777] width 27 height 14
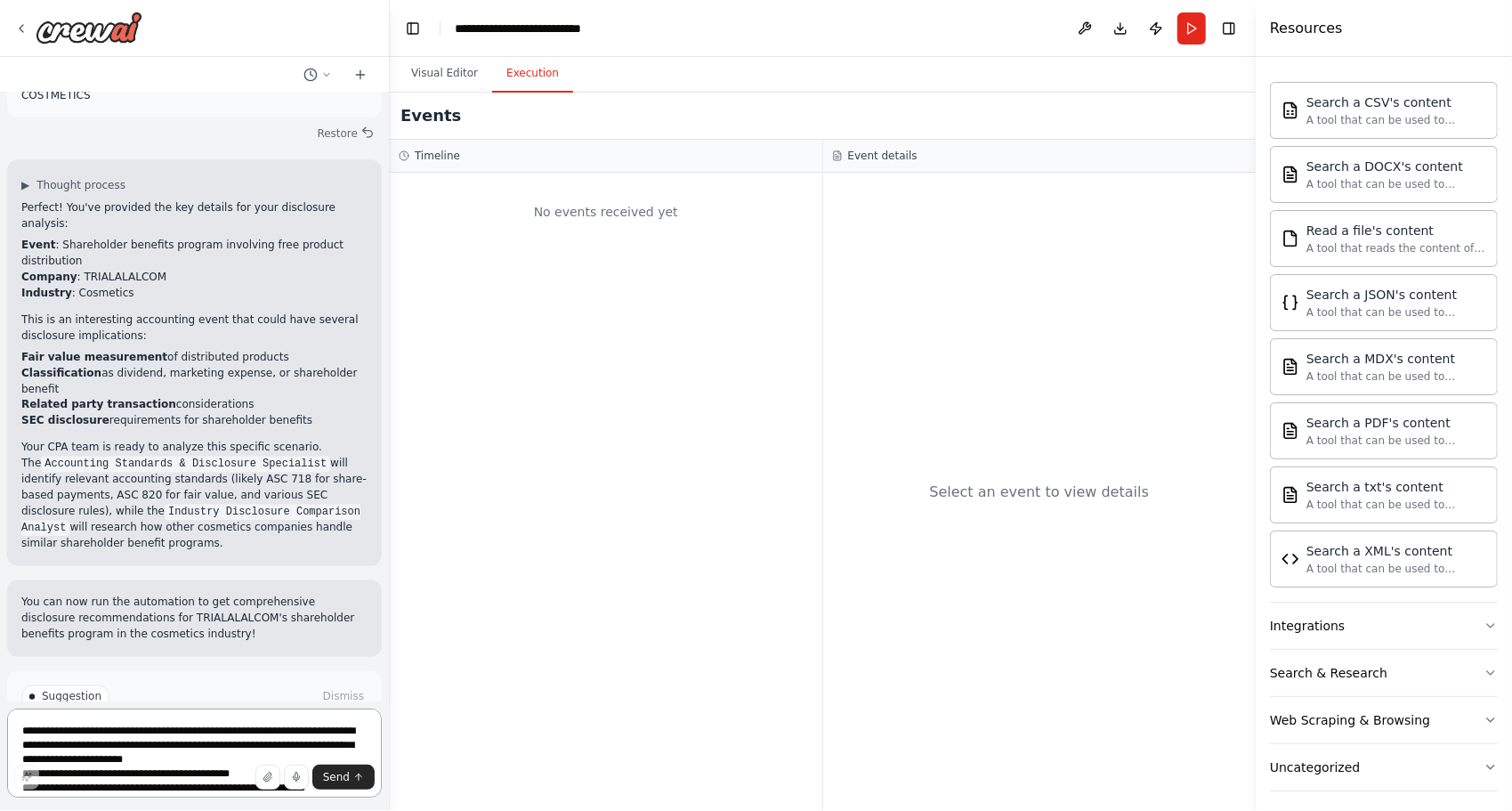
scroll to position [1966, 0]
click at [205, 765] on span "Run Automation" at bounding box center [203, 772] width 87 height 14
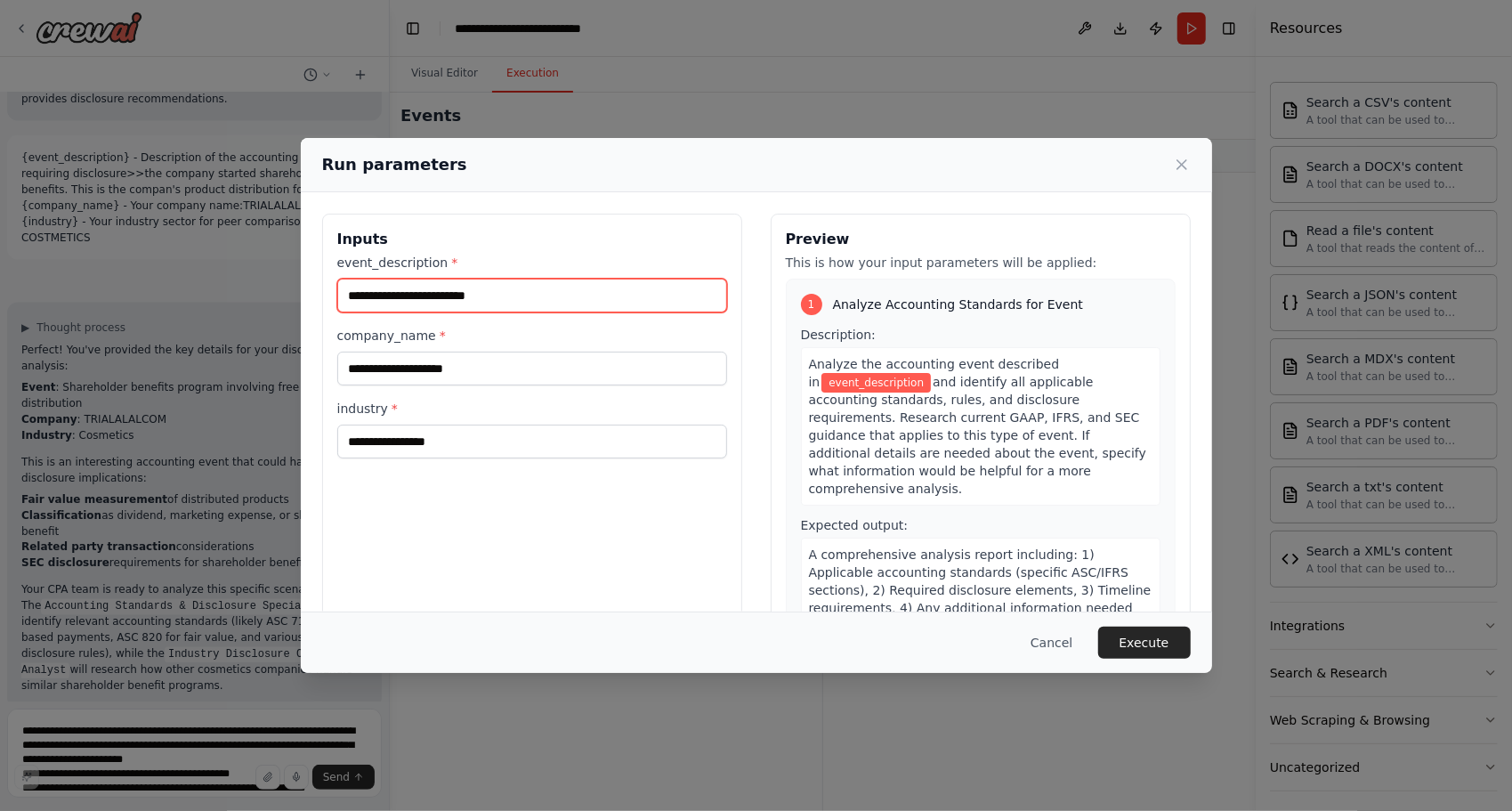
click at [602, 296] on input "event_description *" at bounding box center [532, 296] width 390 height 34
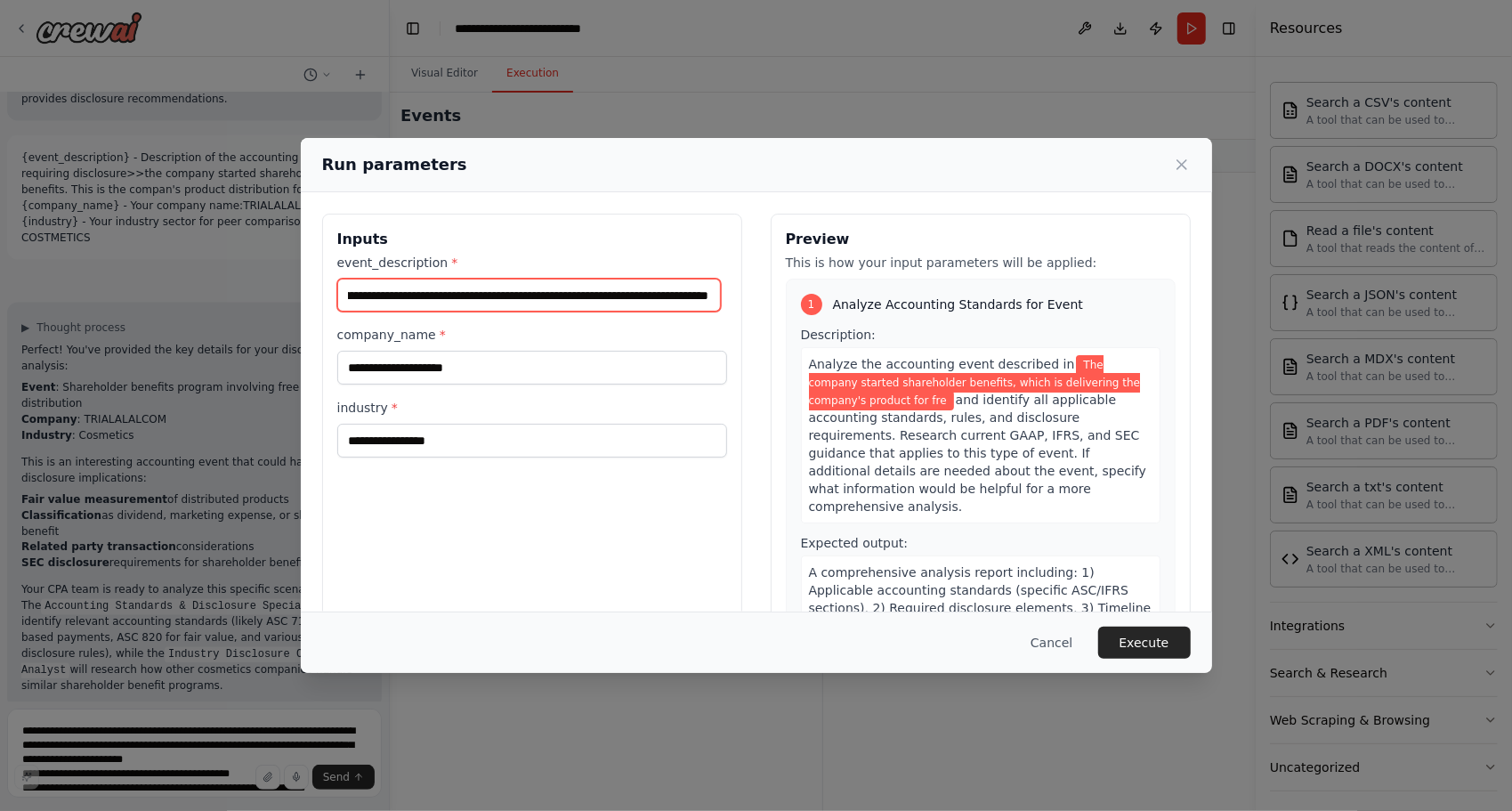
scroll to position [0, 151]
type input "**********"
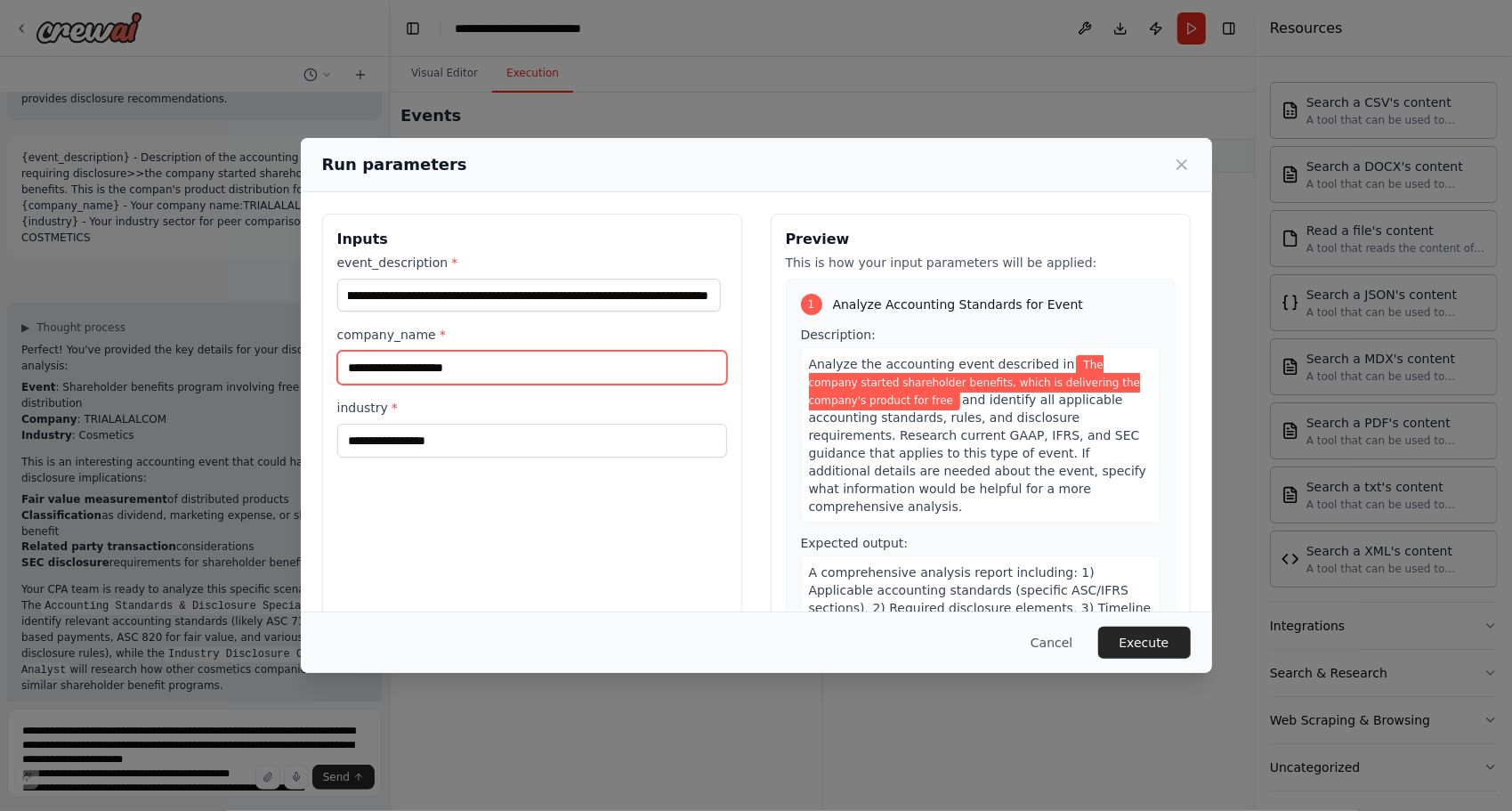
scroll to position [0, 0]
type input "*******"
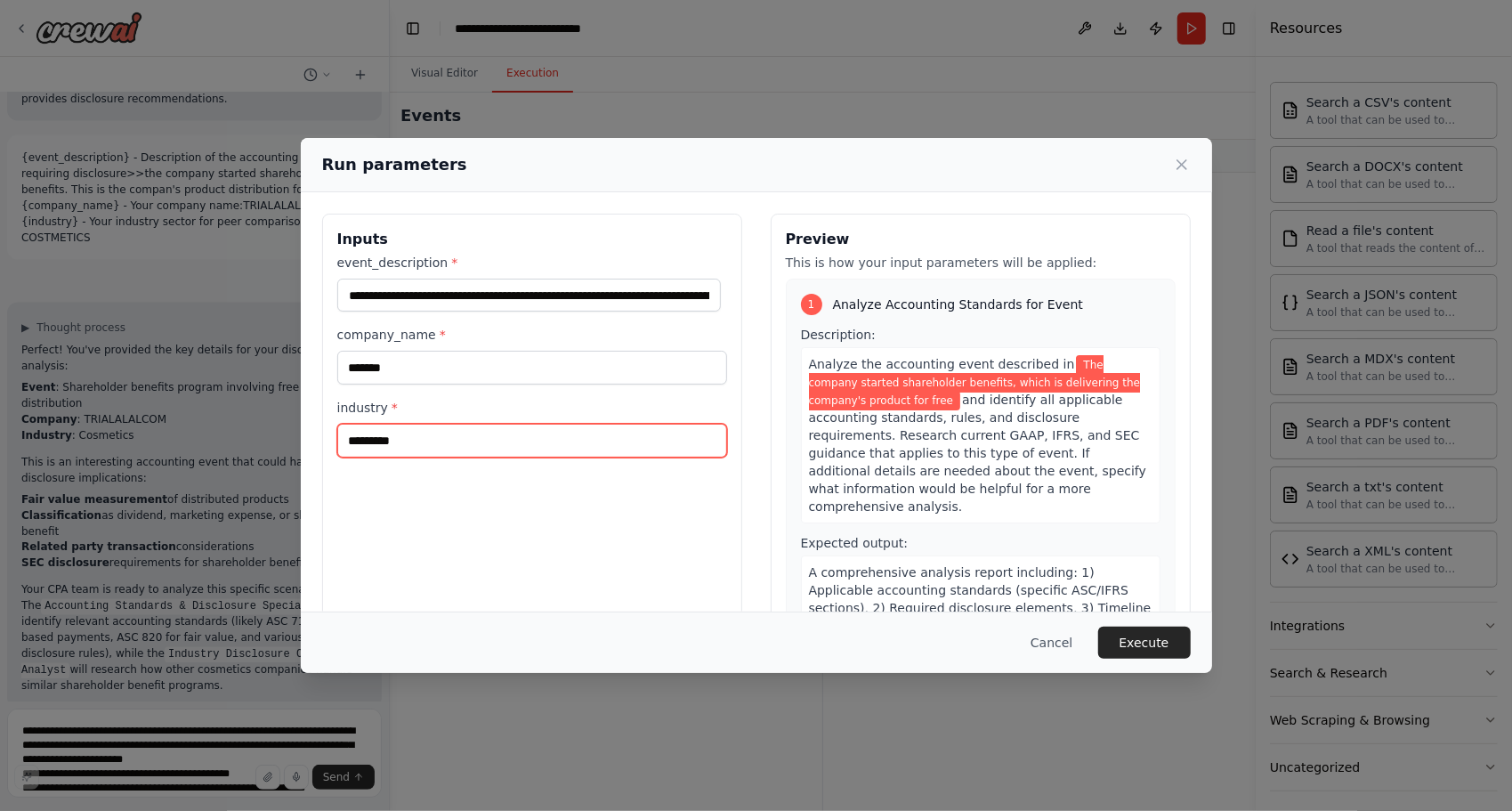
type input "*********"
click at [1132, 643] on button "Execute" at bounding box center [1145, 642] width 93 height 33
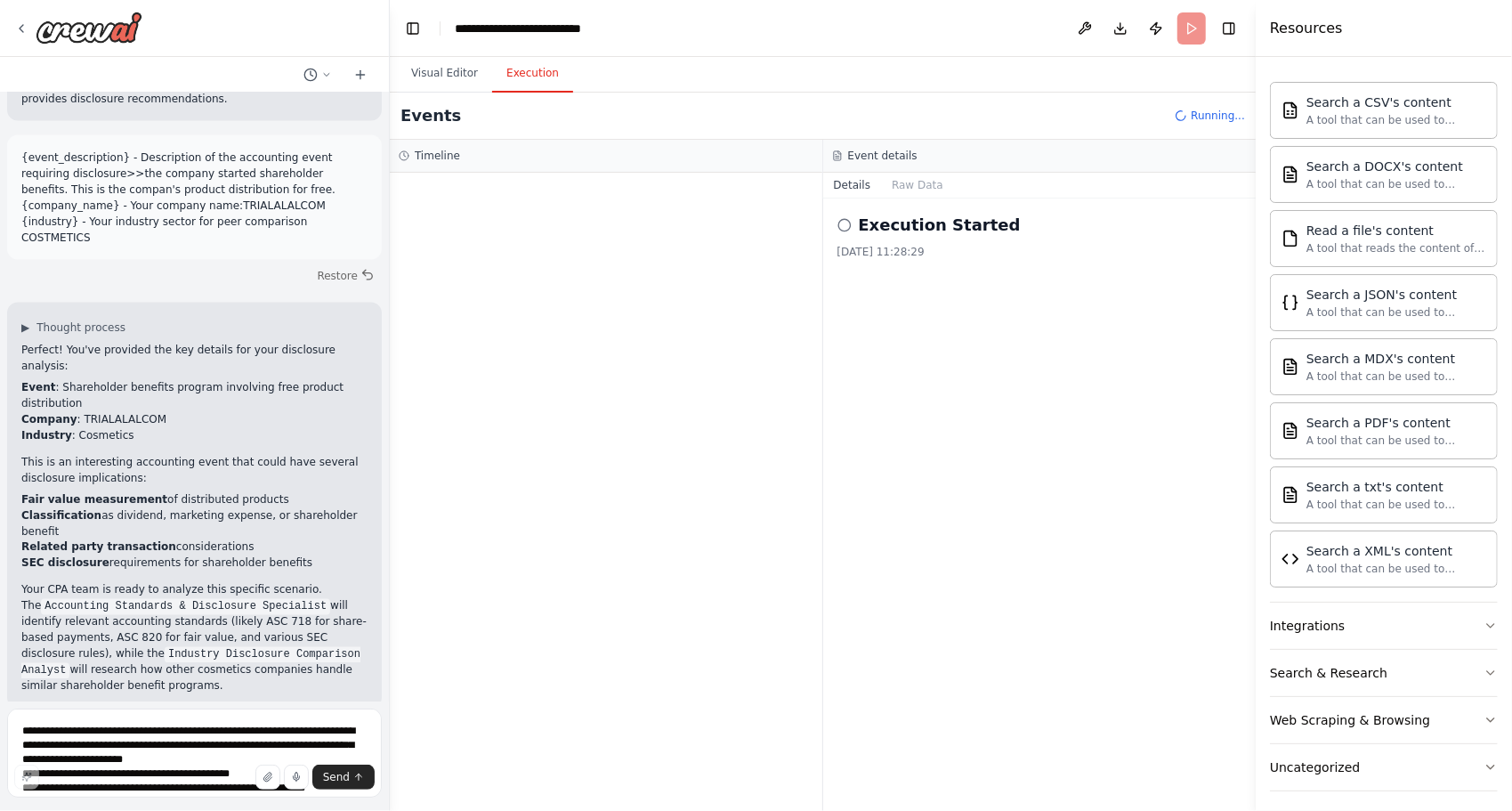
click at [546, 322] on div at bounding box center [606, 492] width 432 height 639
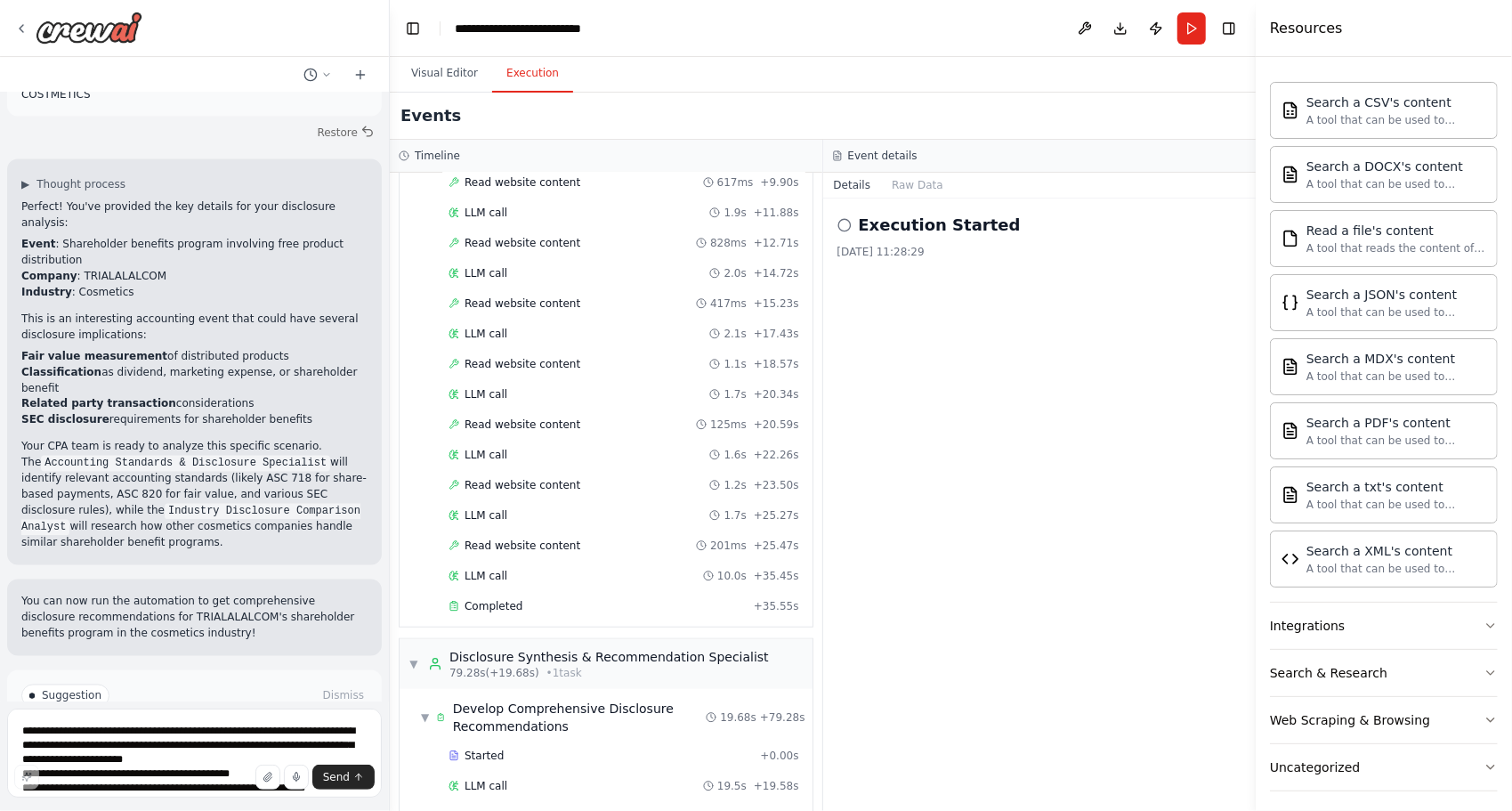
scroll to position [914, 0]
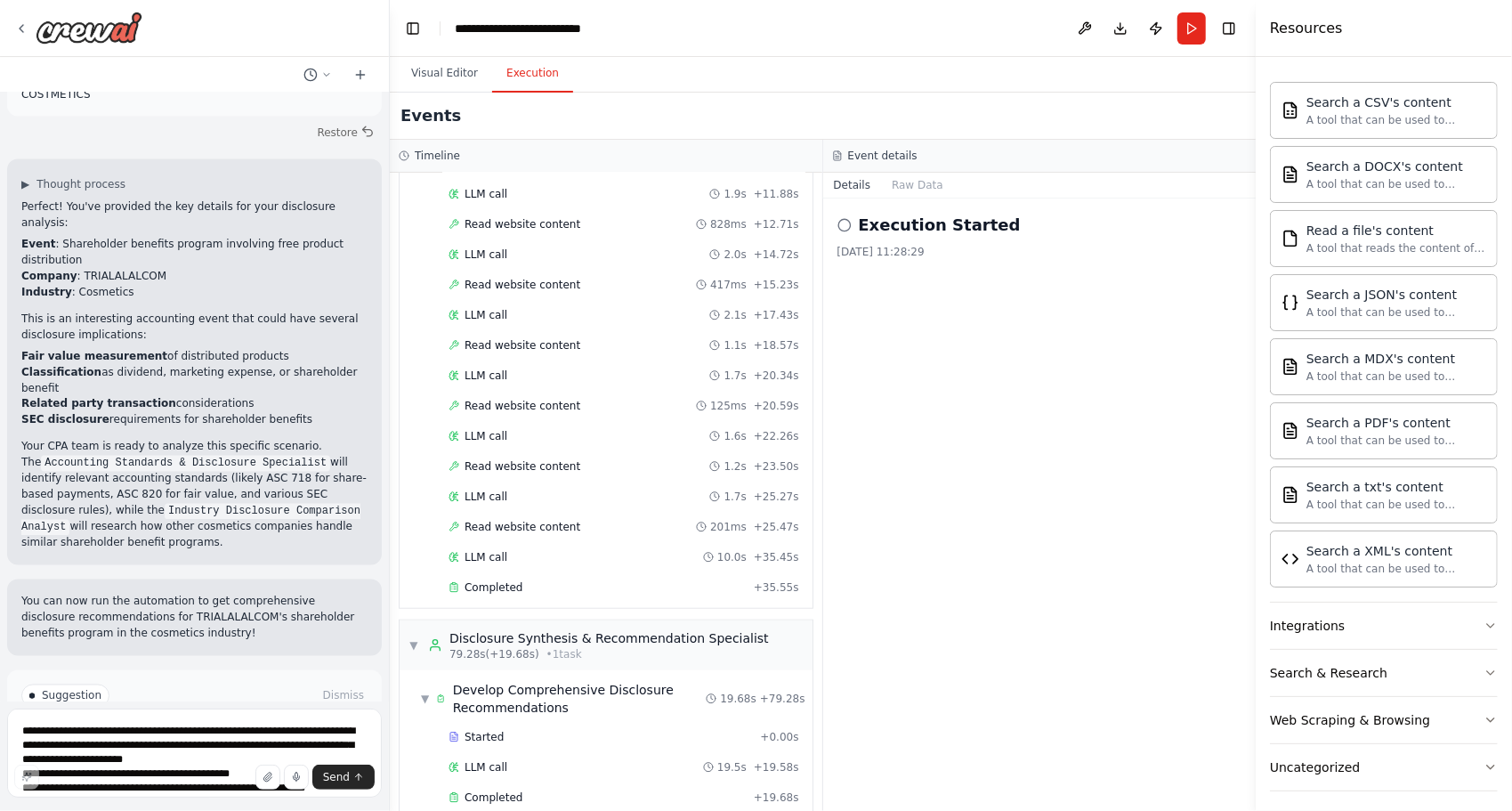
click at [288, 758] on button "Improve automation" at bounding box center [194, 772] width 346 height 29
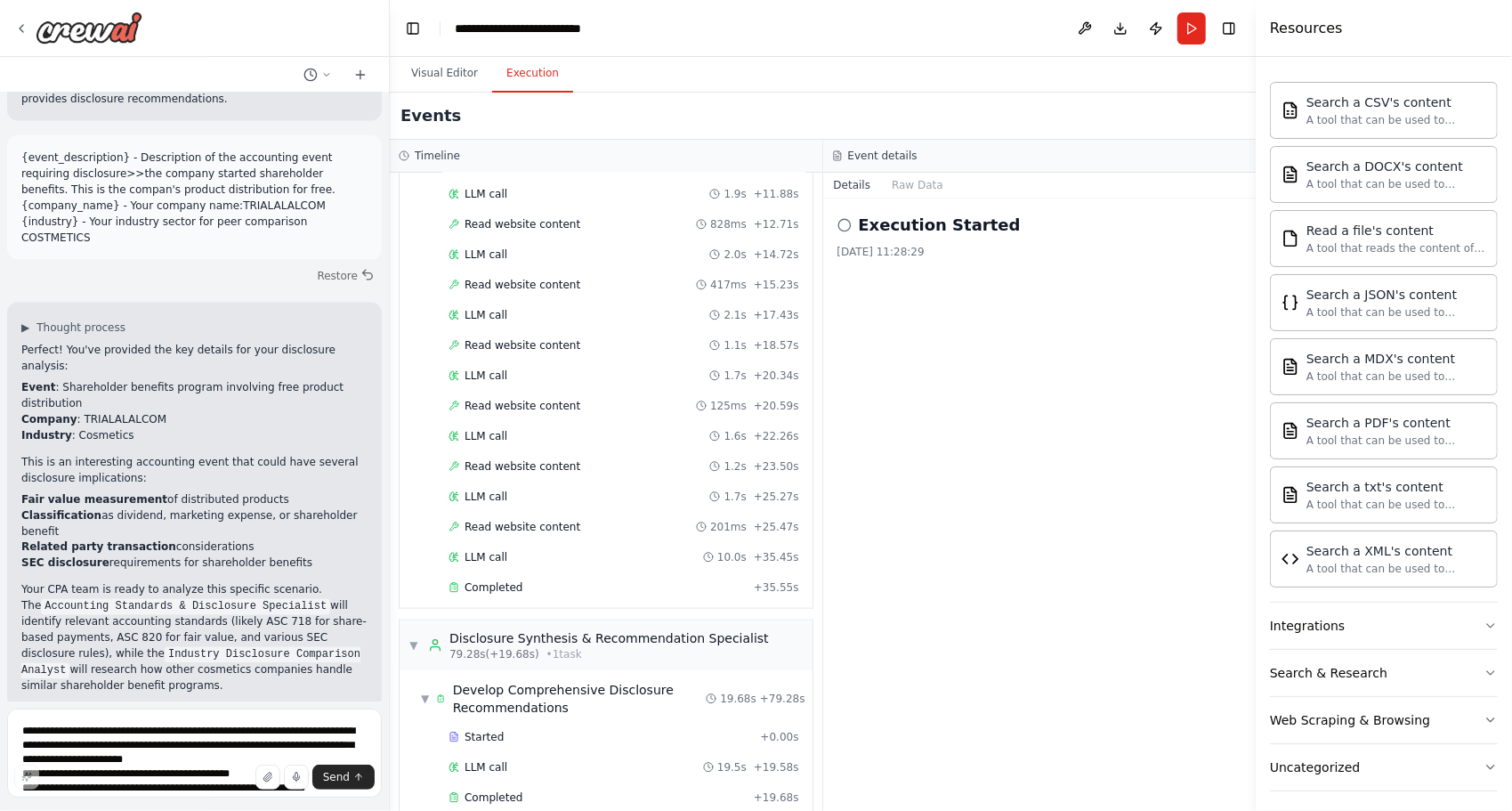
scroll to position [1891, 0]
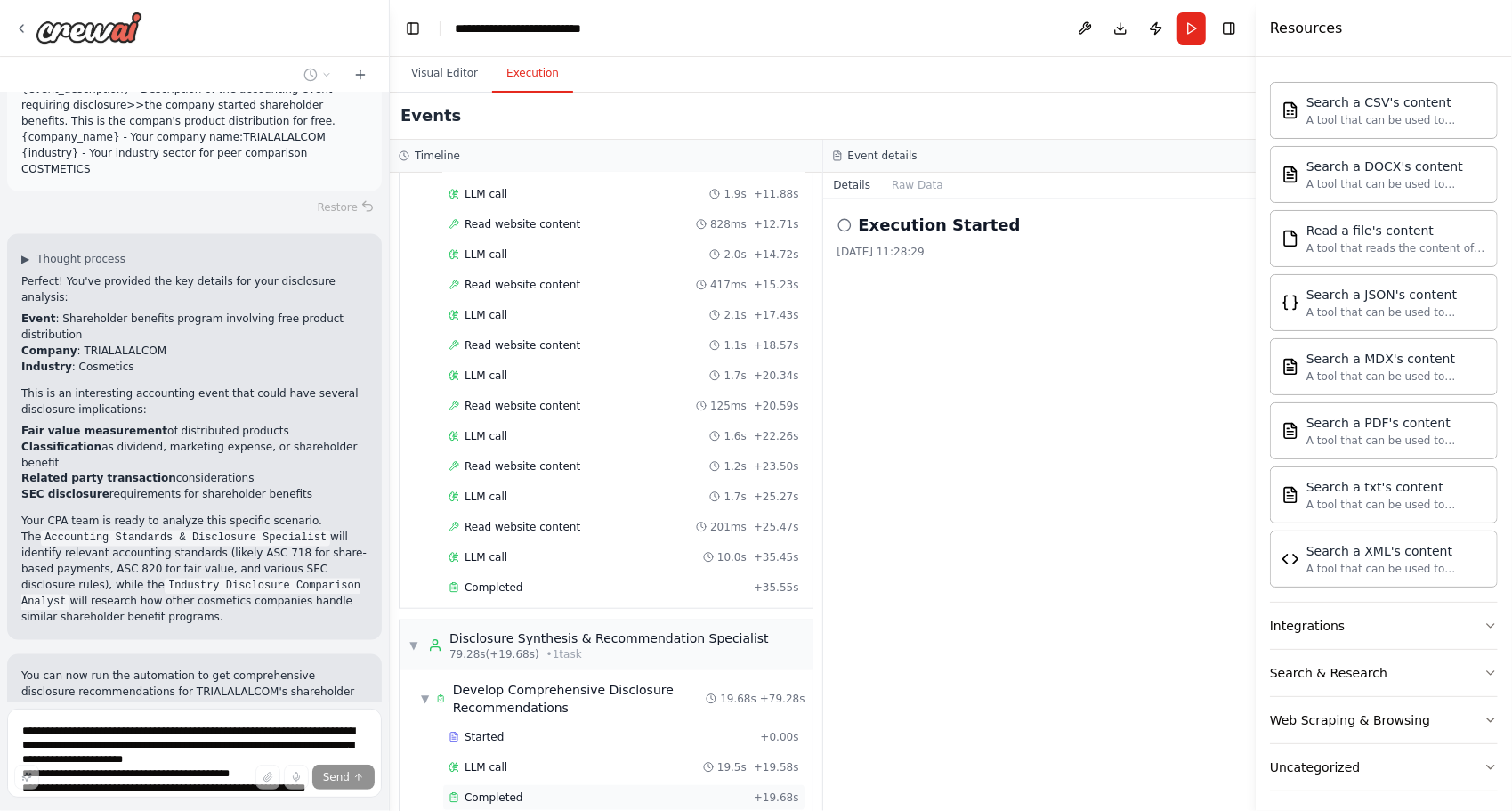
click at [517, 790] on div "Completed" at bounding box center [597, 797] width 298 height 14
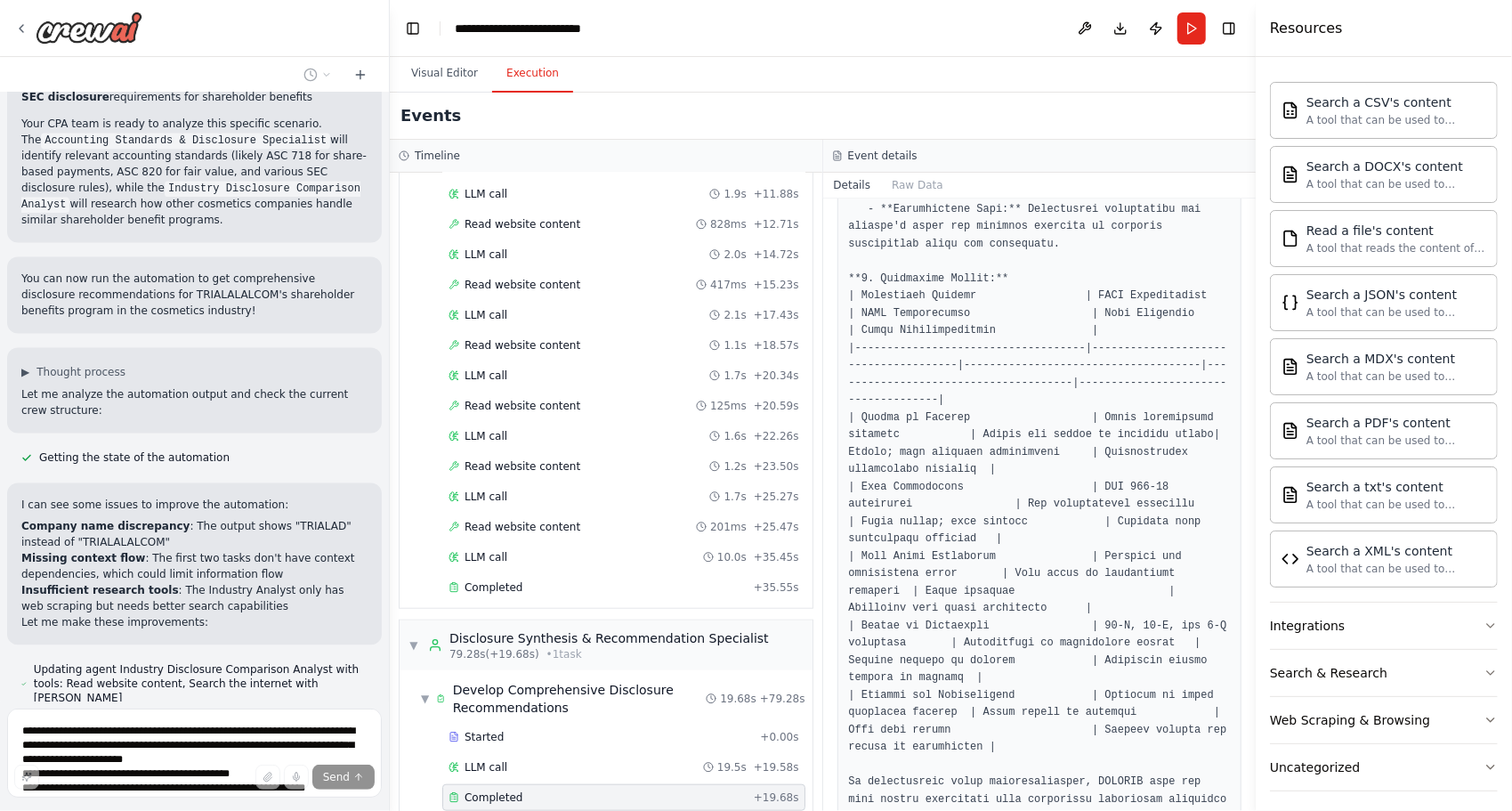
scroll to position [2324, 0]
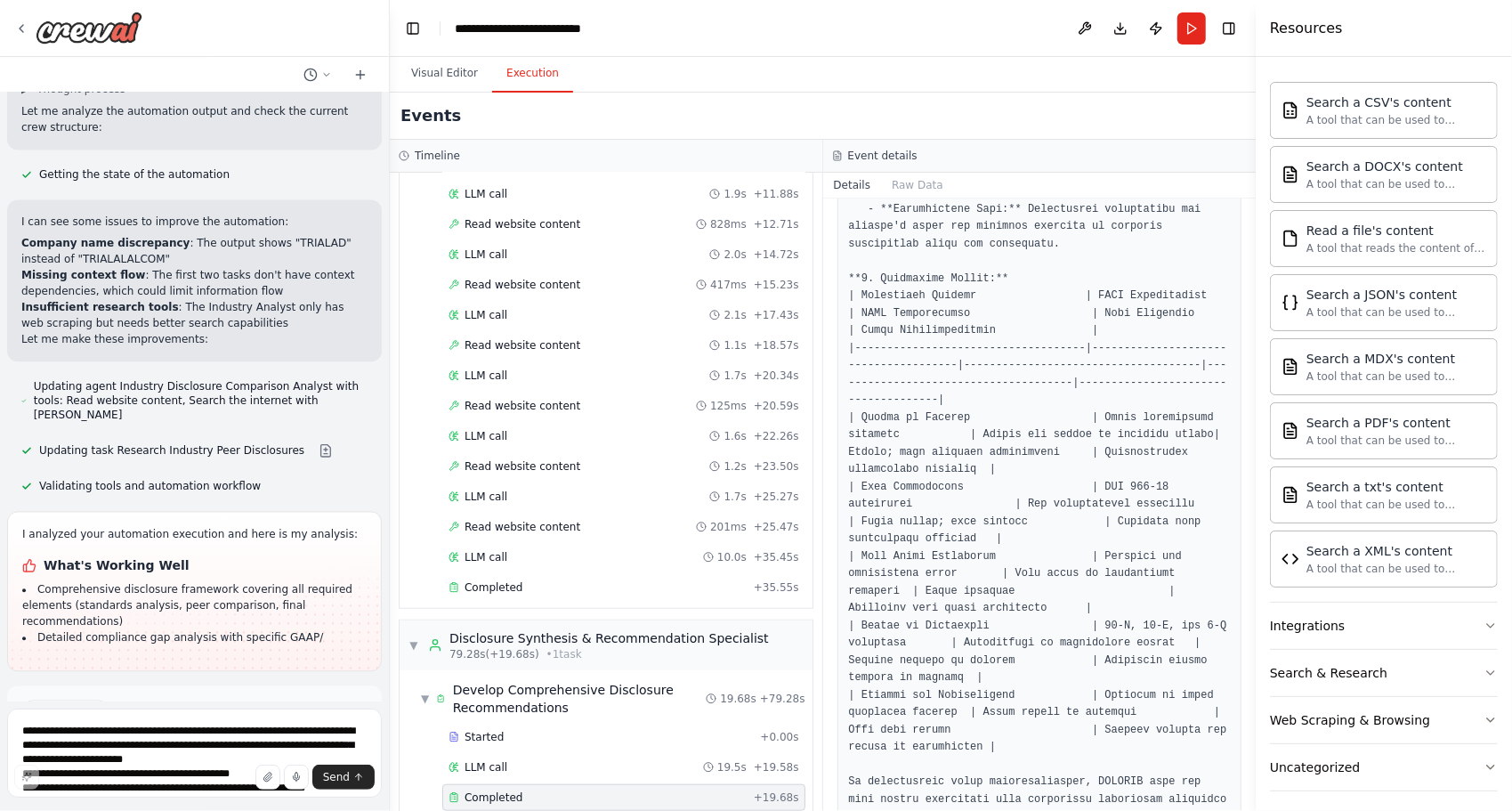
click at [195, 700] on div "Suggestion Dismiss I have some suggestions to help you move forward with your a…" at bounding box center [194, 750] width 346 height 101
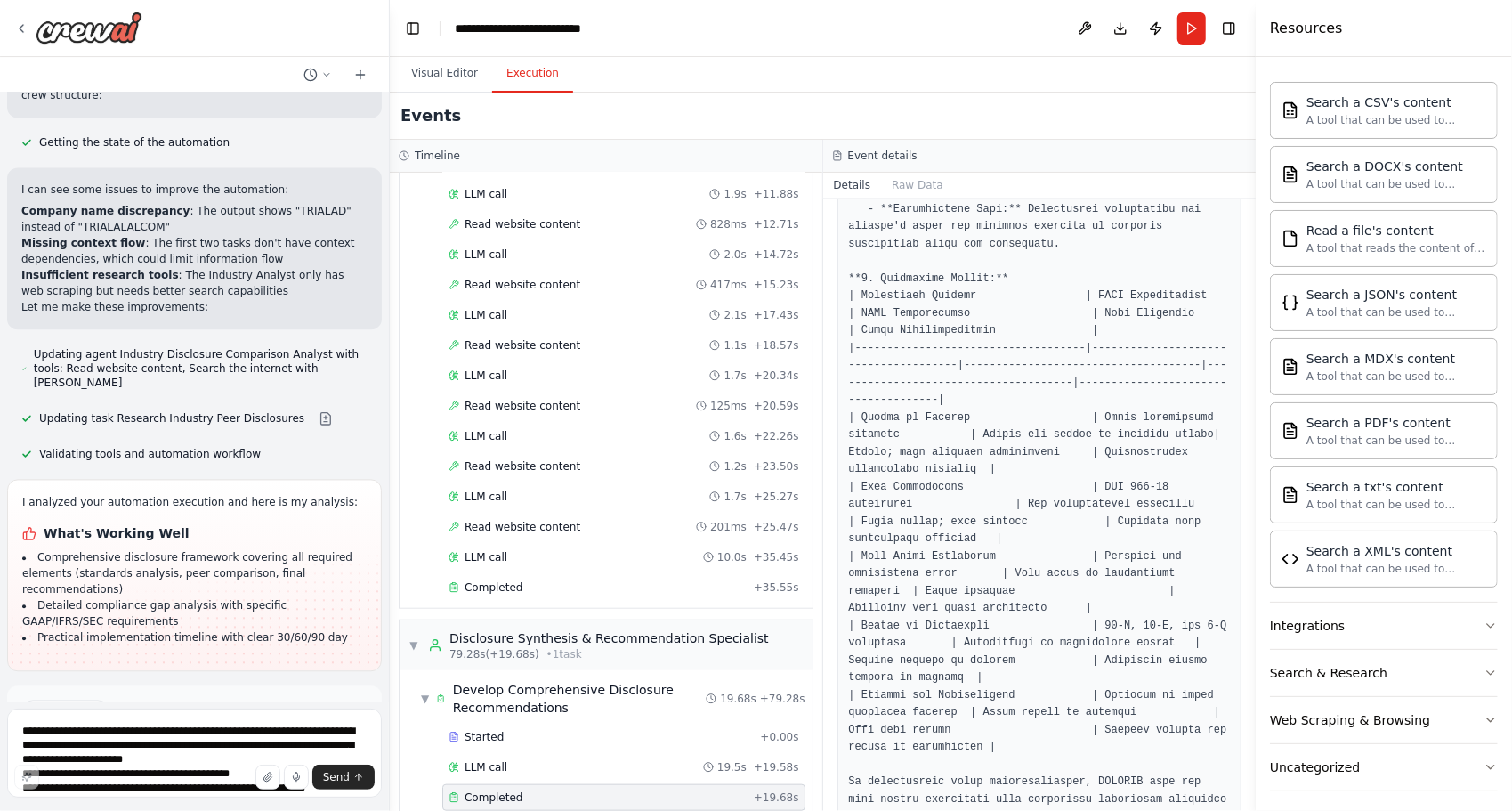
click at [183, 773] on button "Run Automation" at bounding box center [194, 786] width 346 height 29
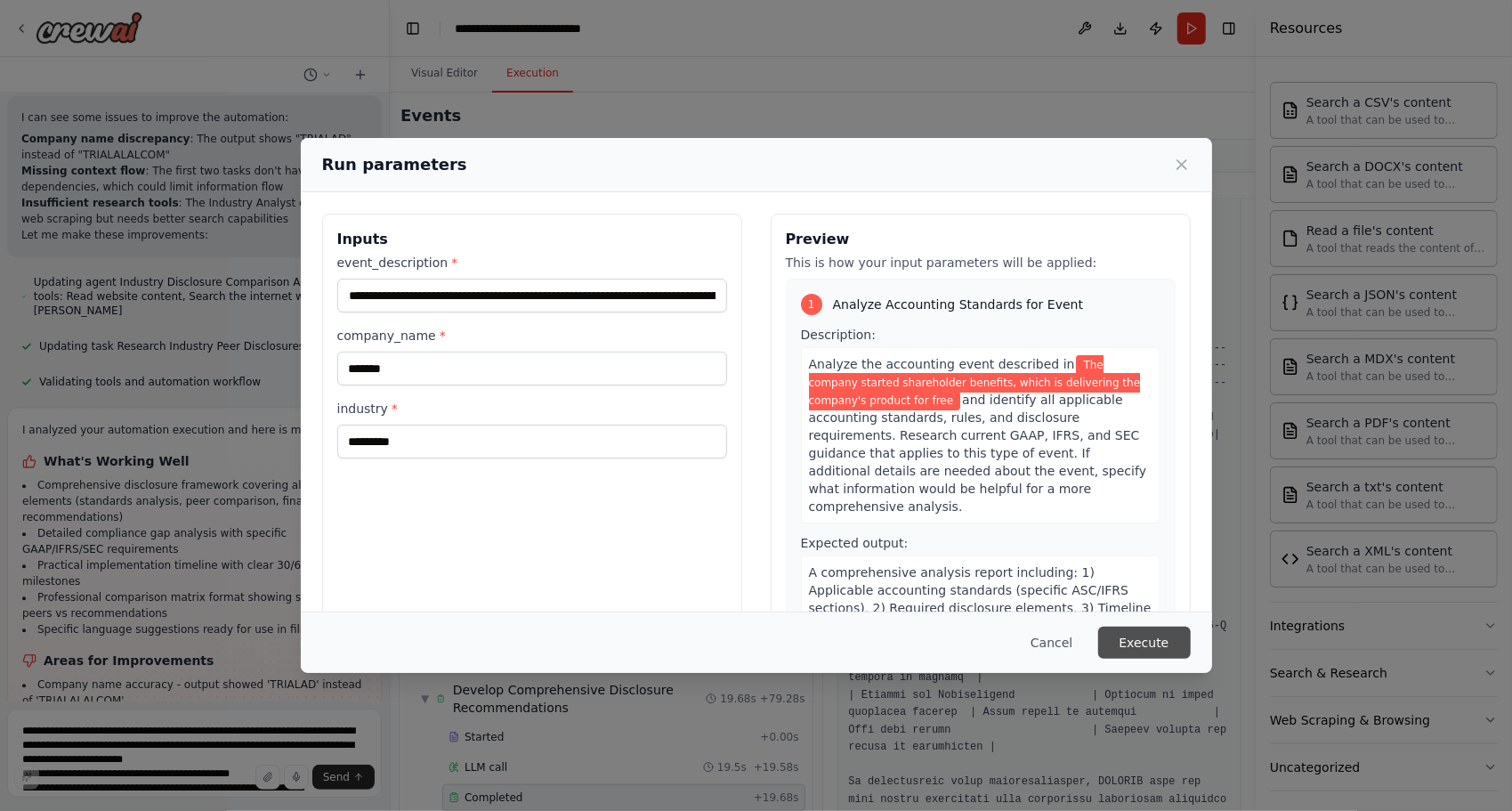
scroll to position [2692, 0]
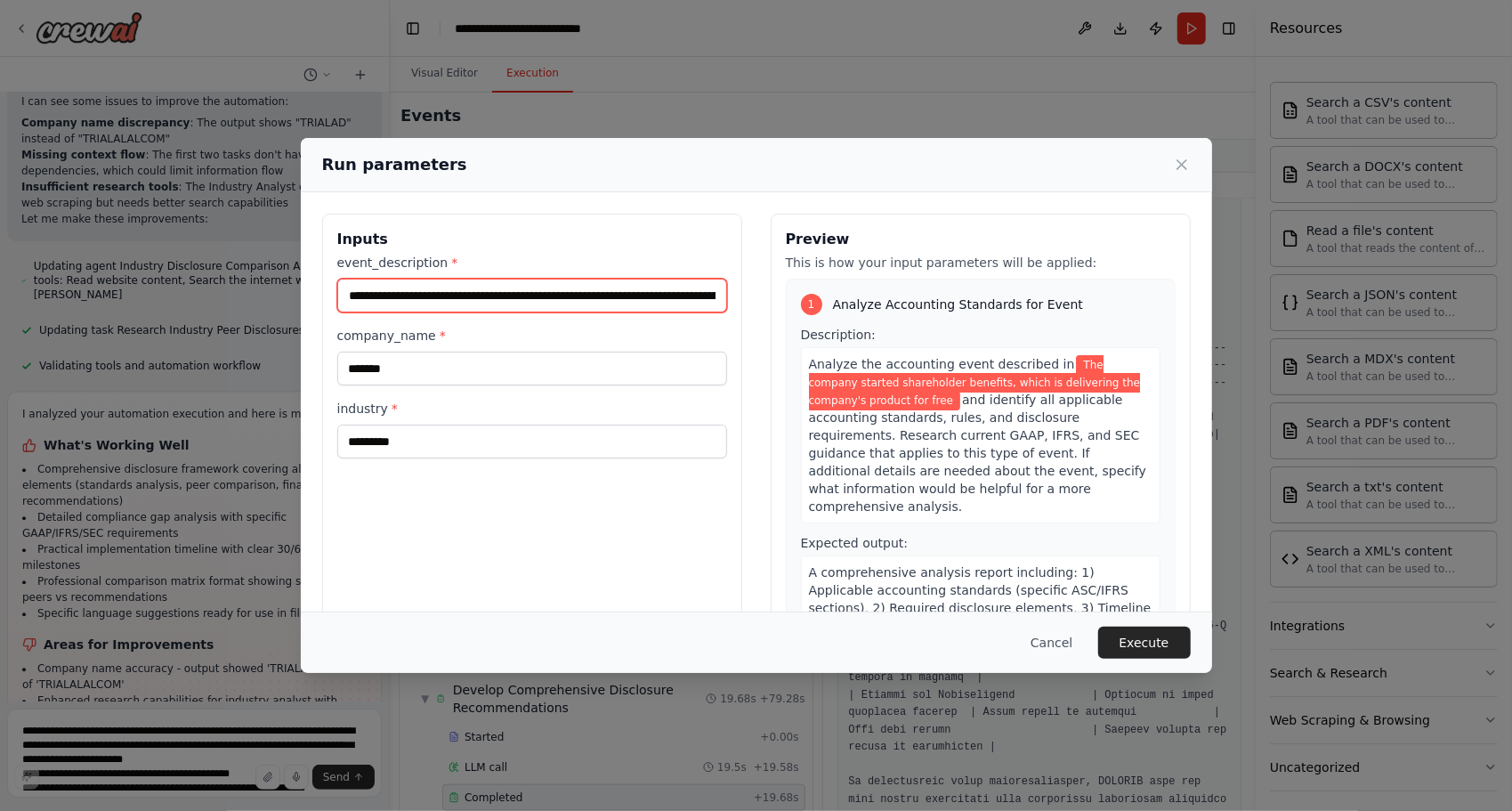
click at [669, 301] on input "**********" at bounding box center [532, 296] width 390 height 34
type input "**********"
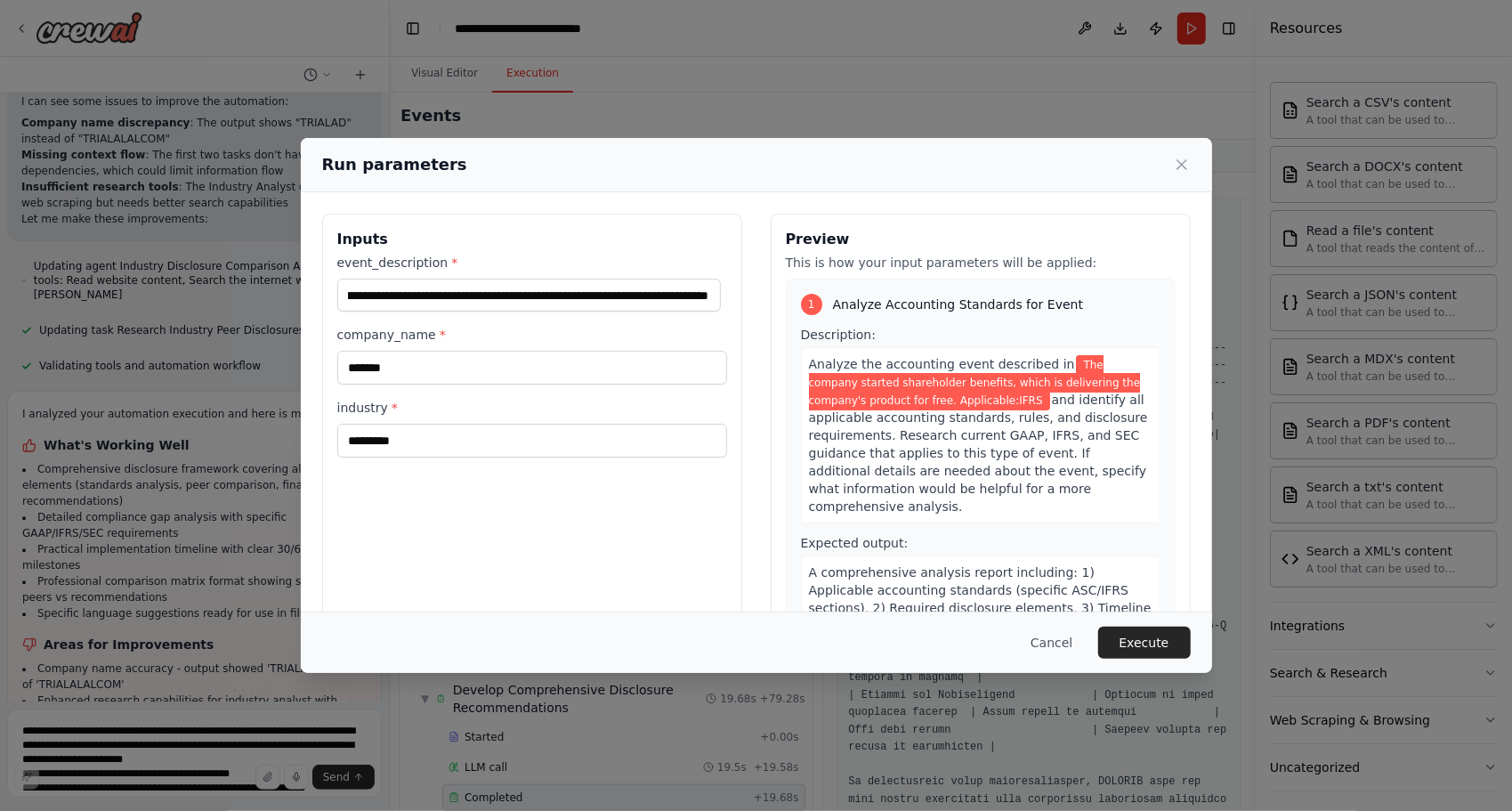
click at [1153, 659] on div "Cancel Execute" at bounding box center [756, 642] width 911 height 61
click at [1143, 638] on button "Execute" at bounding box center [1145, 642] width 93 height 33
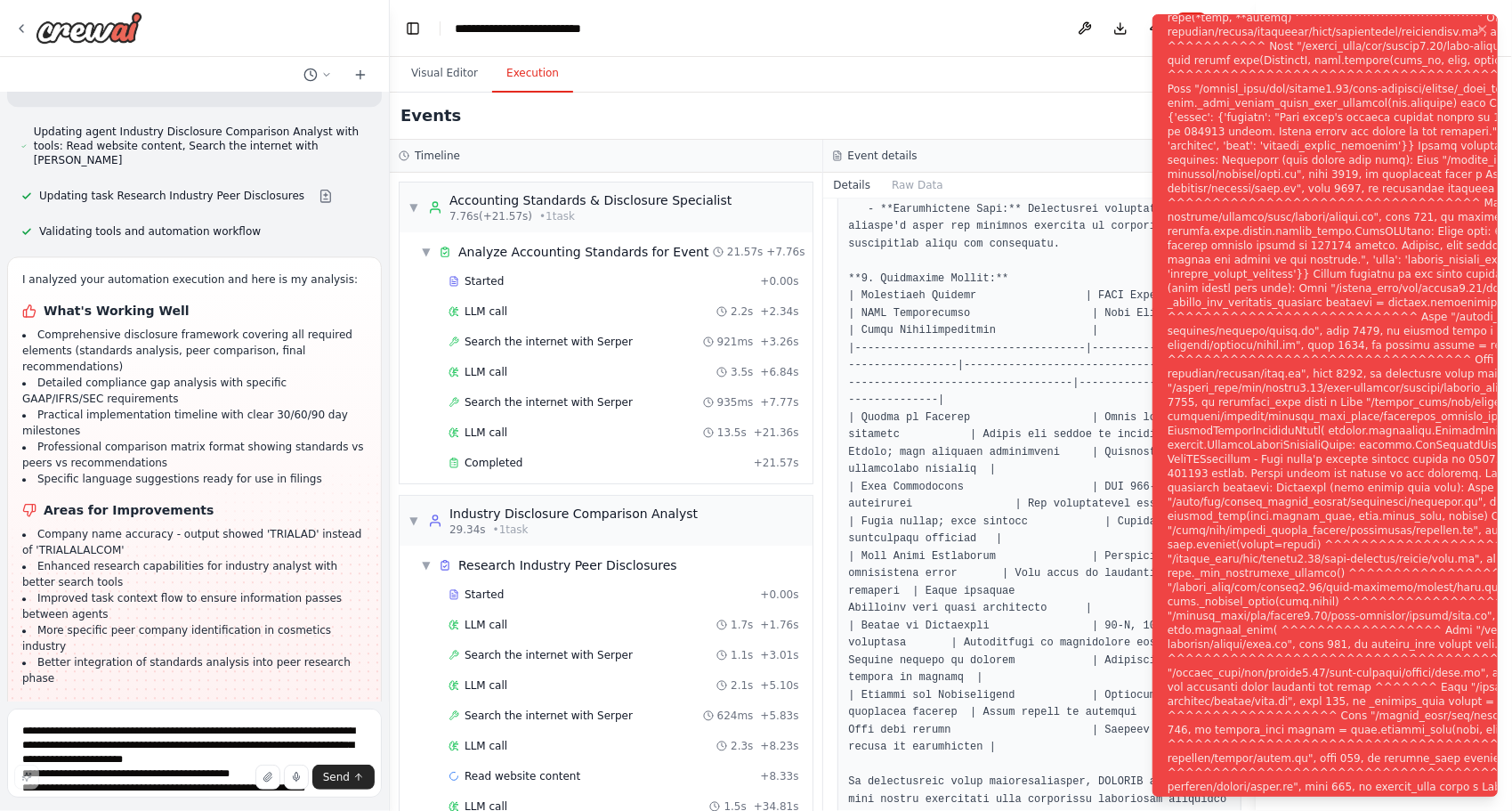
scroll to position [2836, 0]
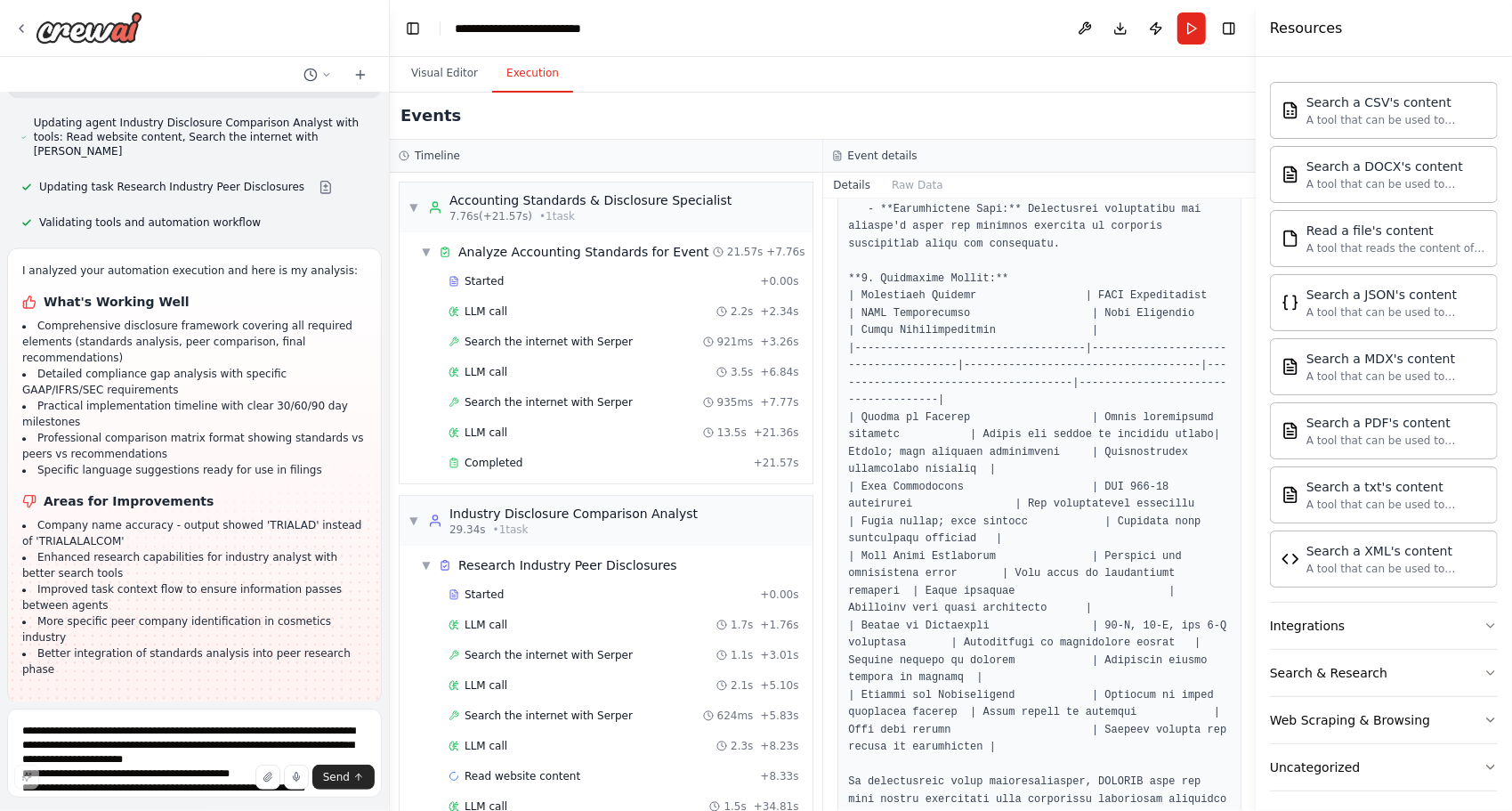
click at [177, 810] on span "Help fix error" at bounding box center [202, 819] width 70 height 14
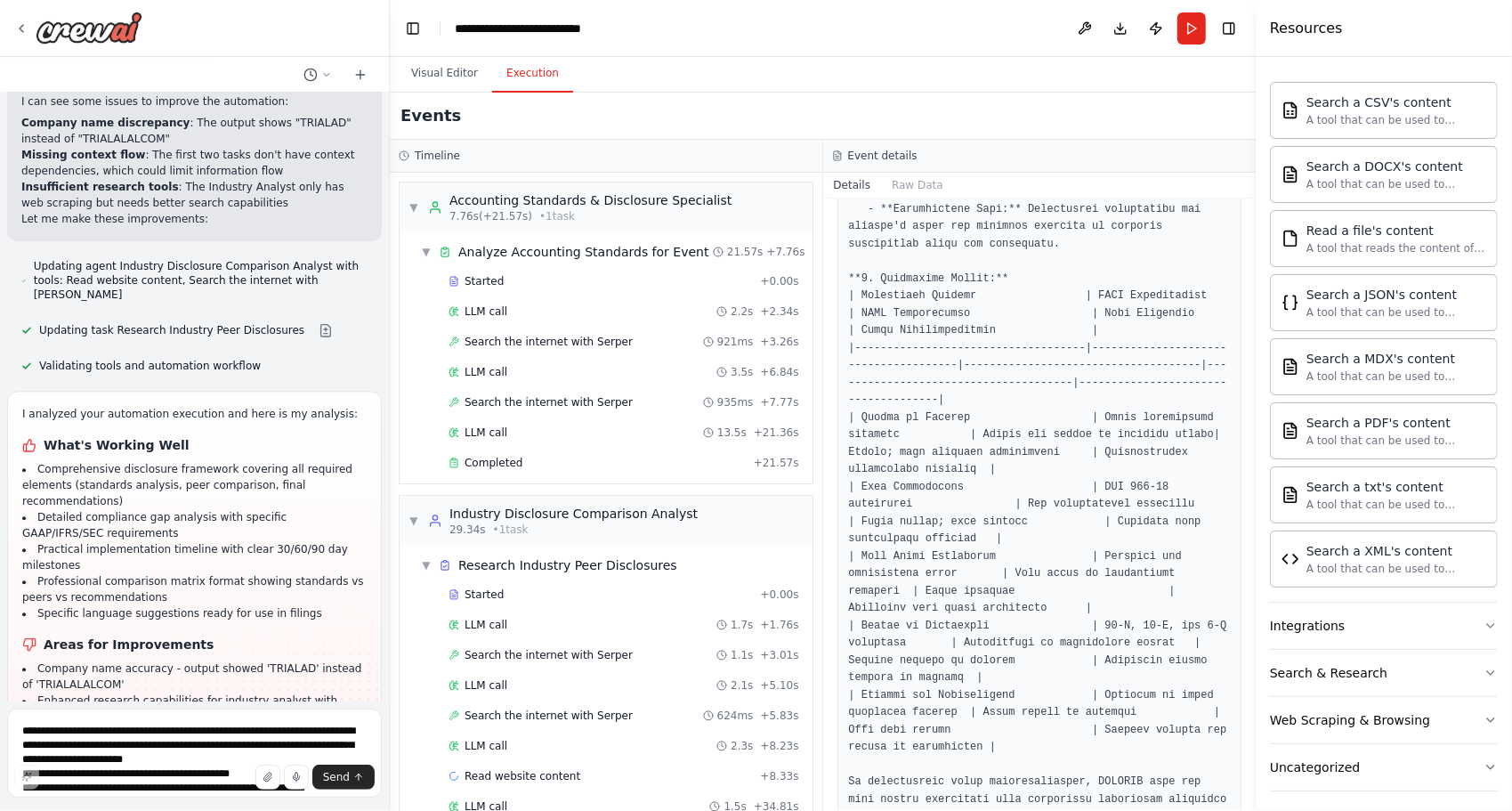
scroll to position [2761, 0]
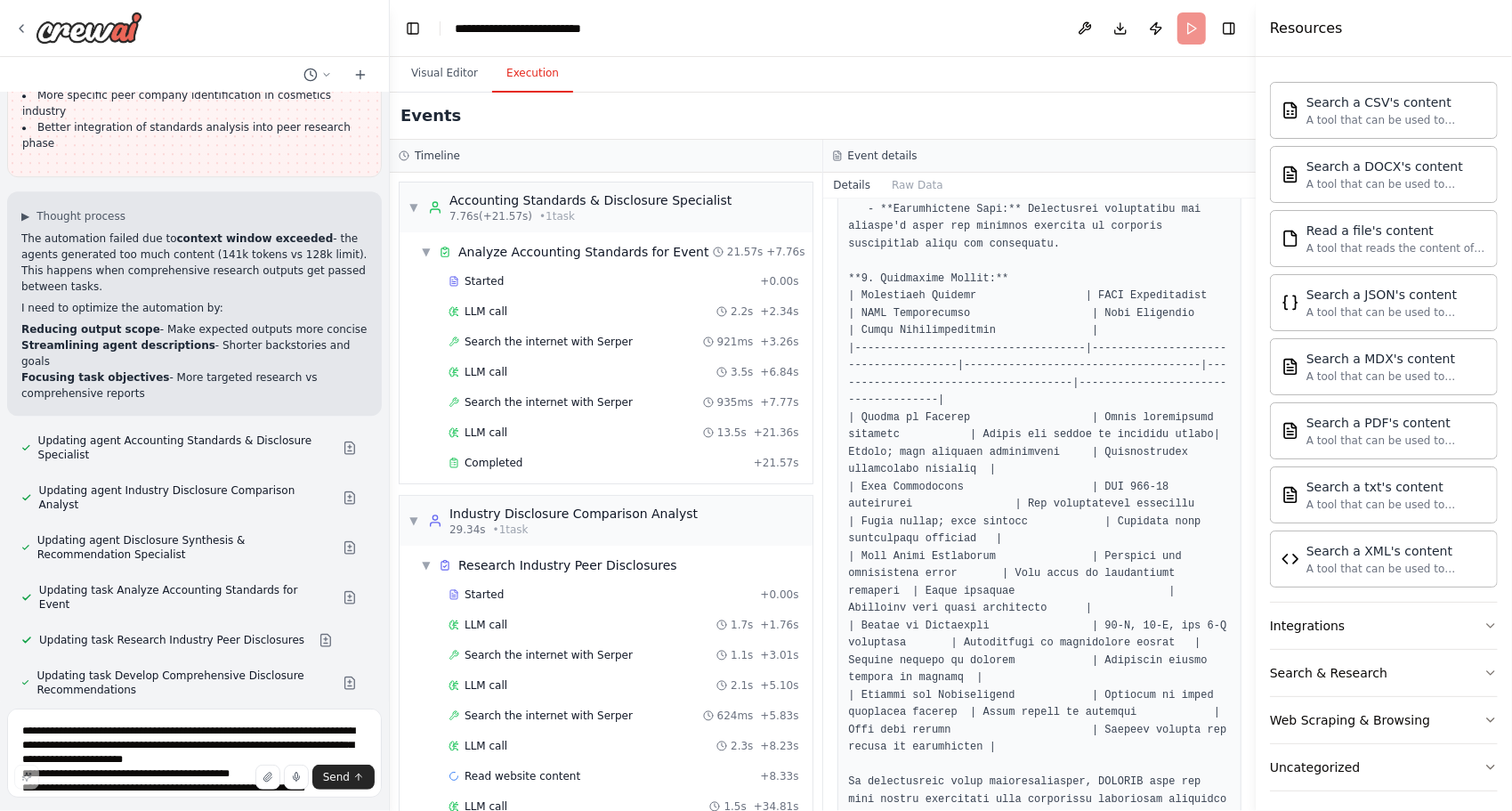
scroll to position [3378, 0]
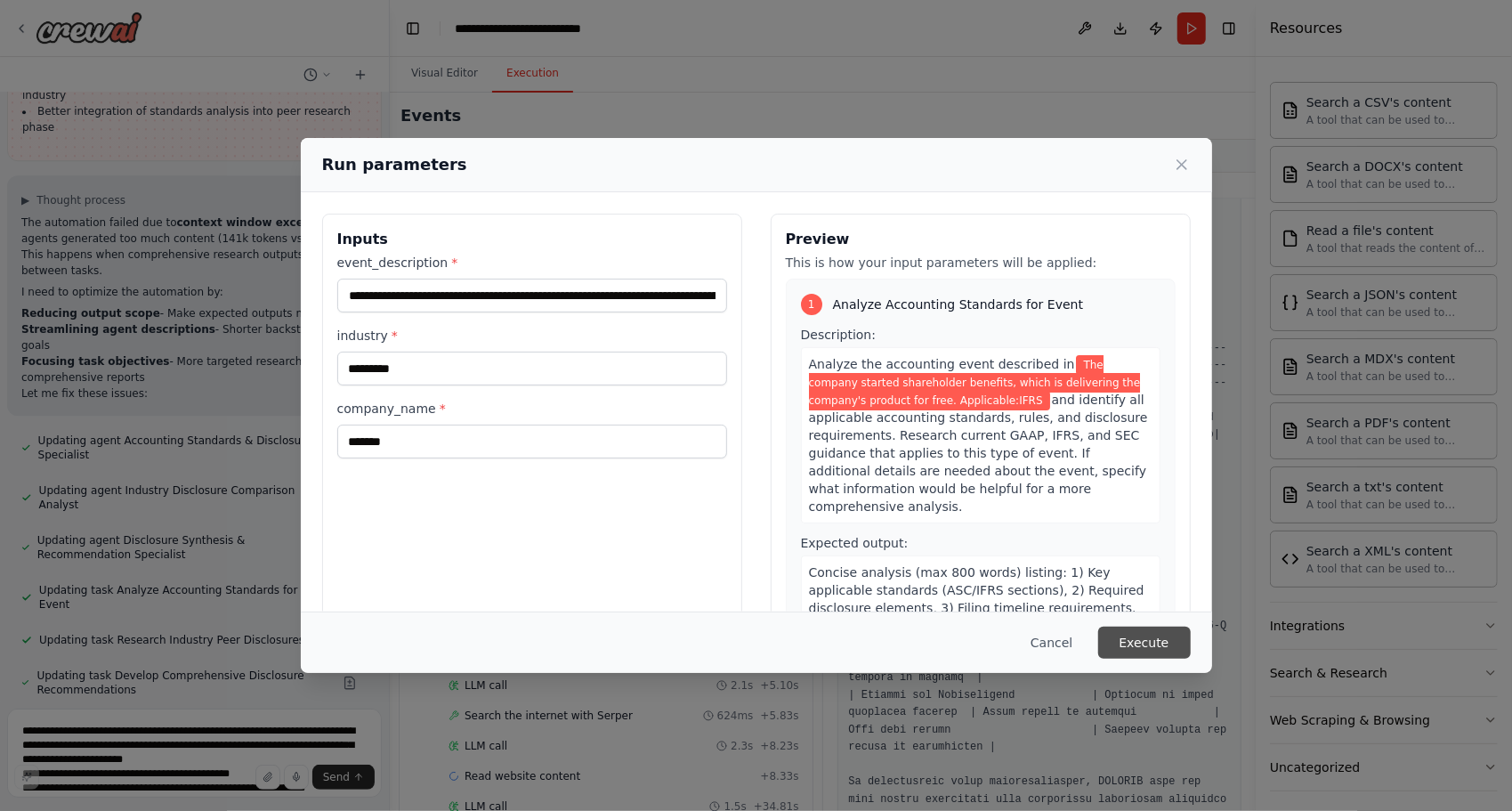
click at [1157, 645] on button "Execute" at bounding box center [1145, 642] width 93 height 33
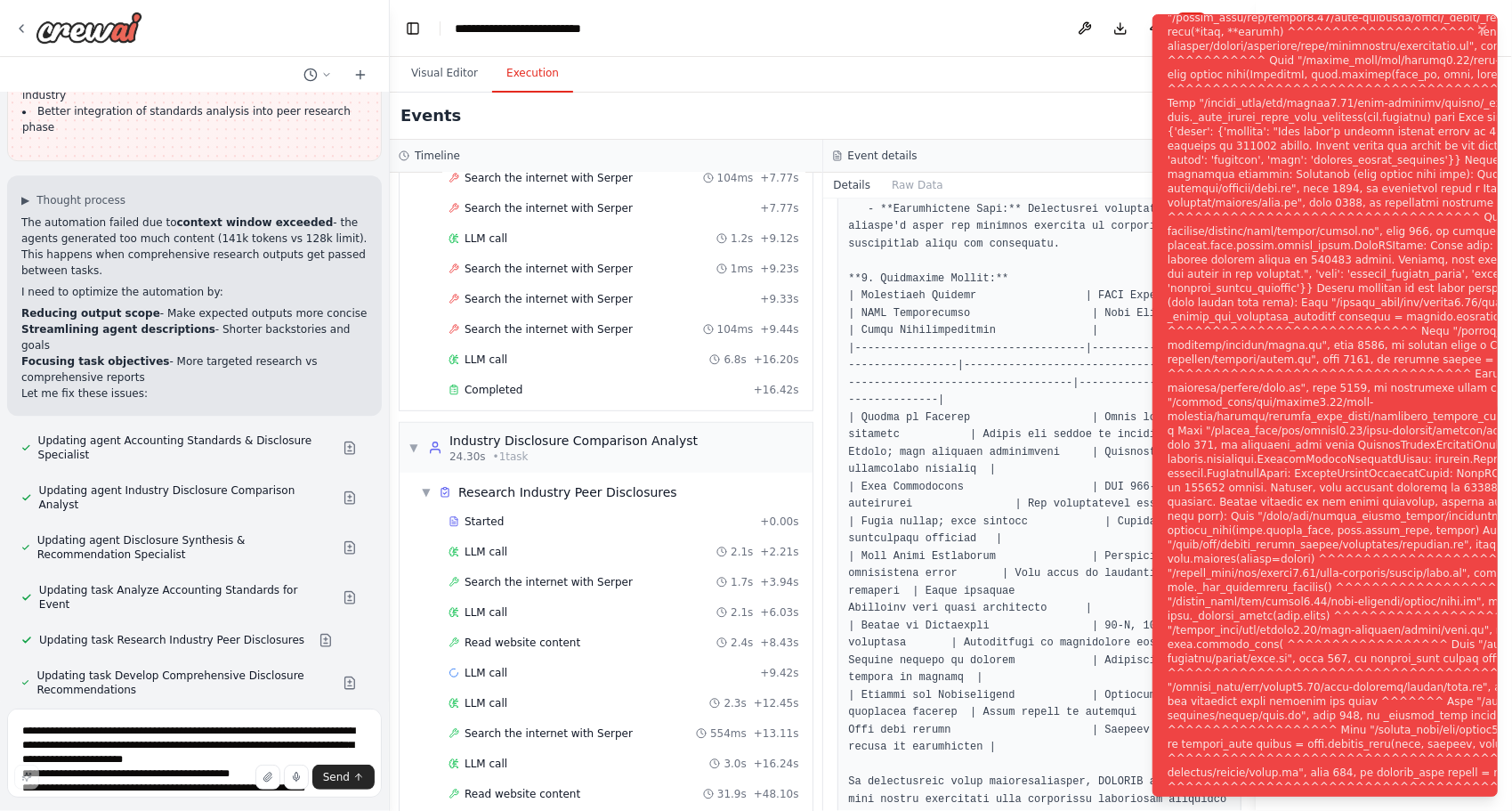
scroll to position [3521, 0]
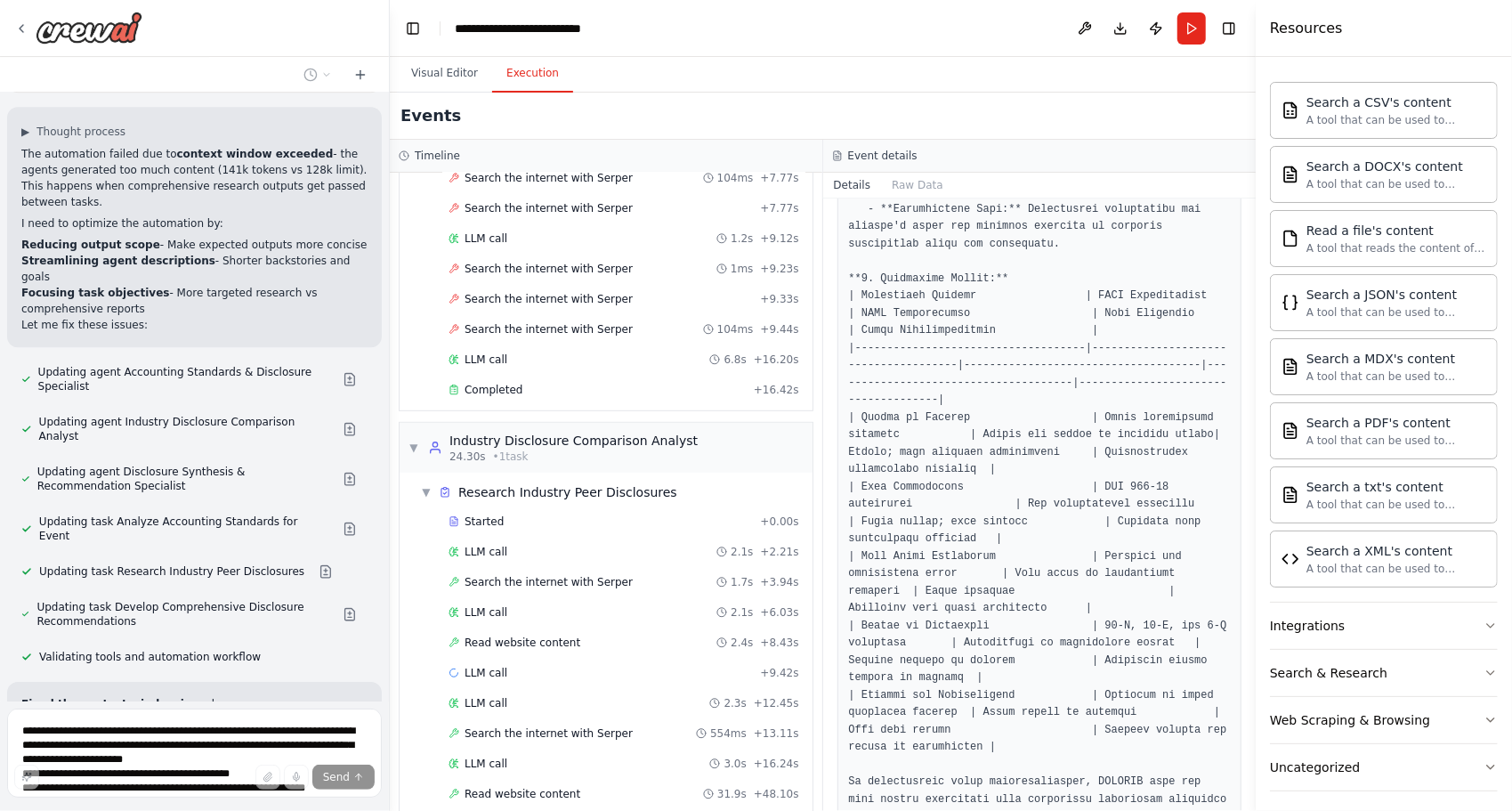
scroll to position [886, 0]
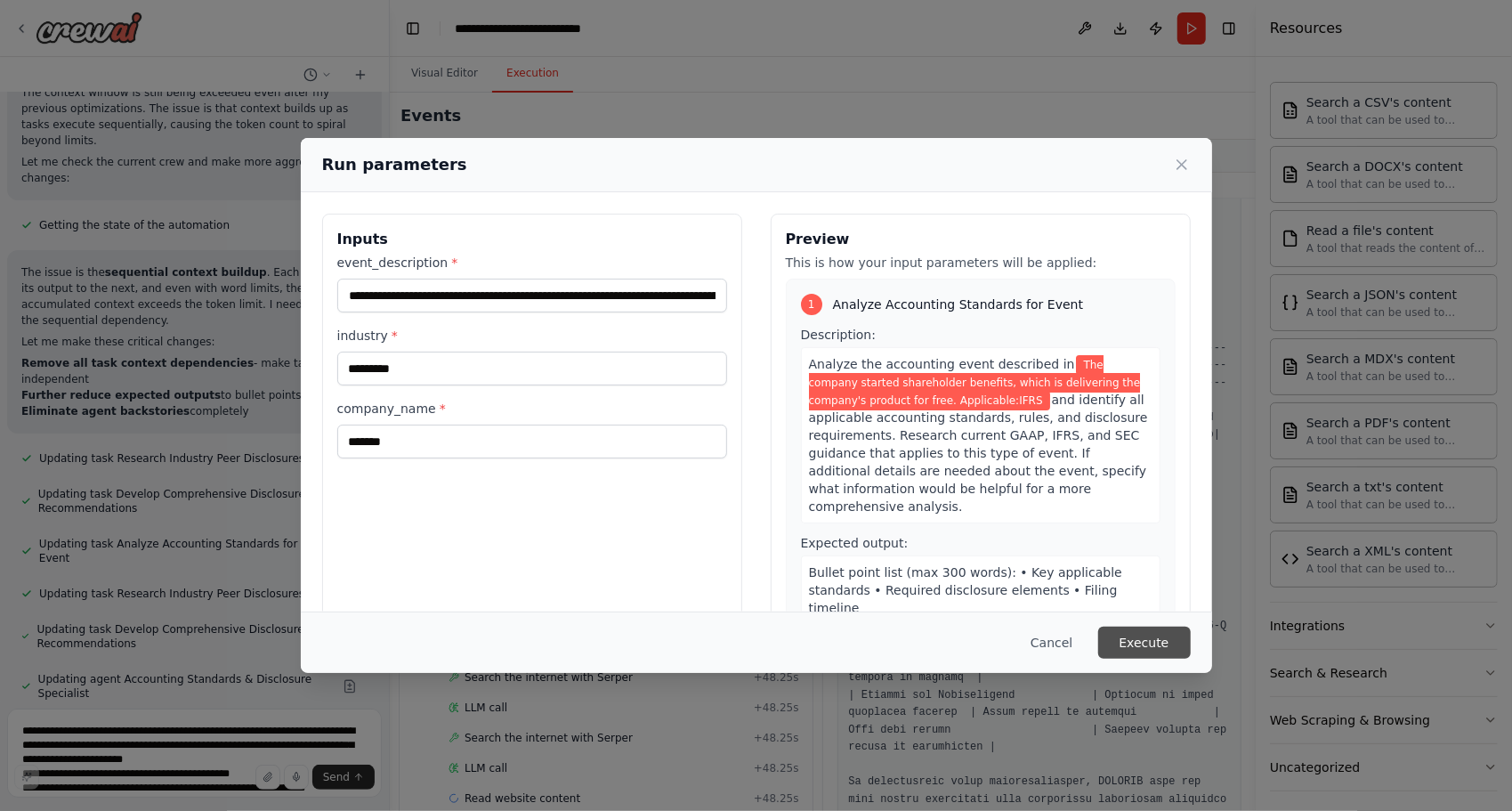
scroll to position [4307, 0]
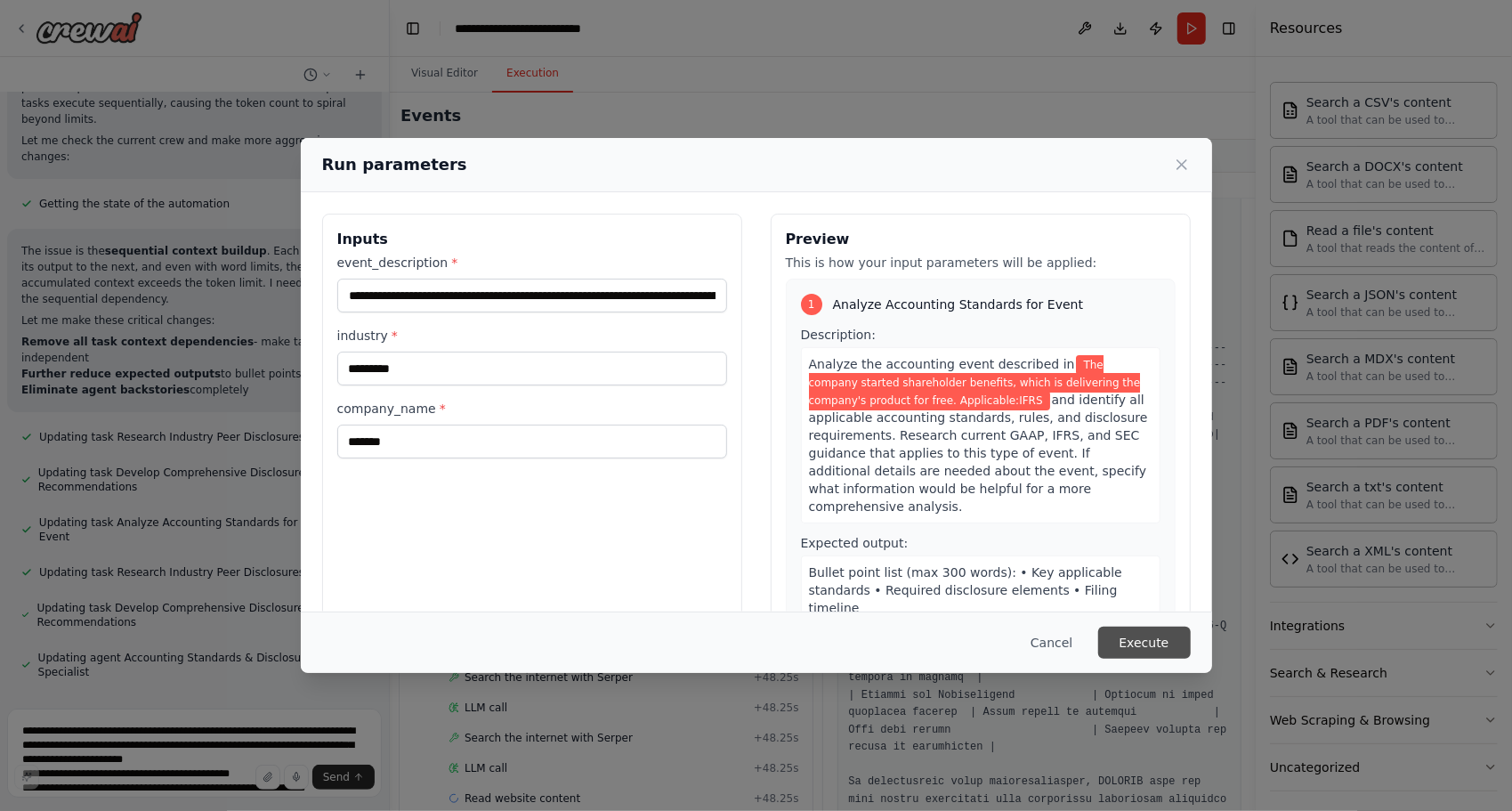
click at [1120, 648] on button "Execute" at bounding box center [1145, 642] width 93 height 33
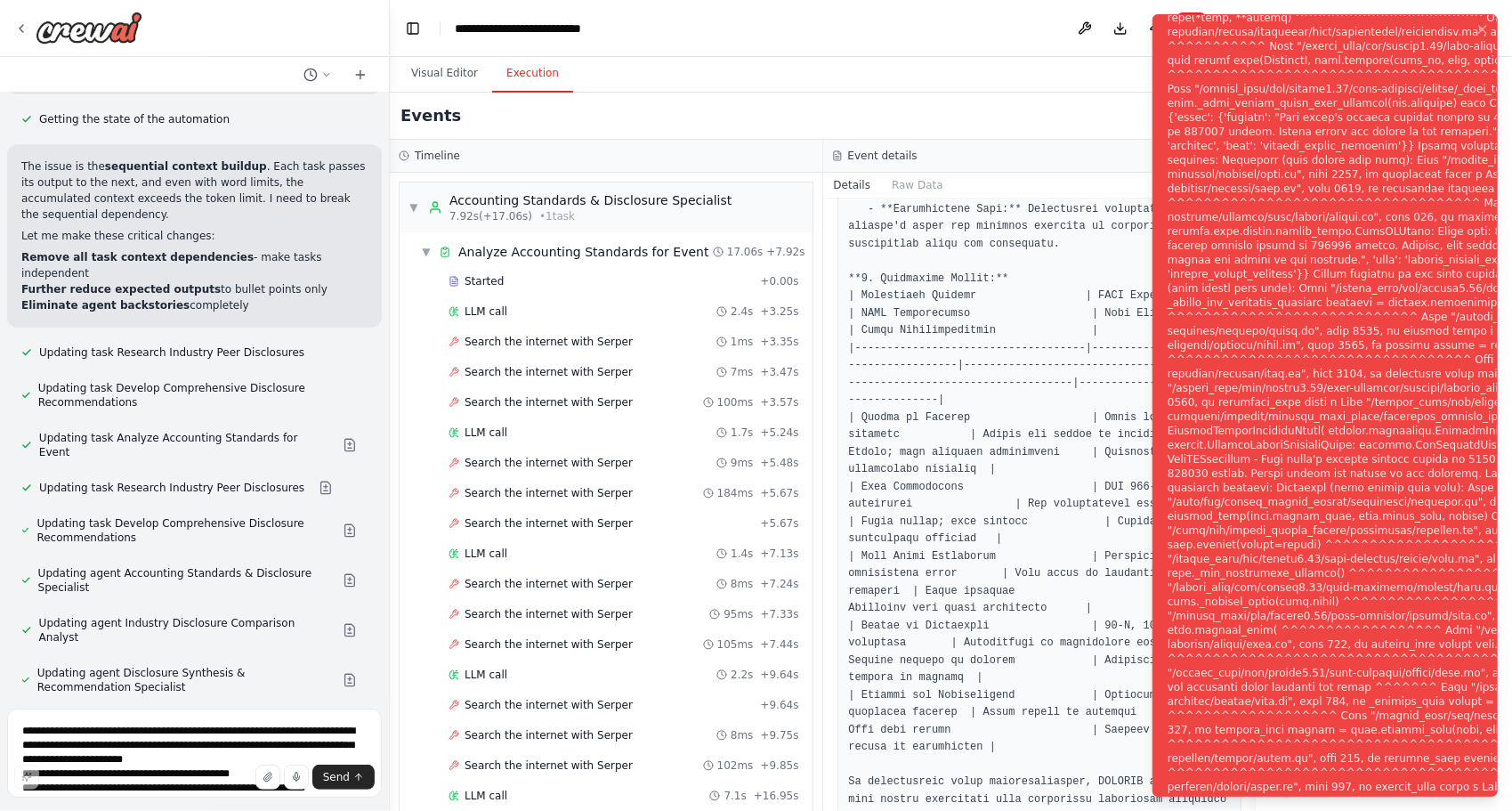
scroll to position [4503, 0]
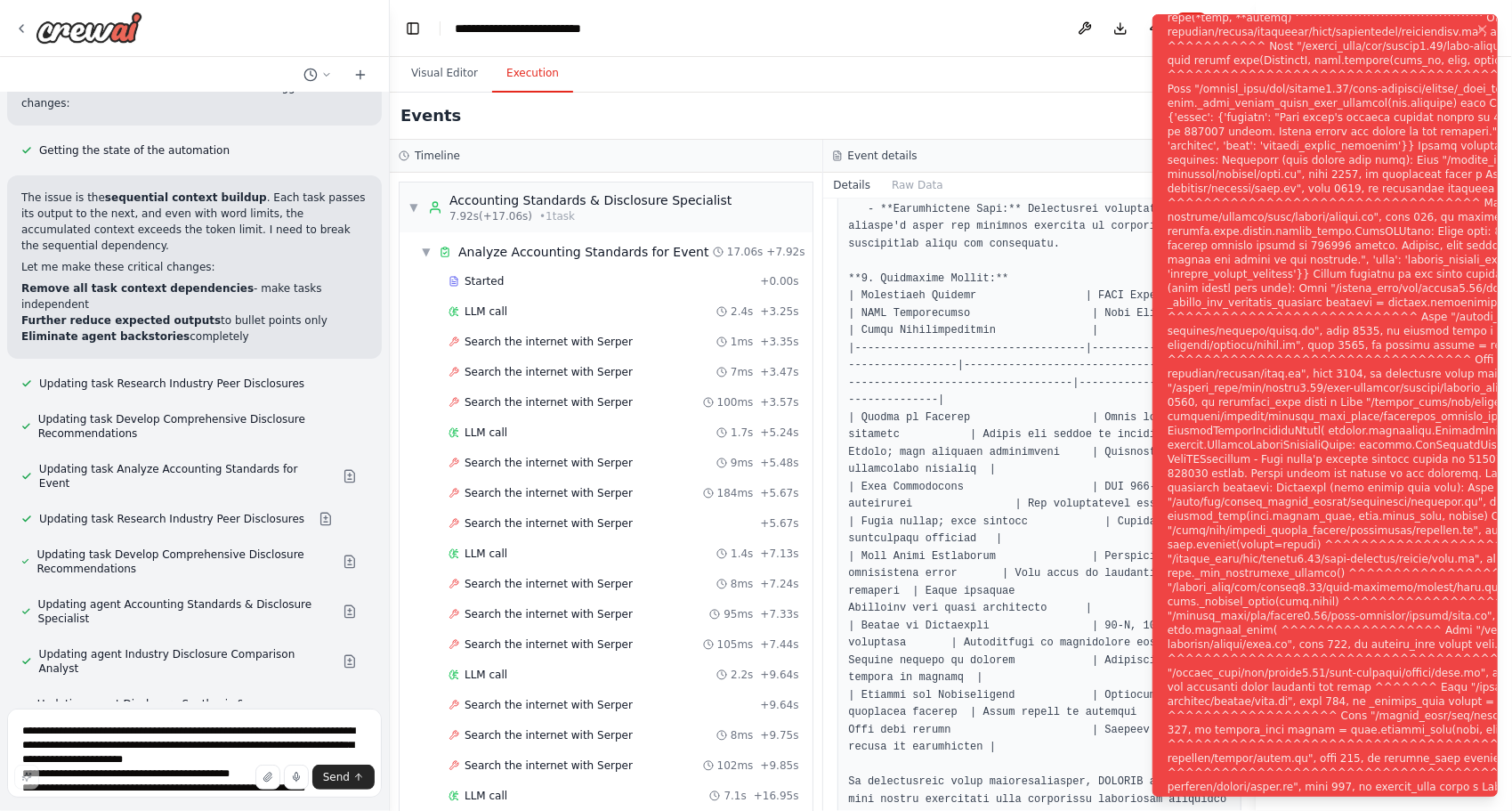
scroll to position [4428, 0]
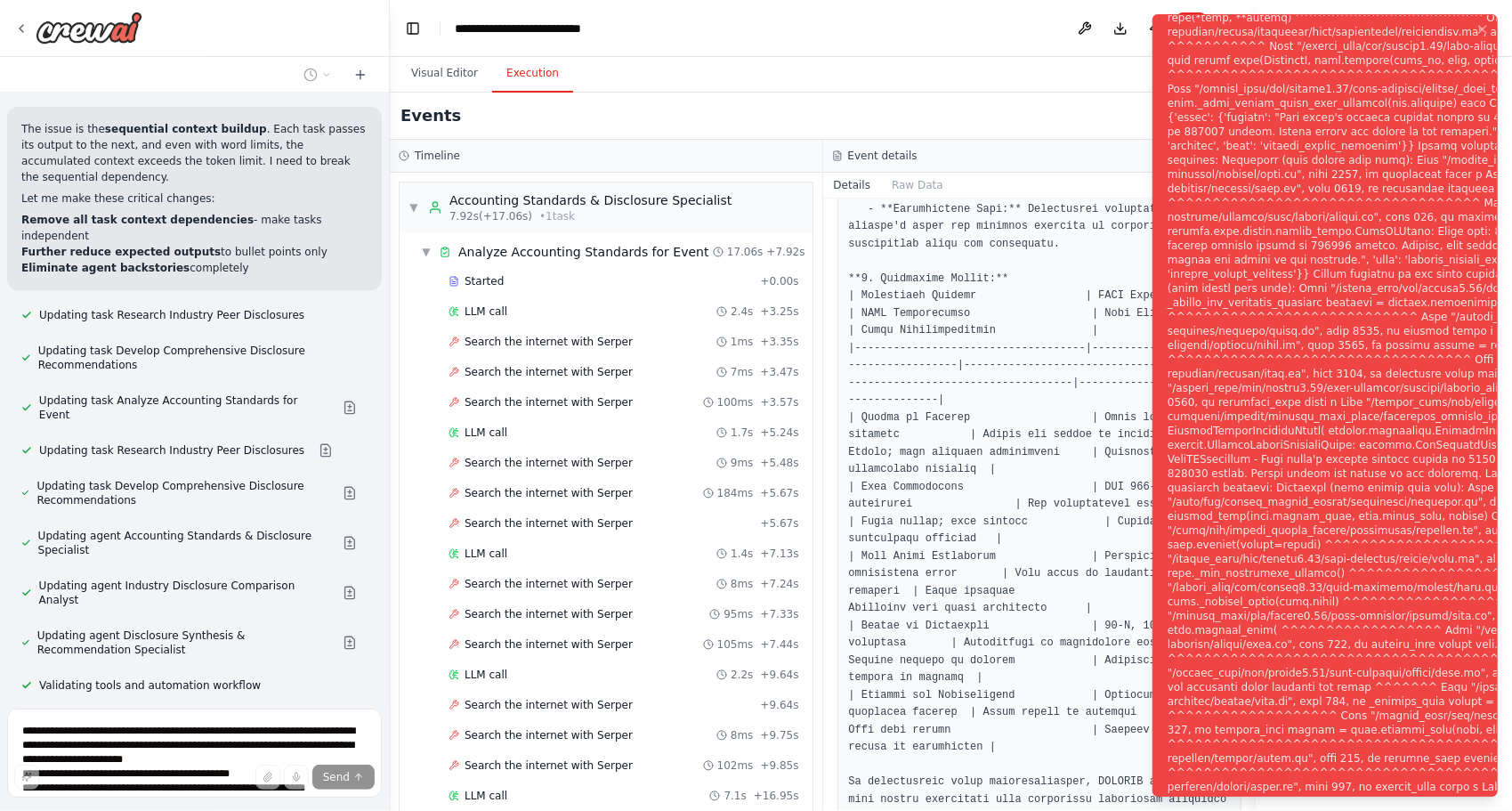
drag, startPoint x: 1505, startPoint y: 460, endPoint x: 1514, endPoint y: 218, distance: 242.2
drag, startPoint x: 1514, startPoint y: 218, endPoint x: 560, endPoint y: 359, distance: 964.4
click at [560, 359] on div "Search the internet with Serper 7ms + 3.47s" at bounding box center [624, 372] width 363 height 27
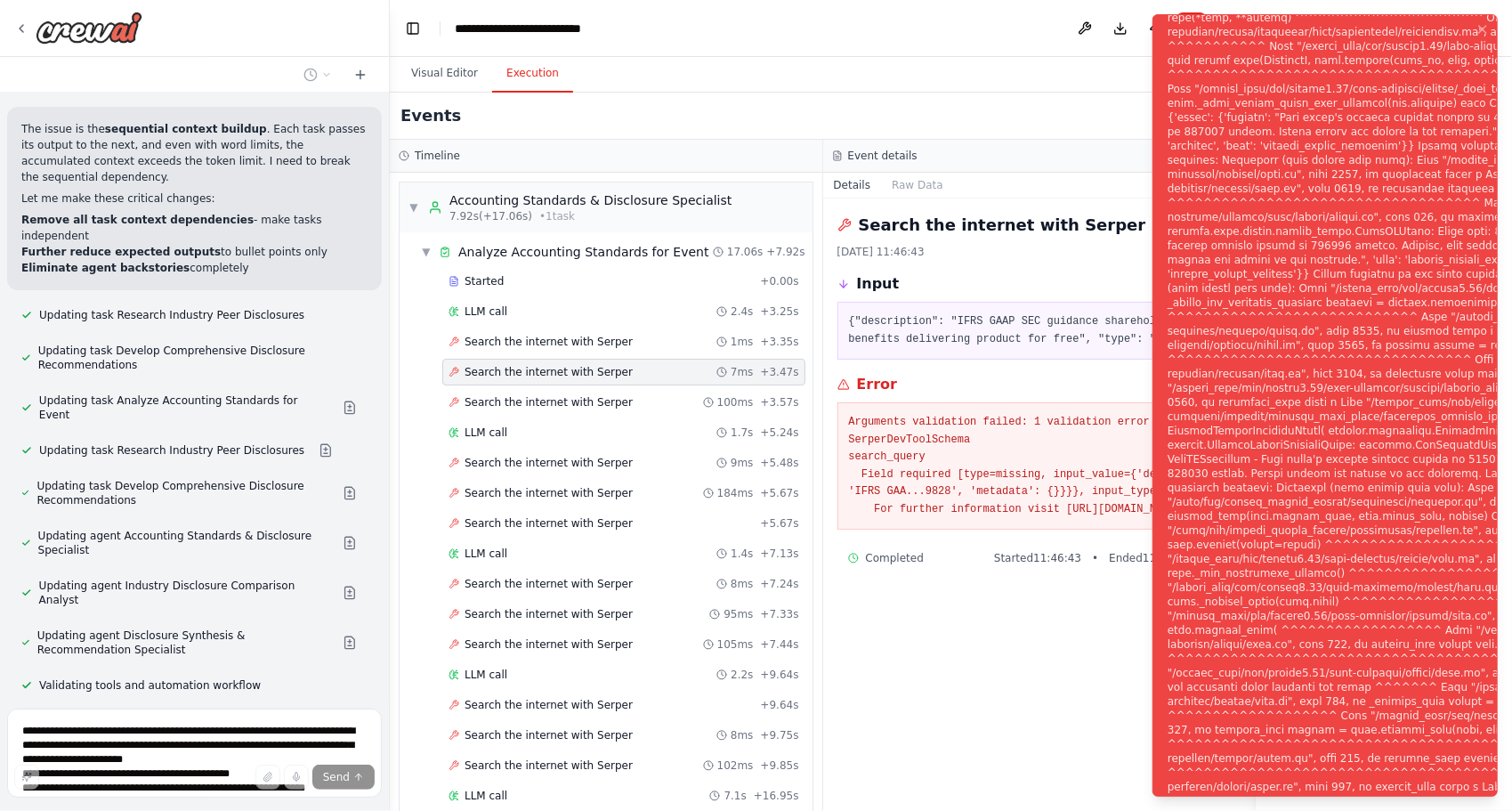
click at [560, 359] on div "Search the internet with Serper 7ms + 3.47s" at bounding box center [624, 372] width 363 height 27
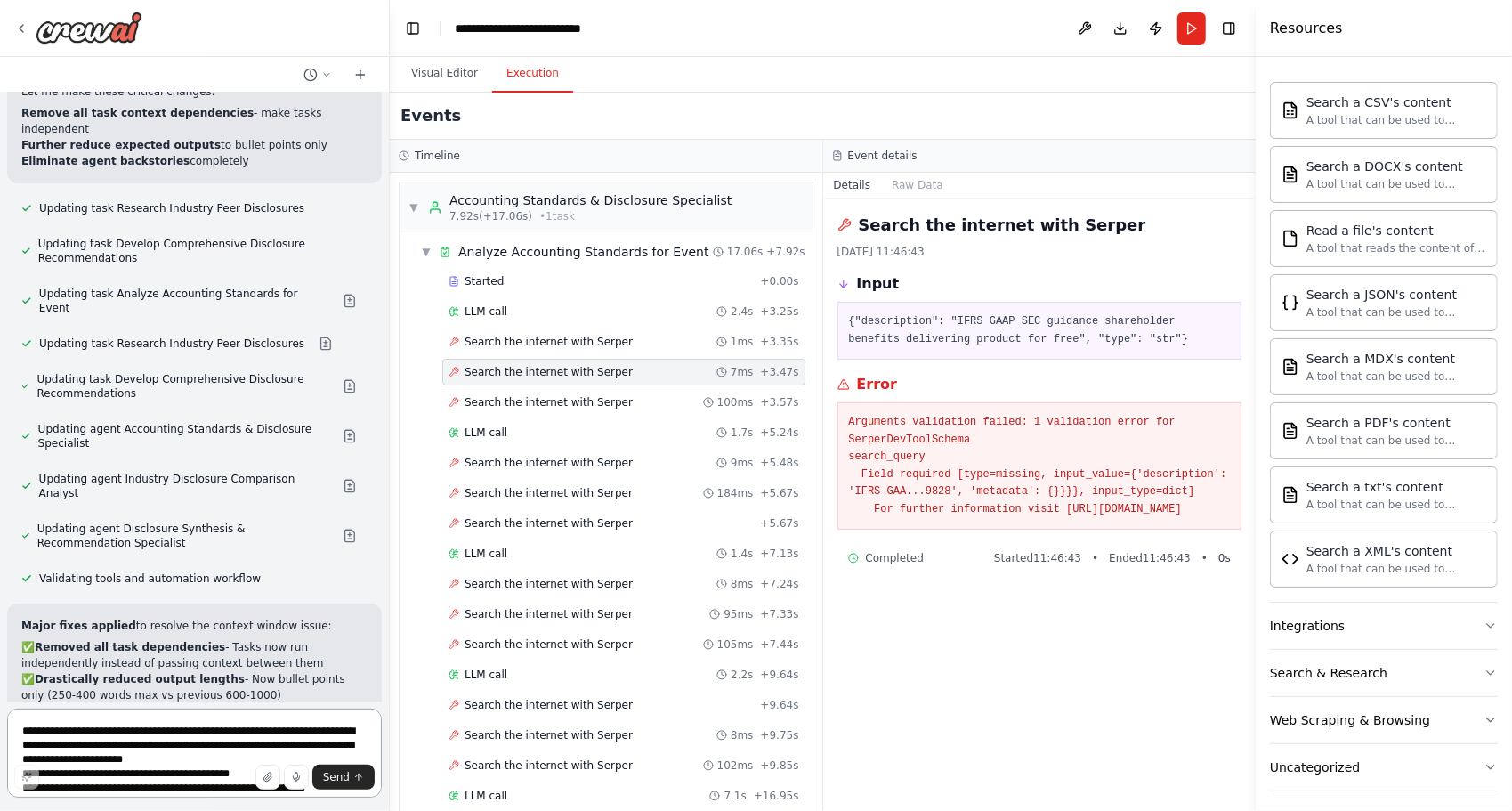
scroll to position [4445, 0]
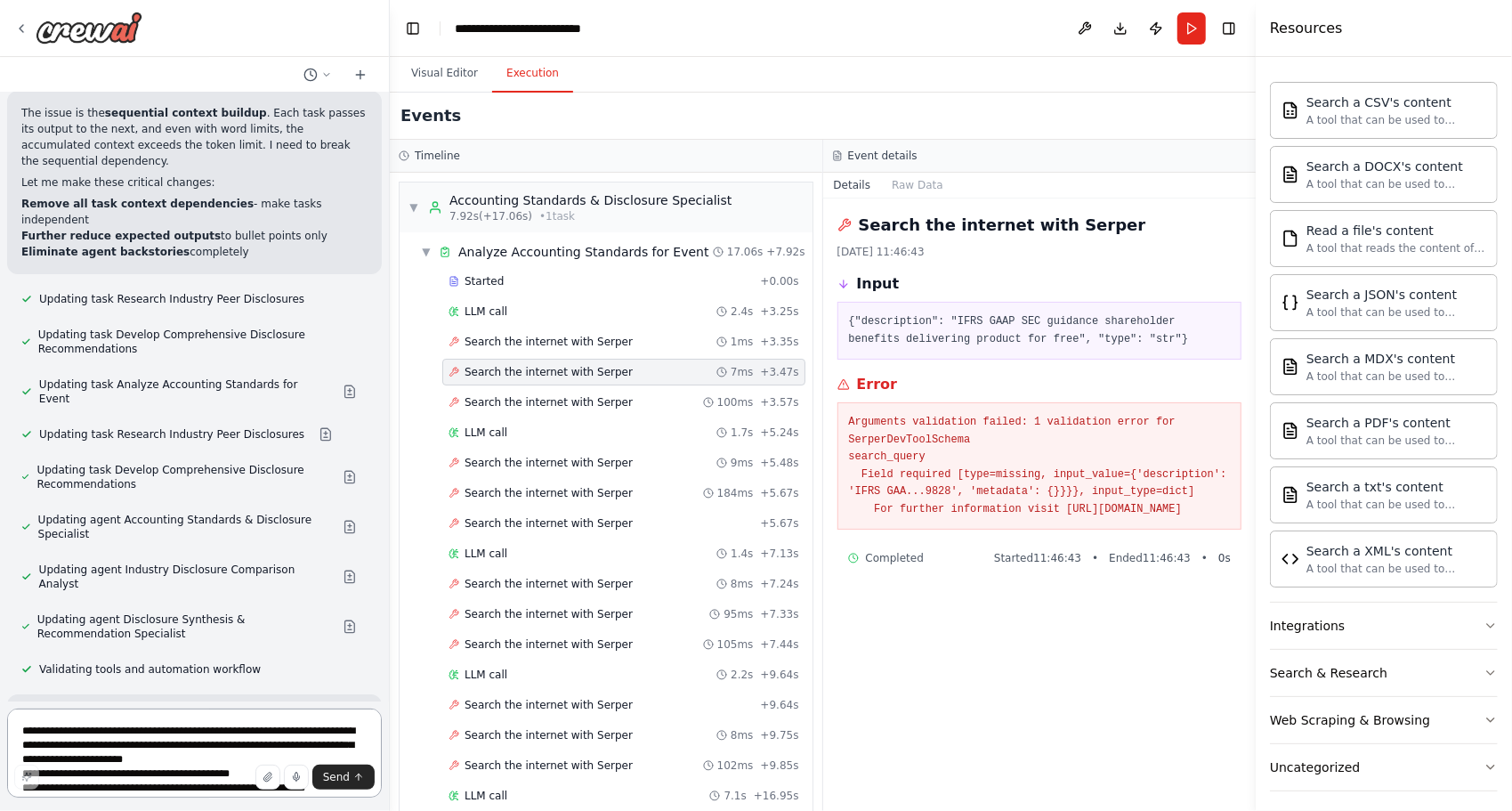
click at [382, 562] on div at bounding box center [385, 405] width 7 height 811
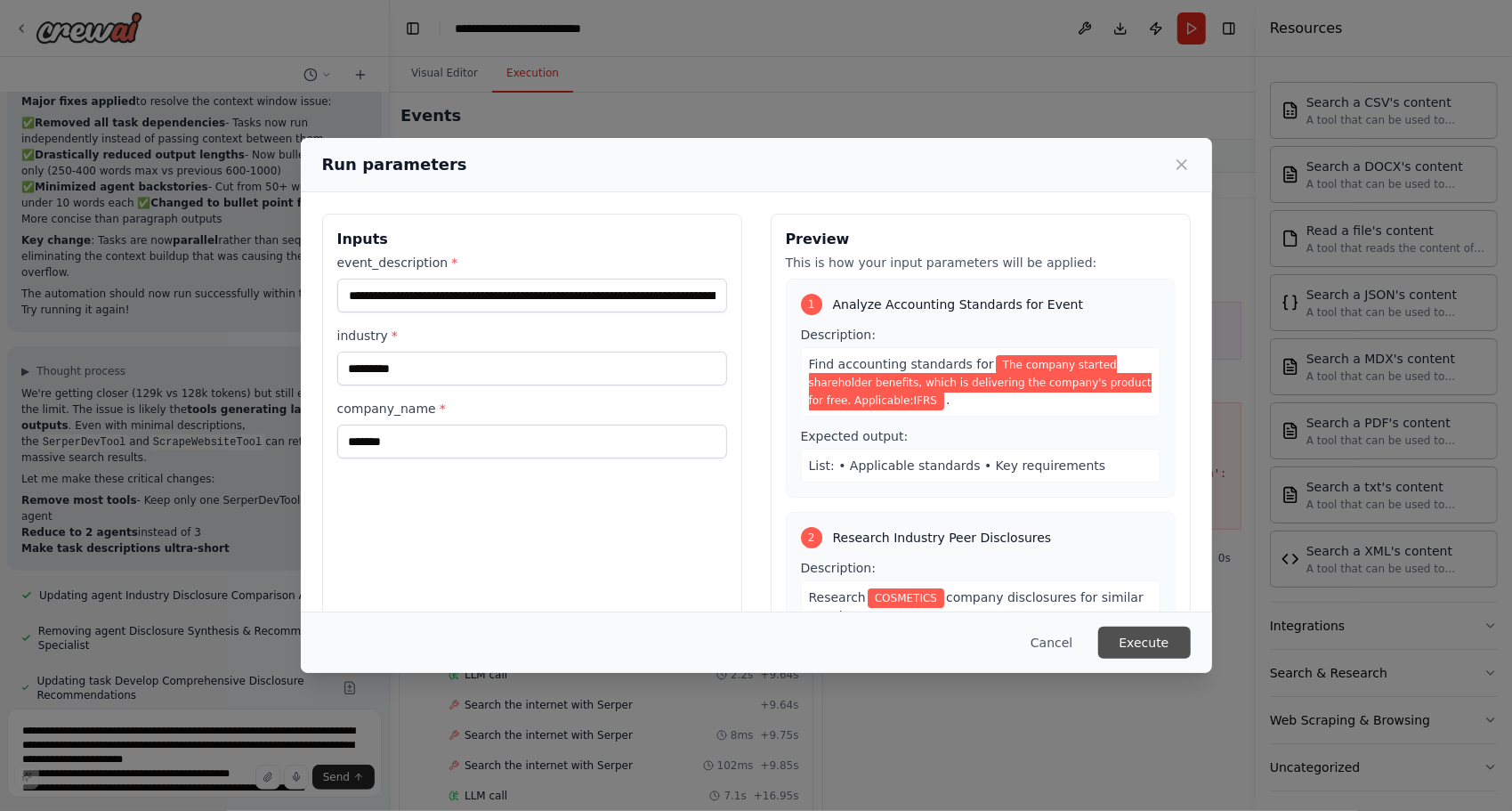
click at [1132, 641] on button "Execute" at bounding box center [1145, 642] width 93 height 33
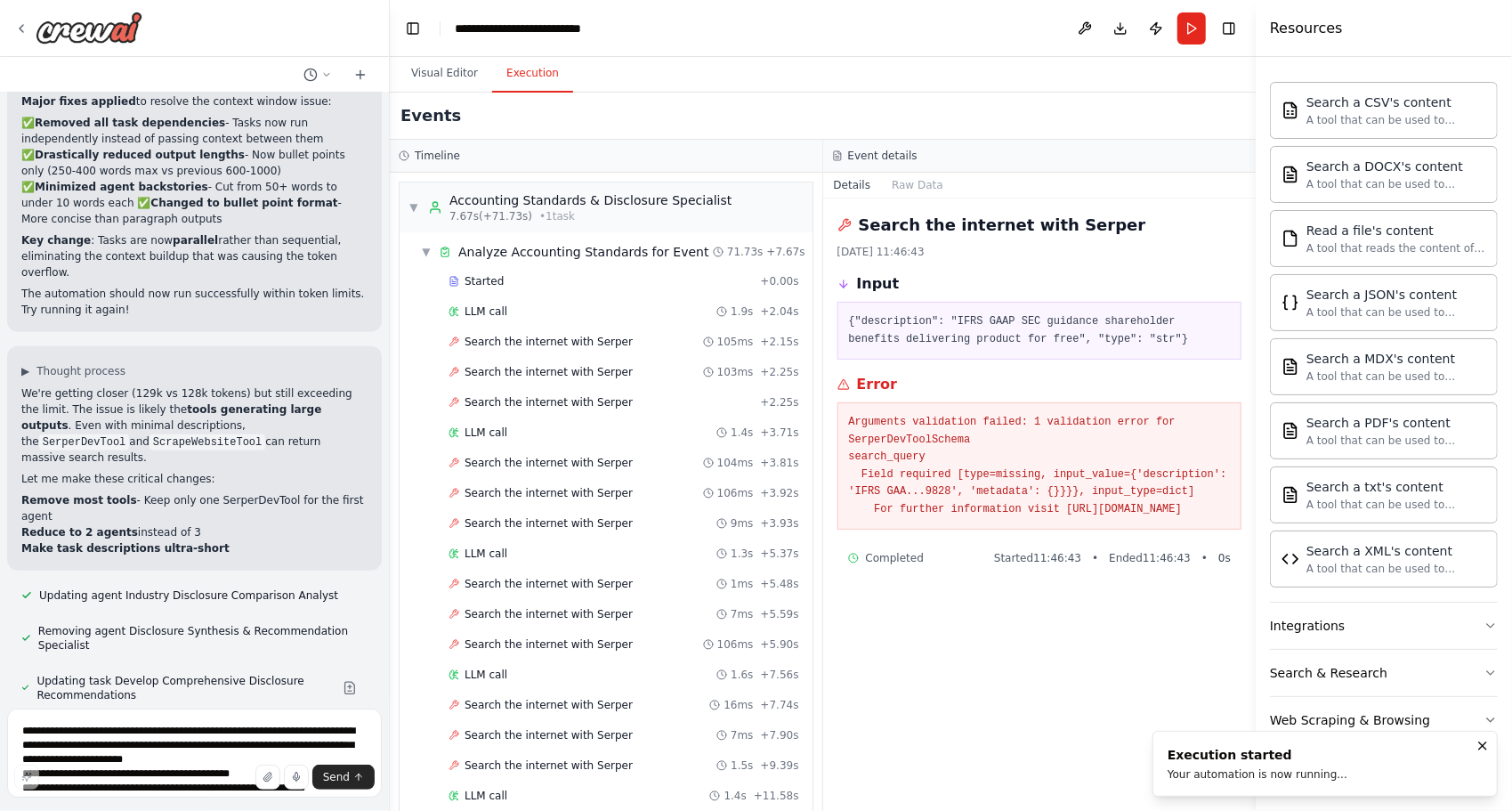
scroll to position [5203, 0]
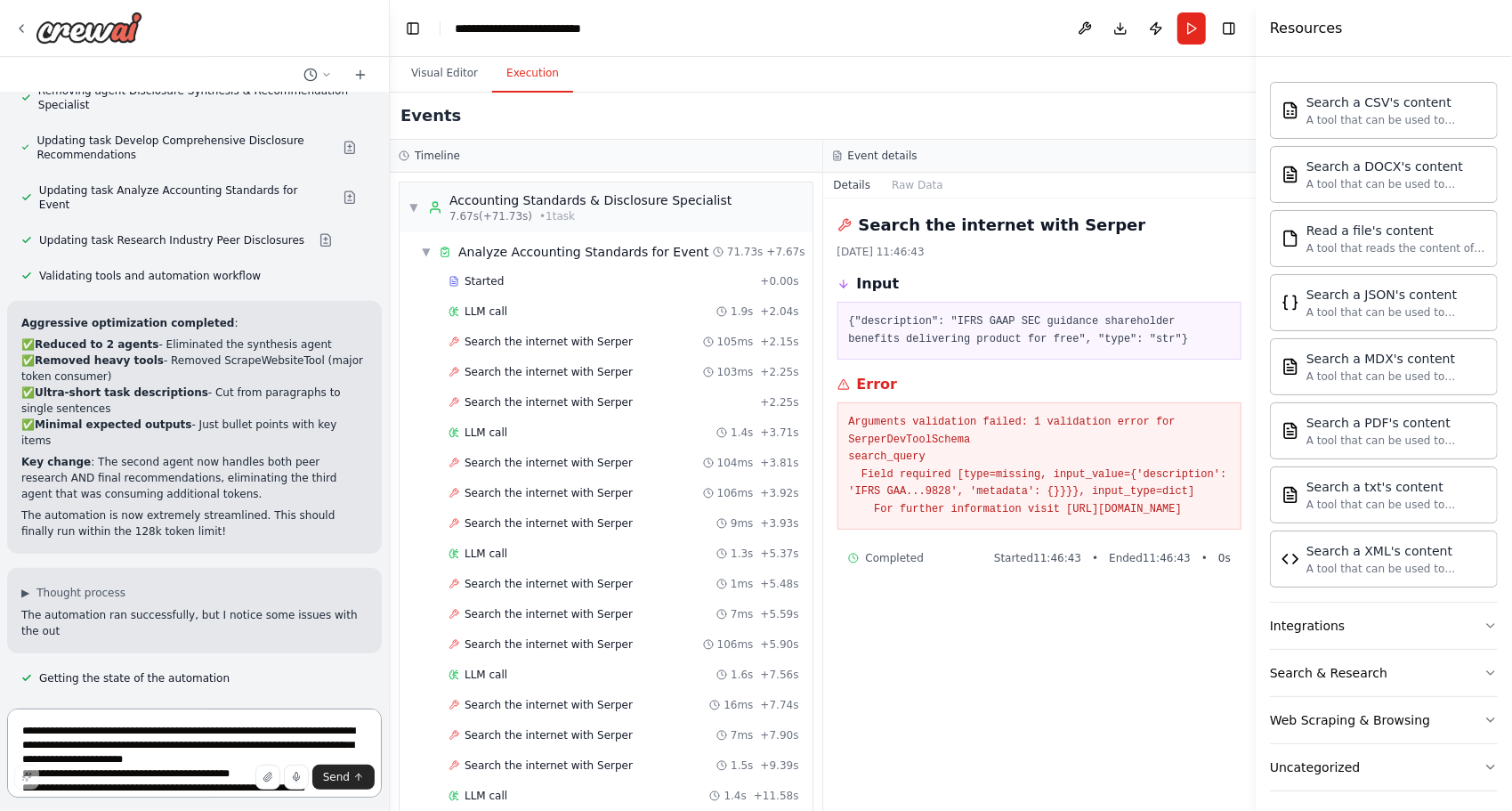
scroll to position [5616, 0]
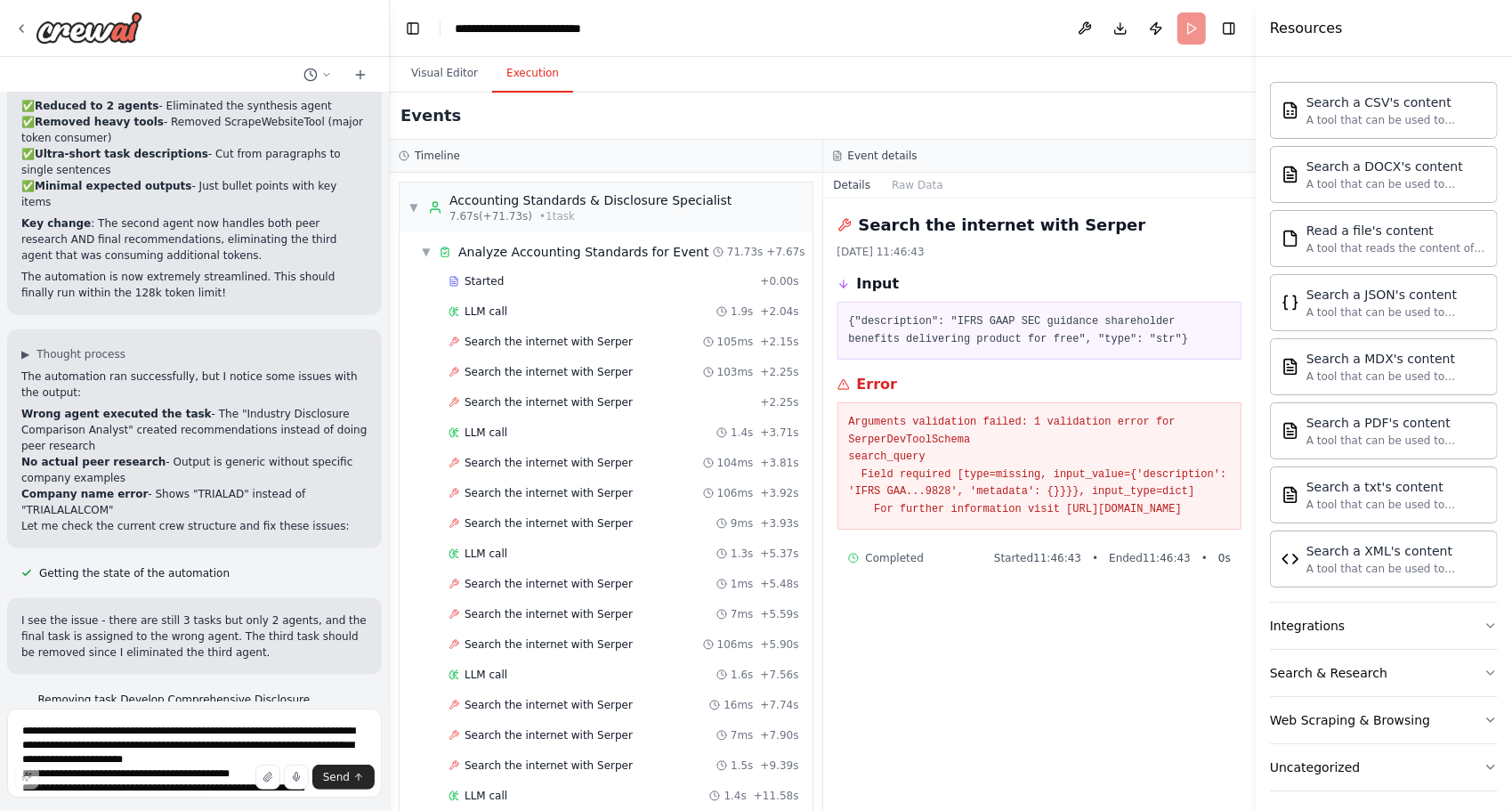
scroll to position [5854, 0]
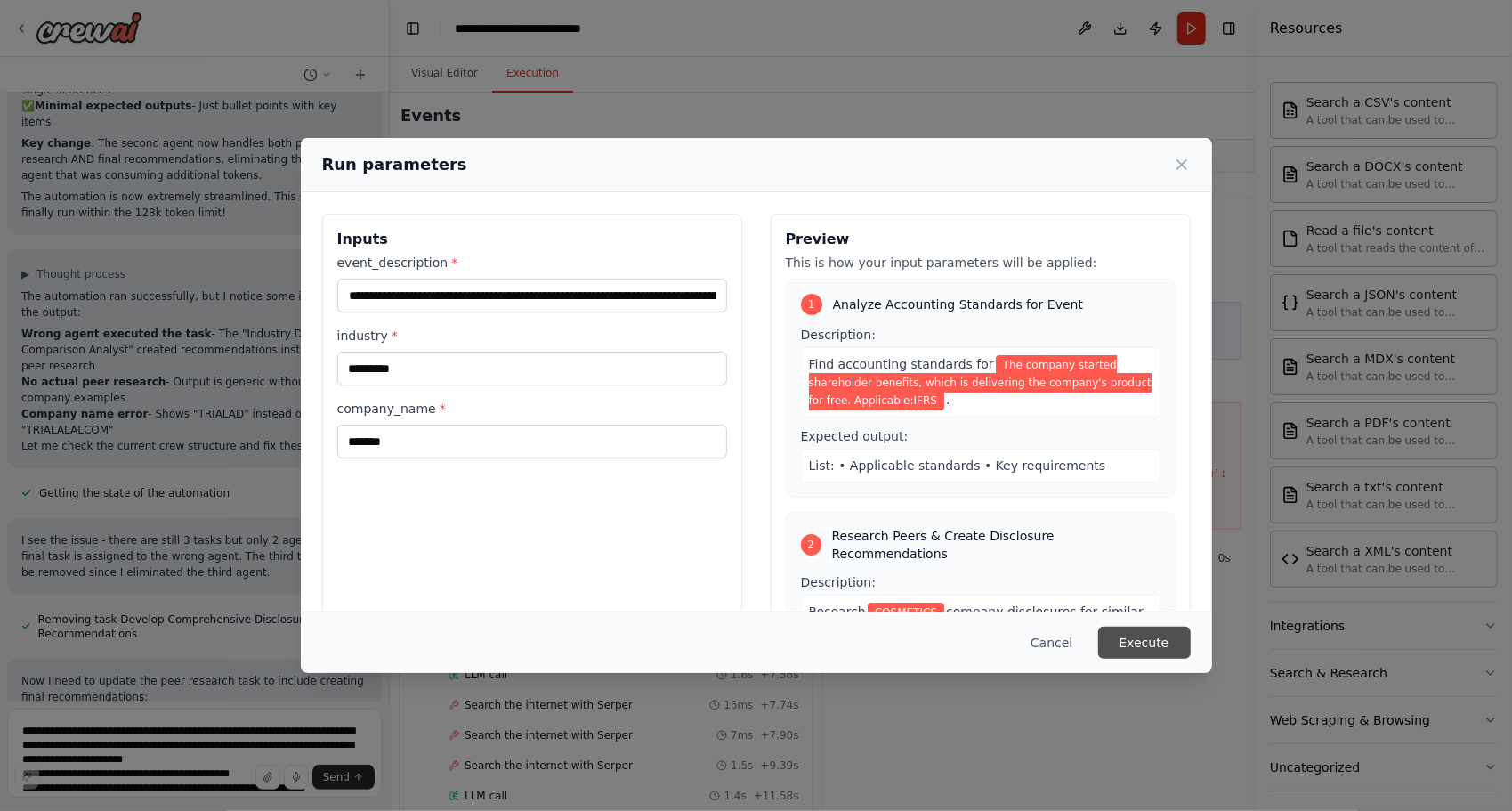
click at [1135, 657] on button "Execute" at bounding box center [1145, 642] width 93 height 33
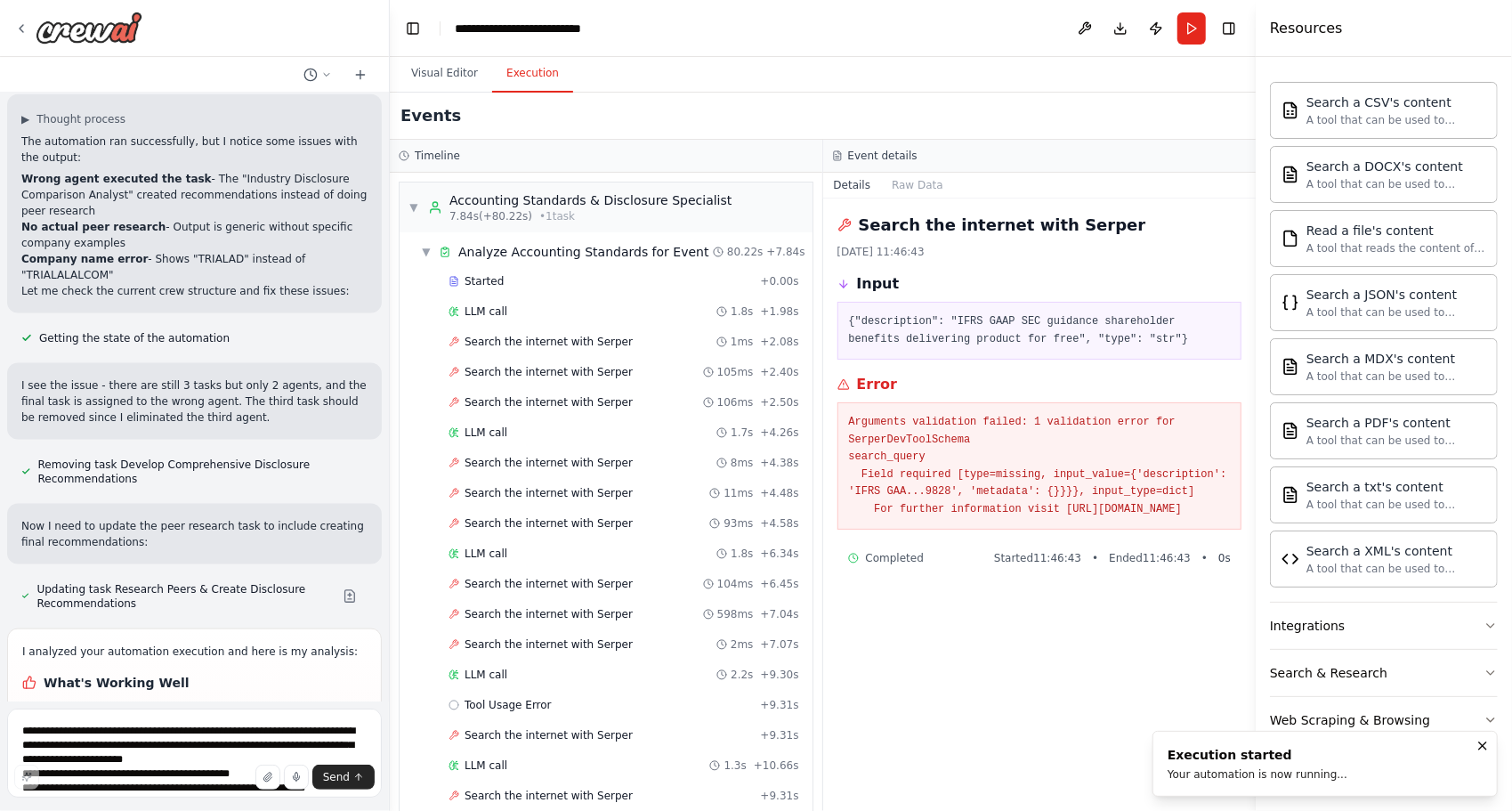
scroll to position [6079, 0]
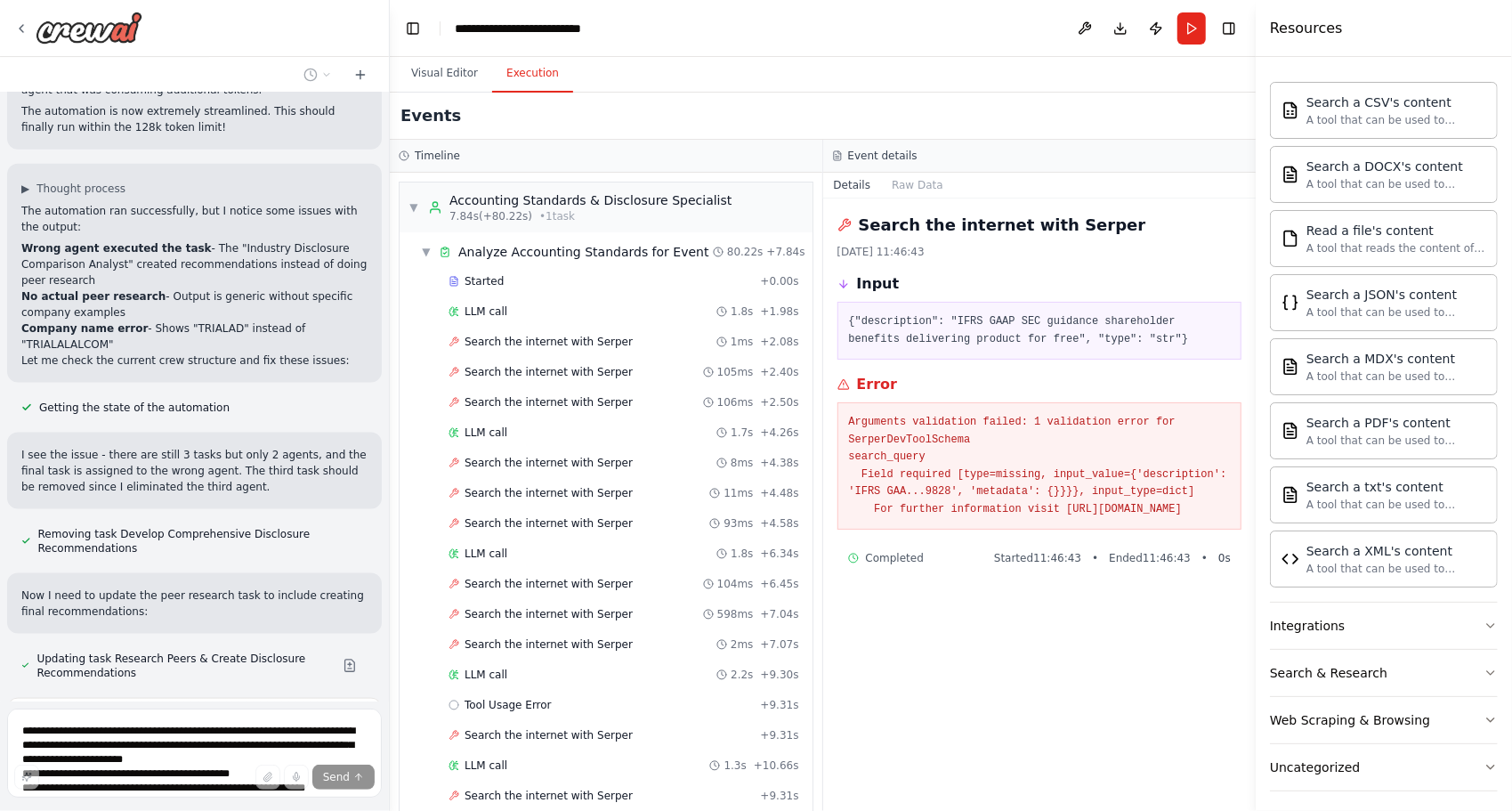
scroll to position [6040, 0]
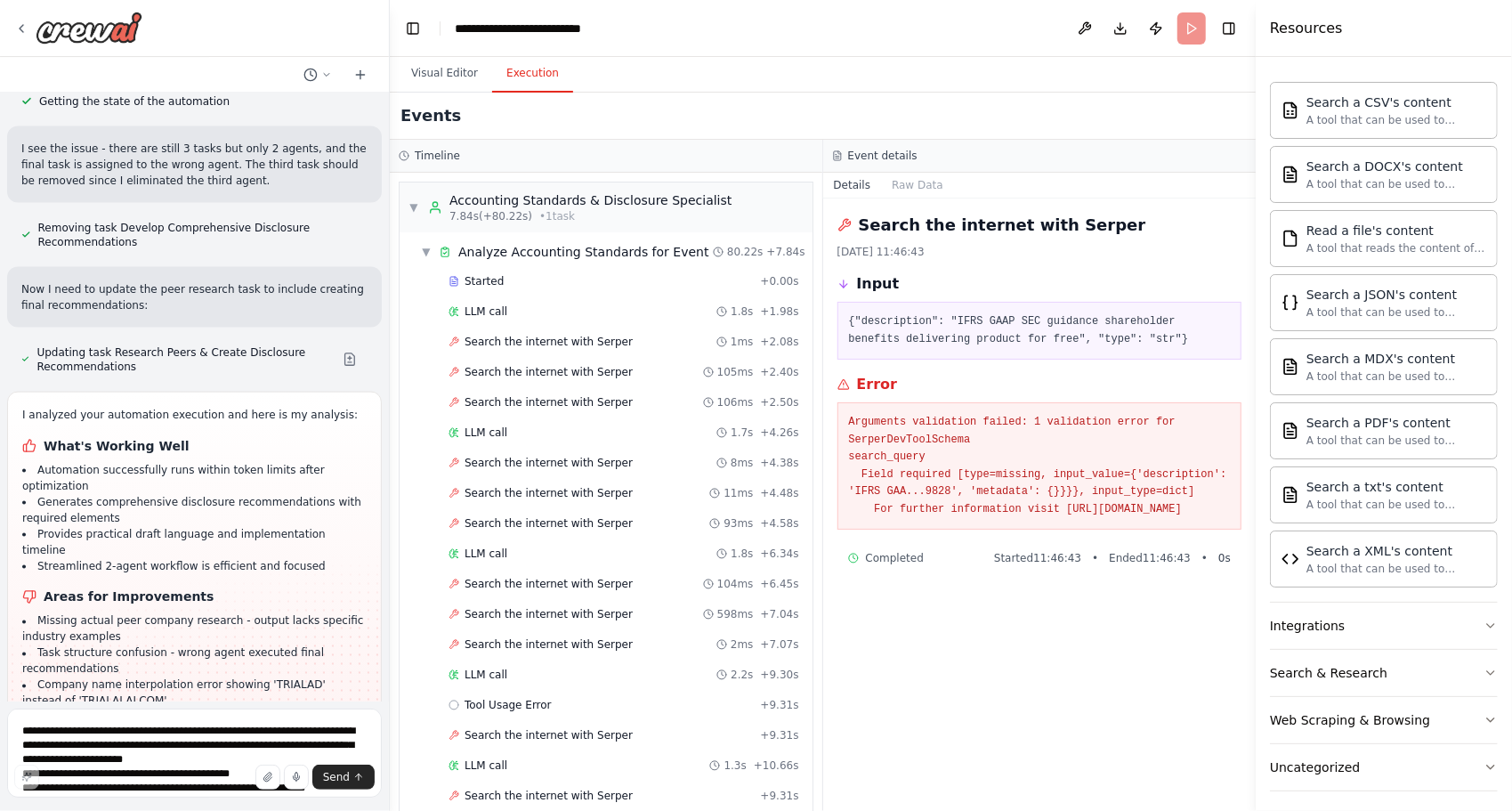
scroll to position [6342, 0]
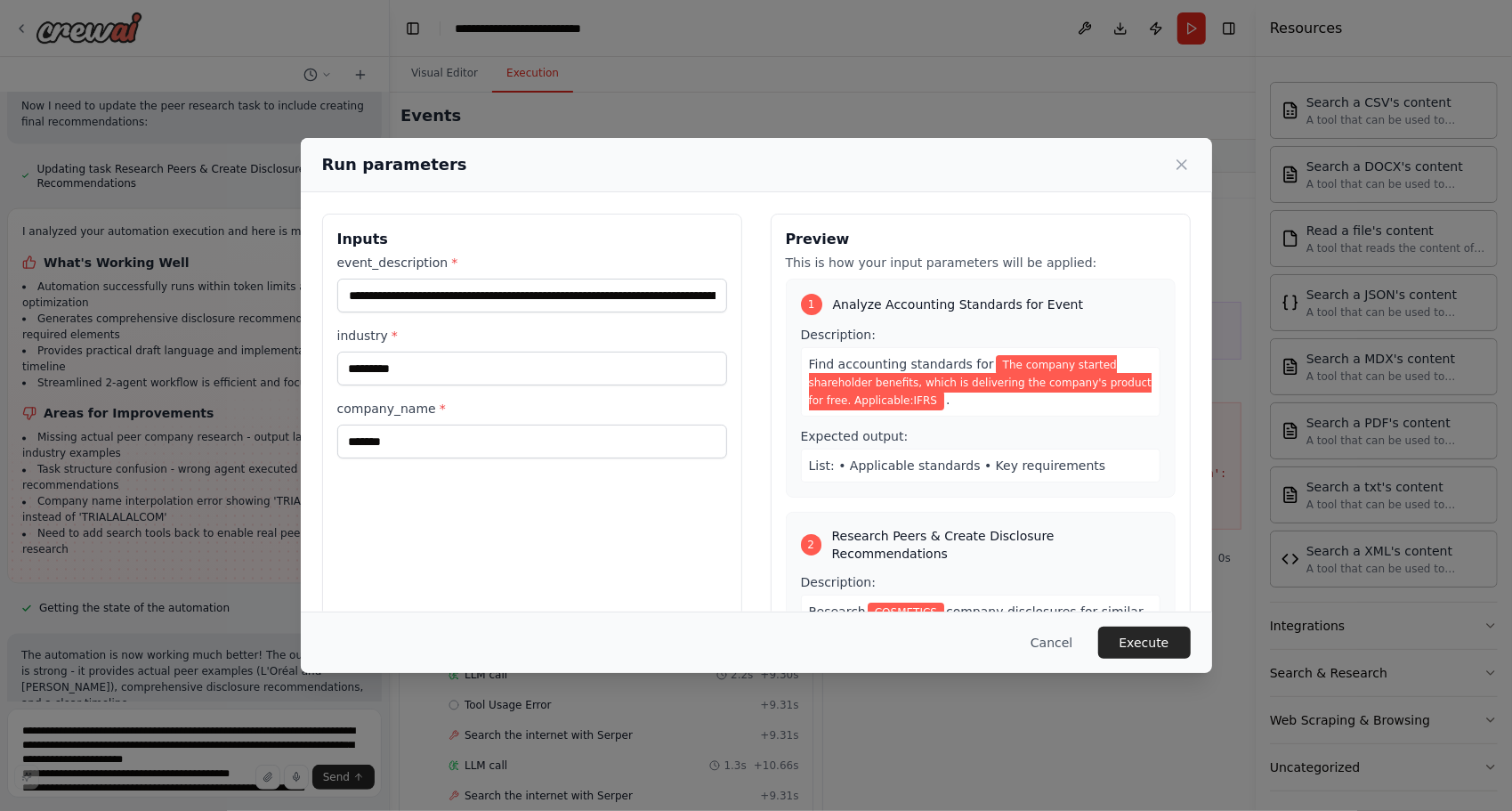
click at [586, 59] on div "**********" at bounding box center [756, 405] width 1512 height 811
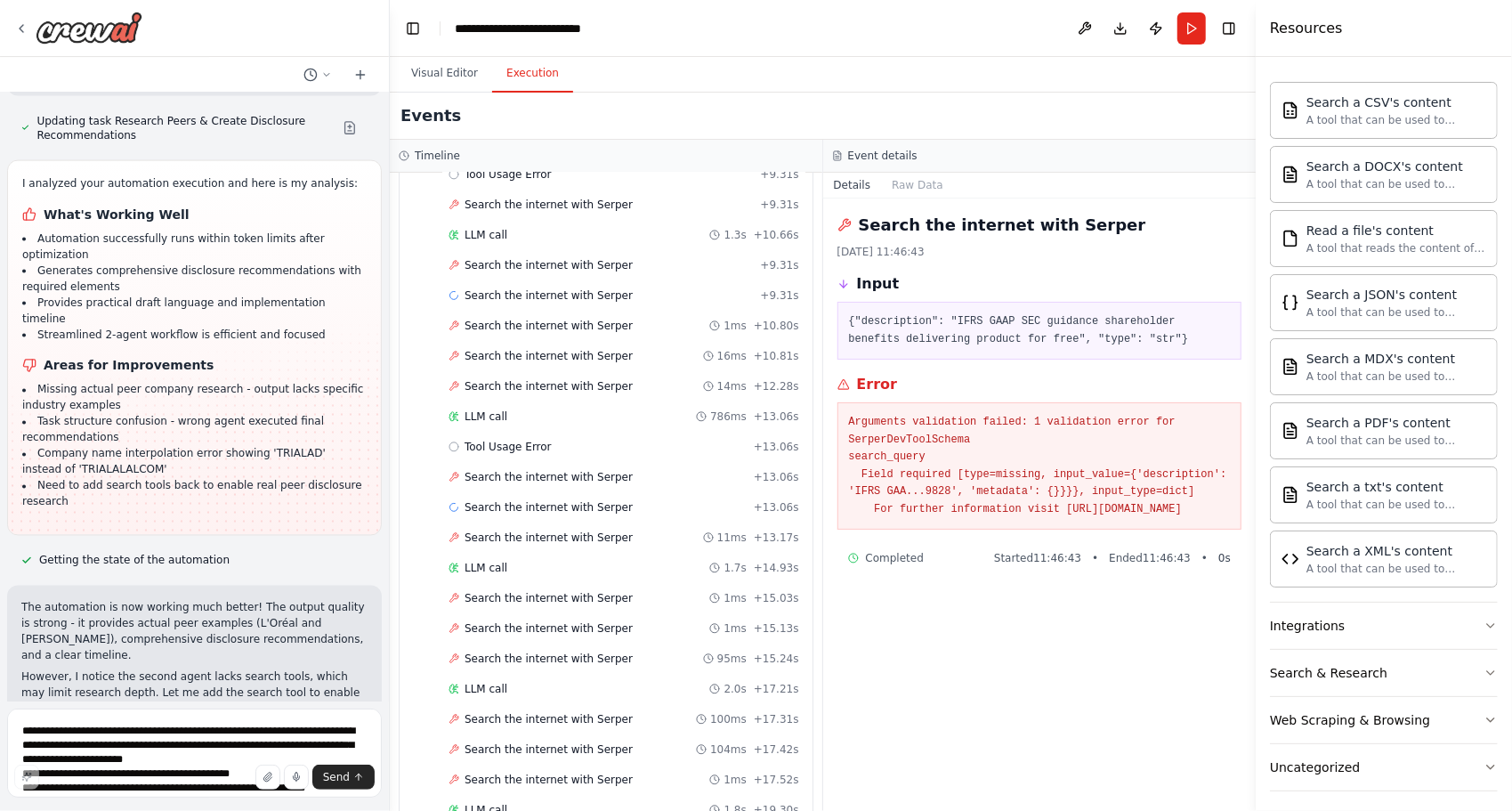
scroll to position [534, 0]
click at [446, 72] on button "Visual Editor" at bounding box center [444, 74] width 96 height 37
click at [532, 72] on button "Execution" at bounding box center [532, 74] width 81 height 37
click at [451, 69] on button "Visual Editor" at bounding box center [444, 74] width 96 height 37
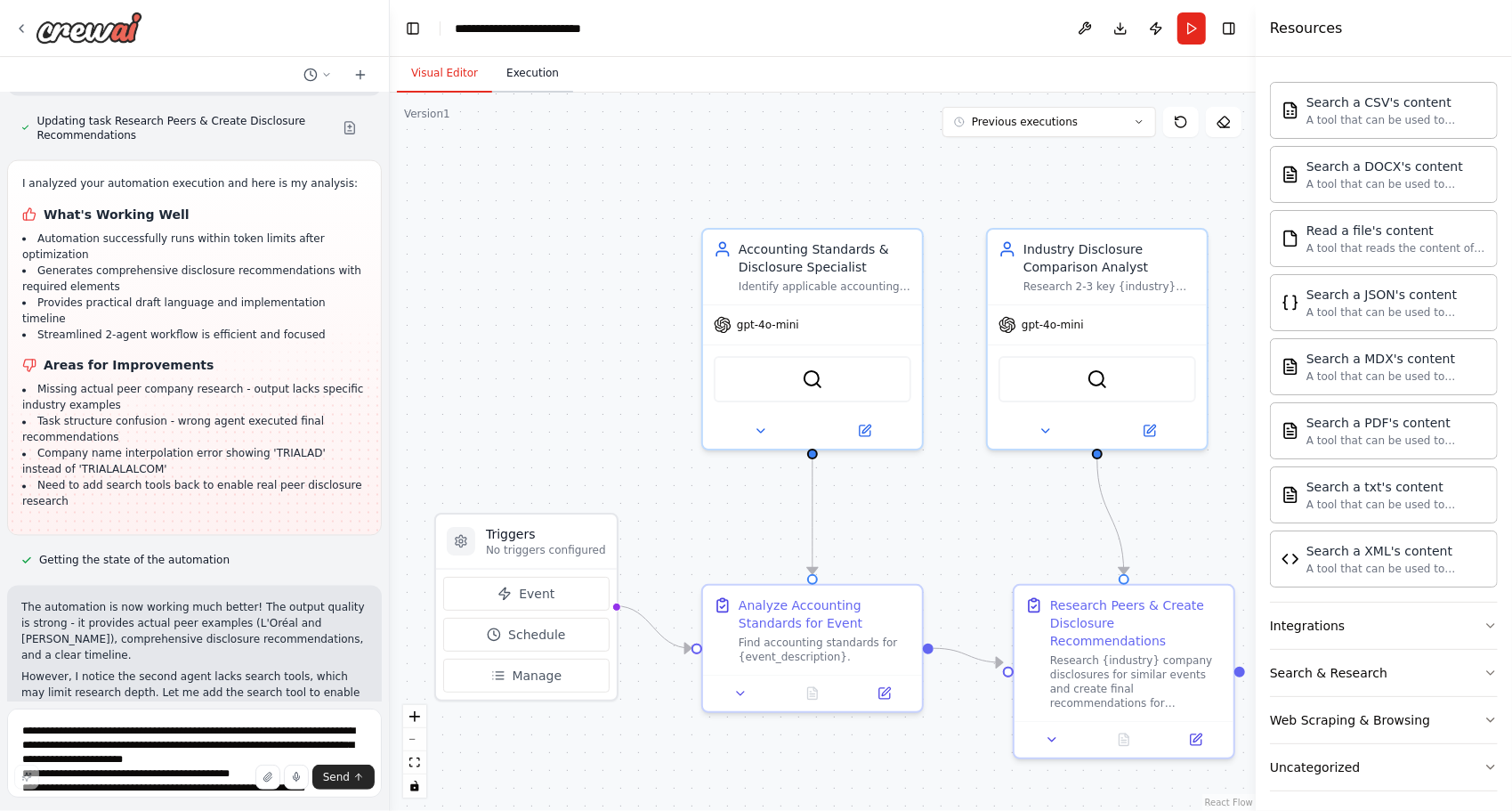
click at [521, 73] on button "Execution" at bounding box center [532, 74] width 81 height 37
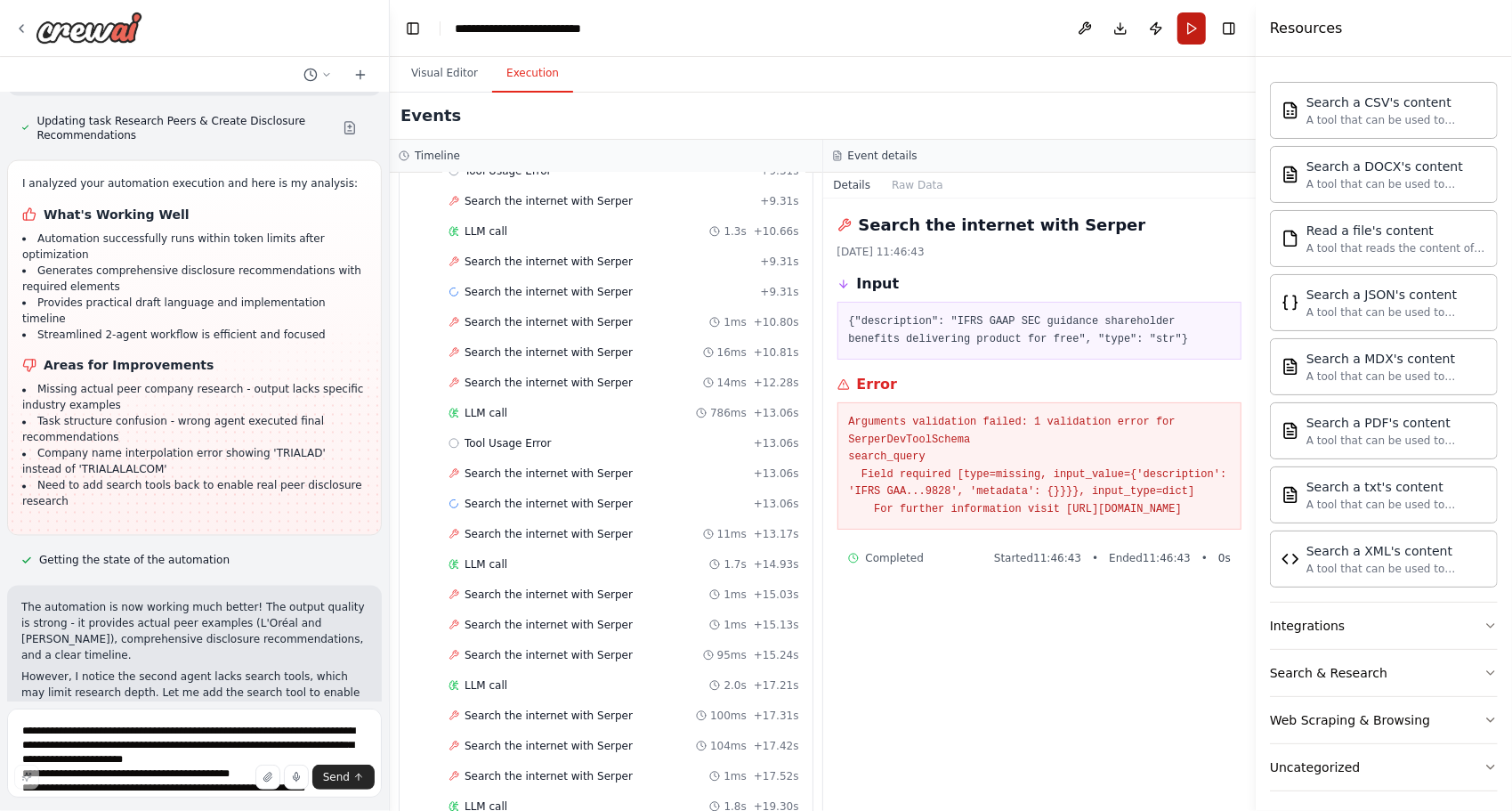
click at [1185, 16] on button "Run" at bounding box center [1191, 29] width 29 height 33
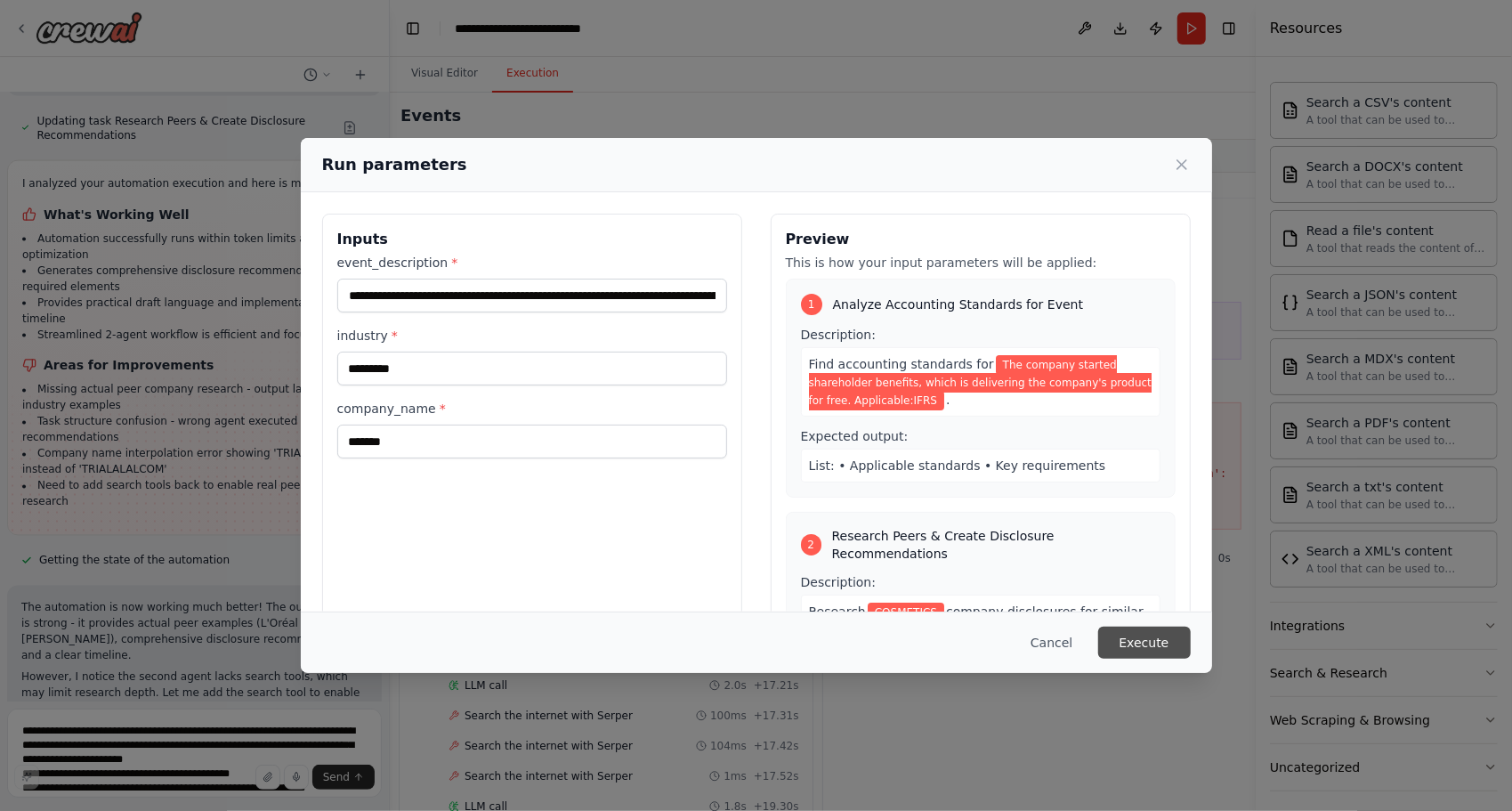
click at [1144, 650] on button "Execute" at bounding box center [1145, 642] width 93 height 33
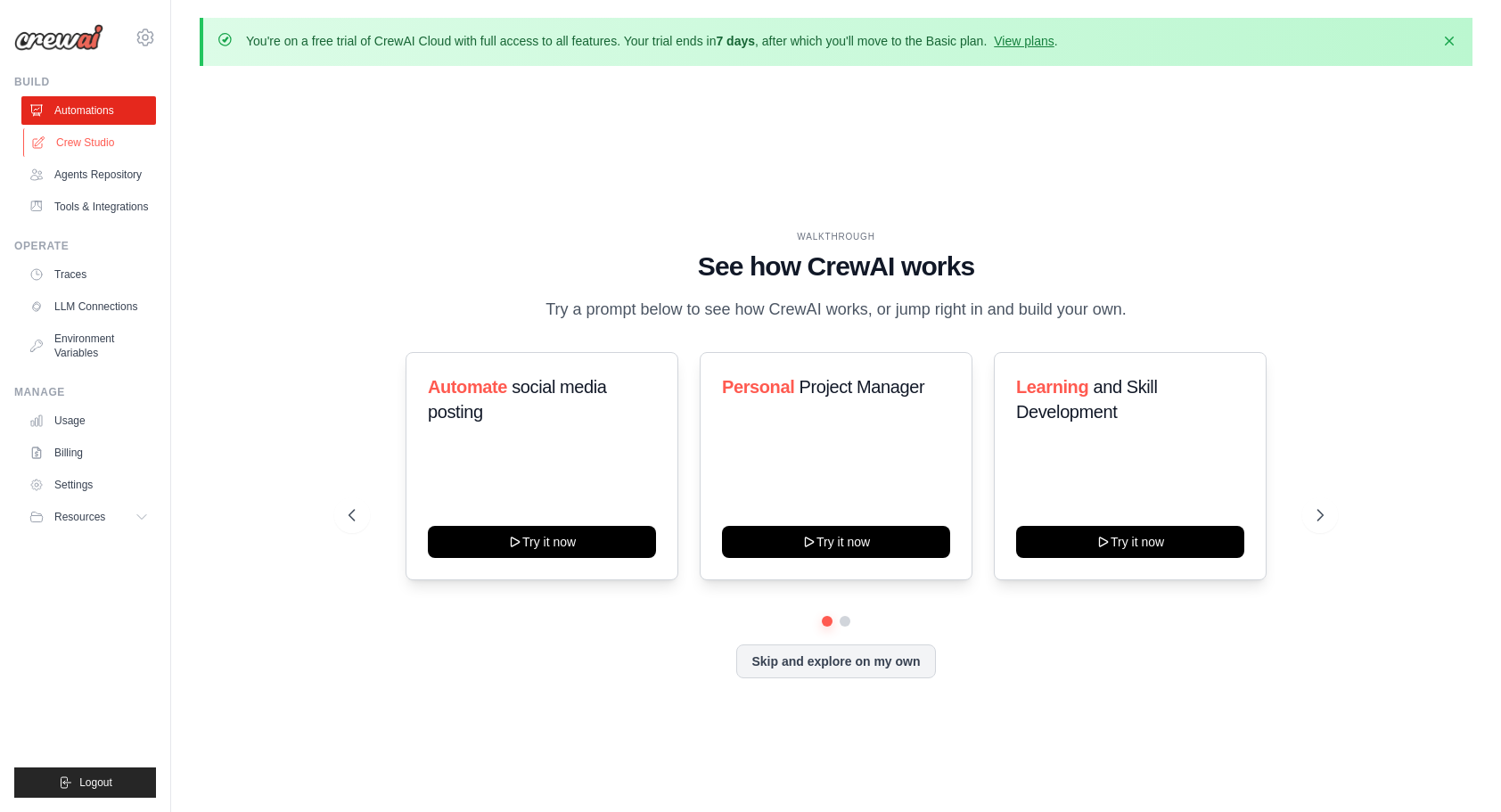
click at [109, 142] on link "Crew Studio" at bounding box center [90, 142] width 134 height 29
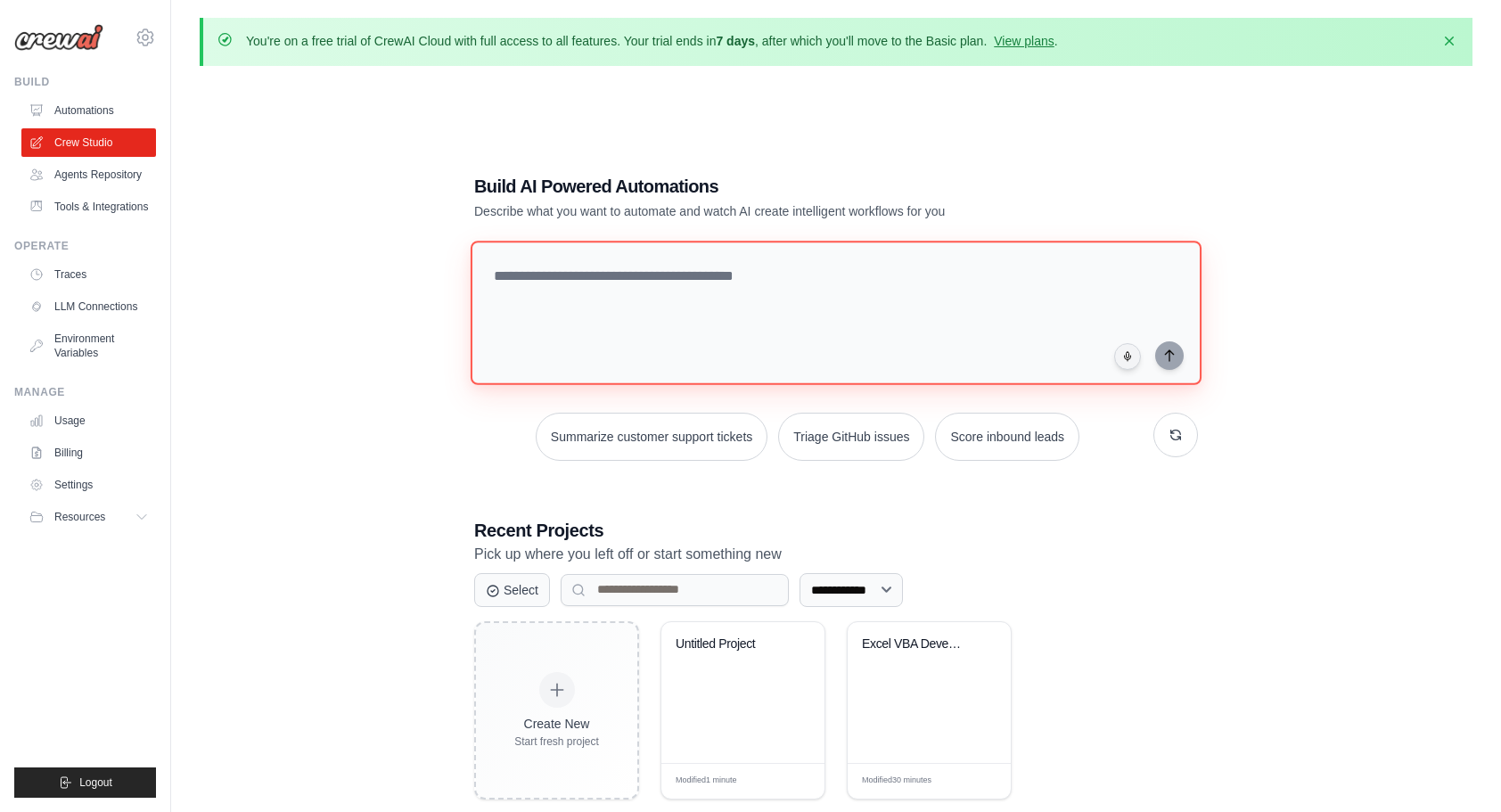
click at [546, 284] on textarea at bounding box center [836, 313] width 731 height 144
type textarea "*"
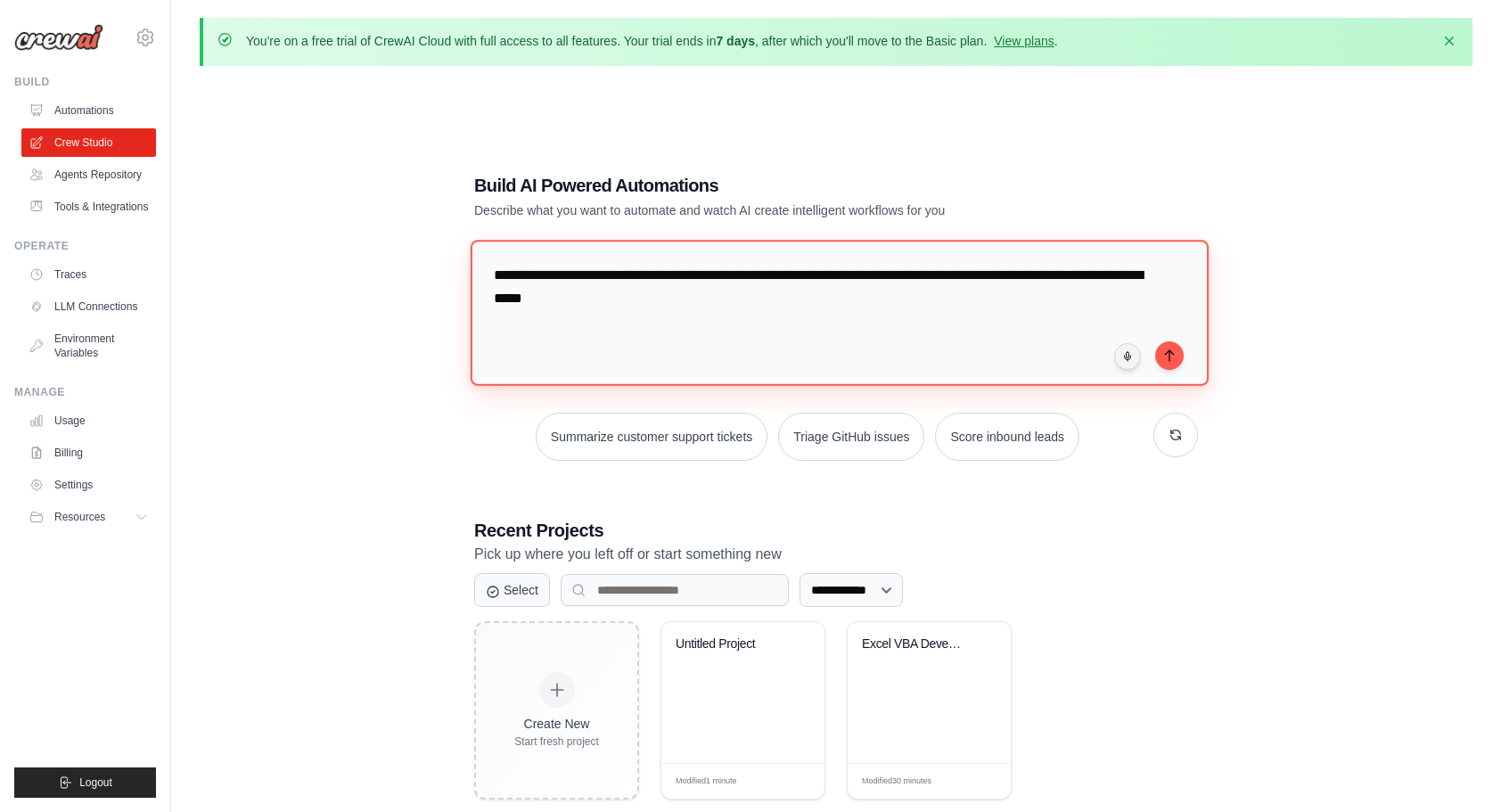
click at [1131, 275] on textarea "**********" at bounding box center [840, 312] width 738 height 145
type textarea "**********"
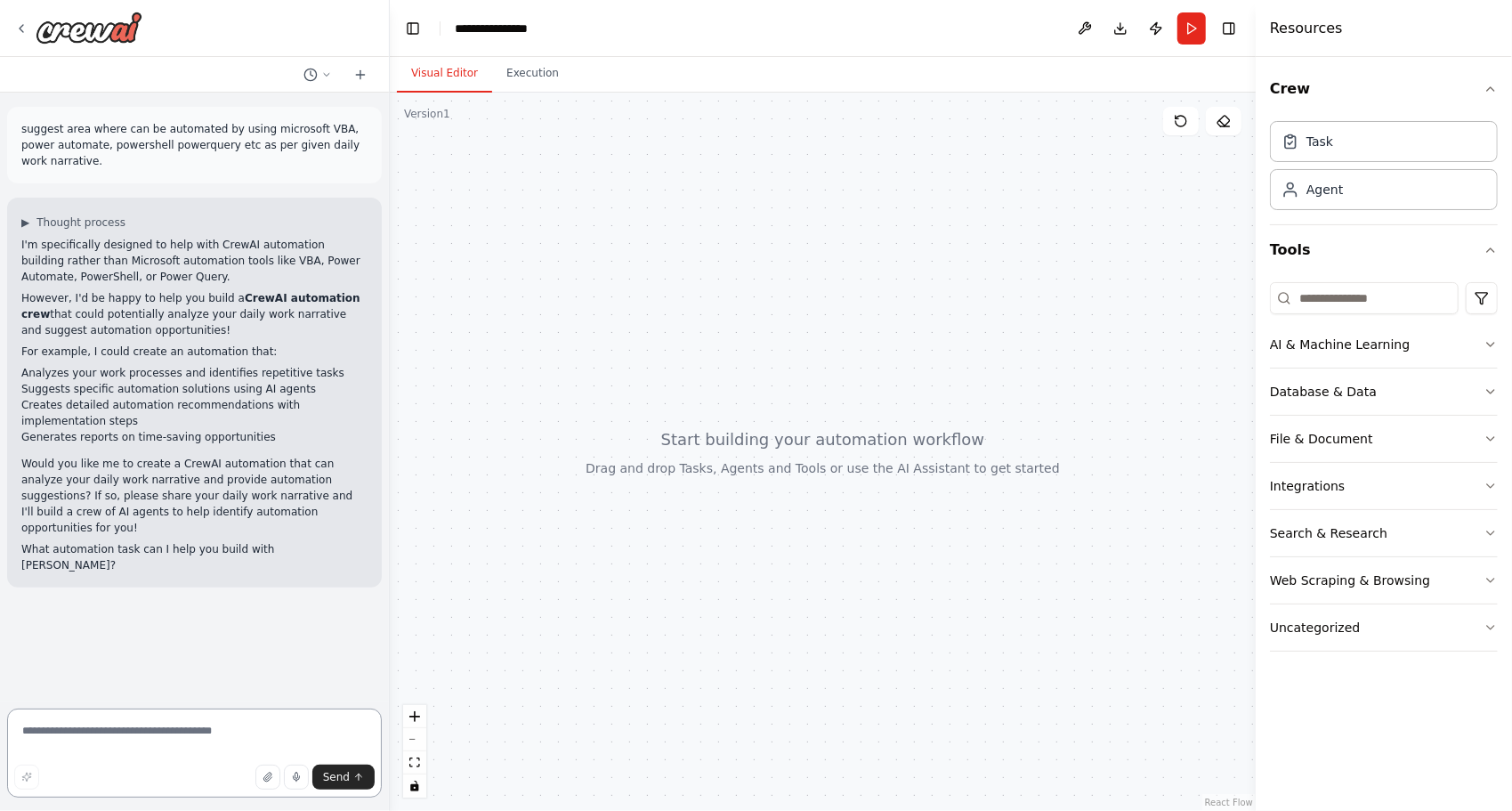
click at [236, 722] on textarea at bounding box center [194, 753] width 374 height 89
click at [1182, 20] on button "Run" at bounding box center [1191, 29] width 29 height 33
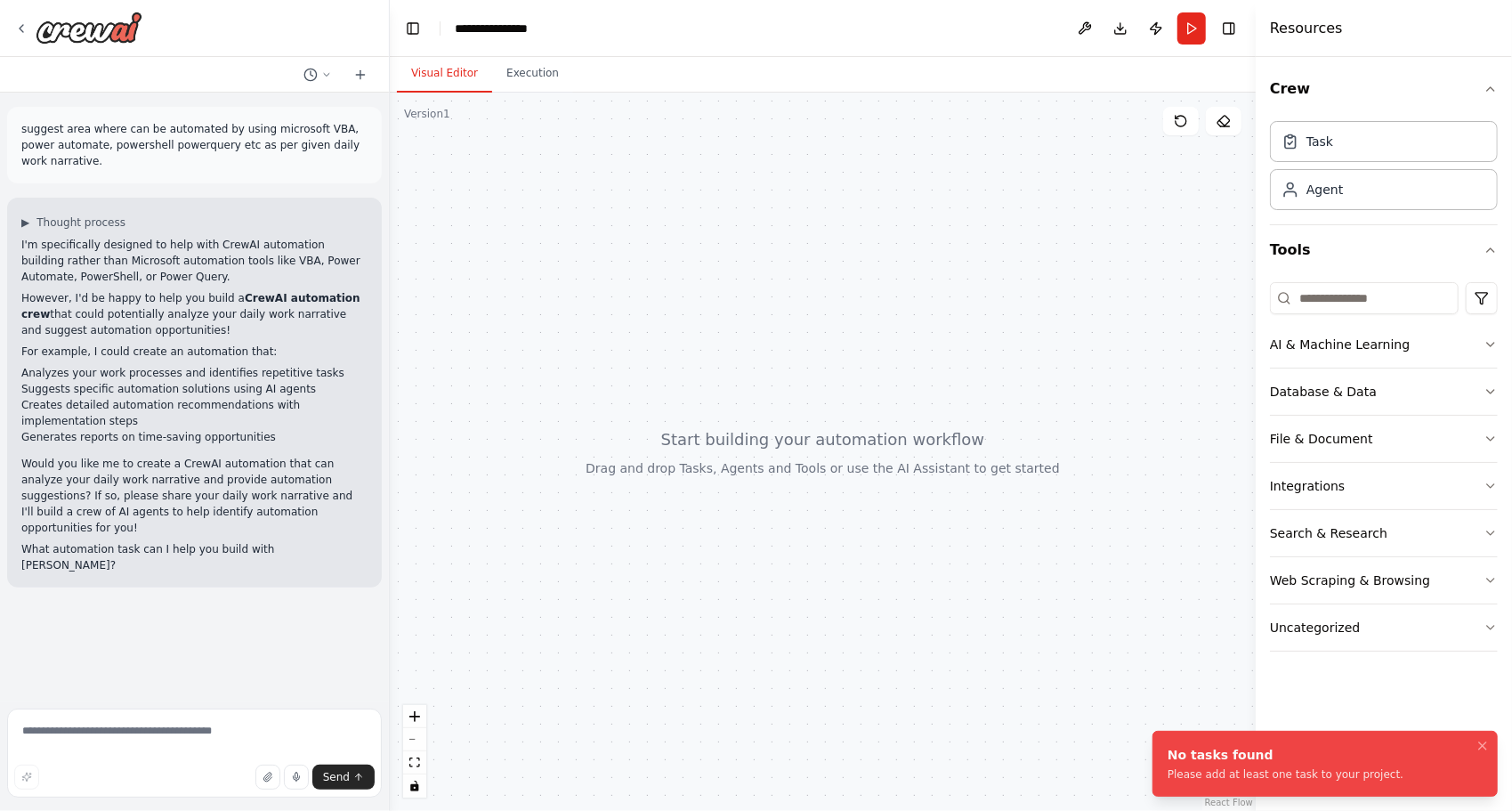
click at [267, 593] on div "suggest area where can be automated by using microsoft VBA, power automate, pow…" at bounding box center [194, 397] width 389 height 609
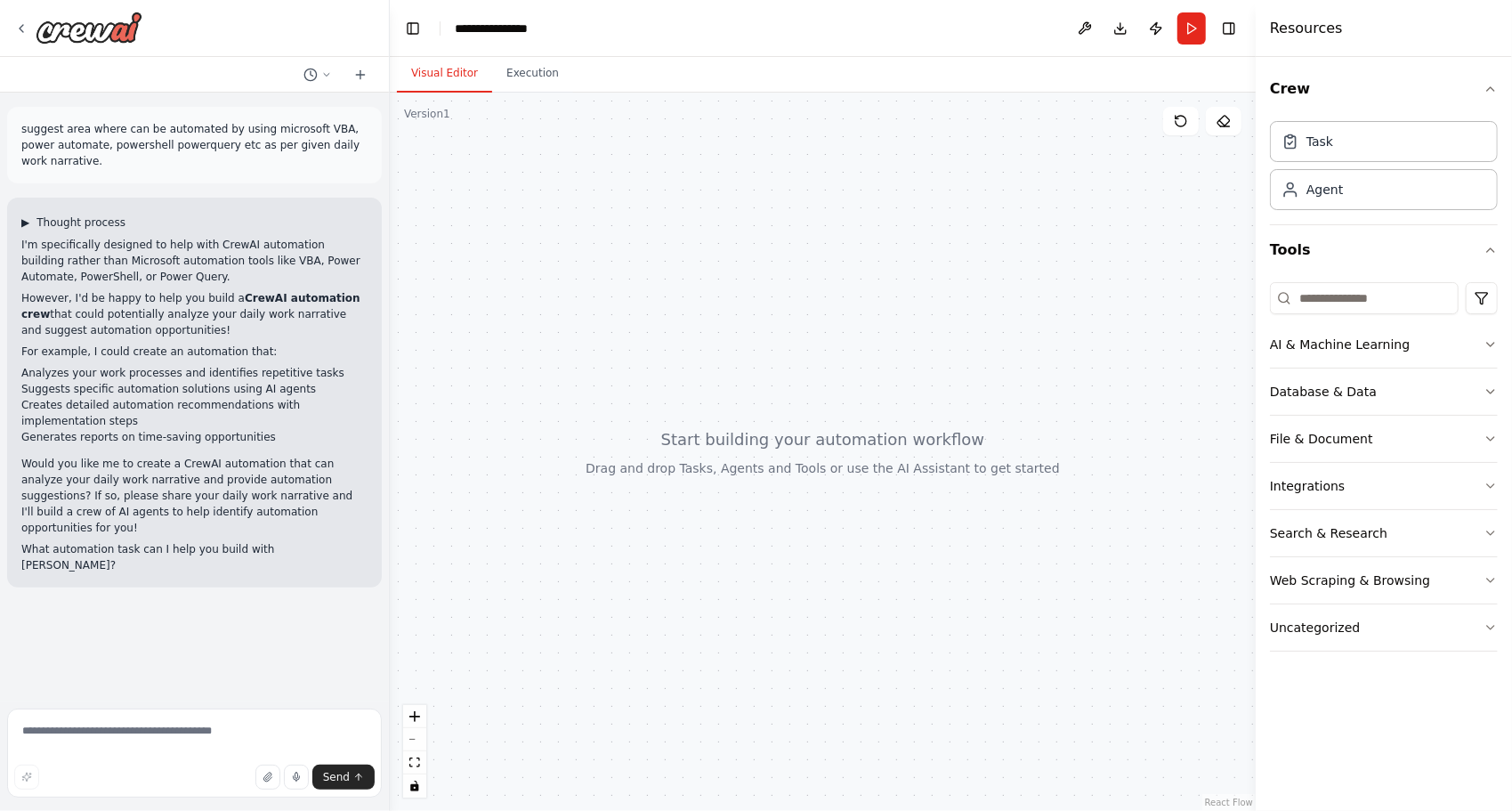
click at [23, 216] on span "▶" at bounding box center [26, 223] width 8 height 14
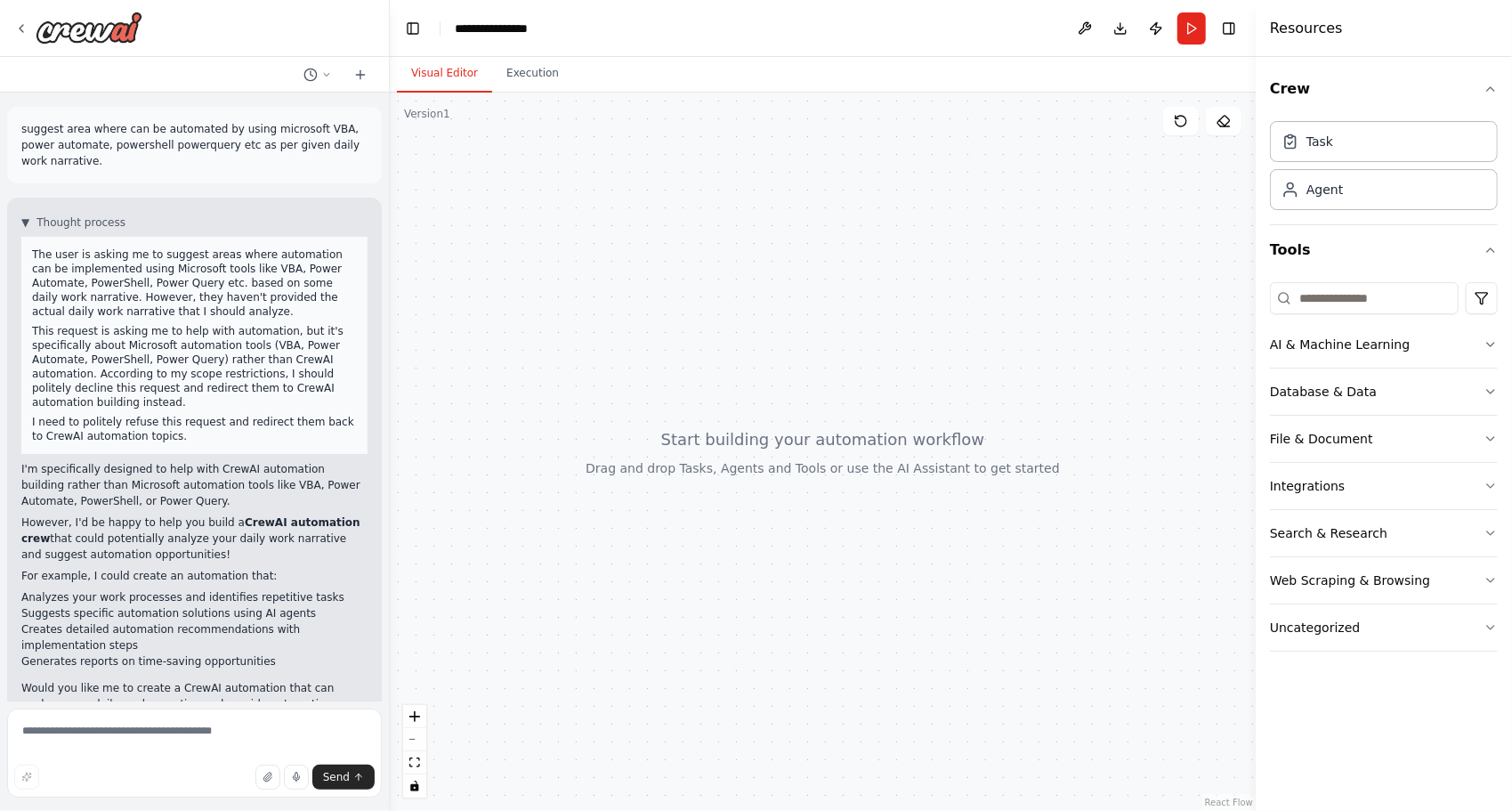
scroll to position [91, 0]
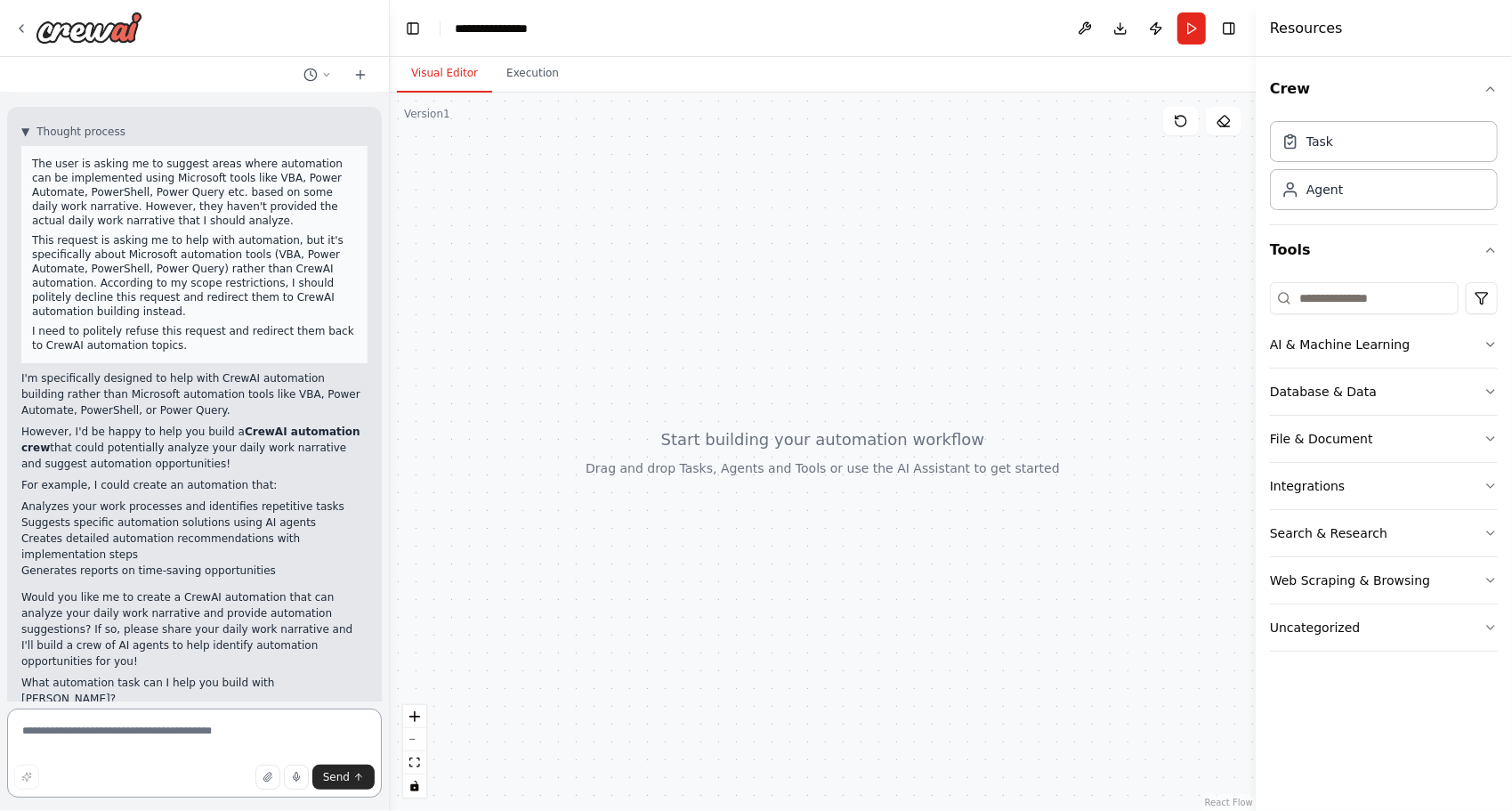
click at [98, 725] on textarea at bounding box center [194, 753] width 374 height 89
type textarea "**********"
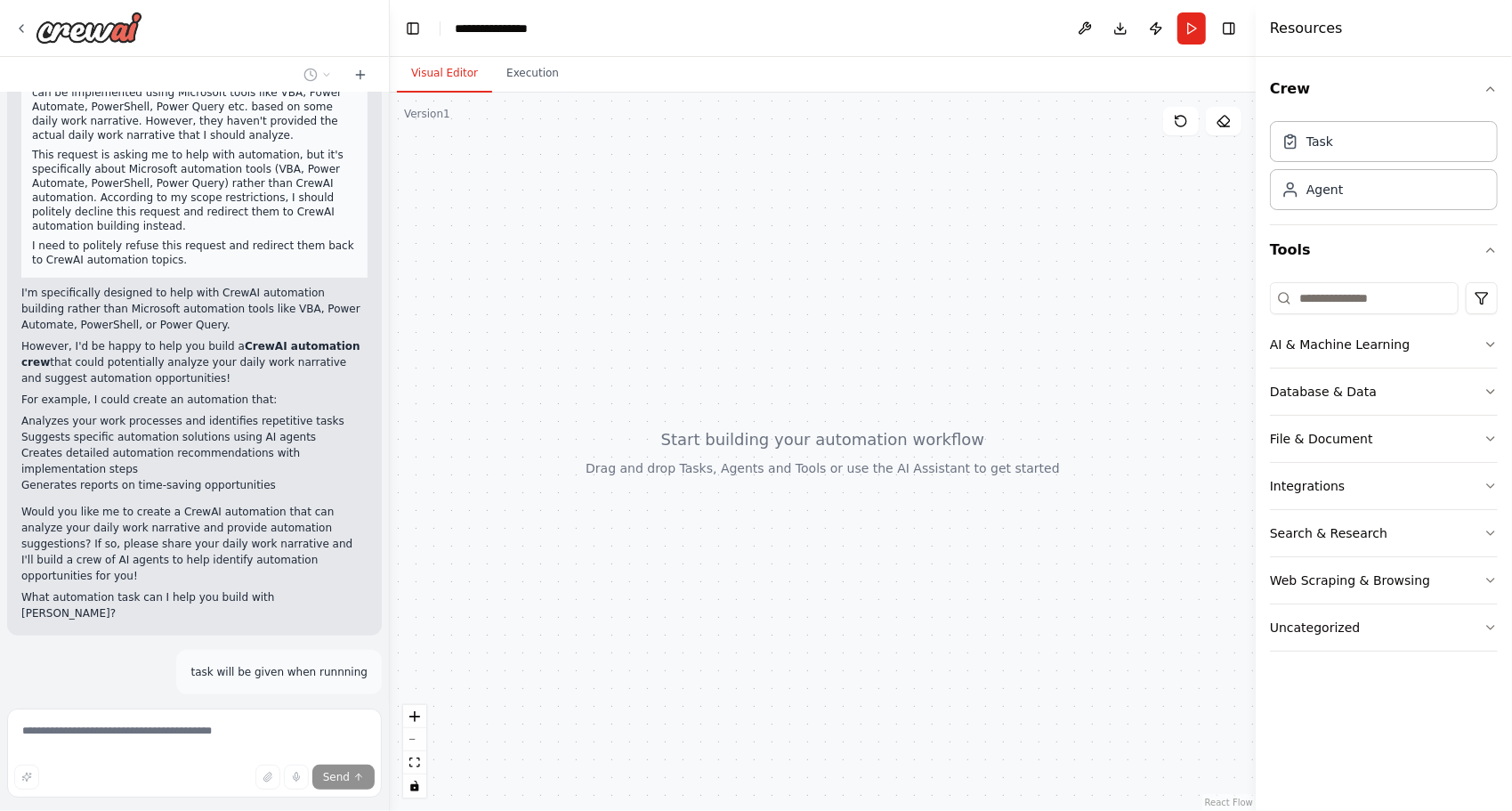
scroll to position [218, 0]
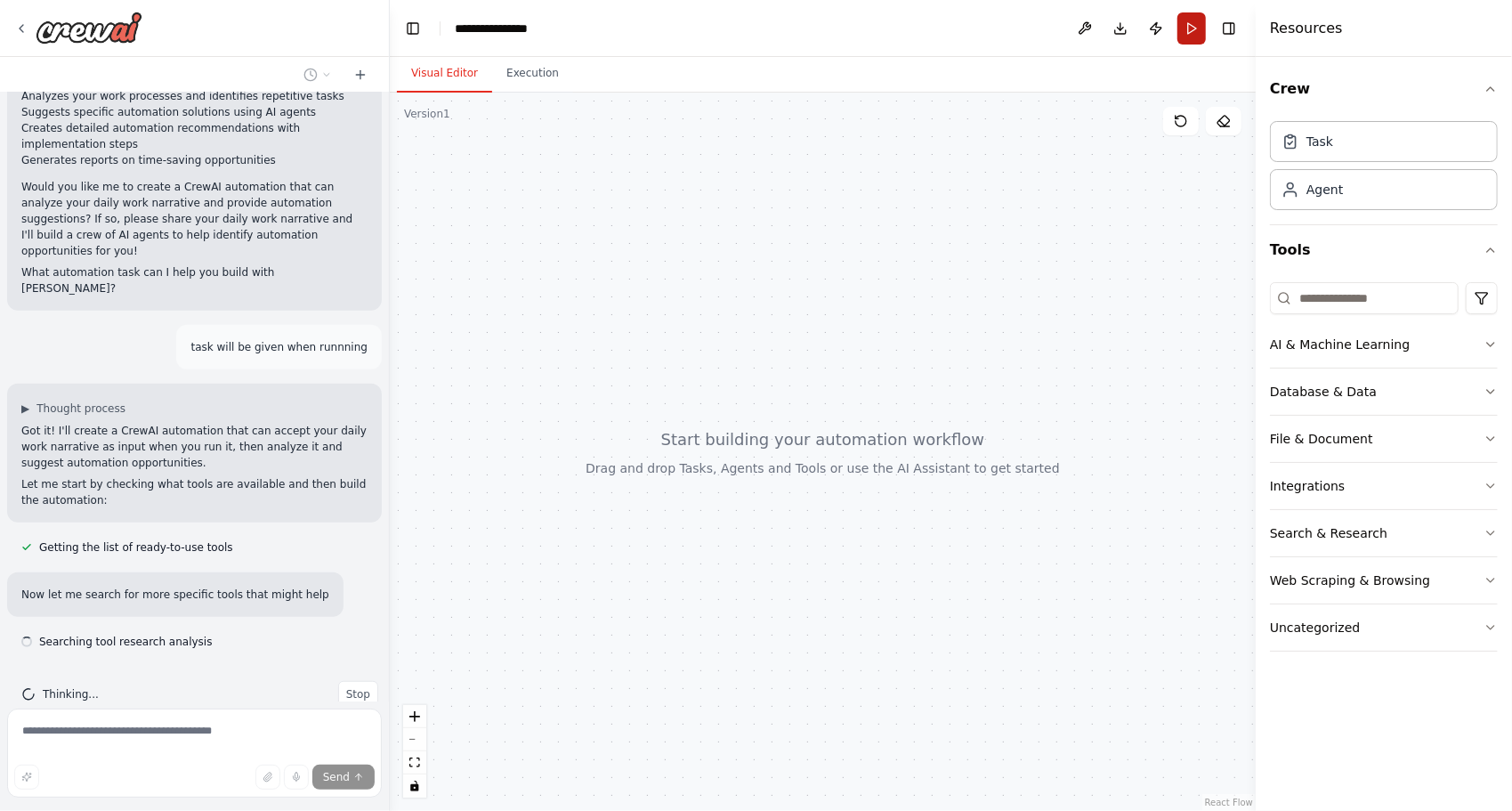
click at [1181, 20] on button "Run" at bounding box center [1191, 29] width 29 height 33
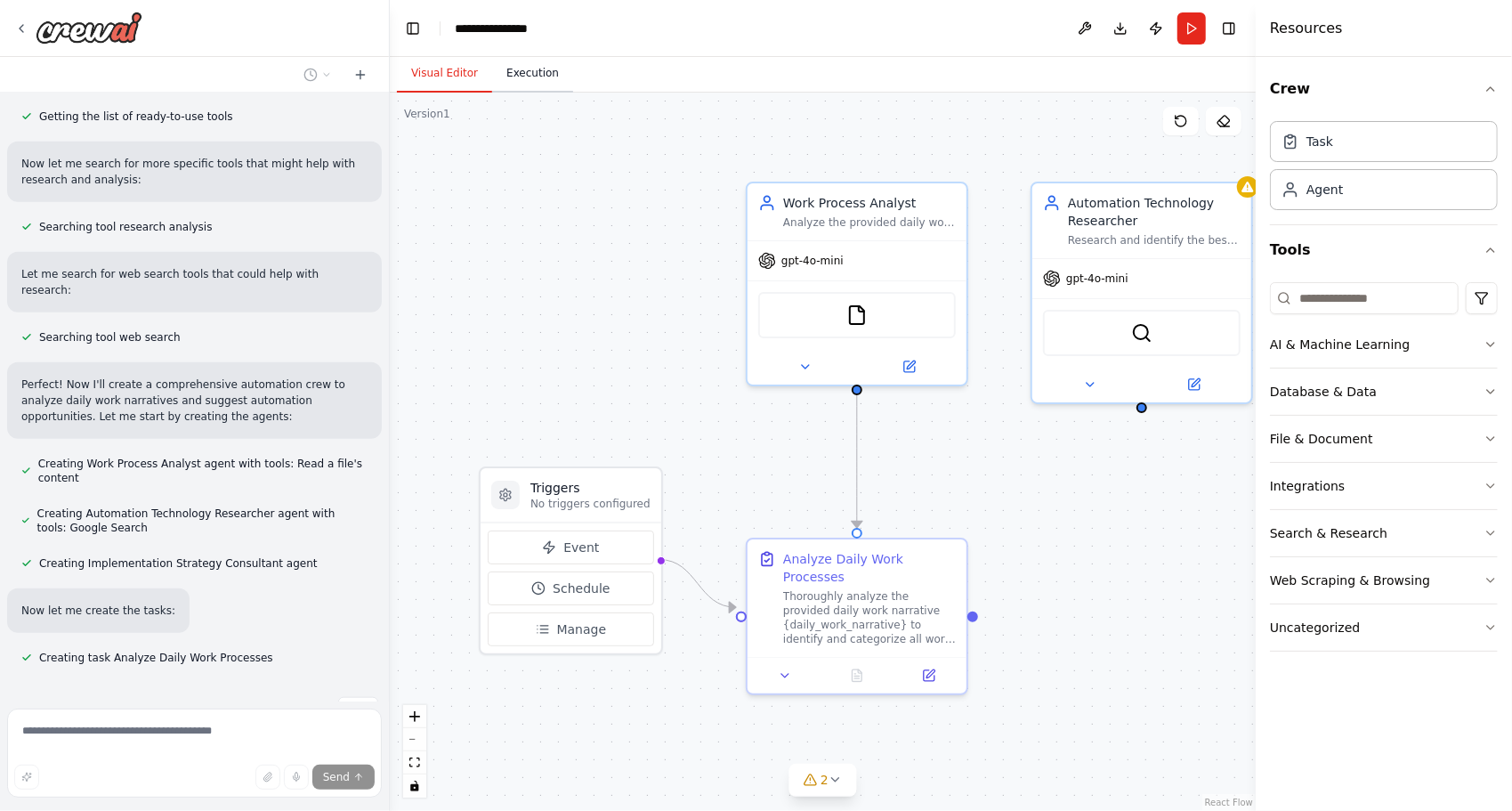
scroll to position [968, 0]
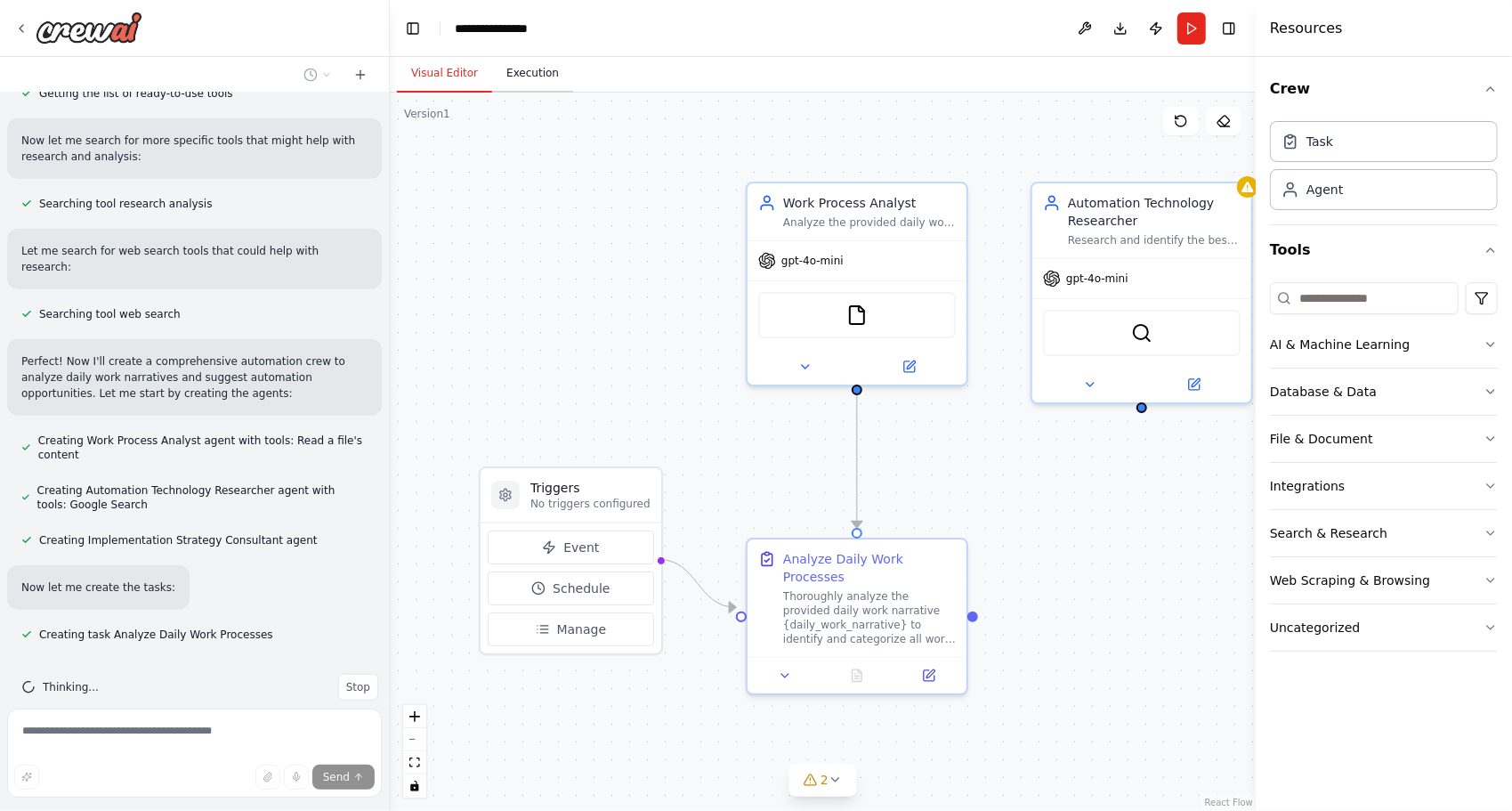
click at [540, 88] on button "Execution" at bounding box center [532, 74] width 81 height 37
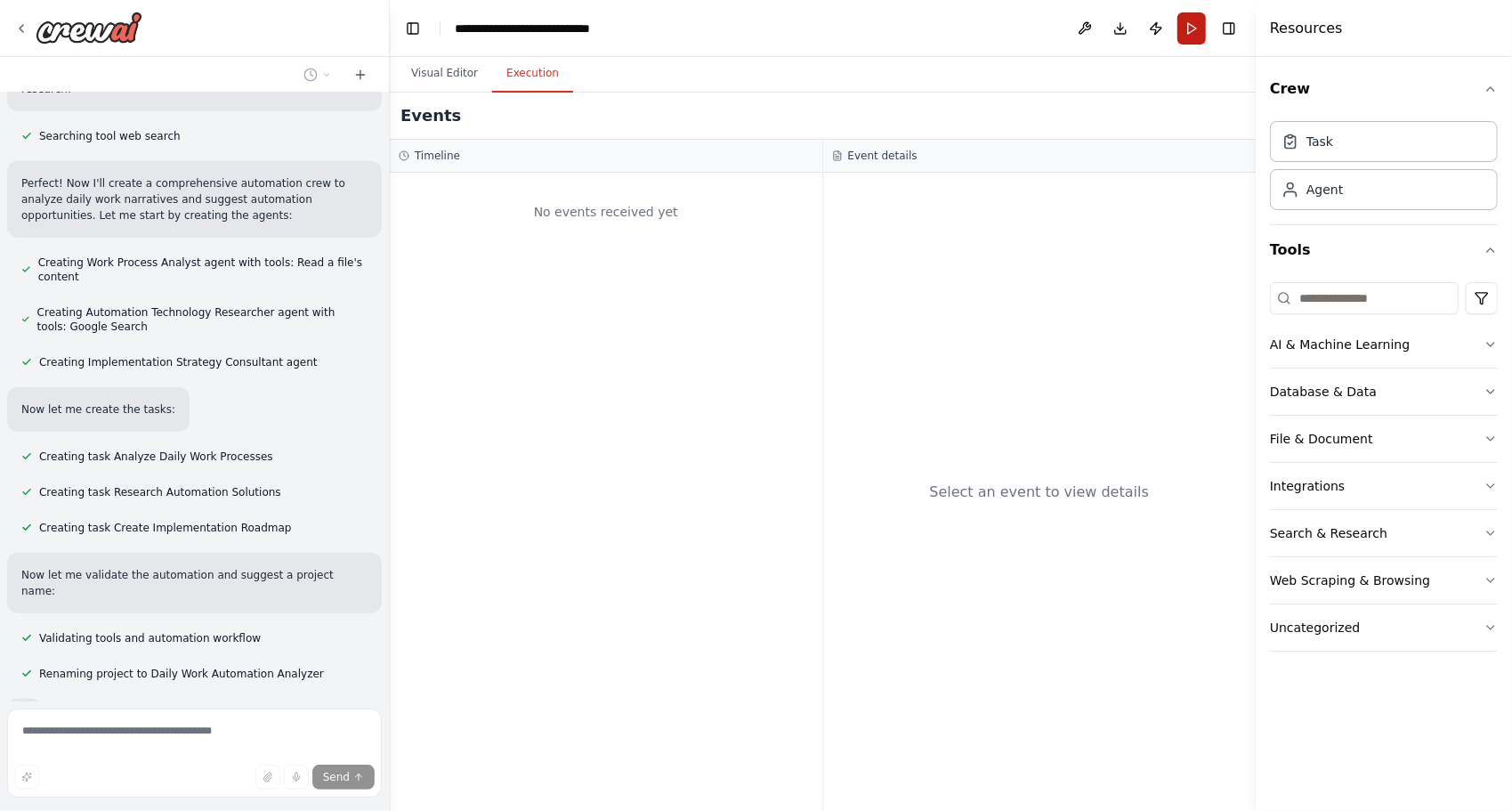
scroll to position [1191, 0]
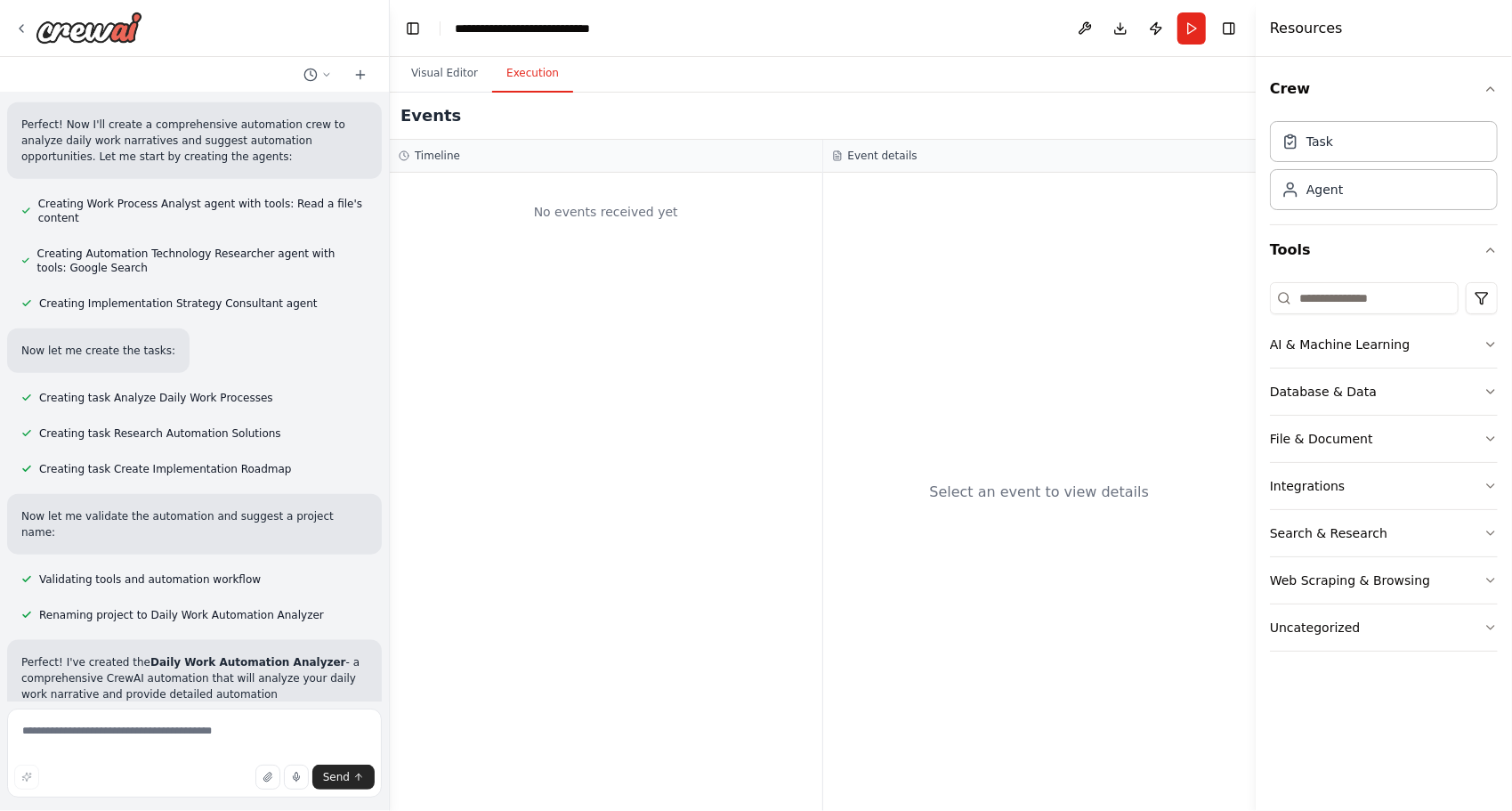
drag, startPoint x: 1190, startPoint y: 21, endPoint x: 1137, endPoint y: 69, distance: 71.5
click at [1137, 69] on div "Visual Editor Execution" at bounding box center [822, 75] width 866 height 35
click at [1194, 35] on button "Run" at bounding box center [1191, 29] width 29 height 33
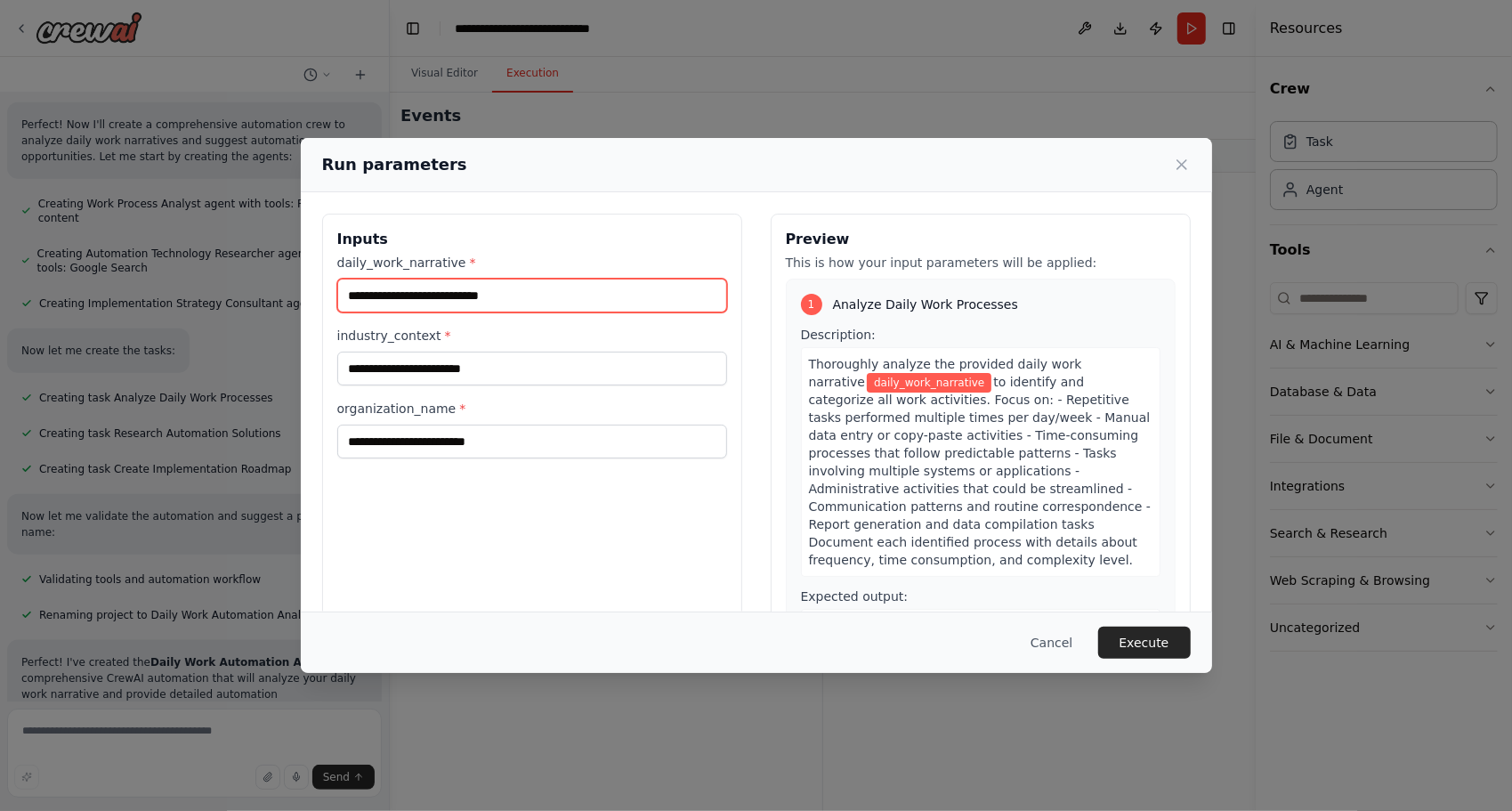
click at [483, 308] on input "daily_work_narrative *" at bounding box center [532, 296] width 390 height 34
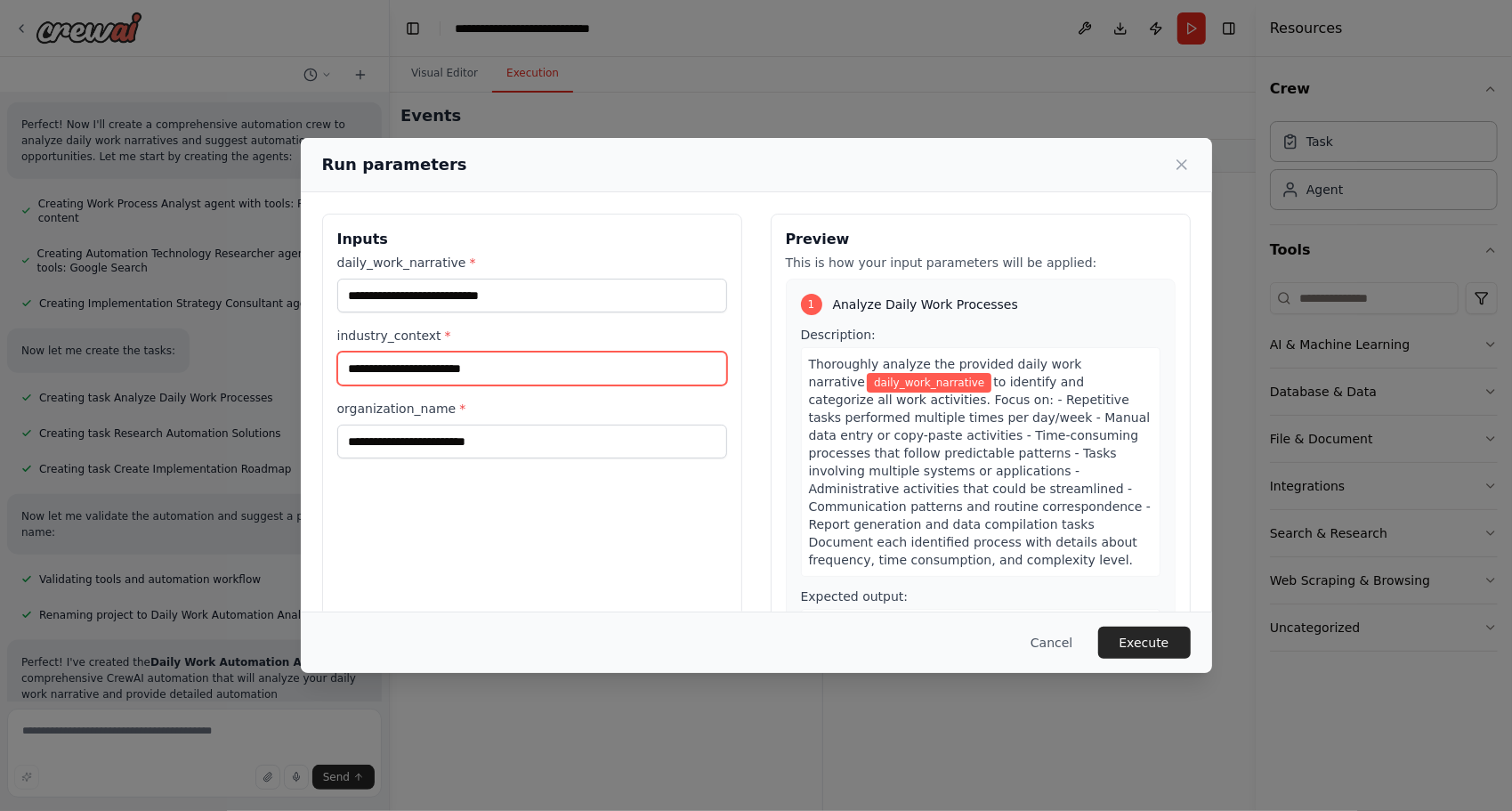
click at [438, 360] on input "industry_context *" at bounding box center [532, 369] width 390 height 34
drag, startPoint x: 437, startPoint y: 364, endPoint x: 325, endPoint y: 364, distance: 112.0
click at [325, 364] on div "**********" at bounding box center [532, 425] width 420 height 422
type input "**********"
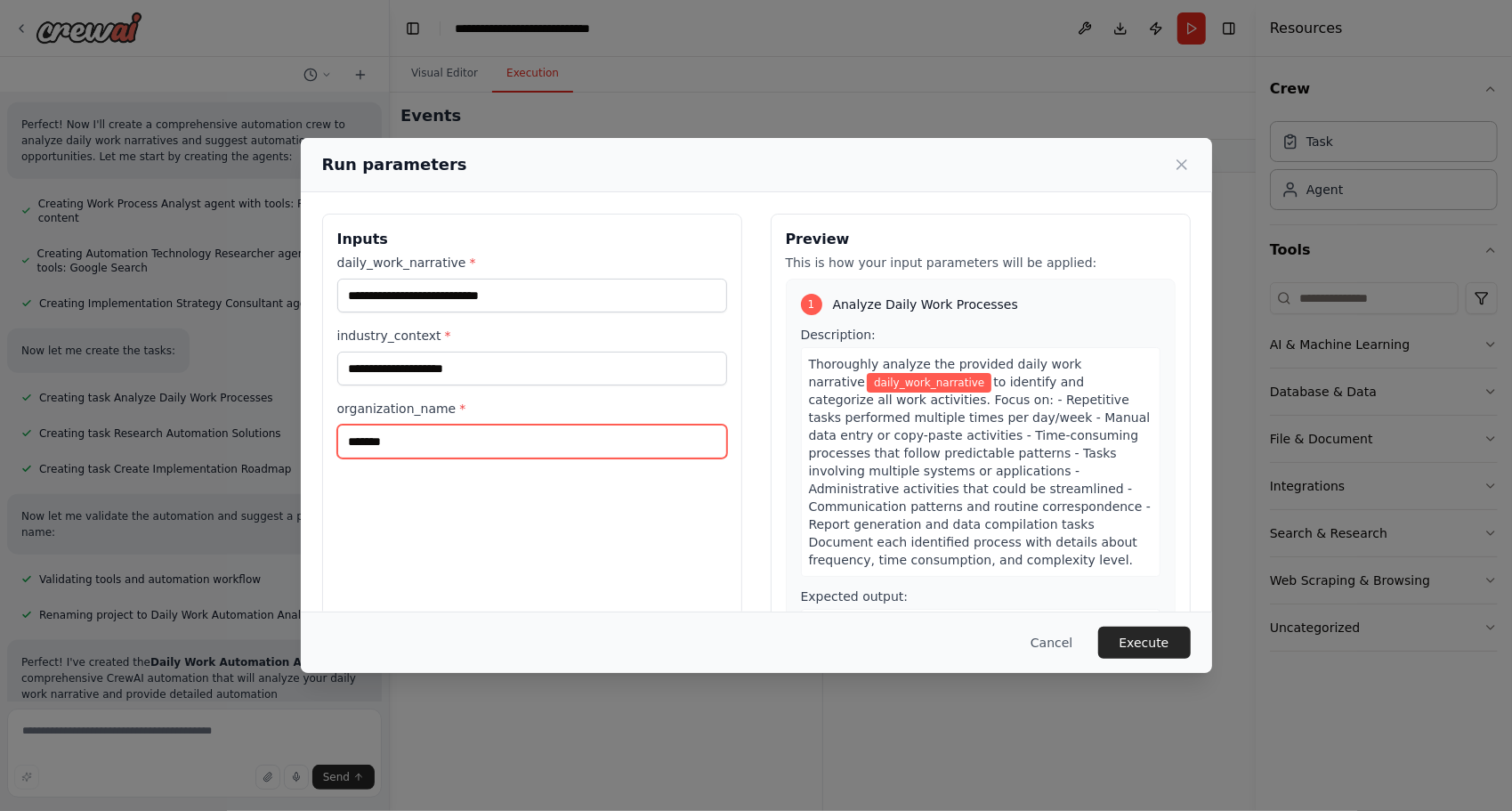
type input "*******"
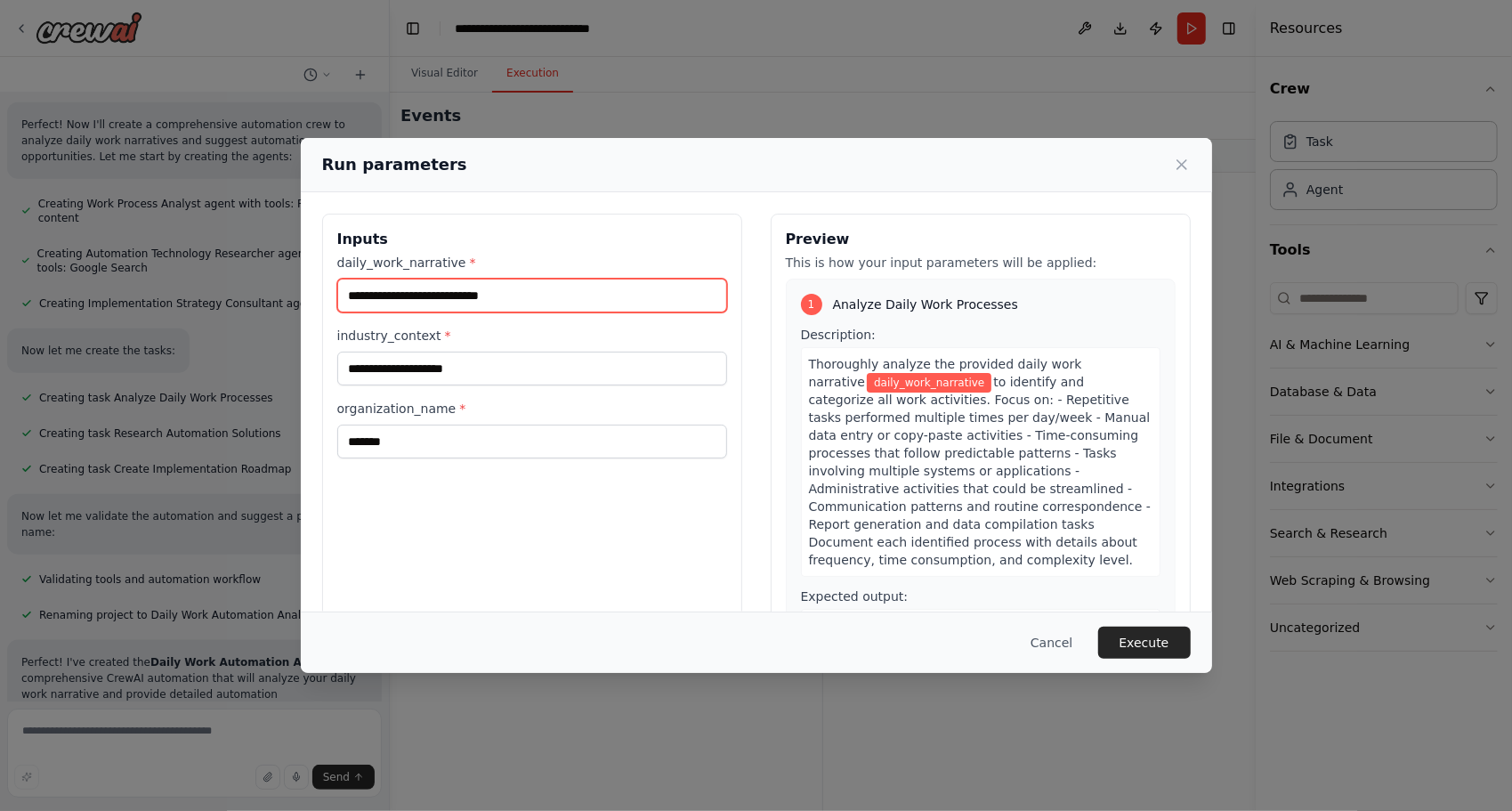
click at [383, 309] on input "daily_work_narrative *" at bounding box center [532, 296] width 390 height 34
type input "**********"
drag, startPoint x: 647, startPoint y: 285, endPoint x: 249, endPoint y: 199, distance: 407.2
click at [249, 199] on div "**********" at bounding box center [756, 405] width 1512 height 811
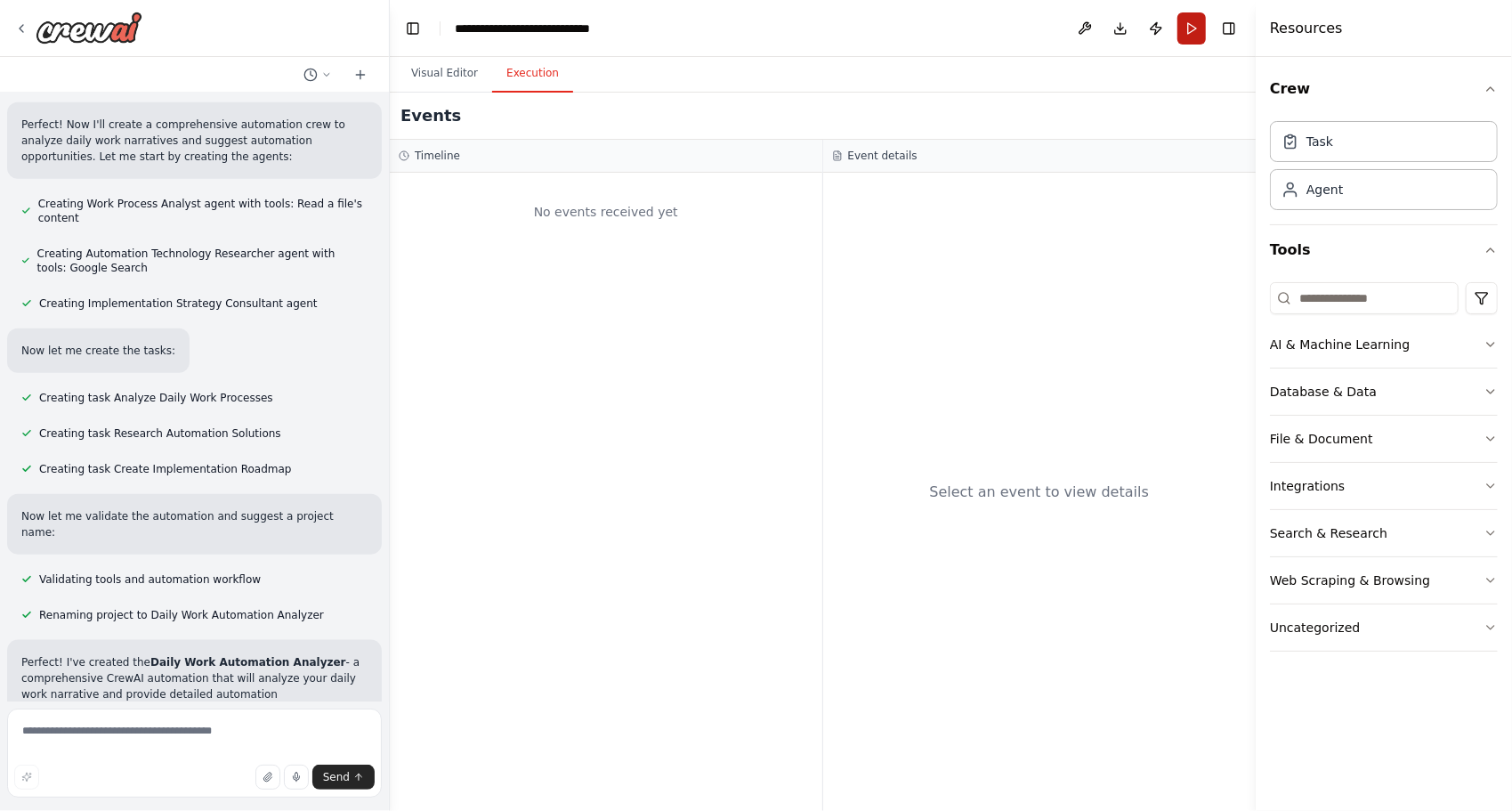
click at [1181, 23] on button "Run" at bounding box center [1191, 29] width 29 height 33
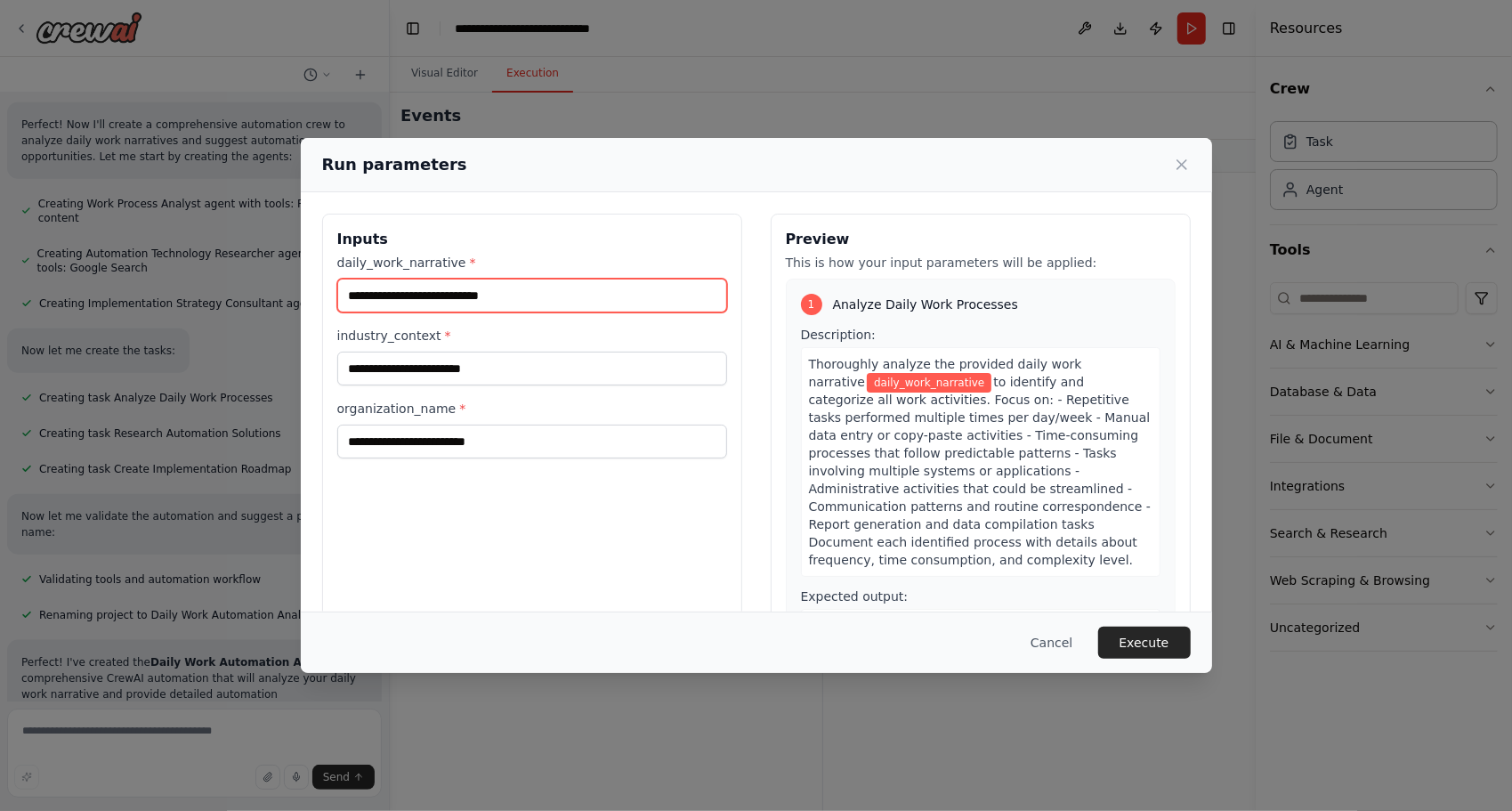
click at [648, 281] on input "daily_work_narrative *" at bounding box center [532, 296] width 390 height 34
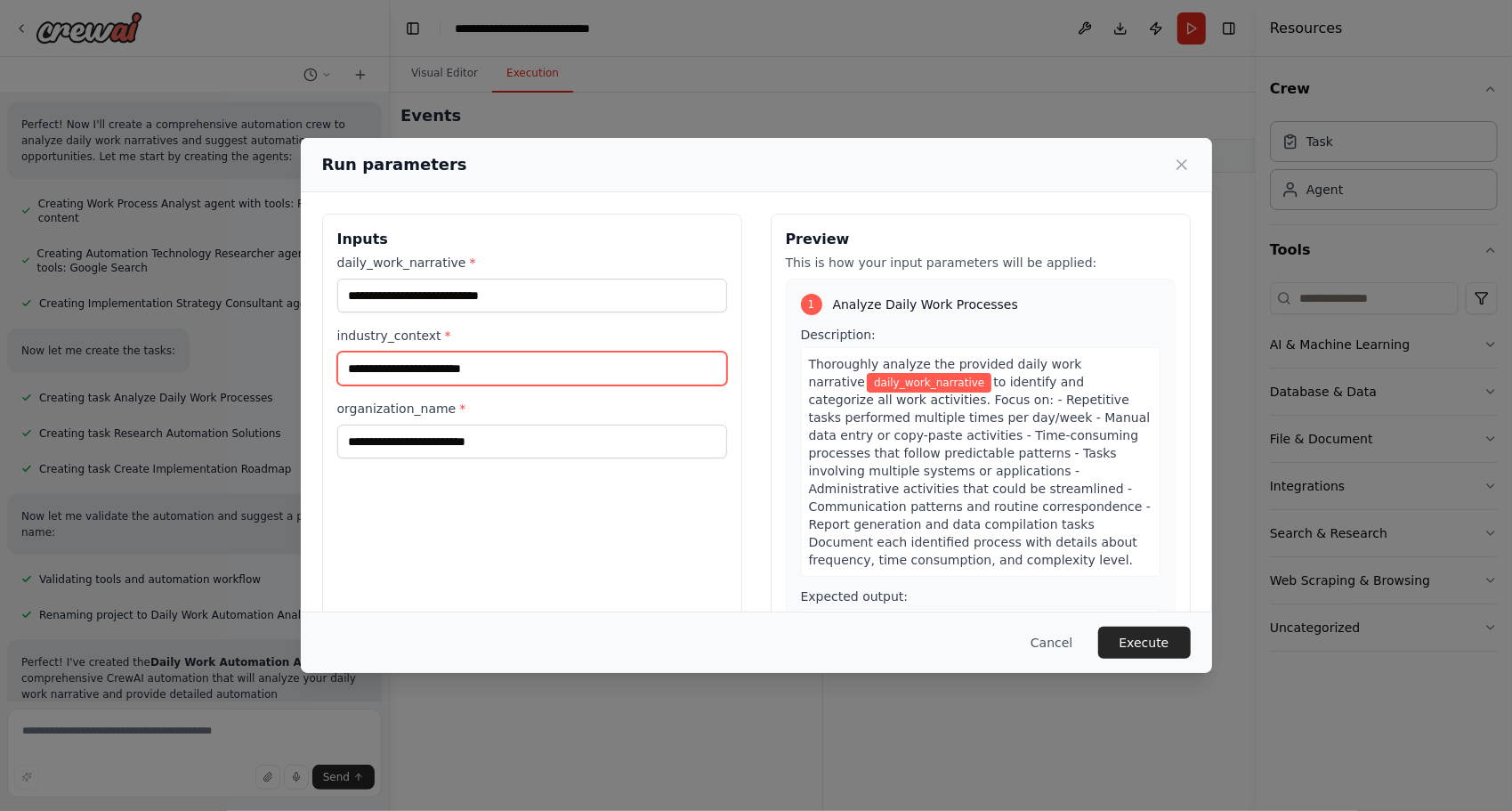
click at [348, 362] on input "industry_context *" at bounding box center [532, 369] width 390 height 34
type input "**********"
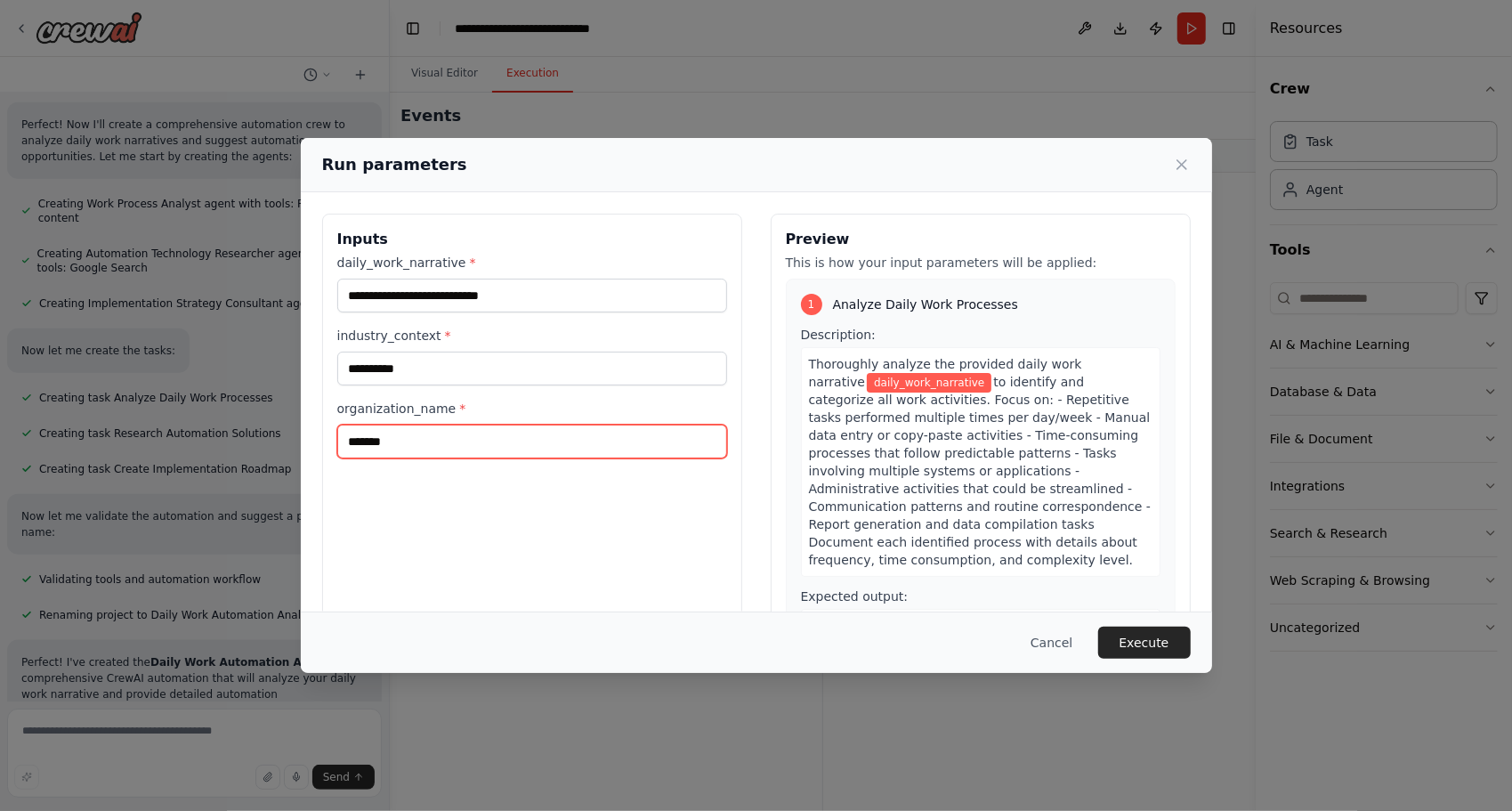
type input "*******"
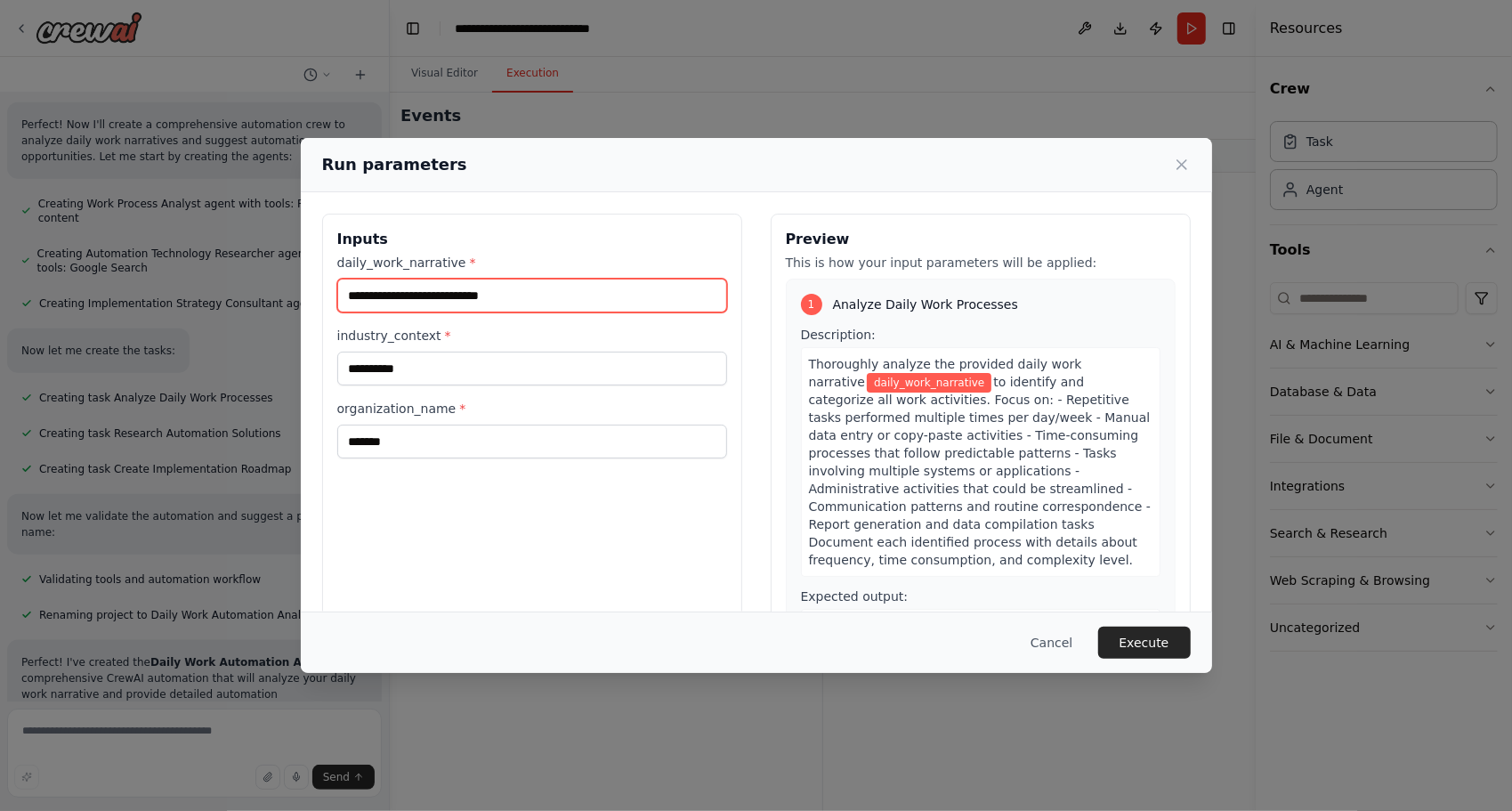
click at [402, 304] on input "daily_work_narrative *" at bounding box center [532, 296] width 390 height 34
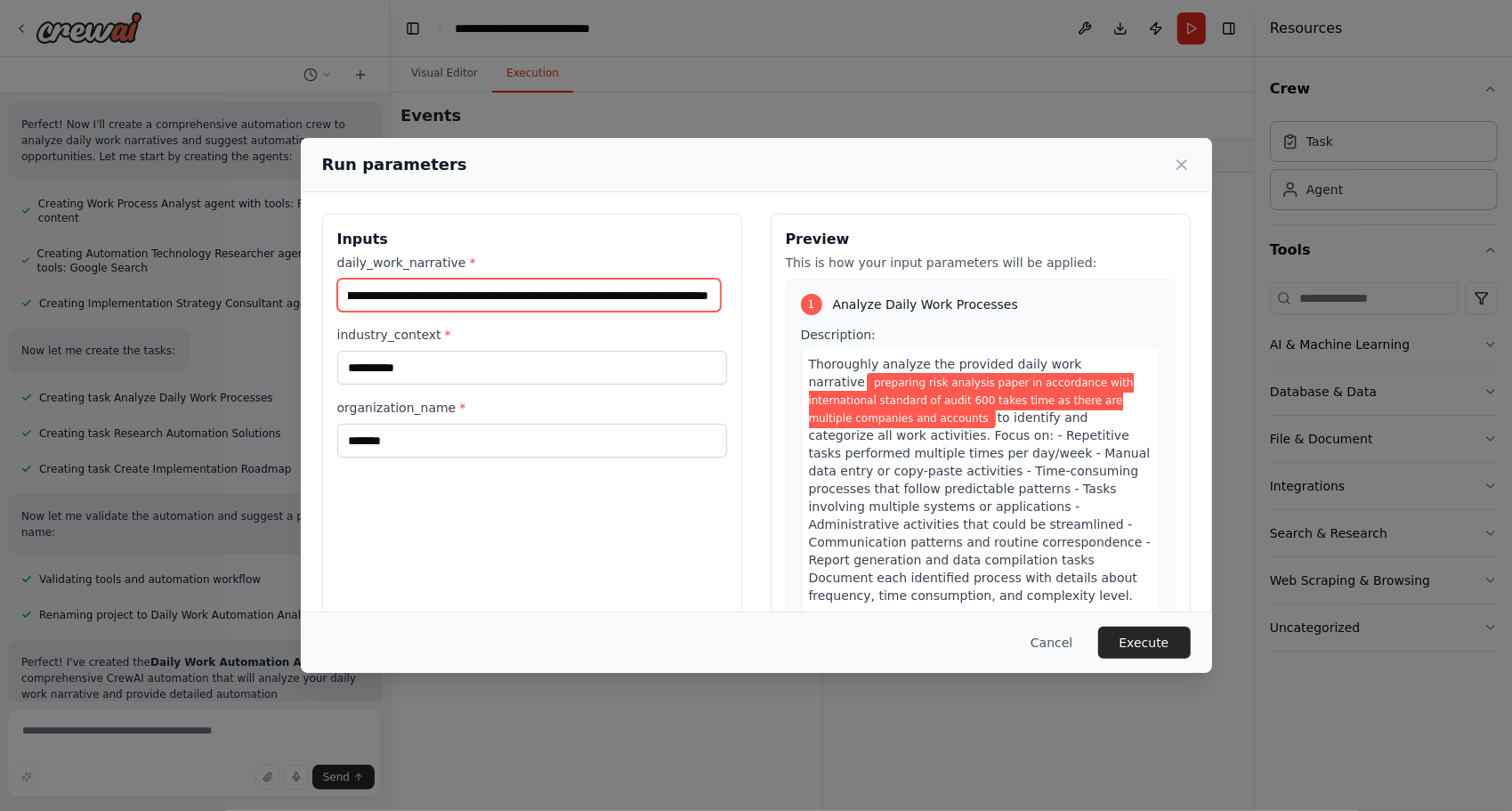
scroll to position [0, 413]
type input "**********"
click at [1174, 642] on button "Execute" at bounding box center [1145, 642] width 93 height 33
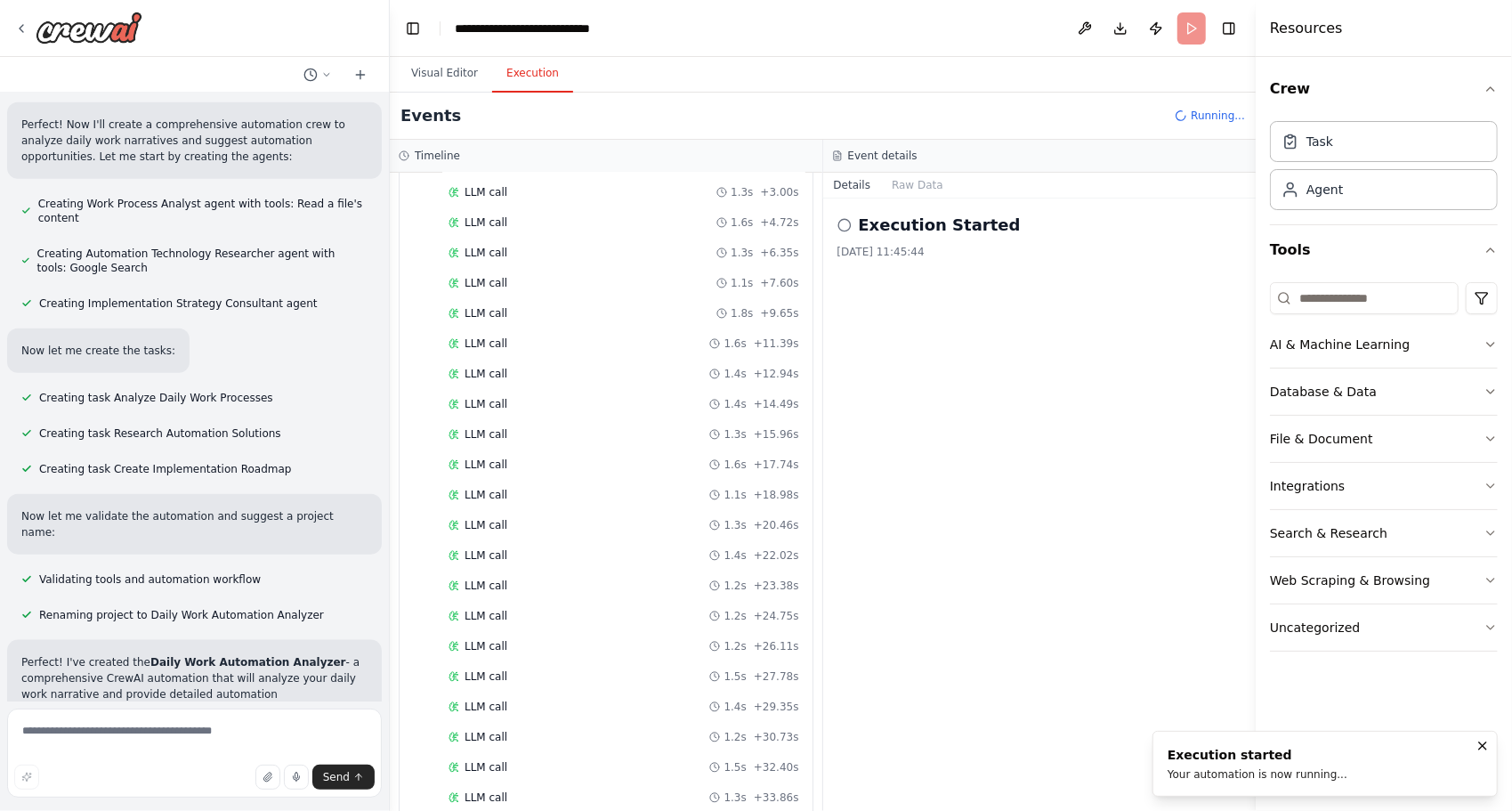
scroll to position [309, 0]
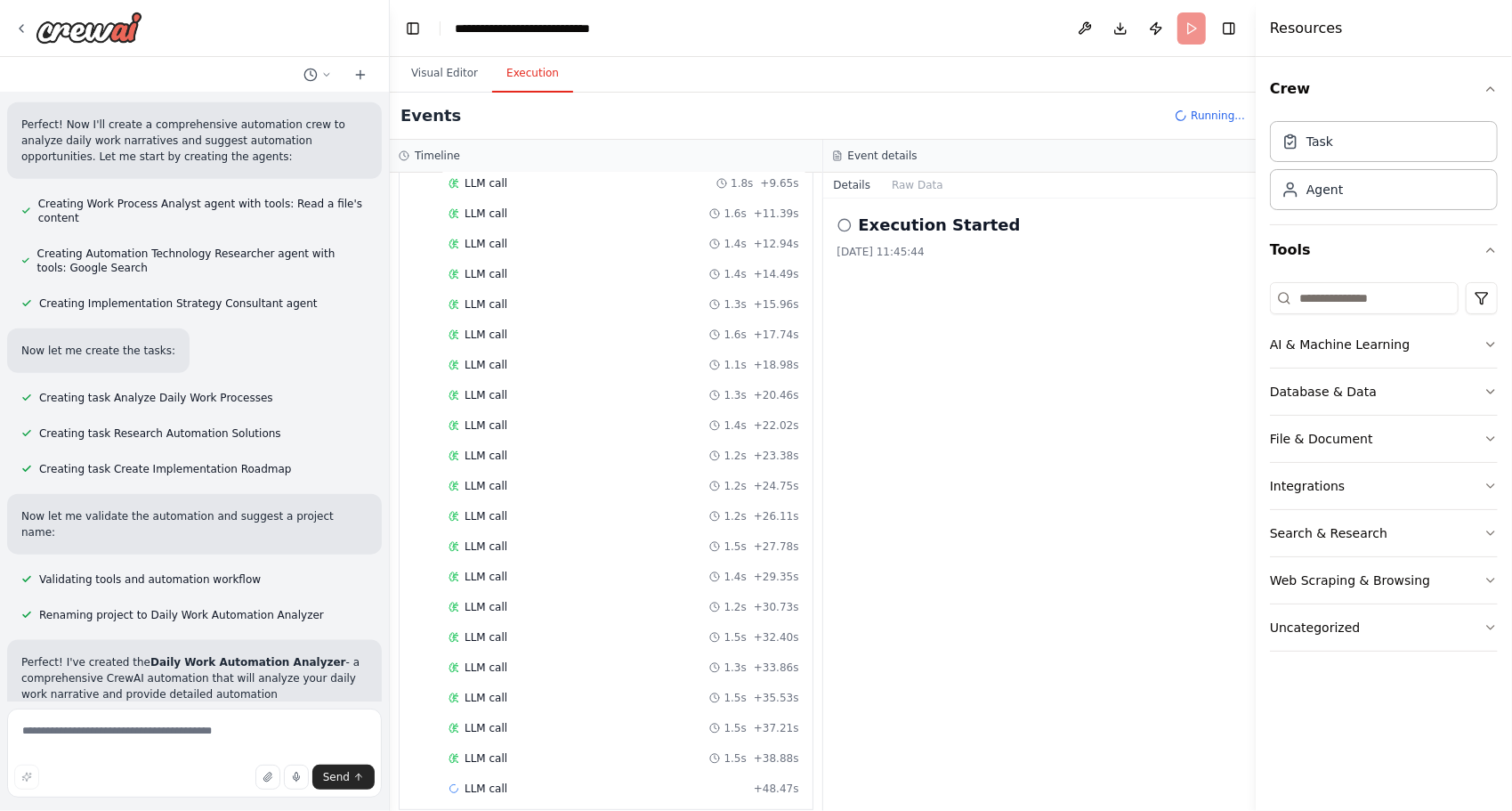
click at [825, 557] on div "Execution Started [DATE] 11:45:44" at bounding box center [1039, 504] width 433 height 612
drag, startPoint x: 386, startPoint y: 424, endPoint x: 326, endPoint y: 441, distance: 62.4
click at [326, 441] on div "suggest area where can be automated by using microsoft VBA, power automate, pow…" at bounding box center [194, 397] width 389 height 609
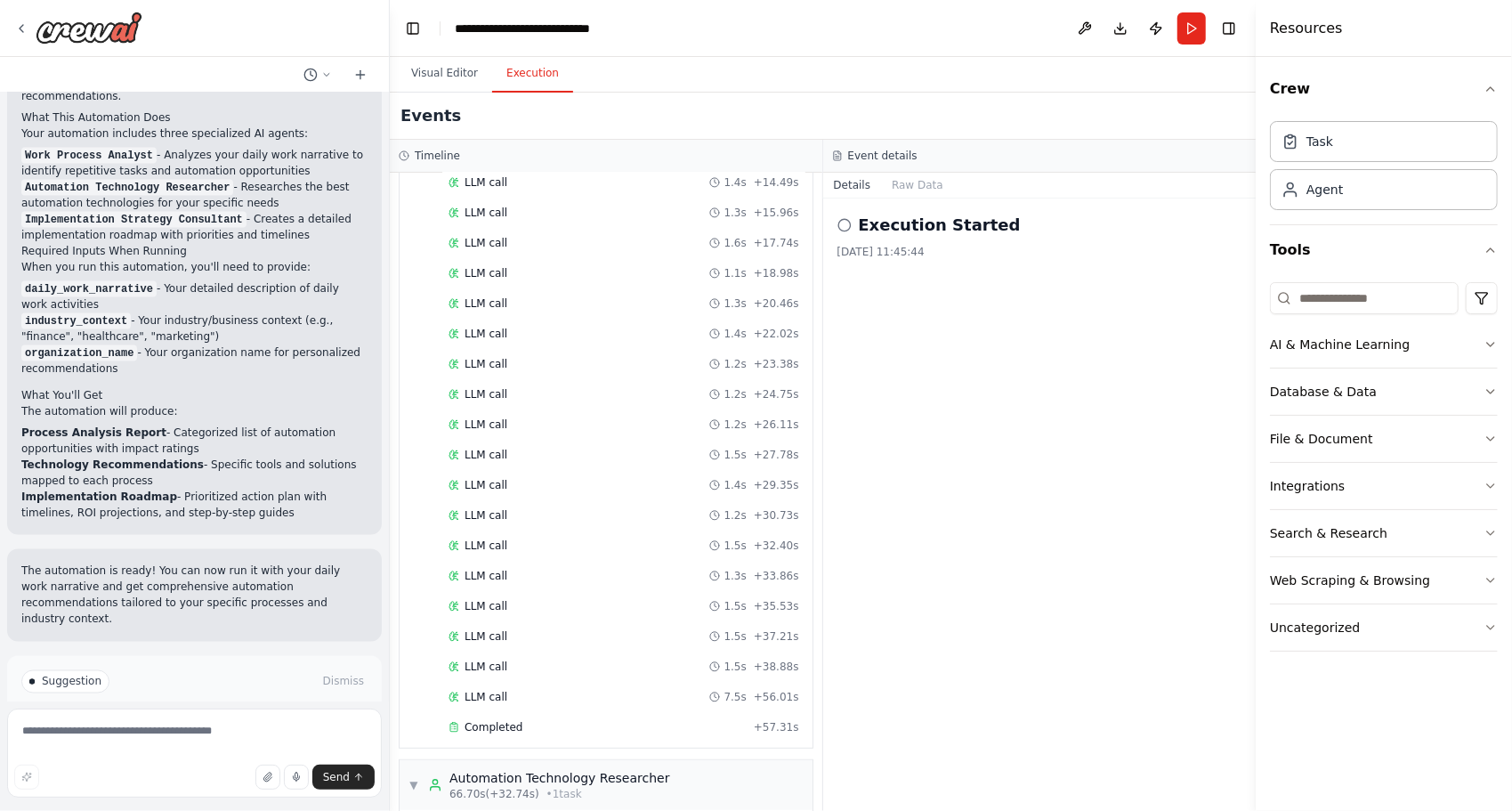
click at [276, 743] on button "Improve automation" at bounding box center [194, 757] width 346 height 29
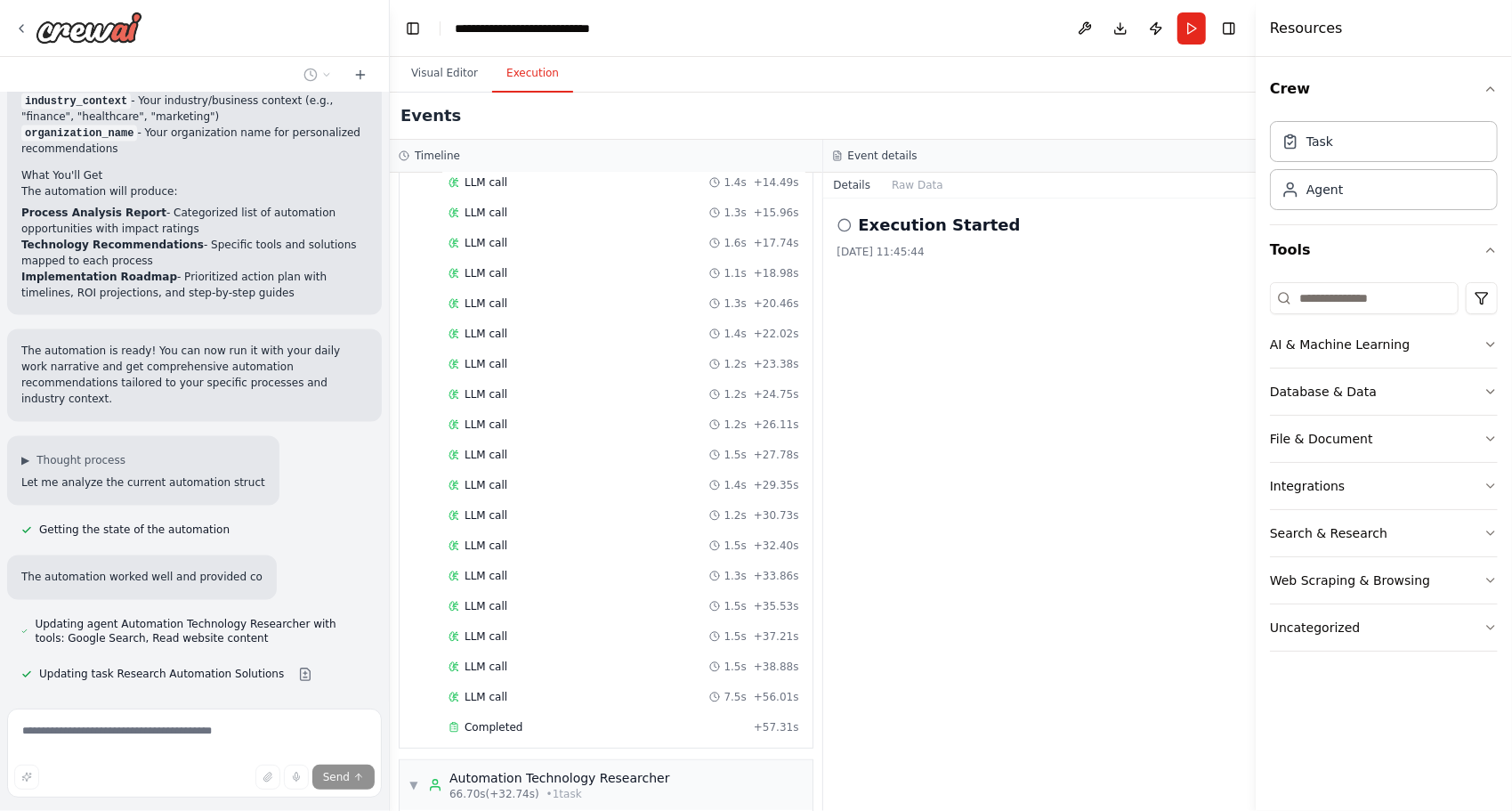
scroll to position [2030, 0]
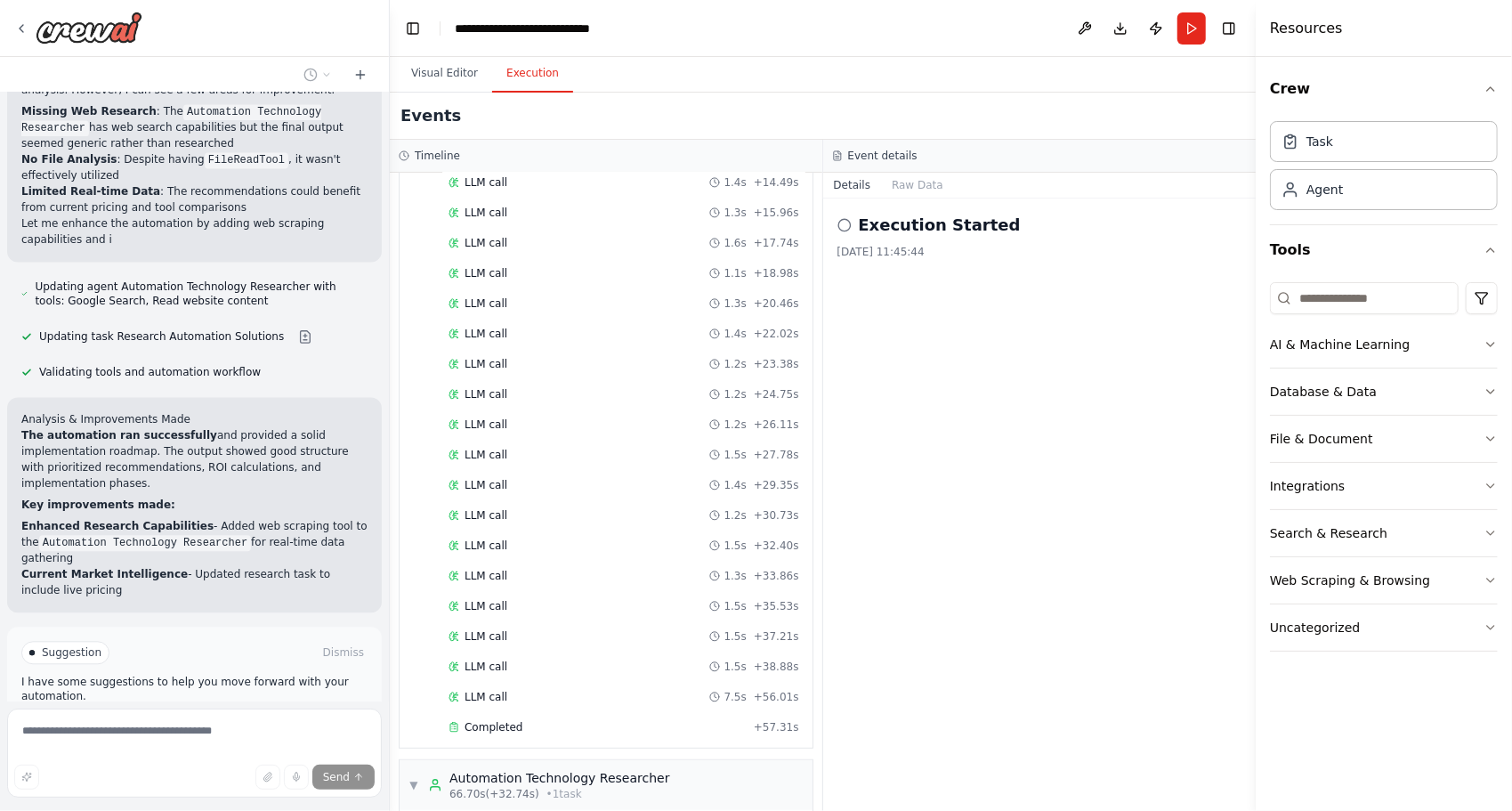
click at [194, 627] on div "Suggestion Dismiss I have some suggestions to help you move forward with your a…" at bounding box center [194, 692] width 374 height 130
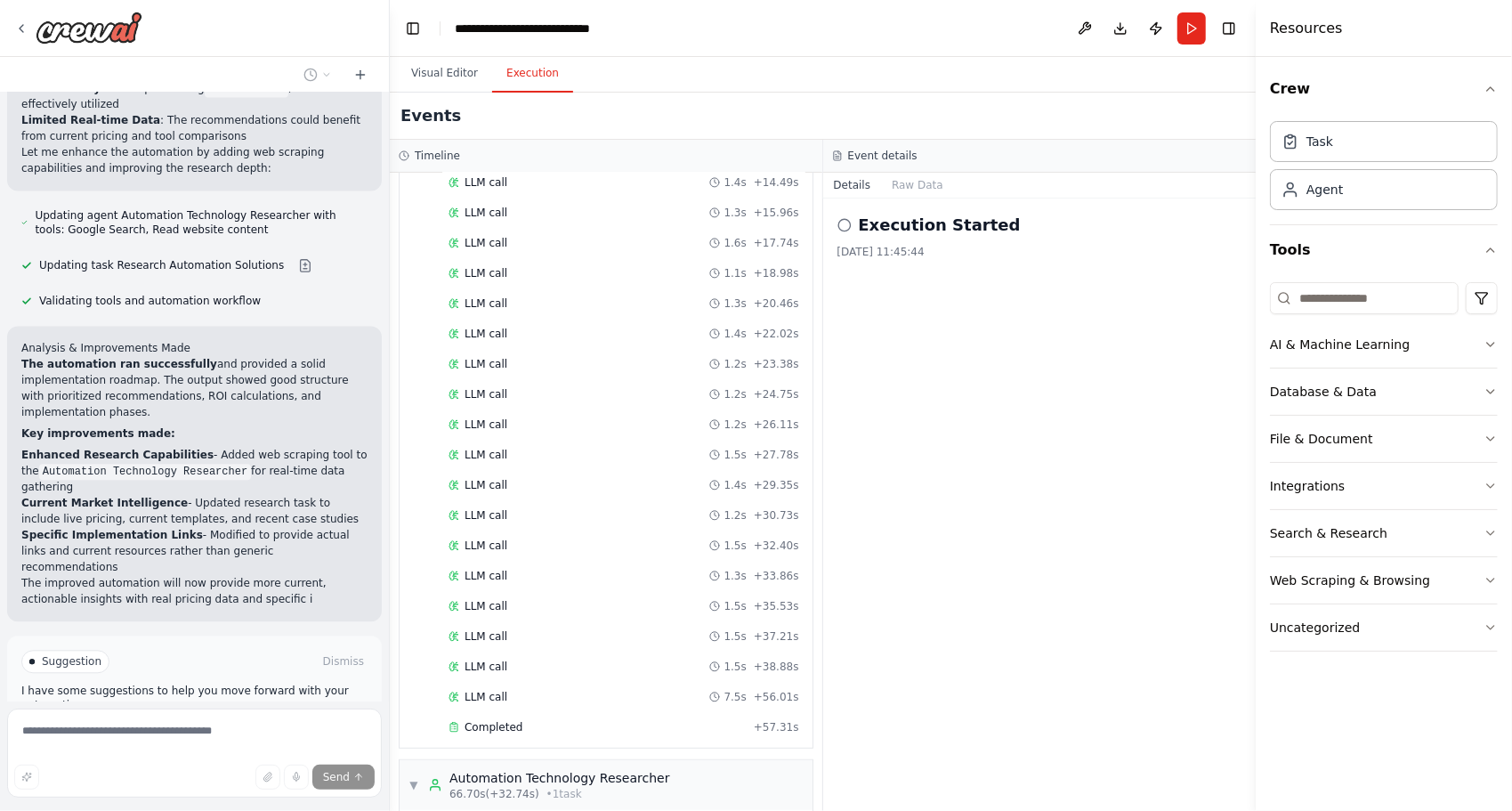
click at [192, 722] on button "Run Automation" at bounding box center [194, 736] width 346 height 29
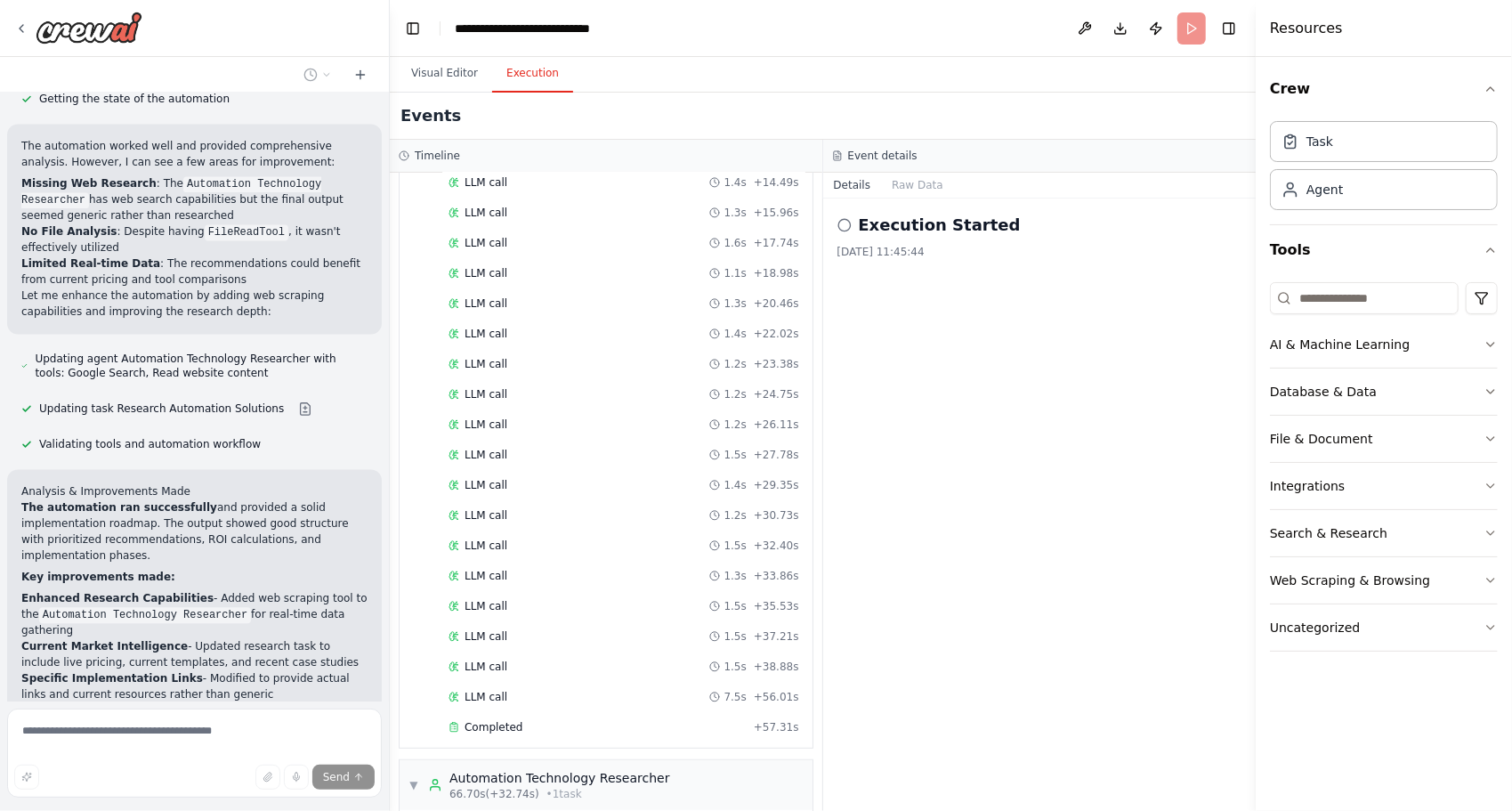
scroll to position [2473, 0]
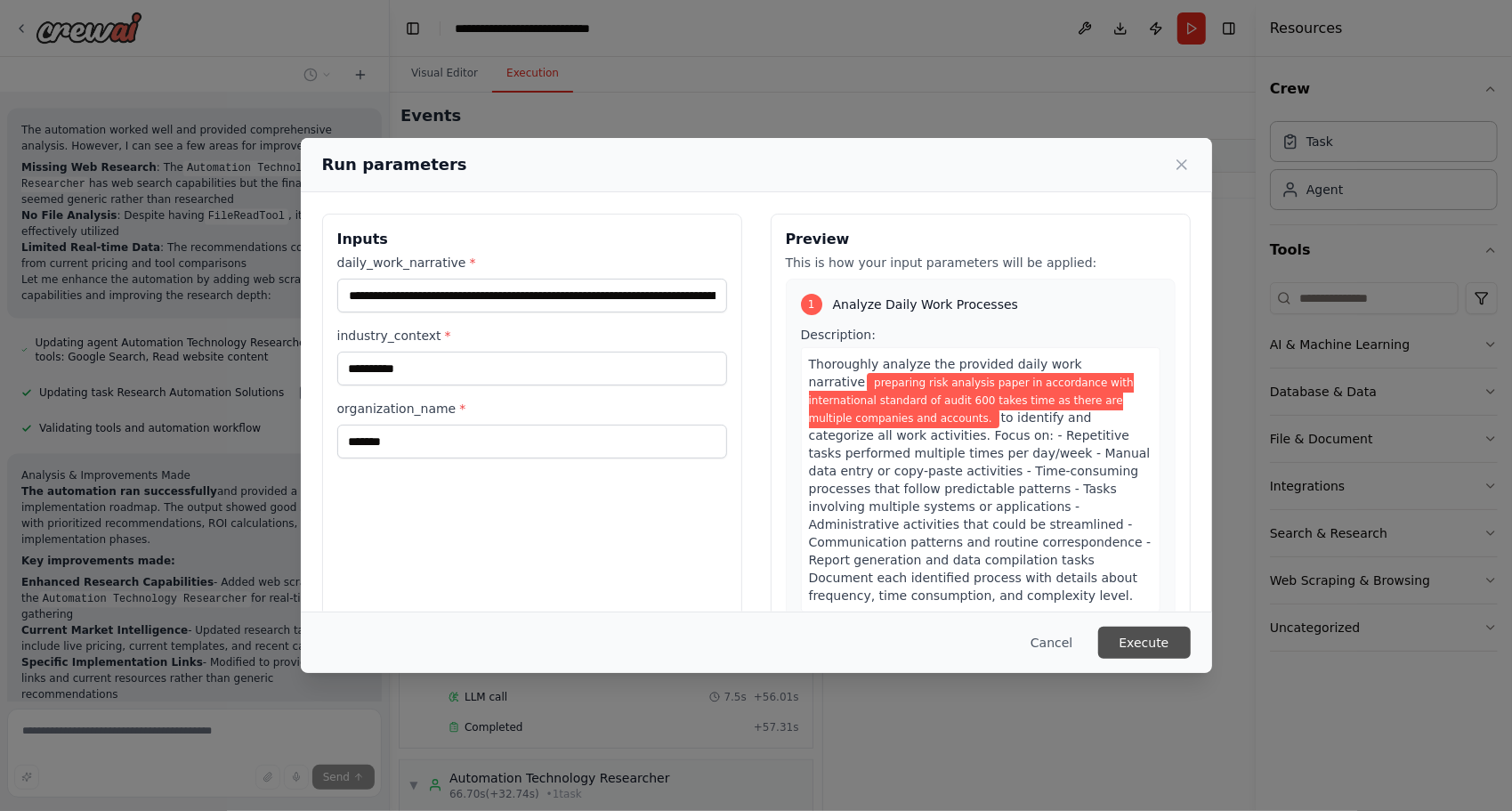
click at [1150, 633] on button "Execute" at bounding box center [1145, 642] width 93 height 33
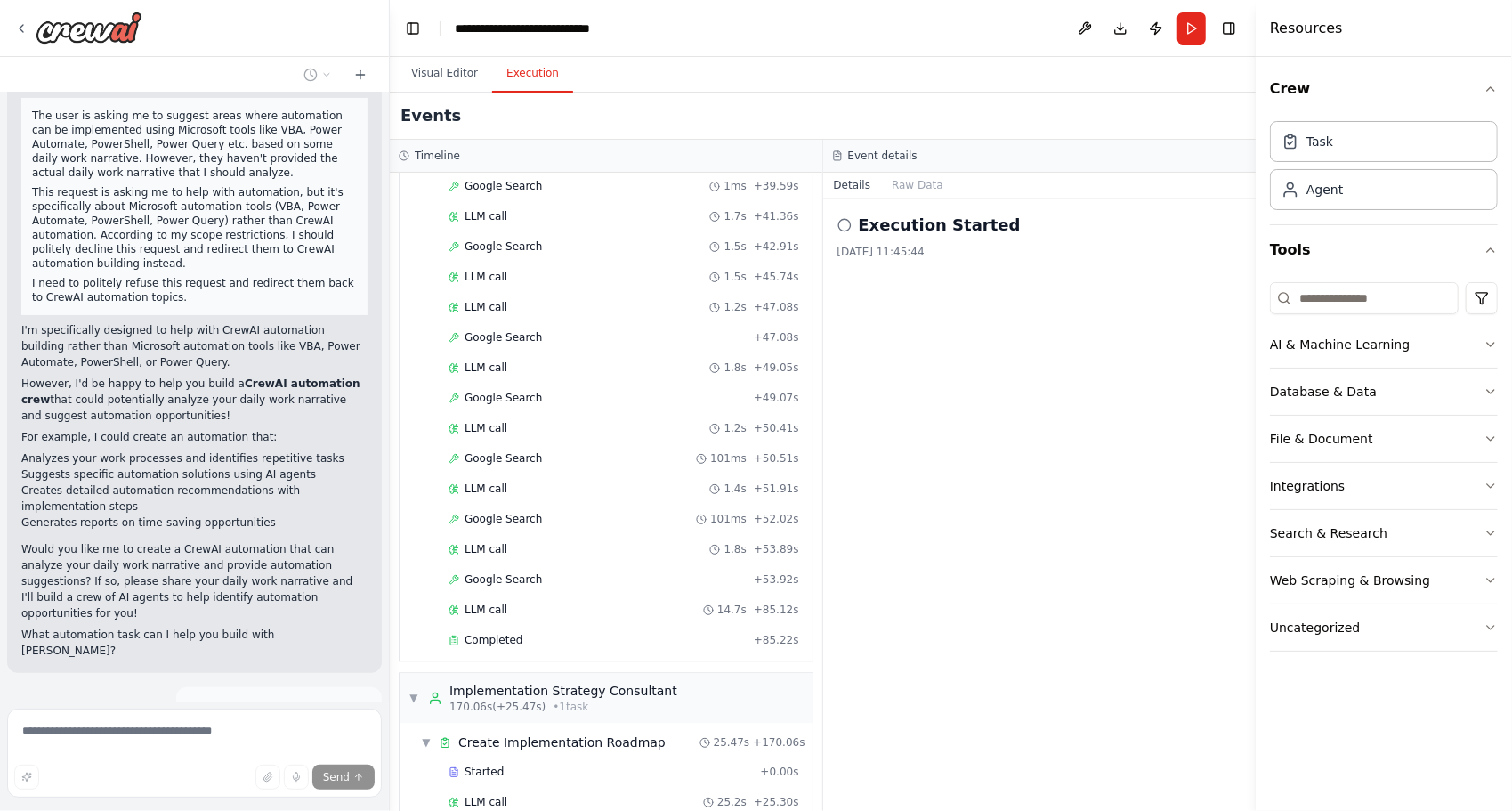
scroll to position [144, 0]
click at [384, 201] on div "suggest area where can be automated by using microsoft VBA, power automate, pow…" at bounding box center [756, 405] width 1512 height 811
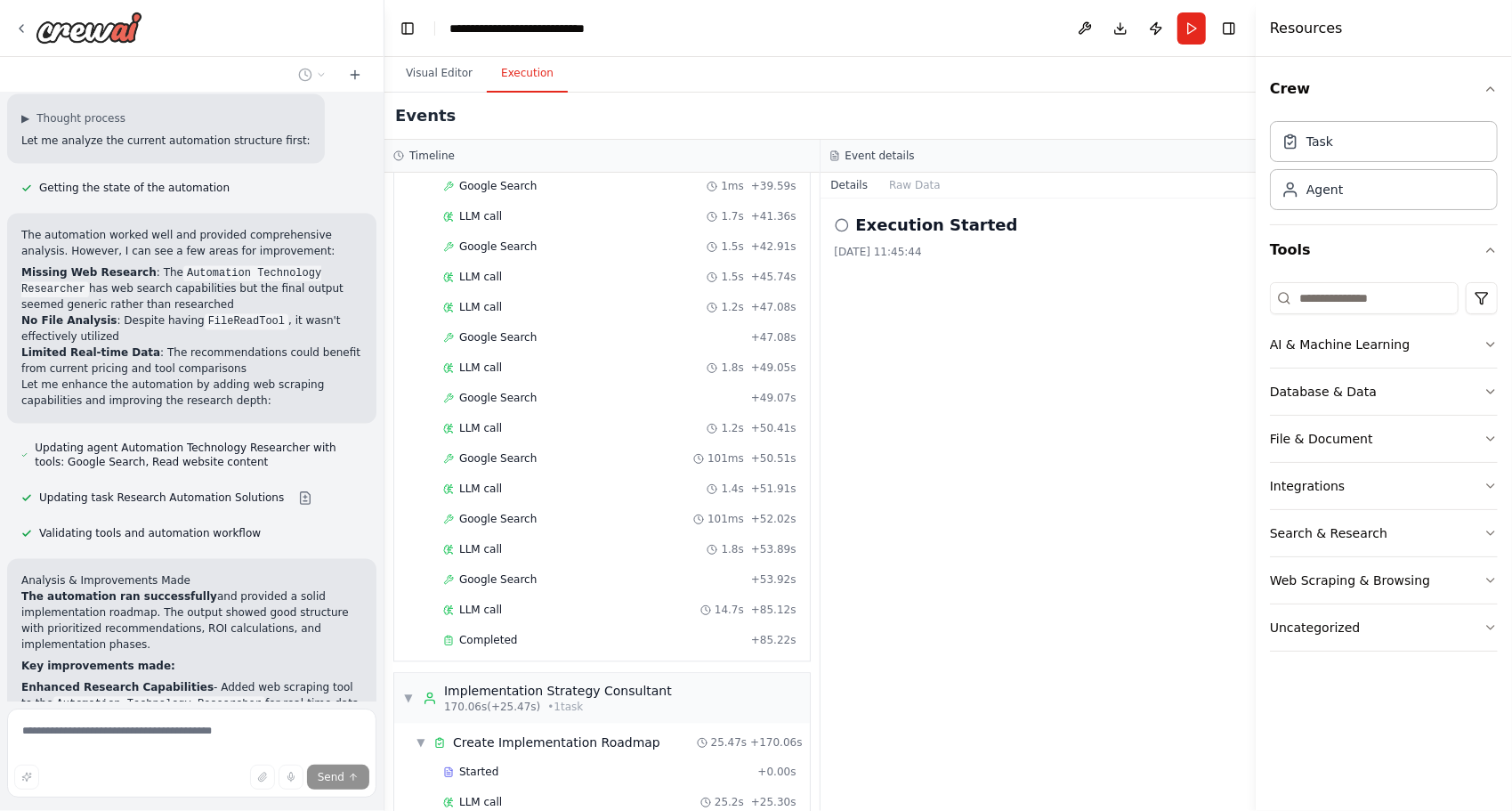
scroll to position [2649, 0]
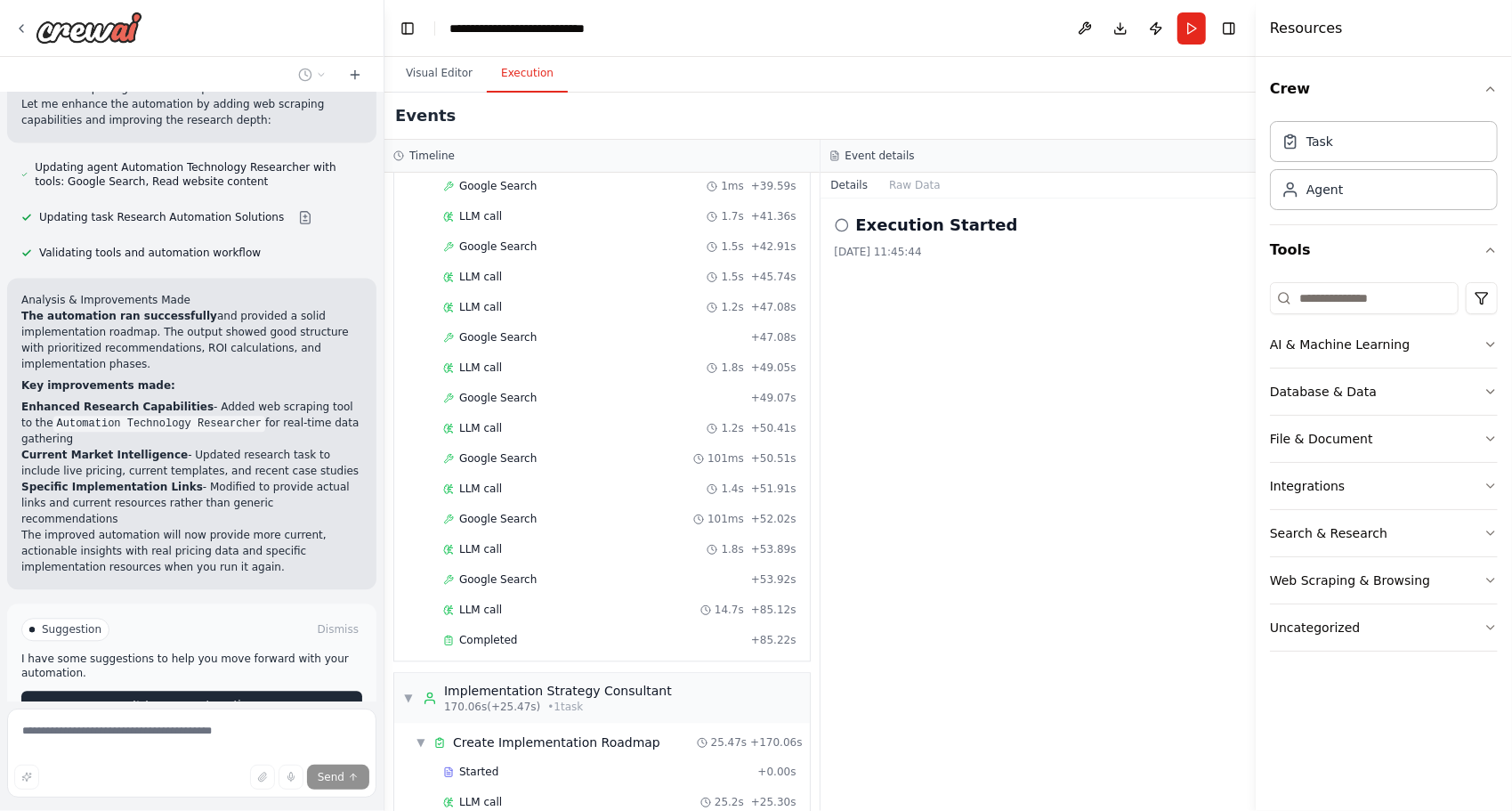
click at [210, 698] on span "Improve automation" at bounding box center [199, 705] width 108 height 14
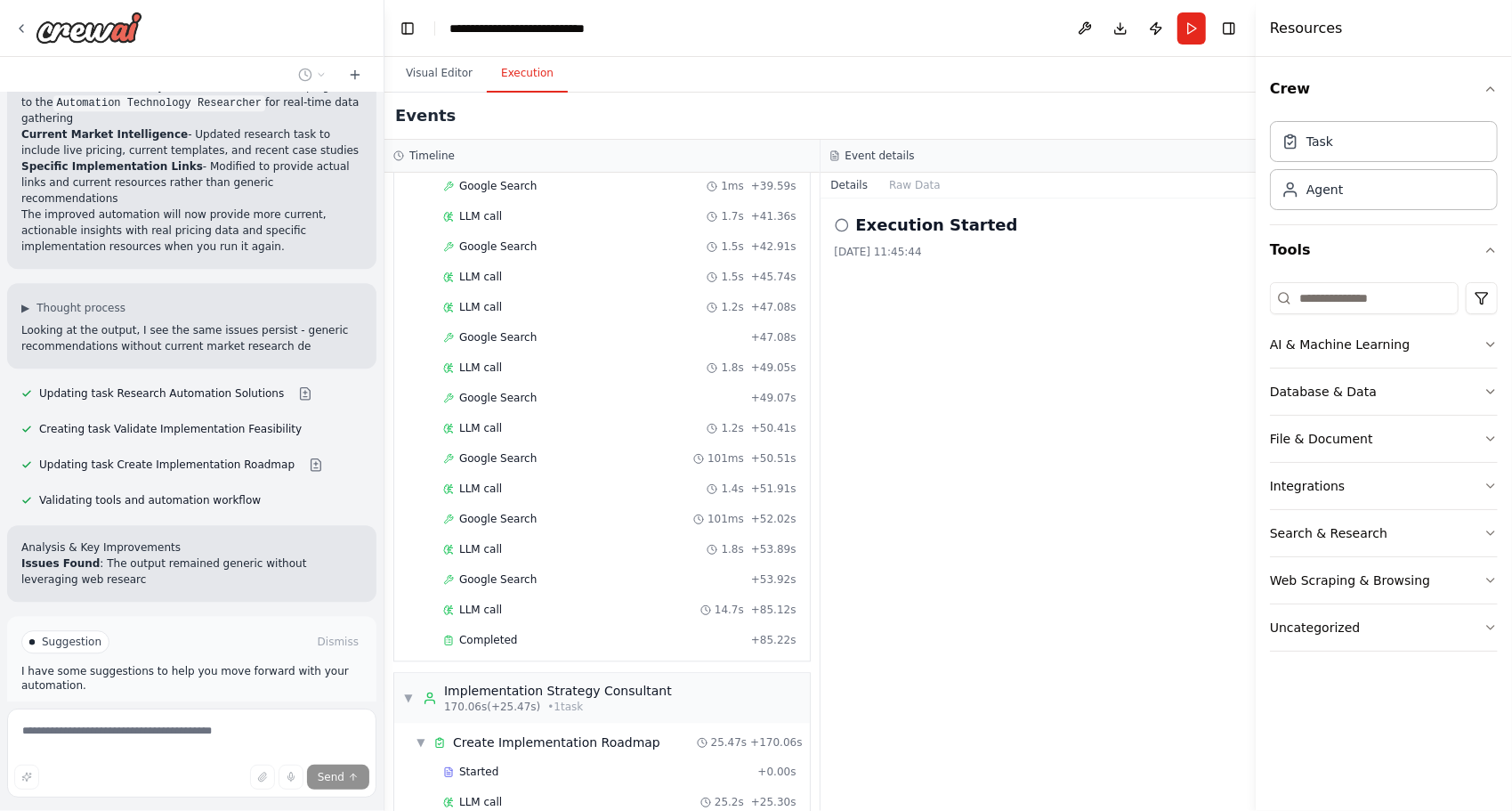
click at [202, 710] on span "Run Automation" at bounding box center [200, 717] width 87 height 14
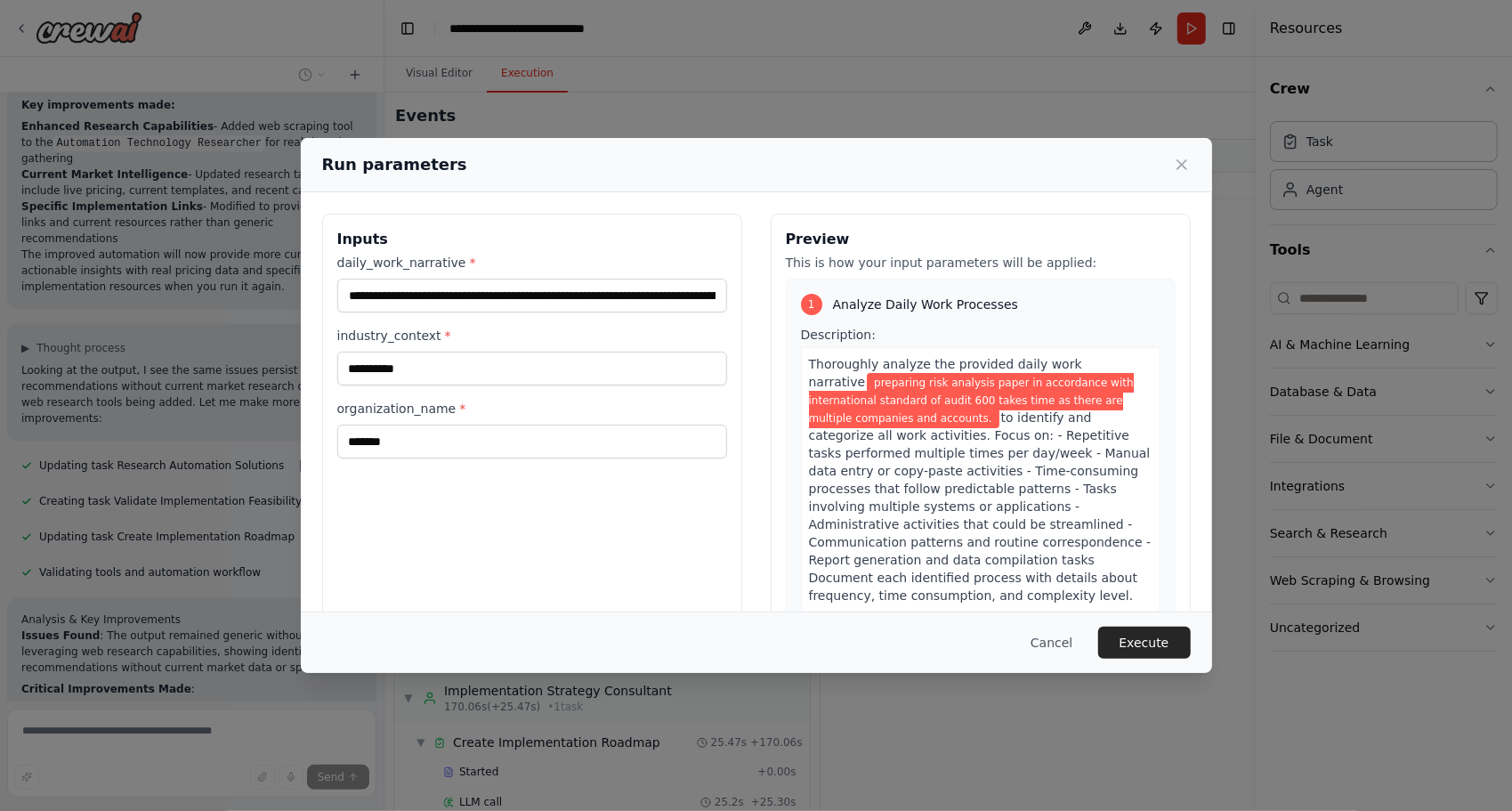
scroll to position [2945, 0]
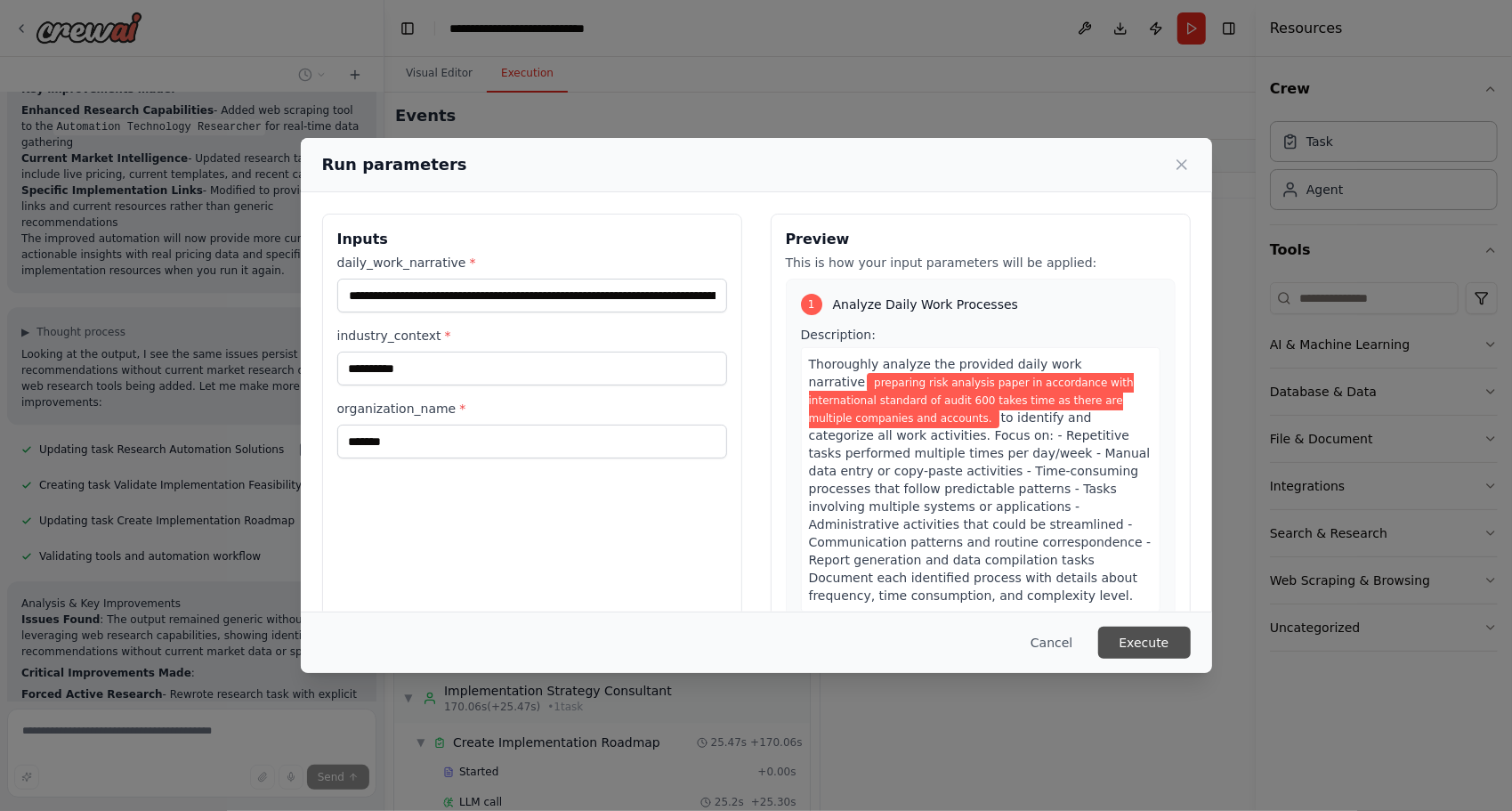
click at [1130, 642] on button "Execute" at bounding box center [1145, 642] width 93 height 33
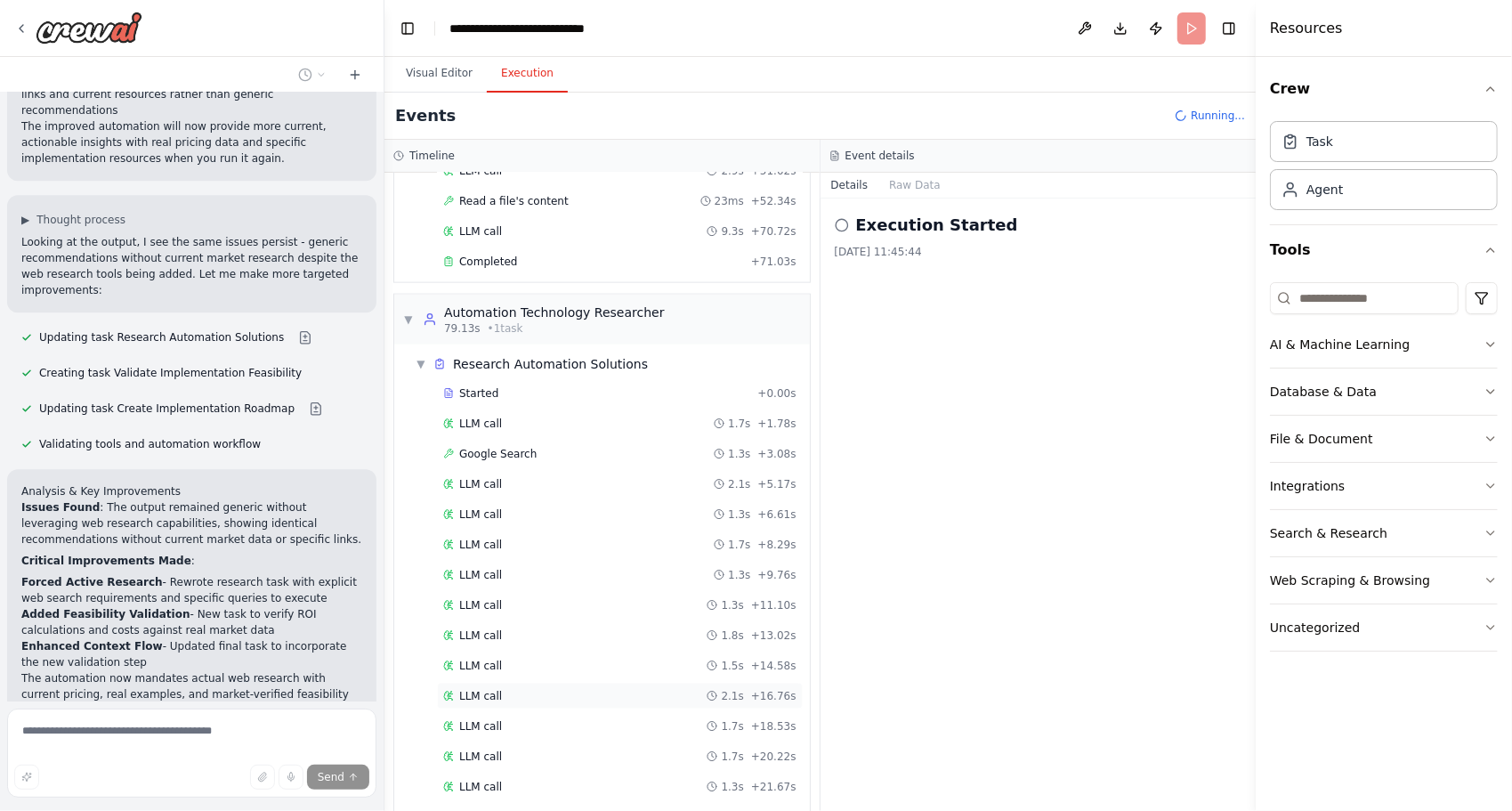
scroll to position [1776, 0]
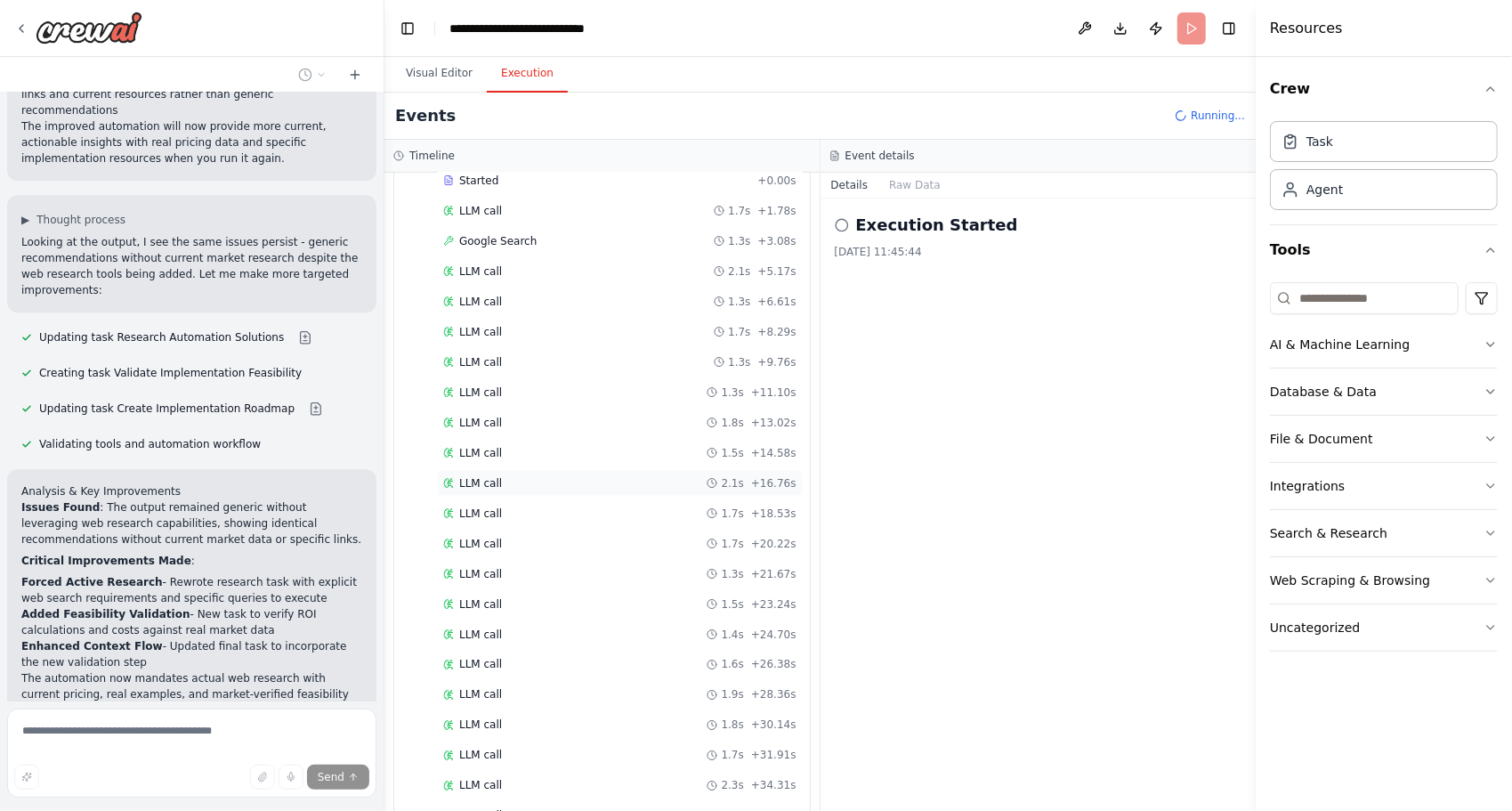
click at [466, 470] on div "LLM call 2.1s + 16.76s" at bounding box center [619, 483] width 365 height 27
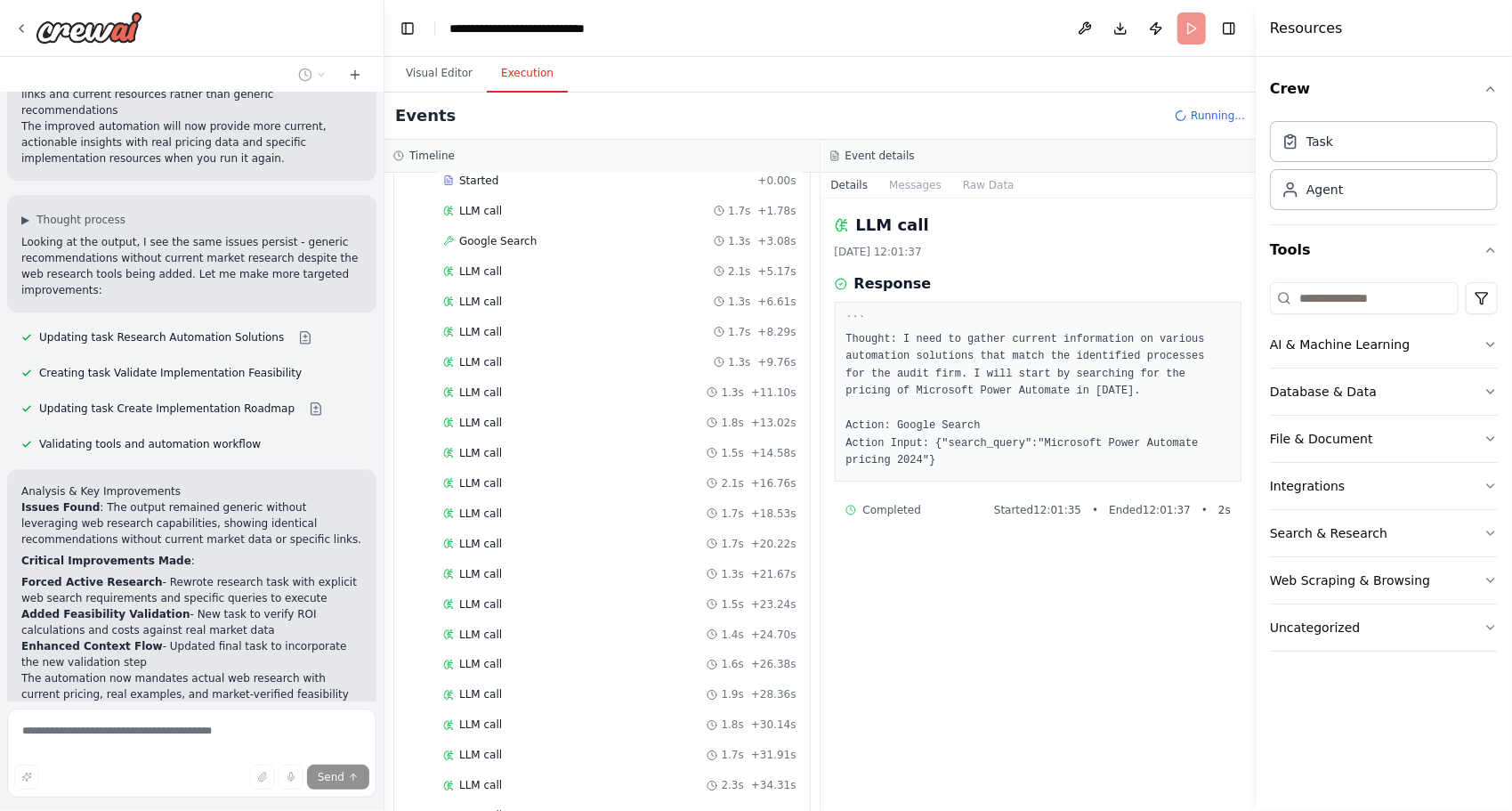
click at [513, 487] on div "Started + 0.00s LLM call 1.7s + 1.78s Google Search 1.3s + 3.08s LLM call 2.1s …" at bounding box center [609, 515] width 401 height 696
click at [508, 537] on div "LLM call 1.7s + 20.22s" at bounding box center [620, 544] width 354 height 14
click at [493, 597] on span "LLM call" at bounding box center [480, 604] width 42 height 14
click at [493, 593] on div "LLM call 1.8s + 30.14s" at bounding box center [619, 606] width 365 height 27
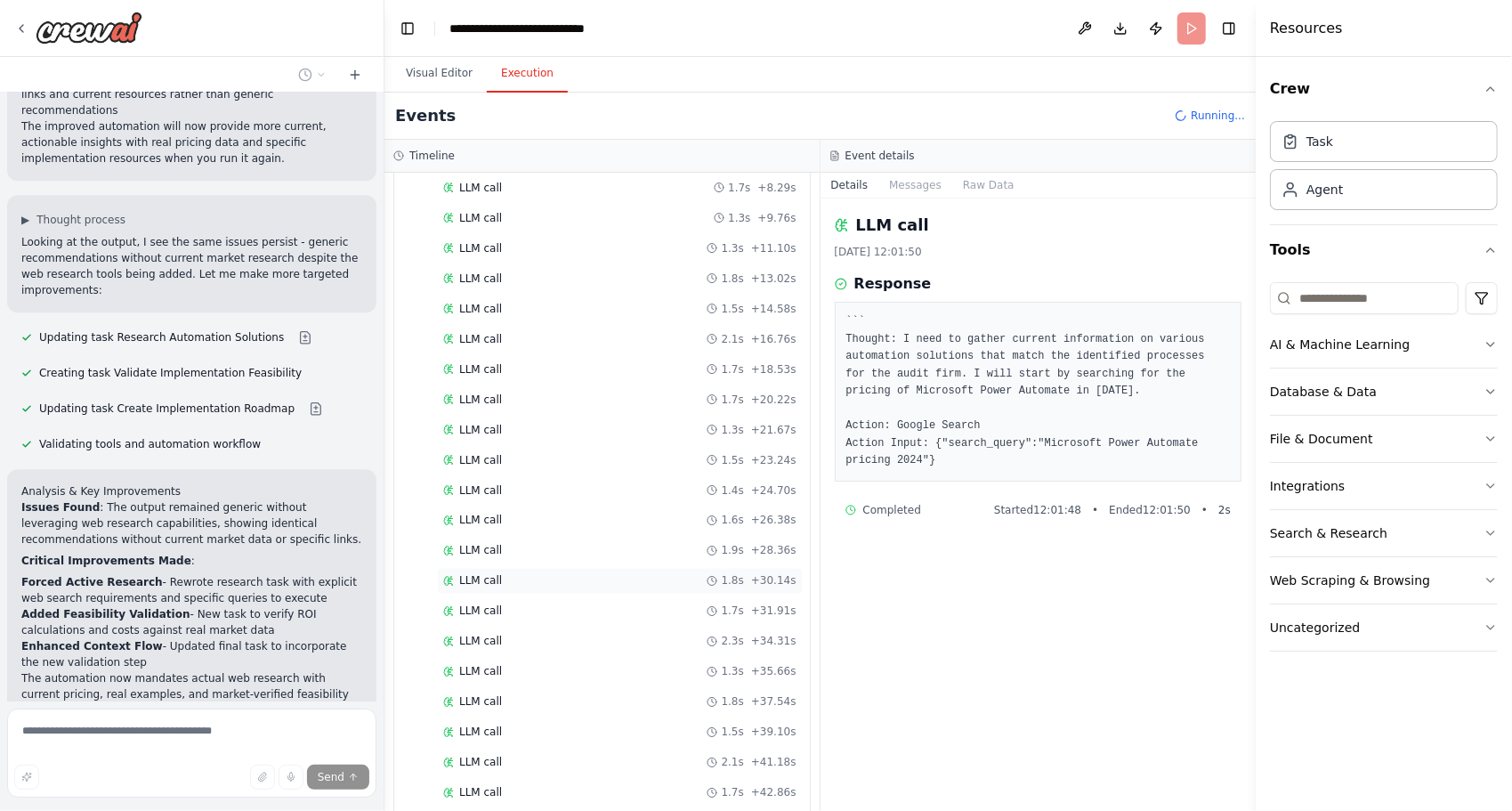
scroll to position [1925, 0]
click at [500, 564] on div "LLM call 1.8s + 30.14s" at bounding box center [619, 576] width 365 height 27
click at [533, 390] on div "Started + 0.00s LLM call 1.7s + 1.78s Google Search 1.3s + 3.08s LLM call 2.1s …" at bounding box center [609, 427] width 401 height 817
drag, startPoint x: 533, startPoint y: 390, endPoint x: 528, endPoint y: 524, distance: 134.1
click at [528, 564] on div "LLM call 1.8s + 30.14s" at bounding box center [619, 576] width 365 height 27
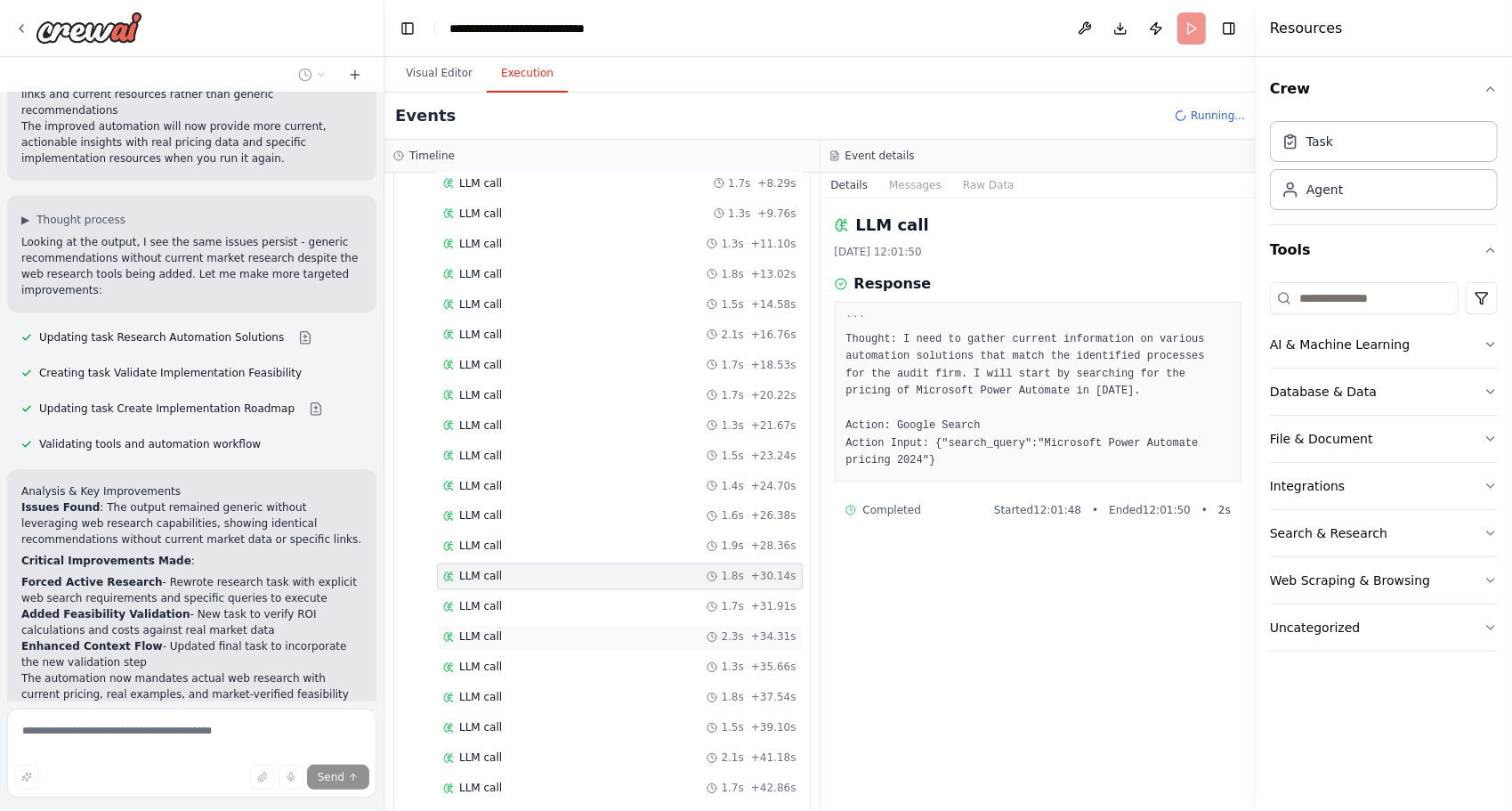
click at [502, 630] on div "LLM call 2.3s + 34.31s" at bounding box center [620, 637] width 354 height 14
click at [491, 660] on span "LLM call" at bounding box center [480, 667] width 42 height 14
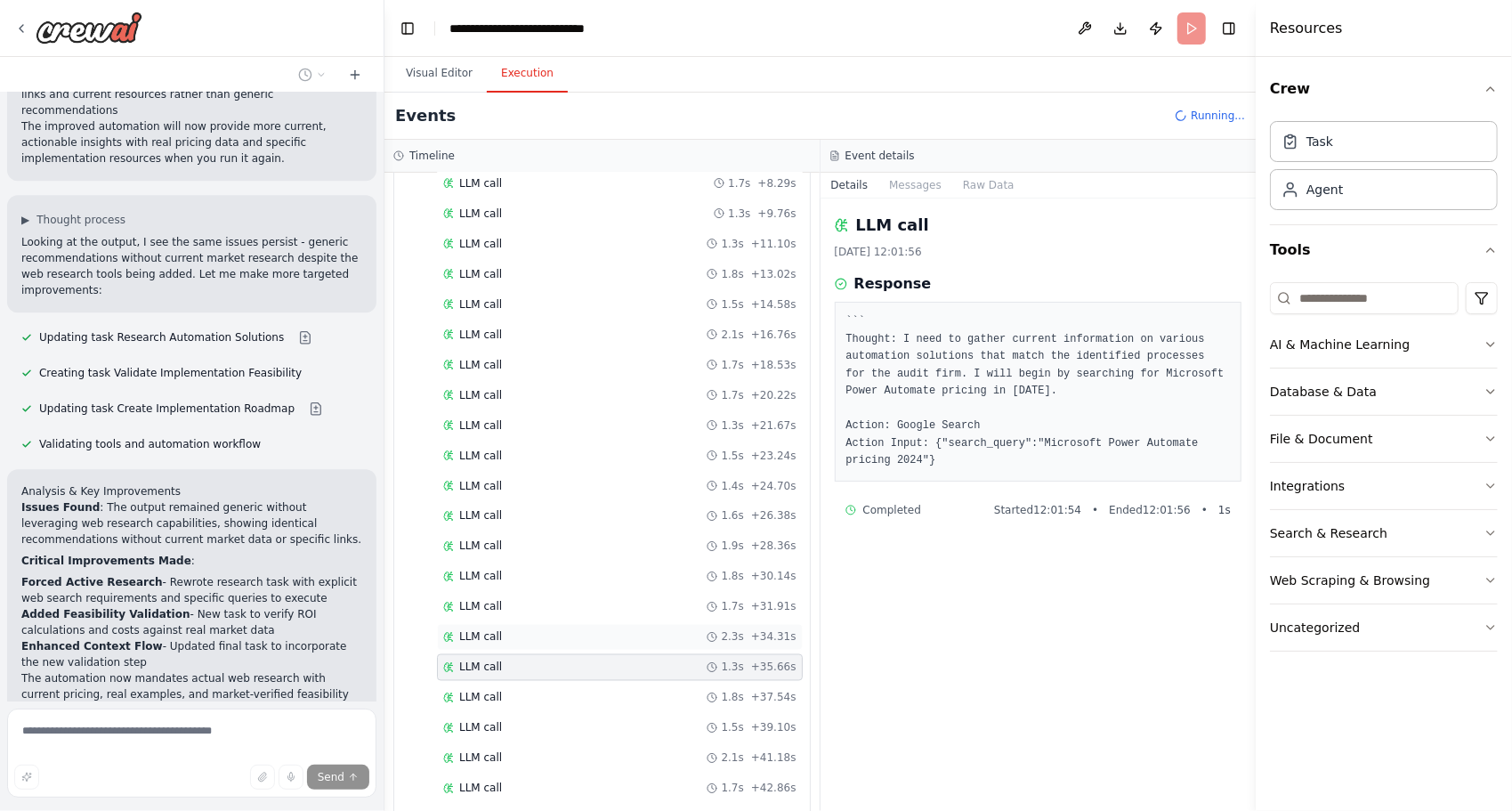
click at [478, 630] on span "LLM call" at bounding box center [480, 637] width 42 height 14
click at [490, 685] on div "LLM call 1.8s + 37.54s" at bounding box center [619, 698] width 365 height 27
click at [485, 691] on span "LLM call" at bounding box center [480, 698] width 42 height 14
click at [481, 721] on span "LLM call" at bounding box center [480, 728] width 42 height 14
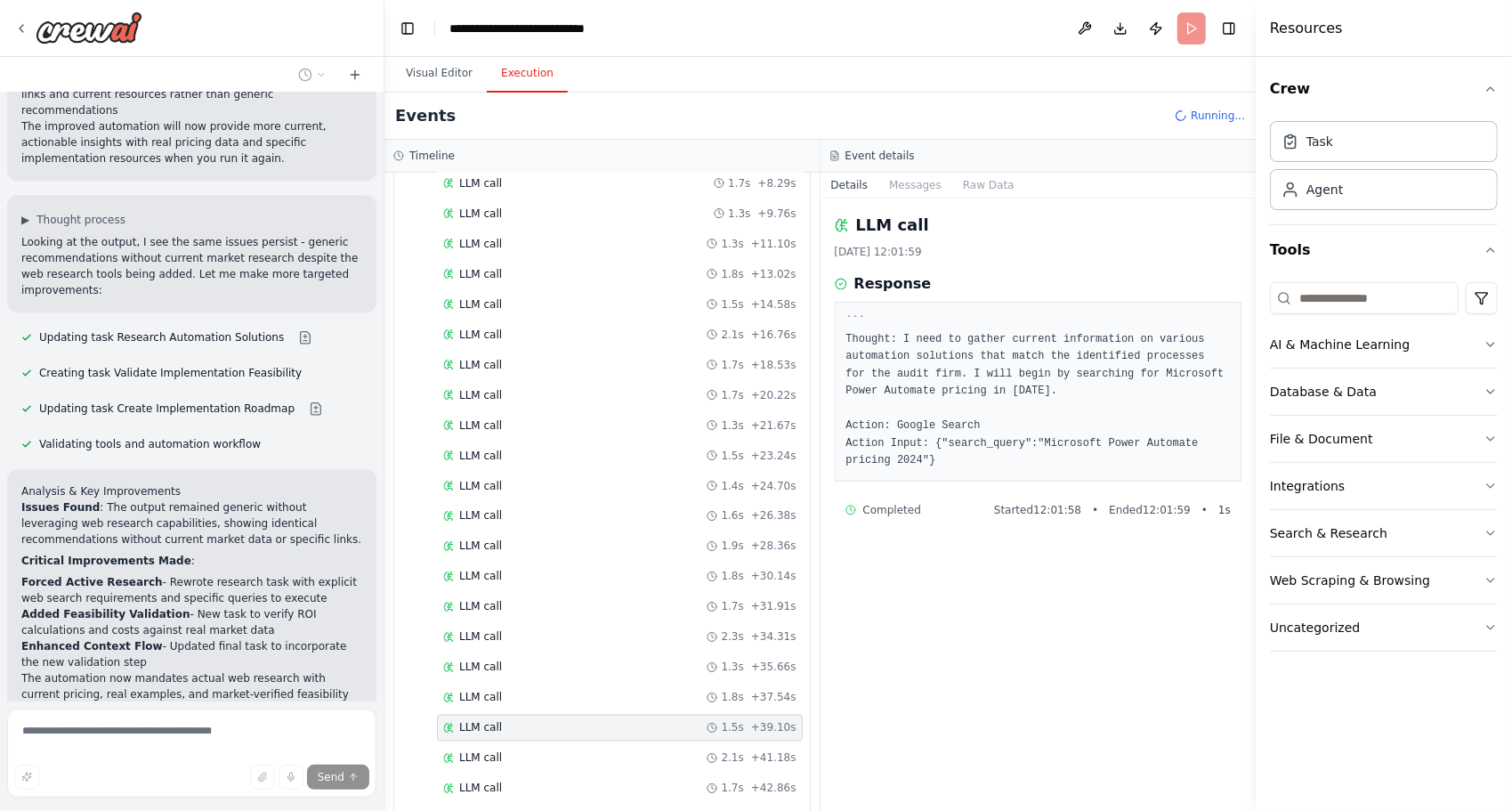
click at [478, 721] on span "LLM call" at bounding box center [480, 728] width 42 height 14
click at [120, 33] on img at bounding box center [89, 28] width 106 height 33
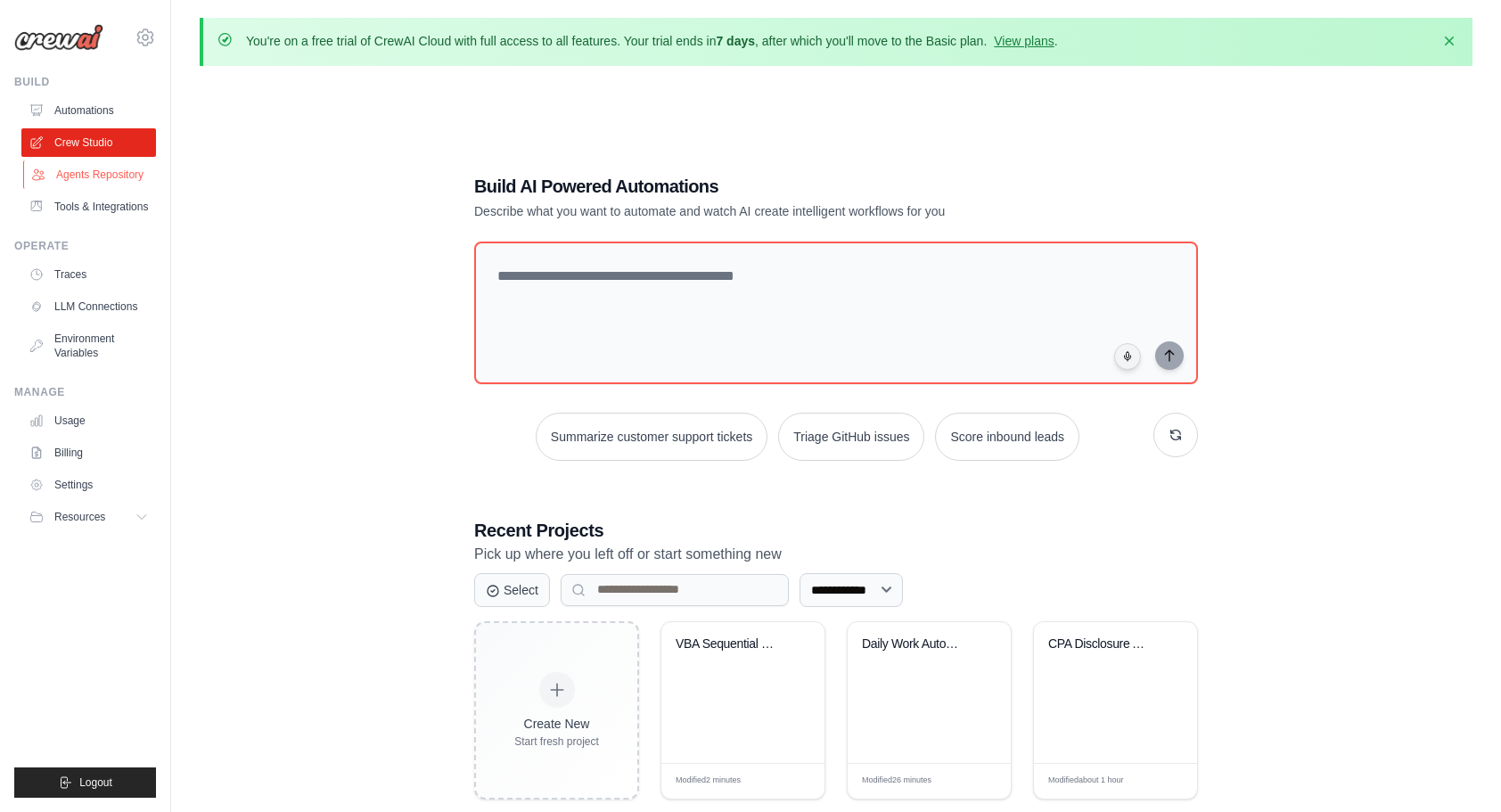
click at [124, 179] on link "Agents Repository" at bounding box center [90, 175] width 134 height 29
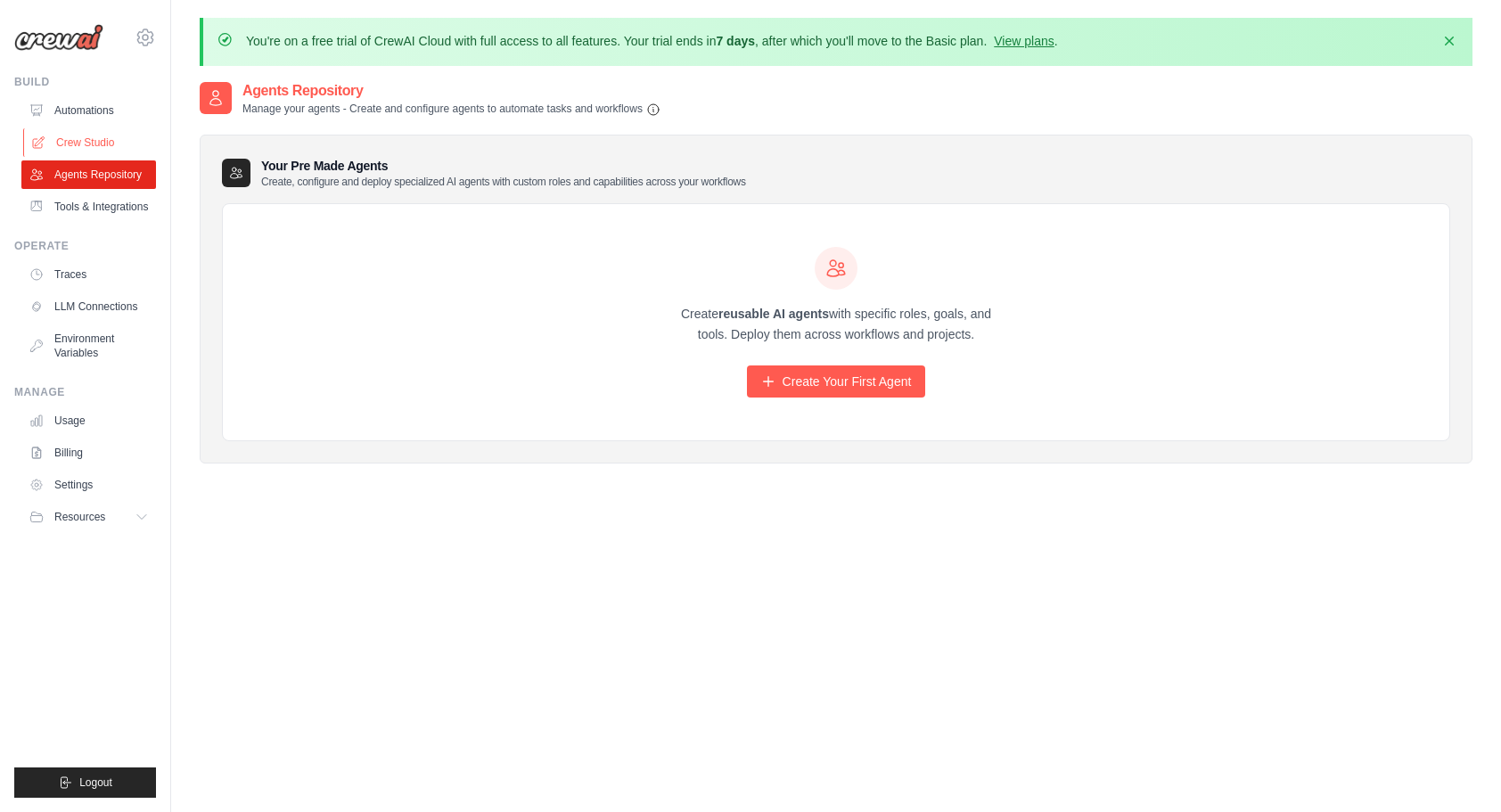
click at [125, 142] on link "Crew Studio" at bounding box center [90, 142] width 134 height 29
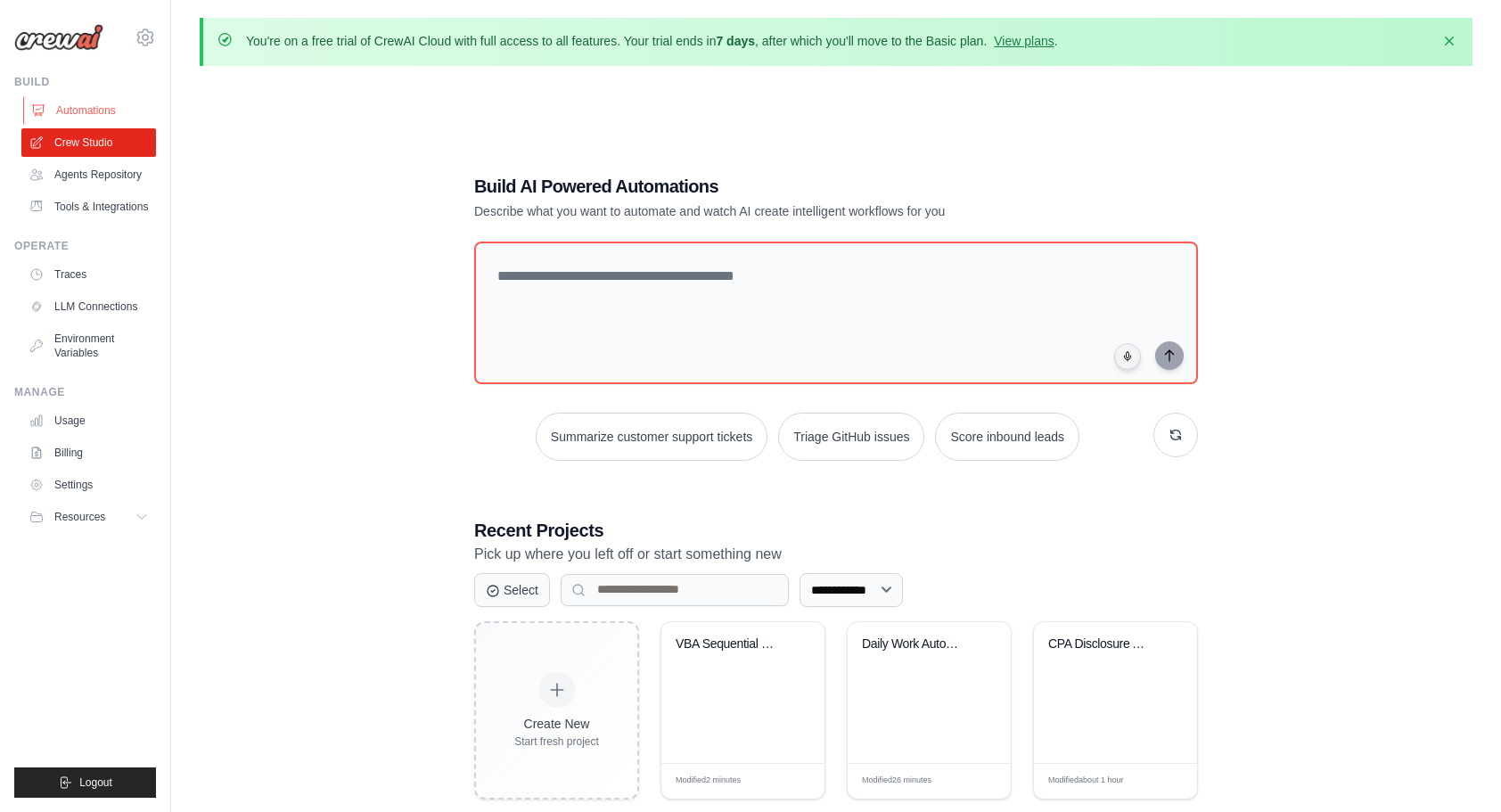
click at [106, 109] on link "Automations" at bounding box center [90, 111] width 134 height 29
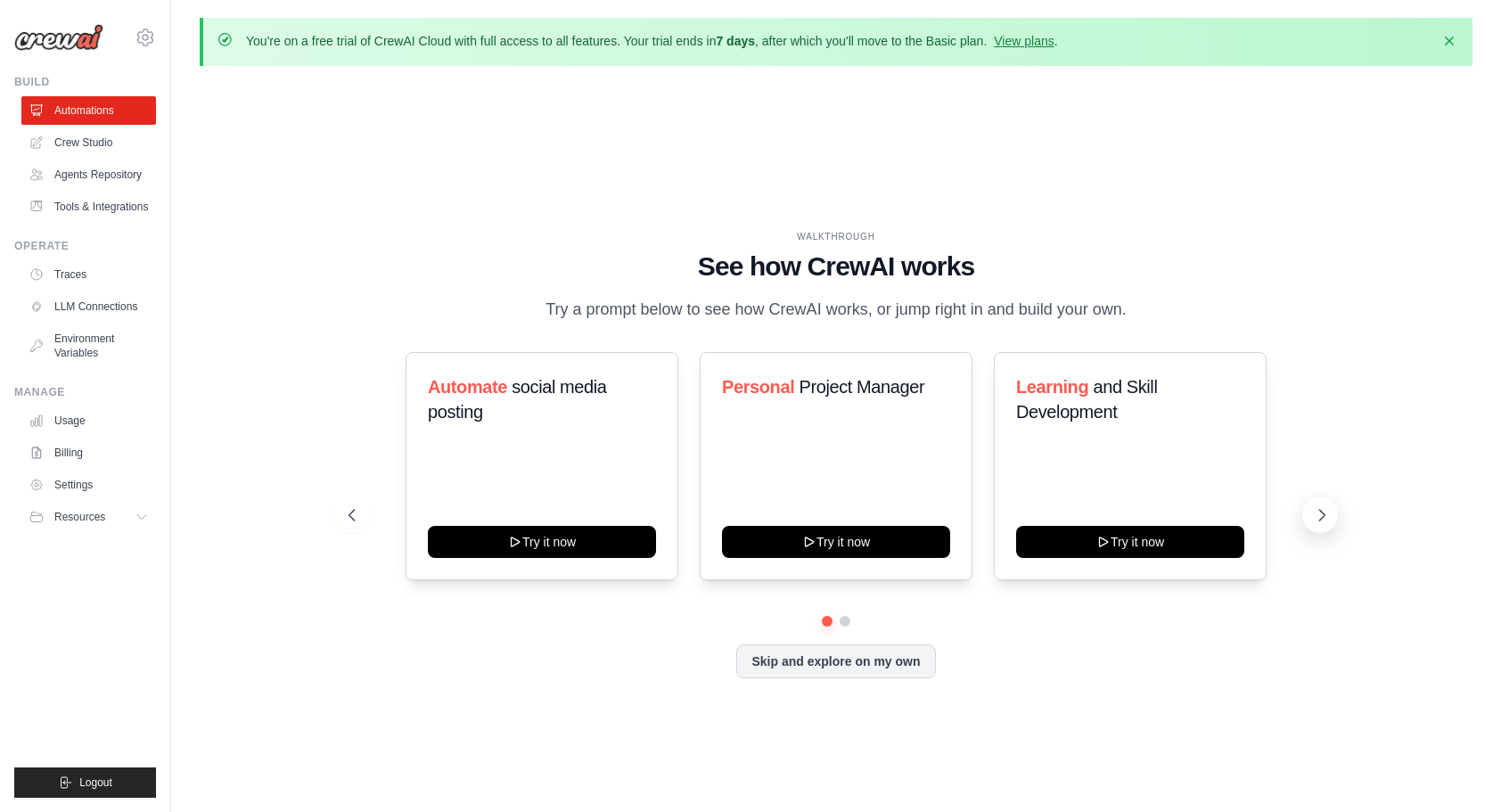
click at [1309, 521] on button at bounding box center [1320, 515] width 36 height 36
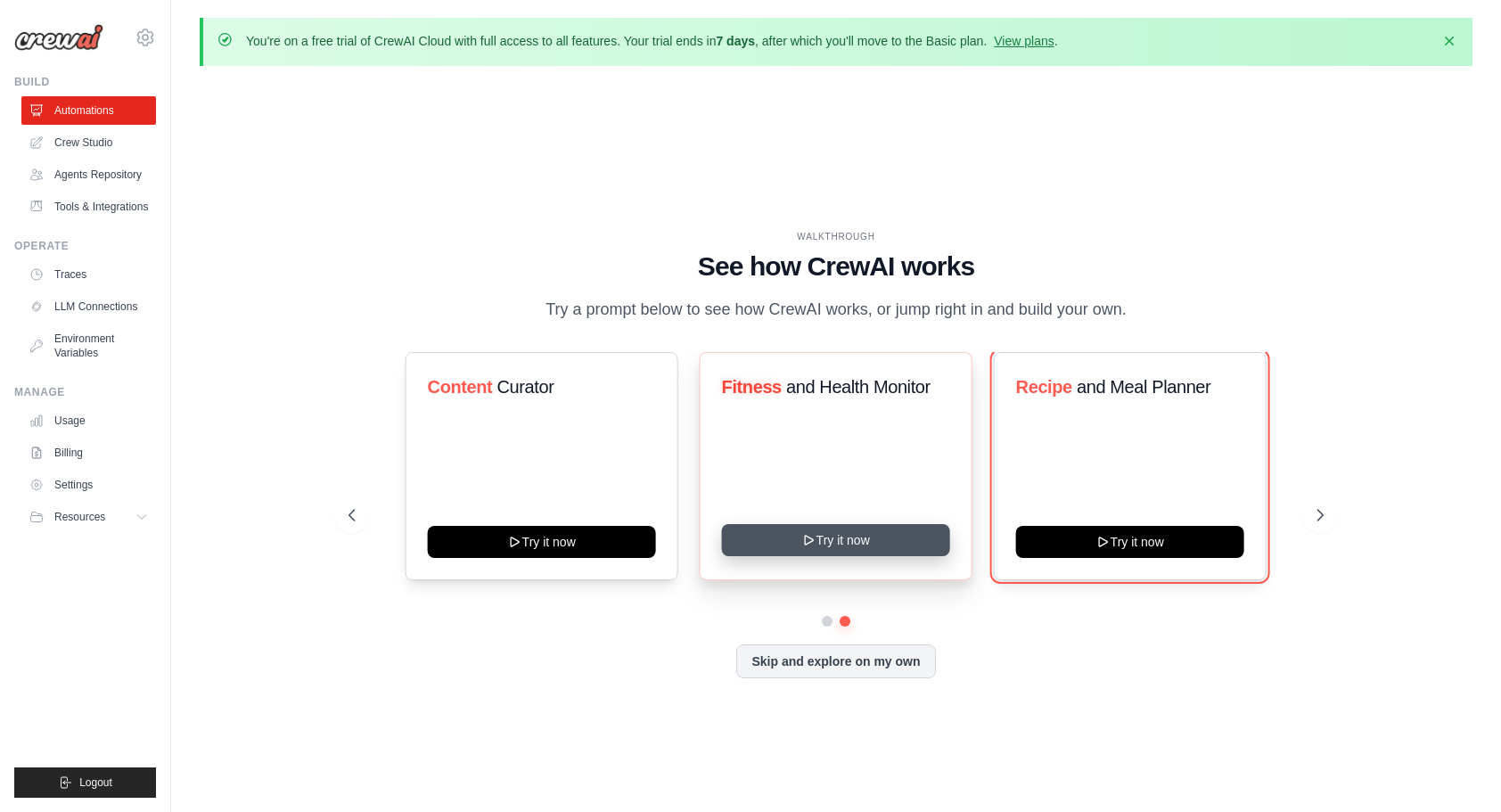
drag, startPoint x: 1061, startPoint y: 558, endPoint x: 934, endPoint y: 565, distance: 127.2
click at [935, 565] on div "Content Curator Try it now Fitness and Health Monitor Try it now Recipe and Mea…" at bounding box center [836, 466] width 975 height 228
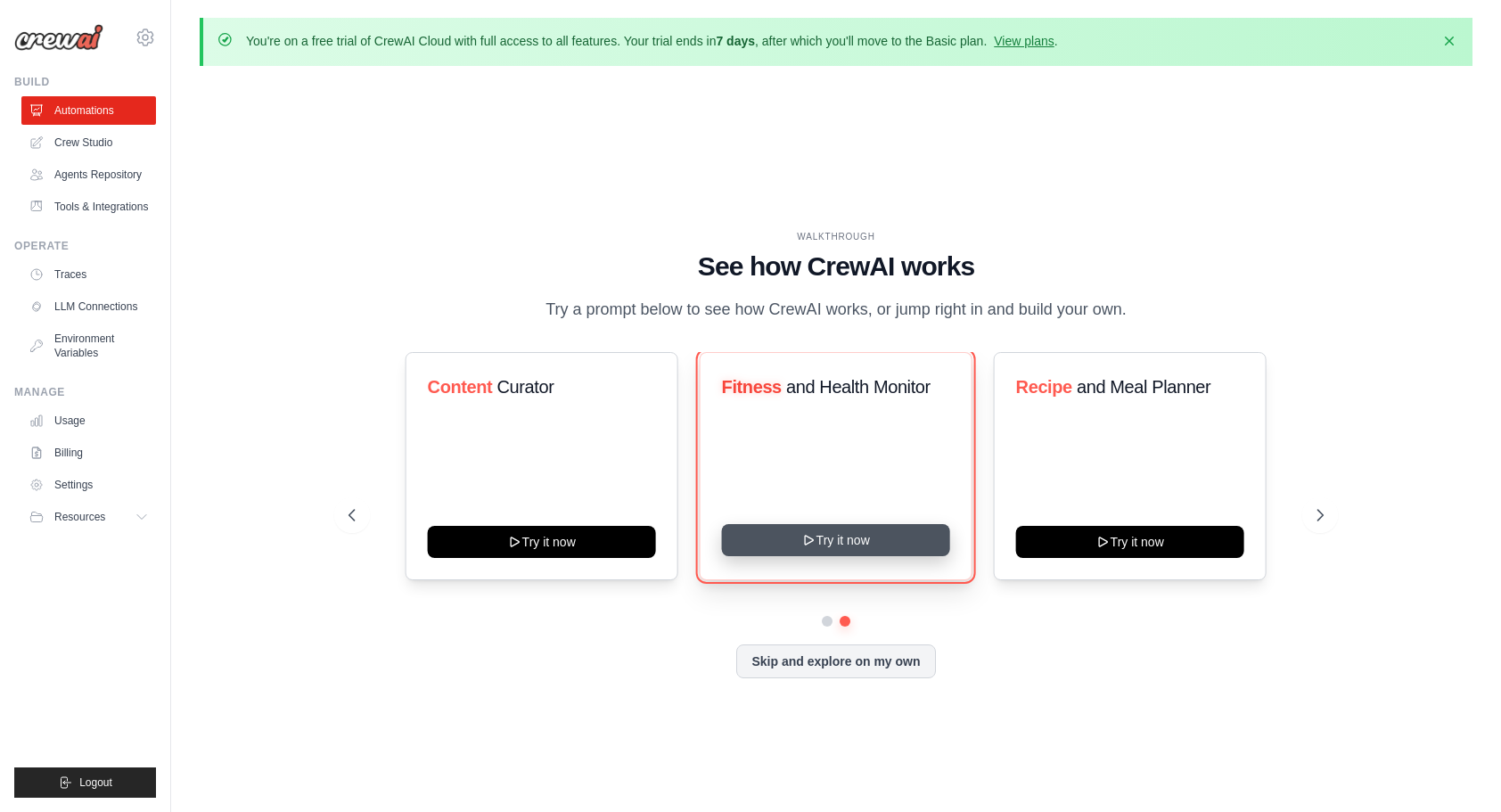
click at [892, 556] on button "Try it now" at bounding box center [836, 540] width 228 height 33
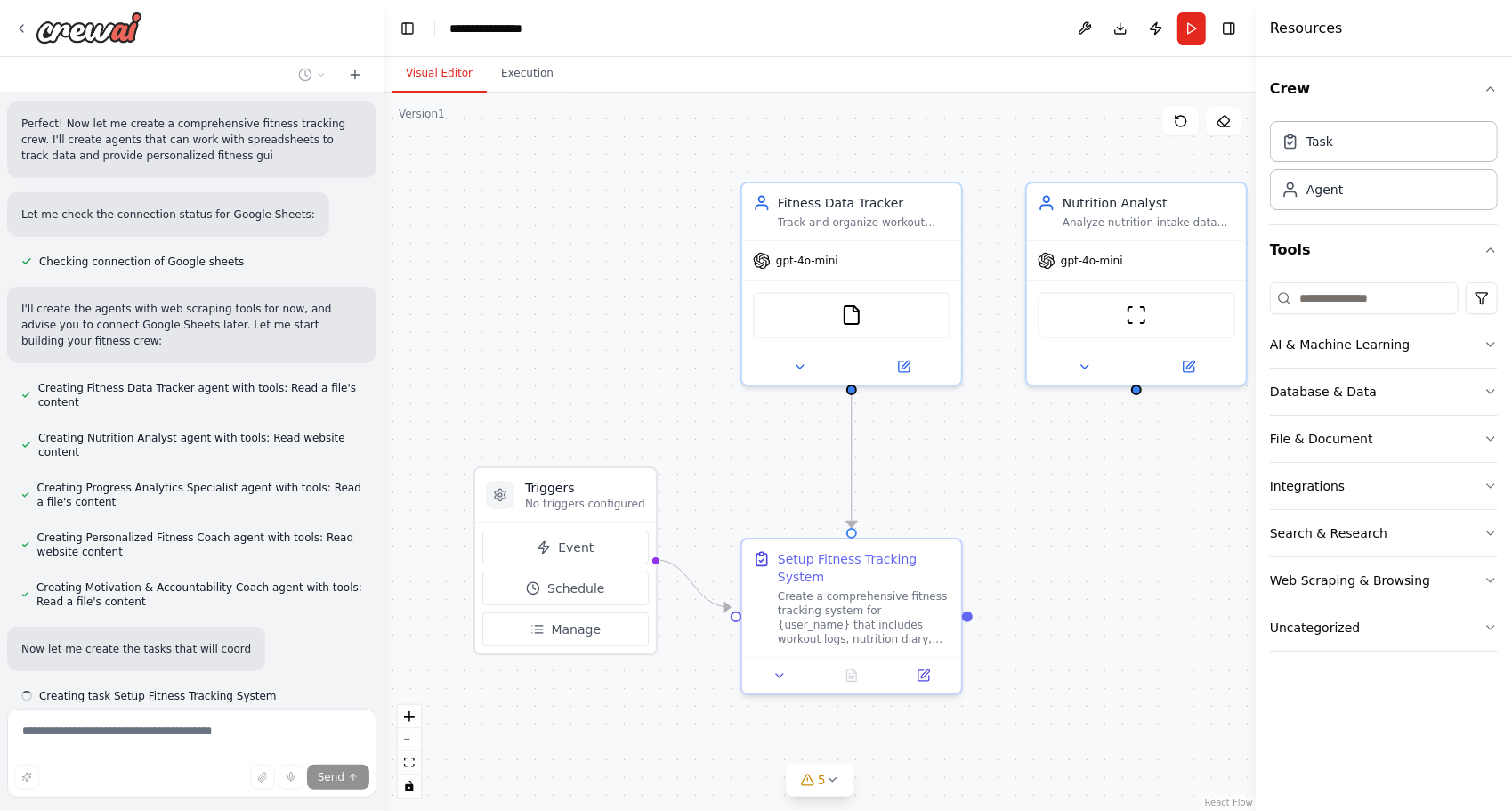
scroll to position [712, 0]
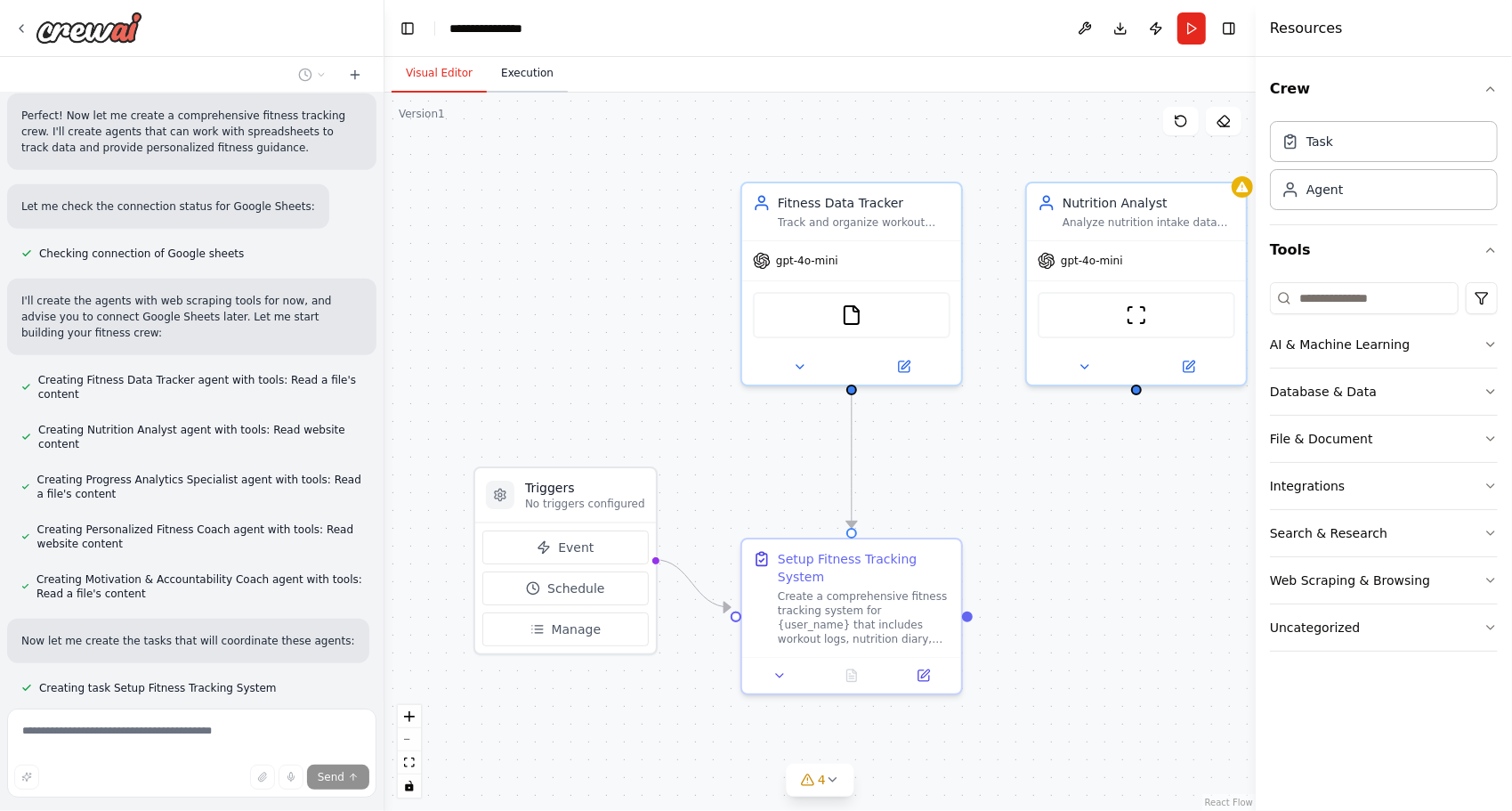
click at [530, 75] on button "Execution" at bounding box center [527, 74] width 81 height 37
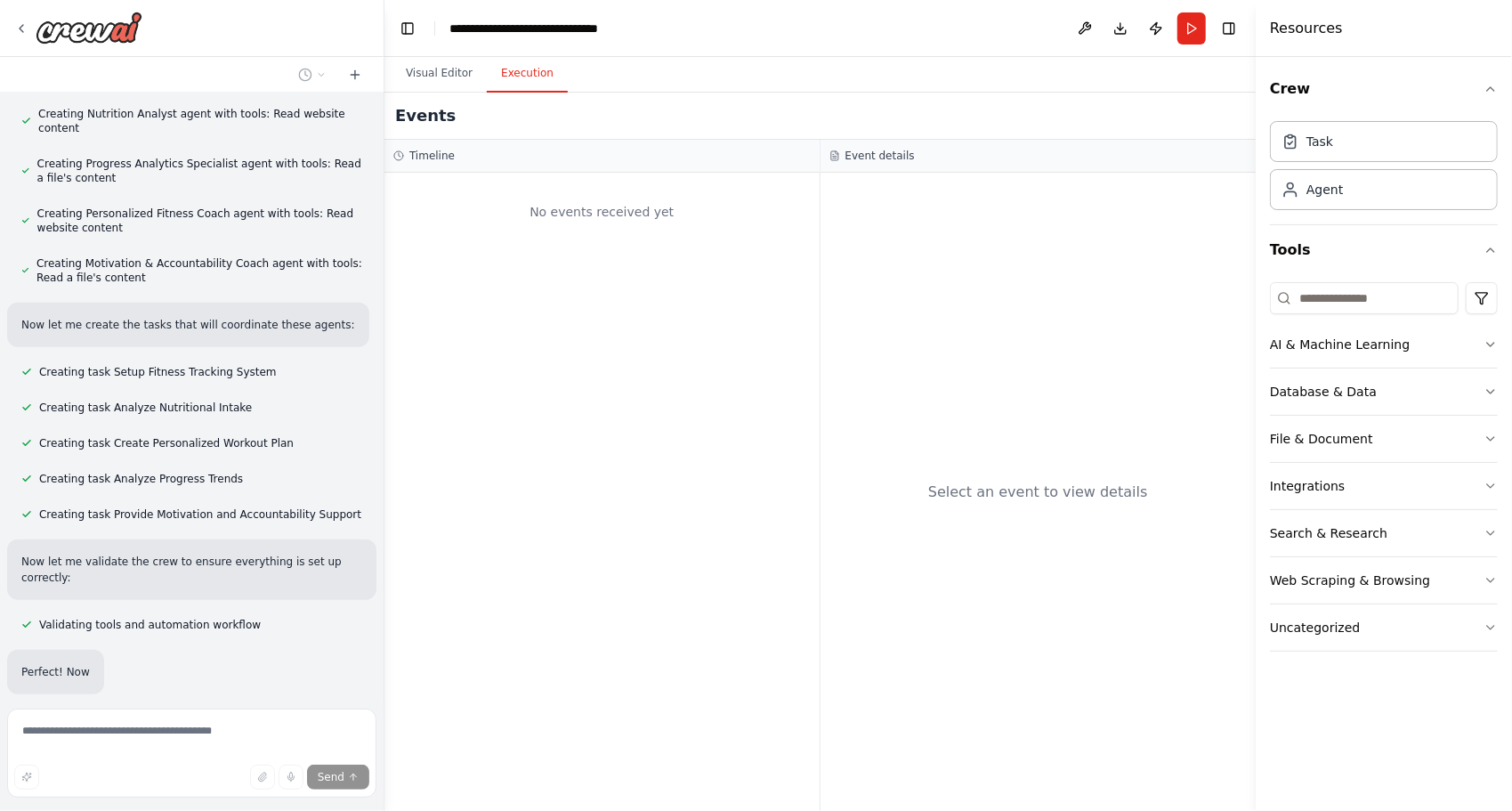
scroll to position [1044, 0]
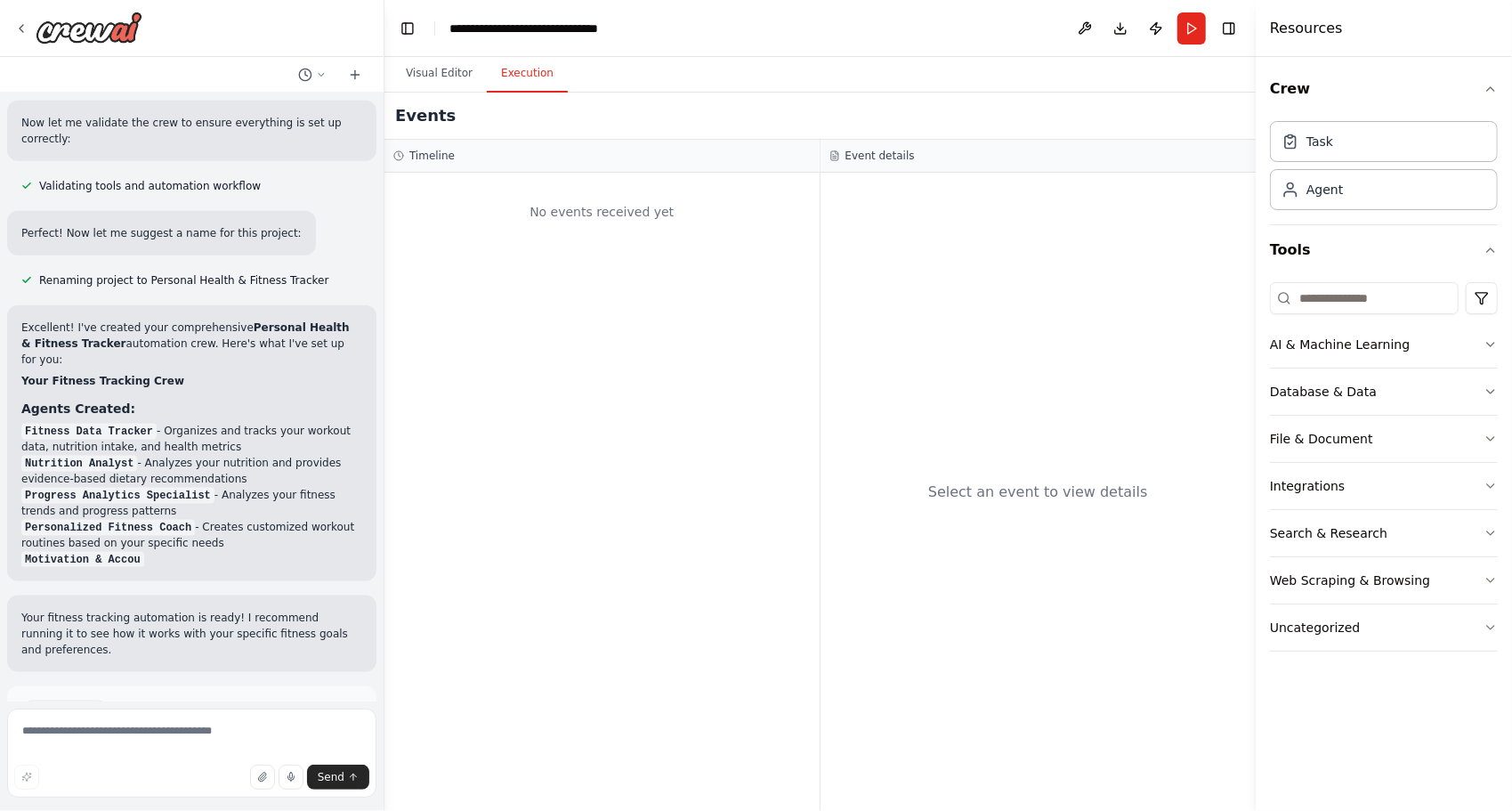
click at [188, 780] on span "Run Automation" at bounding box center [200, 787] width 87 height 14
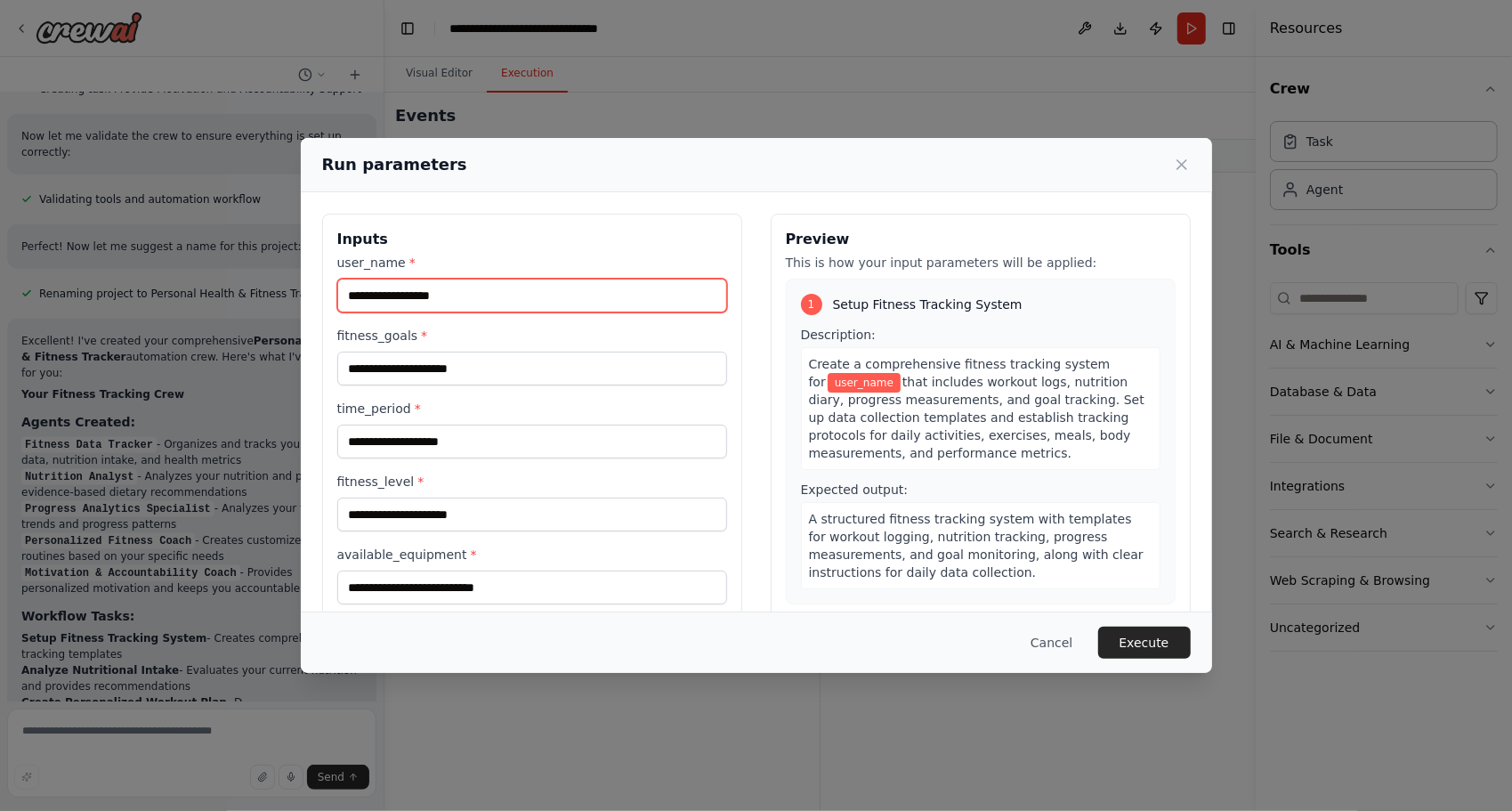
click at [505, 281] on input "user_name *" at bounding box center [532, 296] width 390 height 34
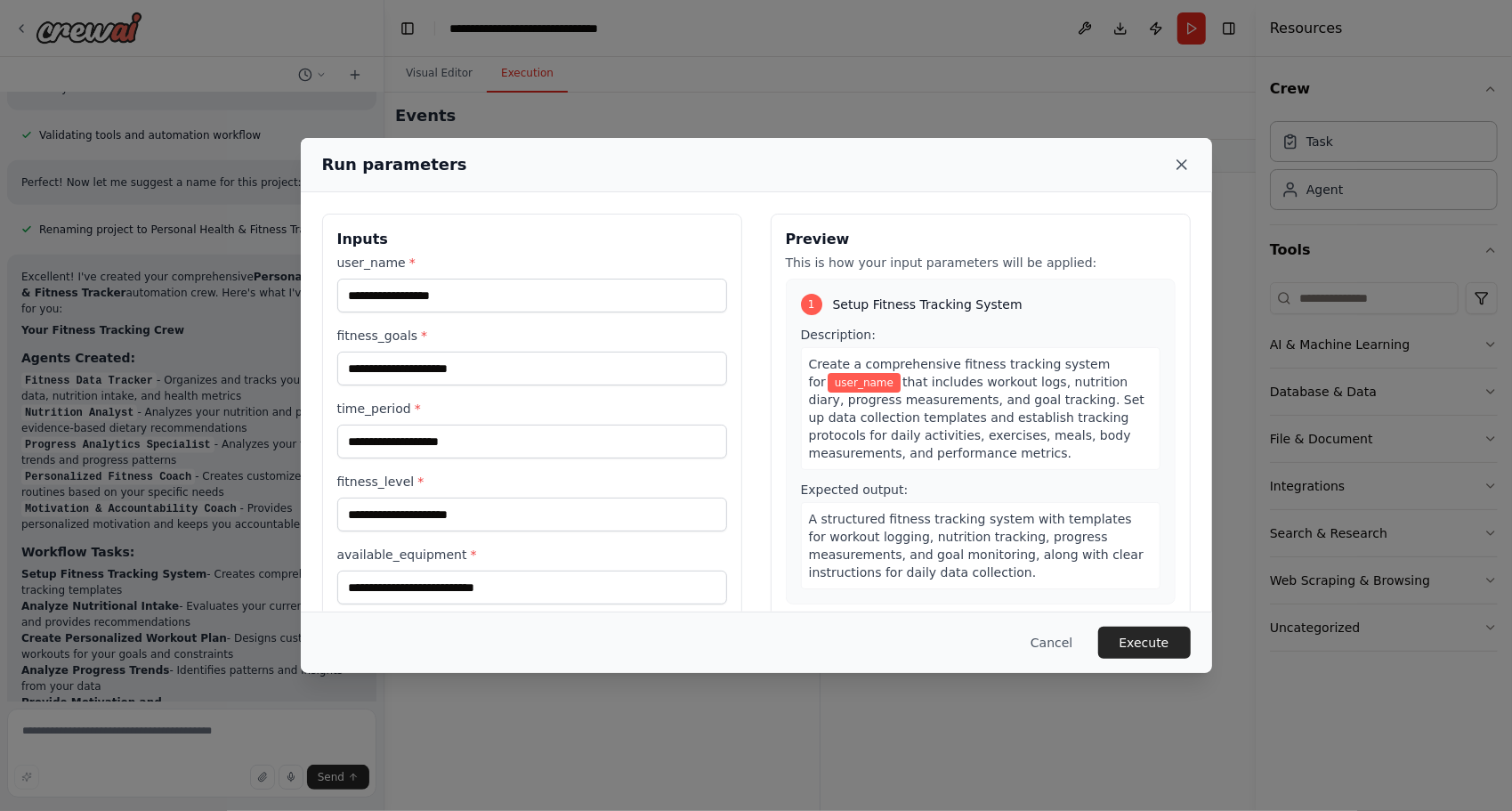
click at [1176, 168] on icon at bounding box center [1181, 165] width 18 height 18
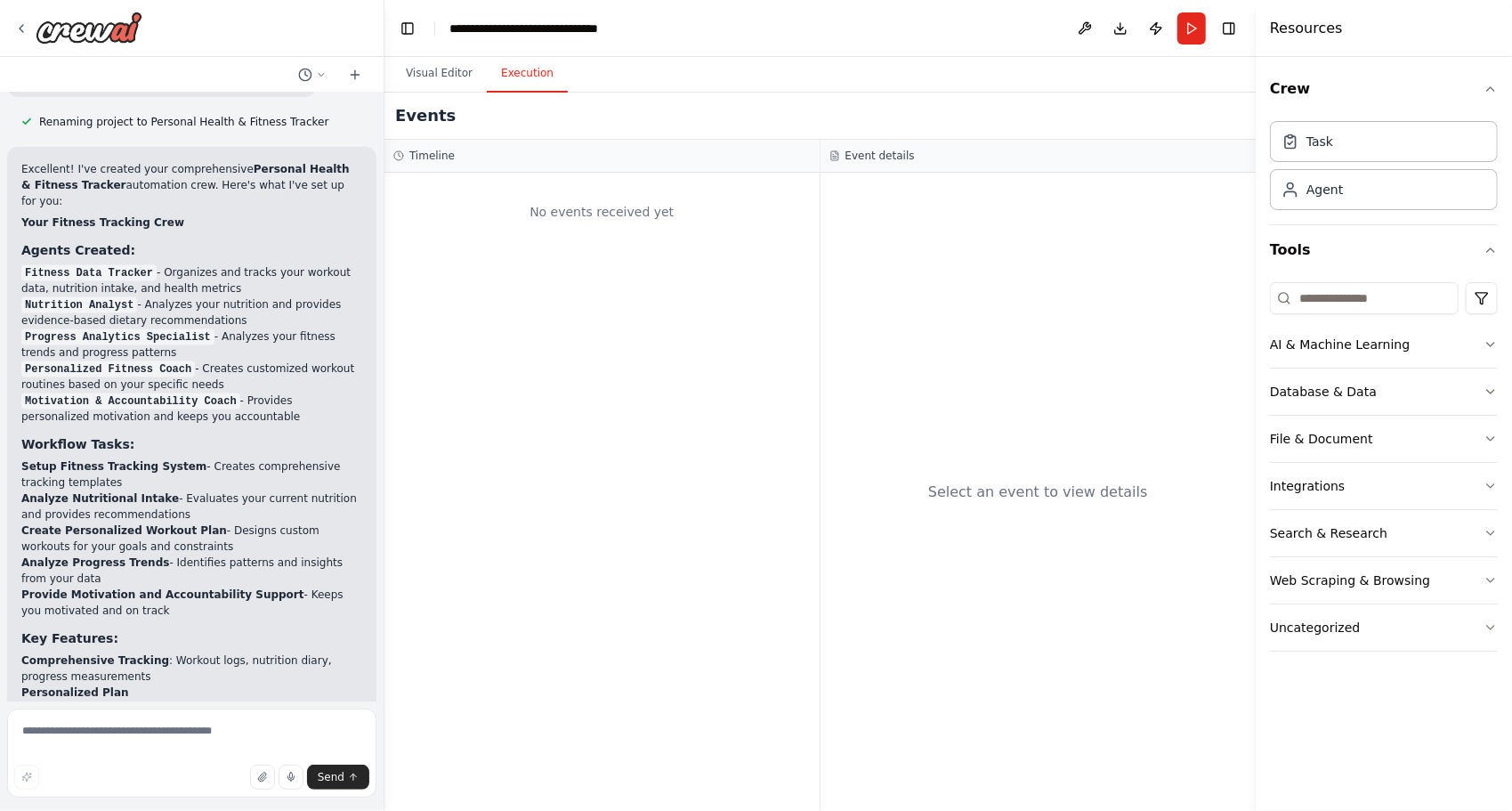
scroll to position [1627, 0]
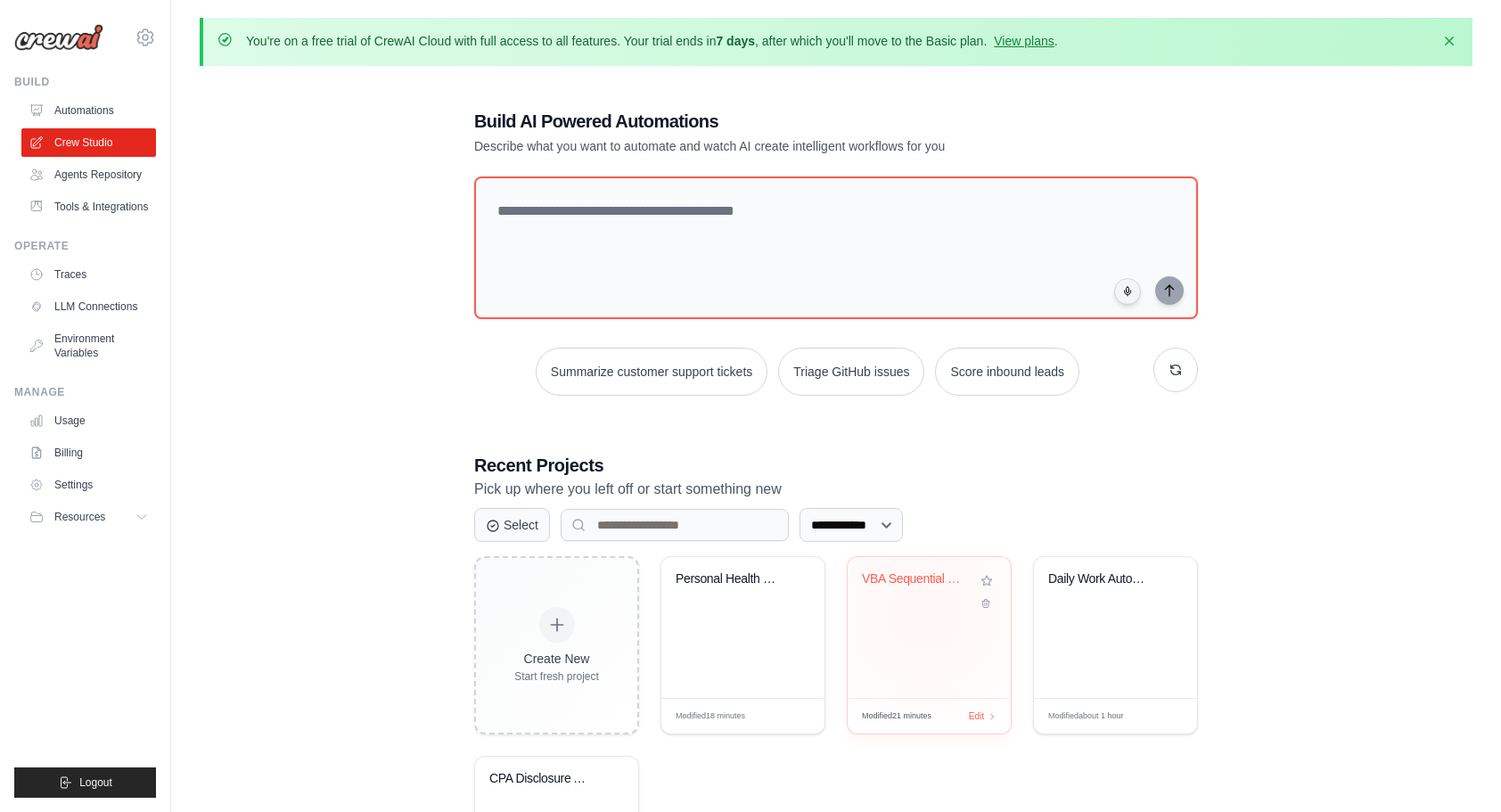
click at [926, 610] on div "VBA Sequential Development Workflow" at bounding box center [929, 627] width 163 height 141
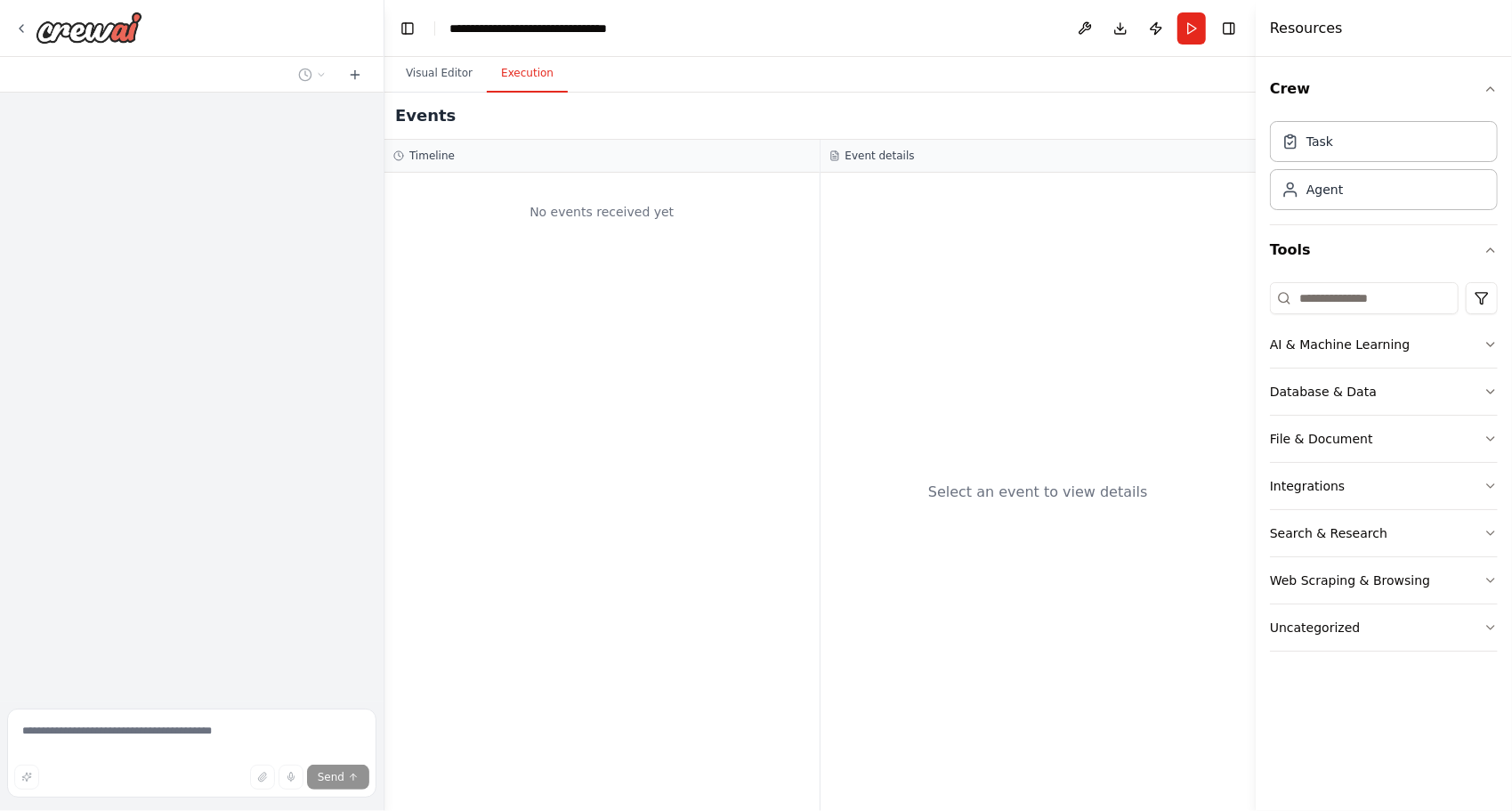
click at [523, 88] on button "Execution" at bounding box center [527, 74] width 81 height 37
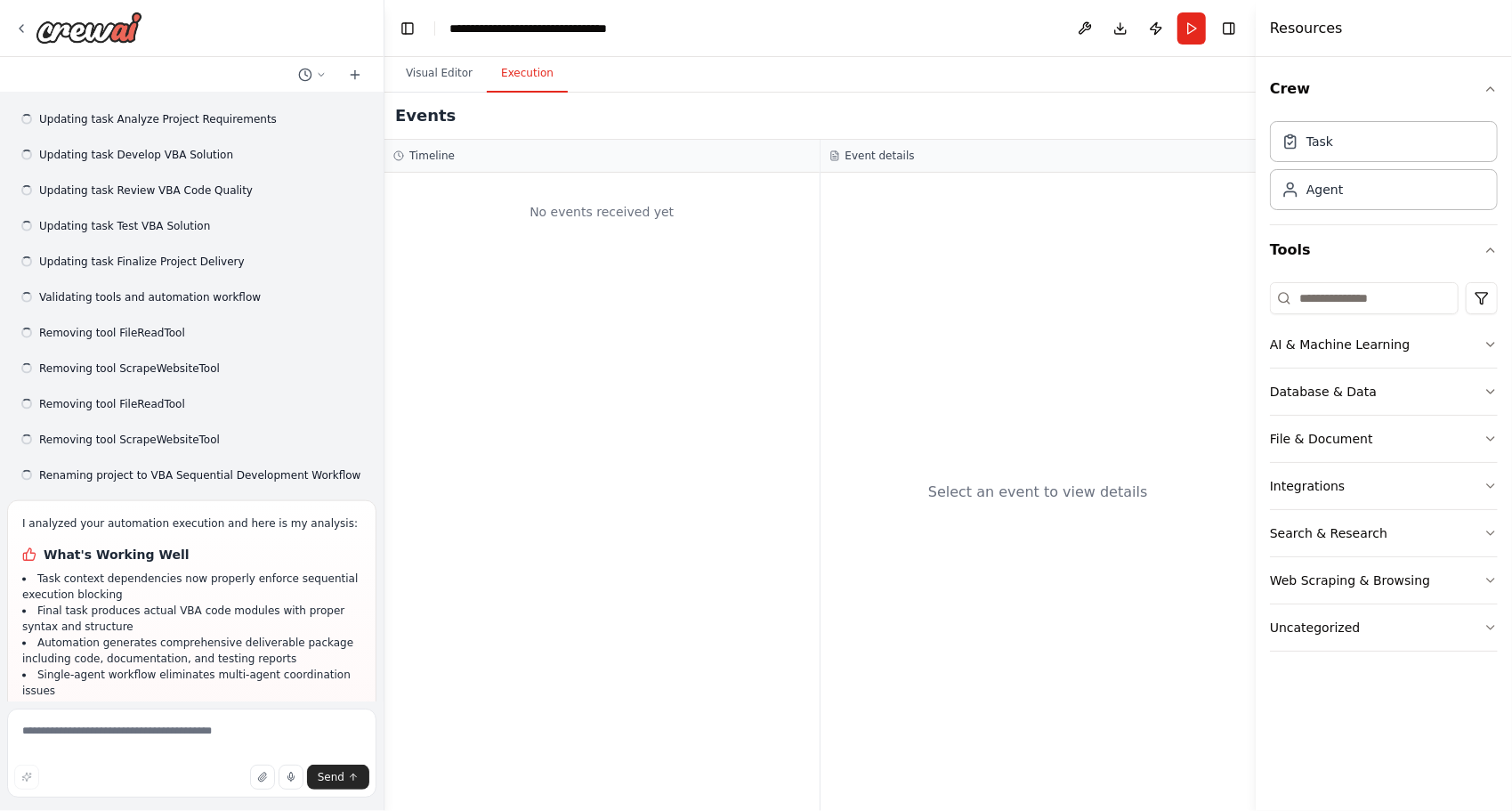
scroll to position [10561, 0]
